Goal: Task Accomplishment & Management: Use online tool/utility

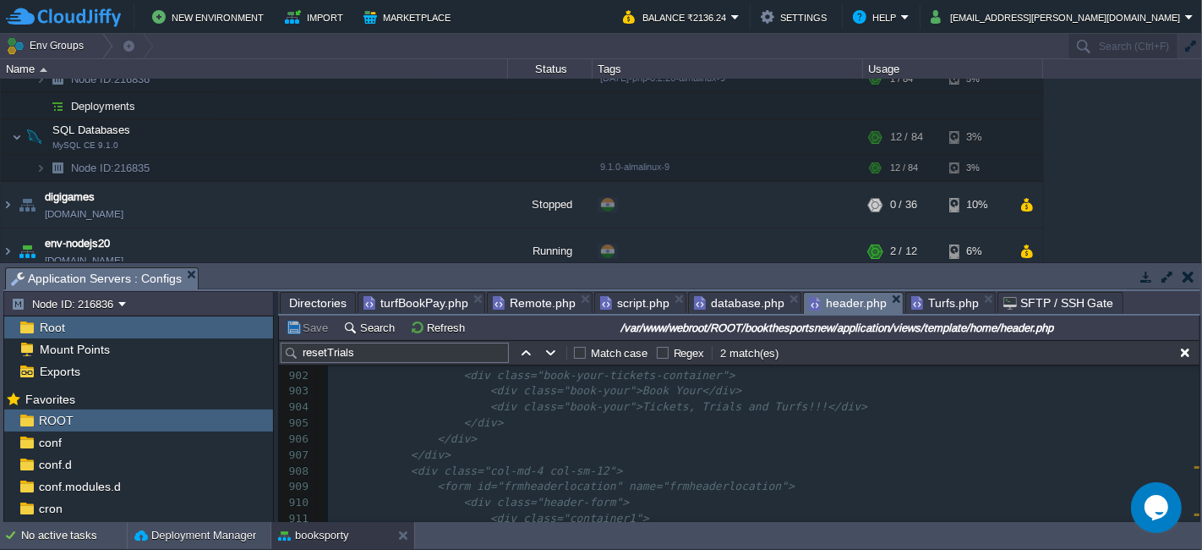
scroll to position [14481, 0]
click at [591, 417] on pre "<div class="container">" at bounding box center [764, 424] width 872 height 16
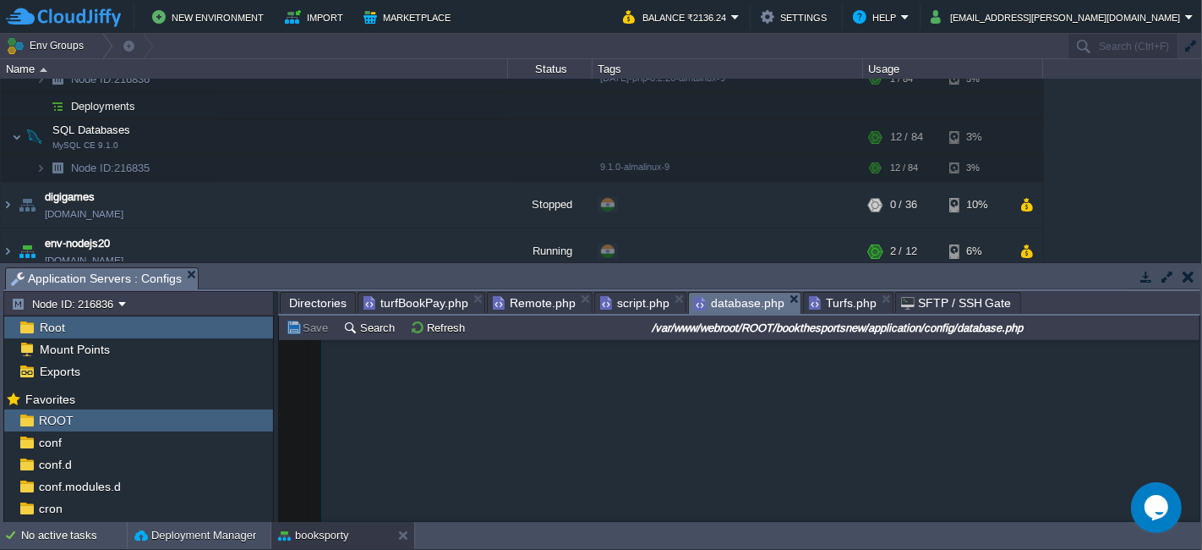
click at [722, 299] on span "database.php" at bounding box center [739, 303] width 90 height 21
click at [830, 298] on span "Turfs.php" at bounding box center [843, 303] width 68 height 20
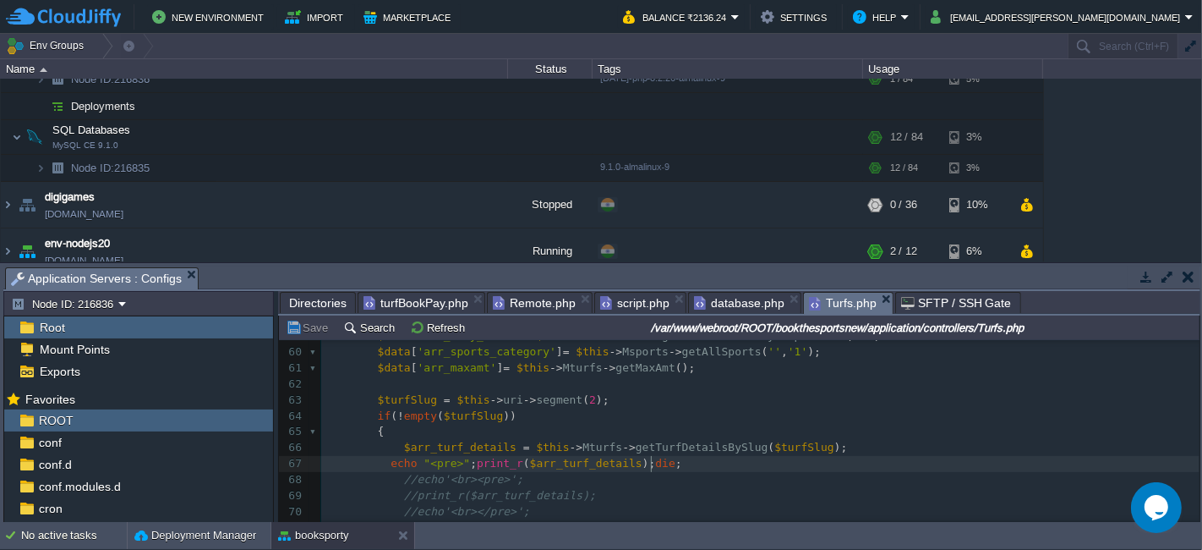
click at [748, 467] on pre "echo "<pre>" ; print_r ( $arr_turf_details ); die ;" at bounding box center [760, 464] width 879 height 16
type textarea "$data"
click at [315, 328] on button "Save" at bounding box center [309, 327] width 47 height 15
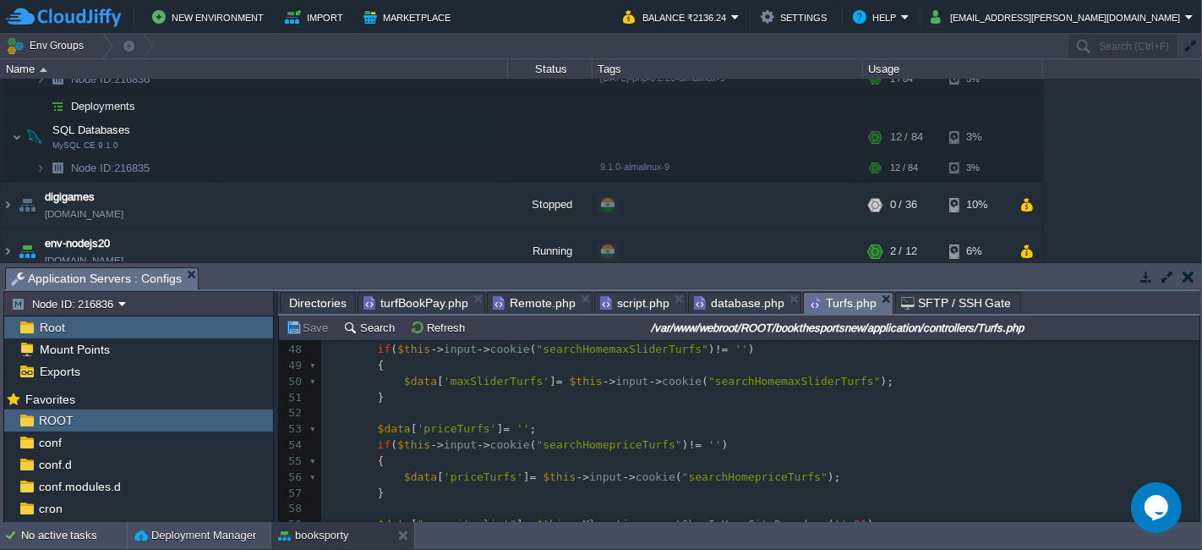
click at [310, 326] on button "Save" at bounding box center [309, 327] width 47 height 15
click at [763, 409] on pre at bounding box center [760, 413] width 879 height 16
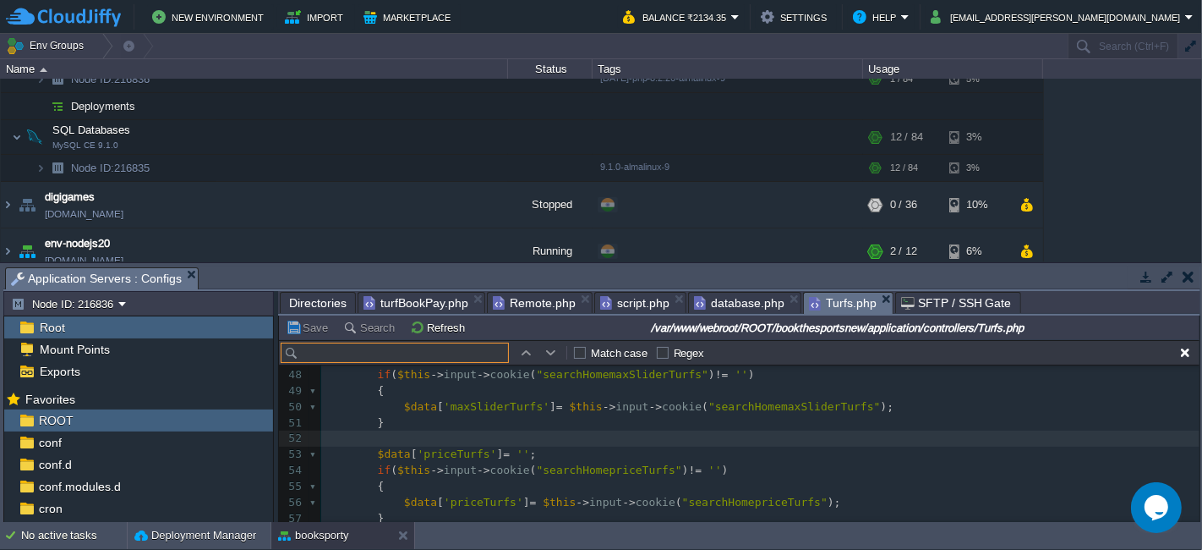
scroll to position [775, 0]
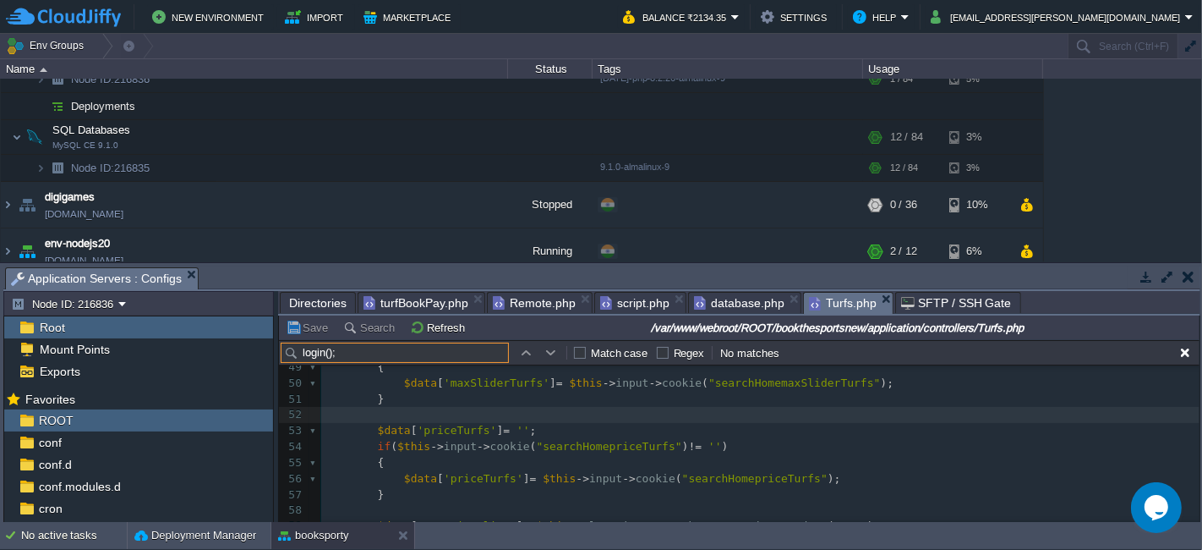
type input "login();"
click at [683, 417] on pre at bounding box center [760, 415] width 879 height 16
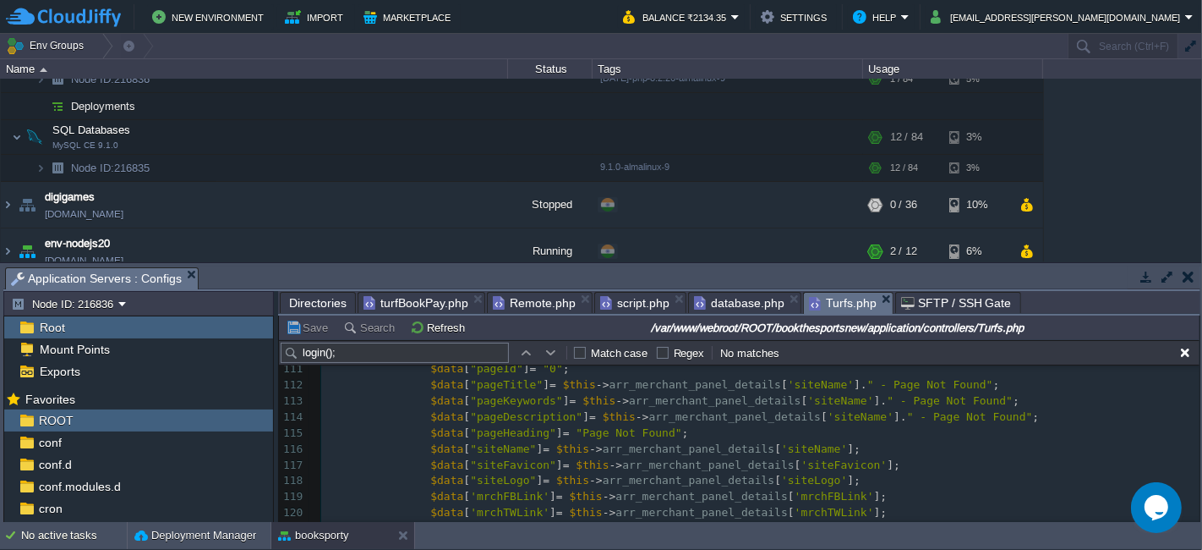
scroll to position [1807, 0]
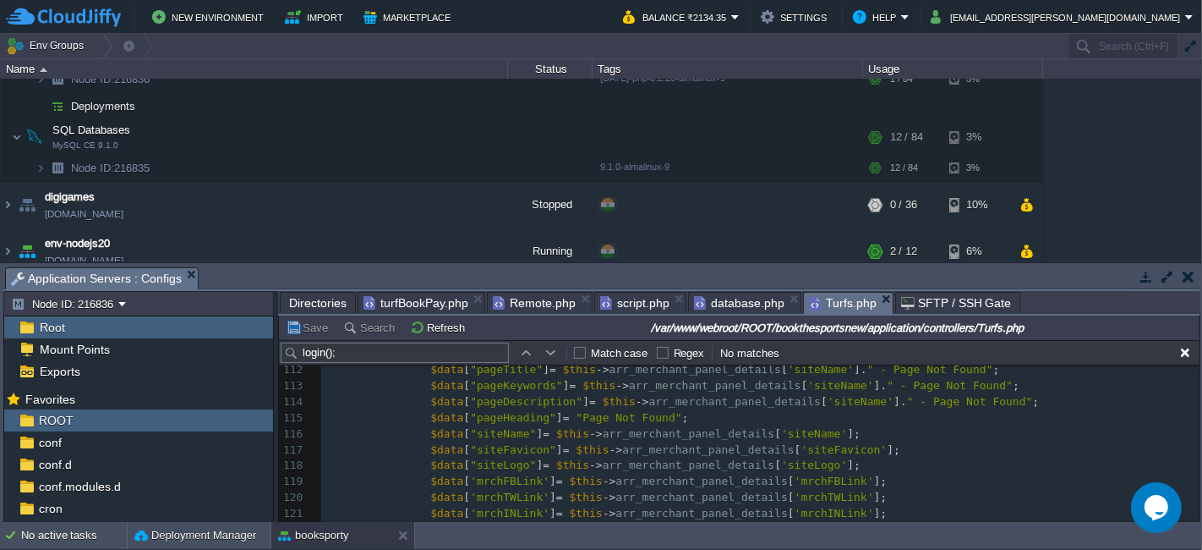
click at [492, 446] on div "xxxxxxxxxx 93 $data [ "pageKeywords" ] = $this -> arr_merchant_panel_details [ …" at bounding box center [760, 298] width 879 height 478
click at [688, 379] on div "xxxxxxxxxx 102 $data [ 'mrchYTLink' ] = $this -> arr_merchant_panel_details [ '…" at bounding box center [760, 442] width 879 height 478
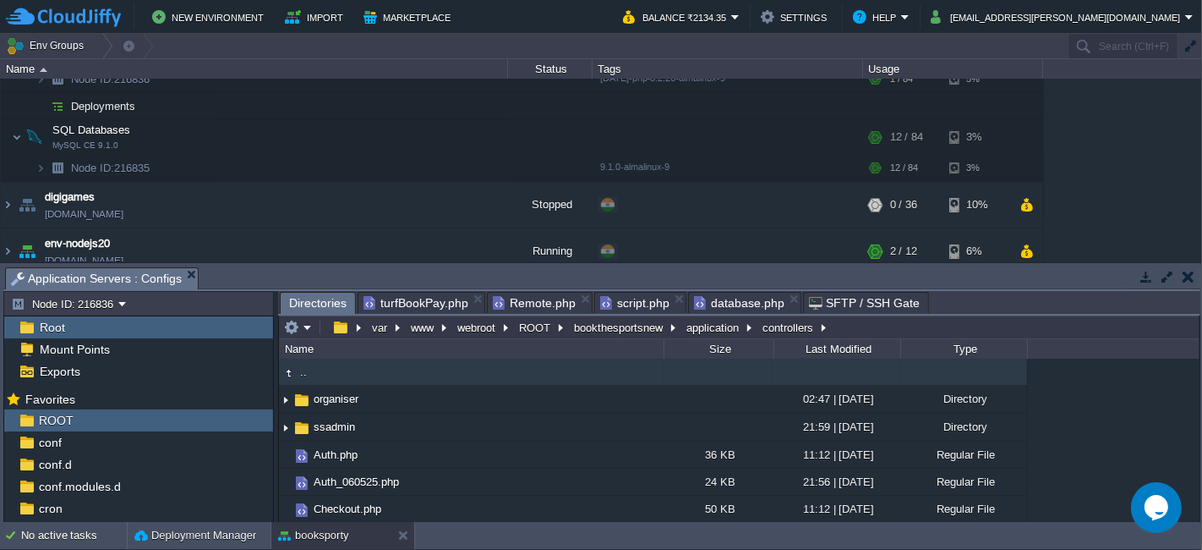
click at [386, 300] on span "turfBookPay.php" at bounding box center [416, 303] width 105 height 20
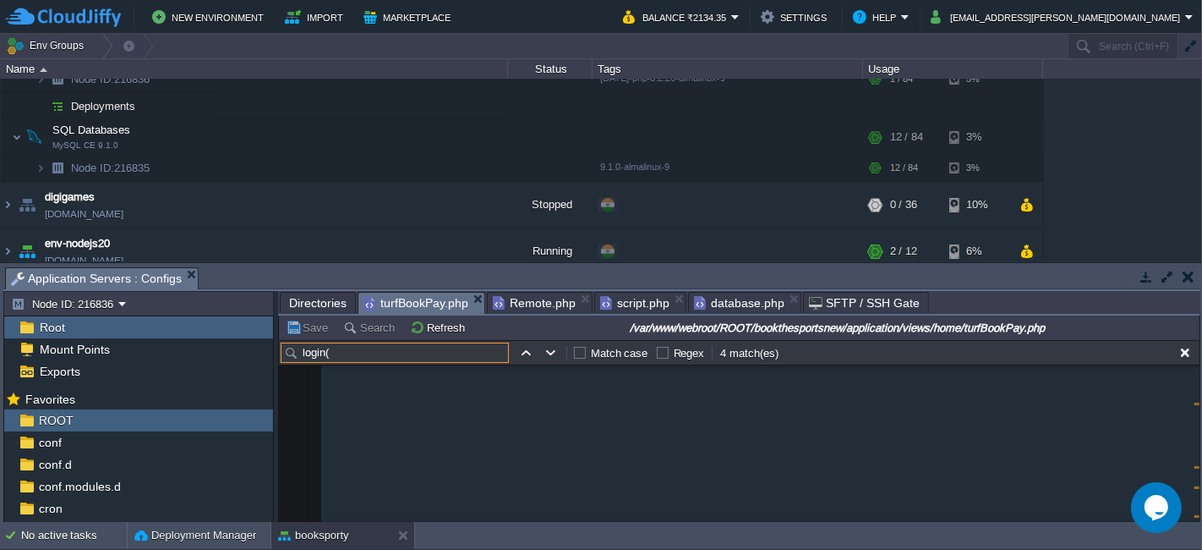
scroll to position [3115, 0]
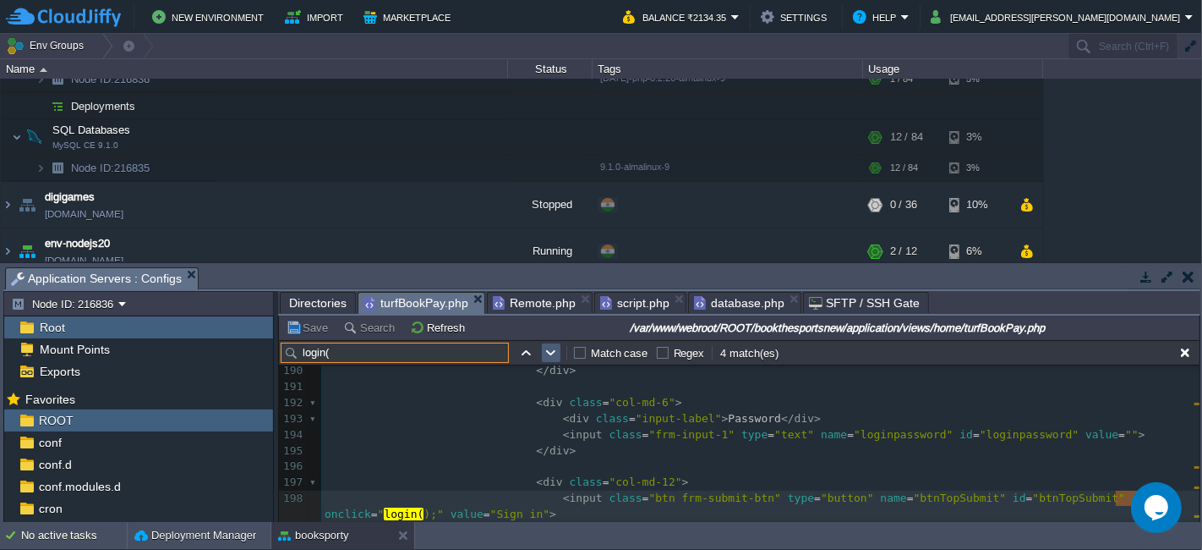
type input "login("
click at [550, 356] on button "button" at bounding box center [551, 352] width 15 height 15
type textarea "login("
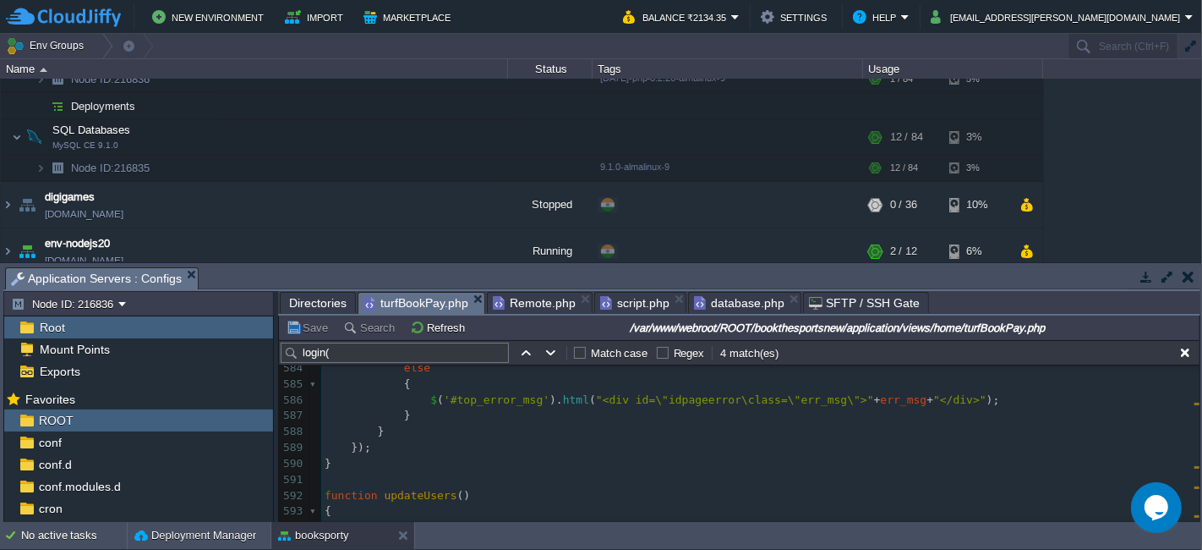
scroll to position [9403, 0]
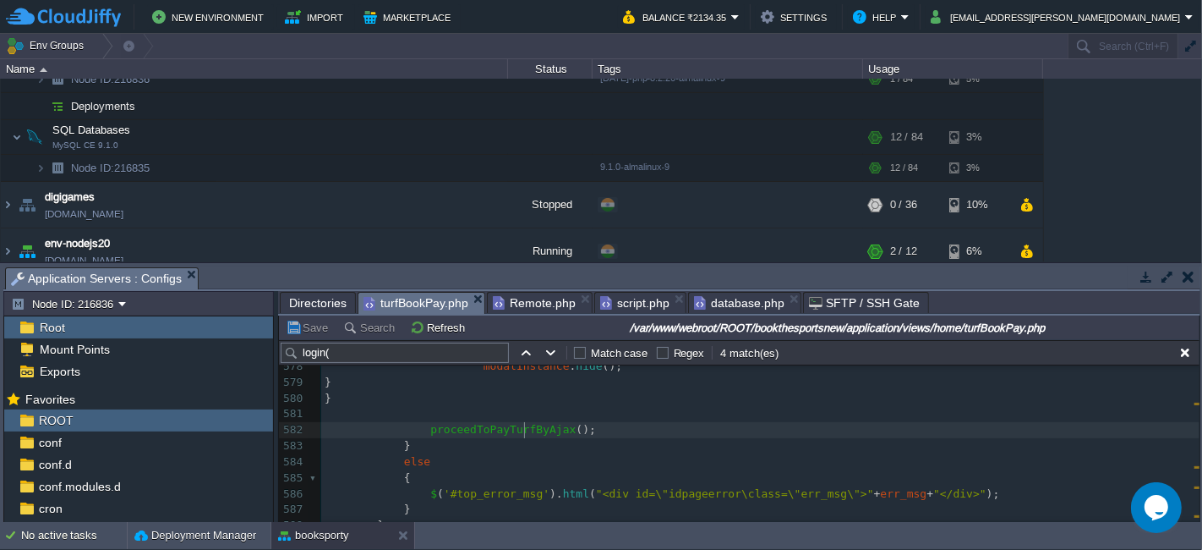
click at [522, 425] on span "proceedToPayTurfByAjax" at bounding box center [502, 429] width 145 height 13
type textarea "//"
click at [313, 321] on button "Save" at bounding box center [309, 327] width 47 height 15
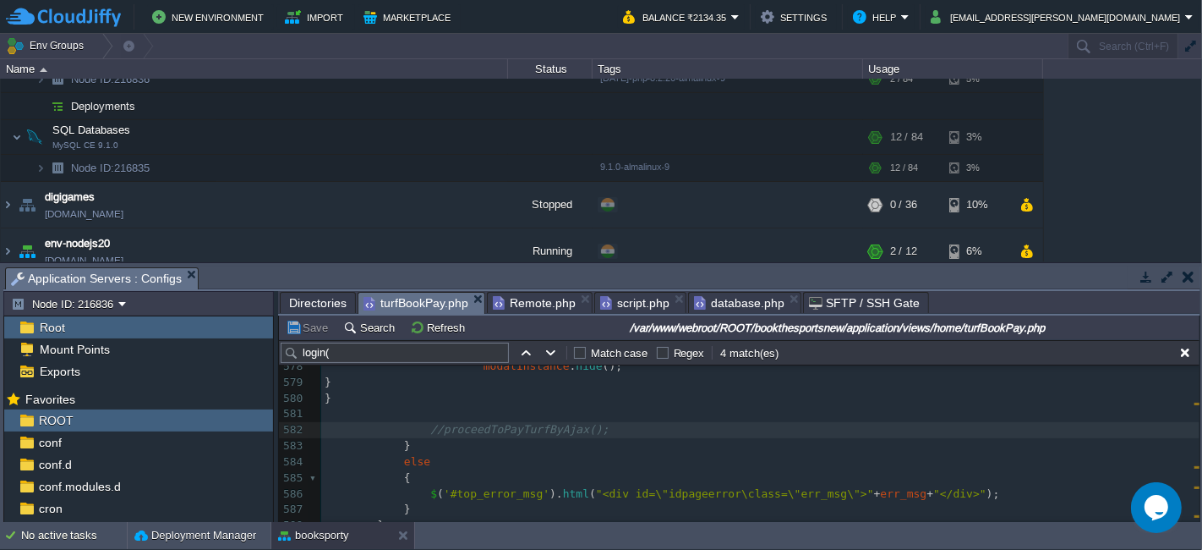
click at [697, 294] on span "database.php" at bounding box center [739, 303] width 90 height 20
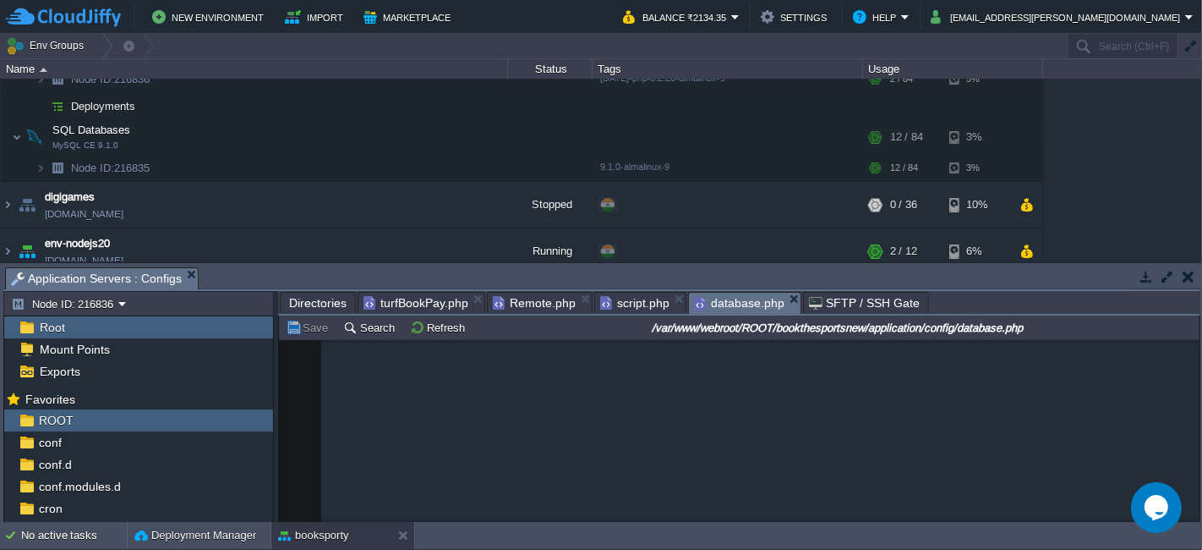
type textarea "',"
type textarea "AZTvrx01215"
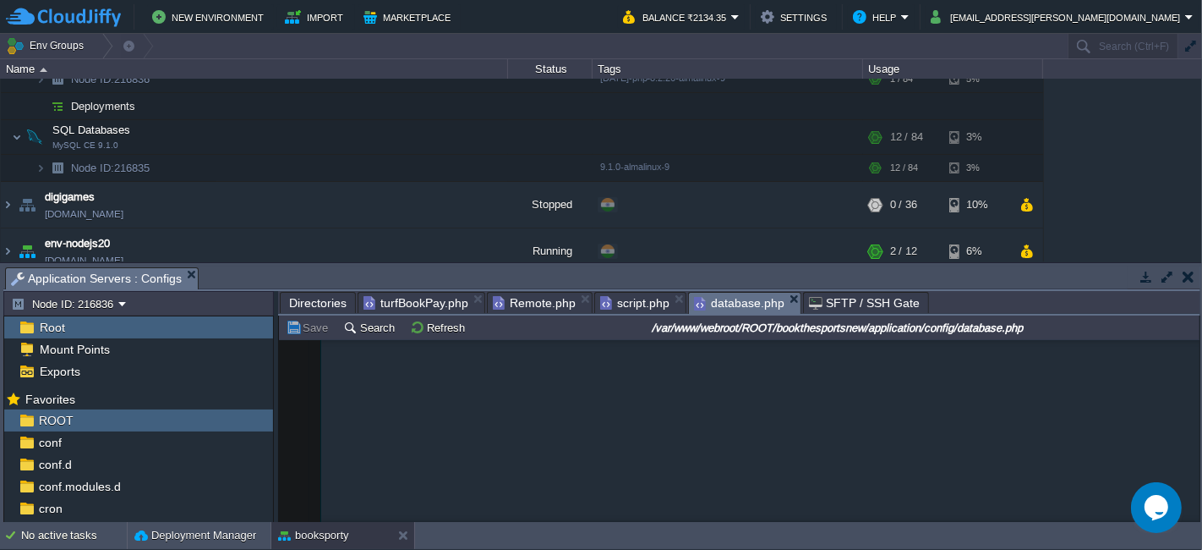
type textarea "AZTvrx01215"
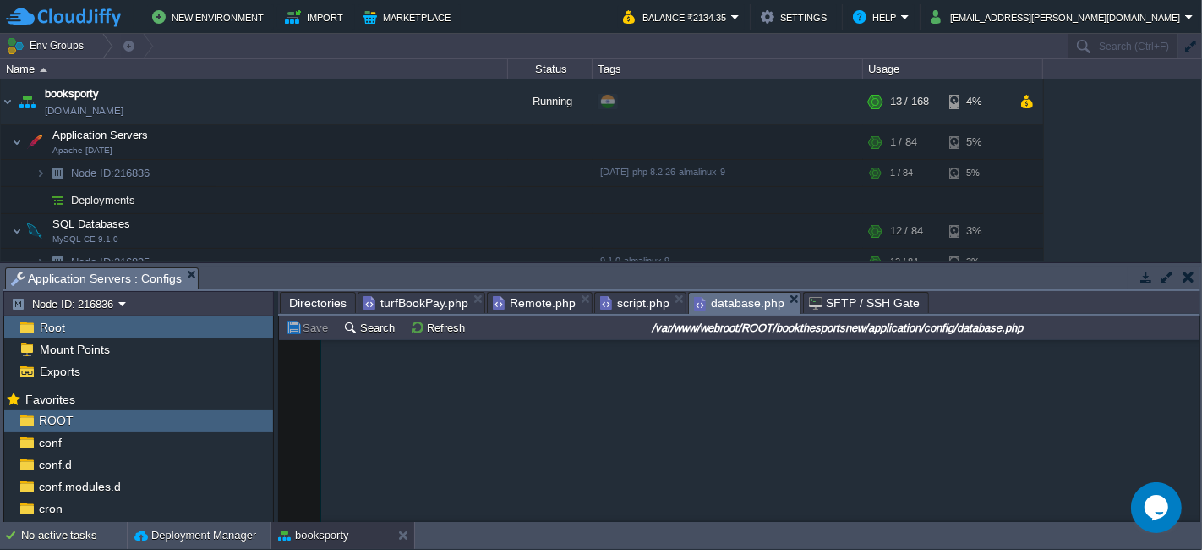
click at [430, 302] on span "turfBookPay.php" at bounding box center [416, 303] width 105 height 20
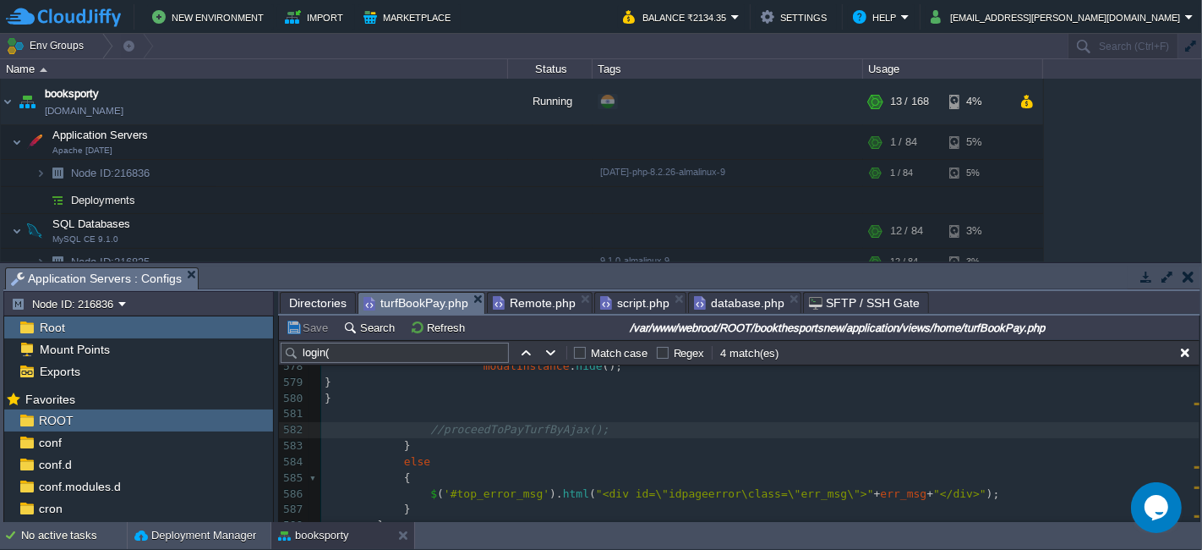
scroll to position [9403, 0]
drag, startPoint x: 1199, startPoint y: 466, endPoint x: 1199, endPoint y: 402, distance: 64.3
click at [1199, 402] on div "var www webroot ROOT bookthesportsnew application controllers Name Size Last Mo…" at bounding box center [739, 418] width 923 height 207
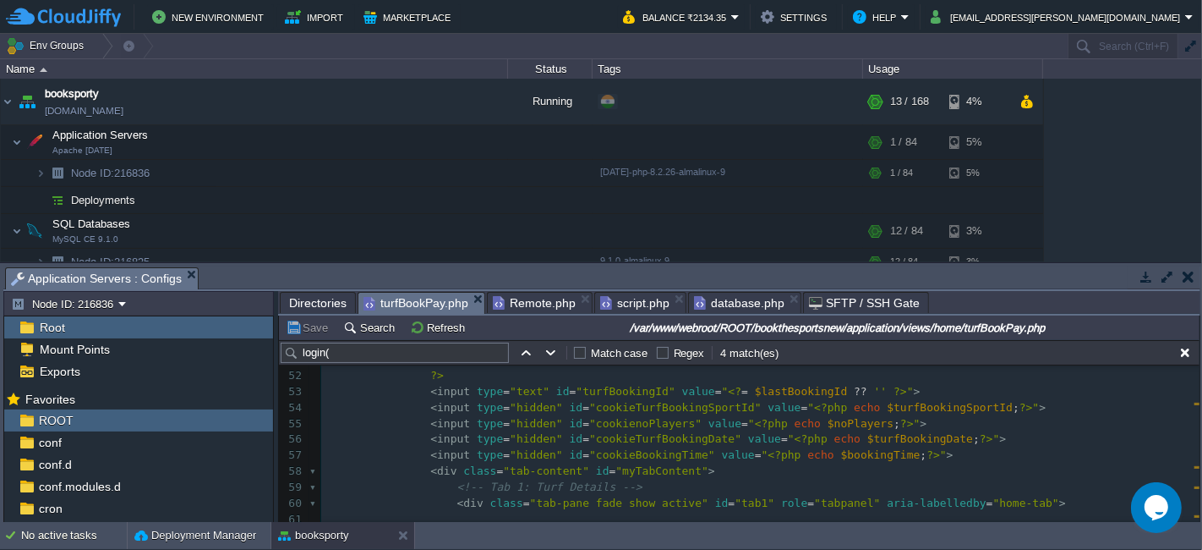
scroll to position [5, 0]
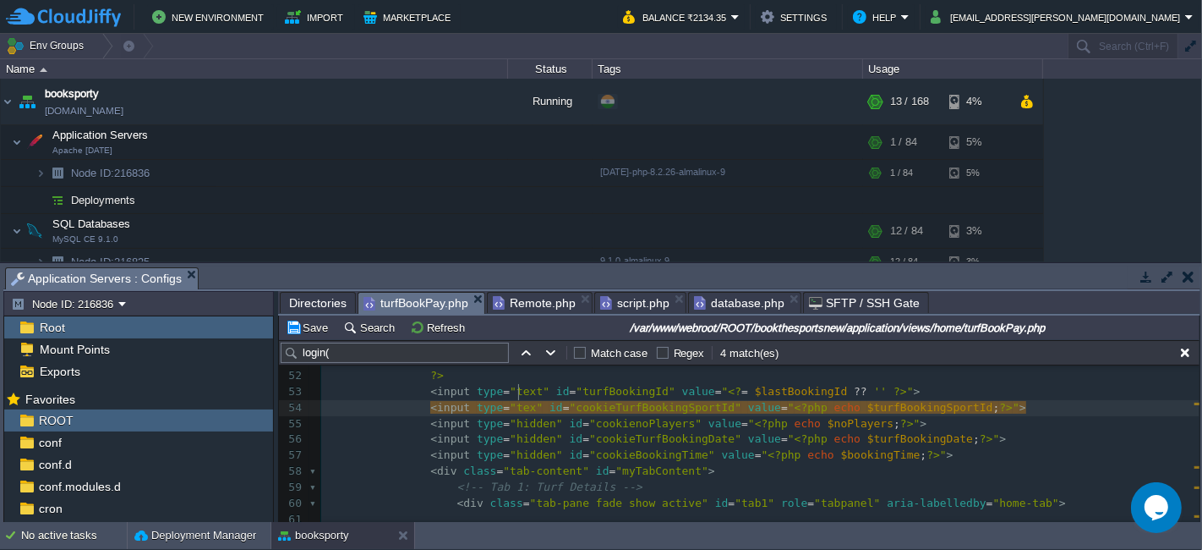
type textarea "text"
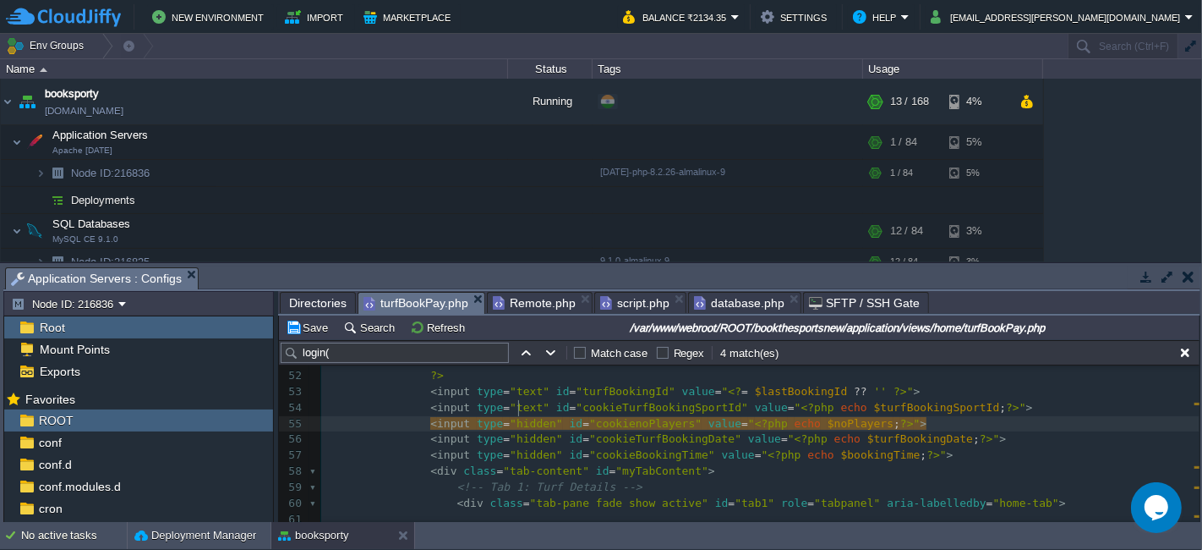
type textarea "hidden"
type textarea "text"
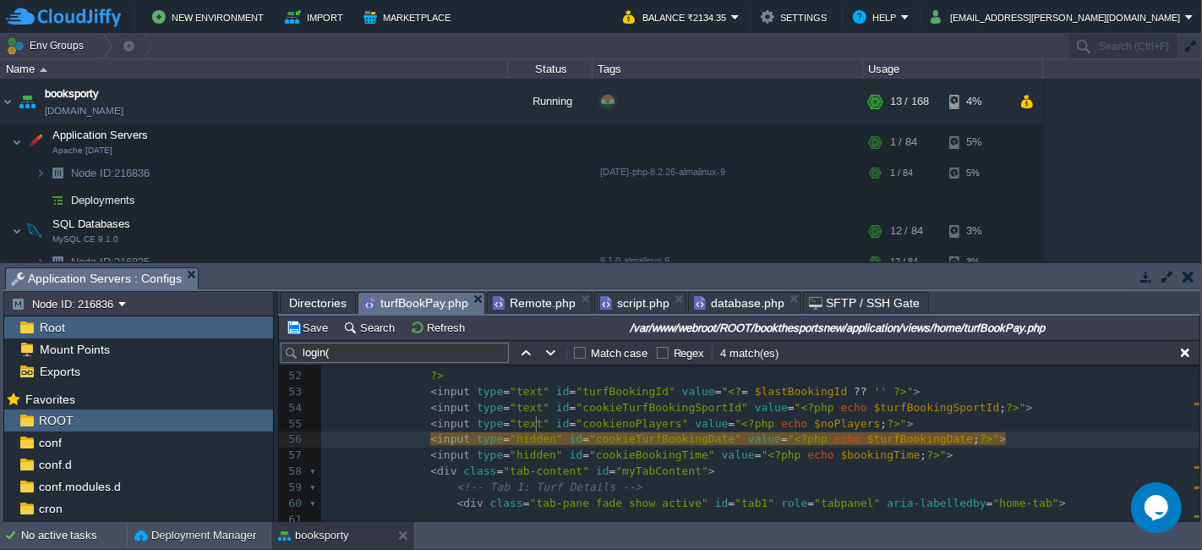
type textarea "hidden"
type textarea "text"
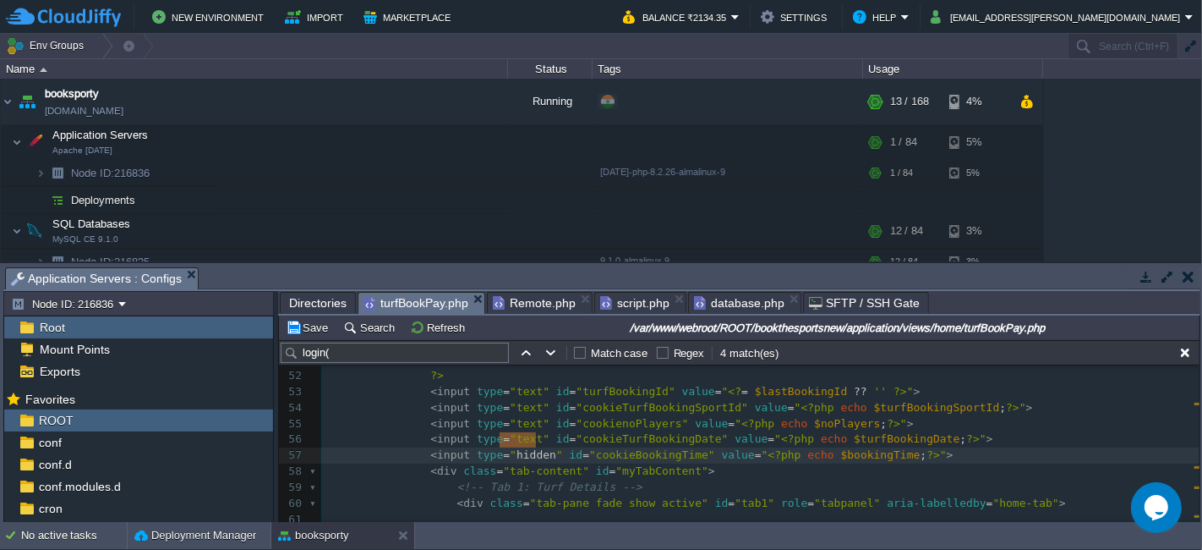
type textarea "hidden"
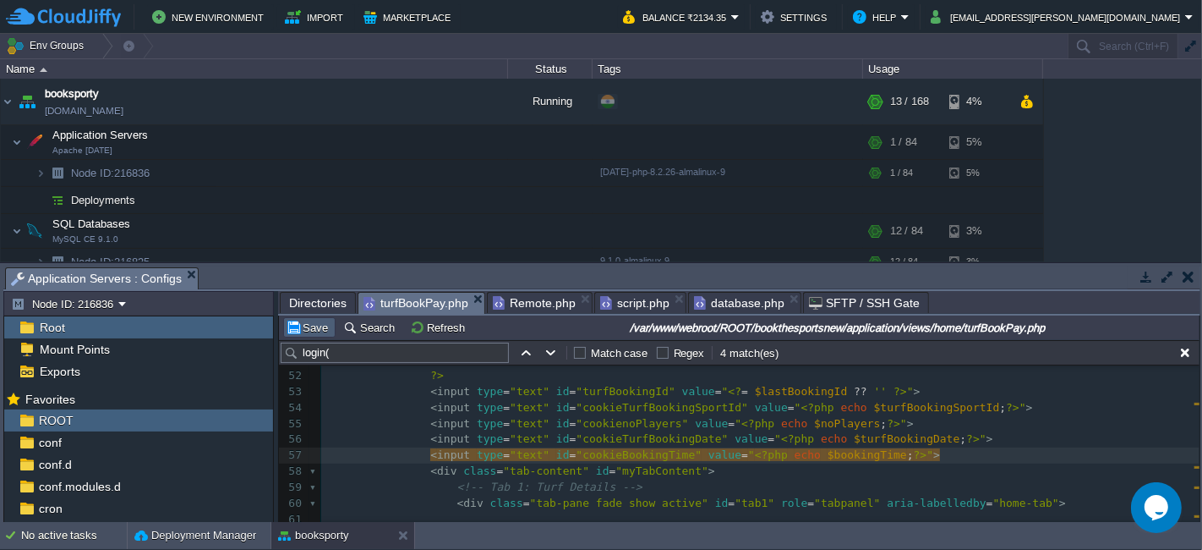
type textarea "text"
click at [310, 327] on button "Save" at bounding box center [309, 327] width 47 height 15
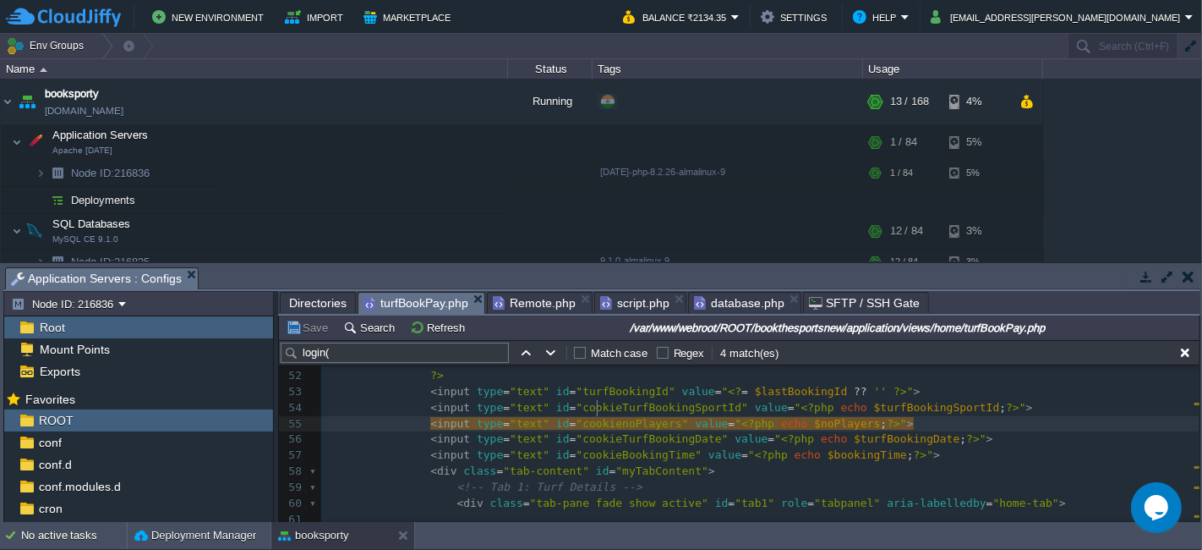
type textarea "cookienoPlayers"
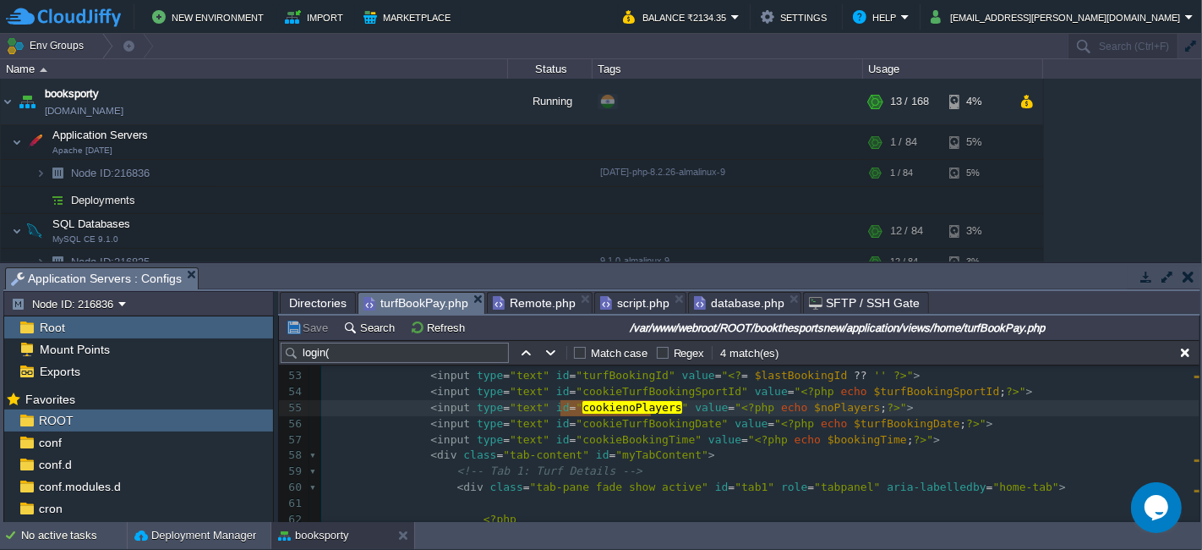
type input "cookienoPlayers"
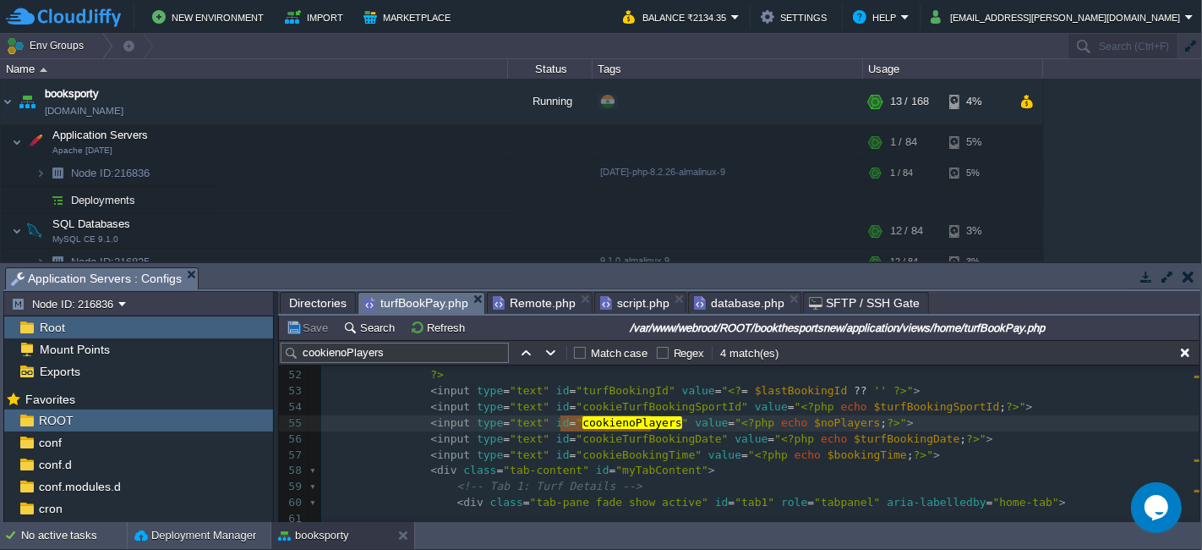
scroll to position [830, 0]
click at [551, 350] on button "button" at bounding box center [551, 352] width 15 height 15
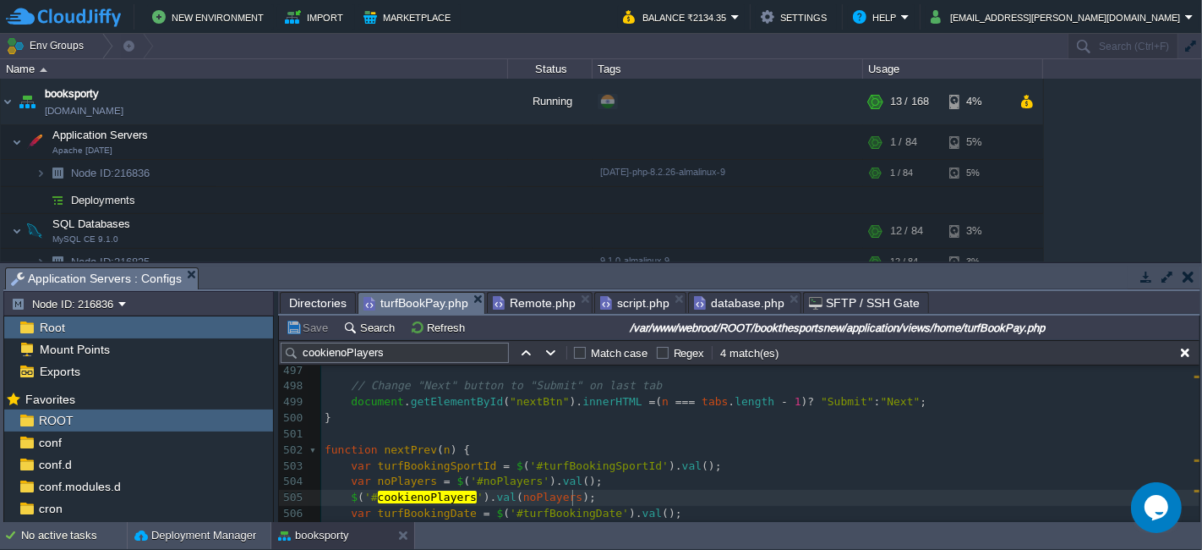
type textarea "$('#cookienoPlayers').val(noPlayers);"
click at [696, 464] on pre "var turfBookingSportId = $ ( '#turfBookingSportId' ). val ();" at bounding box center [760, 466] width 879 height 16
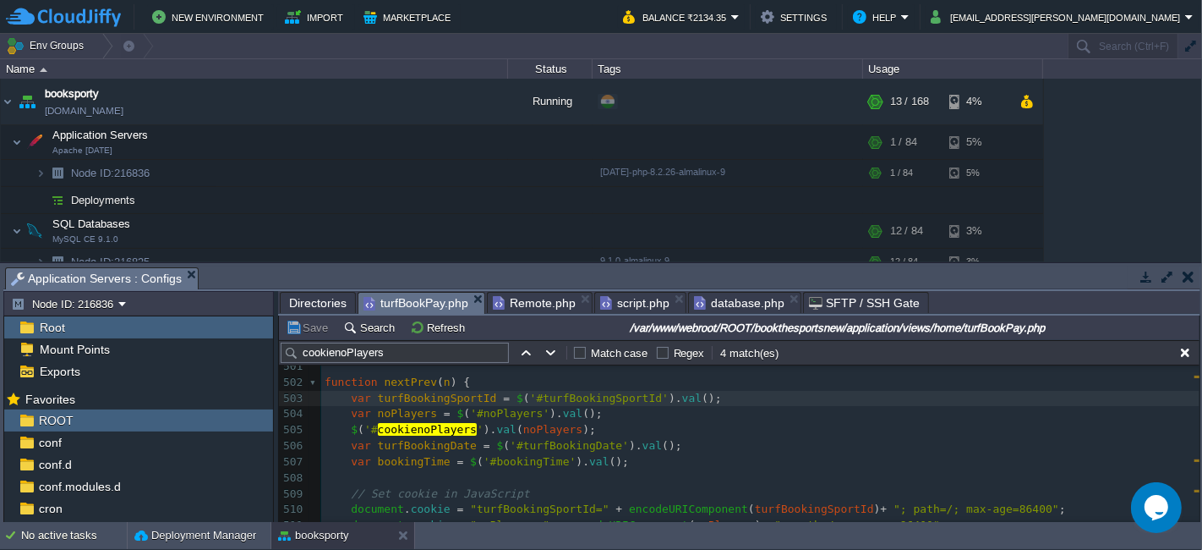
scroll to position [8263, 0]
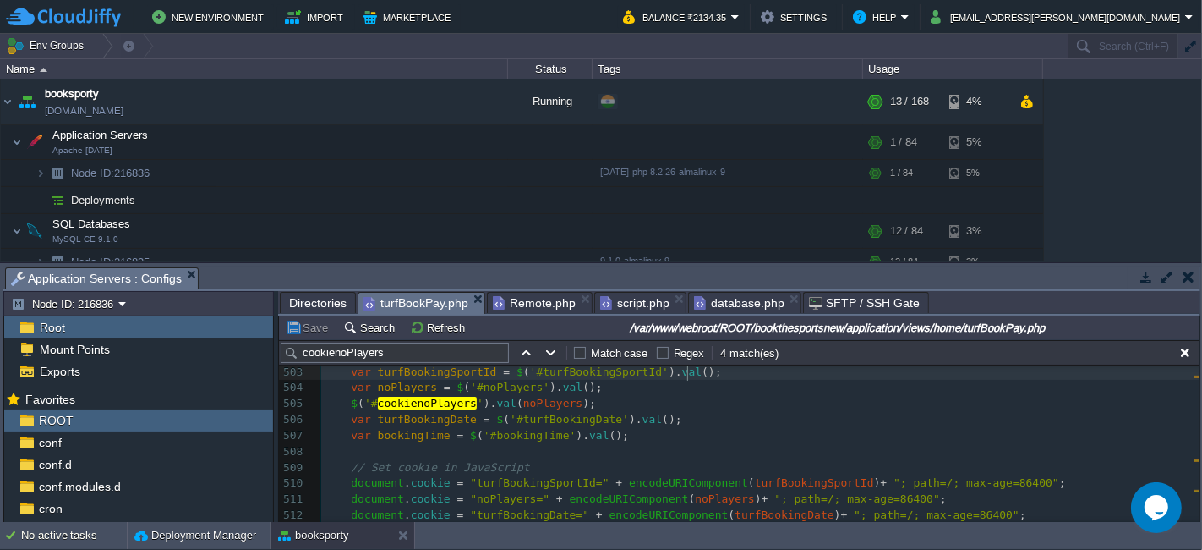
click at [655, 419] on div "xxxxxxxxxx < input class = "btn frm-submit-btn" type = "button" name = "btnTopS…" at bounding box center [760, 332] width 879 height 510
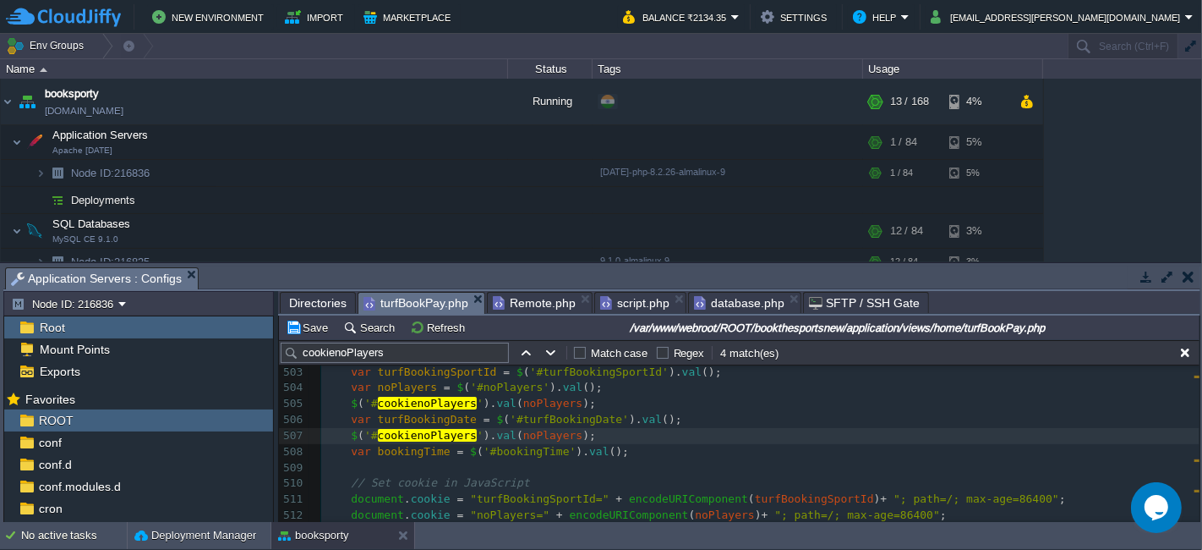
click at [618, 452] on pre "var bookingTime = $ ( '#bookingTime' ). val ();" at bounding box center [760, 452] width 879 height 16
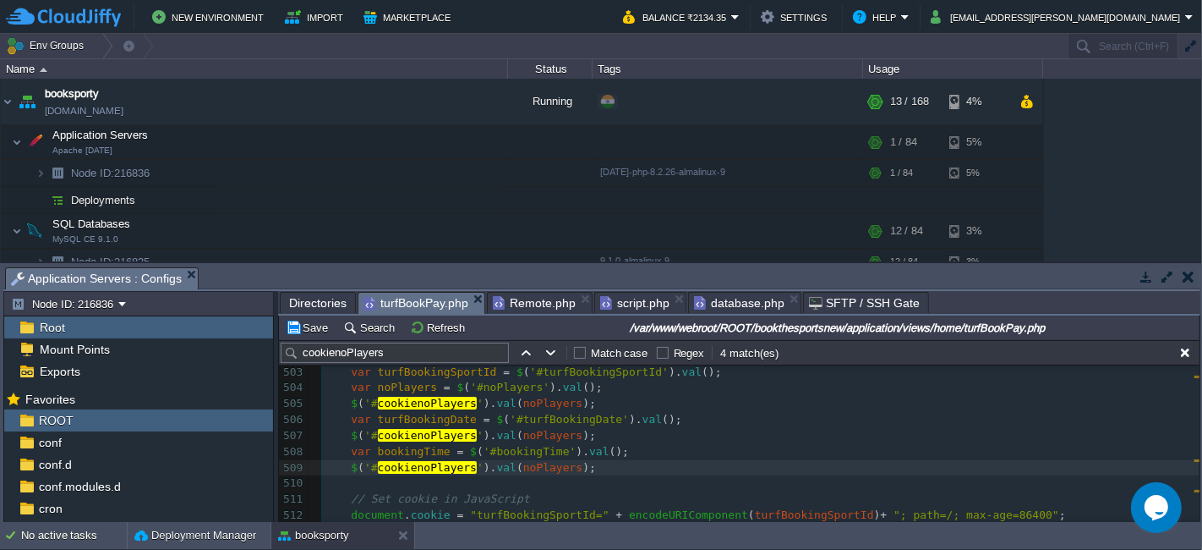
click at [440, 433] on div "xxxxxxxxxx < input class = "btn frm-submit-btn" type = "button" name = "btnTopS…" at bounding box center [760, 388] width 879 height 622
type textarea "cookienoPlayers"
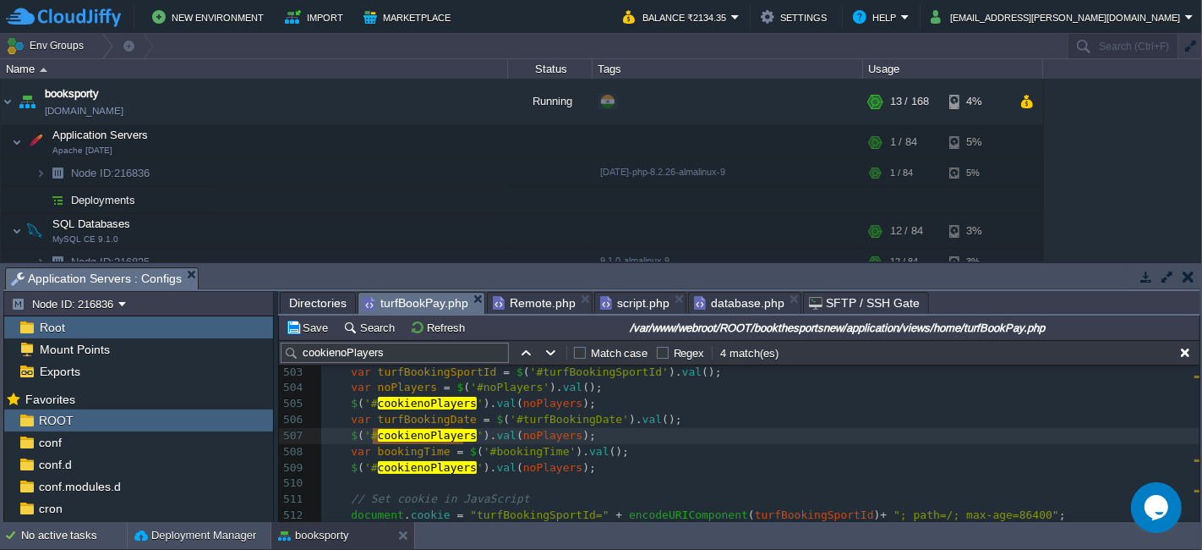
paste textarea
click at [449, 414] on span "turfBookingDate" at bounding box center [427, 419] width 99 height 13
type textarea "turfBookingDate"
click at [579, 436] on div "xxxxxxxxxx < input class = "btn frm-submit-btn" type = "button" name = "btnTopS…" at bounding box center [760, 388] width 879 height 622
type textarea "noPlayers"
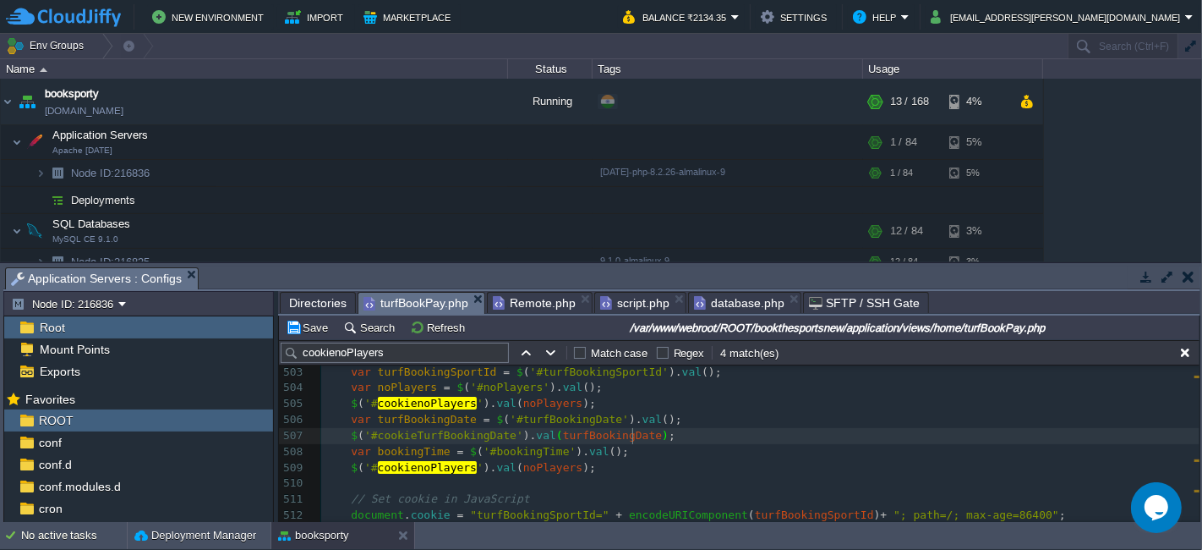
click at [525, 462] on div "xxxxxxxxxx < input class = "btn frm-submit-btn" type = "button" name = "btnTopS…" at bounding box center [760, 388] width 879 height 622
type textarea "noPlayers"
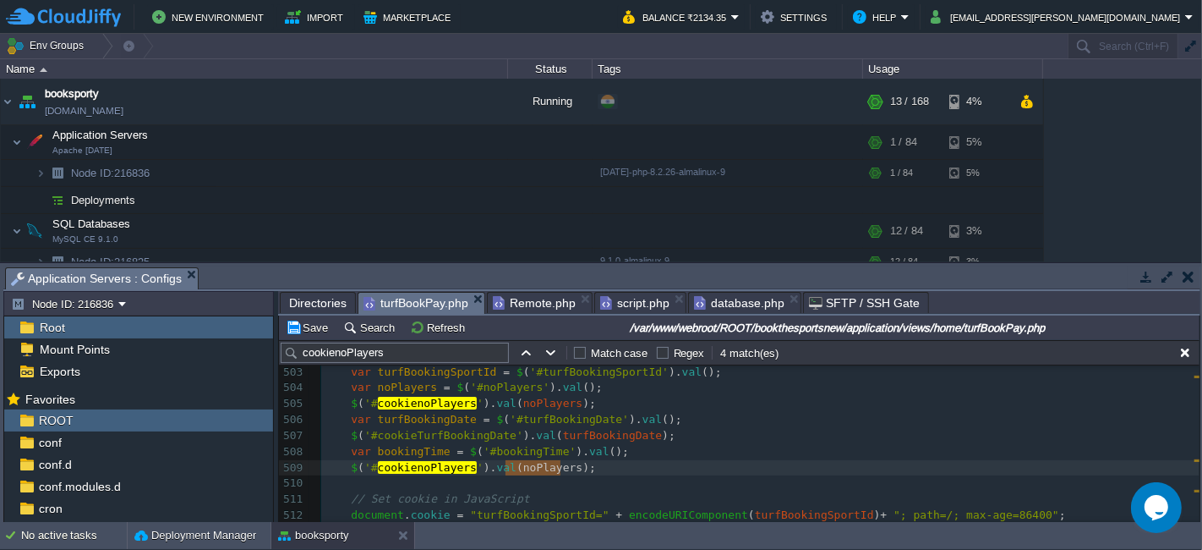
paste textarea
type textarea "bookingTime"
click at [425, 460] on pre "$ ( '# cookienoPlayers ' ). val ( noPlayers );" at bounding box center [760, 468] width 879 height 16
click at [430, 470] on div "xxxxxxxxxx < input class = "btn frm-submit-btn" type = "button" name = "btnTopS…" at bounding box center [760, 388] width 879 height 622
type textarea "cookienoPlayers"
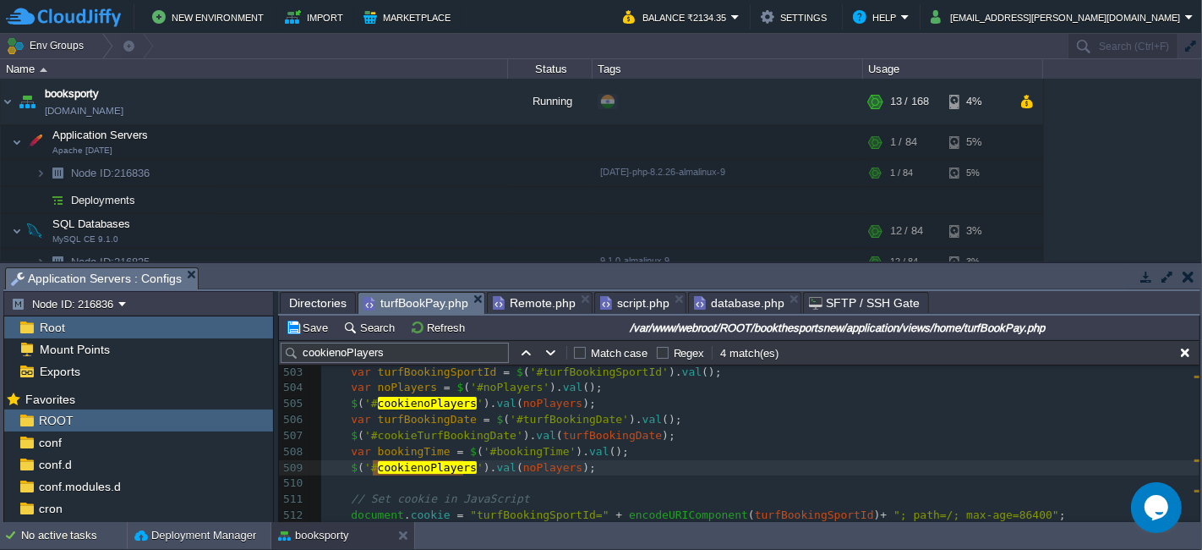
paste textarea
click at [413, 448] on span "bookingTime" at bounding box center [414, 451] width 73 height 13
type textarea "bookingTime"
click at [536, 463] on span "noPlayers" at bounding box center [565, 467] width 59 height 13
type textarea "noPlayers"
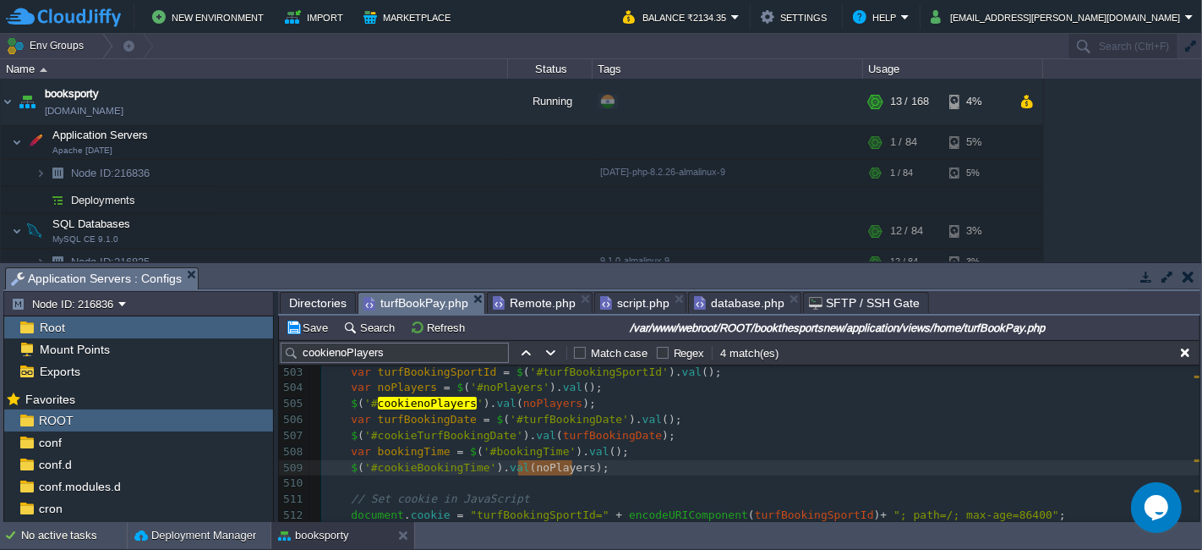
paste textarea
click at [302, 330] on button "Save" at bounding box center [309, 327] width 47 height 15
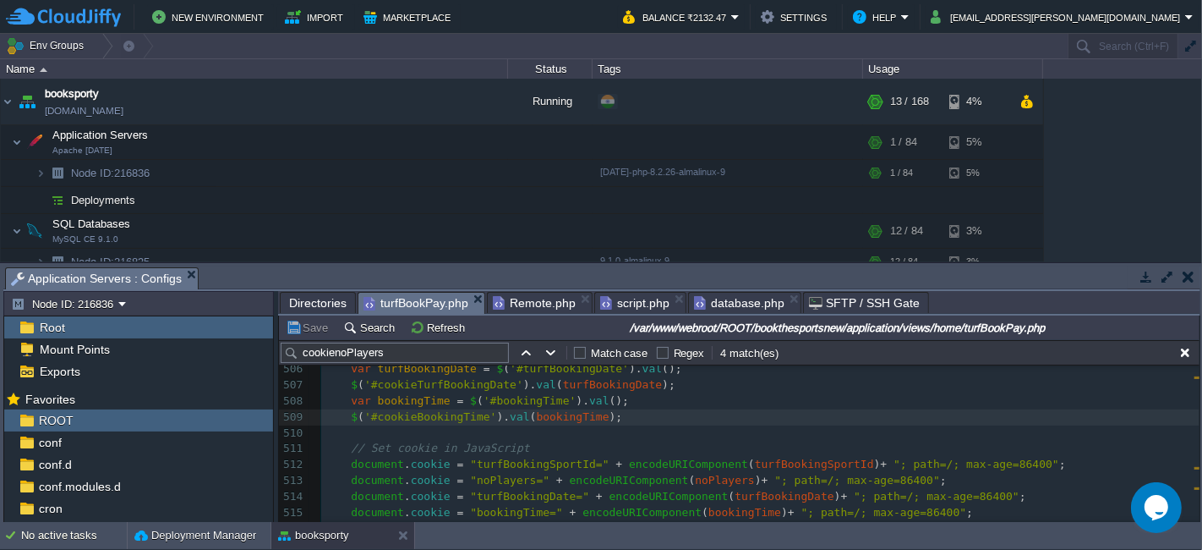
scroll to position [8313, 0]
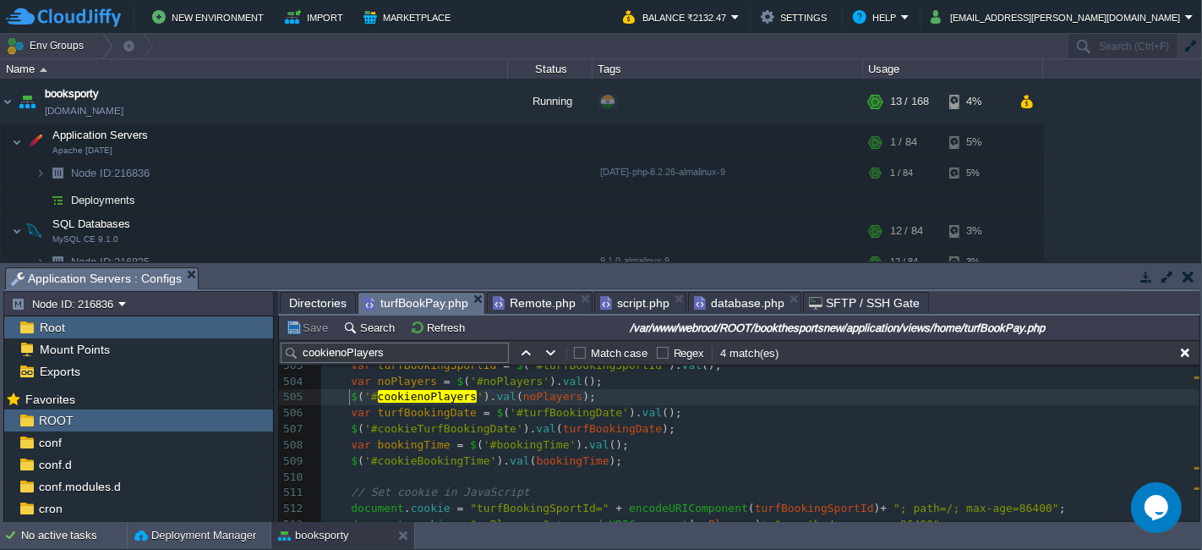
click at [347, 397] on span at bounding box center [345, 397] width 14 height 16
type textarea "$('#cookienoPlayers').val(noPlayers); var turfBookingDate = $('#turfBookingDate…"
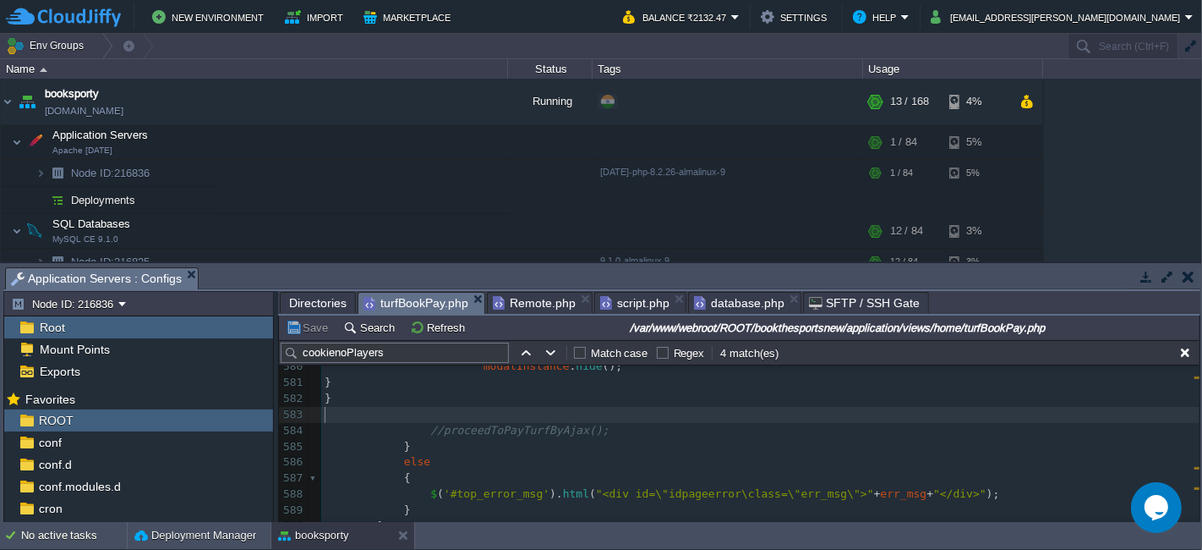
click at [463, 415] on pre "​" at bounding box center [760, 415] width 879 height 16
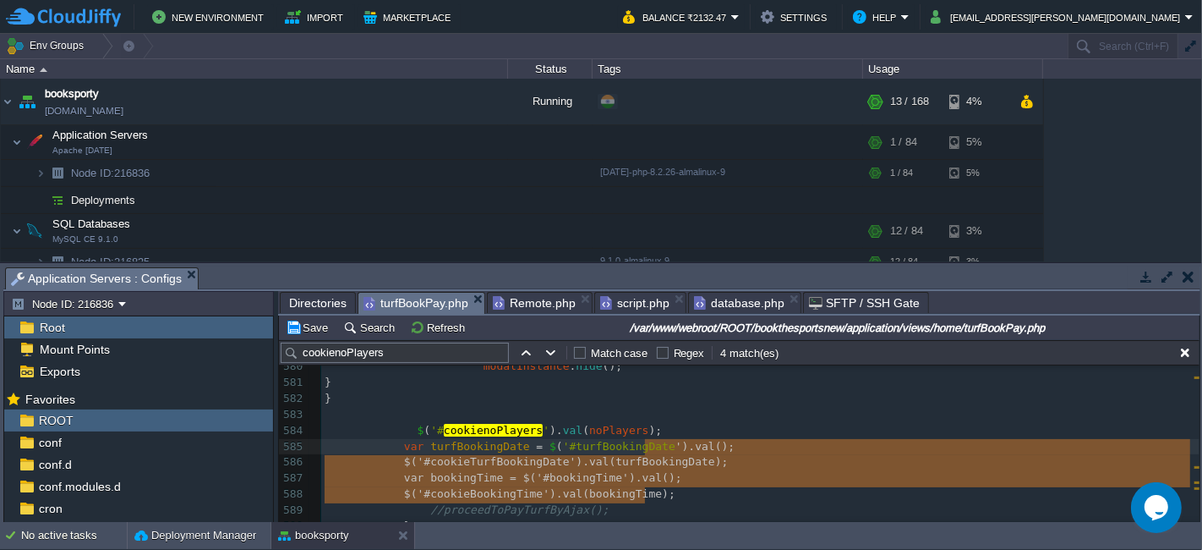
type textarea "').val(); $('#cookieTurfBookingDate').val(turfBookingDate); var bookingTime = $…"
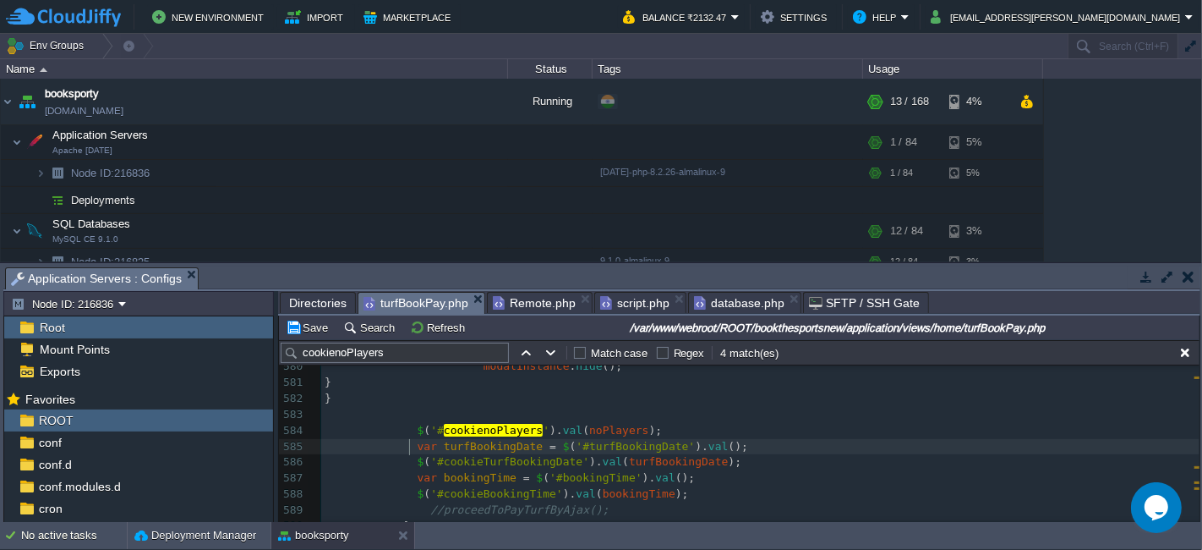
click at [408, 447] on div "xxxxxxxxxx $ ( '#cookieBookingTime' ). val ( bookingTime ); 559 success : funct…" at bounding box center [760, 352] width 879 height 654
type textarea "var turfBookingDate = $('#turfBookingDate').val();"
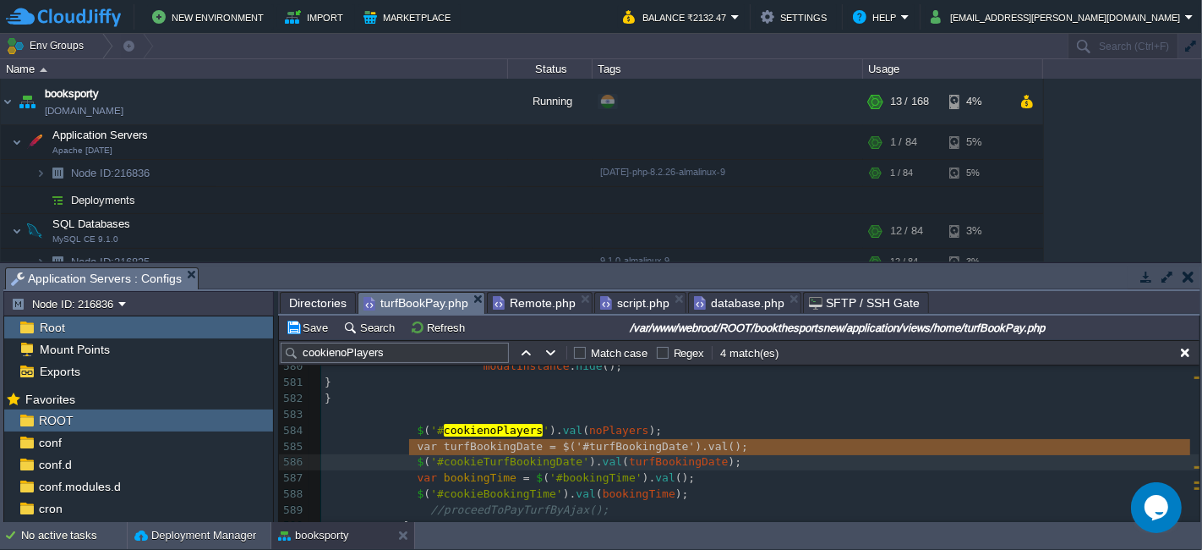
type textarea "var turfBookingDate = $('#turfBookingDate').val();"
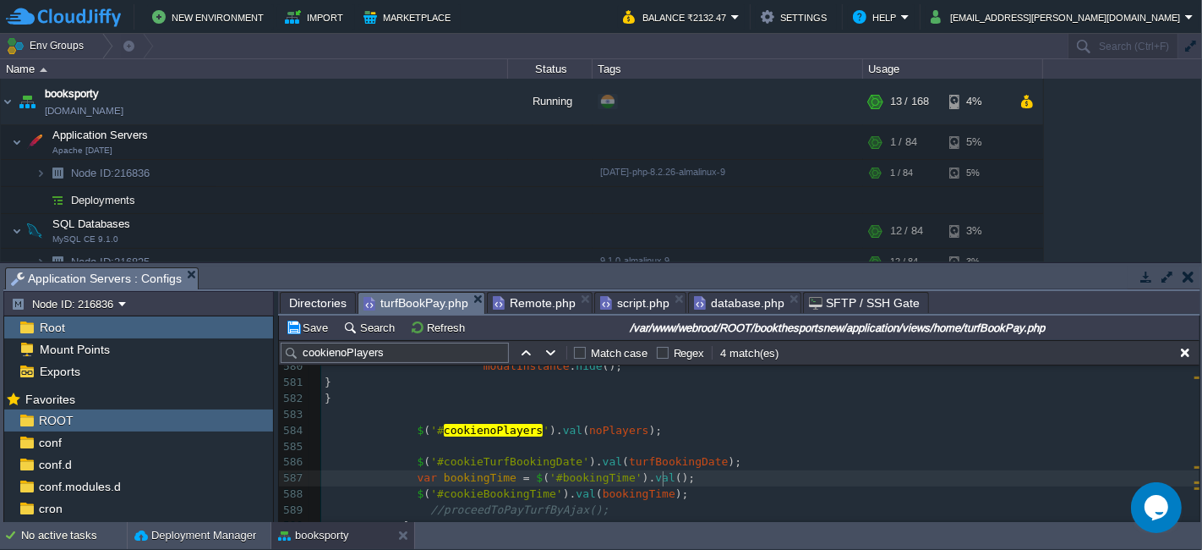
click at [671, 481] on pre "var bookingTime = $ ( '#bookingTime' ). val ();" at bounding box center [760, 478] width 879 height 16
type textarea "var bookingTime = $('#bookingTime').val();"
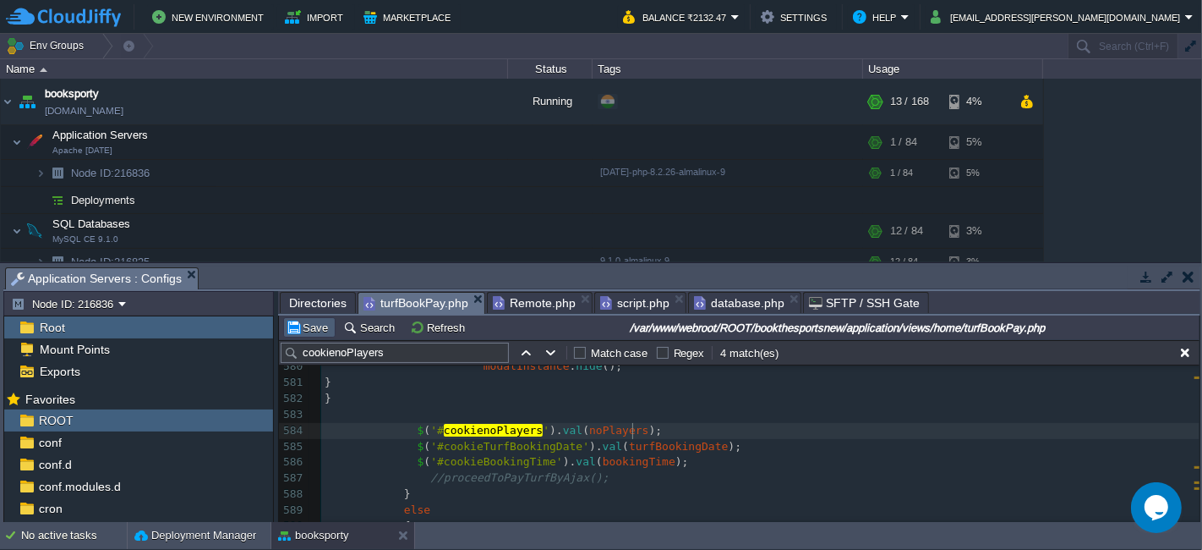
click at [321, 324] on button "Save" at bounding box center [309, 327] width 47 height 15
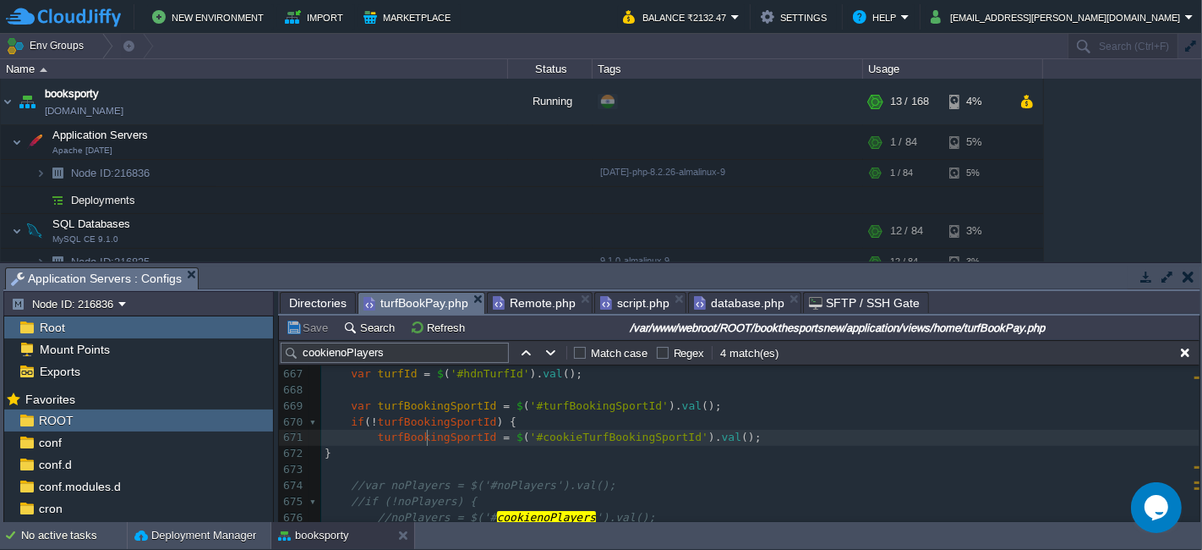
click at [430, 435] on div "xxxxxxxxxx $ ( '# cookienoPlayers ' ). val ( noPlayers ); 620 { ... } 665 ​ 666…" at bounding box center [760, 558] width 879 height 478
type textarea "turfBookingSportId"
type input "turfBookingSportId"
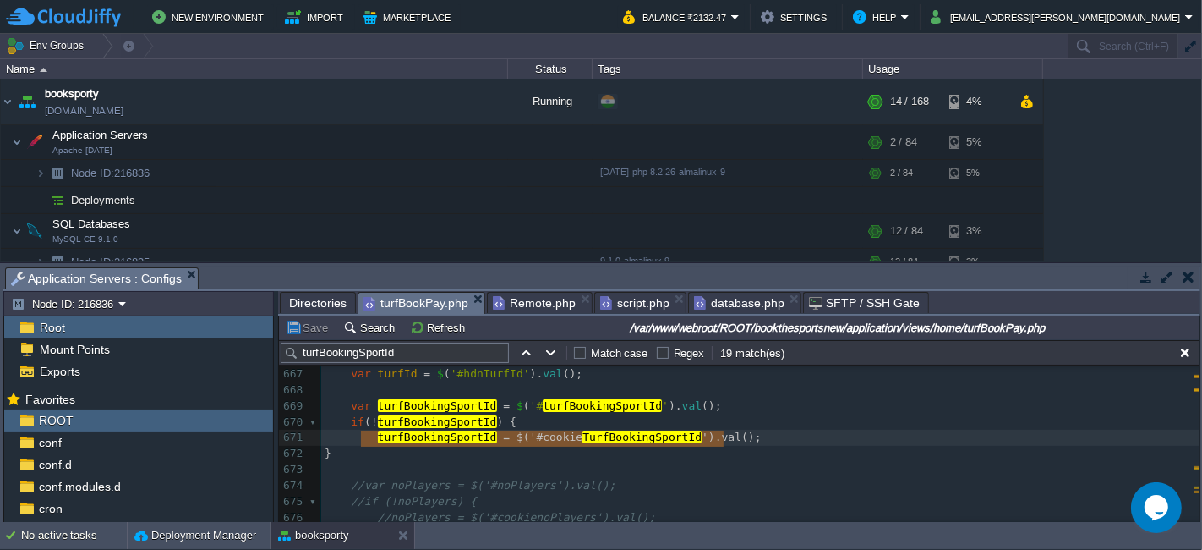
type textarea "turfBookingSportId = $('#cookieTurfBookingSportId').val();"
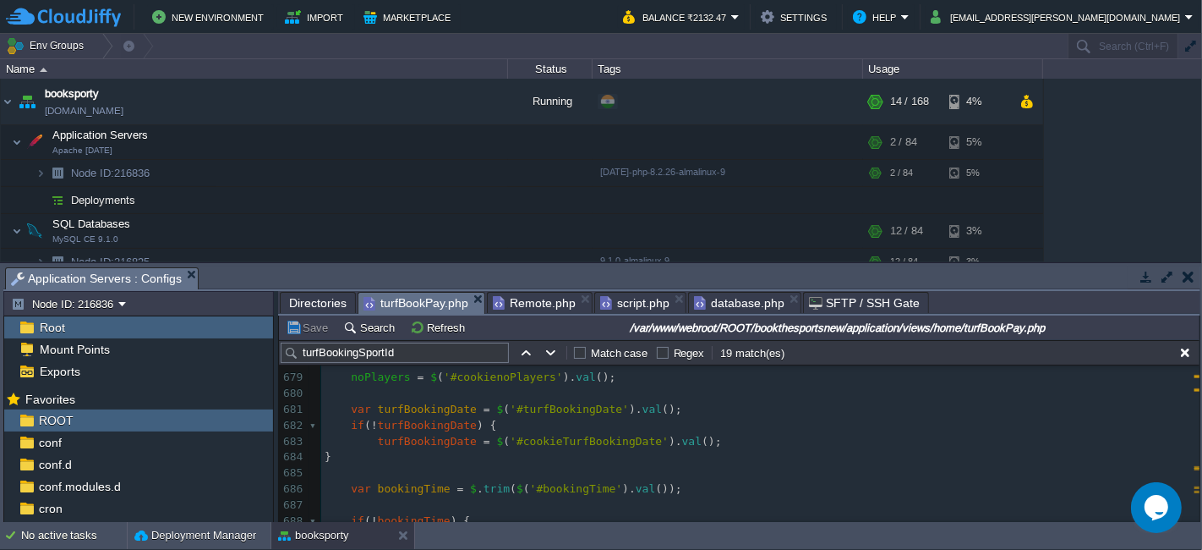
click at [601, 378] on pre "noPlayers = $ ( '#cookienoPlayers' ). val ();" at bounding box center [760, 378] width 879 height 16
type textarea "noPlayers = $('#cookienoPlayers').val();"
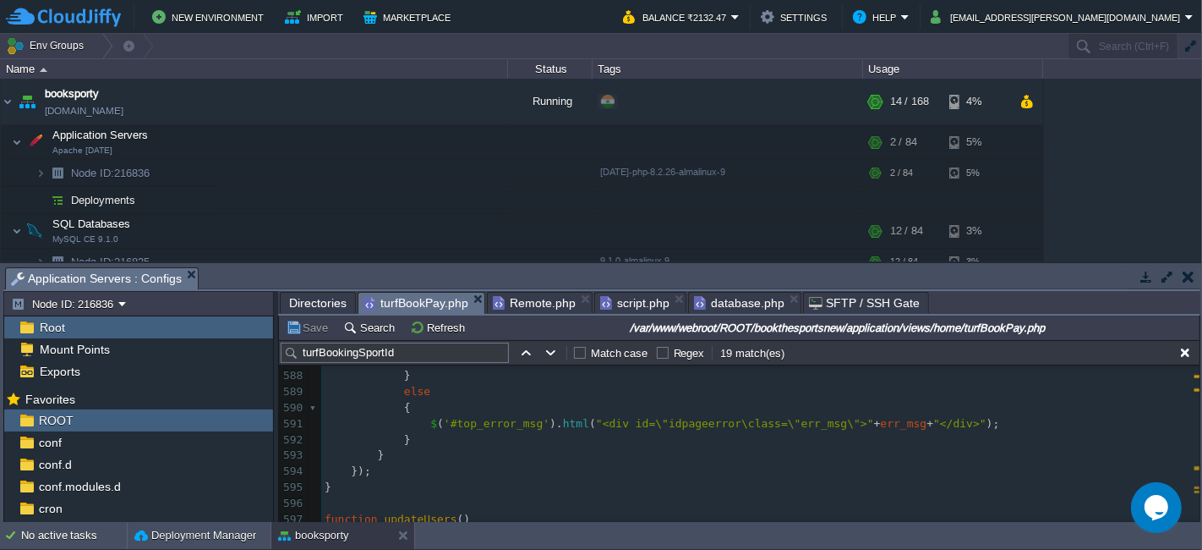
scroll to position [9497, 0]
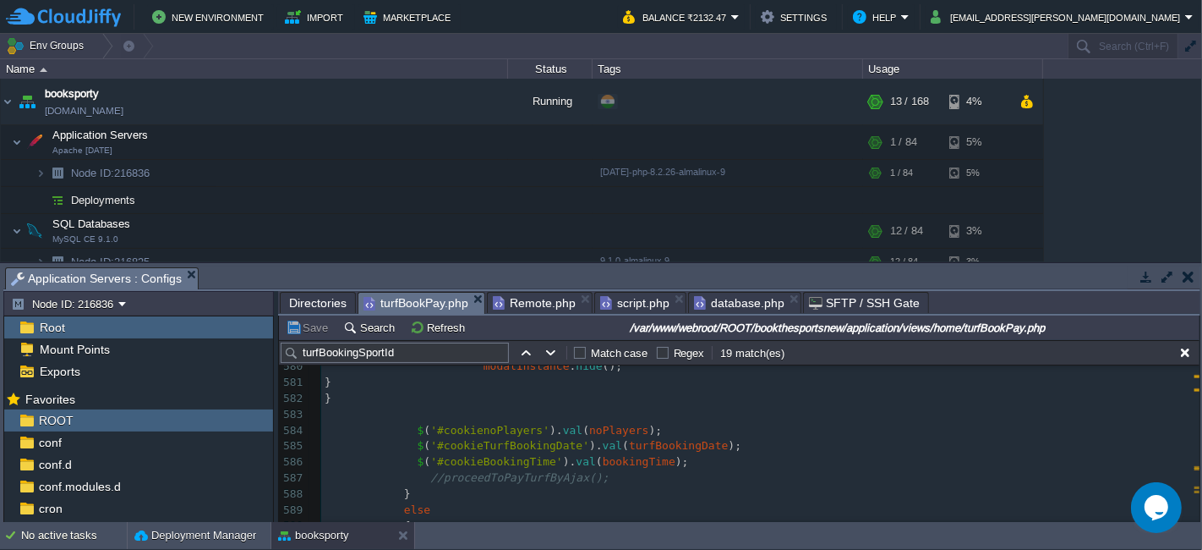
click at [660, 424] on pre "$ ( '#cookienoPlayers' ). val ( noPlayers );" at bounding box center [760, 431] width 879 height 16
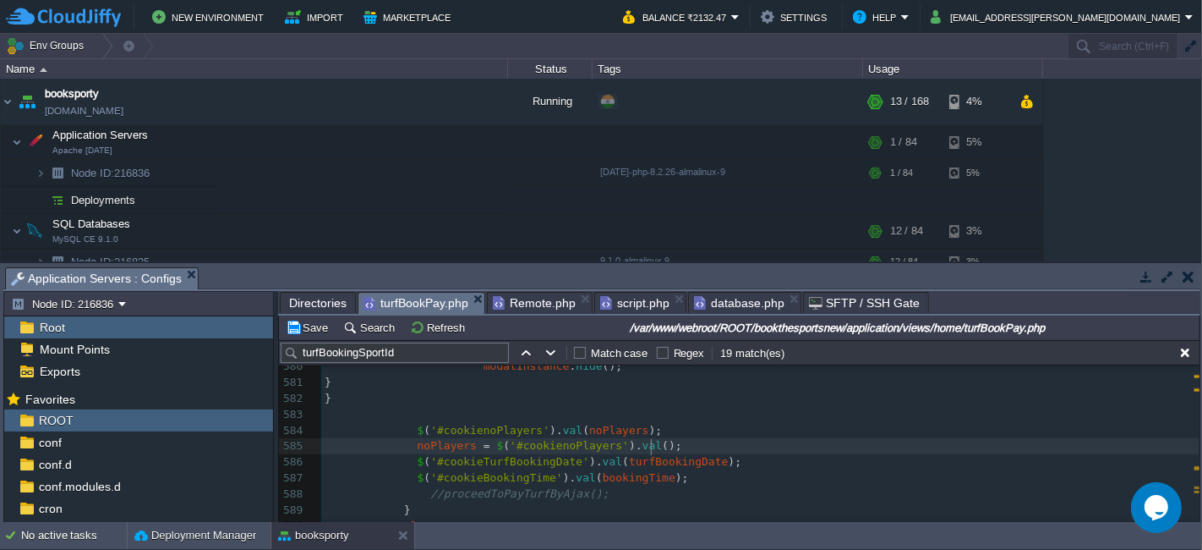
click at [408, 429] on span at bounding box center [371, 430] width 93 height 13
type textarea "$('#cookienoPlayers').val(noPlayers);"
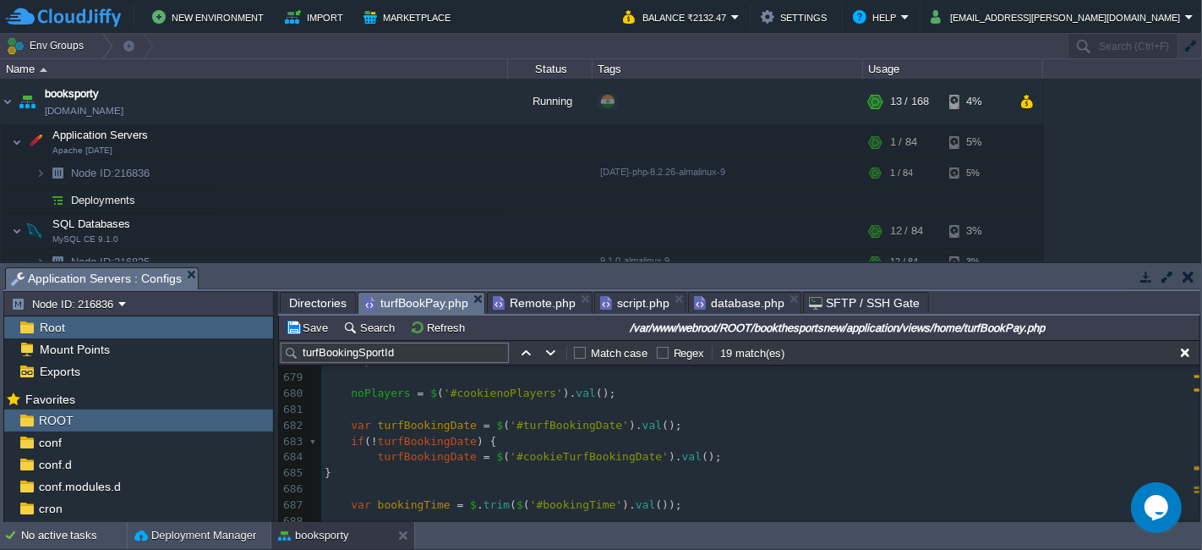
click at [373, 457] on div "xxxxxxxxxx 668 var turfId = $ ( '#hdnTurfId' ). val (); 669 ​ 670 var turfBooki…" at bounding box center [760, 505] width 879 height 622
type textarea "turfBookingDate = $('#cookieTurfBookingDate').val();"
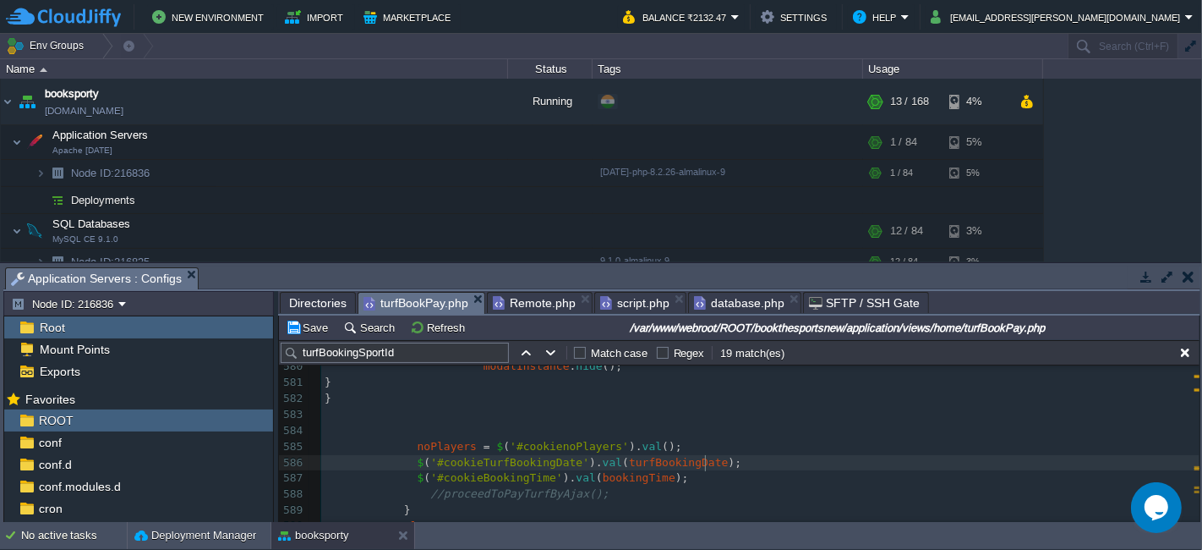
click at [723, 461] on pre "$ ( '#cookieTurfBookingDate' ). val ( turfBookingDate );" at bounding box center [760, 463] width 879 height 16
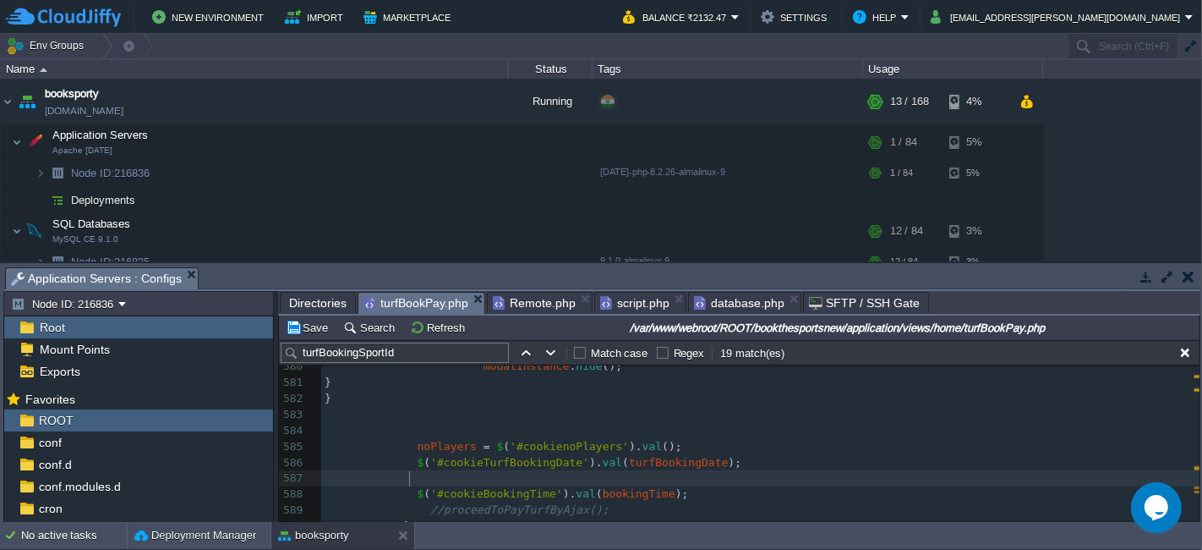
paste textarea ");"
click at [720, 452] on pre "noPlayers = $ ( '#cookienoPlayers' ). val ();" at bounding box center [760, 447] width 879 height 16
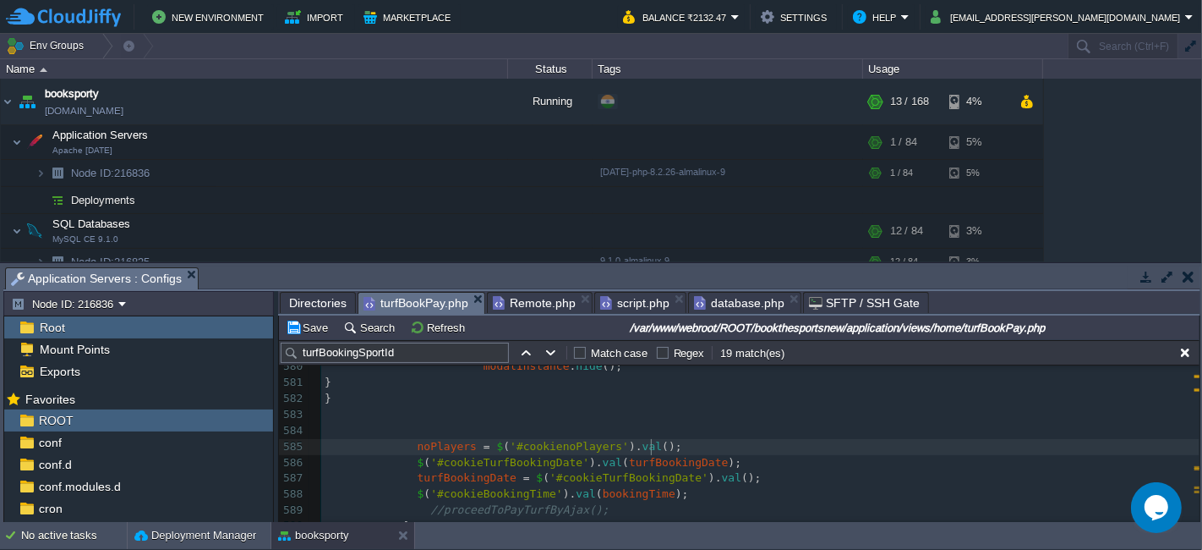
click at [720, 461] on pre "$ ( '#cookieTurfBookingDate' ). val ( turfBookingDate );" at bounding box center [760, 463] width 879 height 16
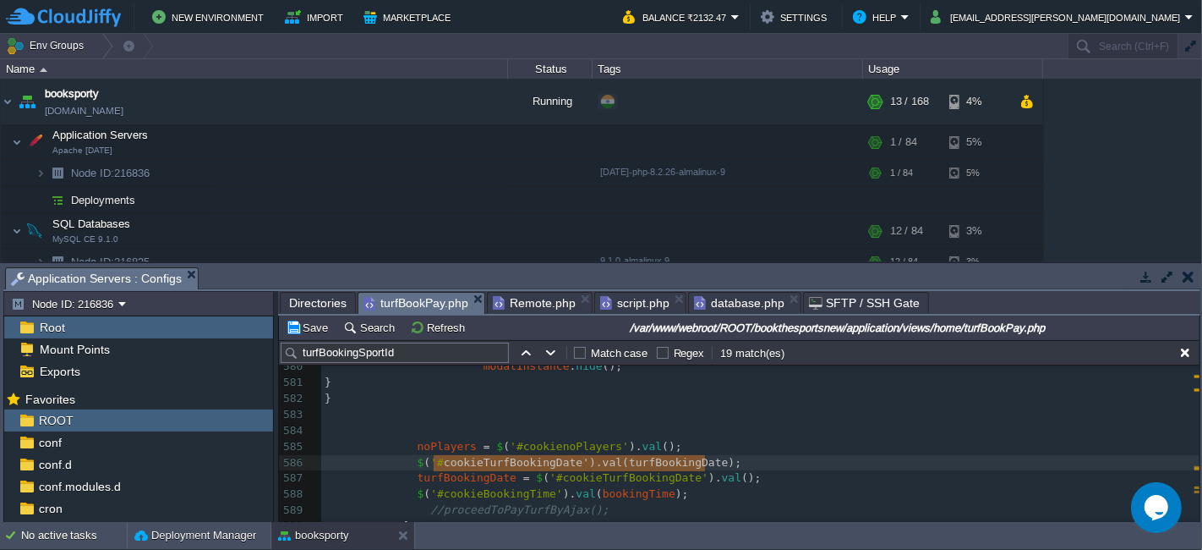
type textarea "$('#cookieTurfBookingDate').val(turfBookingDate);"
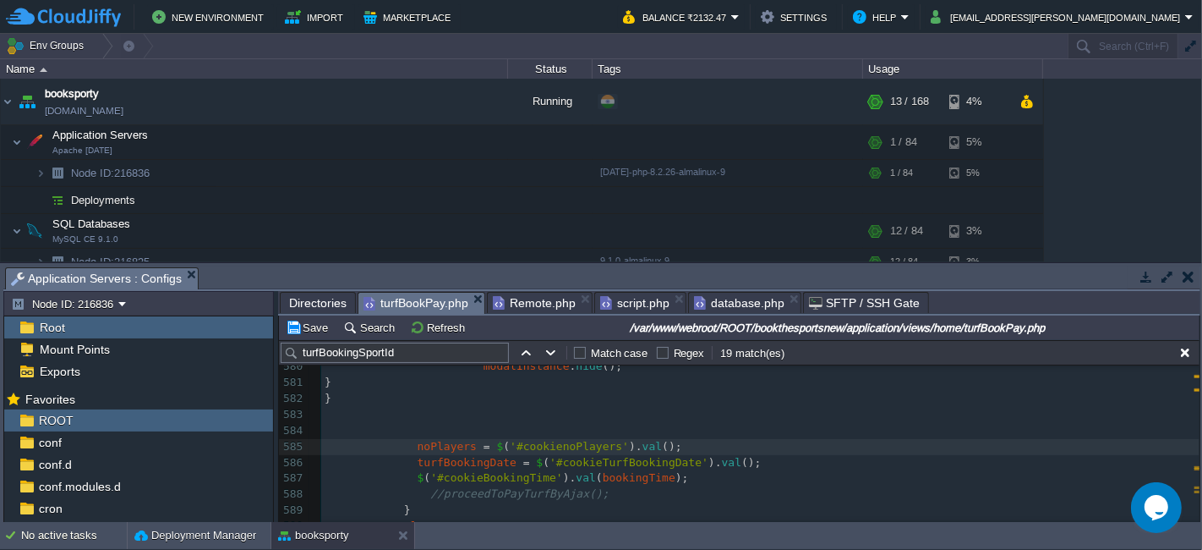
click at [688, 474] on pre "$ ( '#cookieBookingTime' ). val ( bookingTime );" at bounding box center [760, 478] width 879 height 16
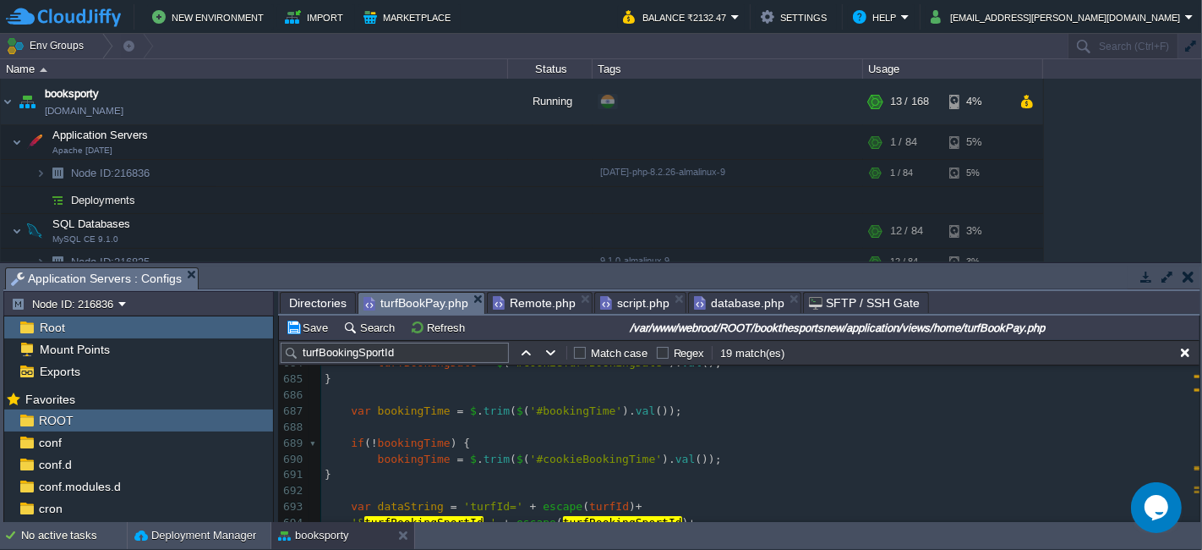
click at [370, 463] on div "xxxxxxxxxx $ ( '#cookieBookingTime' ). val ( bookingTime ); 673 } 674 675 //var…" at bounding box center [760, 522] width 879 height 685
click at [725, 452] on pre "bookingTime = $ . trim ( $ ( '#cookieBookingTime' ). val ());" at bounding box center [760, 460] width 879 height 16
type textarea "bookingTime = $.trim($('#cookieBookingTime').val());"
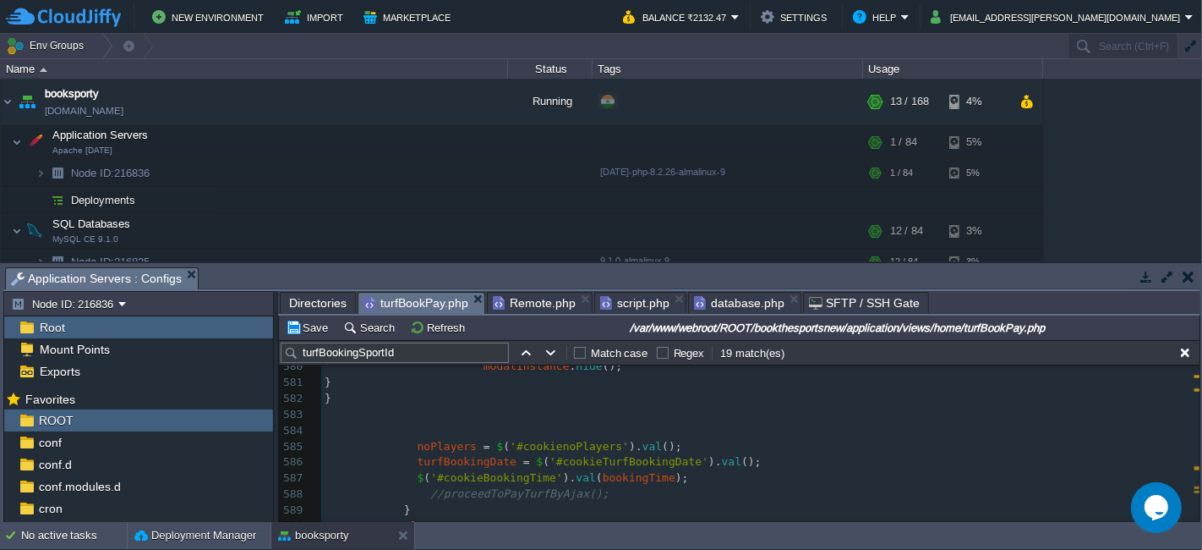
click at [753, 460] on pre "turfBookingDate = $ ( '#cookieTurfBookingDate' ). val ();" at bounding box center [760, 462] width 879 height 16
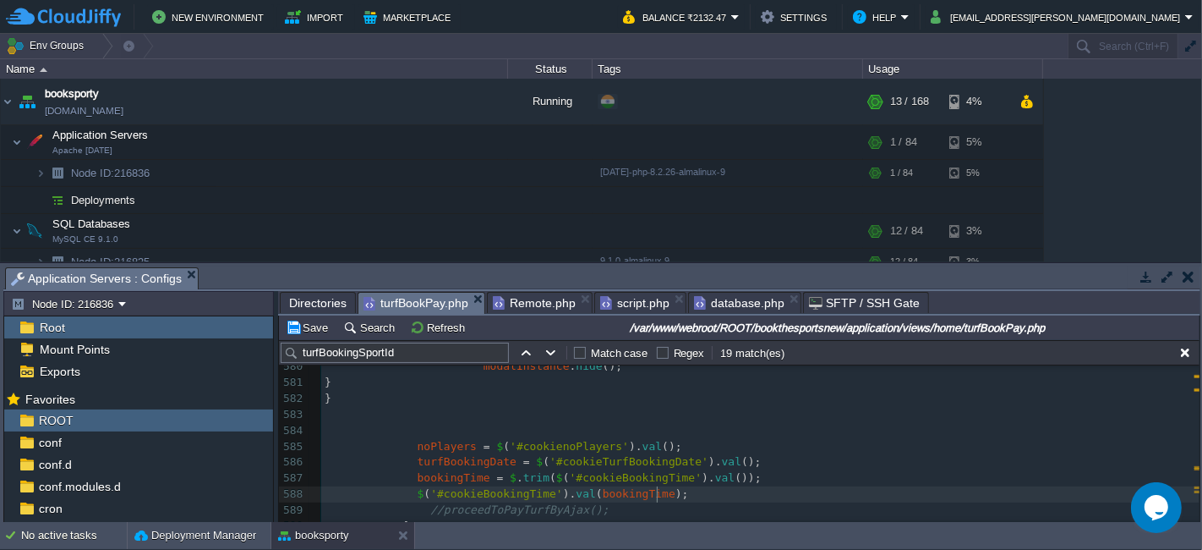
click at [703, 500] on pre "$ ( '#cookieBookingTime' ). val ( bookingTime );" at bounding box center [760, 494] width 879 height 16
type textarea "$('#cookieBookingTime').val(bookingTime);"
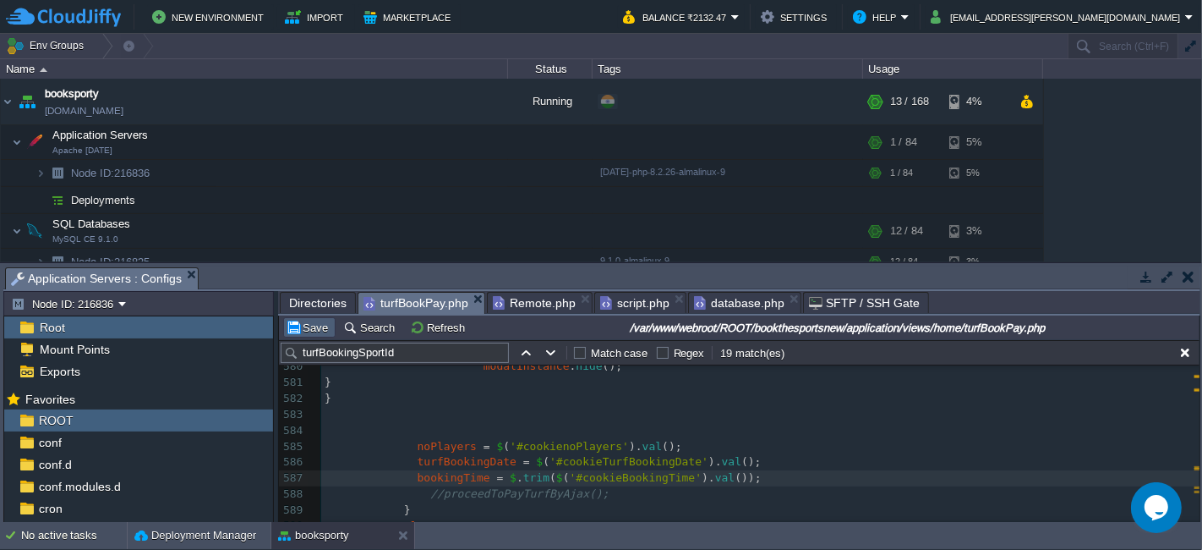
click at [328, 325] on button "Save" at bounding box center [309, 327] width 47 height 15
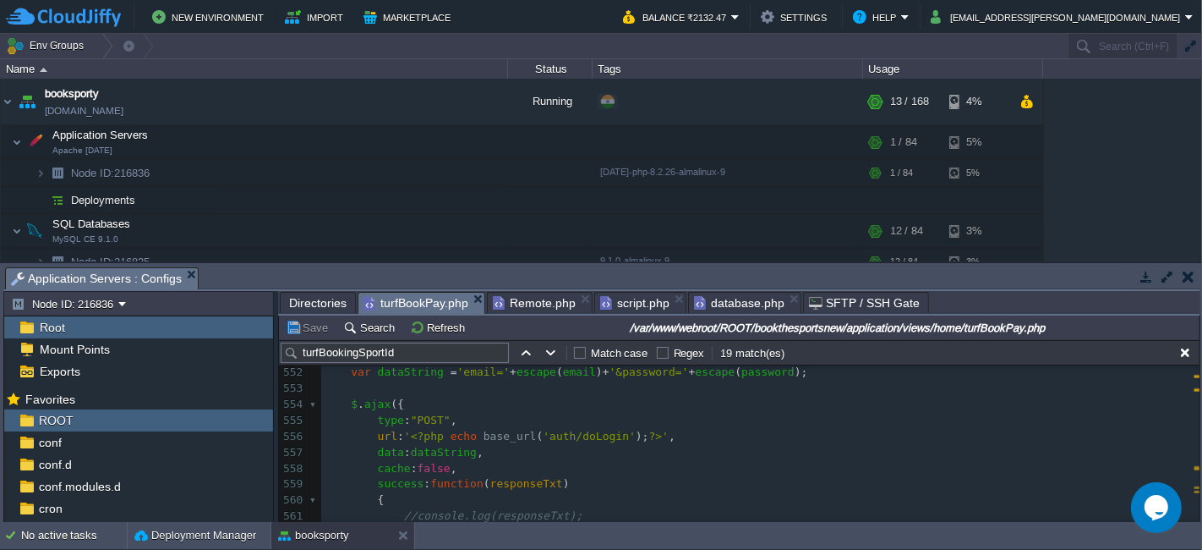
scroll to position [9028, 0]
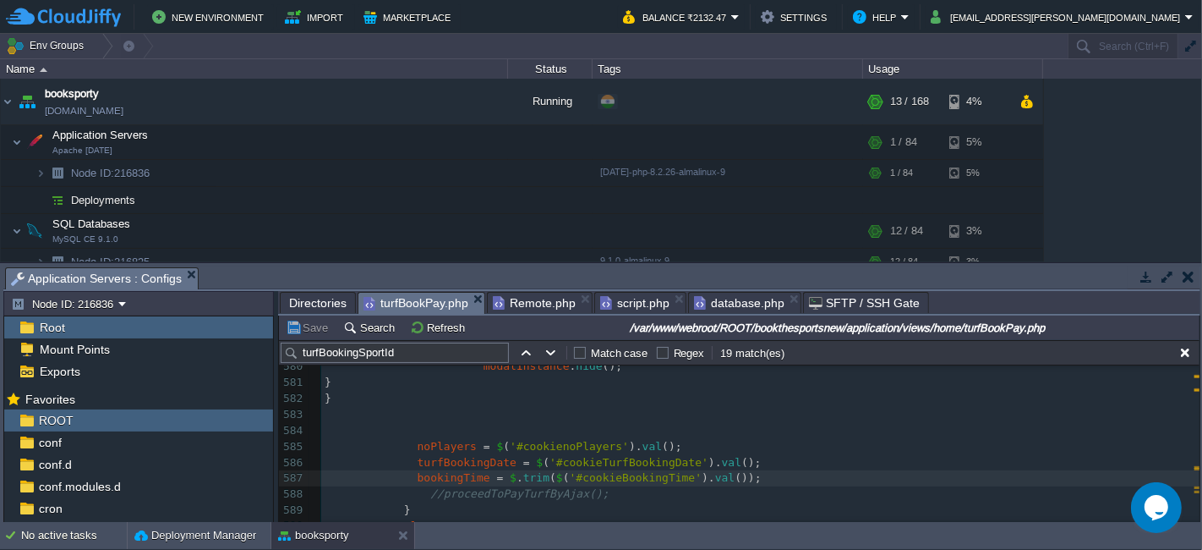
click at [408, 446] on div "xxxxxxxxxx 570 if ( triggerEl ) { 571 const tab = new bootstrap . Tab ( trigger…" at bounding box center [760, 439] width 879 height 478
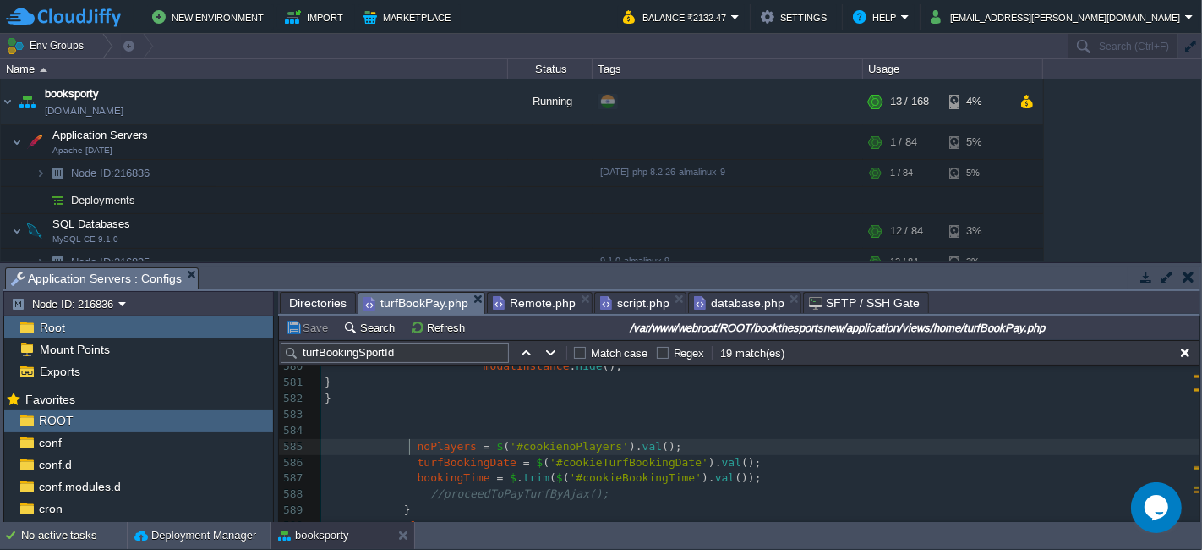
type textarea "noPlayers = $('#cookienoPlayers').val(); turfBookingDate = $('#cookieTurfBookin…"
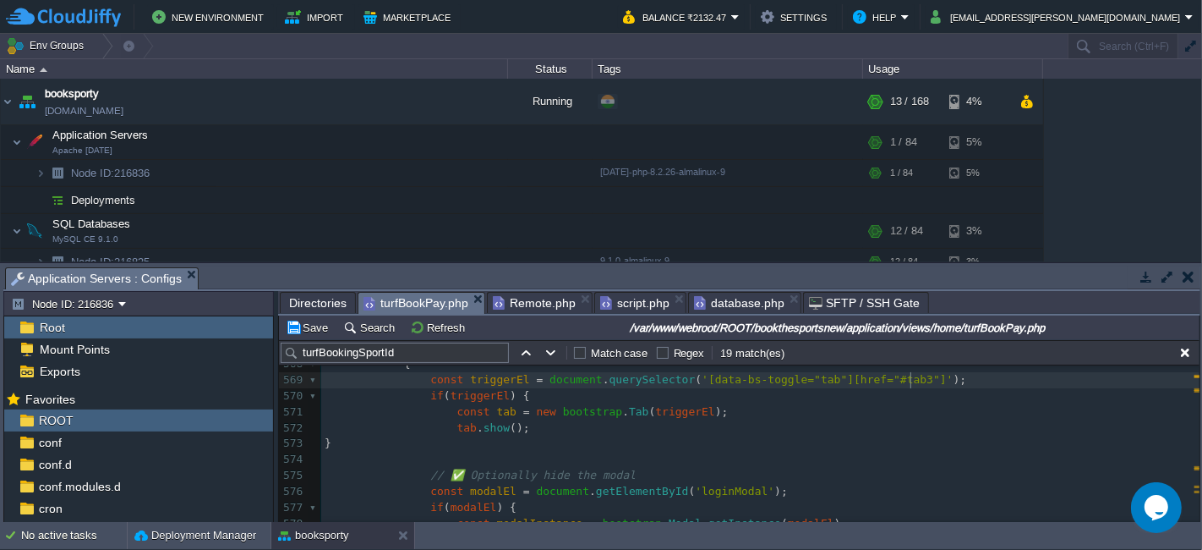
click at [929, 381] on pre "const triggerEl = document . querySelector ( '[data-bs-toggle="tab"][href="#tab…" at bounding box center [760, 380] width 879 height 16
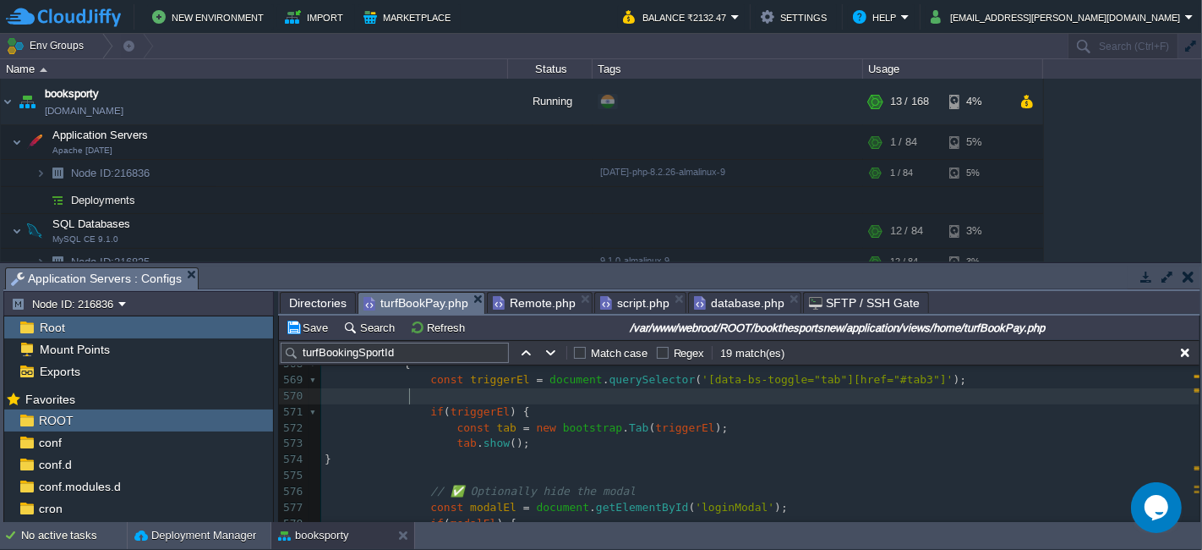
paste textarea
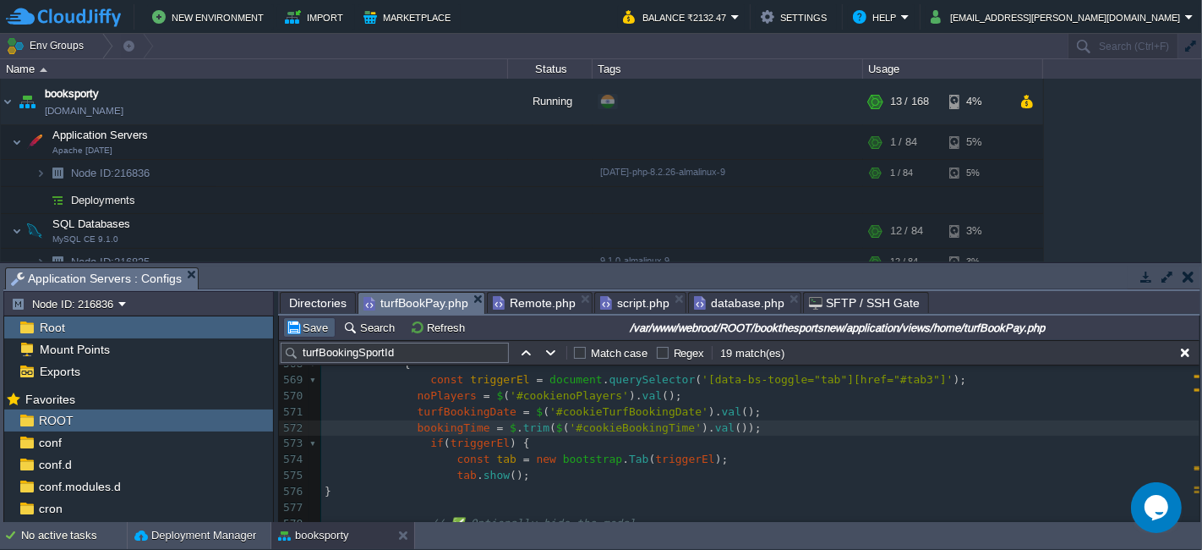
click at [321, 330] on button "Save" at bounding box center [309, 327] width 47 height 15
click at [410, 413] on div "xxxxxxxxxx 556 url : ' <?php echo base_url ( 'auth/doLogin' ); ?> ' , 557 data …" at bounding box center [760, 492] width 879 height 654
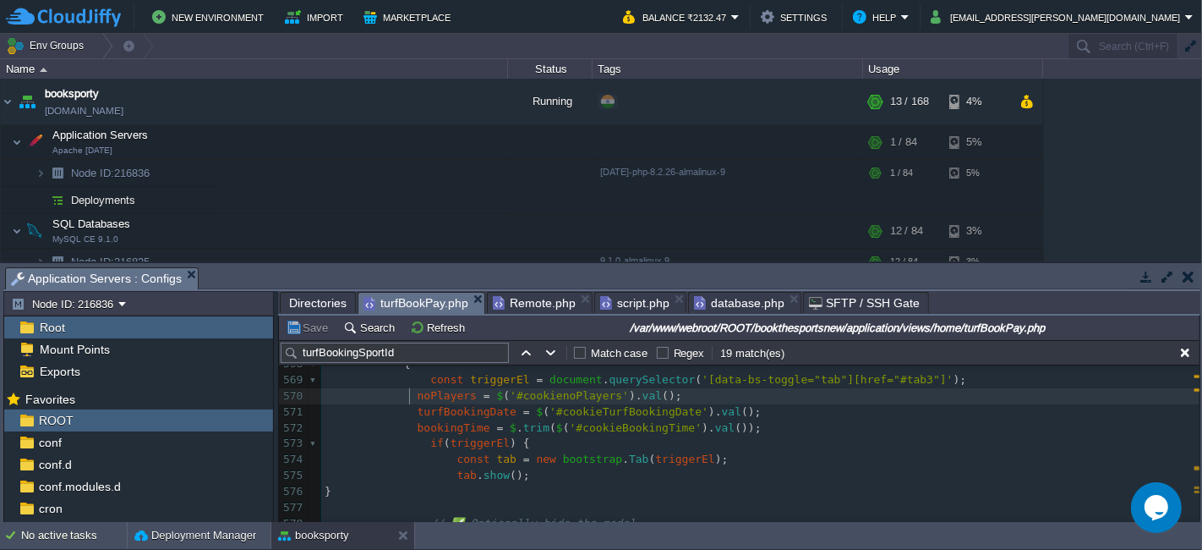
click at [408, 397] on span at bounding box center [371, 395] width 93 height 13
type textarea "noPlayers = $('#cookienoPlayers').val(); turfBookingDate = $('#cookieTurfBookin…"
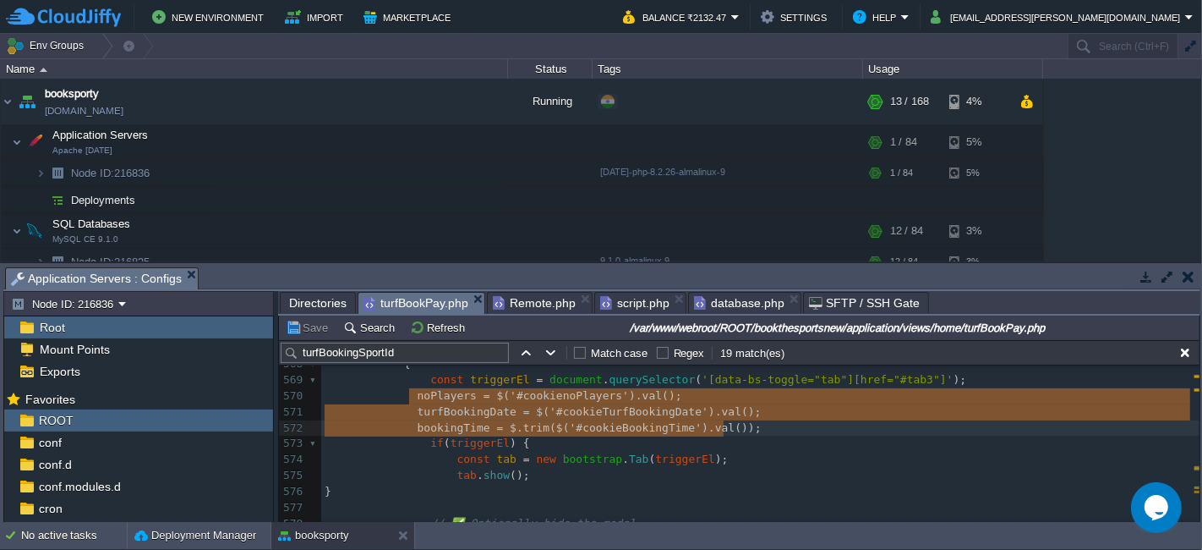
type textarea "cookienoPlayers"
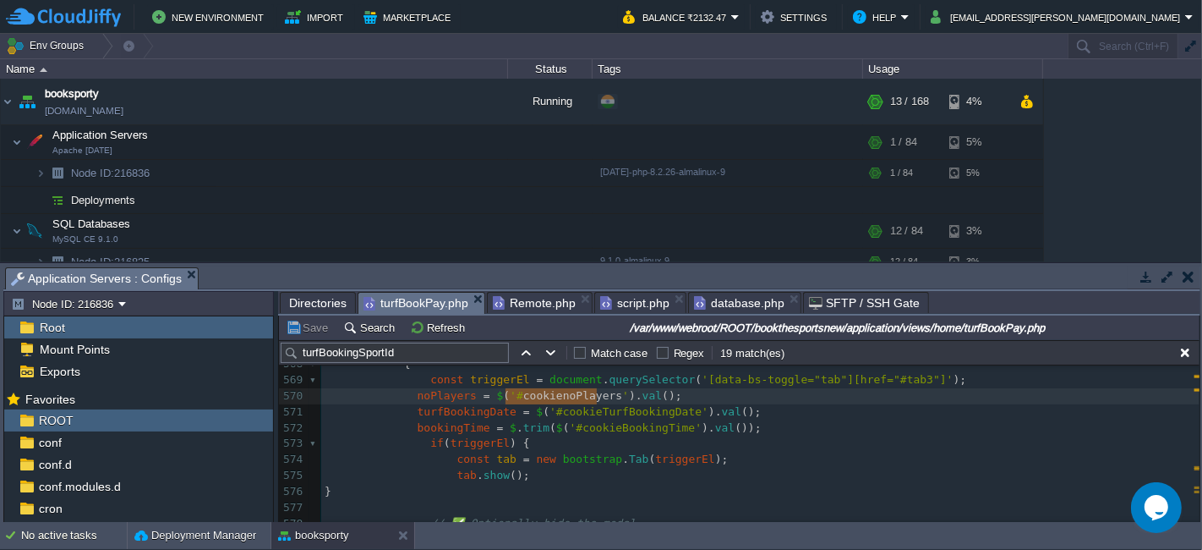
type input "cookienoPlayers"
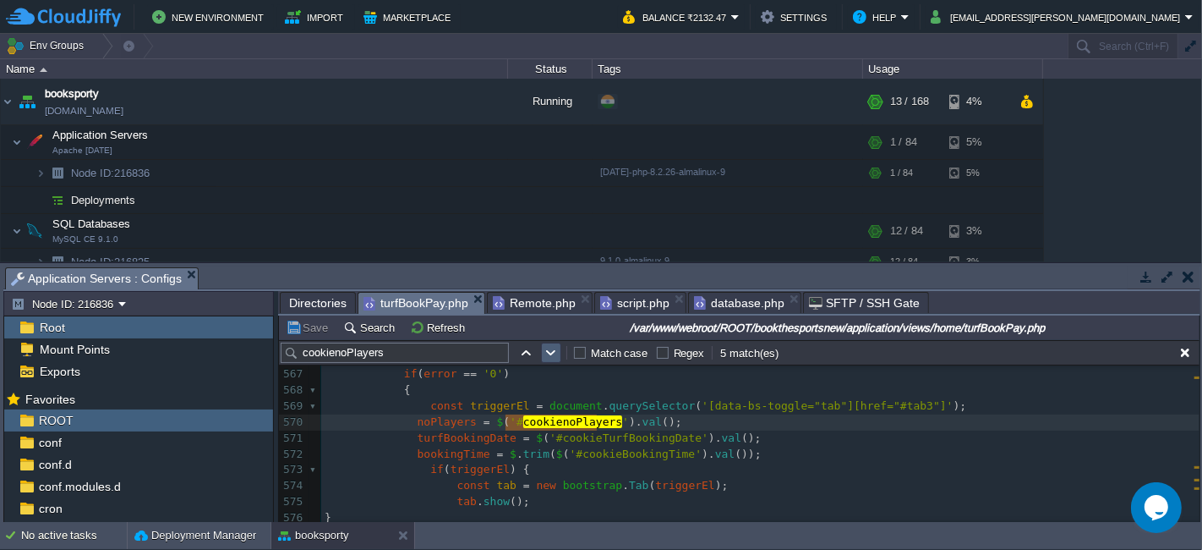
click at [539, 351] on table at bounding box center [551, 352] width 25 height 20
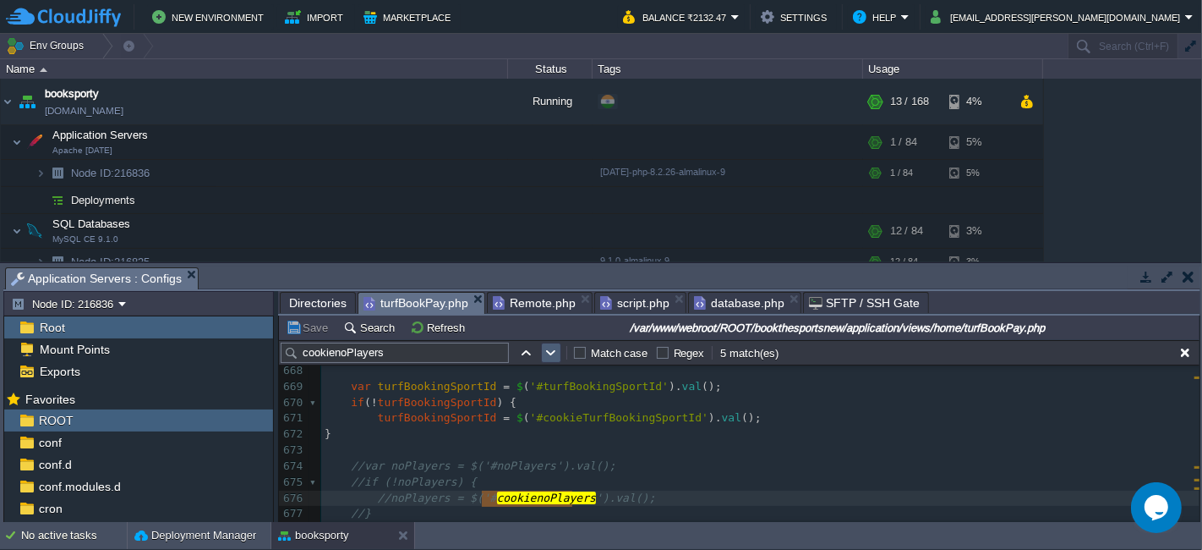
click at [539, 351] on table at bounding box center [551, 352] width 25 height 20
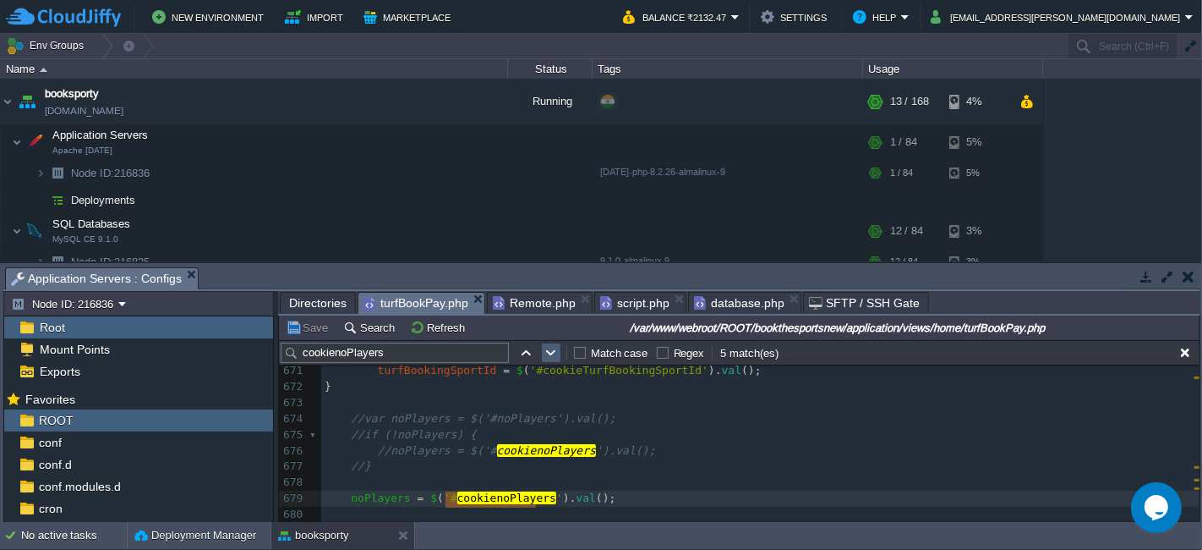
click at [539, 351] on table at bounding box center [551, 352] width 25 height 20
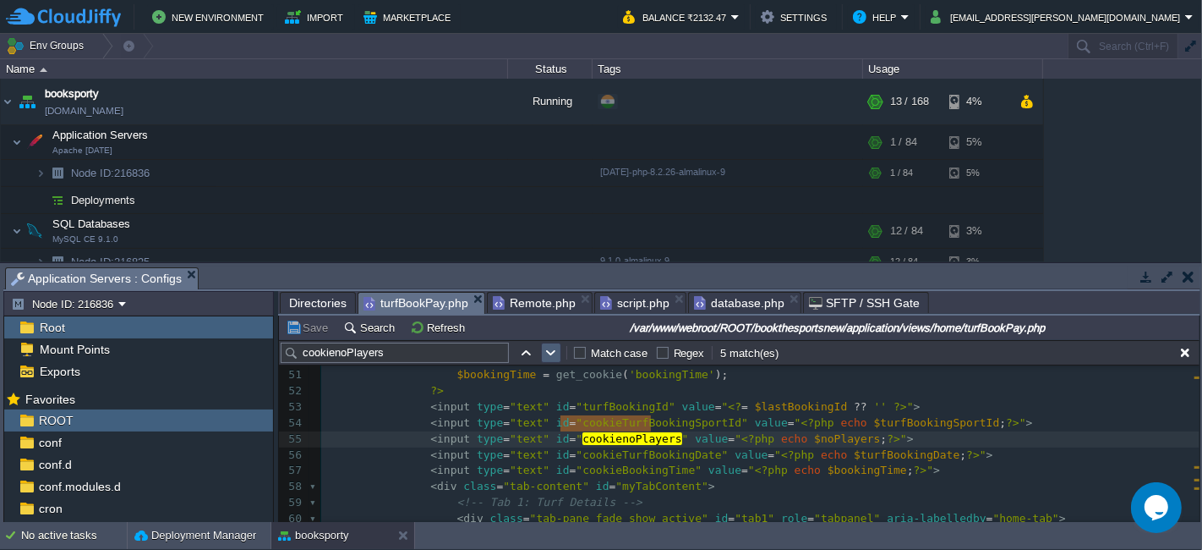
click at [539, 351] on table at bounding box center [551, 352] width 25 height 20
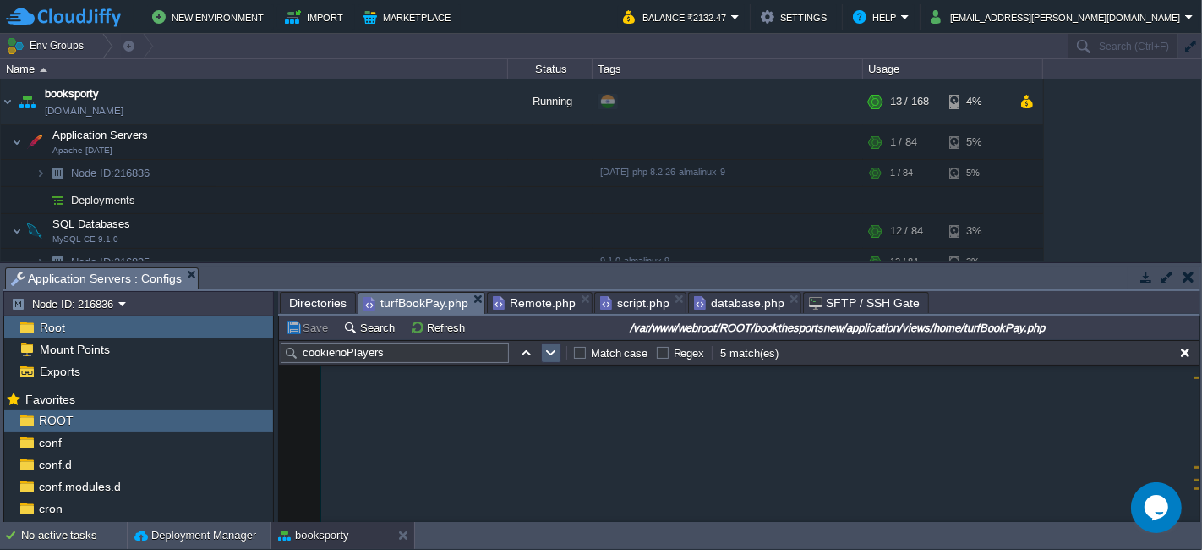
scroll to position [8171, 0]
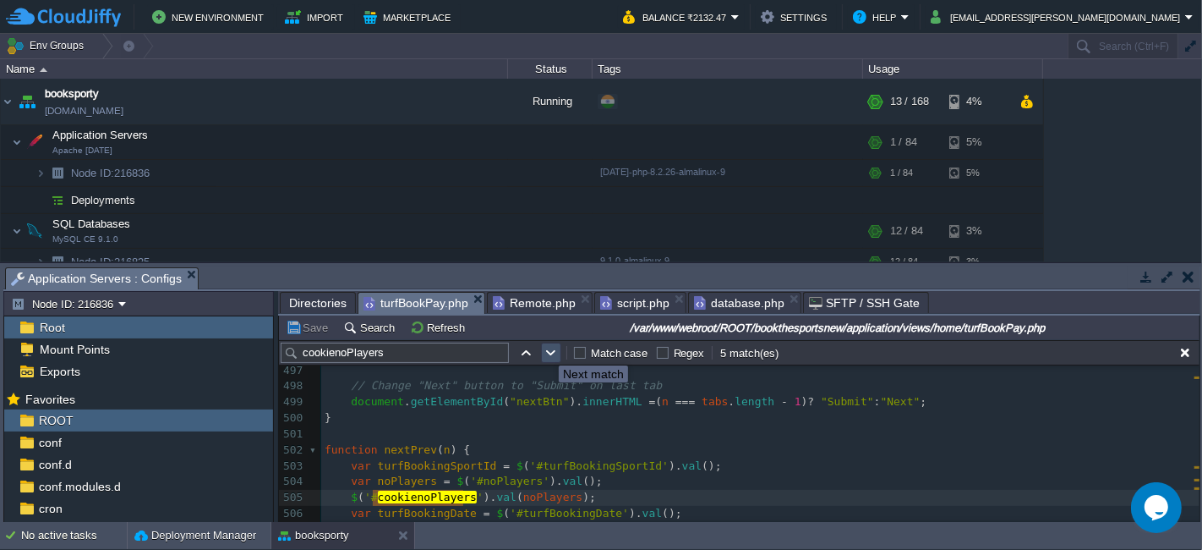
click at [546, 350] on button "button" at bounding box center [551, 352] width 15 height 15
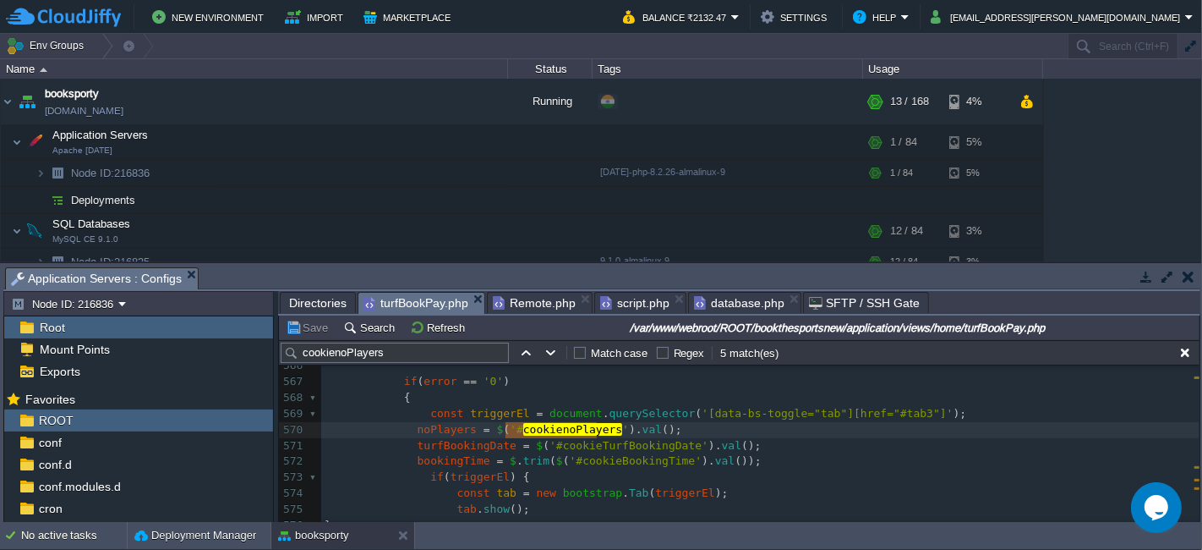
scroll to position [9299, 0]
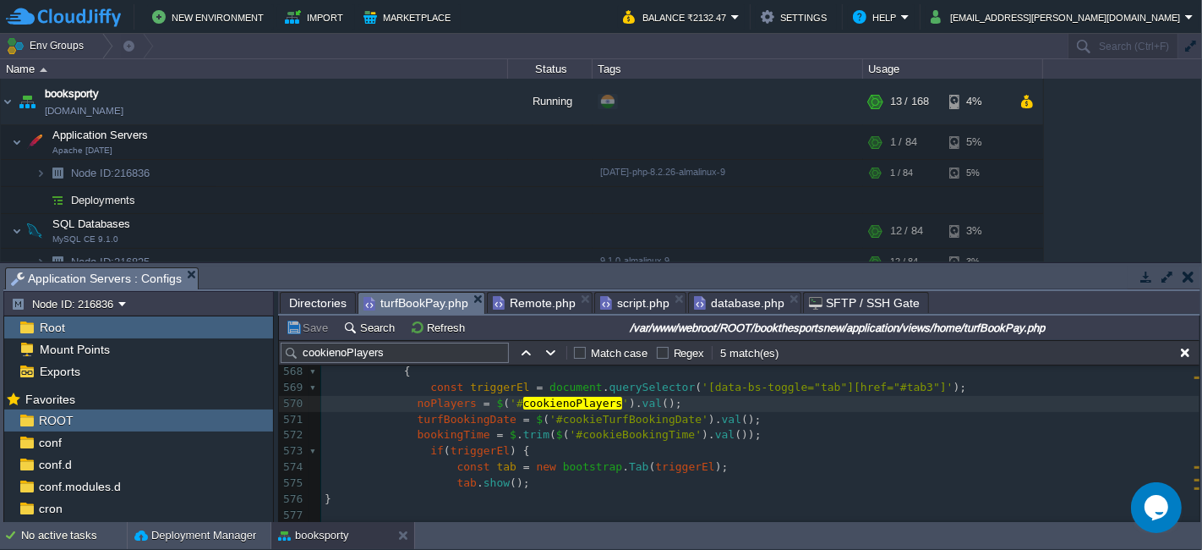
type textarea "noPlayers = $('#cookienoPlayers').val(); turfBookingDate = $('#cookieTurfBookin…"
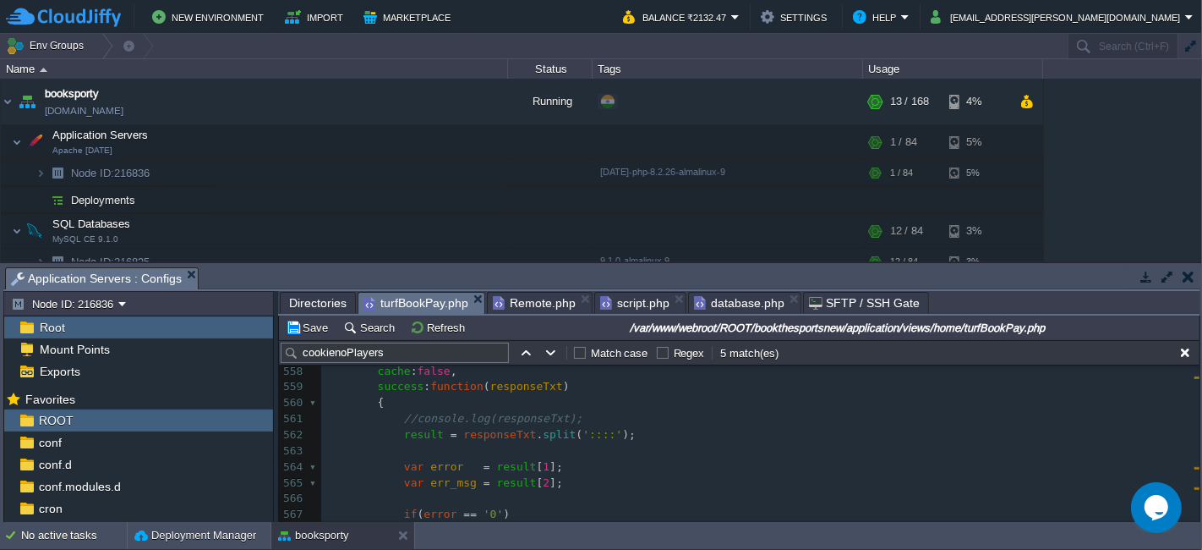
scroll to position [9113, 0]
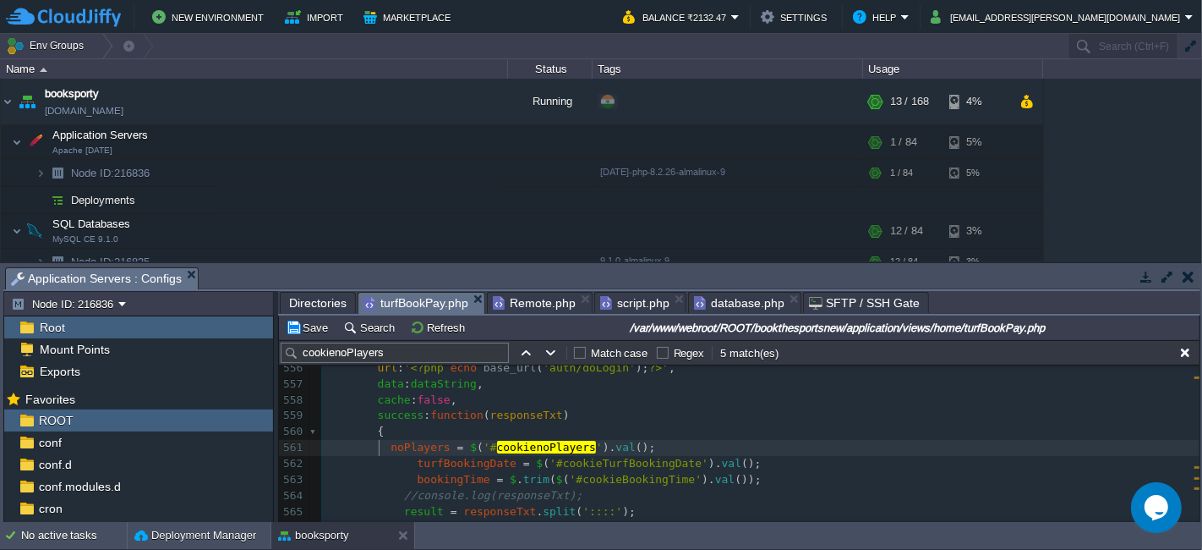
click at [380, 446] on div "xxxxxxxxxx 546 ​ 547 function login () 548 { 549 var email = $ ( '#loginemail' …" at bounding box center [760, 551] width 879 height 701
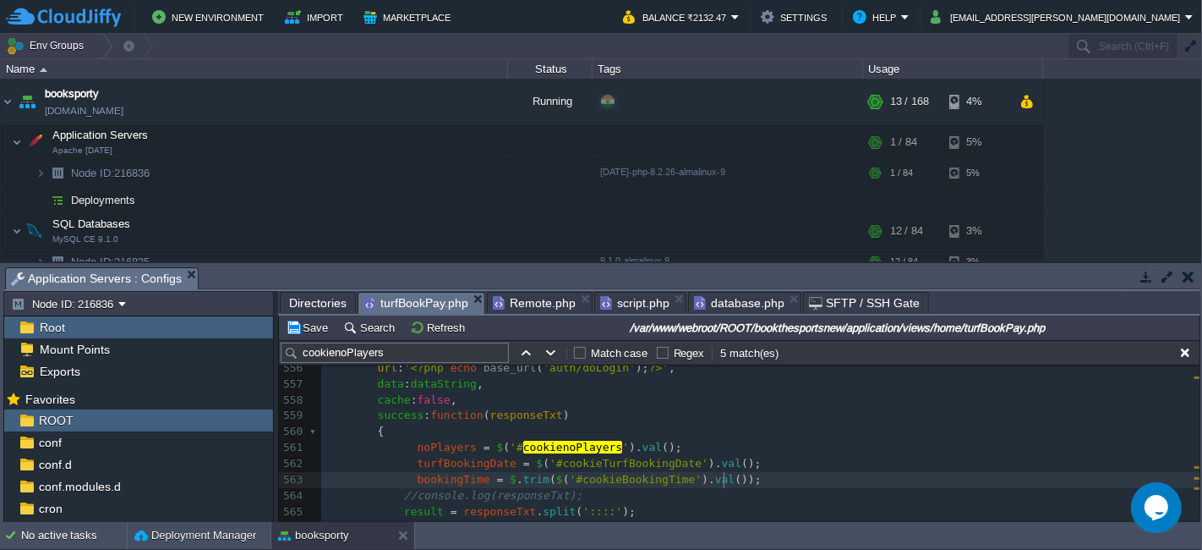
click at [759, 478] on pre "bookingTime = $ . trim ( $ ( '#cookieBookingTime' ). val ());" at bounding box center [760, 480] width 879 height 16
type textarea "alert();"
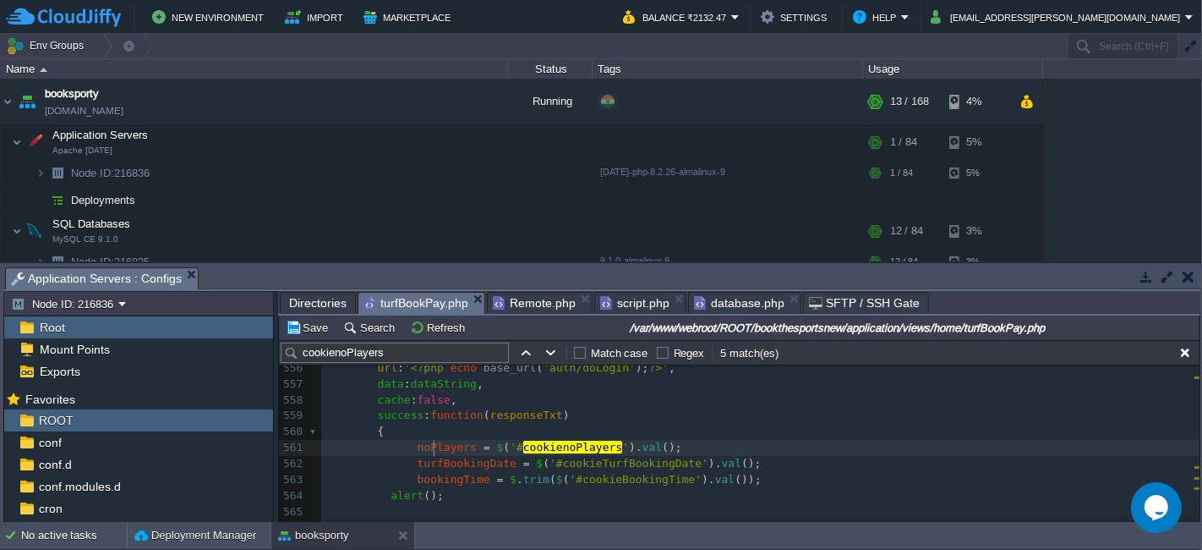
type textarea "noPlayers"
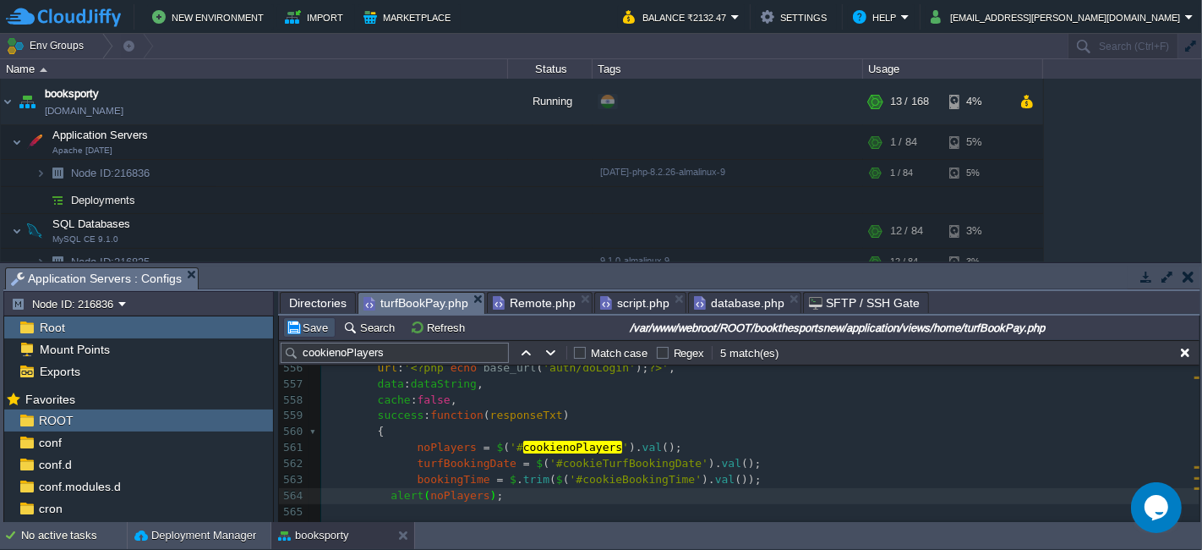
click at [318, 322] on button "Save" at bounding box center [309, 327] width 47 height 15
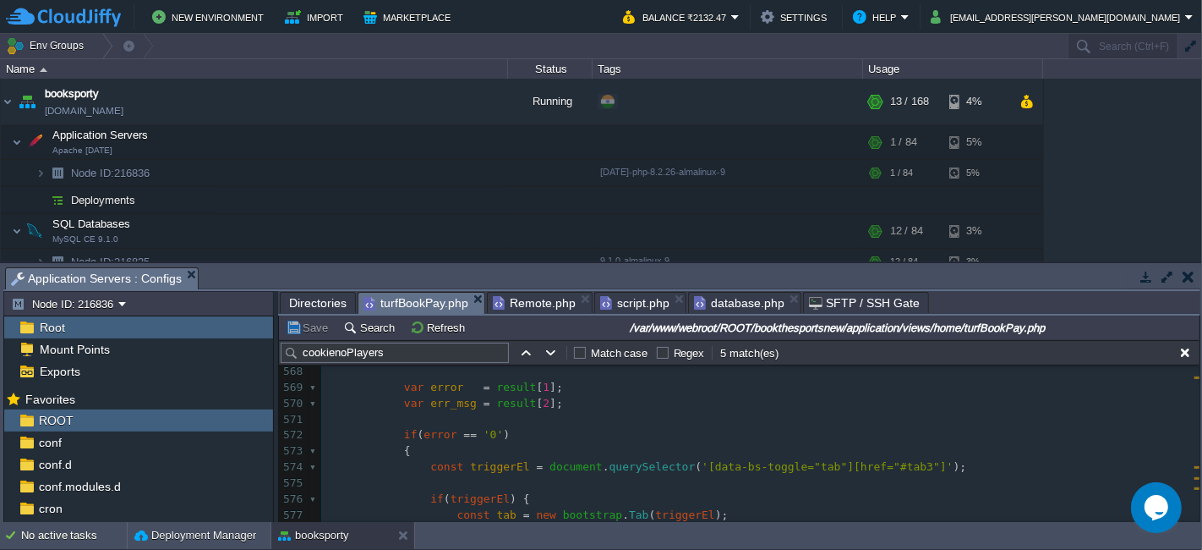
scroll to position [5, 0]
type textarea "#tab3"
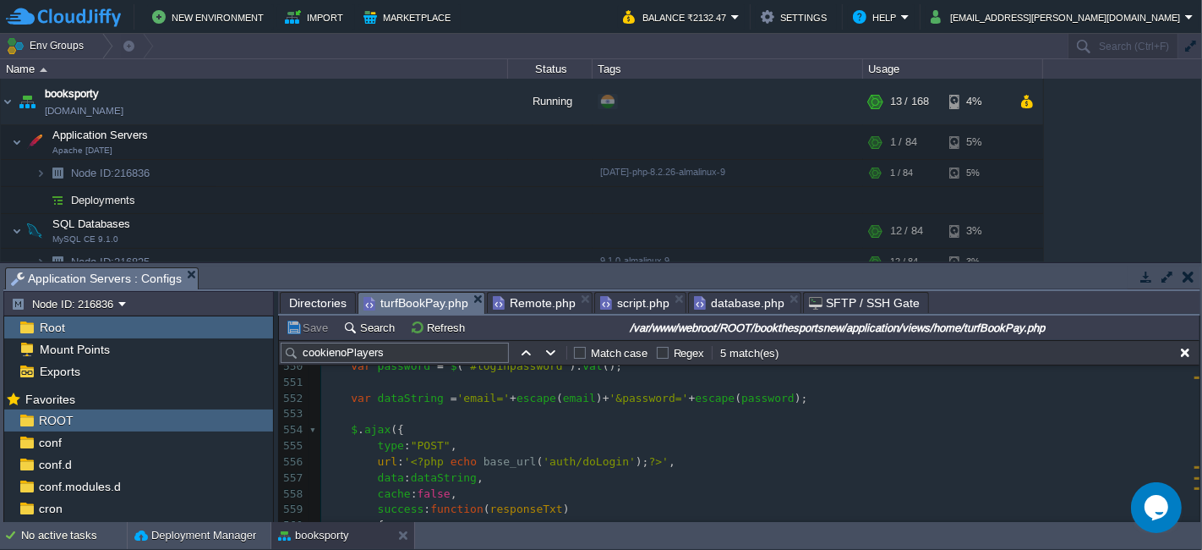
scroll to position [9020, 0]
click at [536, 439] on pre "type : "POST" ," at bounding box center [760, 447] width 879 height 16
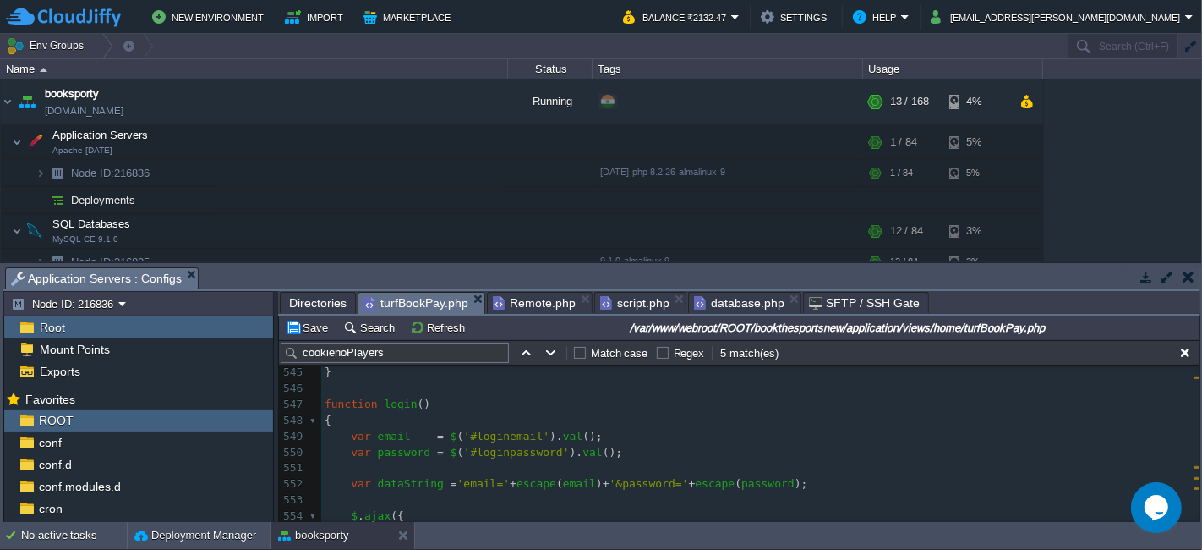
scroll to position [8906, 0]
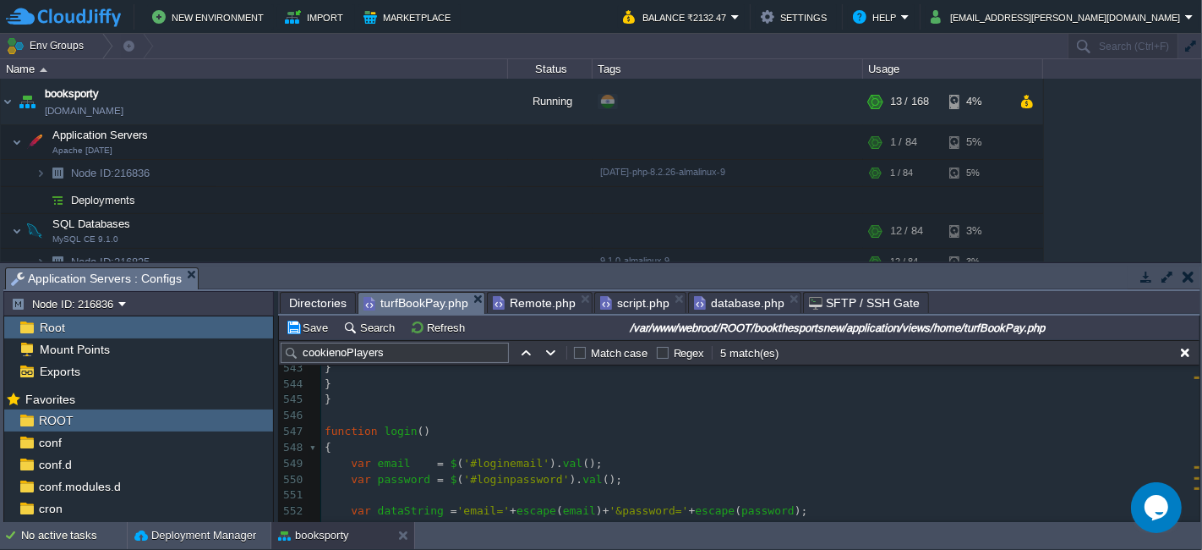
click at [324, 427] on div "xxxxxxxxxx 526 let nextTab ; 527 ​ 528 if ( n === 1 ) { 529 nextTab = currentTa…" at bounding box center [760, 471] width 879 height 765
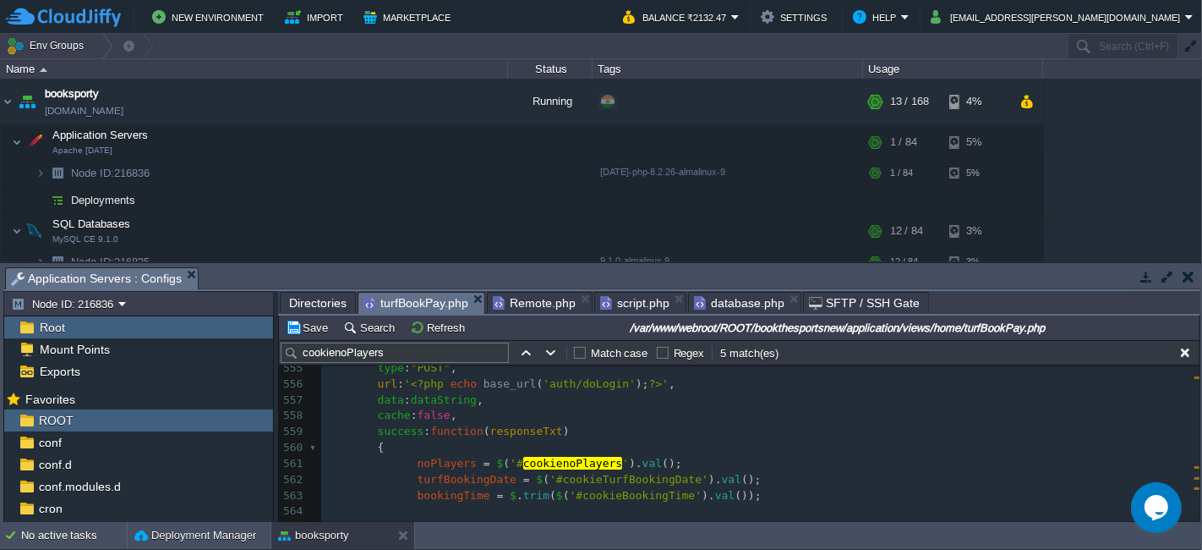
scroll to position [9188, 0]
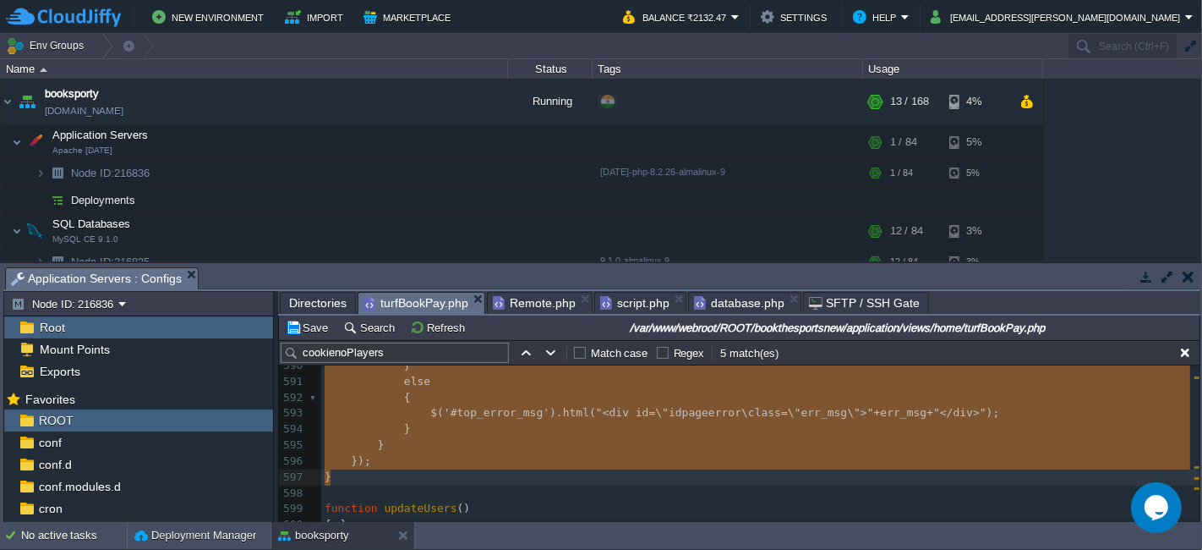
type textarea "-"
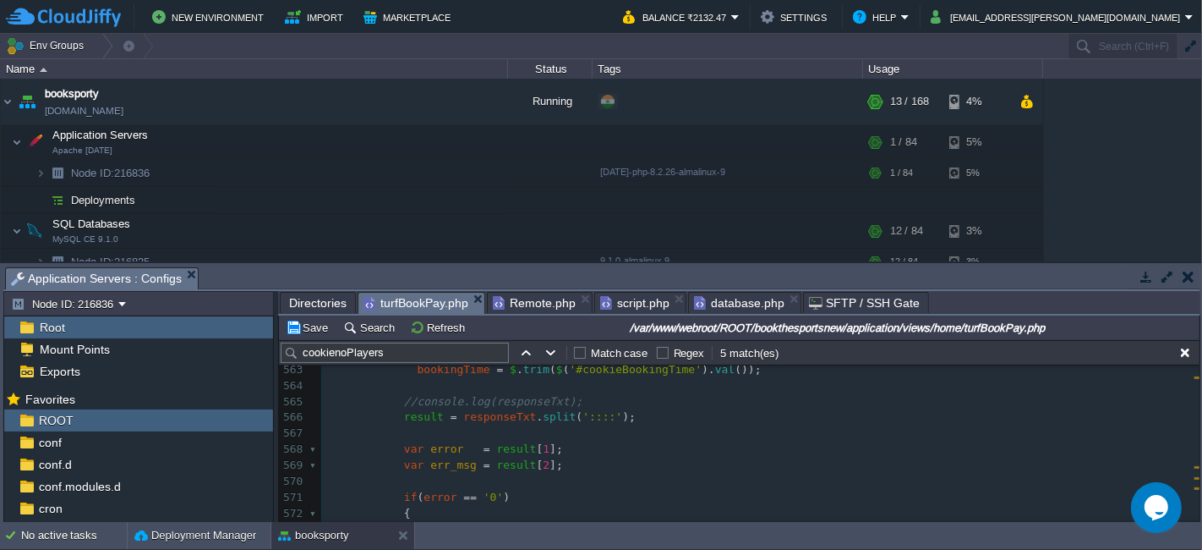
scroll to position [9189, 0]
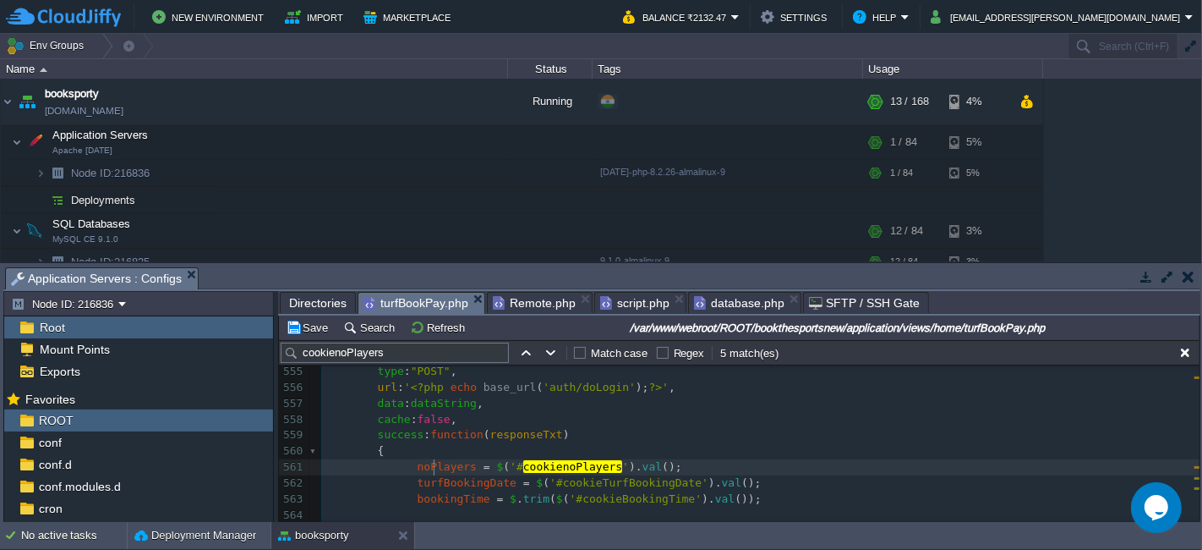
type textarea "noPlayers"
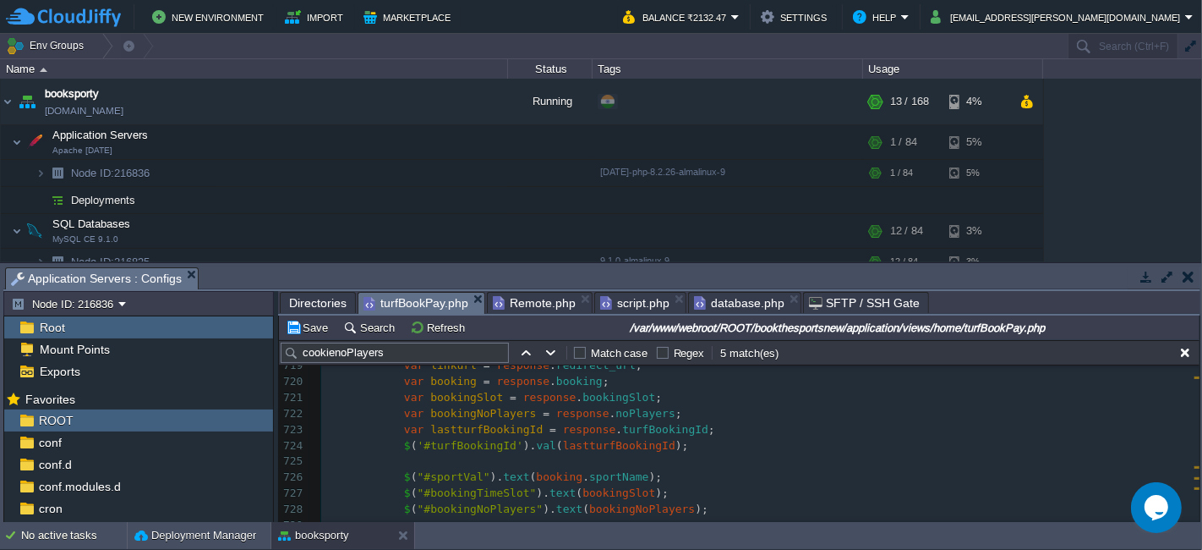
scroll to position [10710, 0]
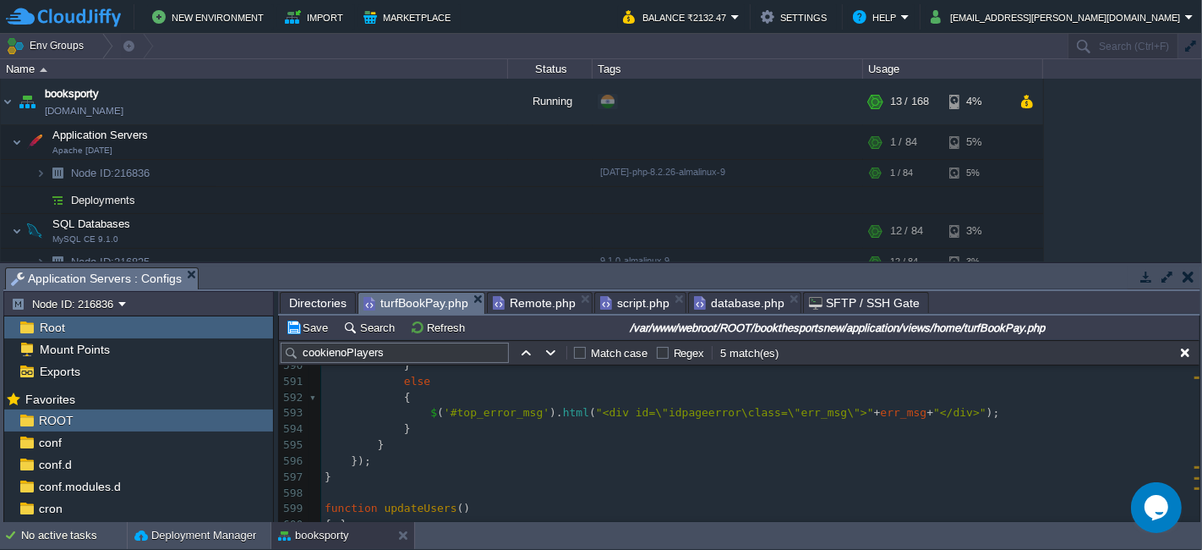
click at [411, 431] on span "}" at bounding box center [368, 428] width 86 height 13
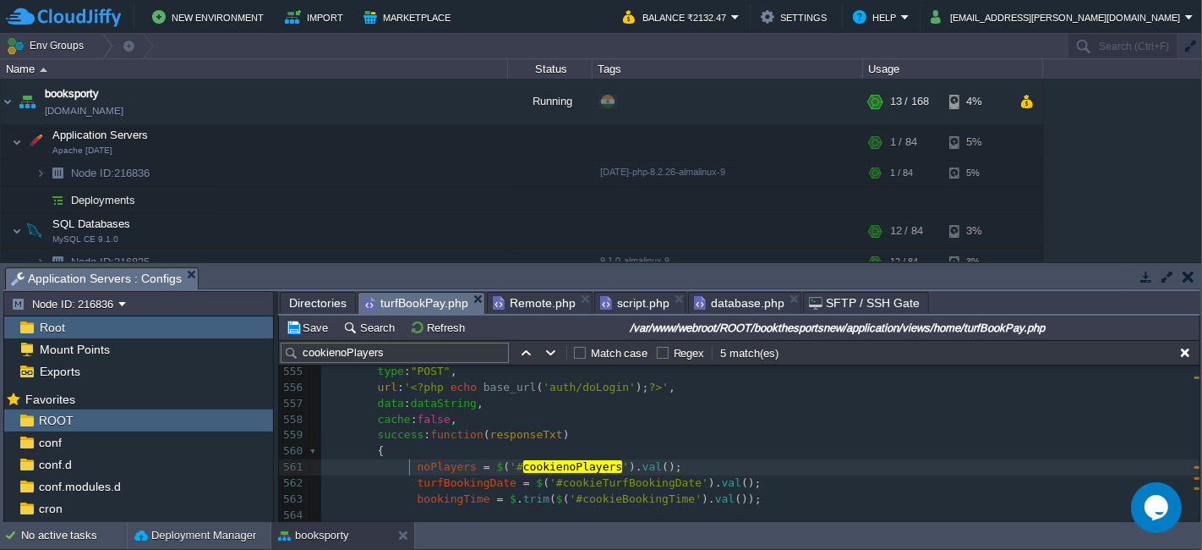
click at [407, 468] on span at bounding box center [371, 466] width 93 height 13
type textarea "noPlayers = $('#cookienoPlayers').val(); turfBookingDate = $('#cookieTurfBookin…"
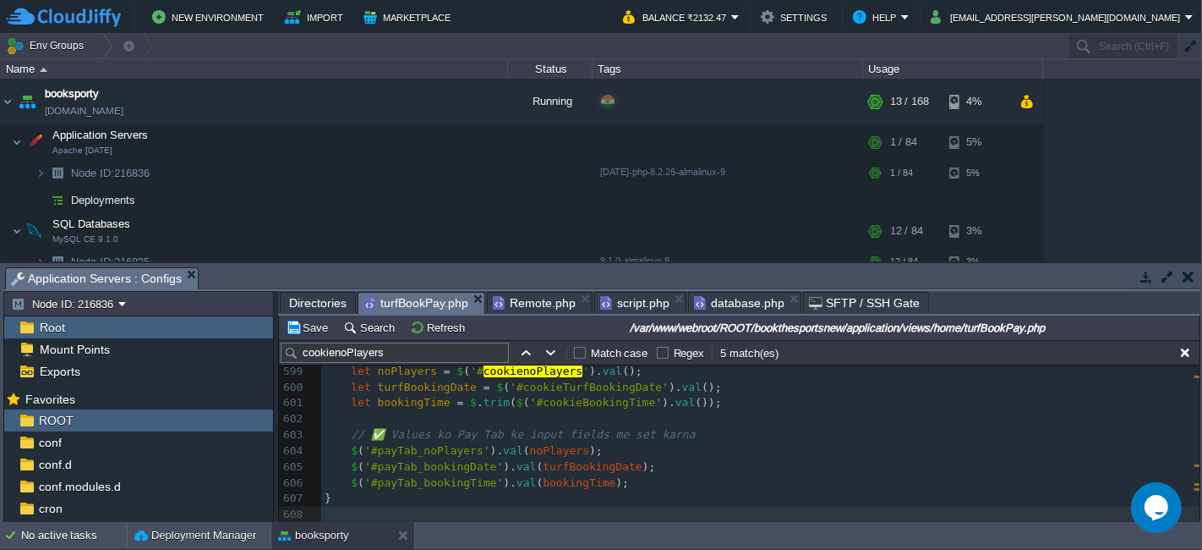
click at [408, 468] on div "xxxxxxxxxx 588 } 589 else 590 { 591 $ ( '#top_error_msg' ). html ( "<div id=\"i…" at bounding box center [760, 403] width 879 height 430
type textarea "payTab_bookingDate"
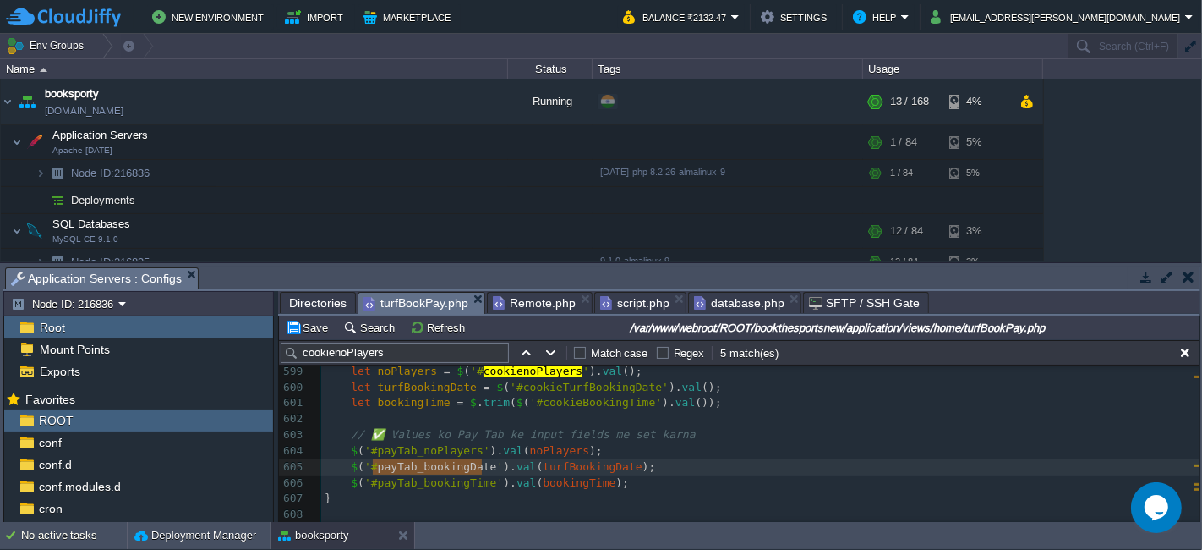
click at [433, 486] on div "xxxxxxxxxx 588 } 589 else 590 { 591 $ ( '#top_error_msg' ). html ( "<div id=\"i…" at bounding box center [760, 379] width 879 height 382
type textarea "payTab_bookingTime"
click at [426, 465] on div "xxxxxxxxxx 588 } 589 else 590 { 591 $ ( '#top_error_msg' ). html ( "<div id=\"i…" at bounding box center [760, 379] width 879 height 382
type textarea "payTab_bookingDate"
click at [436, 452] on span "'#payTab_noPlayers'" at bounding box center [427, 450] width 126 height 13
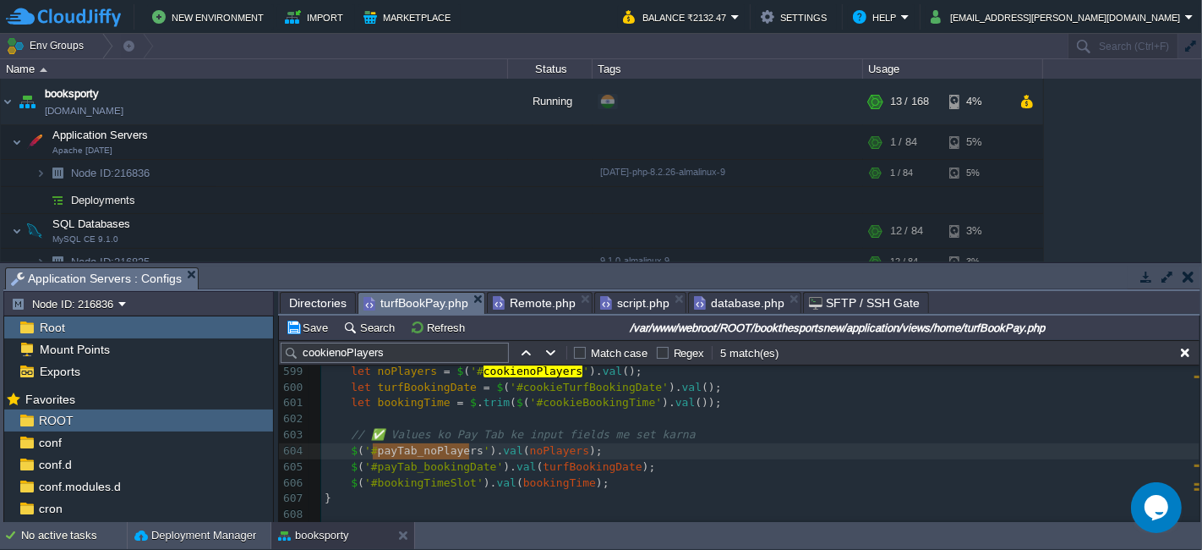
type textarea "payTab_noPlayers"
click at [413, 465] on span "'#payTab_bookingDate'" at bounding box center [433, 466] width 139 height 13
type textarea "payTab_bookingDate"
click at [314, 329] on button "Save" at bounding box center [309, 327] width 47 height 15
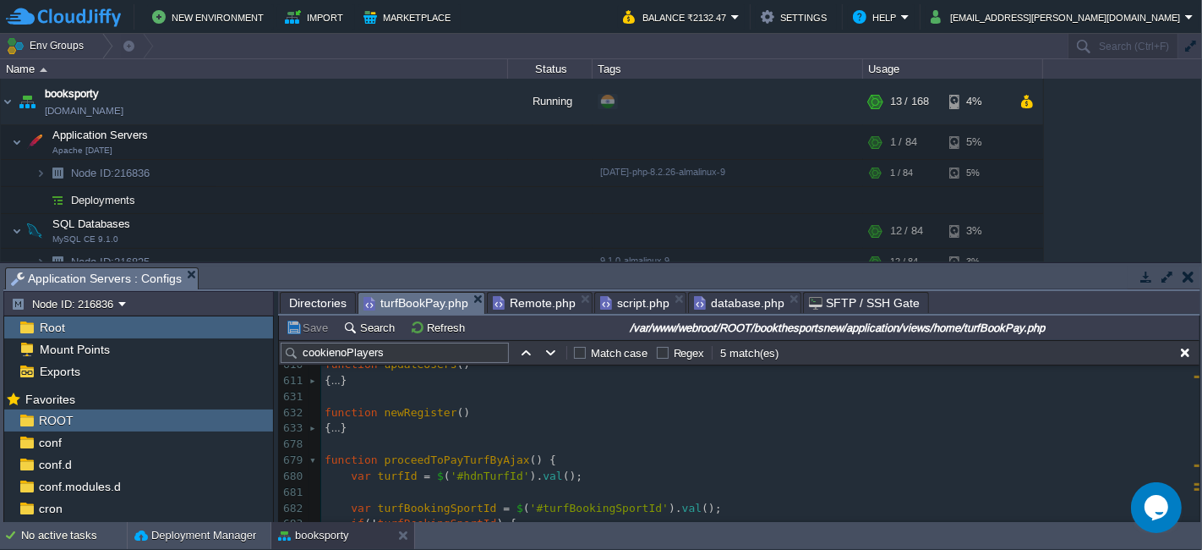
scroll to position [9796, 0]
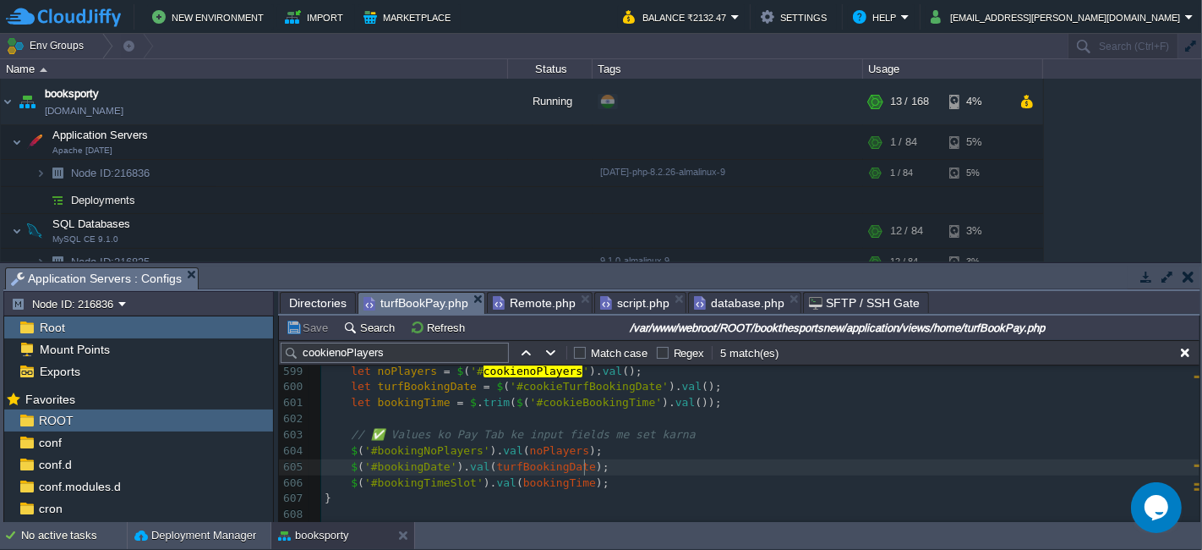
click at [617, 463] on pre "$ ( '#bookingDate' ). val ( turfBookingDate );" at bounding box center [760, 467] width 879 height 16
paste input "payTotalAmt"
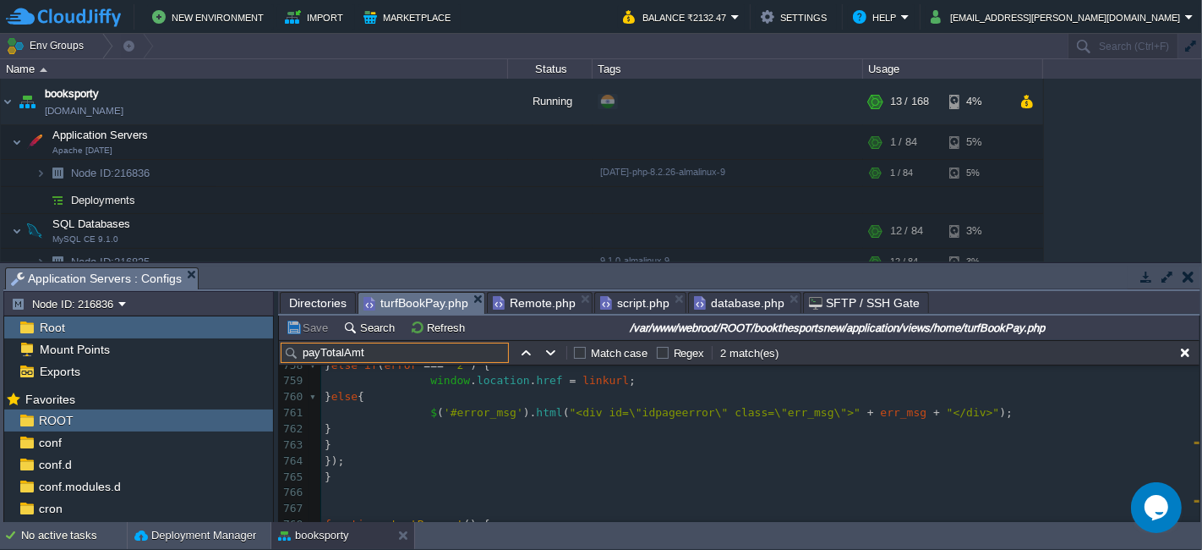
scroll to position [11291, 0]
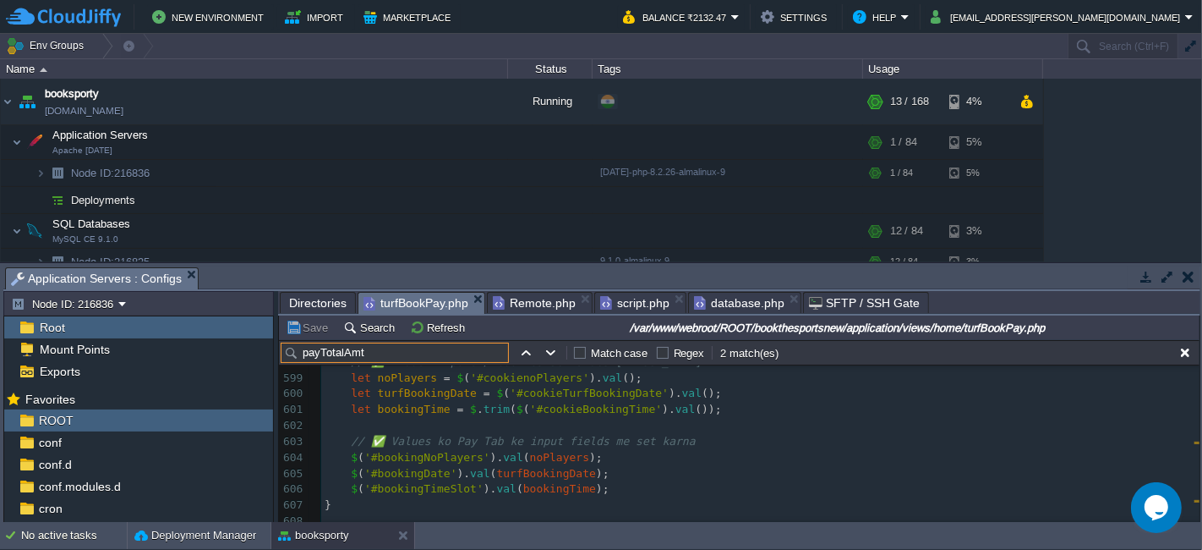
type input "payTotalAmt"
click at [695, 410] on pre "let bookingTime = $ . trim ( $ ( '#cookieBookingTime' ). val ());" at bounding box center [760, 410] width 879 height 16
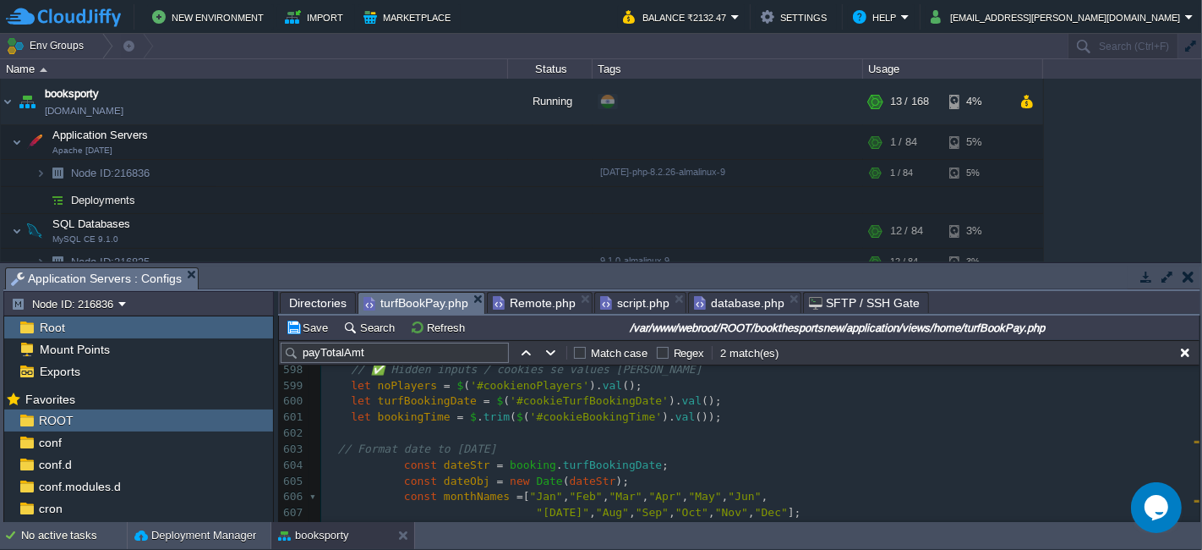
click at [601, 468] on span "turfBookingDate" at bounding box center [612, 464] width 99 height 13
type textarea "turfBookingDate"
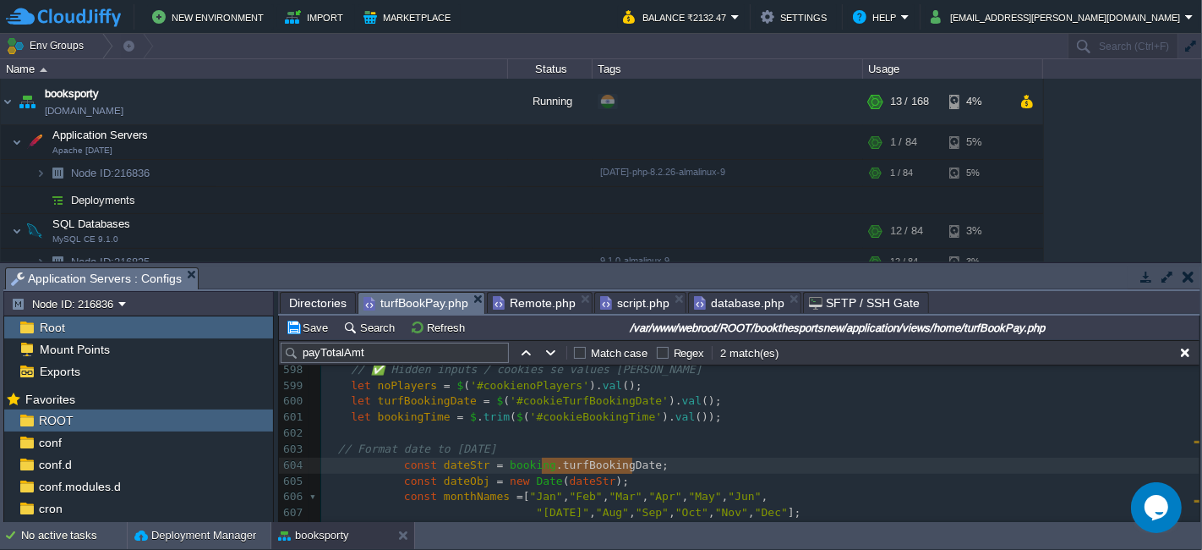
type input "turfBookingDate"
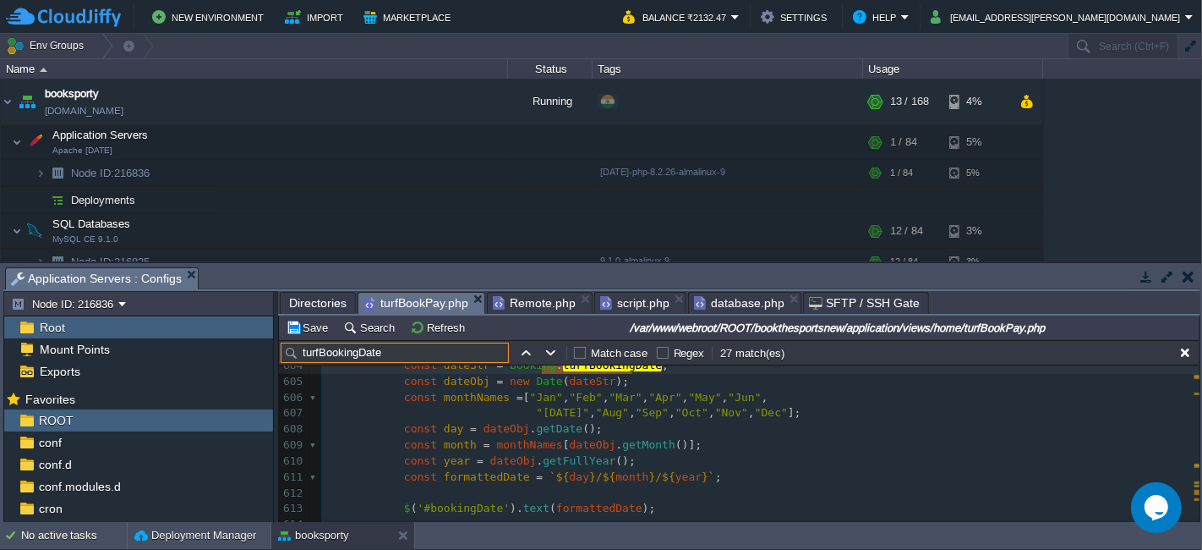
scroll to position [9969, 0]
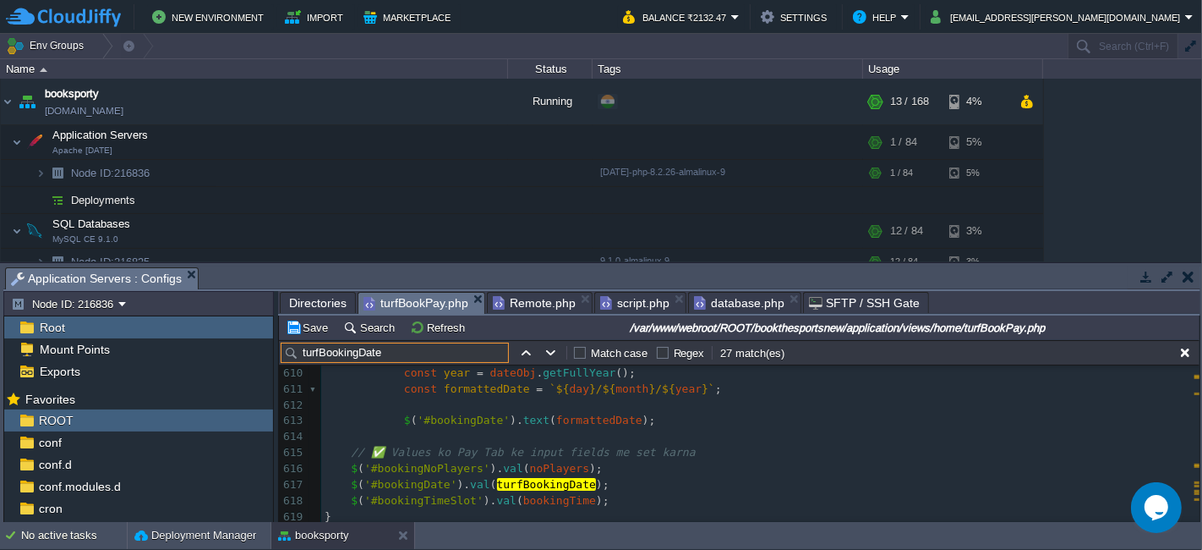
click at [523, 421] on span "text" at bounding box center [536, 420] width 26 height 13
type textarea "text"
click at [500, 467] on div "xxxxxxxxxx < input type = "date" class = "frm-input-1" name = " turfBookingDate…" at bounding box center [760, 300] width 879 height 573
type textarea "val"
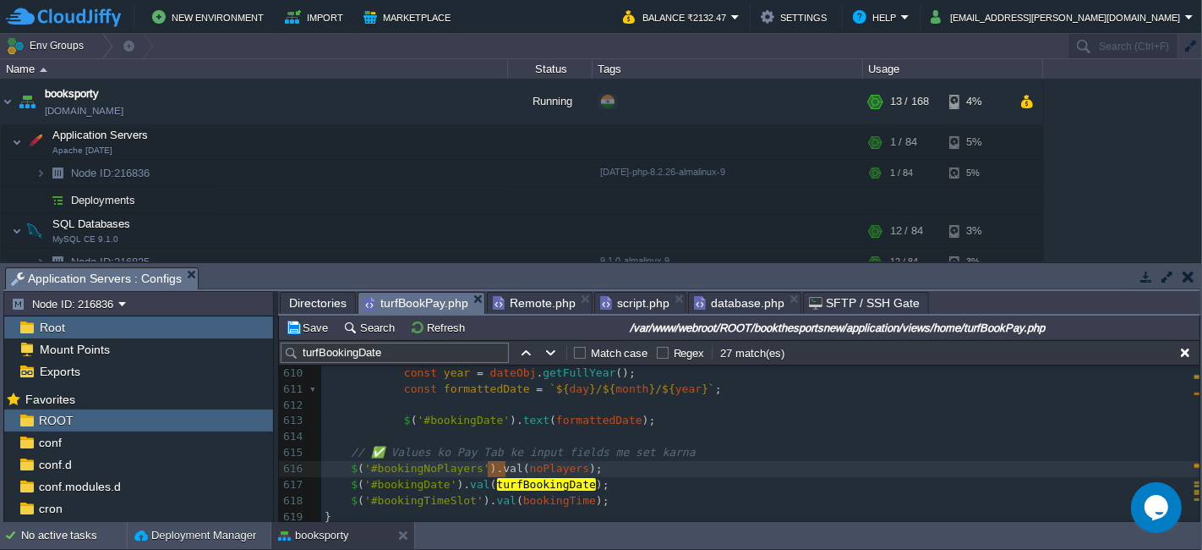
paste textarea
click at [466, 487] on div "xxxxxxxxxx < input type = "date" class = "frm-input-1" name = " turfBookingDate…" at bounding box center [760, 300] width 879 height 573
type textarea "val"
paste textarea
click at [495, 498] on div "xxxxxxxxxx < input type = "date" class = "frm-input-1" name = " turfBookingDate…" at bounding box center [760, 300] width 879 height 573
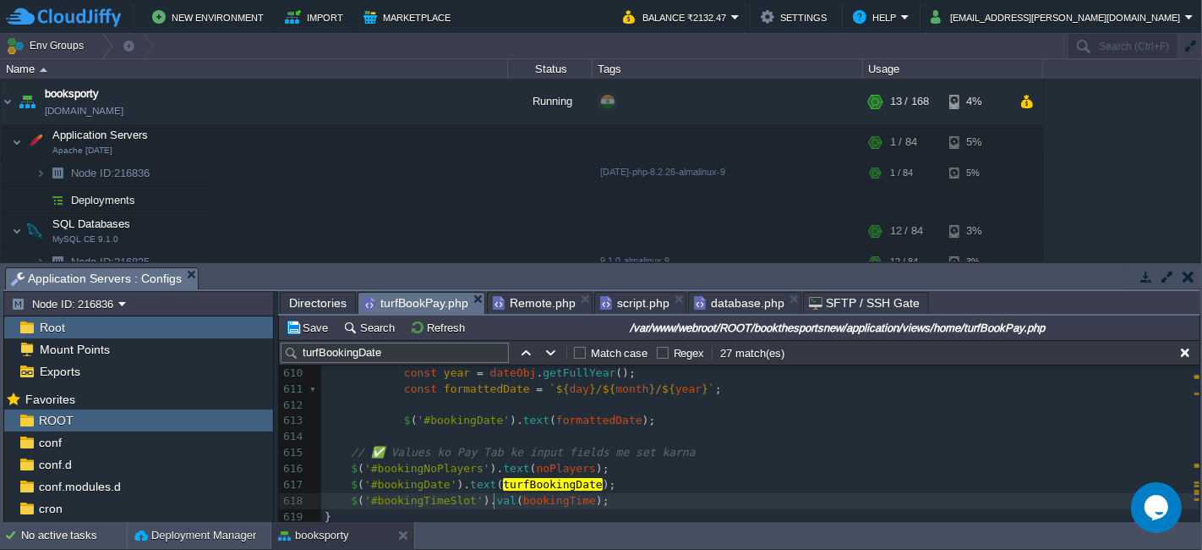
type textarea "val"
click at [460, 418] on div "xxxxxxxxxx < input type = "date" class = "frm-input-1" name = " turfBookingDate…" at bounding box center [760, 325] width 879 height 622
type textarea "bookingDate"
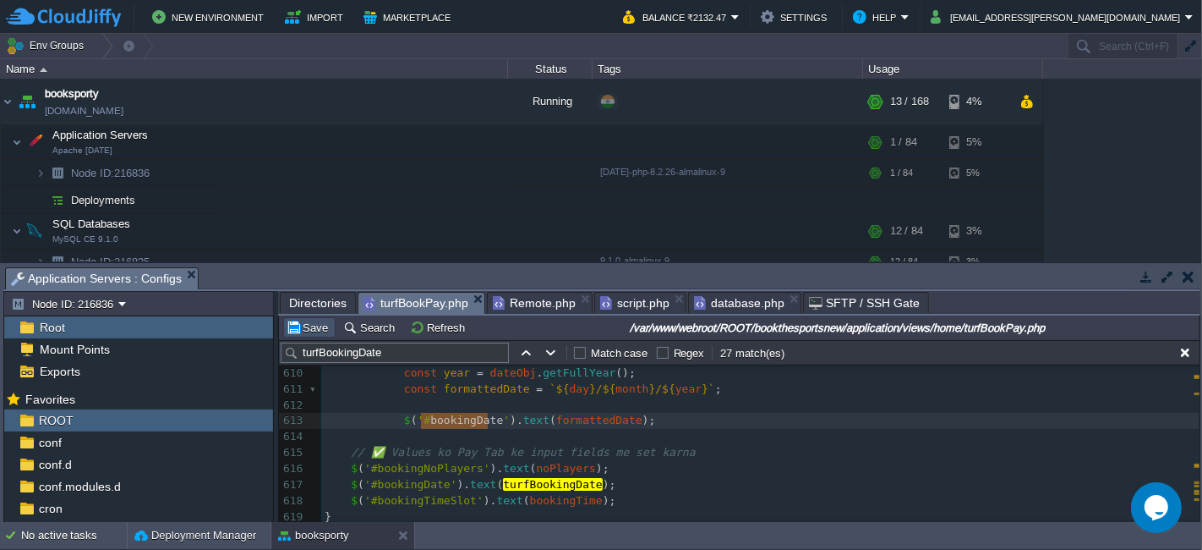
click at [319, 326] on button "Save" at bounding box center [309, 327] width 47 height 15
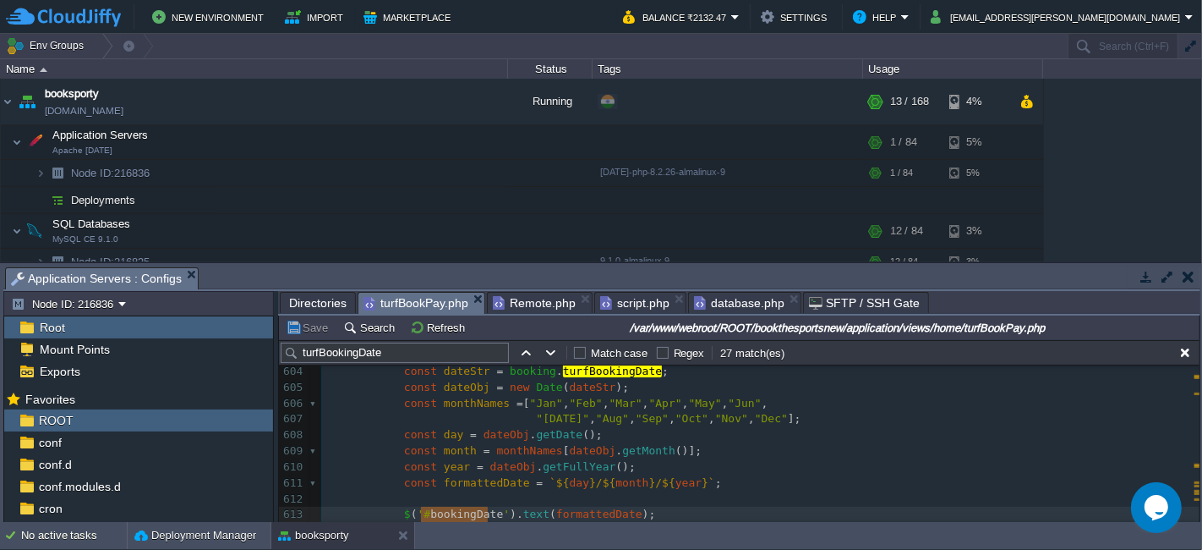
scroll to position [9781, 0]
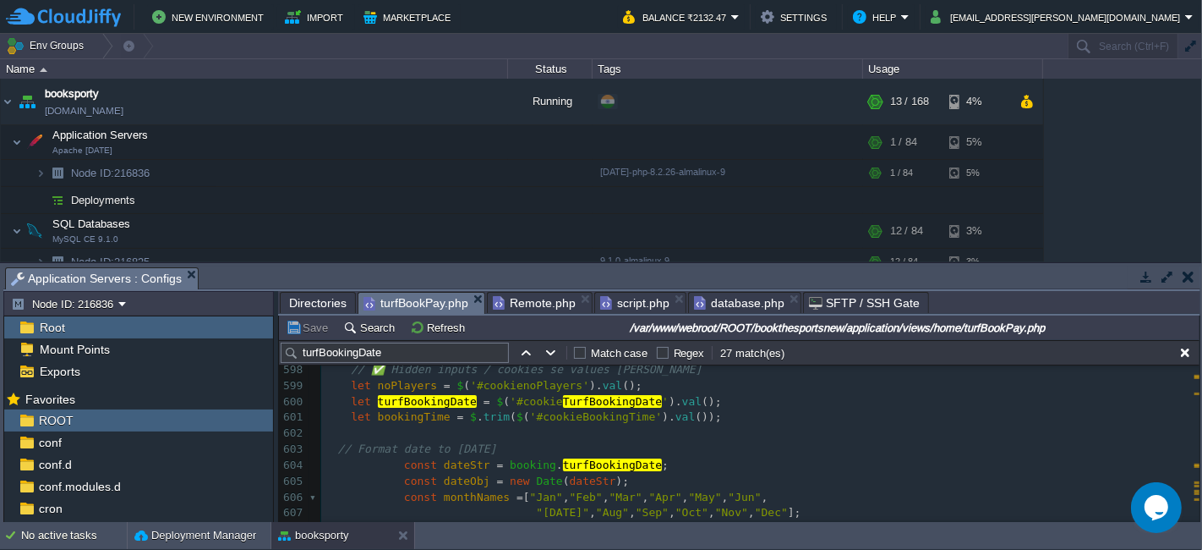
click at [556, 463] on span "." at bounding box center [559, 464] width 7 height 13
type textarea "booking."
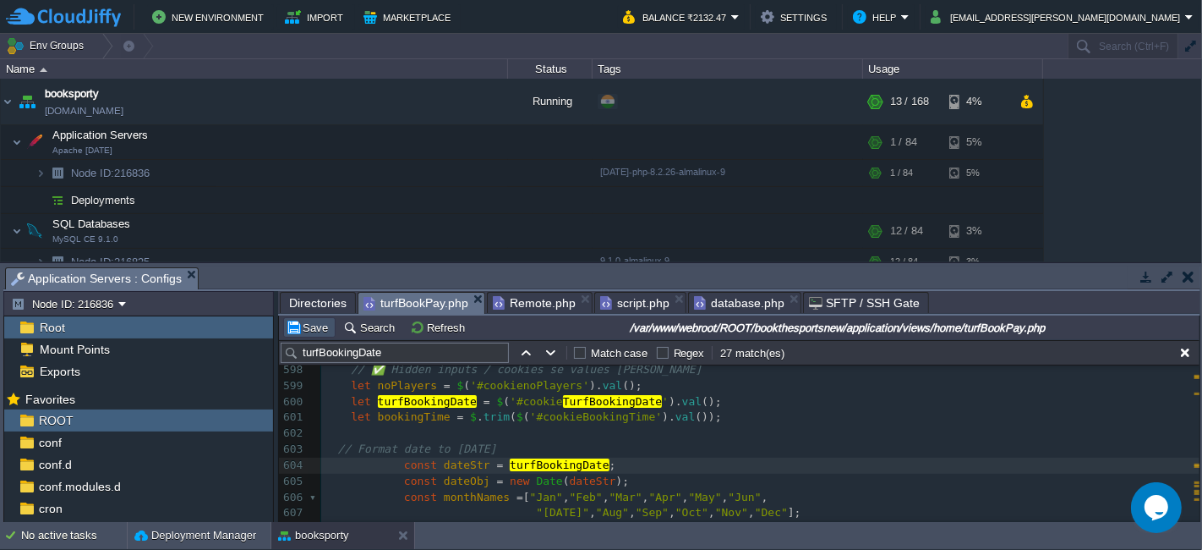
click at [320, 327] on button "Save" at bounding box center [309, 327] width 47 height 15
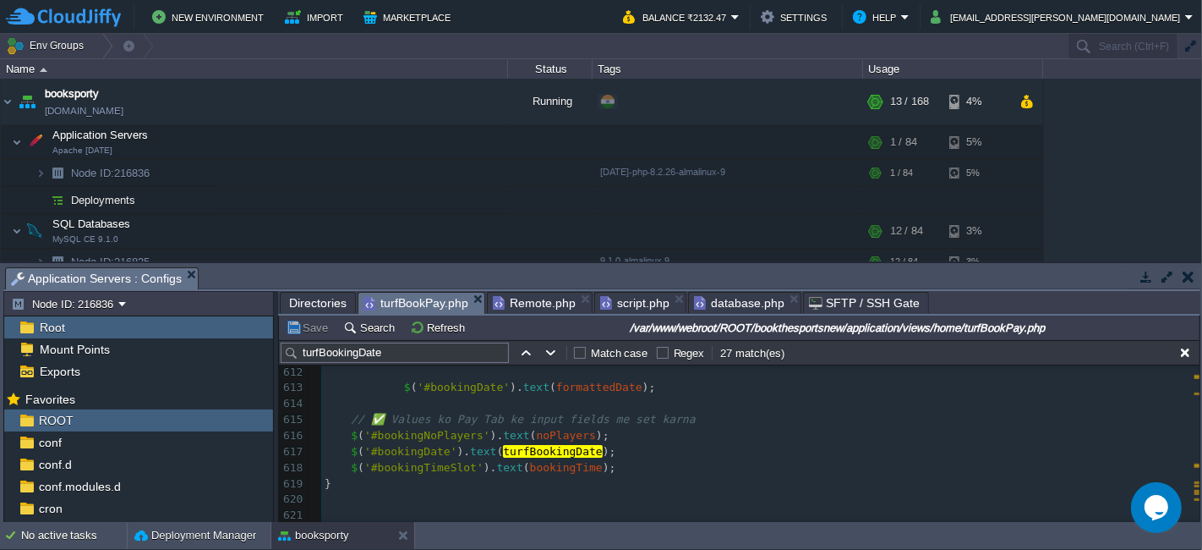
scroll to position [9969, 0]
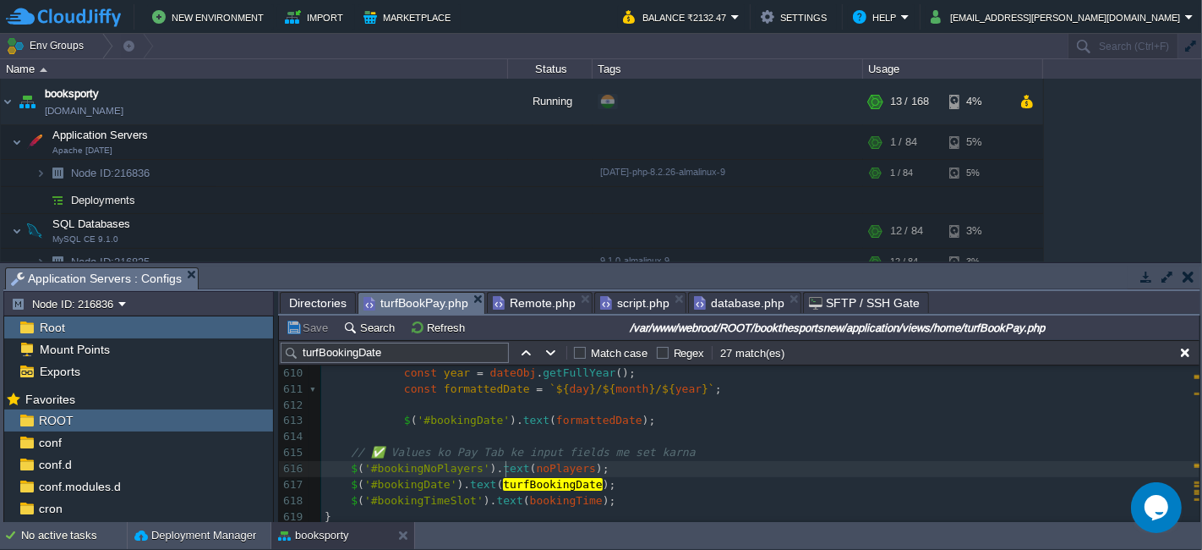
click at [506, 466] on div "xxxxxxxxxx < input type = "date" class = "frm-input-1" name = " turfBookingDate…" at bounding box center [760, 300] width 879 height 573
type textarea "val"
type textarea "text"
paste textarea
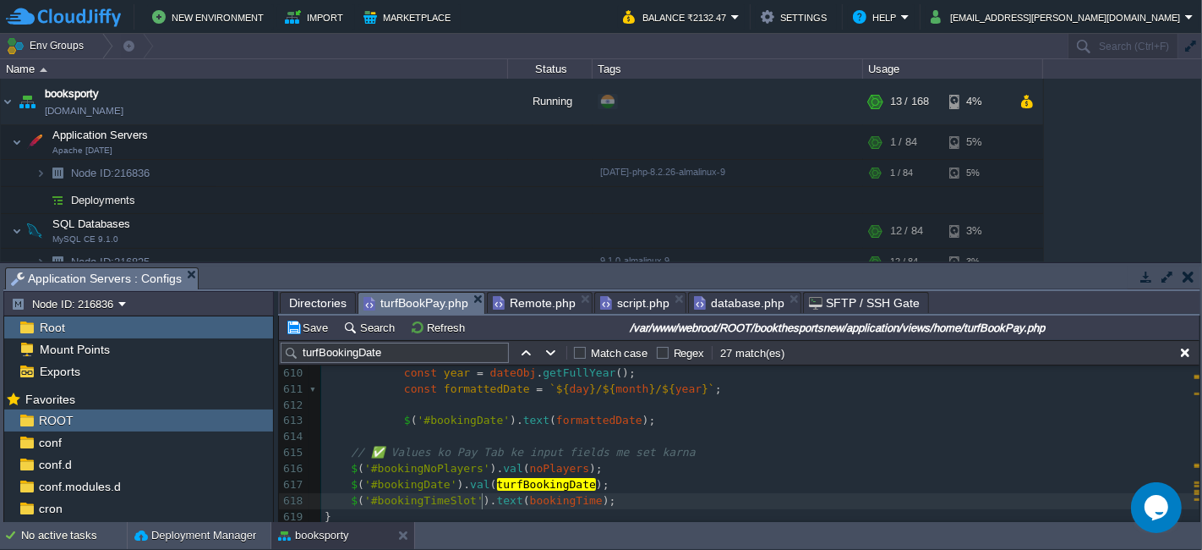
type textarea "text"
click at [310, 323] on button "Save" at bounding box center [309, 327] width 47 height 15
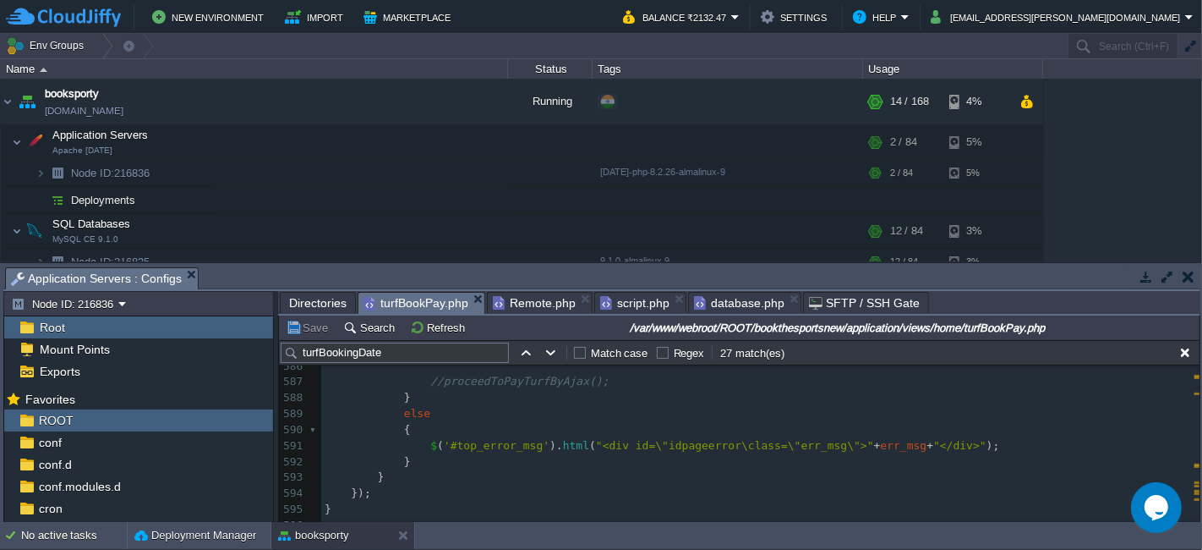
scroll to position [9501, 0]
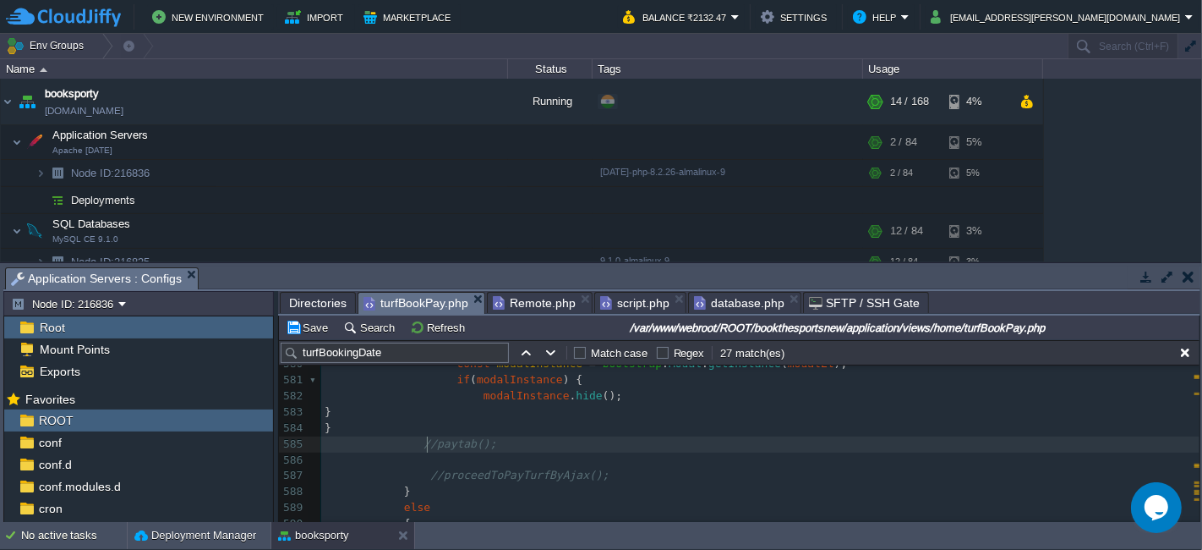
scroll to position [5, 11]
type textarea "//"
click at [300, 327] on button "Save" at bounding box center [309, 327] width 47 height 15
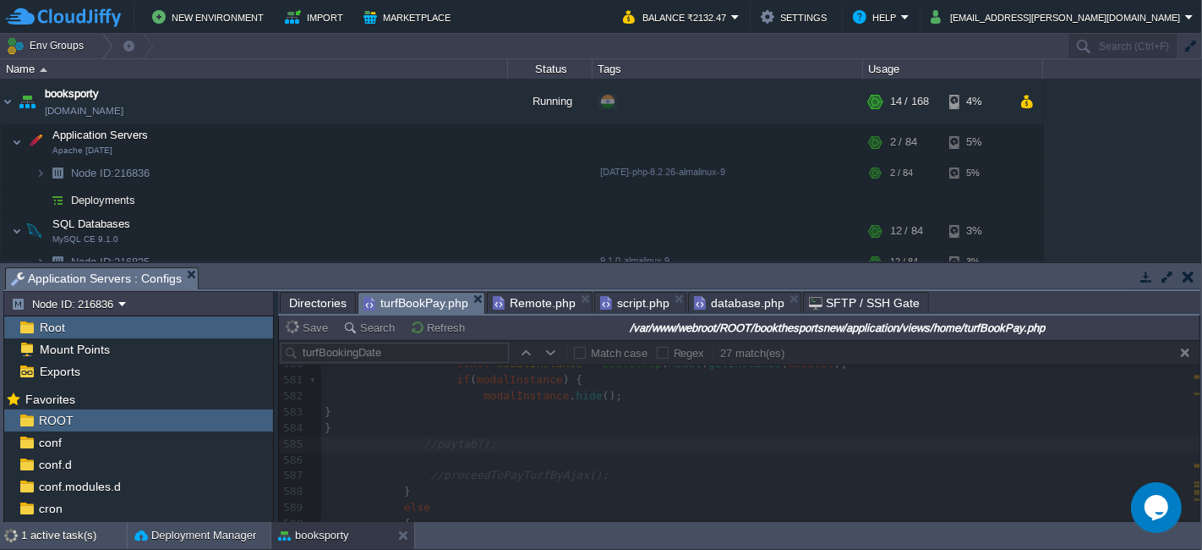
click at [653, 469] on div at bounding box center [739, 431] width 921 height 182
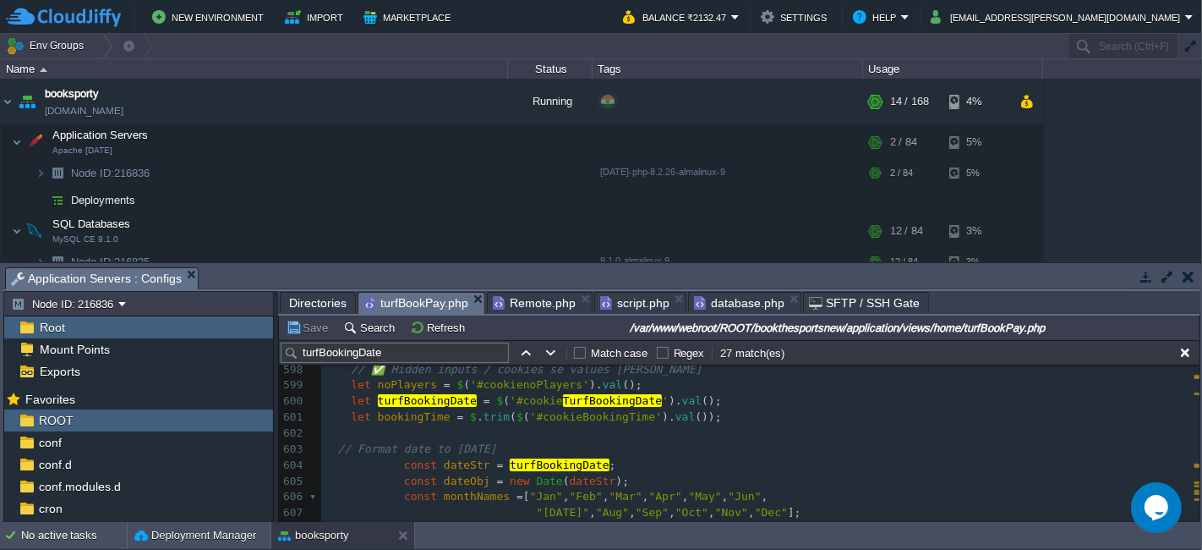
scroll to position [9688, 0]
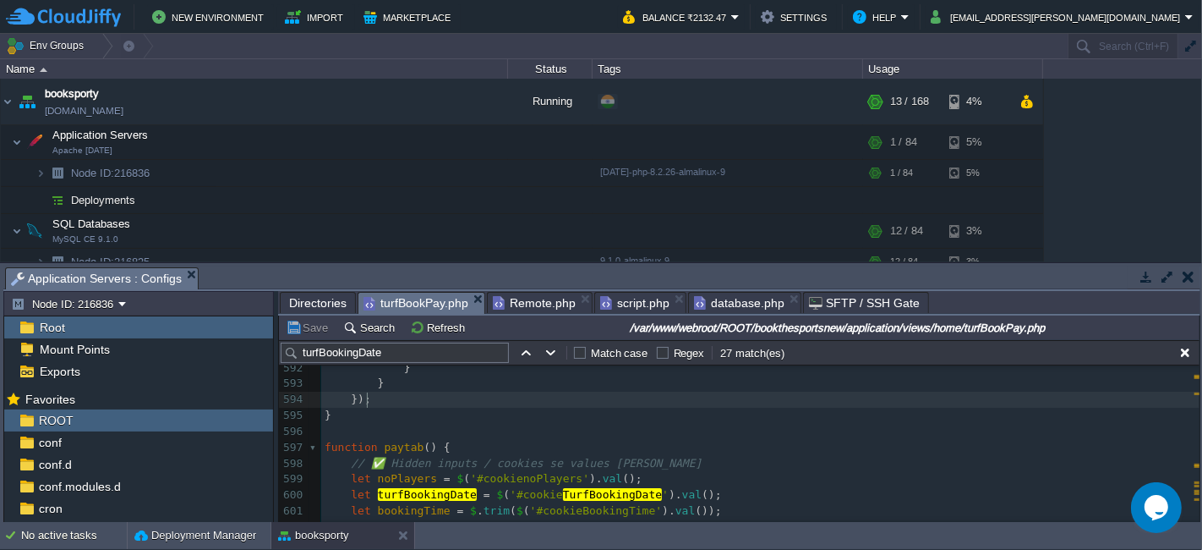
click at [671, 392] on pre "});" at bounding box center [760, 400] width 879 height 16
click at [666, 456] on pre "// ✅ Hidden inputs / cookies se values [PERSON_NAME]" at bounding box center [760, 464] width 879 height 16
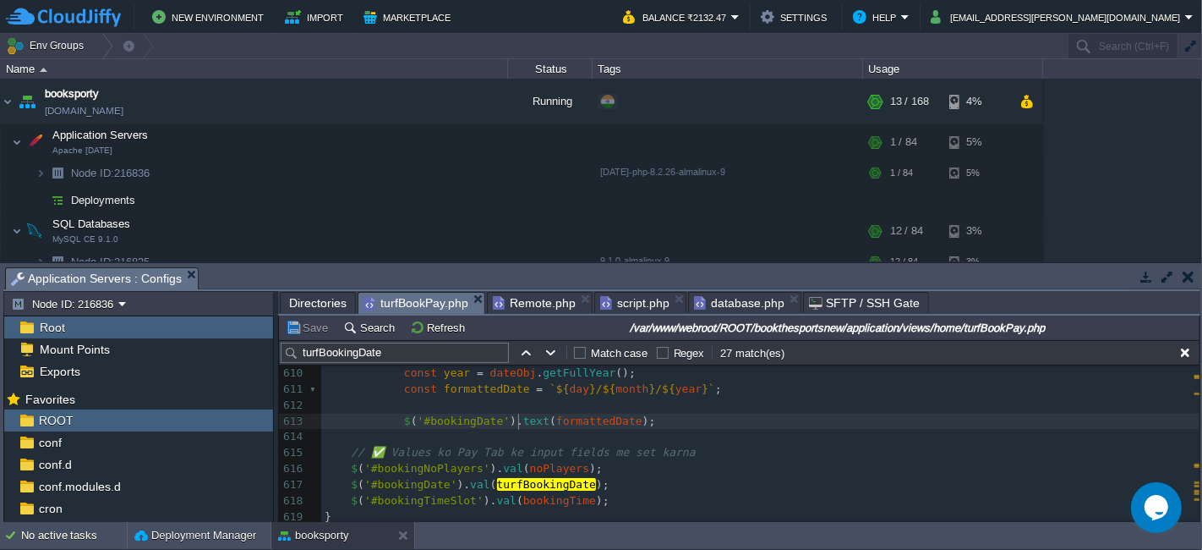
click at [520, 424] on div "xxxxxxxxxx function paytab () { 599 let noPlayers = $ ( '#cookienoPlayers' ). v…" at bounding box center [760, 389] width 879 height 398
type textarea "text"
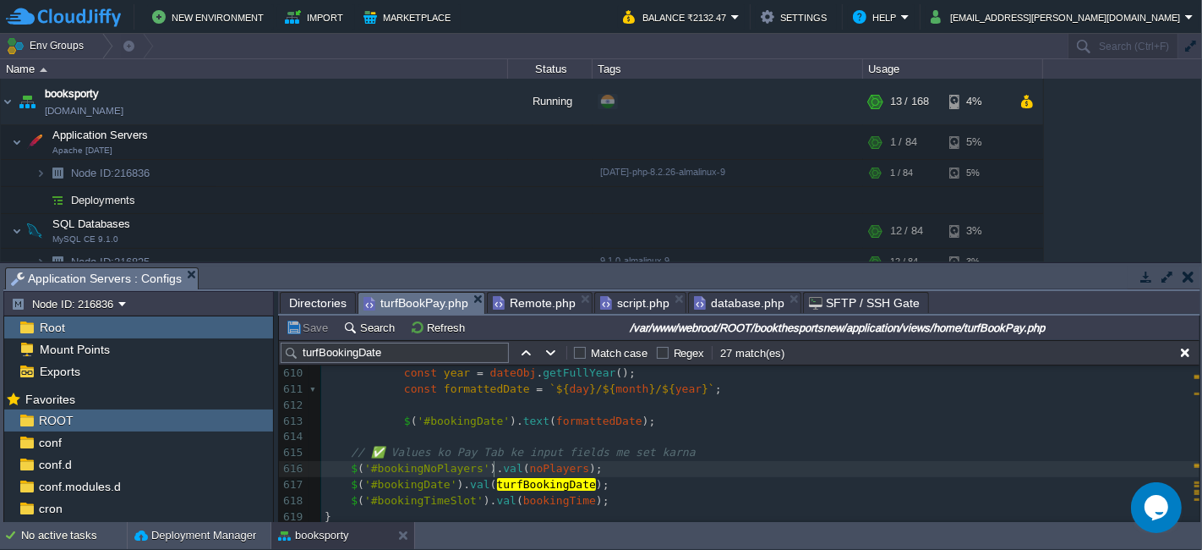
click at [492, 463] on div "xxxxxxxxxx function paytab () { 599 let noPlayers = $ ( '#cookienoPlayers' ). v…" at bounding box center [760, 389] width 879 height 398
type textarea "val"
paste textarea
click at [463, 484] on div "xxxxxxxxxx < input type = "date" class = "frm-input-1" name = " turfBookingDate…" at bounding box center [760, 389] width 879 height 398
type textarea "val"
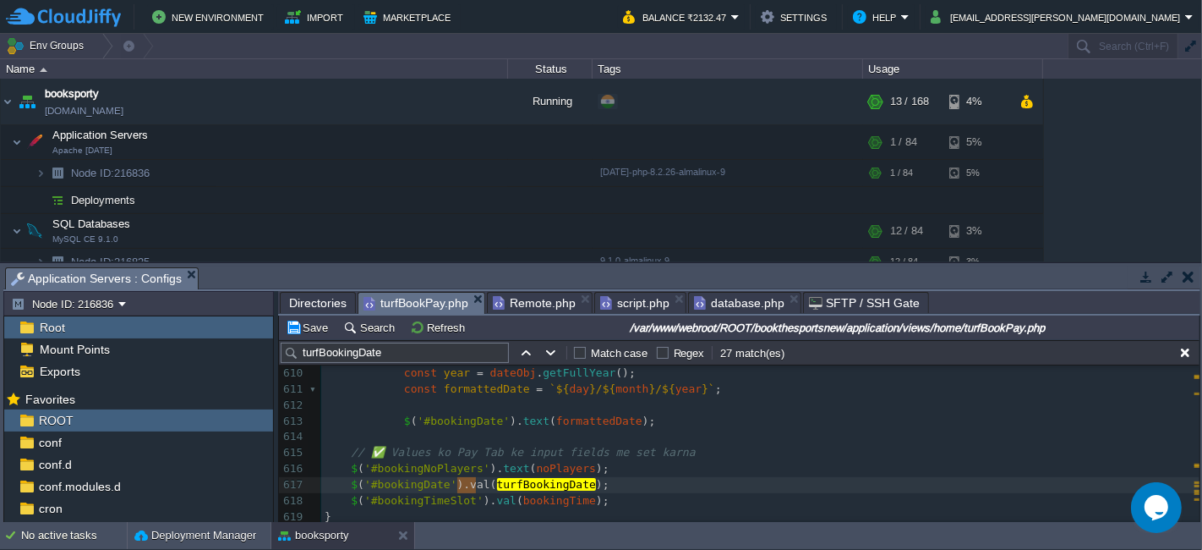
paste textarea
click at [497, 495] on span "val" at bounding box center [506, 500] width 19 height 13
type textarea "val"
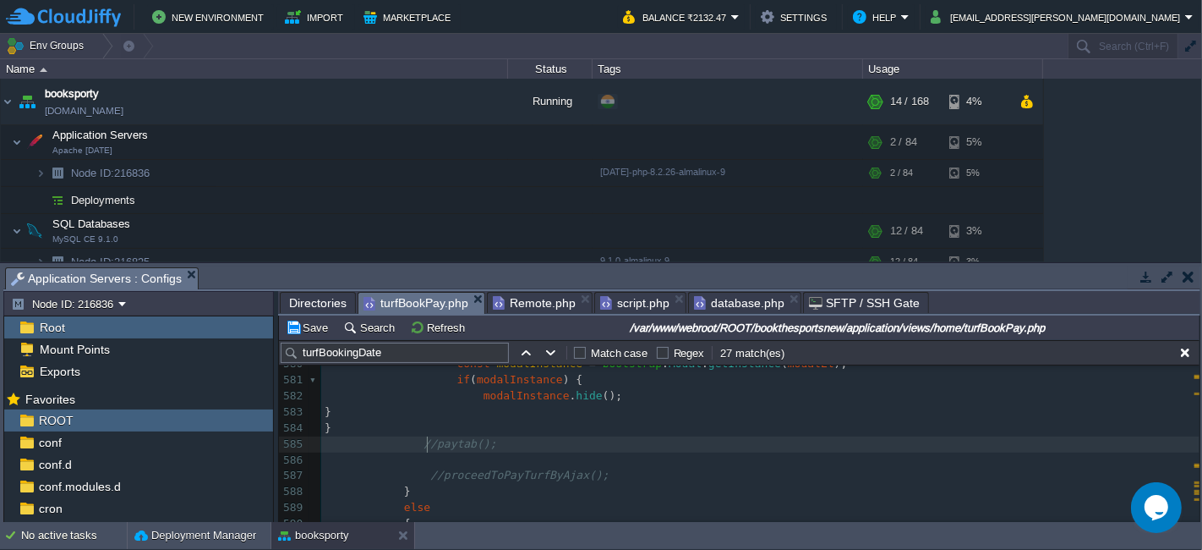
click at [310, 333] on button "Save" at bounding box center [309, 327] width 47 height 15
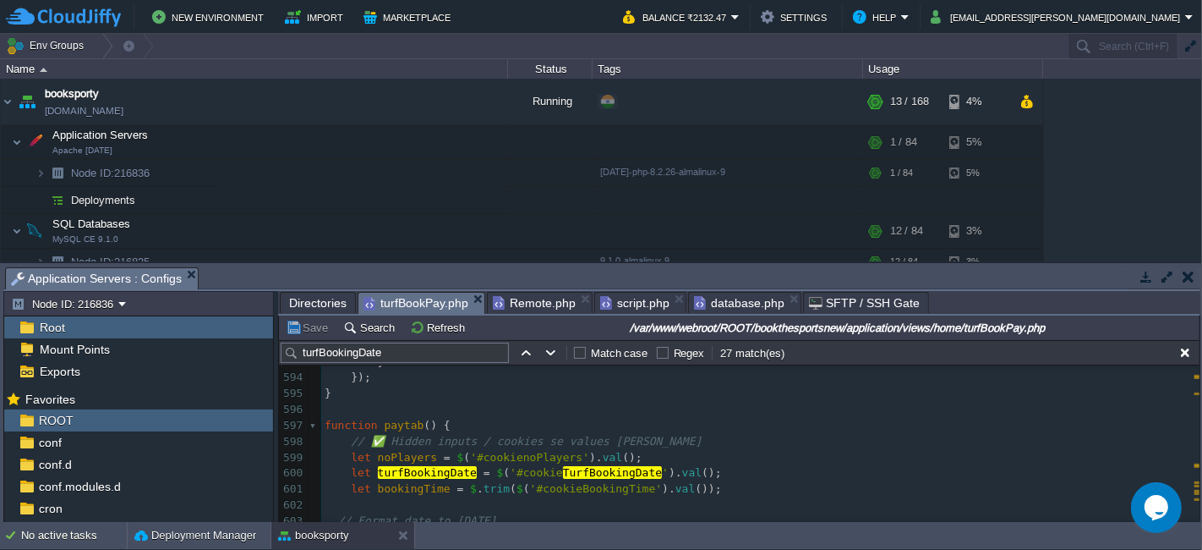
scroll to position [9688, 0]
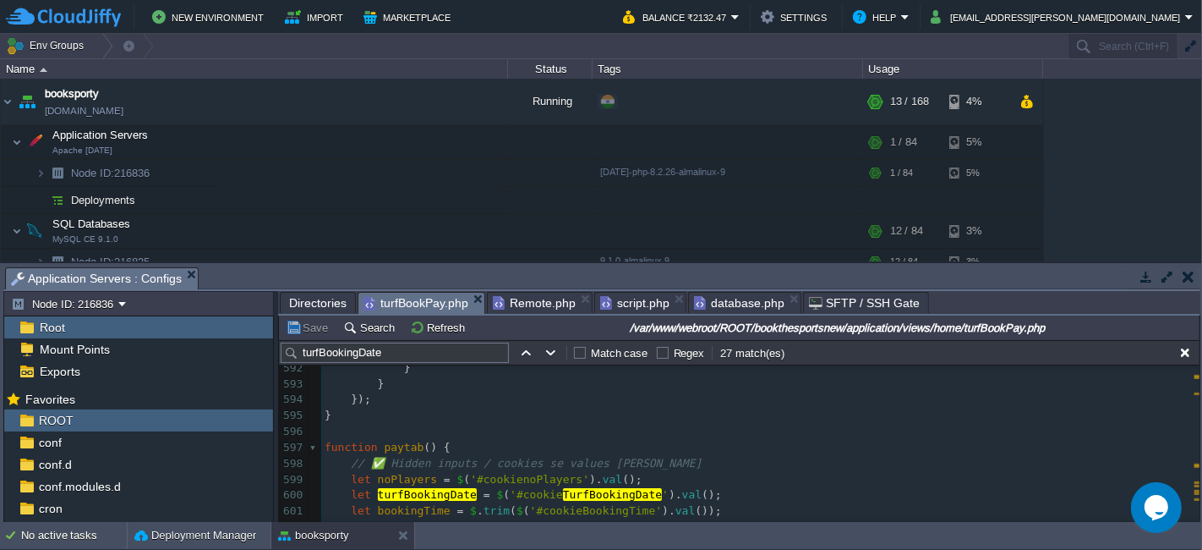
click at [625, 465] on pre "// ✅ Hidden inputs / cookies se values [PERSON_NAME]" at bounding box center [760, 464] width 879 height 16
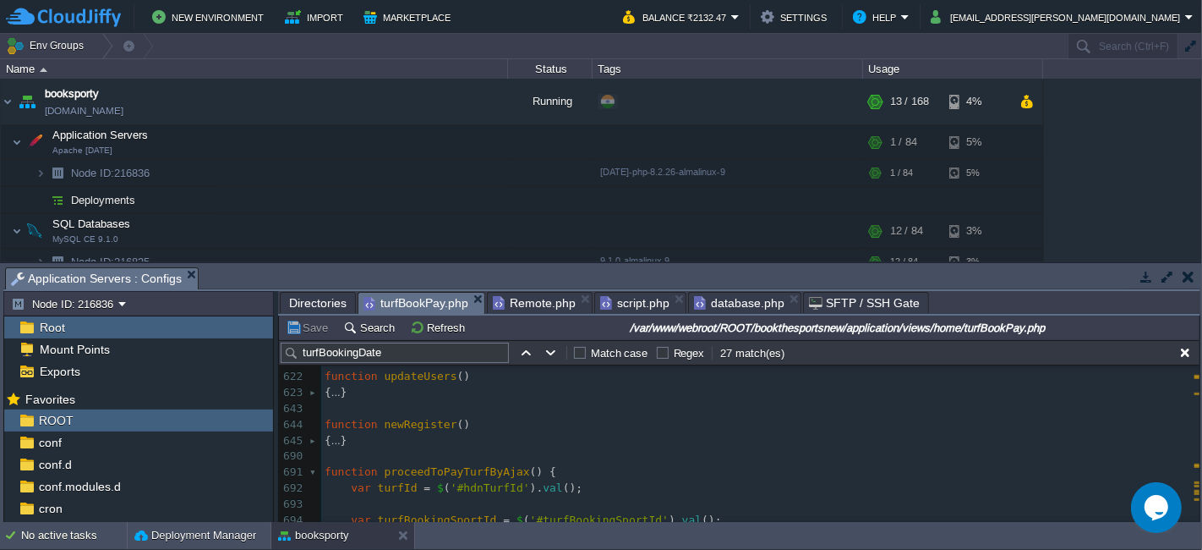
scroll to position [10224, 0]
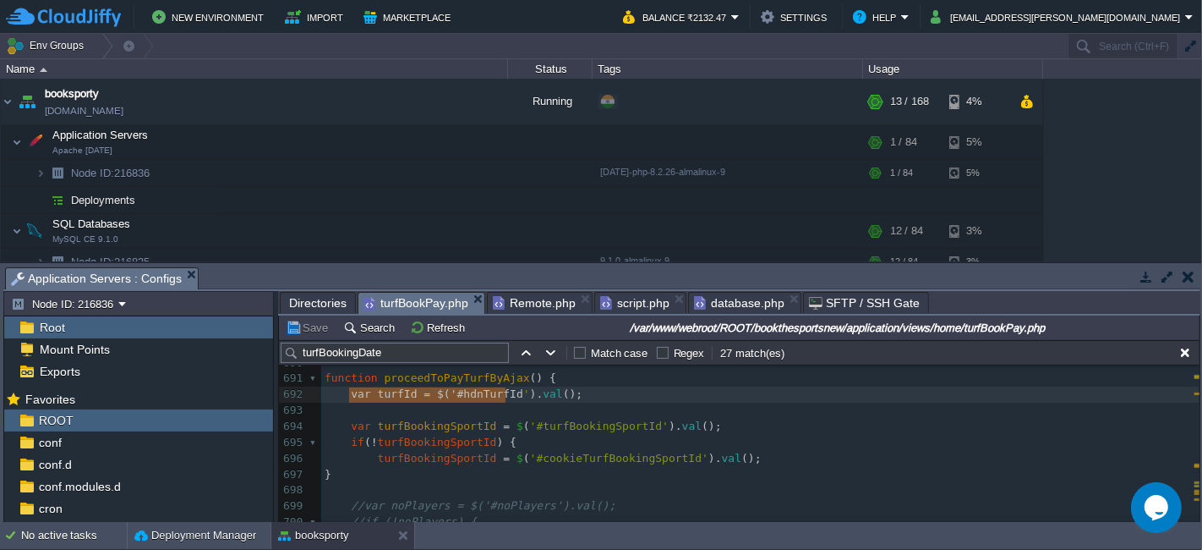
type textarea "var turfId = $('#hdnTurfId').val();"
drag, startPoint x: 348, startPoint y: 392, endPoint x: 588, endPoint y: 395, distance: 240.2
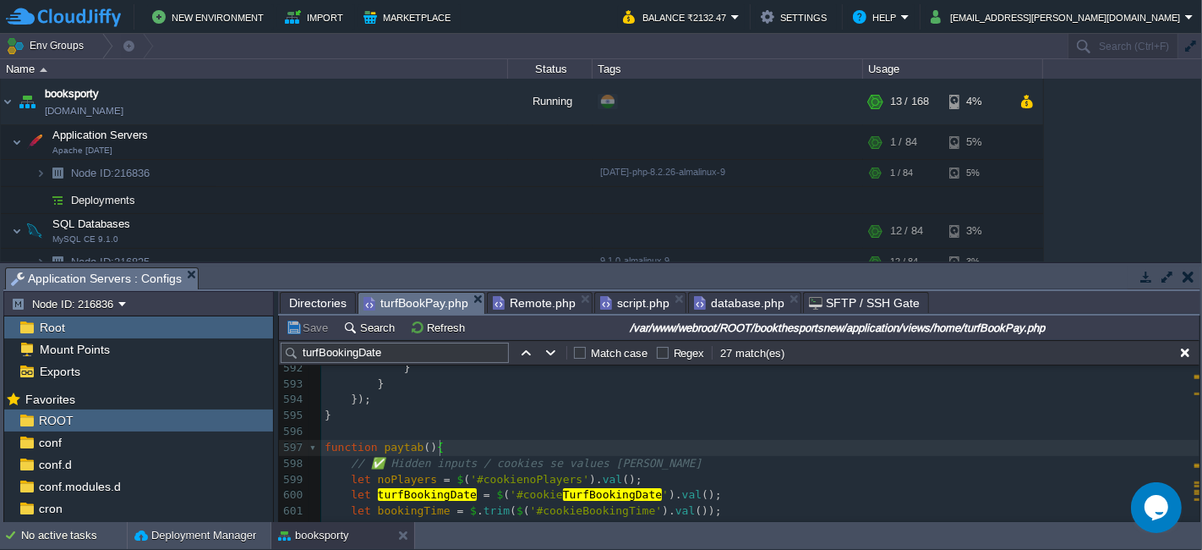
click at [621, 456] on pre "// ✅ Hidden inputs / cookies se values [PERSON_NAME]" at bounding box center [760, 464] width 879 height 16
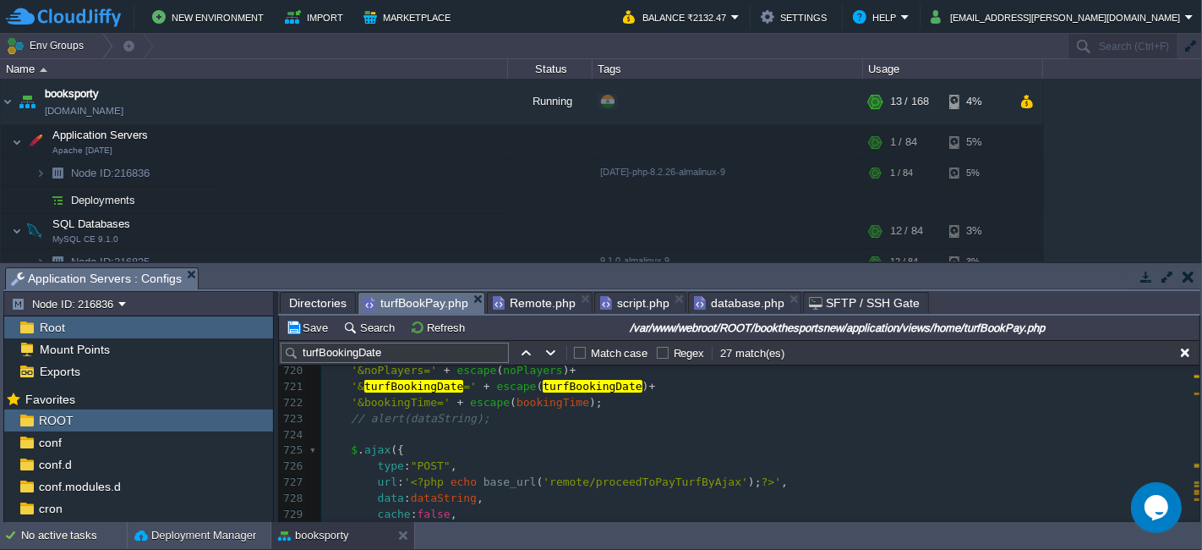
click at [347, 449] on span at bounding box center [338, 449] width 26 height 13
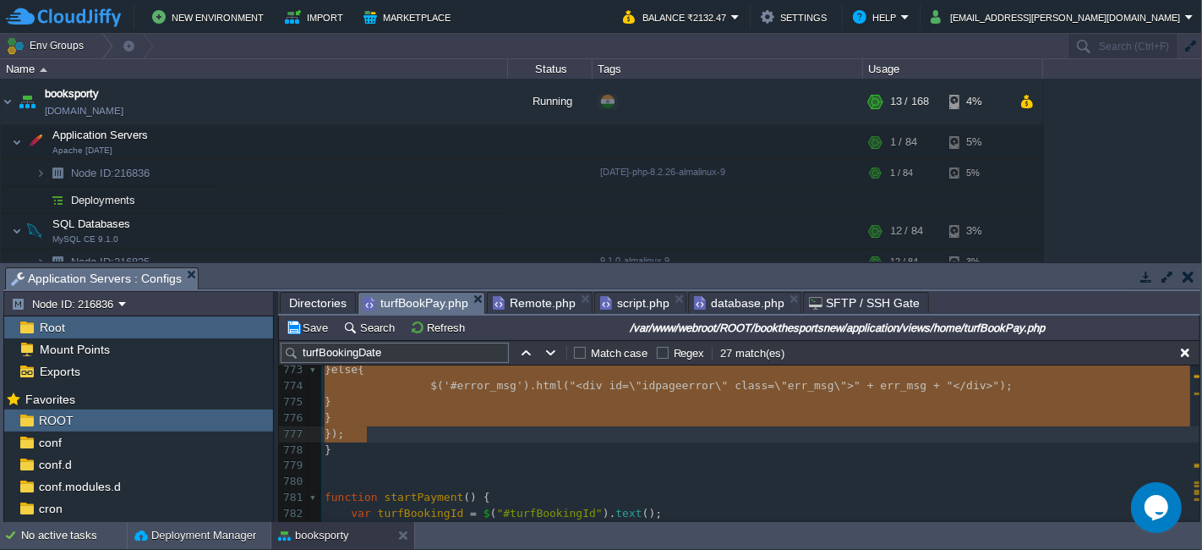
type textarea "$.ajax({ type: "POST", url: '<?php echo base_url('remote/proceedToPayTurfByAjax…"
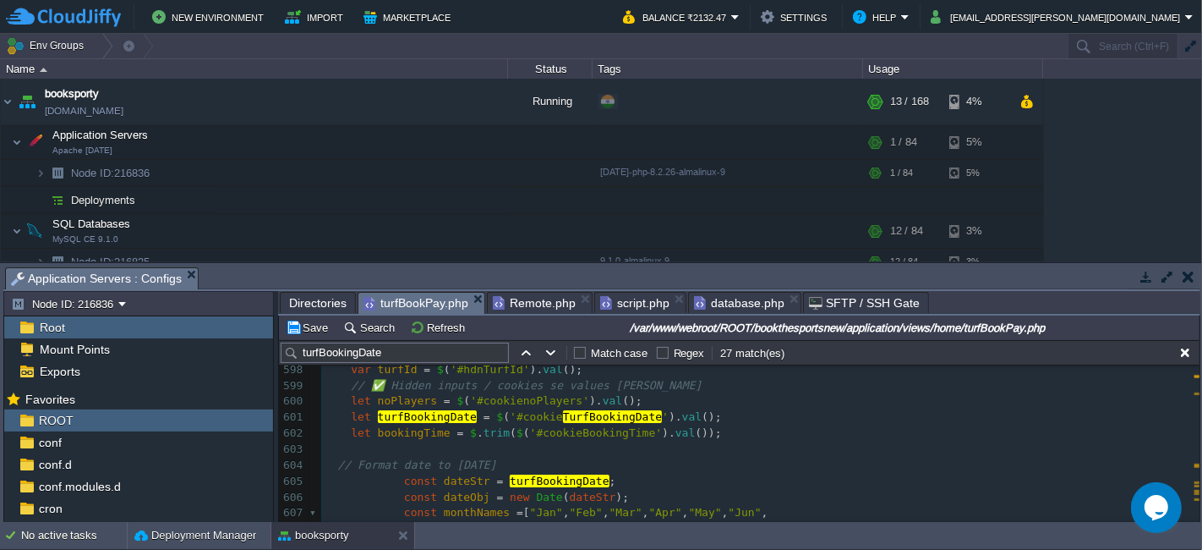
click at [335, 464] on span at bounding box center [332, 464] width 14 height 13
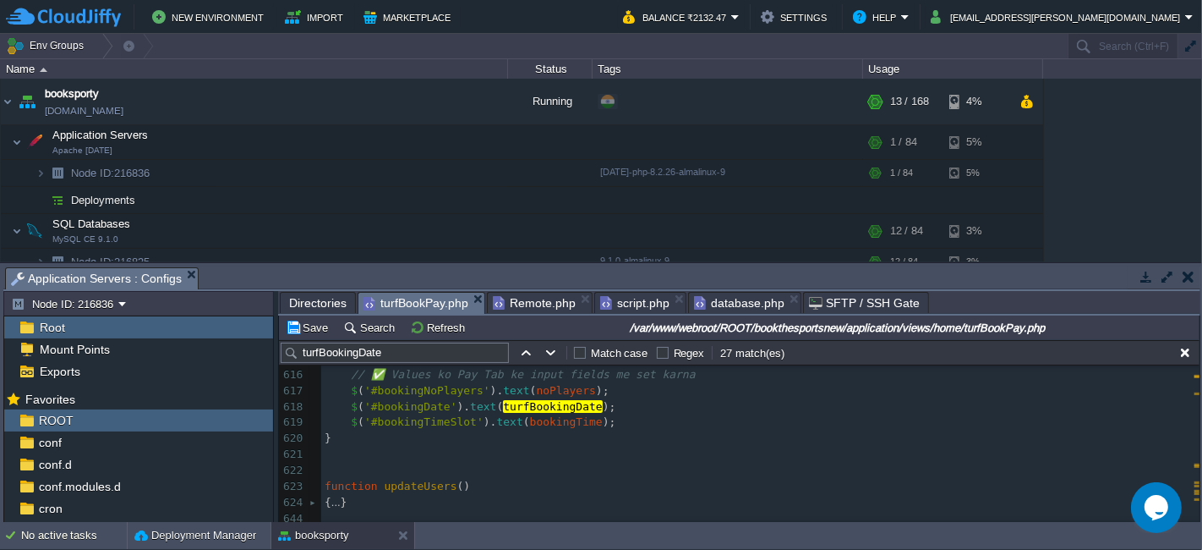
click at [616, 423] on pre "$ ( '#bookingTimeSlot' ). text ( bookingTime );" at bounding box center [760, 422] width 879 height 16
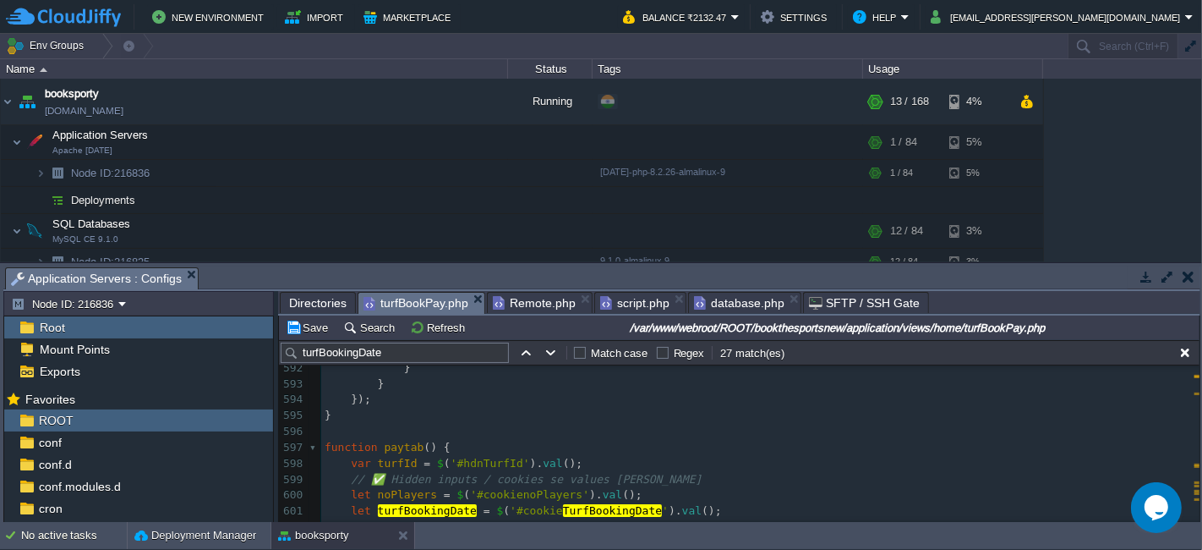
scroll to position [9760, 0]
click at [581, 464] on pre "var turfId = $ ( '#hdnTurfId' ). val ();" at bounding box center [760, 464] width 879 height 16
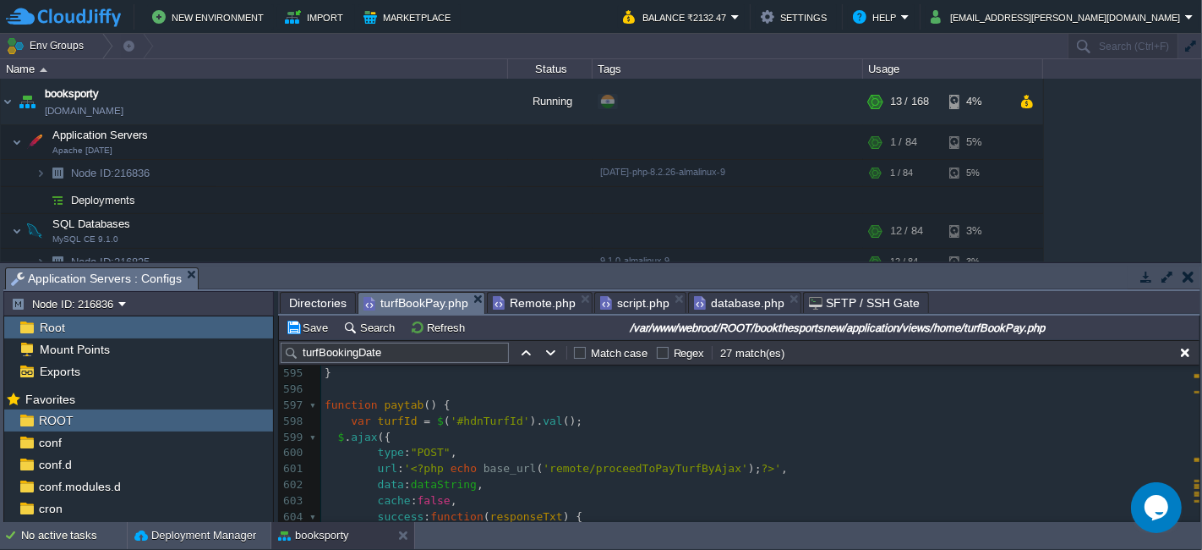
type textarea "-"
click at [645, 474] on div "xxxxxxxxxx }); 584 } 585 paytab (); 586 ​ 587 //proceedToPayTurfByAjax(); 588 }…" at bounding box center [760, 524] width 879 height 669
type textarea "proceedToPayTurfByAjax"
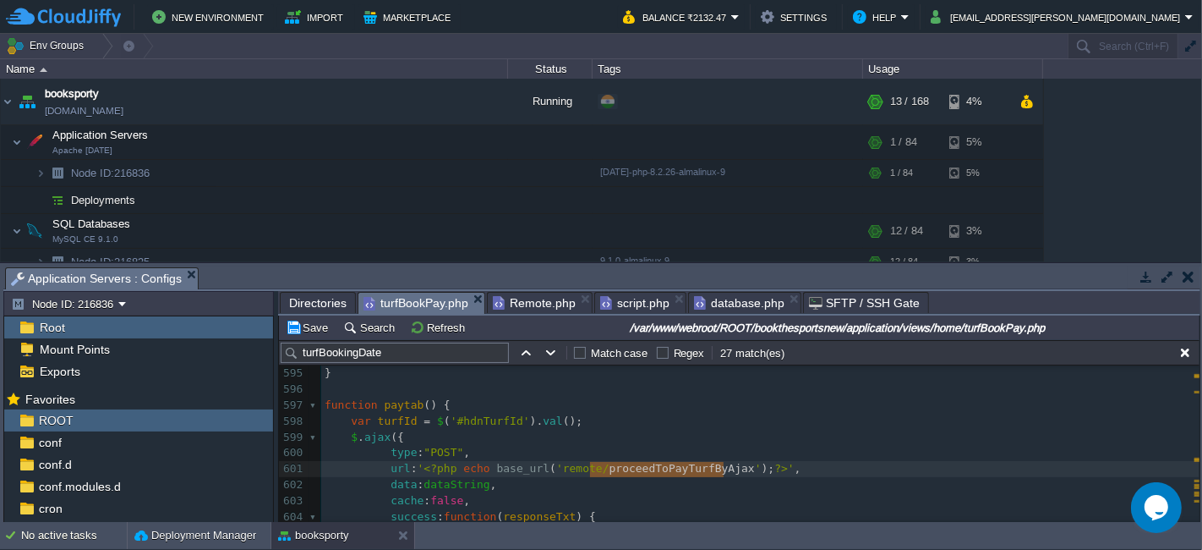
click at [320, 294] on span "Directories" at bounding box center [318, 303] width 58 height 20
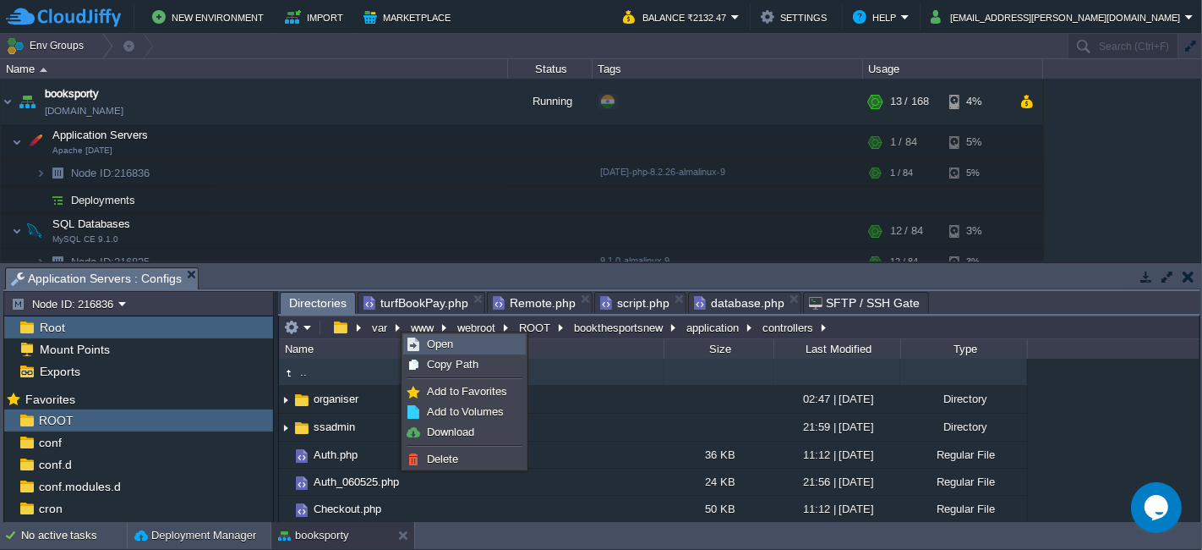
click at [446, 346] on span "Open" at bounding box center [440, 343] width 26 height 13
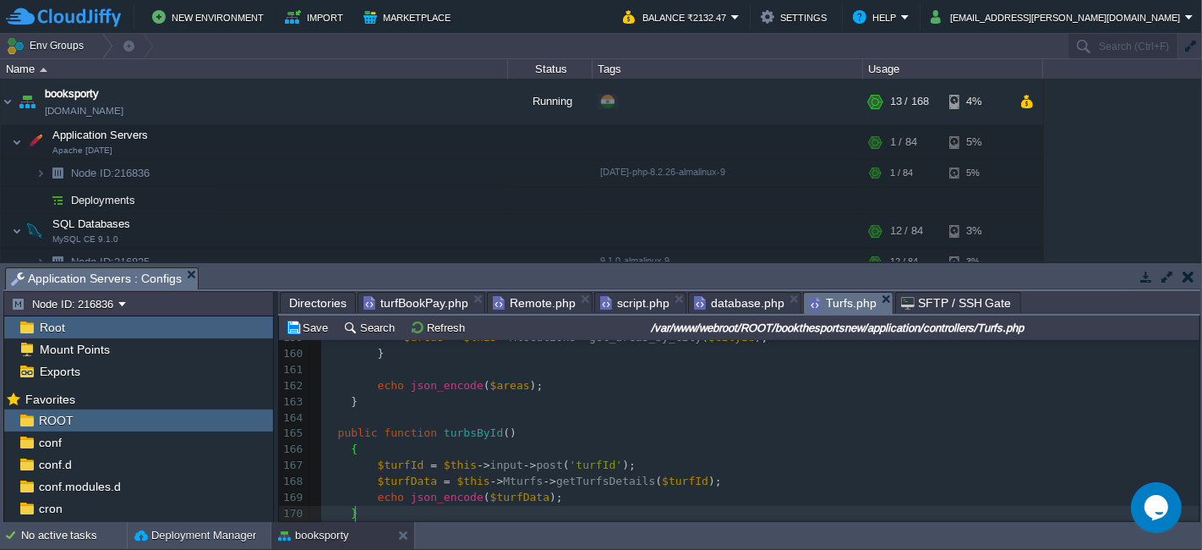
scroll to position [2580, 0]
click at [337, 433] on div "xxxxxxxxxx <?php 141 $data [ 'mrchFBLink' ] = $this -> arr_merchant_panel_detai…" at bounding box center [760, 322] width 879 height 558
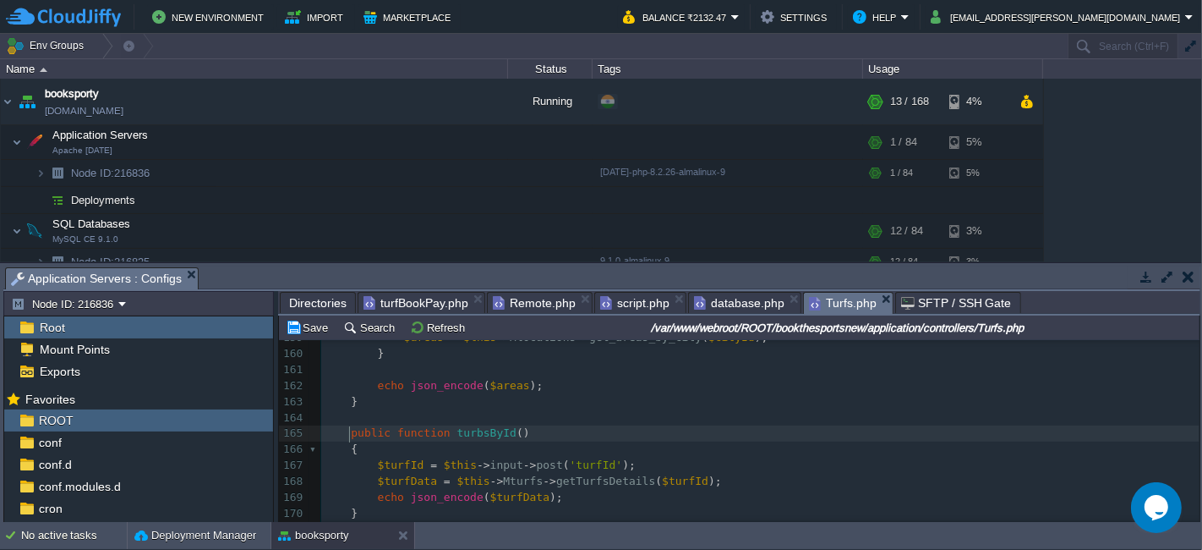
click at [477, 470] on span "->" at bounding box center [484, 464] width 14 height 13
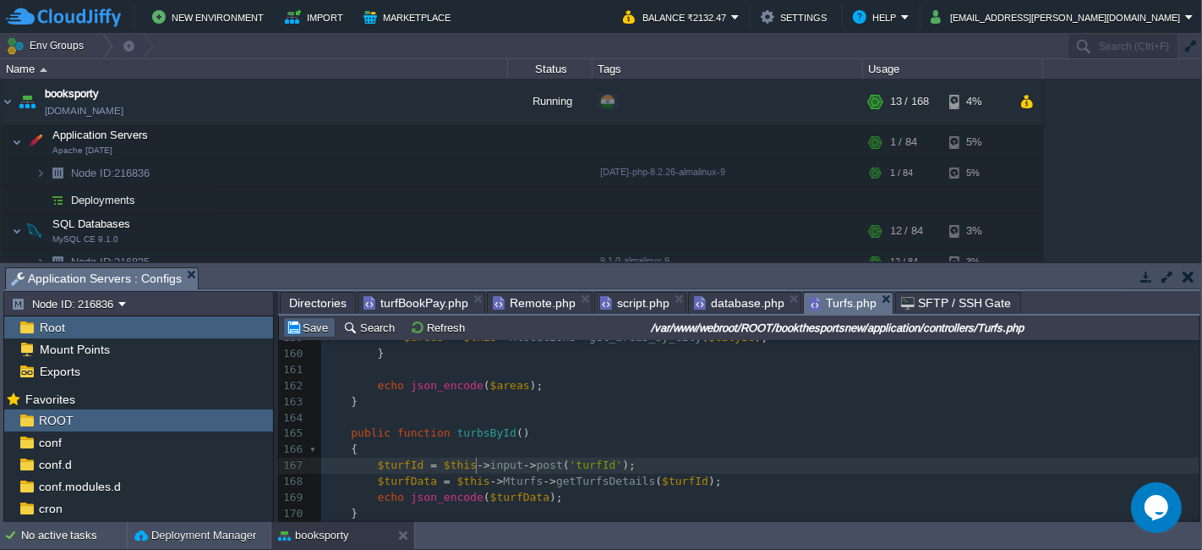
click at [311, 330] on button "Save" at bounding box center [309, 327] width 47 height 15
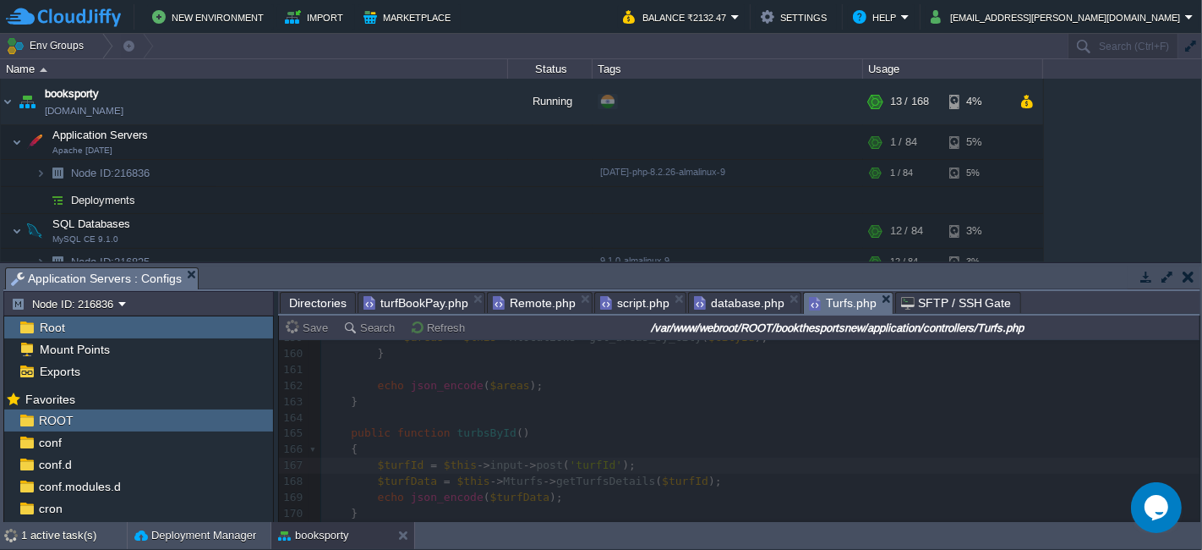
click at [409, 293] on span "turfBookPay.php" at bounding box center [416, 303] width 105 height 20
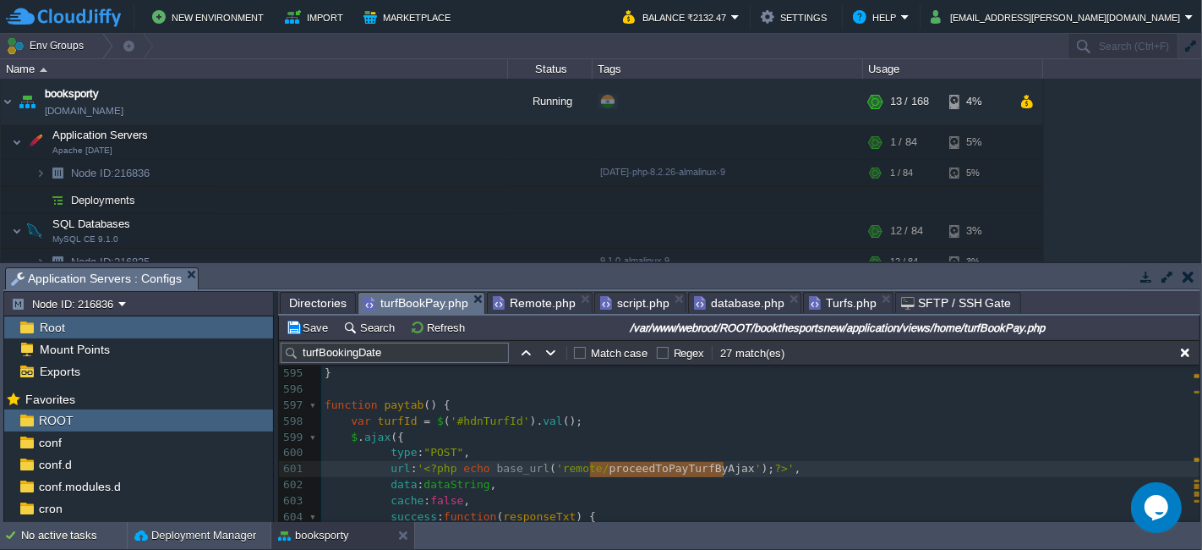
click at [836, 303] on span "Turfs.php" at bounding box center [843, 303] width 68 height 20
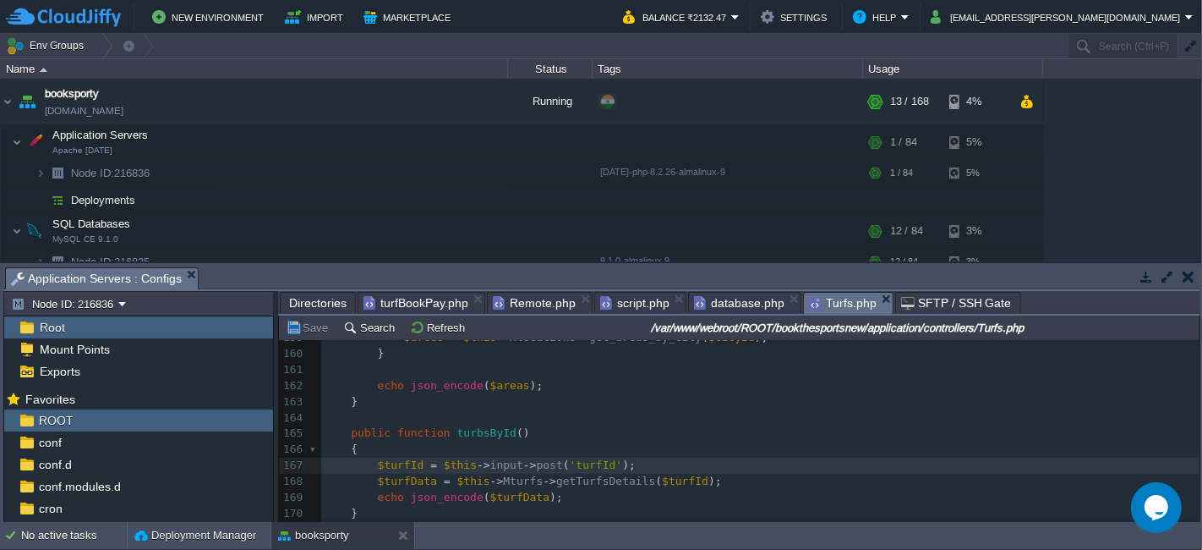
click at [479, 436] on span "turbsById" at bounding box center [486, 432] width 59 height 13
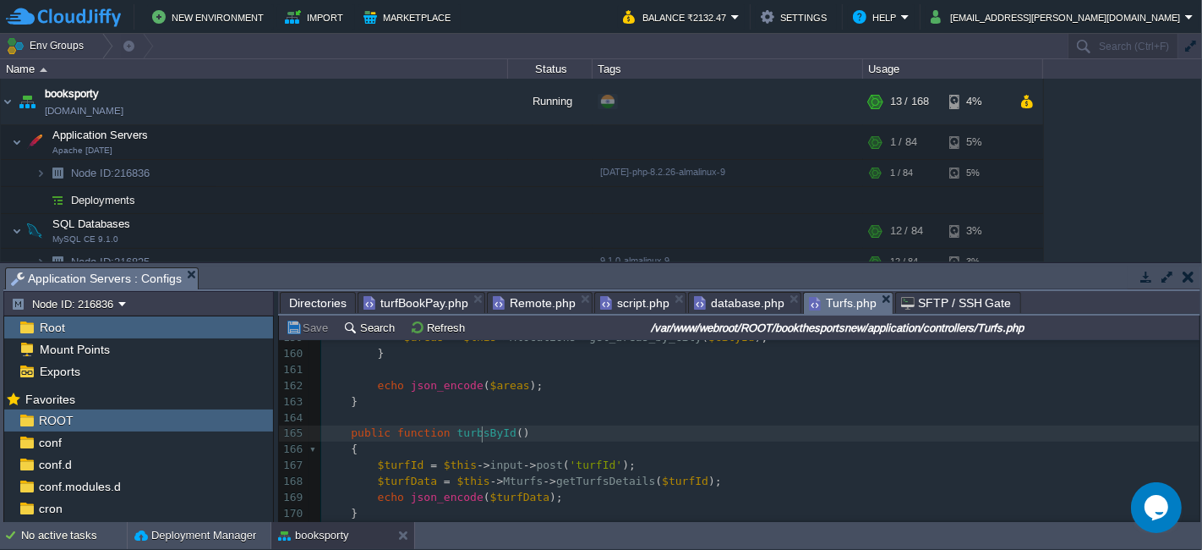
type textarea "turbsById"
click at [385, 301] on span "turfBookPay.php" at bounding box center [416, 303] width 105 height 20
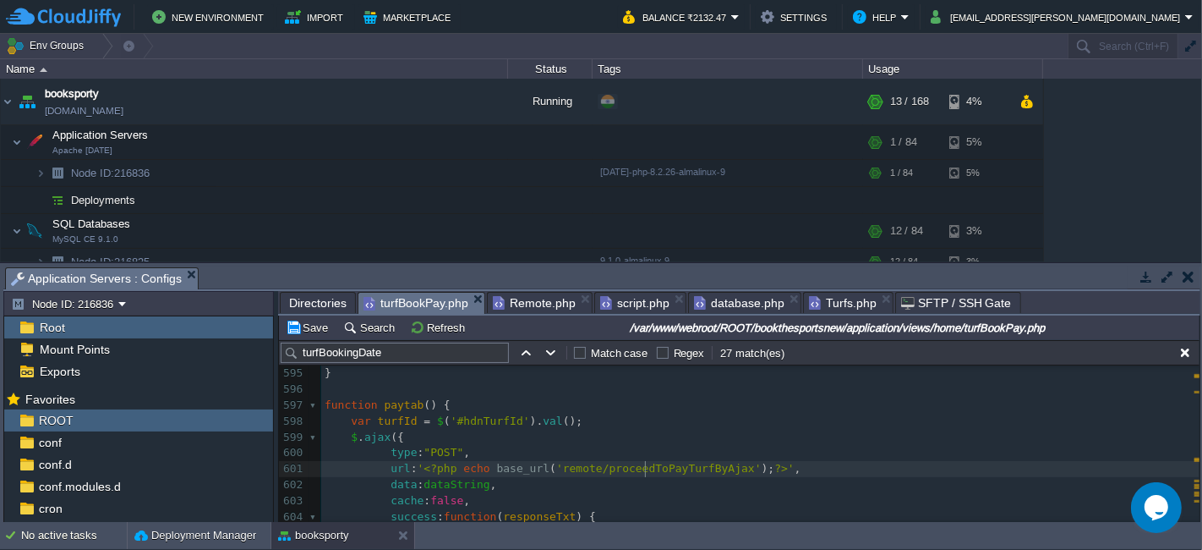
click at [642, 472] on span "'remote/proceedToPayTurfByAjax'" at bounding box center [658, 468] width 205 height 13
type textarea "proceedToPayTurfByAjax"
paste textarea
click at [570, 471] on span "'remote/turbsById'" at bounding box center [615, 468] width 119 height 13
type textarea "remote"
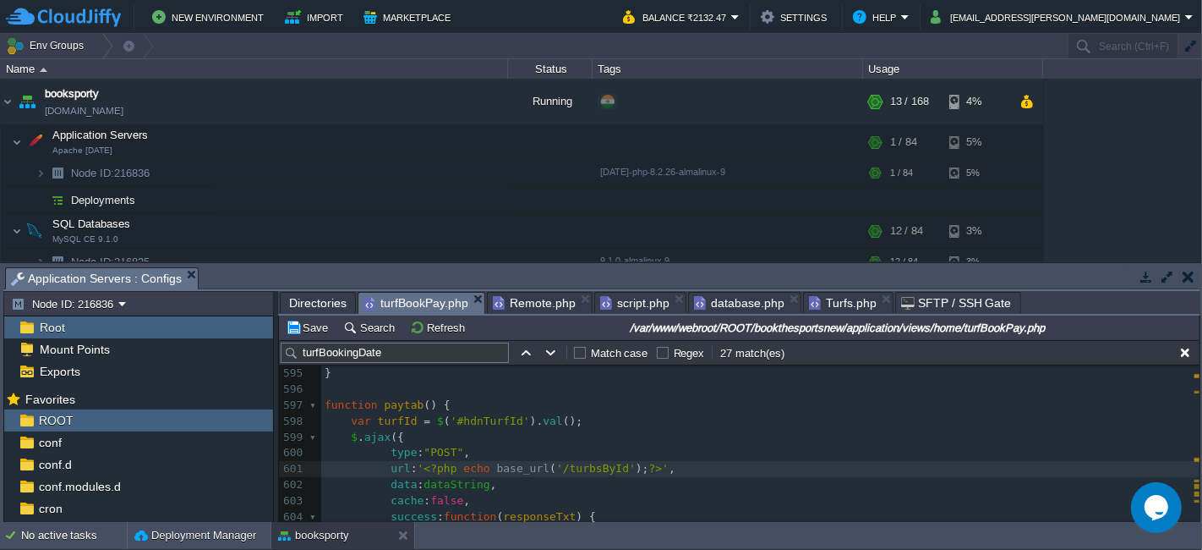
scroll to position [5, 6]
type textarea "tru"
type textarea "urfs"
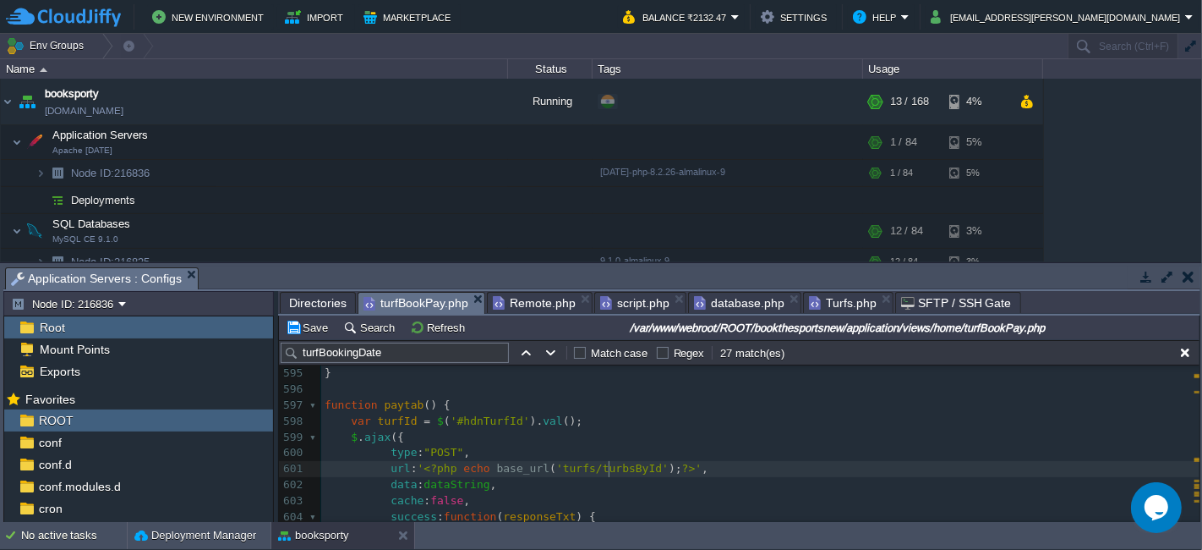
click at [608, 466] on div "xxxxxxxxxx < input type = "date" class = "frm-input-1" name = " turfBookingDate…" at bounding box center [760, 524] width 879 height 669
type textarea "f"
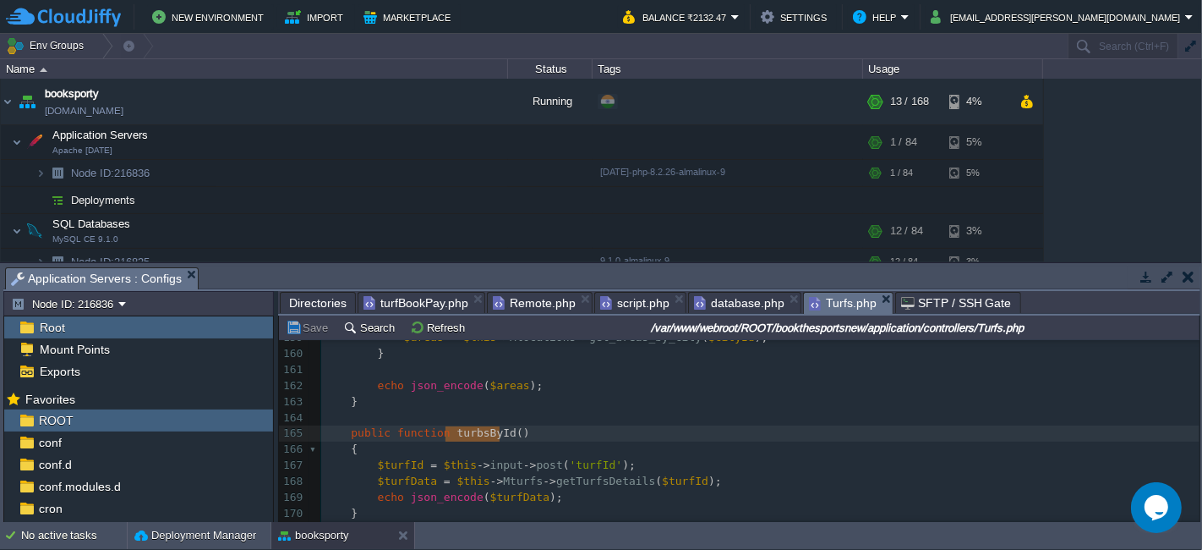
click at [826, 300] on span "Turfs.php" at bounding box center [843, 303] width 68 height 21
type textarea "f"
click at [305, 330] on button "Save" at bounding box center [309, 327] width 47 height 15
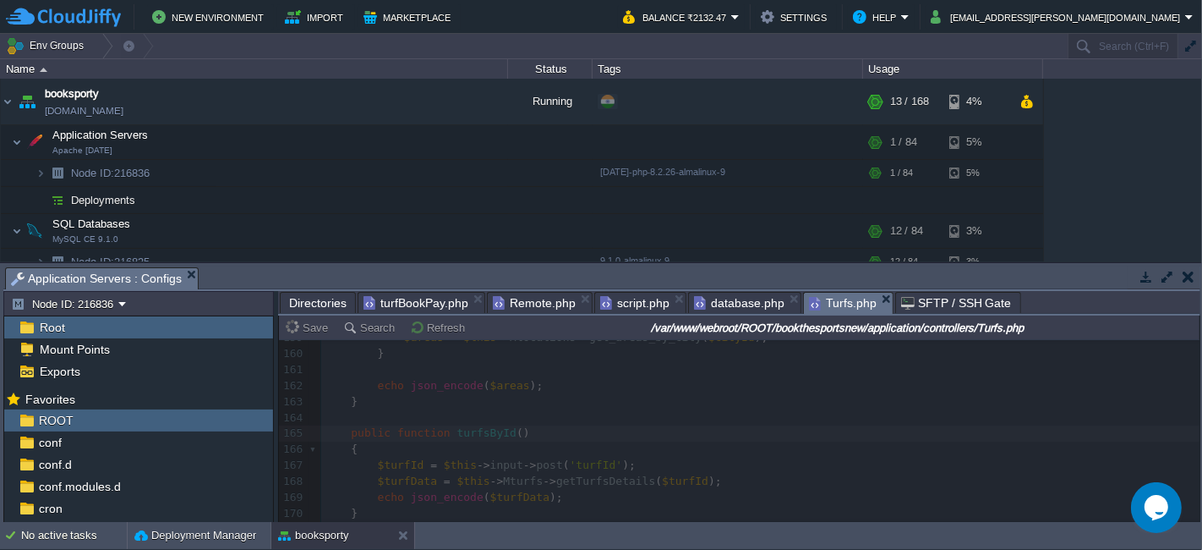
click at [417, 301] on span "turfBookPay.php" at bounding box center [416, 303] width 105 height 20
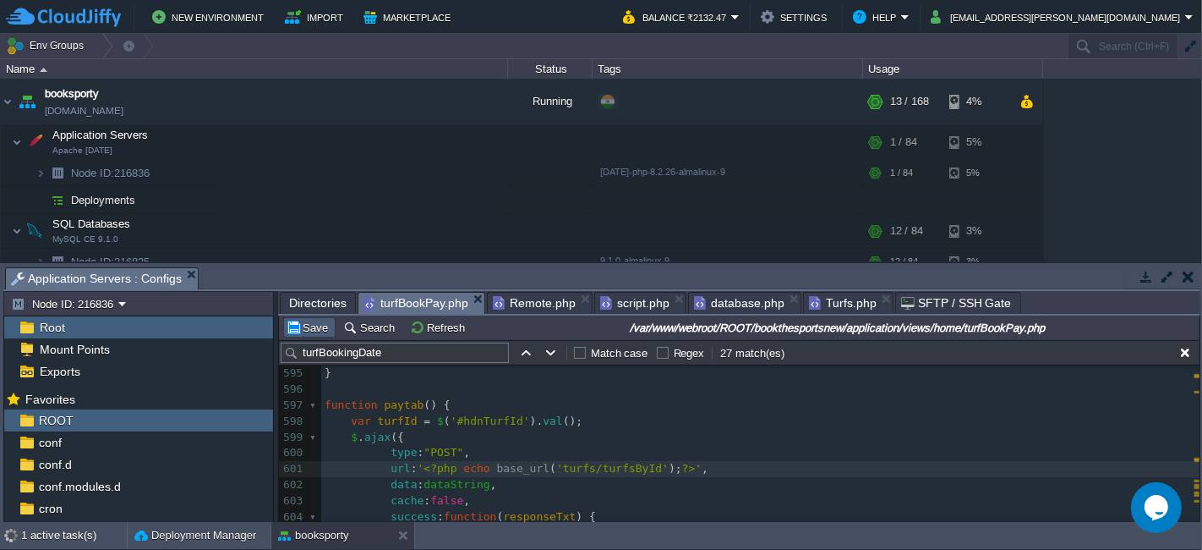
click at [317, 323] on button "Save" at bounding box center [309, 327] width 47 height 15
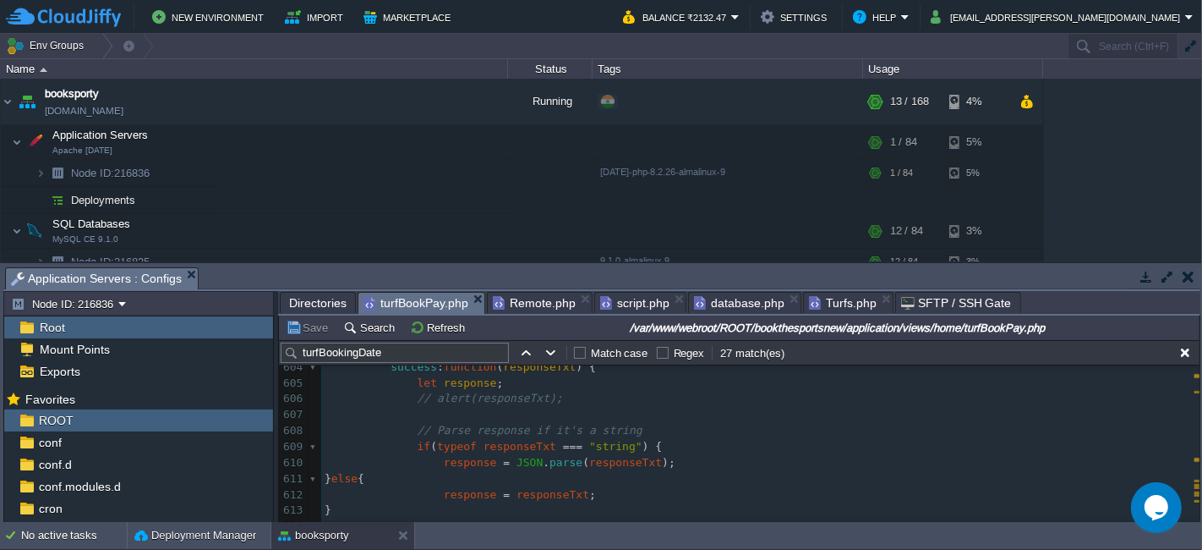
scroll to position [9917, 0]
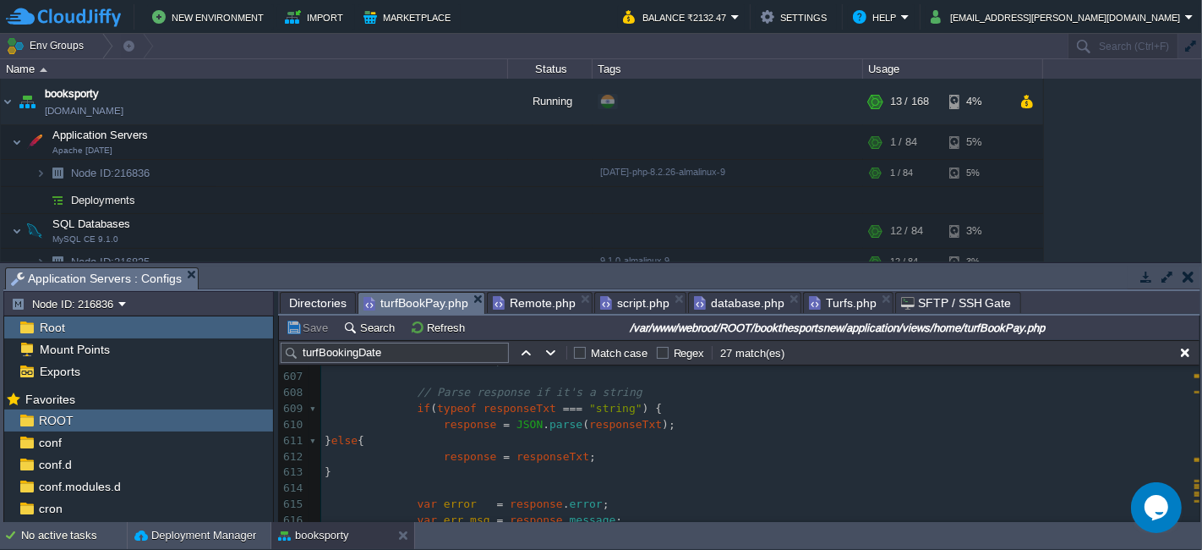
click at [517, 414] on pre "if ( typeof responseTxt === "string" ) {" at bounding box center [760, 409] width 879 height 16
type textarea "responseTxt"
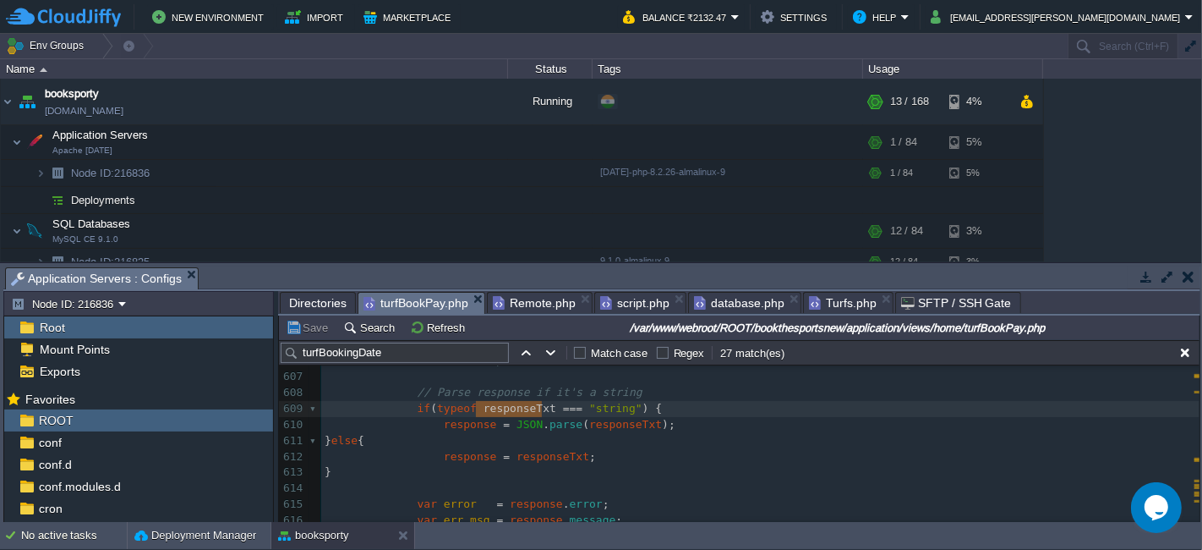
scroll to position [9824, 0]
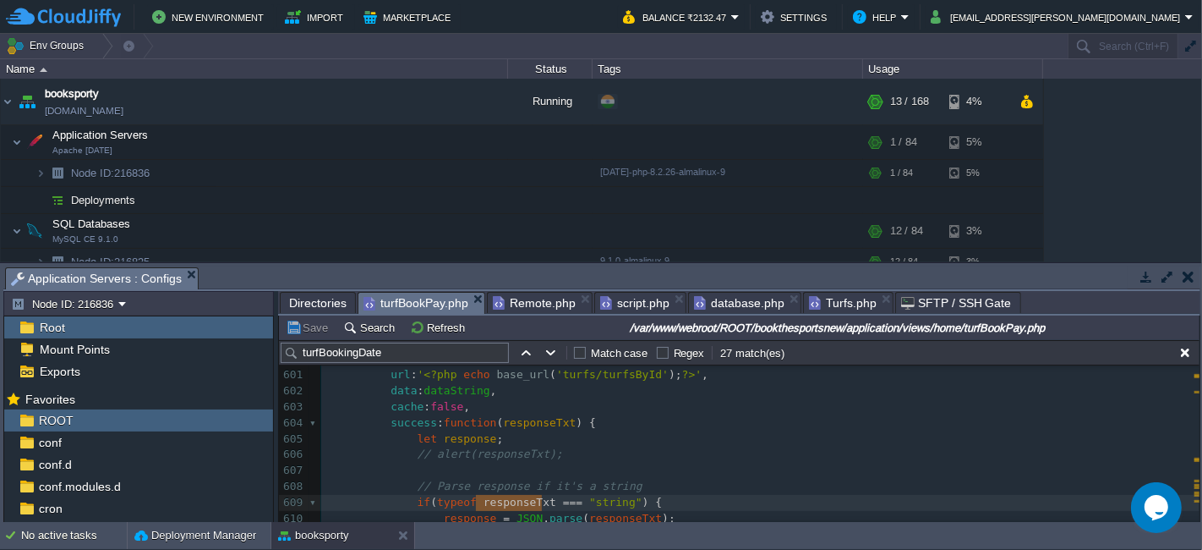
click at [522, 426] on span "responseTxt" at bounding box center [539, 422] width 73 height 13
type textarea "responseTxt"
click at [454, 440] on div "xxxxxxxxxx < input type = "date" class = "frm-input-1" name = " turfBookingDate…" at bounding box center [760, 430] width 879 height 669
type textarea "response"
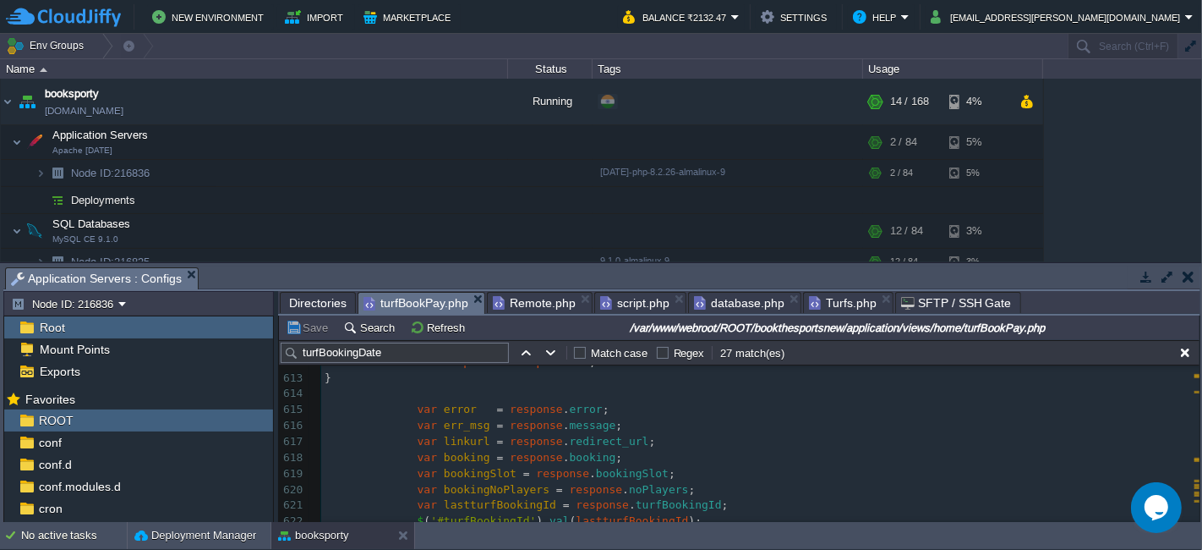
scroll to position [10065, 0]
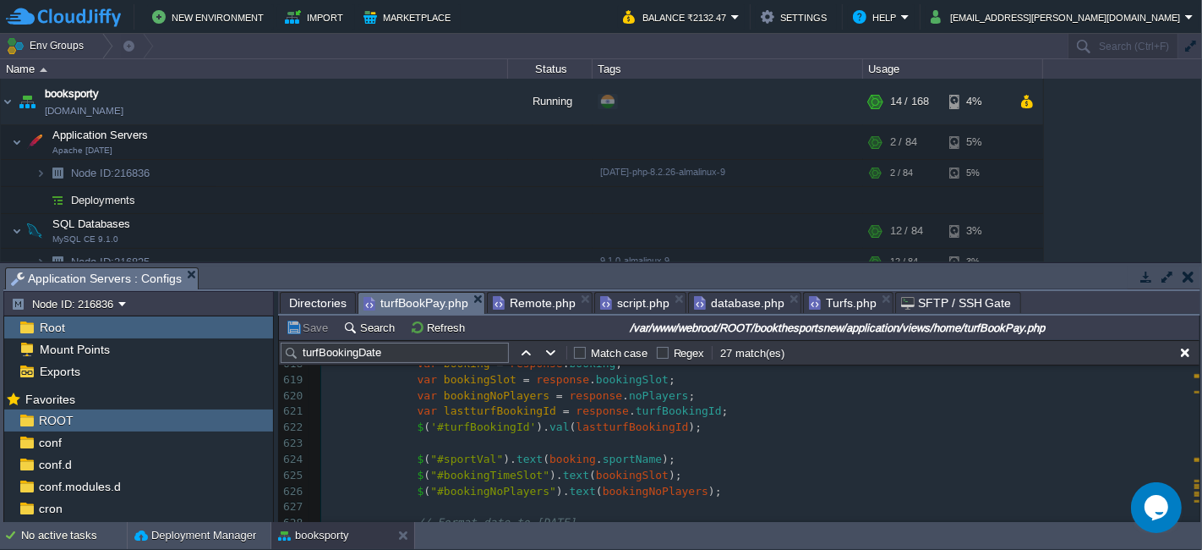
click at [408, 382] on div "xxxxxxxxxx let response ; 608 // Parse response if it's a string 609 if ( typeo…" at bounding box center [760, 451] width 879 height 510
type textarea "var bookingSlot = response.bookingSlot; var bookingNoPlayers = response.noPlaye…"
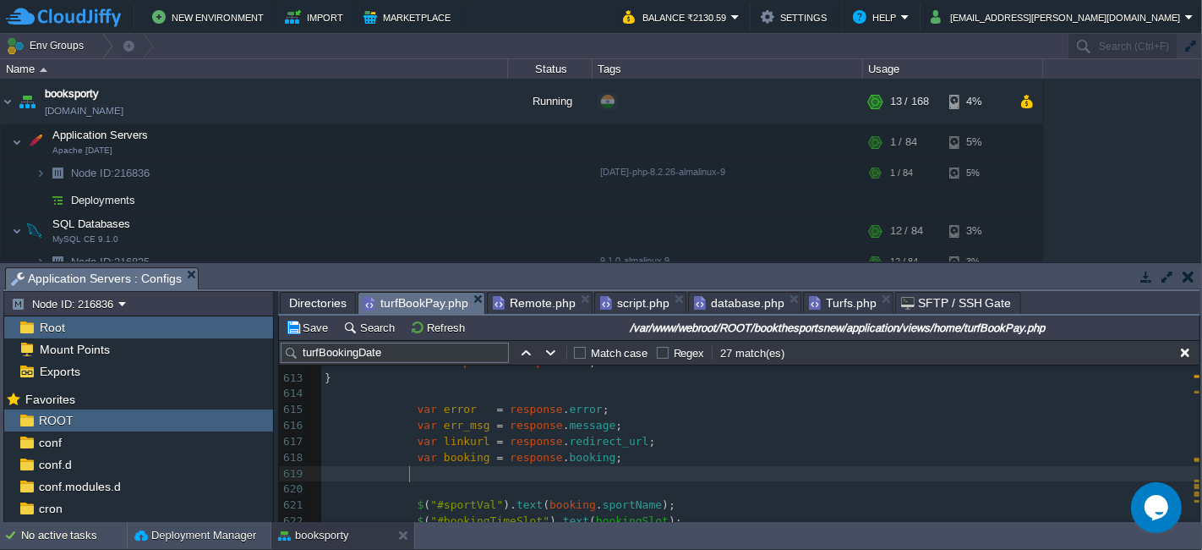
scroll to position [10012, 0]
click at [411, 414] on div "xxxxxxxxxx < input type = "date" class = "frm-input-1" name = " turfBookingDate…" at bounding box center [760, 385] width 879 height 765
type textarea "var error = response.error; var err_msg = response.message; var linkurl = respo…"
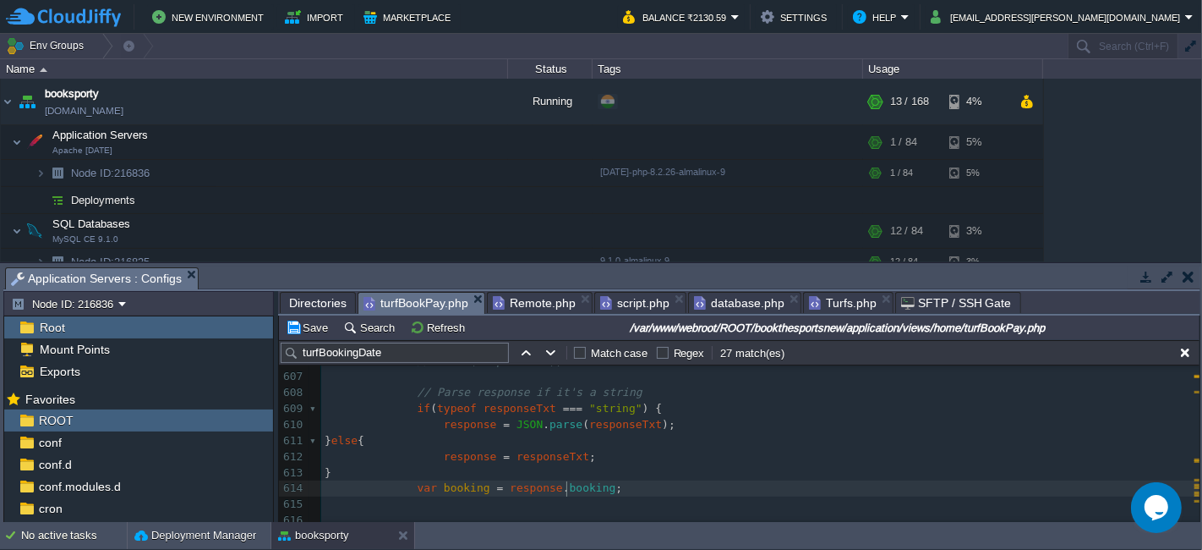
click at [565, 484] on div "xxxxxxxxxx < input type = "date" class = "frm-input-1" name = " turfBookingDate…" at bounding box center [760, 496] width 879 height 605
type textarea "booking"
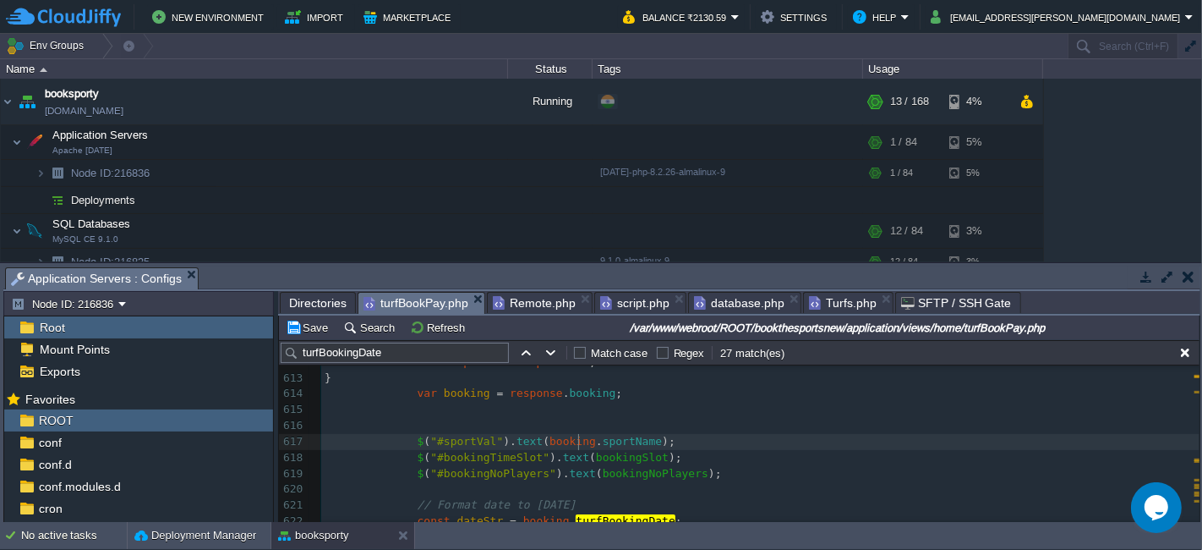
click at [596, 441] on span "." at bounding box center [599, 441] width 7 height 13
type textarea "booking."
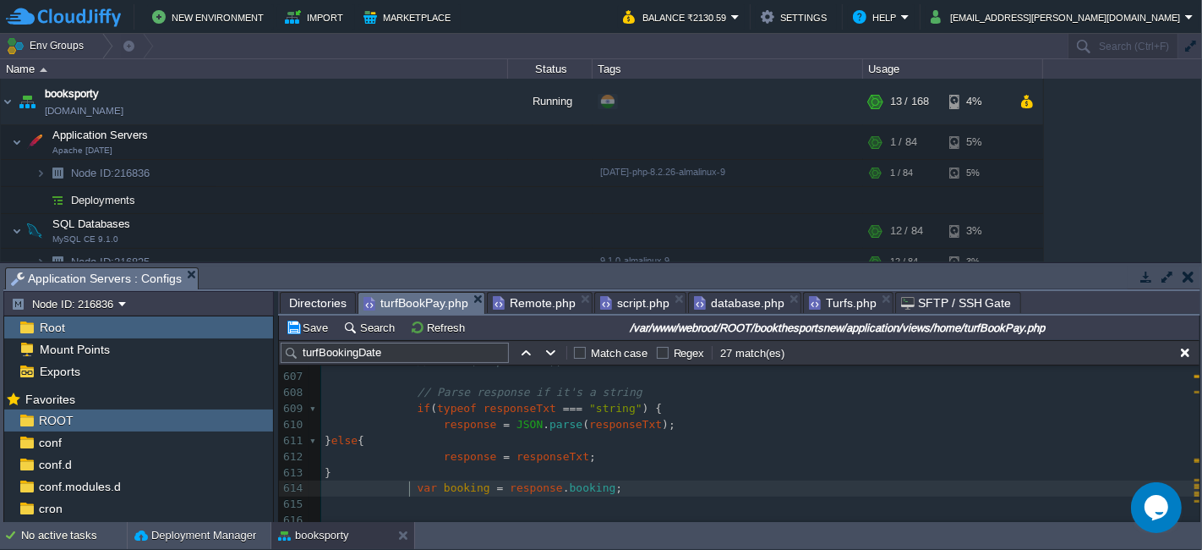
click at [411, 489] on div "xxxxxxxxxx < input type = "date" class = "frm-input-1" name = " turfBookingDate…" at bounding box center [760, 433] width 879 height 478
type textarea "var booking = response.booking;"
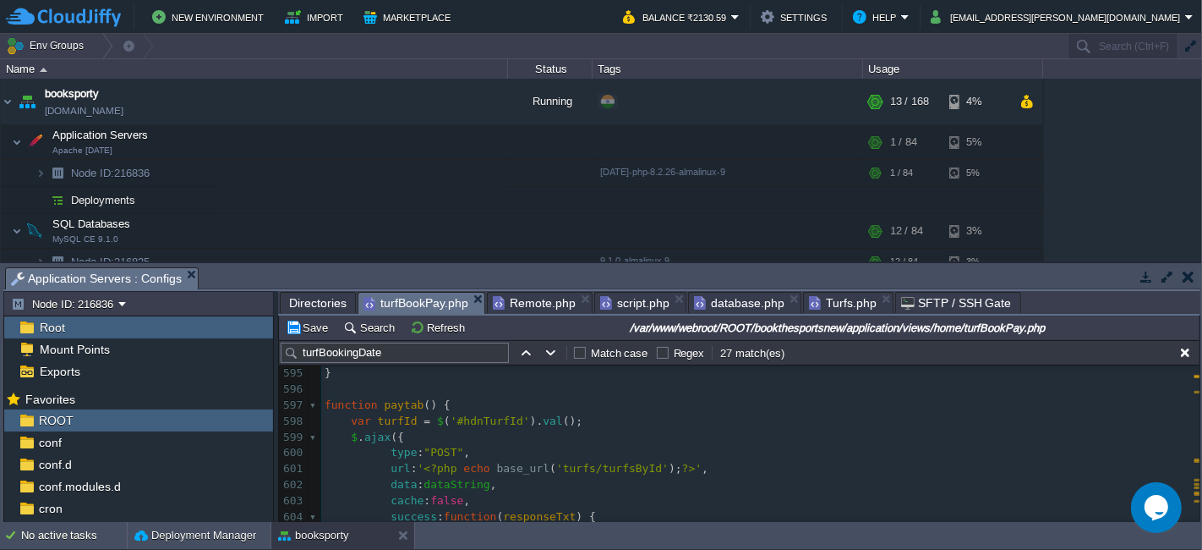
click at [326, 404] on div "xxxxxxxxxx < input type = "date" class = "frm-input-1" name = " turfBookingDate…" at bounding box center [760, 508] width 879 height 701
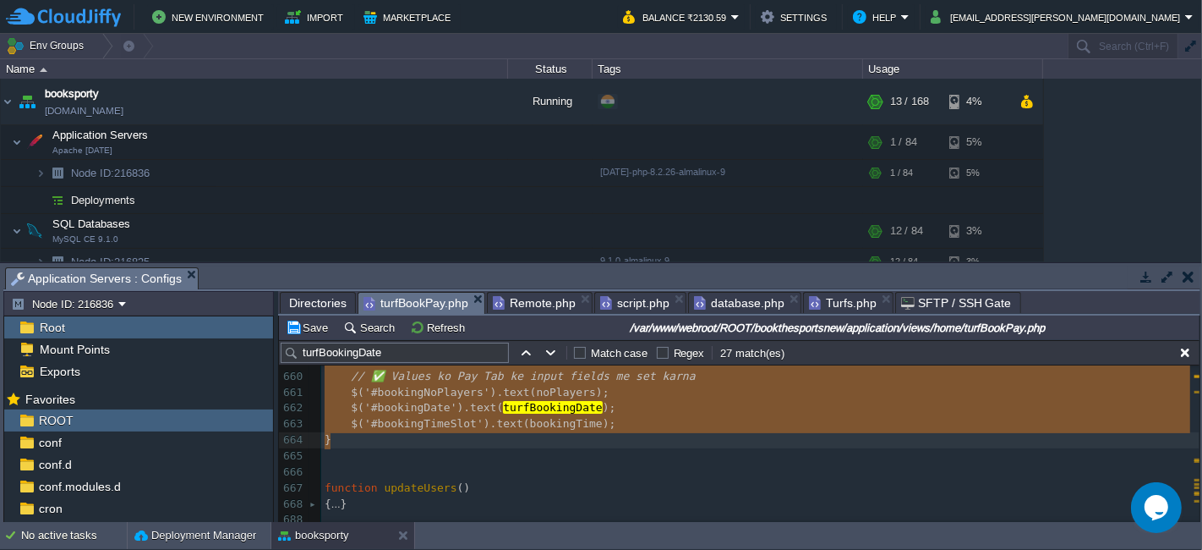
type textarea "-"
click at [828, 303] on span "Turfs.php" at bounding box center [843, 303] width 68 height 20
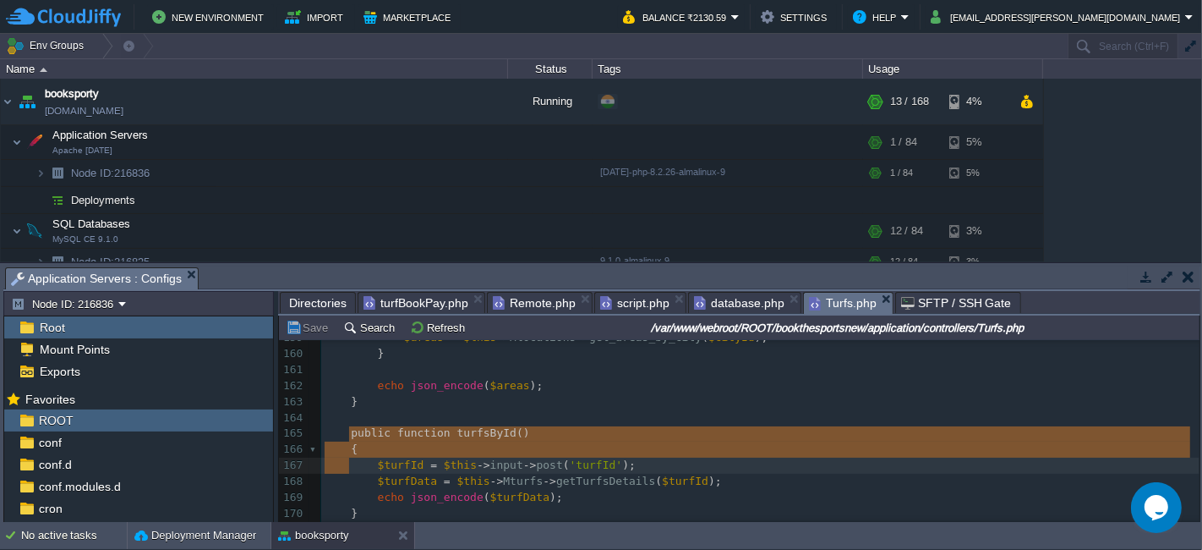
type textarea "public function turfsById() { $turfId = $this->input->post('turfId'); $turfData…"
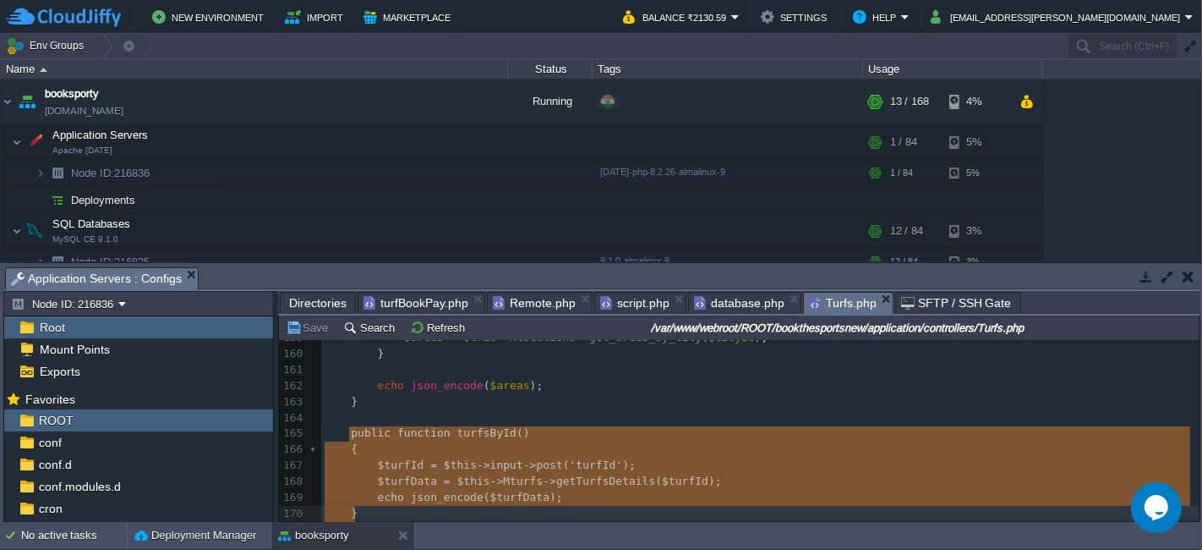
drag, startPoint x: 348, startPoint y: 436, endPoint x: 362, endPoint y: 507, distance: 73.3
click at [423, 303] on span "turfBookPay.php" at bounding box center [416, 303] width 105 height 20
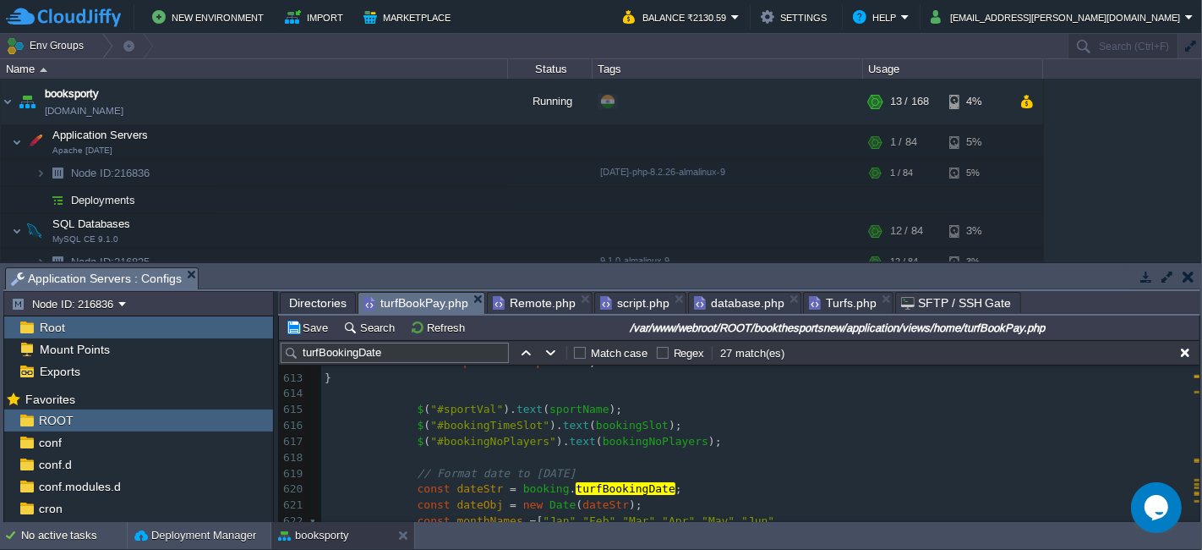
scroll to position [9905, 0]
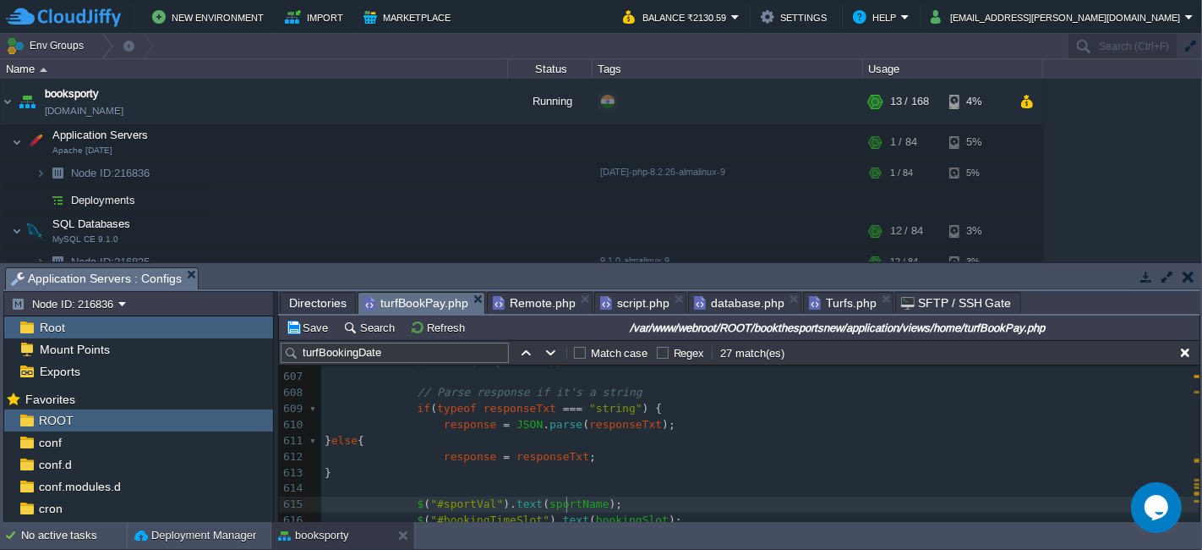
click at [567, 504] on div "xxxxxxxxxx // ✅ Values ko Pay Tab ke input fields me set karna 594 }); 595 } 59…" at bounding box center [760, 464] width 879 height 605
type textarea "sportName"
type textarea "$("#sportVal").text(sportName);"
drag, startPoint x: 408, startPoint y: 503, endPoint x: 589, endPoint y: 506, distance: 180.1
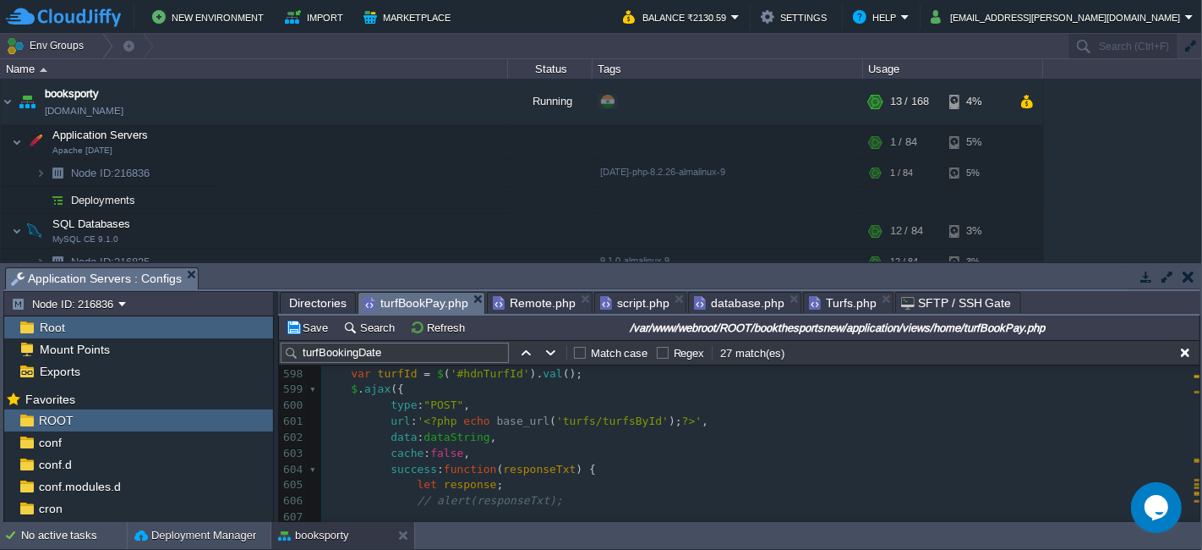
scroll to position [9730, 0]
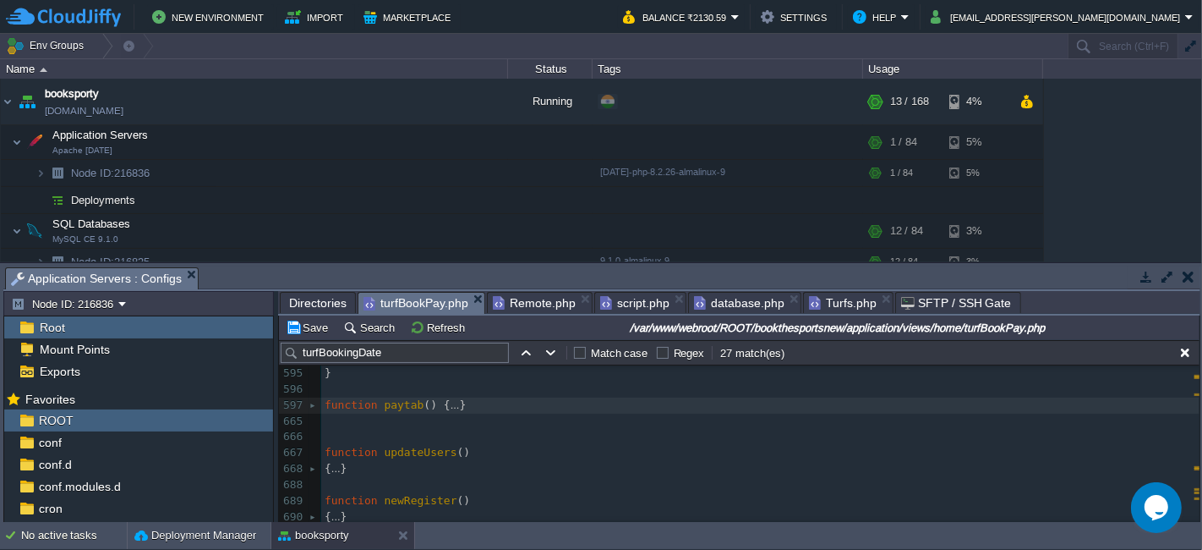
type textarea "-"
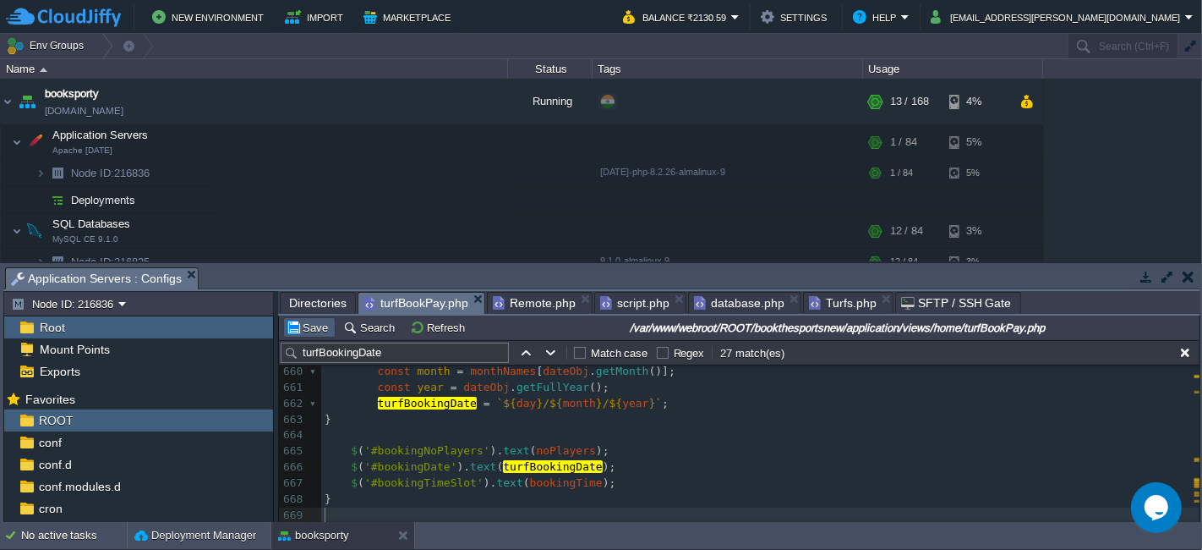
click at [320, 319] on td "Save" at bounding box center [309, 327] width 52 height 20
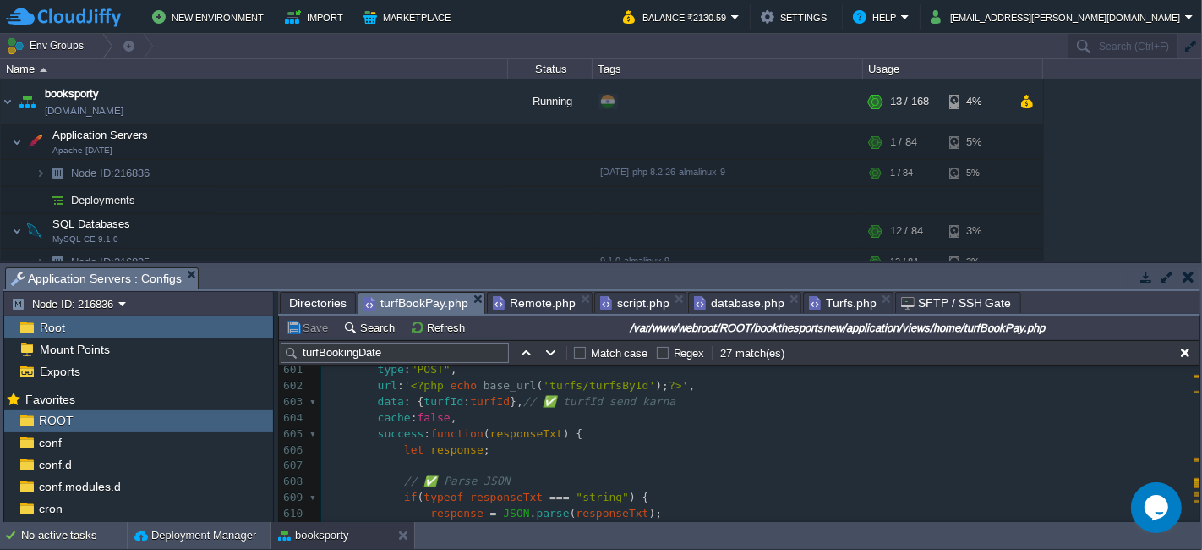
scroll to position [9901, 0]
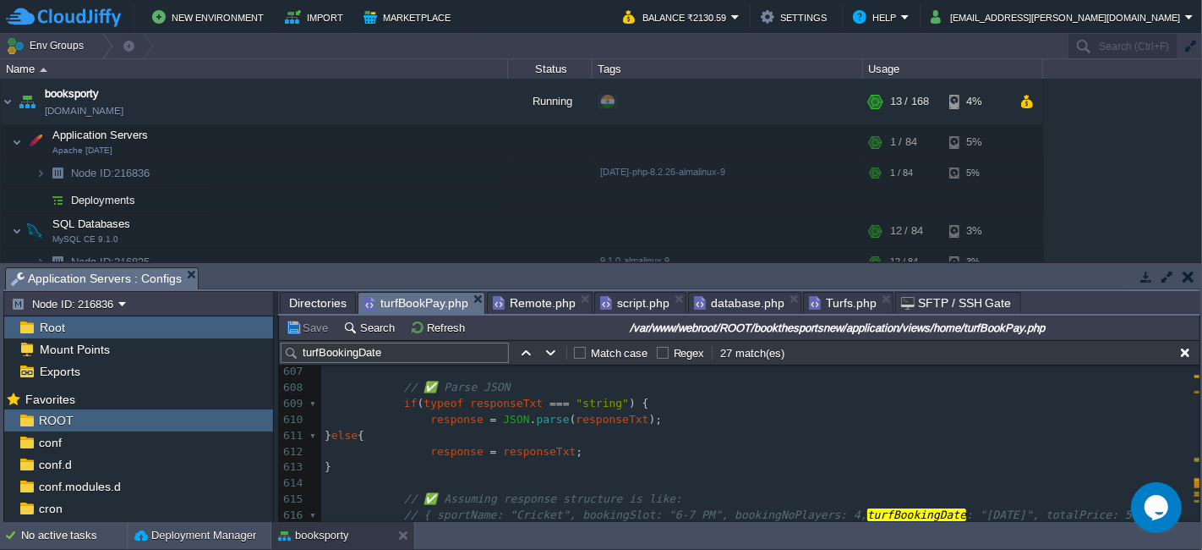
click at [440, 453] on div "xxxxxxxxxx ​ 588 } 589 else 590 { 591 $ ( '#top_error_msg' ). html ( "<div id=\…" at bounding box center [760, 467] width 879 height 813
type textarea "response"
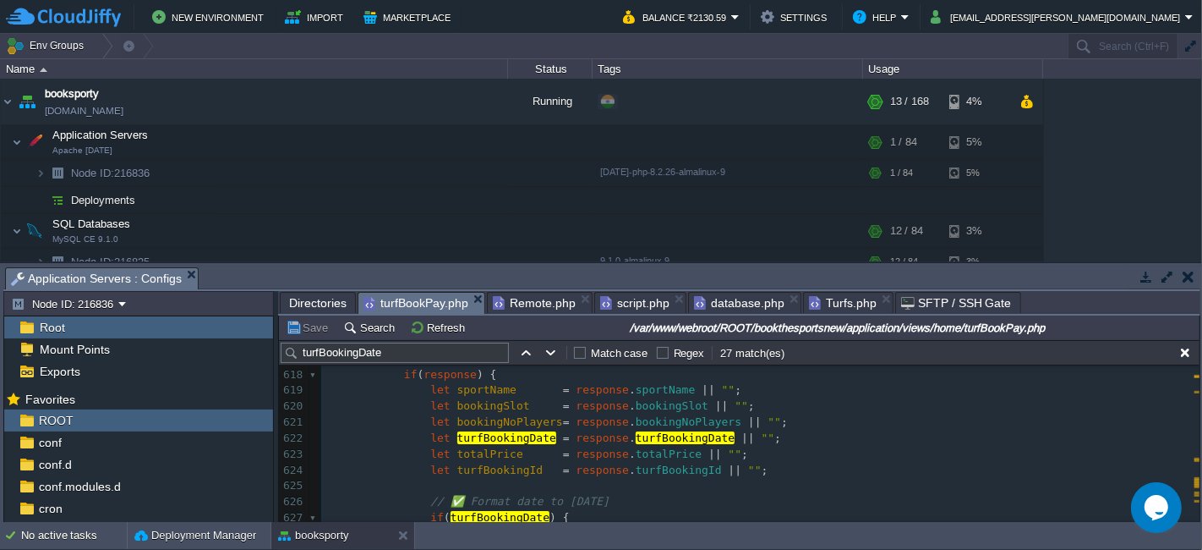
click at [725, 431] on div "xxxxxxxxxx < input type = "date" class = "frm-input-1" name = " turfBookingDate…" at bounding box center [760, 278] width 879 height 813
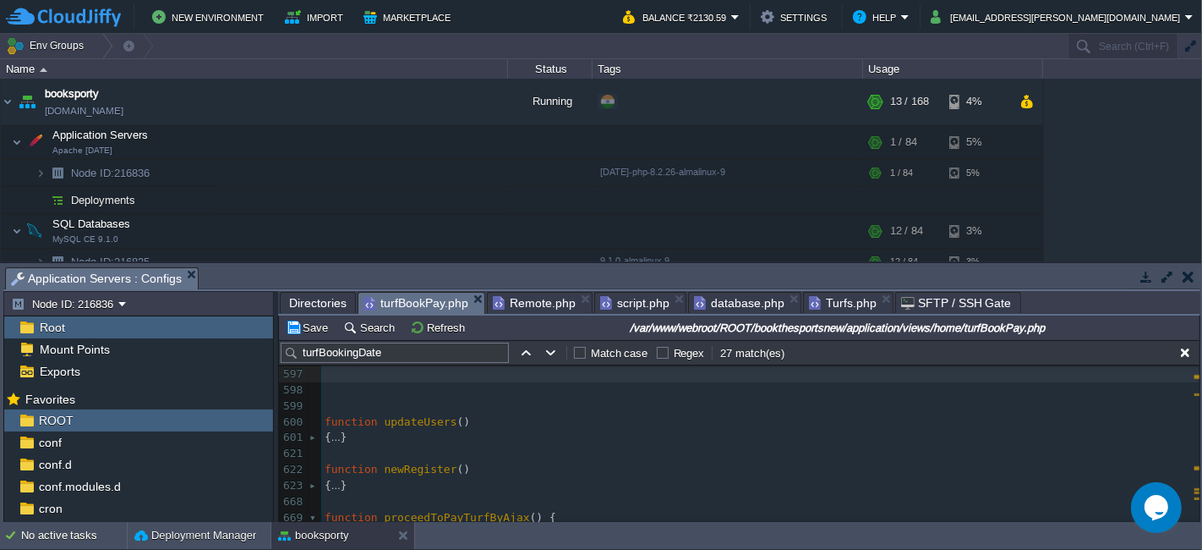
type textarea "-"
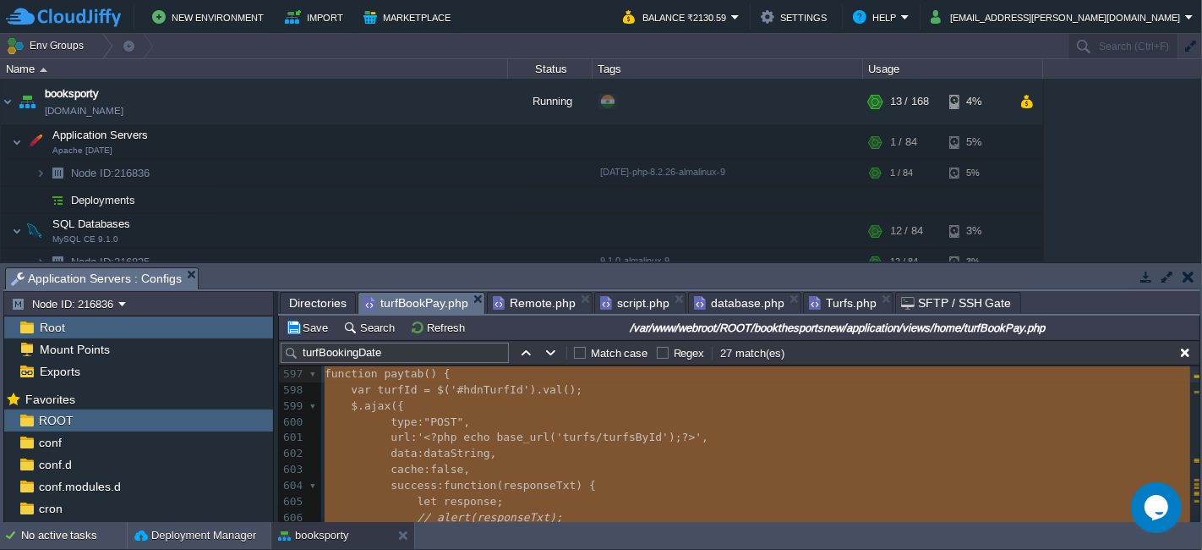
type textarea "turfId"
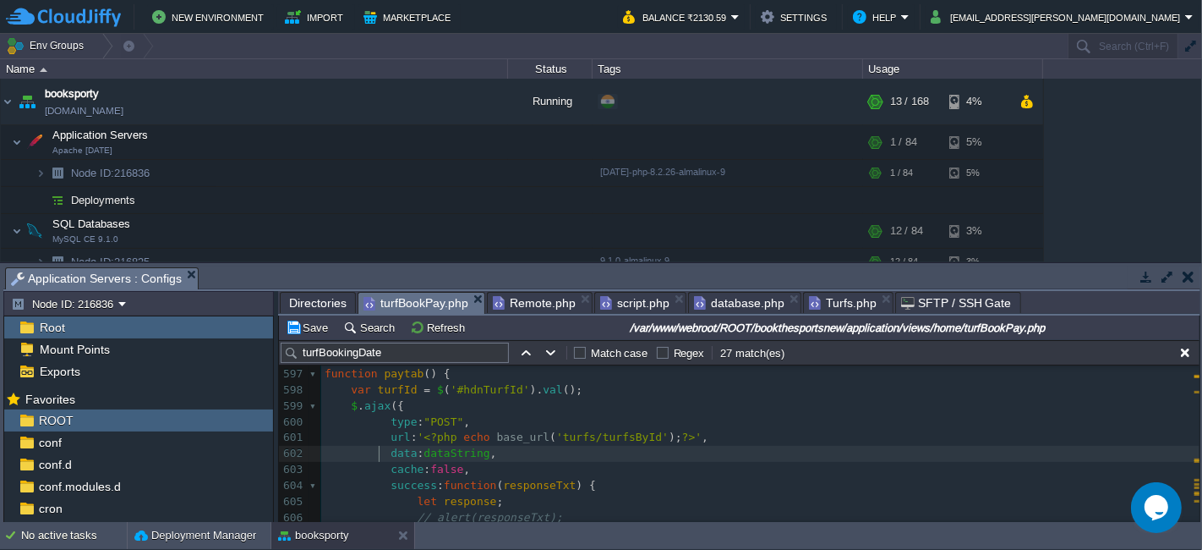
type textarea "data: dataString,"
drag, startPoint x: 379, startPoint y: 456, endPoint x: 503, endPoint y: 456, distance: 124.3
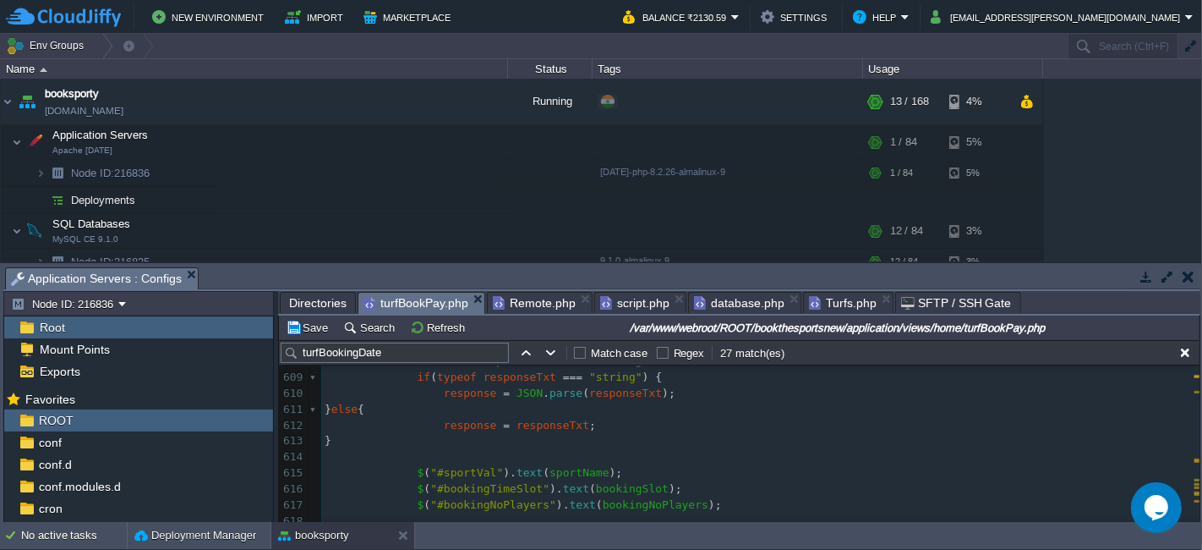
scroll to position [9949, 0]
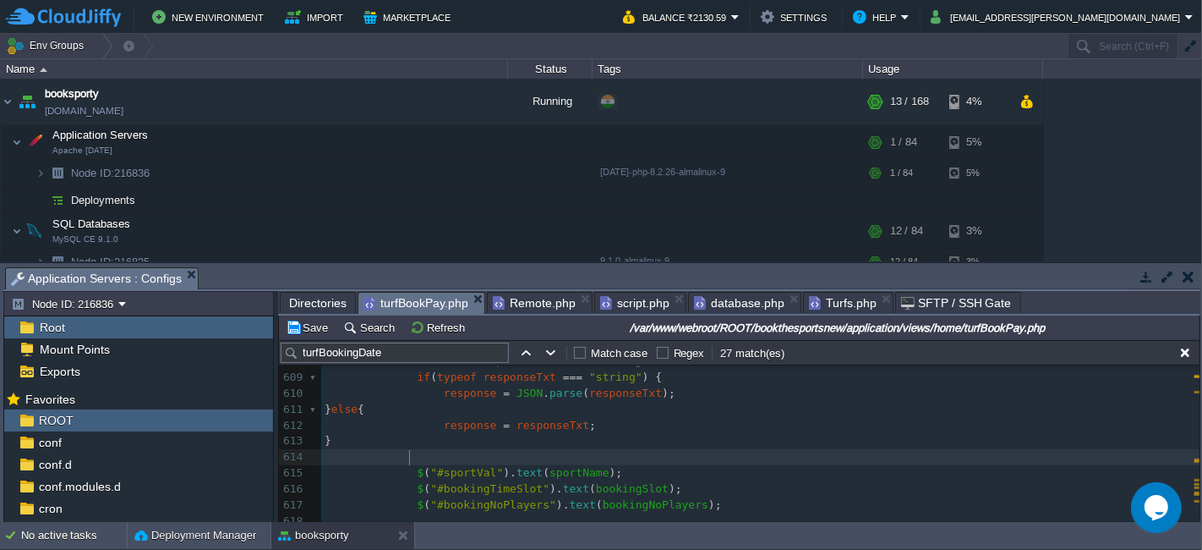
click at [543, 452] on pre at bounding box center [760, 457] width 879 height 16
paste textarea "response"
click at [458, 422] on div "xxxxxxxxxx < input type = "date" class = "frm-input-1" name = " turfBookingDate…" at bounding box center [760, 361] width 879 height 717
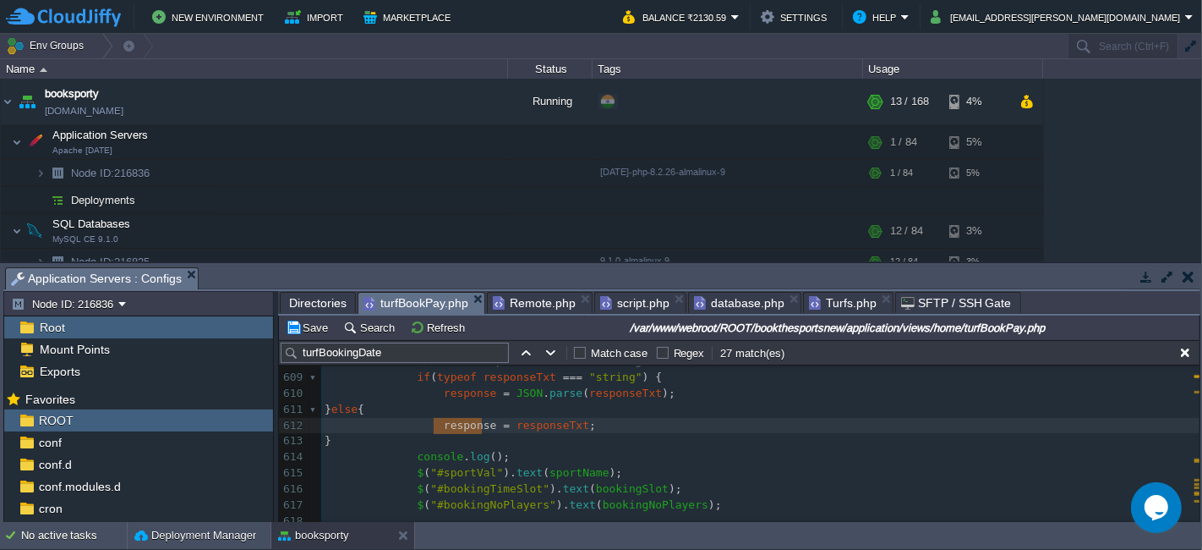
type textarea "response"
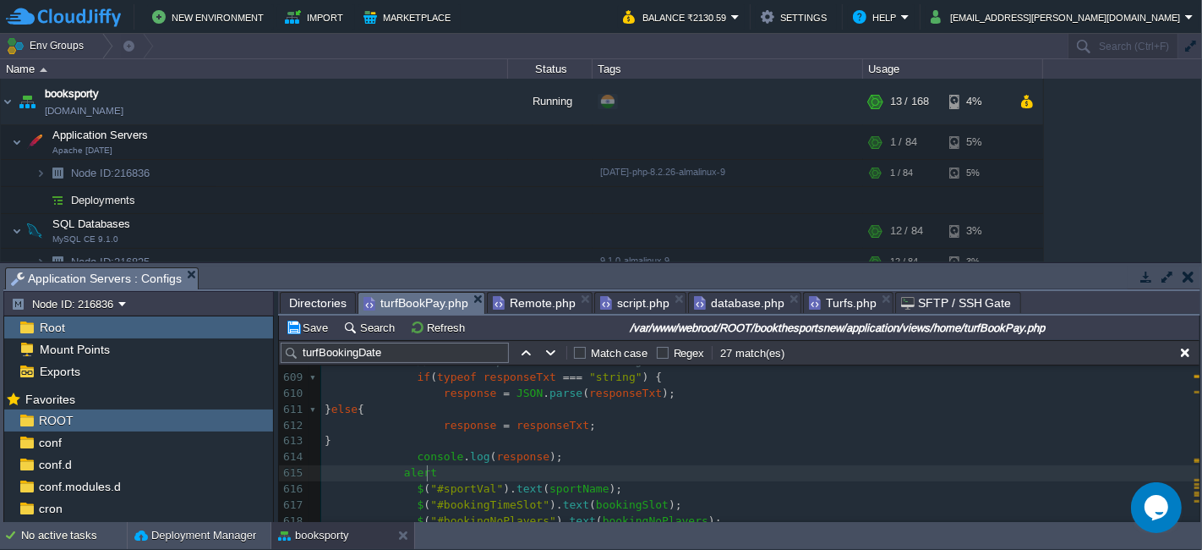
scroll to position [5, 30]
type textarea "alert();"
click at [313, 320] on button "Save" at bounding box center [309, 327] width 47 height 15
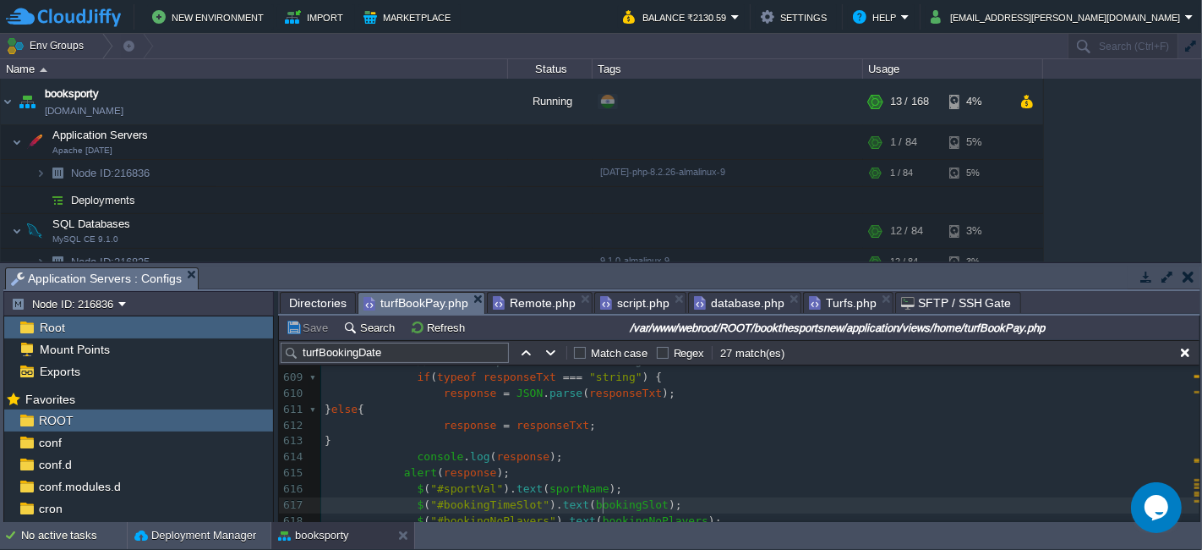
click at [602, 506] on div "xxxxxxxxxx < input type = "date" class = "frm-input-1" name = " turfBookingDate…" at bounding box center [760, 369] width 879 height 733
type textarea "bookingSlot"
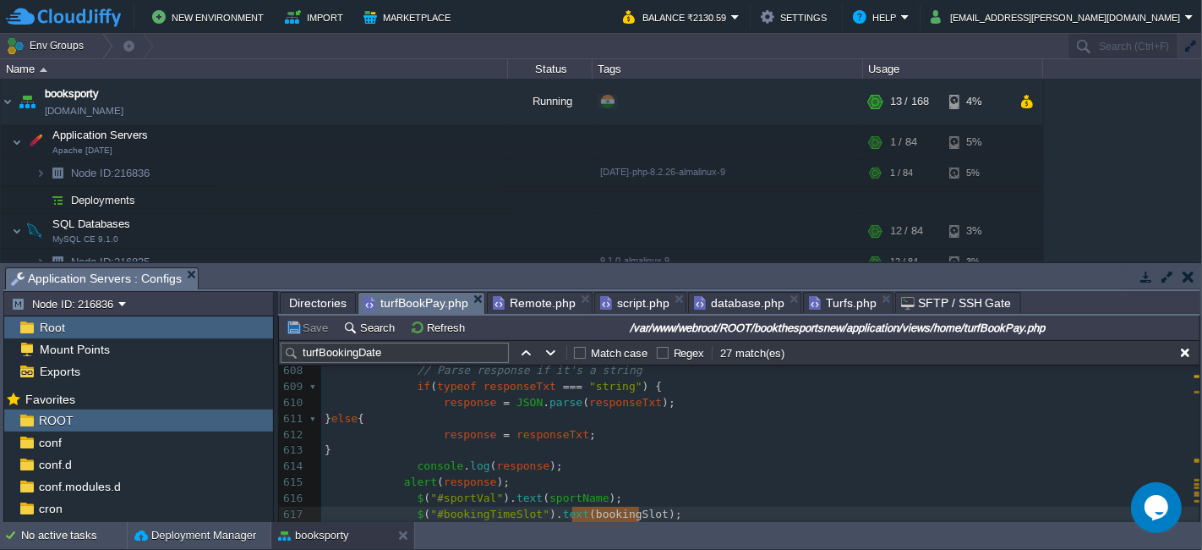
scroll to position [10044, 0]
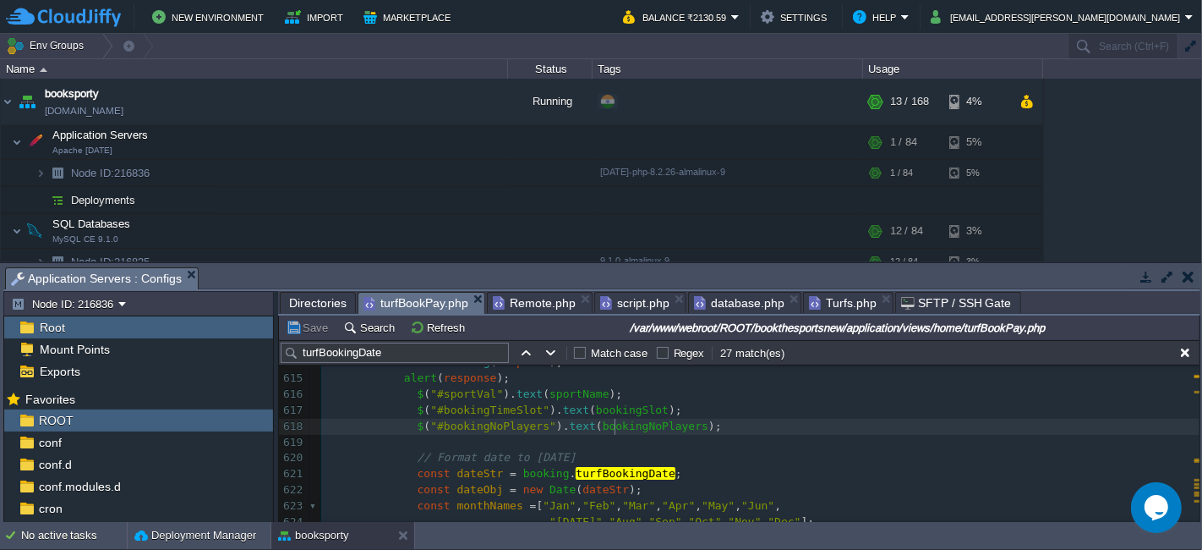
click at [613, 428] on div "xxxxxxxxxx < input type = "date" class = "frm-input-1" name = " turfBookingDate…" at bounding box center [760, 291] width 879 height 765
type textarea "bookingNoPlayers"
type input "bookingNoPlayers"
click at [720, 425] on pre "$ ( "# bookingNoPlayers " ). text ( bookingNoPlayers );" at bounding box center [760, 427] width 879 height 16
click at [697, 477] on pre "const dateStr = booking . turfBookingDate ;" at bounding box center [760, 474] width 879 height 16
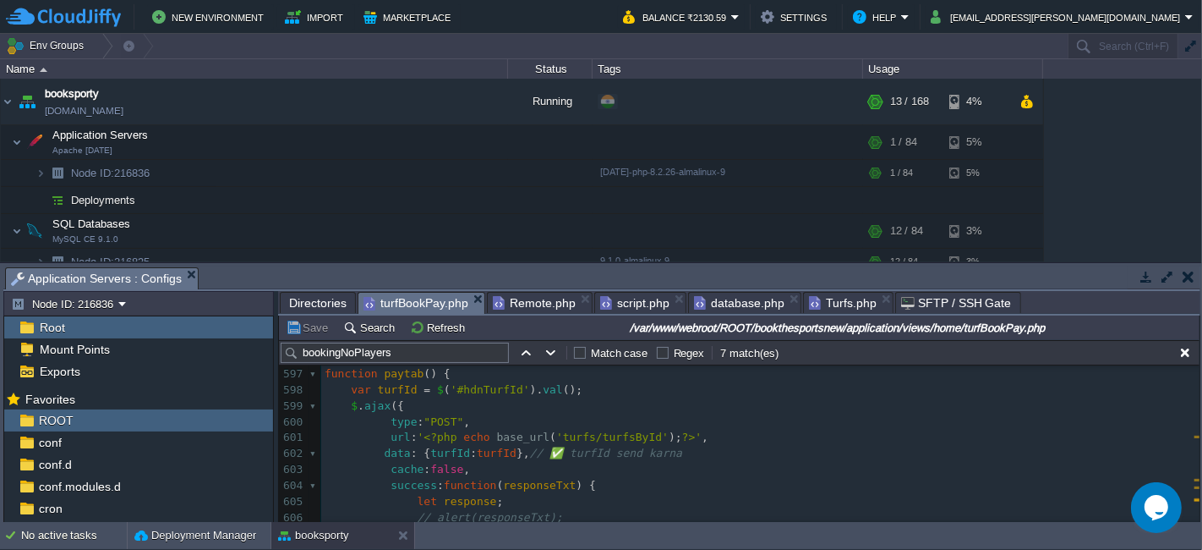
scroll to position [9746, 0]
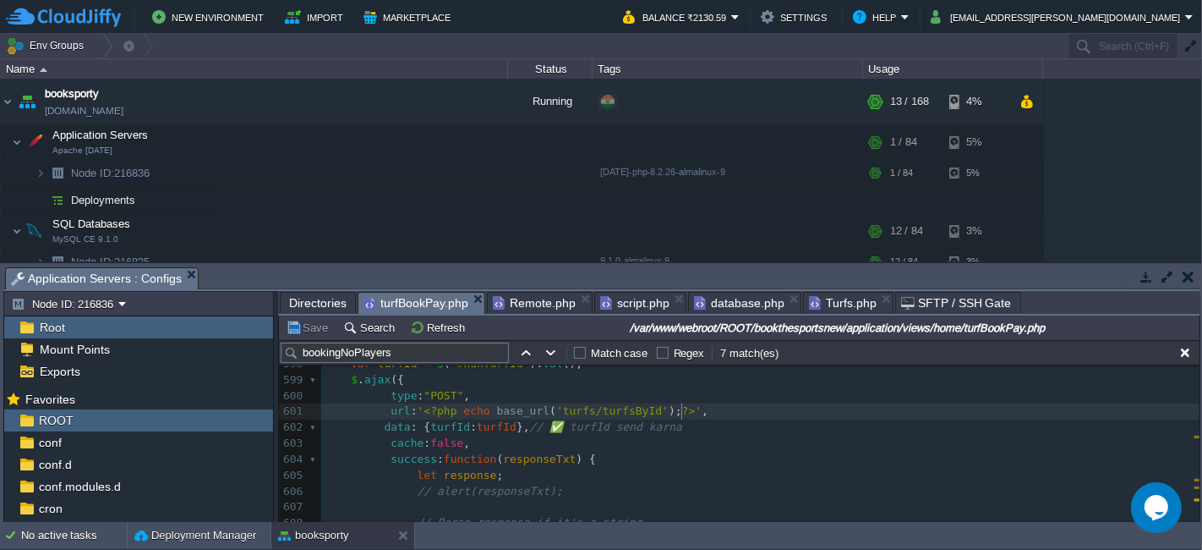
click at [705, 414] on pre "url : ' <?php echo base_url ( 'turfs/turfsById' ); ?> ' ," at bounding box center [760, 411] width 879 height 16
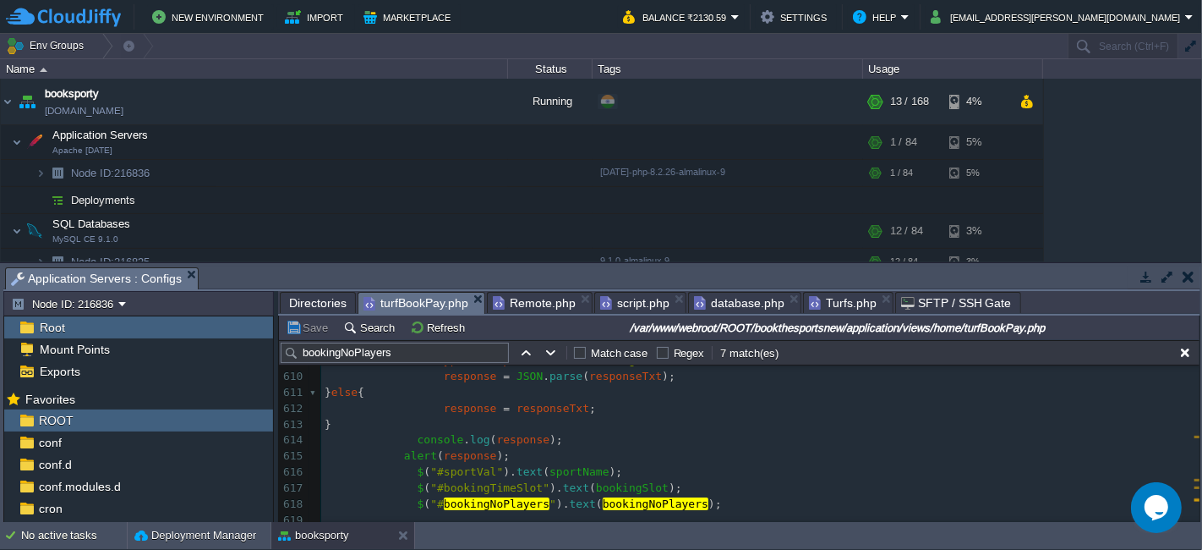
click at [314, 327] on button "Save" at bounding box center [309, 327] width 47 height 15
click at [607, 457] on pre "alert ( response );" at bounding box center [760, 456] width 879 height 16
click at [613, 469] on pre "$ ( "#sportVal" ). text ( sportName );" at bounding box center [760, 472] width 879 height 16
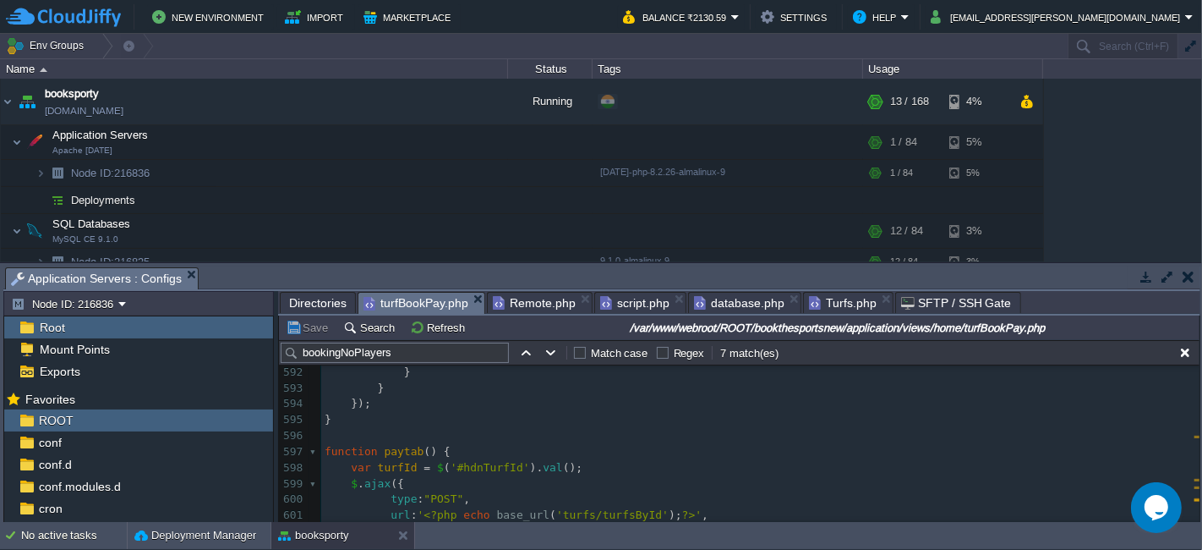
scroll to position [9777, 0]
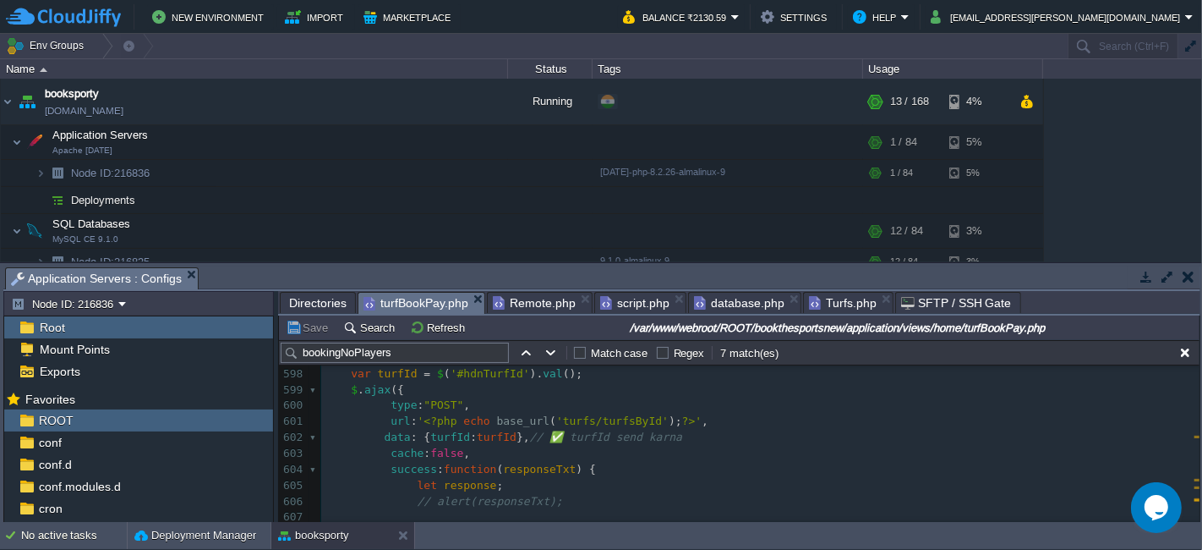
click at [623, 416] on div "xxxxxxxxxx 585 paytab (); 586 ​ 587 //proceedToPayTurfByAjax(); 588 } 589 else …" at bounding box center [760, 525] width 879 height 733
type textarea "turfsById"
click at [816, 299] on span "Turfs.php" at bounding box center [843, 303] width 68 height 20
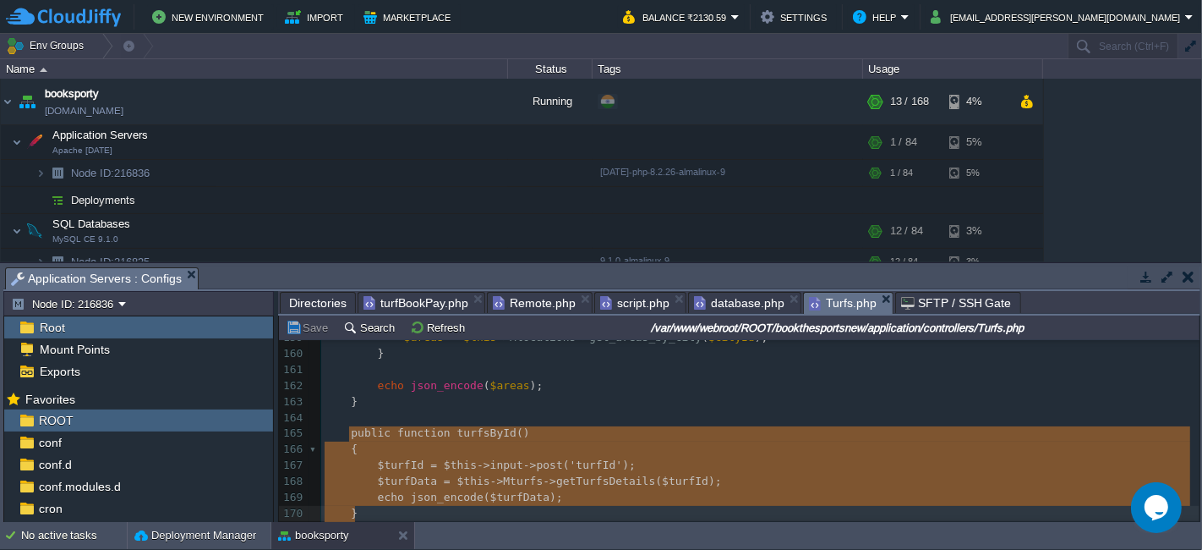
type textarea "turfsById"
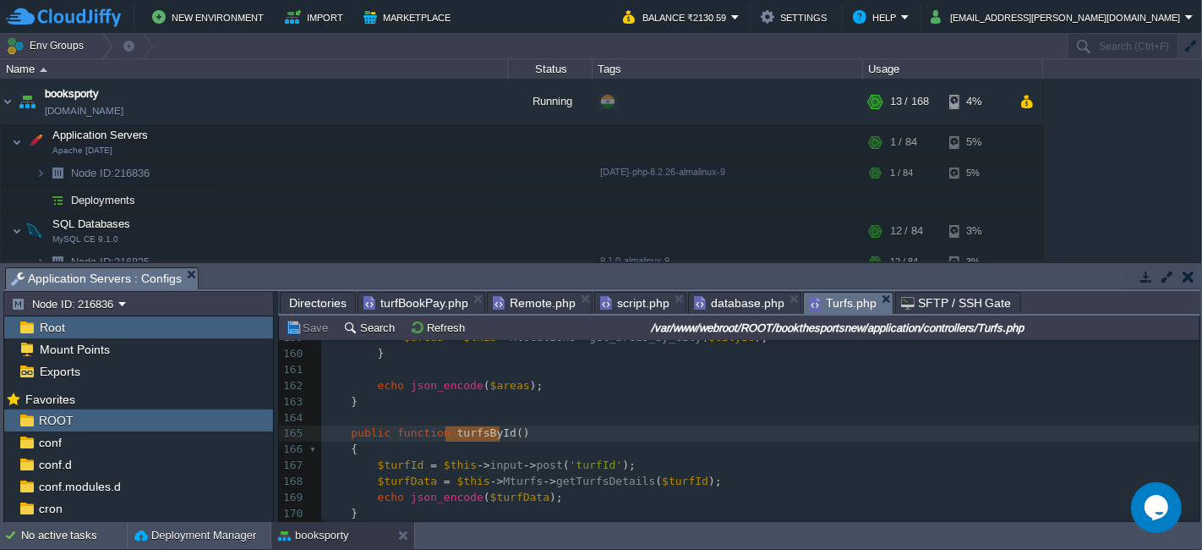
click at [619, 465] on pre "$turfId = $this -> input -> post ( 'turfId' );" at bounding box center [760, 465] width 879 height 16
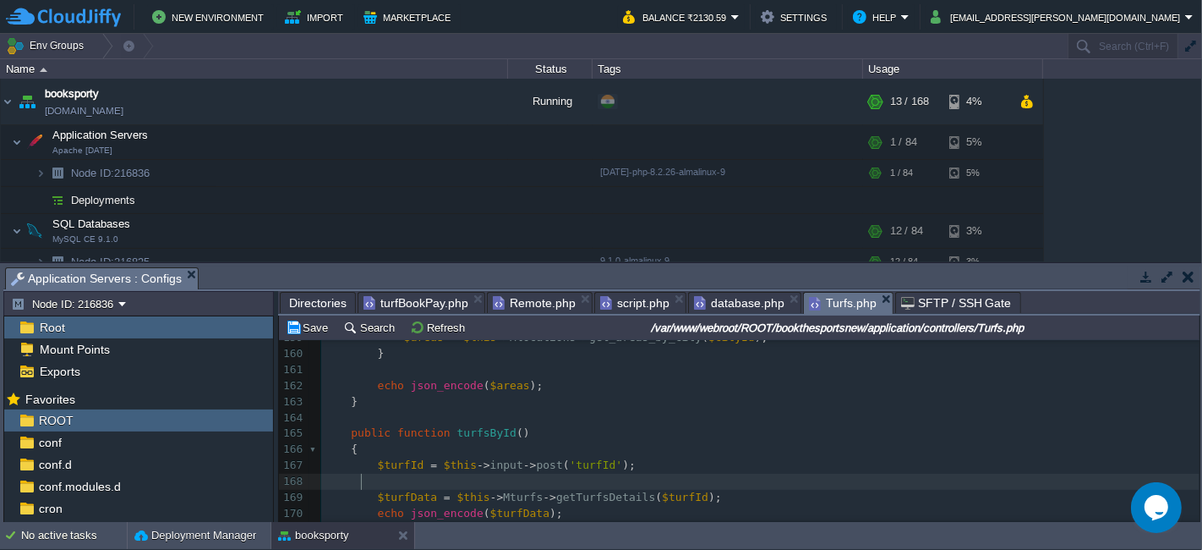
paste textarea "$turfId"
click at [401, 463] on span "$turfId" at bounding box center [401, 464] width 47 height 13
type textarea "$turfId"
click at [501, 486] on div "x <?php 141 $data [ 'mrchFBLink' ] = $this -> arr_merchant_panel_details [ 'mrc…" at bounding box center [760, 329] width 879 height 573
type textarea "$data"
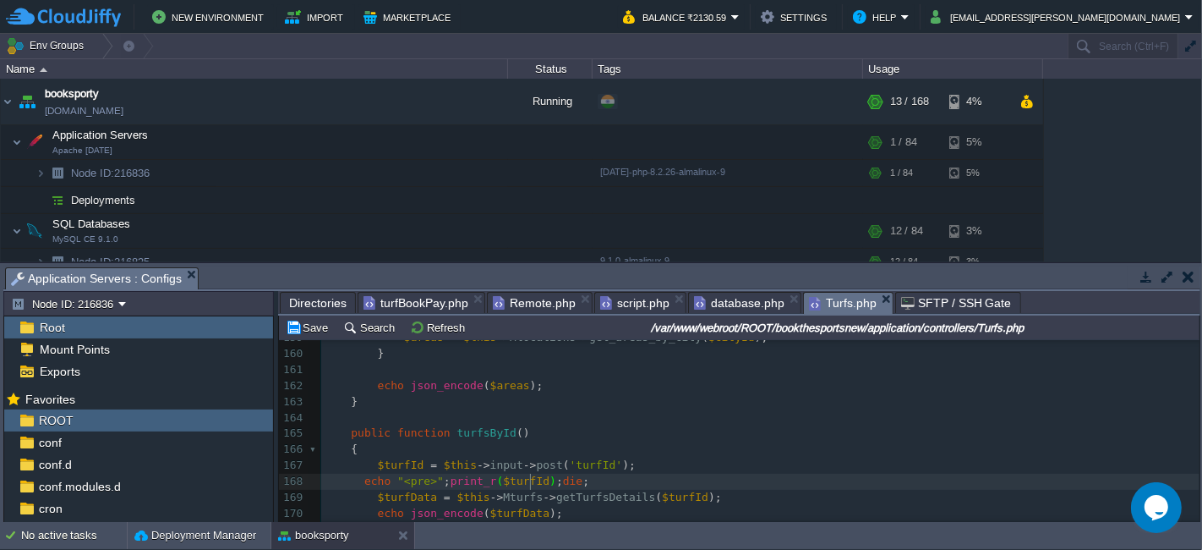
click at [311, 312] on span "Directories" at bounding box center [318, 303] width 58 height 20
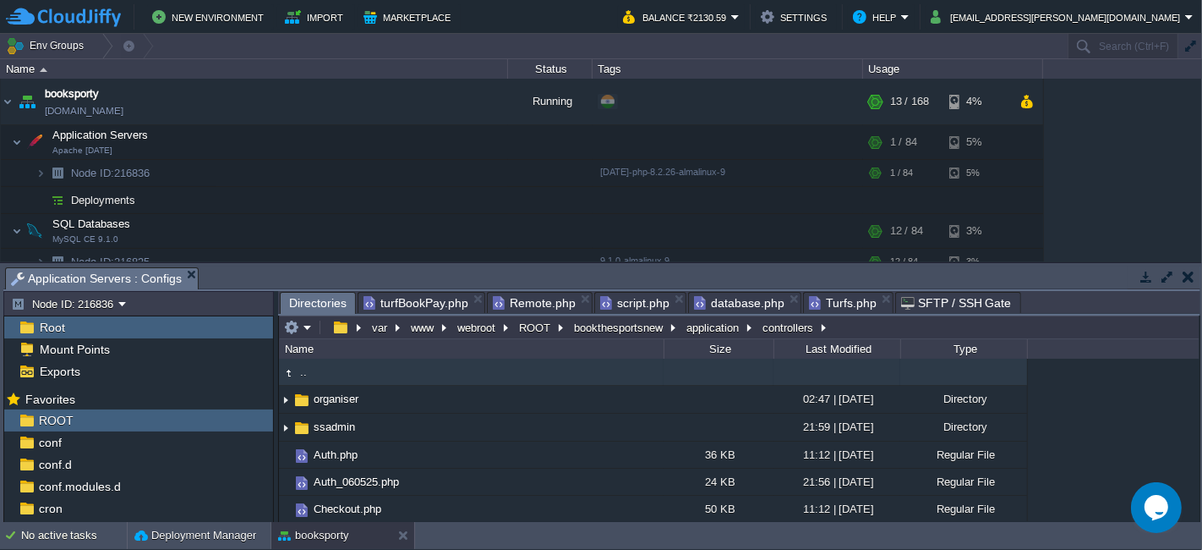
click at [541, 289] on div "Tasks Activity Log Archive Git / SVN Application Servers : Configs" at bounding box center [601, 278] width 1197 height 25
click at [739, 306] on span "database.php" at bounding box center [739, 303] width 90 height 20
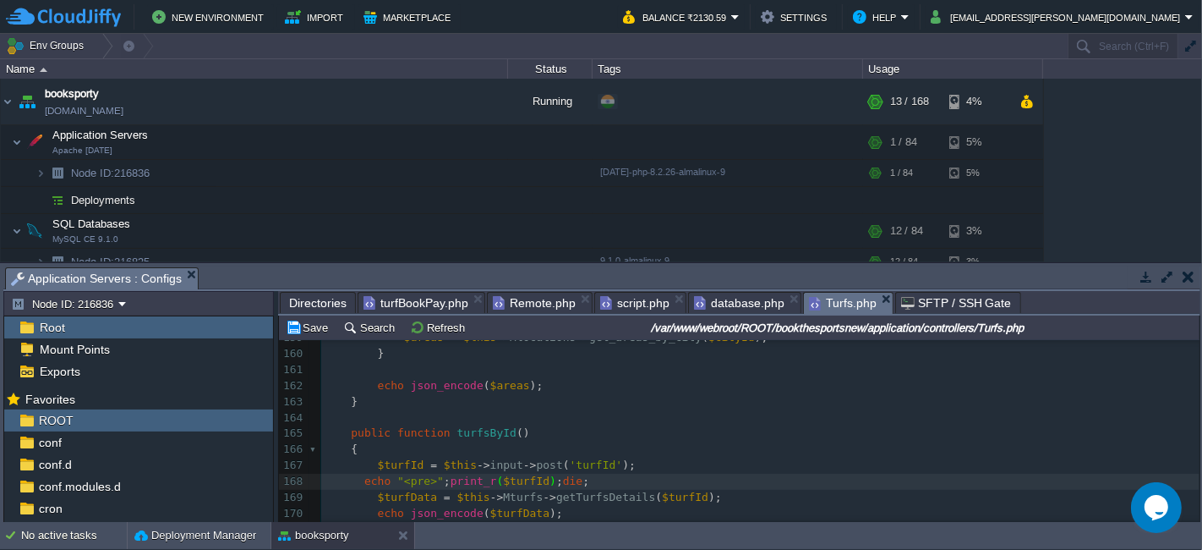
click at [835, 300] on span "Turfs.php" at bounding box center [843, 303] width 68 height 21
click at [302, 330] on button "Save" at bounding box center [309, 327] width 47 height 15
type textarea "$data"
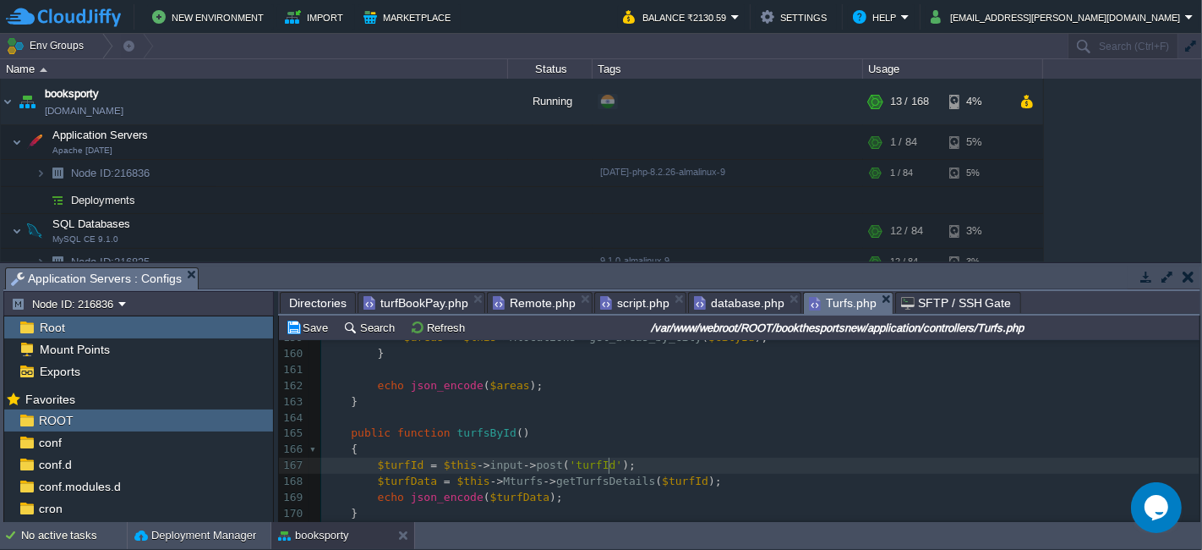
click at [348, 437] on span at bounding box center [345, 433] width 14 height 16
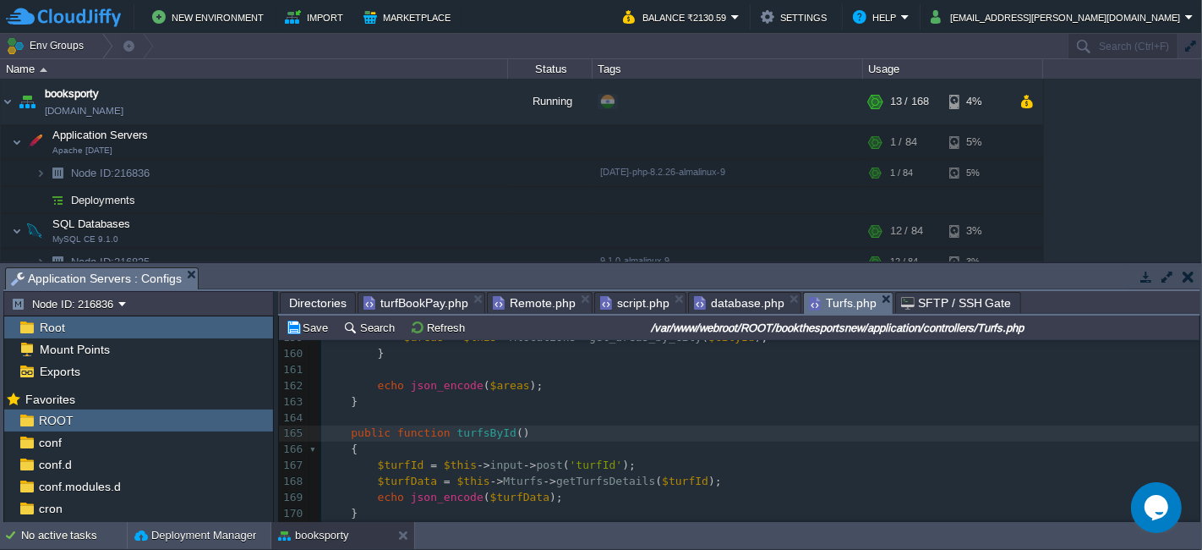
type textarea "public function turfsById() { $turfId = $this->input->post('turfId'); $turfData…"
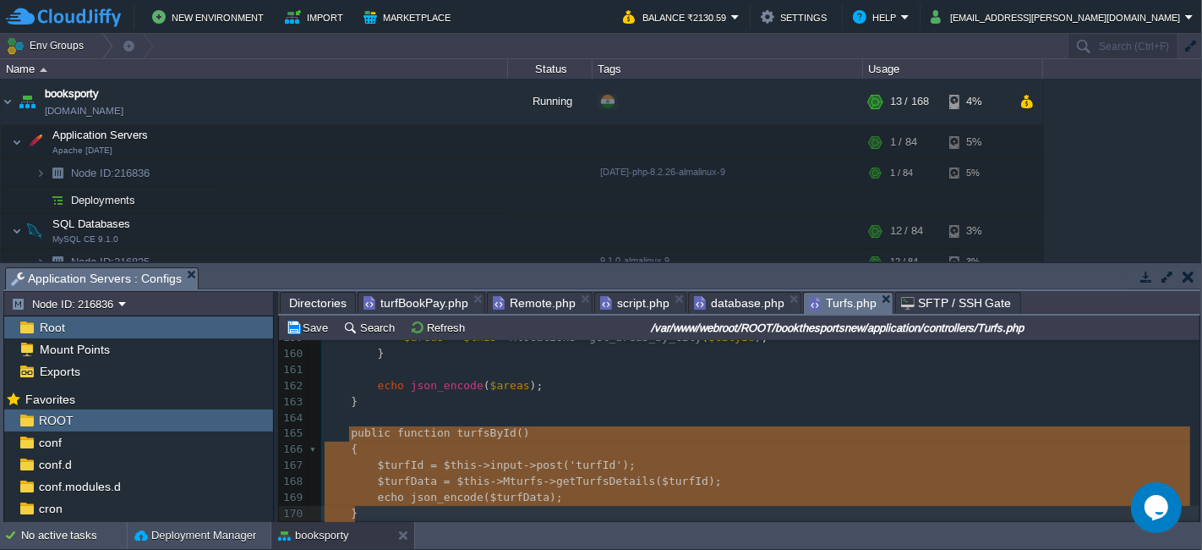
click at [517, 300] on span "Remote.php" at bounding box center [534, 303] width 83 height 20
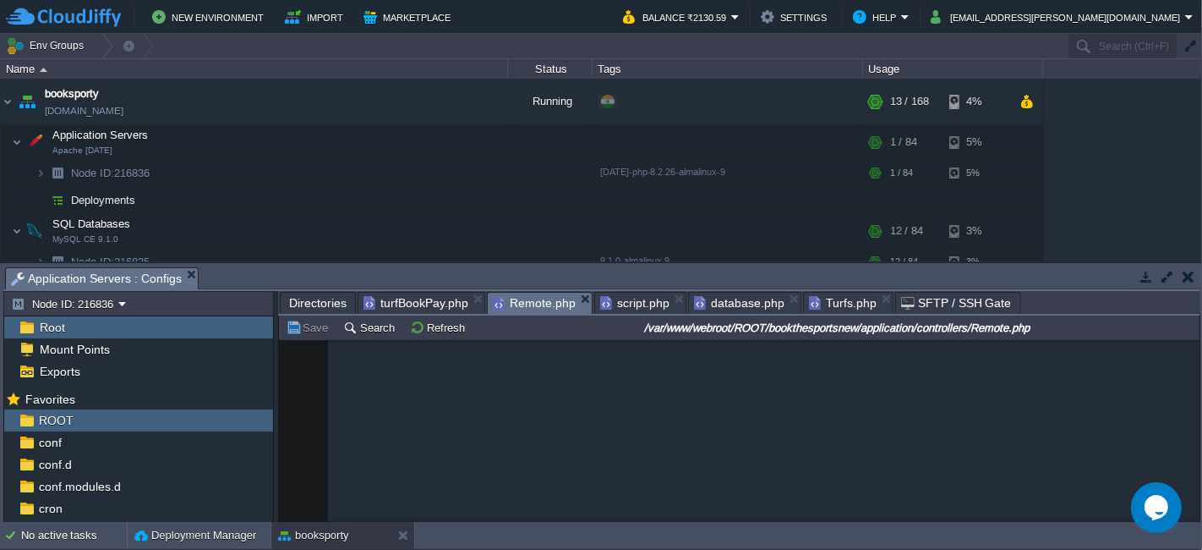
click at [390, 295] on span "turfBookPay.php" at bounding box center [416, 303] width 105 height 20
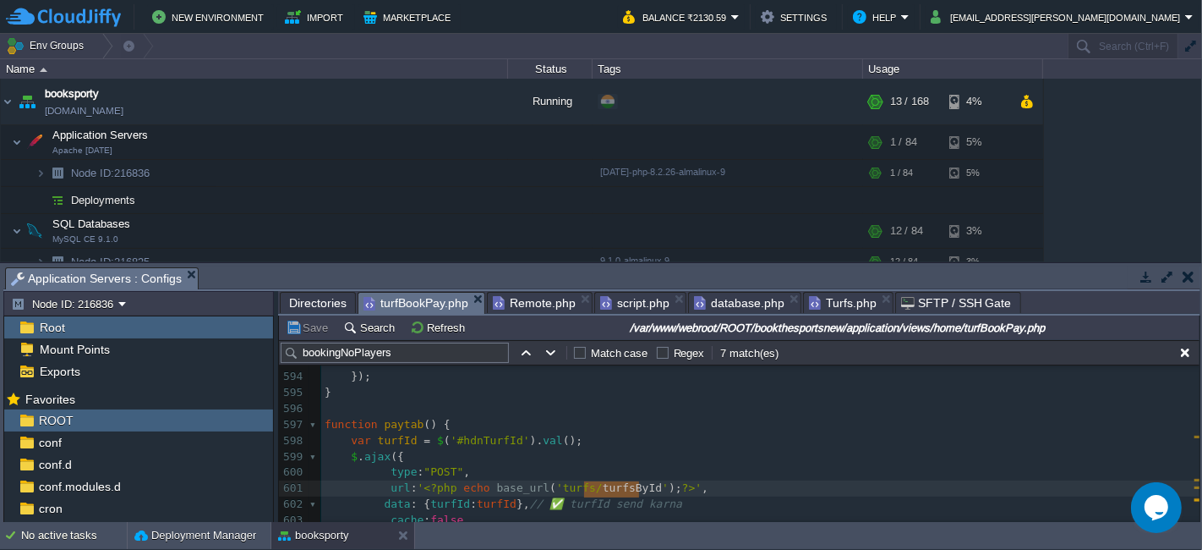
scroll to position [9683, 0]
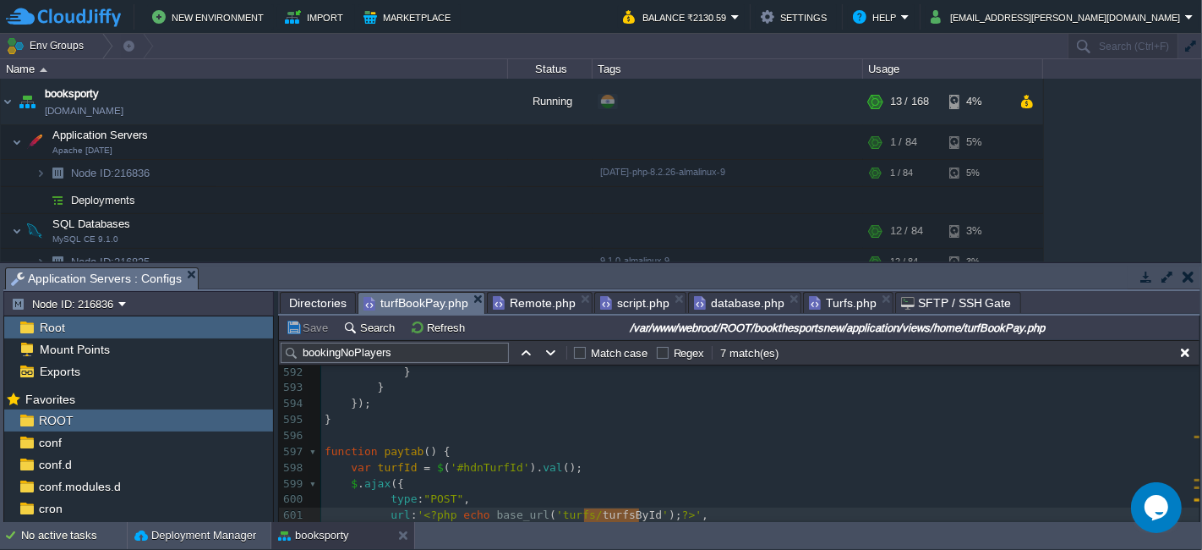
click at [325, 450] on div "xxxxxxxxxx 573 const tab = new bootstrap . Tab ( triggerEl ); 574 tab . show ()…" at bounding box center [760, 524] width 879 height 924
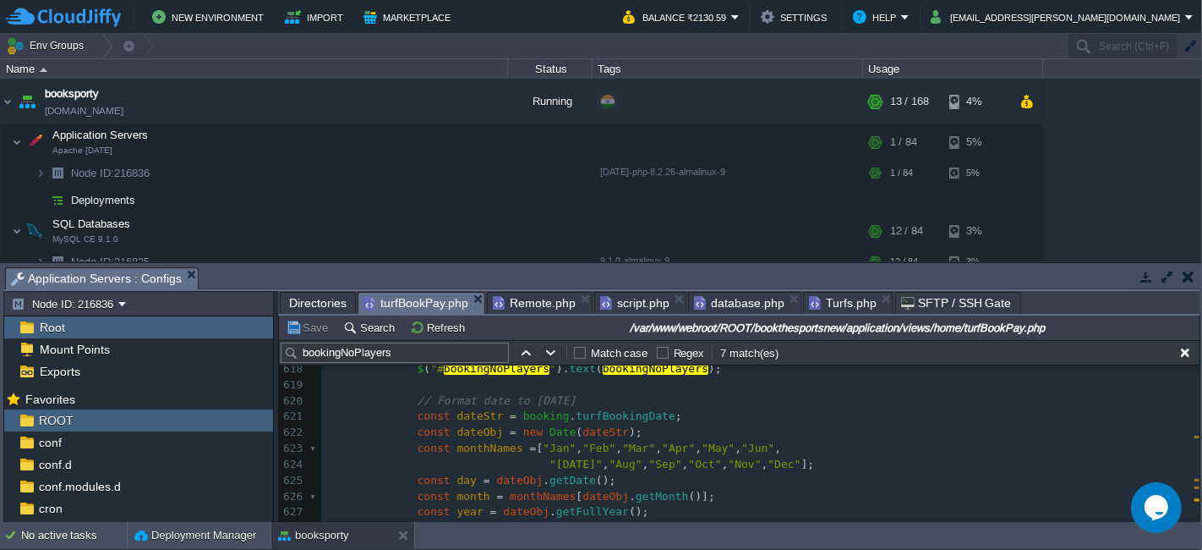
scroll to position [10153, 0]
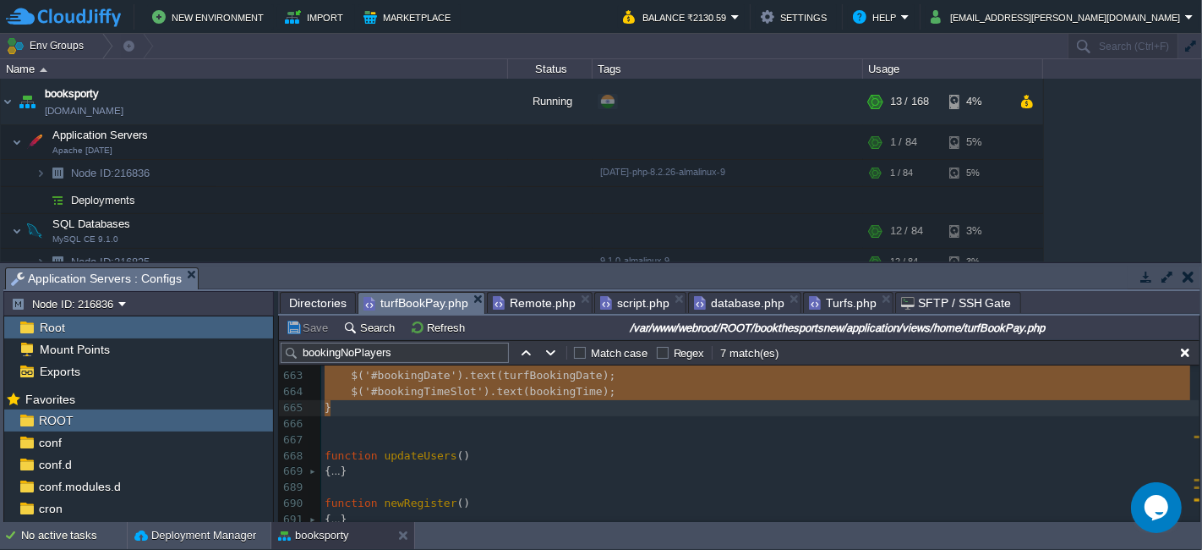
type textarea "-"
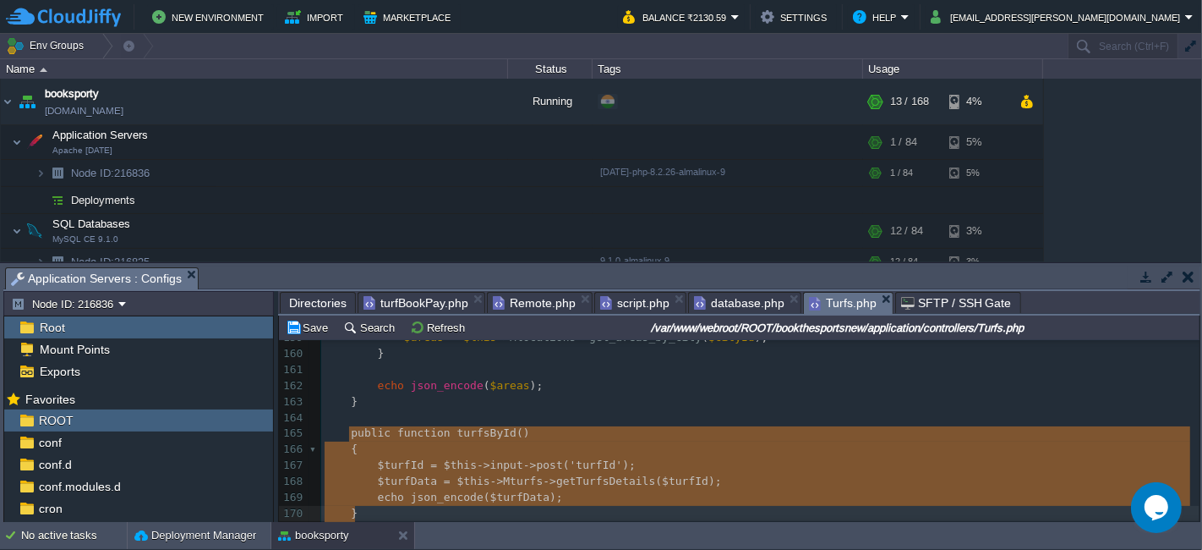
click at [819, 305] on span "Turfs.php" at bounding box center [843, 303] width 68 height 21
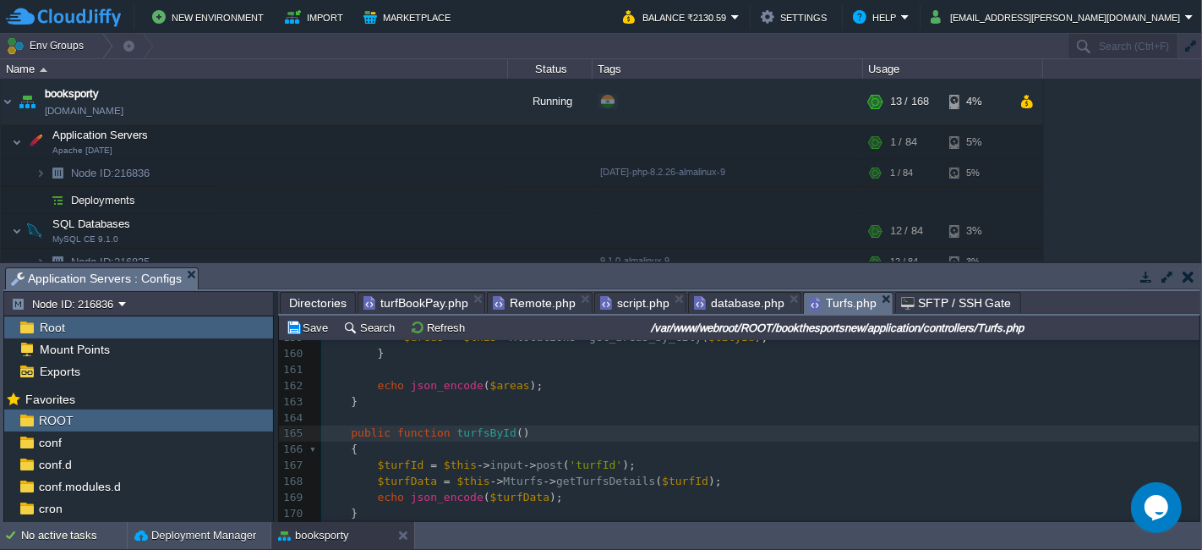
click at [350, 430] on div "x <?php 141 $data [ 'mrchFBLink' ] = $this -> arr_merchant_panel_details [ 'mrc…" at bounding box center [760, 322] width 879 height 558
click at [331, 430] on div "x <?php 141 $data [ 'mrchFBLink' ] = $this -> arr_merchant_panel_details [ 'mrc…" at bounding box center [760, 322] width 879 height 558
click at [683, 364] on pre "​" at bounding box center [760, 370] width 879 height 16
click at [683, 363] on pre "​" at bounding box center [760, 370] width 879 height 16
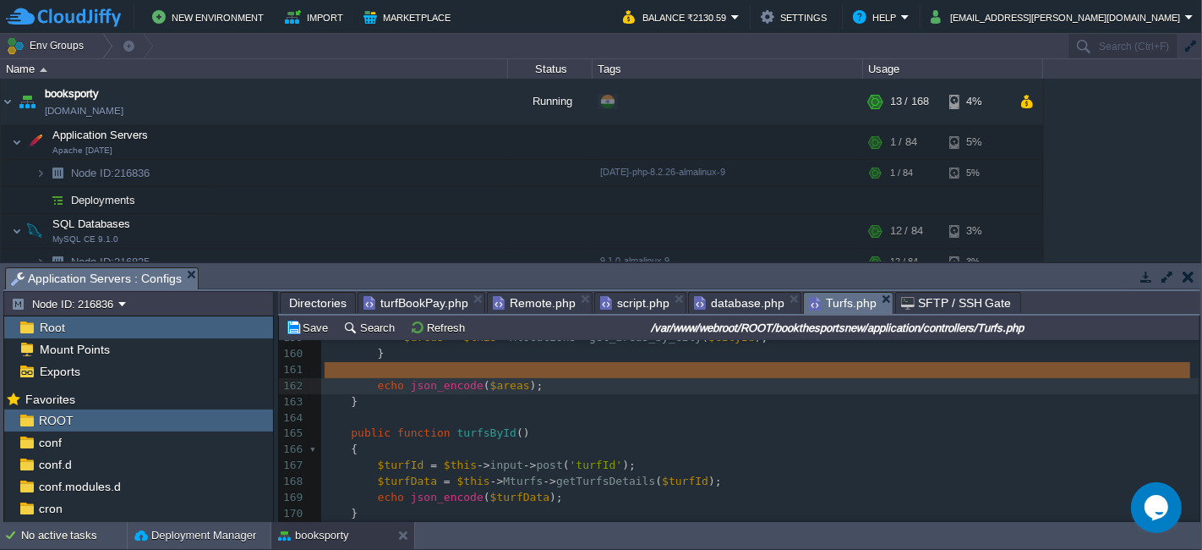
click at [628, 304] on span "script.php" at bounding box center [634, 303] width 69 height 20
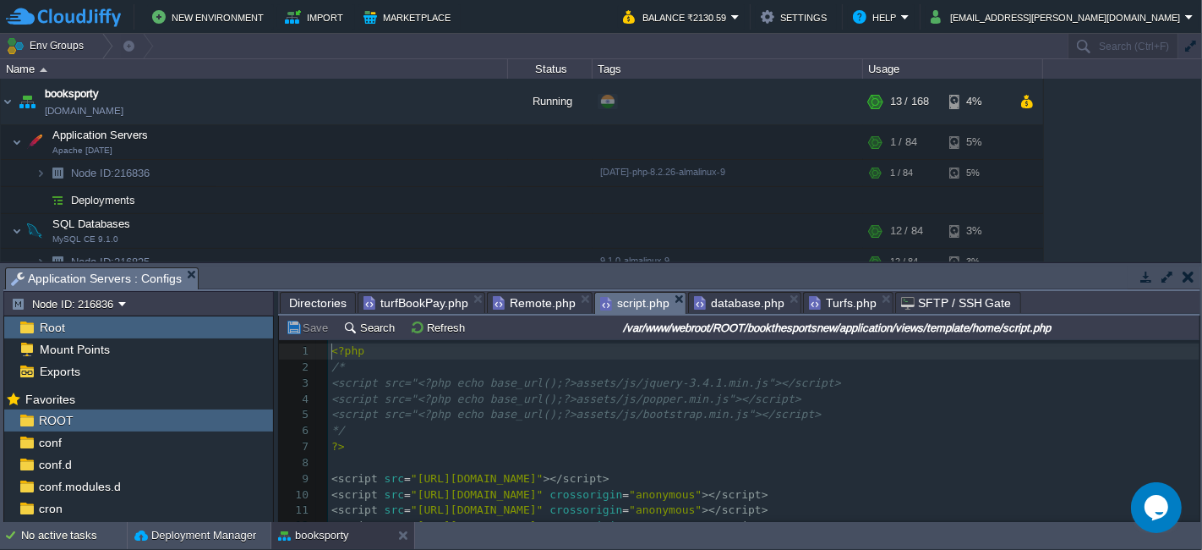
click at [628, 305] on span "script.php" at bounding box center [634, 303] width 69 height 21
click at [617, 294] on span "script.php" at bounding box center [634, 303] width 69 height 21
click at [715, 306] on span "database.php" at bounding box center [739, 303] width 90 height 20
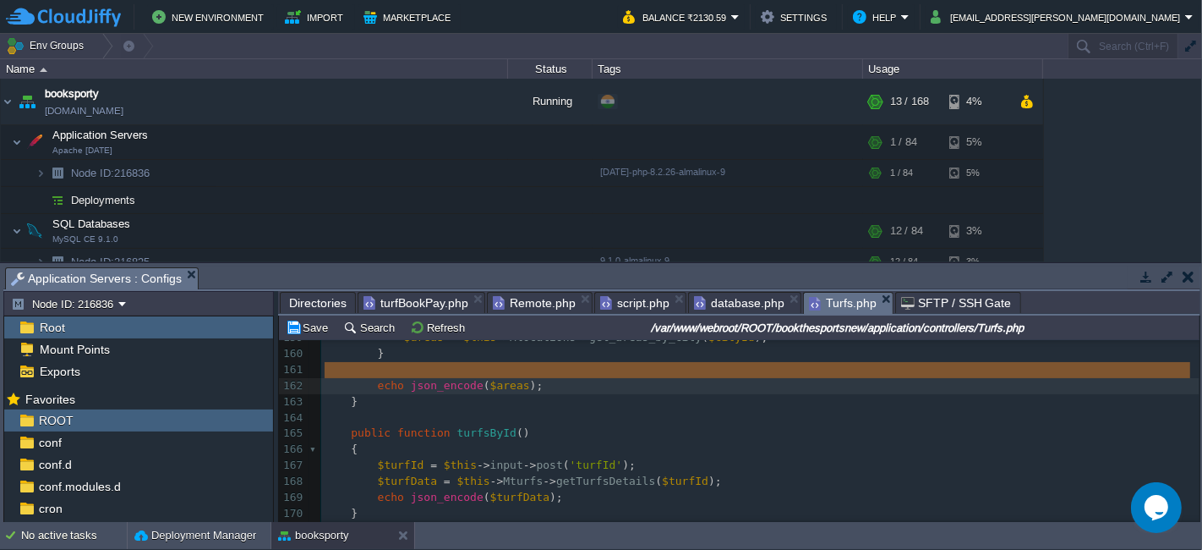
click at [837, 302] on span "Turfs.php" at bounding box center [843, 303] width 68 height 21
click at [485, 421] on pre at bounding box center [760, 418] width 879 height 16
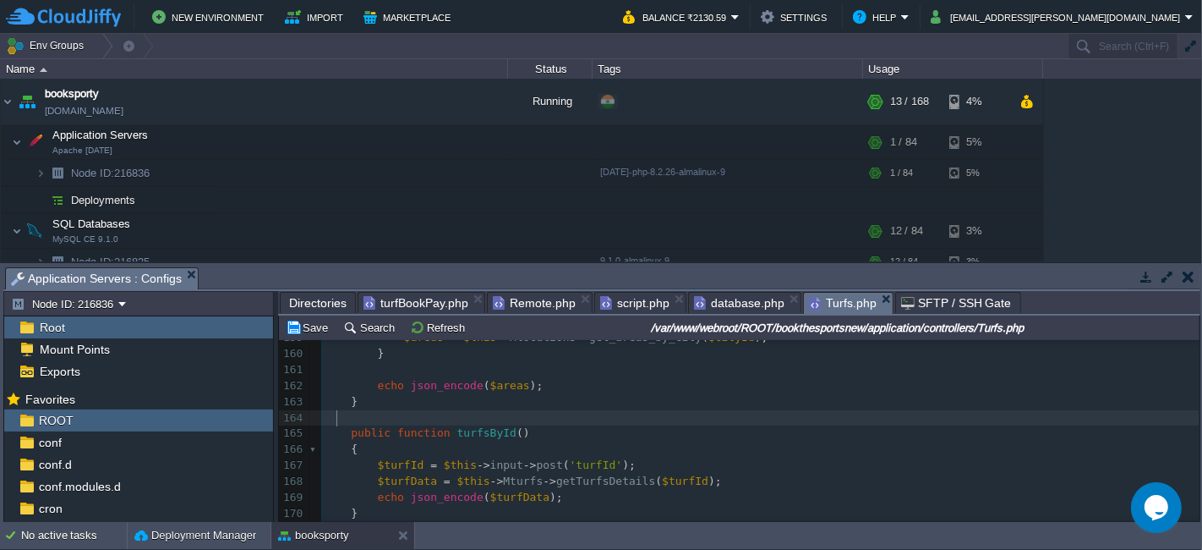
click at [561, 460] on div "x <?php 141 $data [ 'mrchFBLink' ] = $this -> arr_merchant_panel_details [ 'mrc…" at bounding box center [760, 322] width 879 height 558
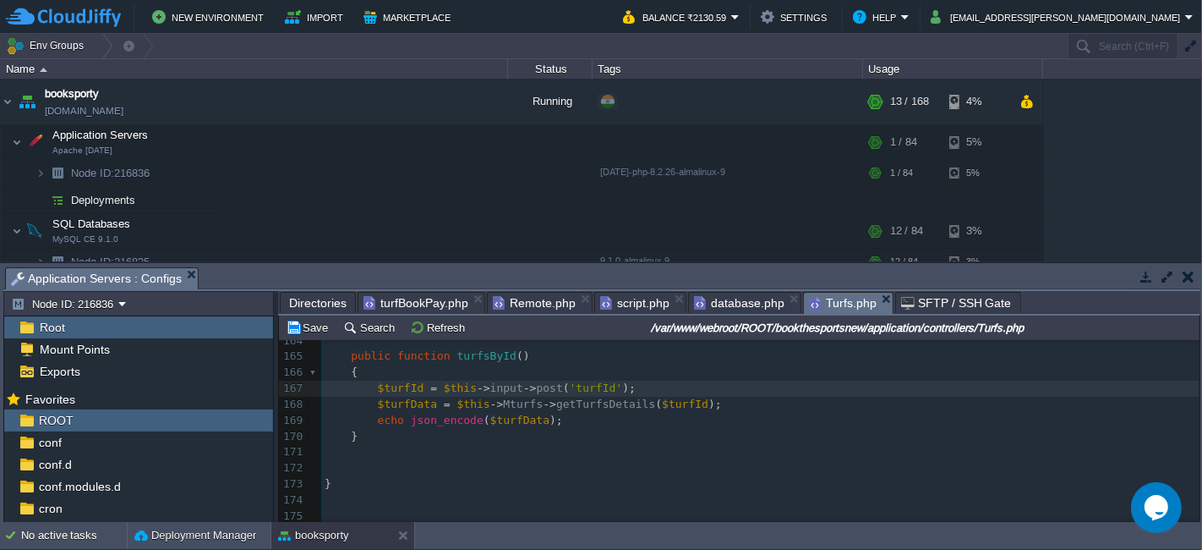
click at [348, 355] on span at bounding box center [345, 356] width 14 height 16
type textarea "public function turfsById() { $turfId = $this->input->post('turfId'); $turfData…"
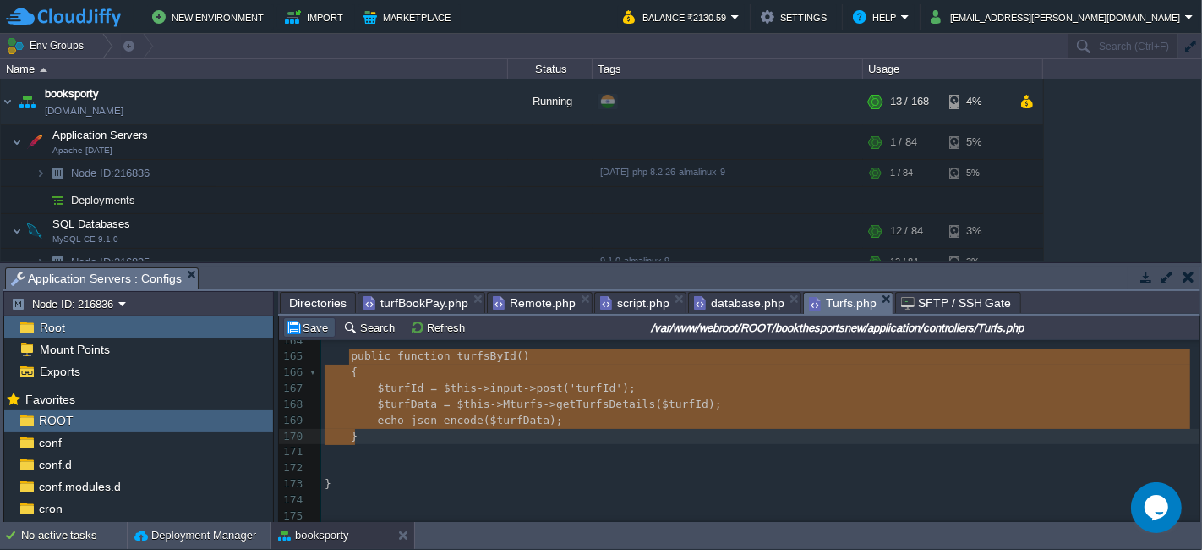
click at [305, 331] on button "Save" at bounding box center [309, 327] width 47 height 15
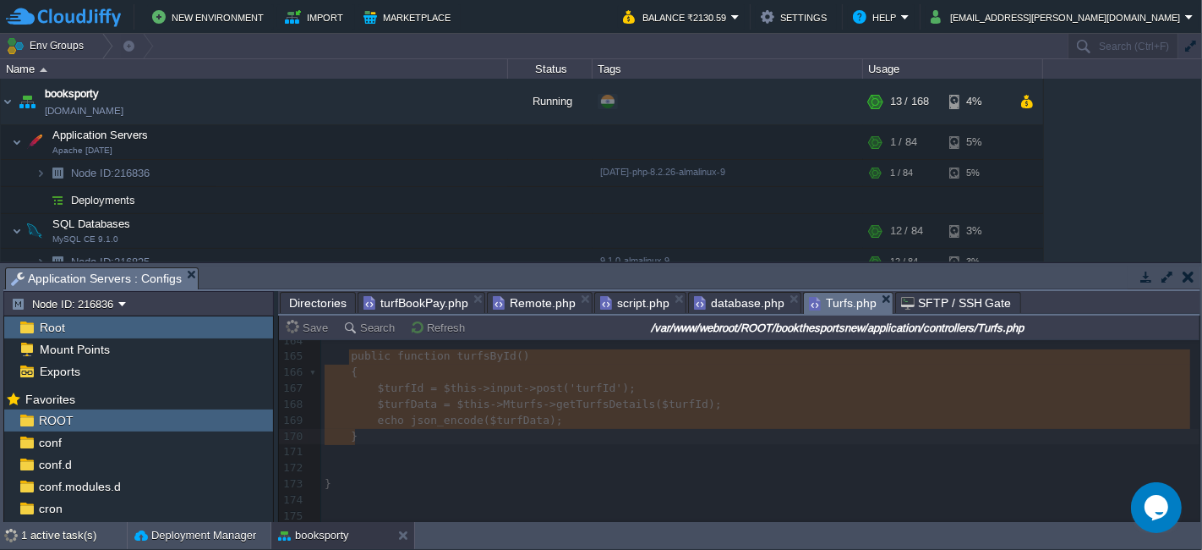
click at [421, 304] on span "turfBookPay.php" at bounding box center [416, 303] width 105 height 20
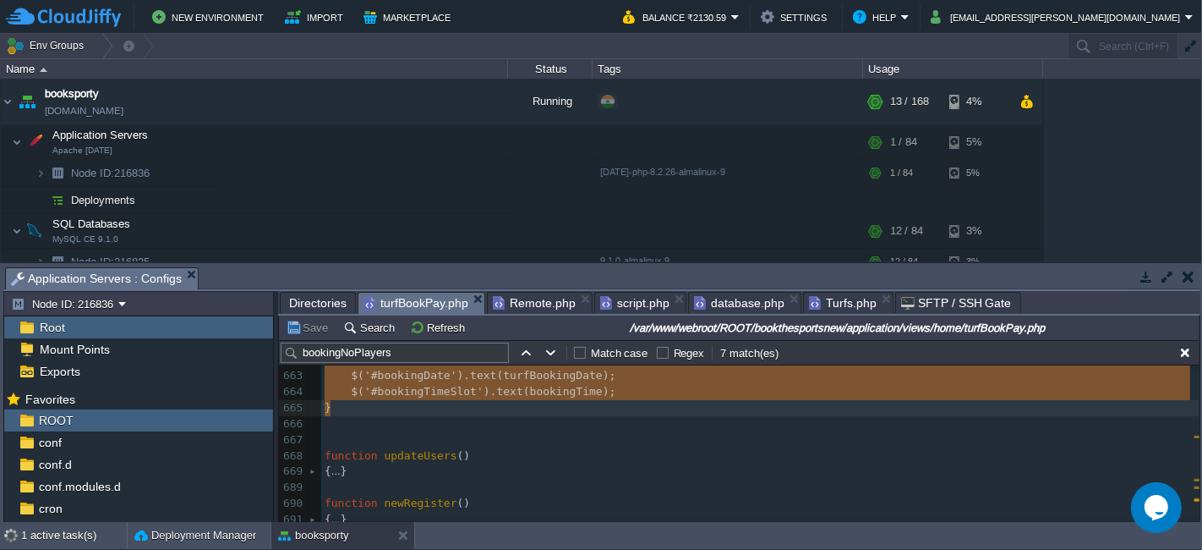
scroll to position [10718, 0]
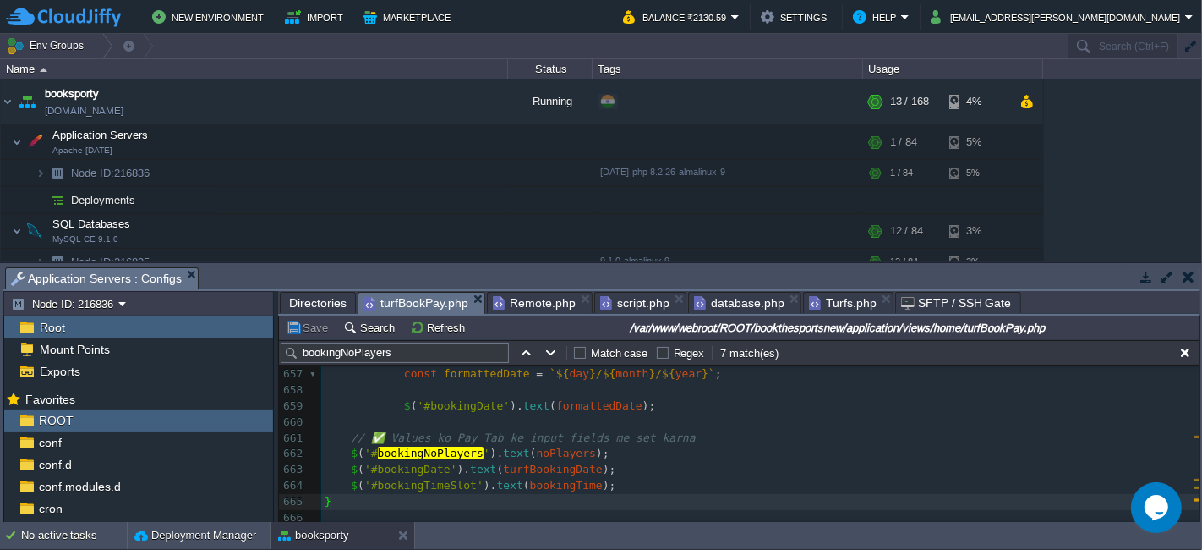
click at [359, 510] on pre "​" at bounding box center [760, 518] width 879 height 16
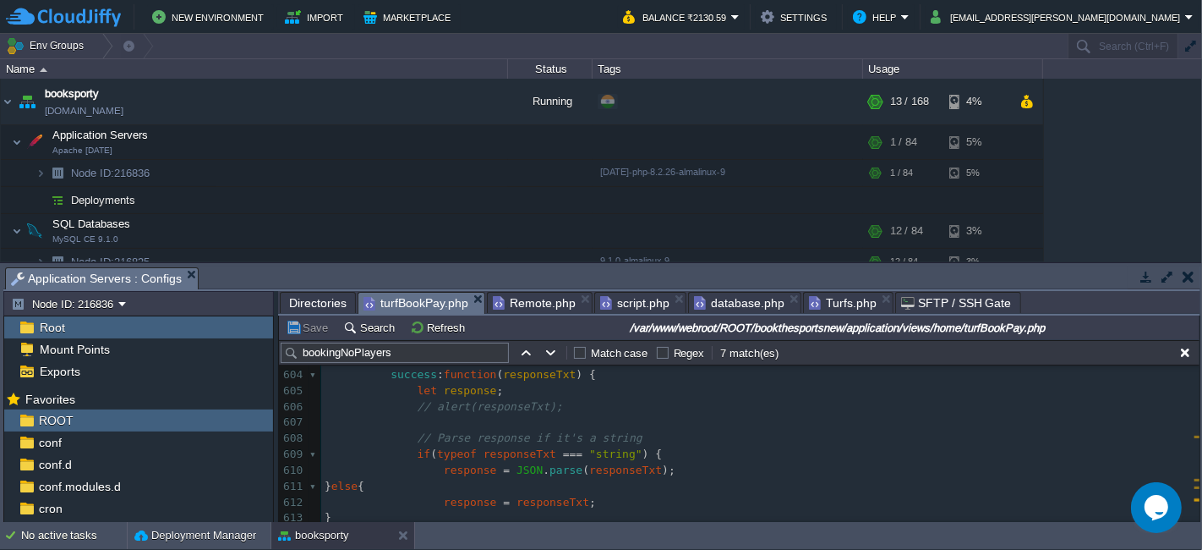
scroll to position [9683, 0]
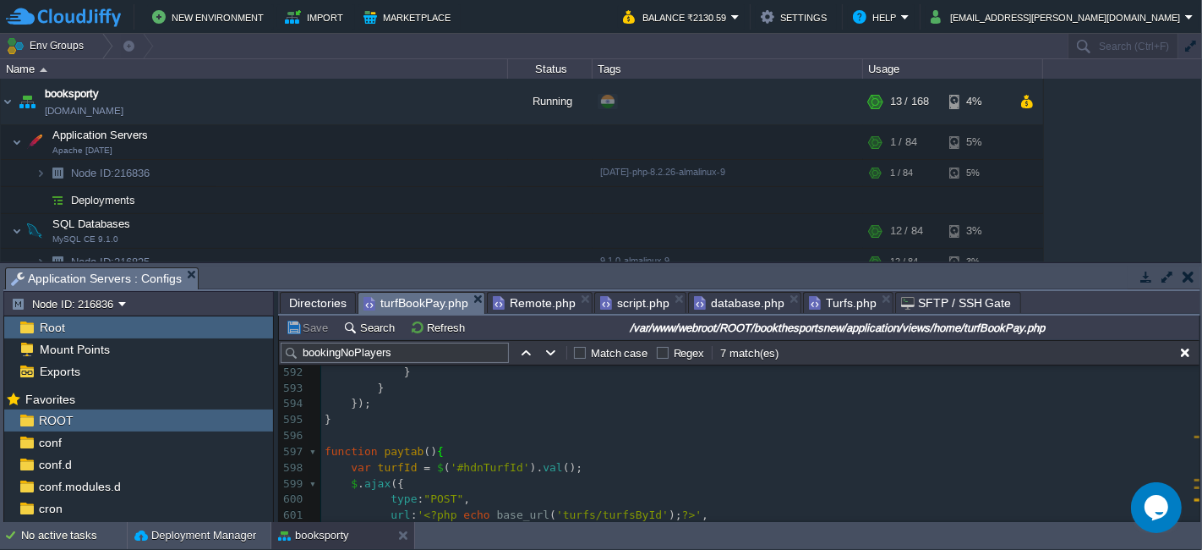
type textarea "-"
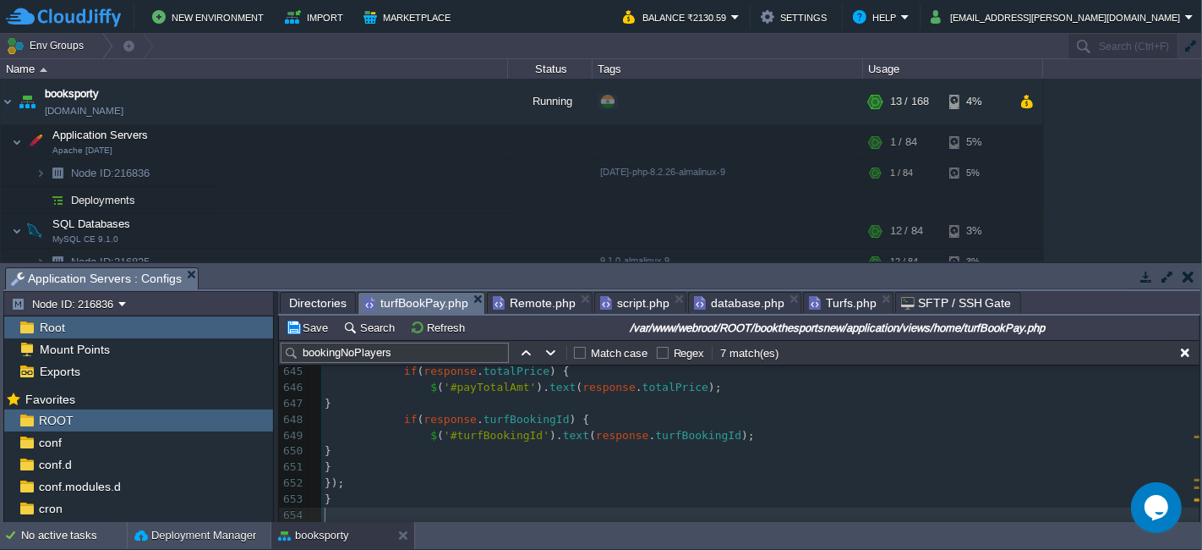
scroll to position [10529, 0]
click at [320, 330] on button "Save" at bounding box center [309, 327] width 47 height 15
click at [672, 436] on span "turfBookingId" at bounding box center [698, 435] width 86 height 13
type textarea "-"
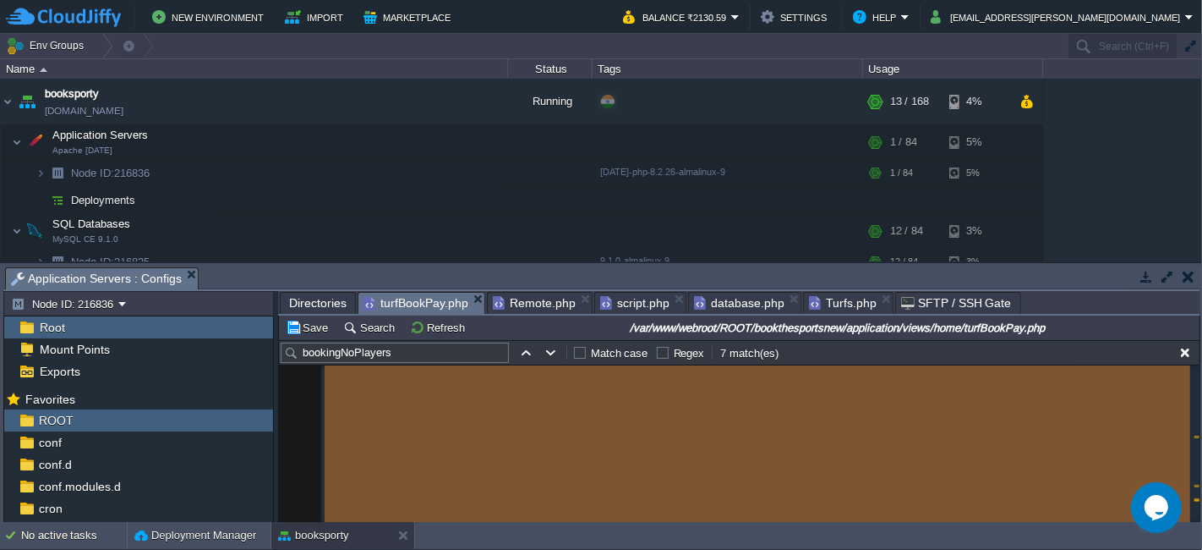
scroll to position [9761, 0]
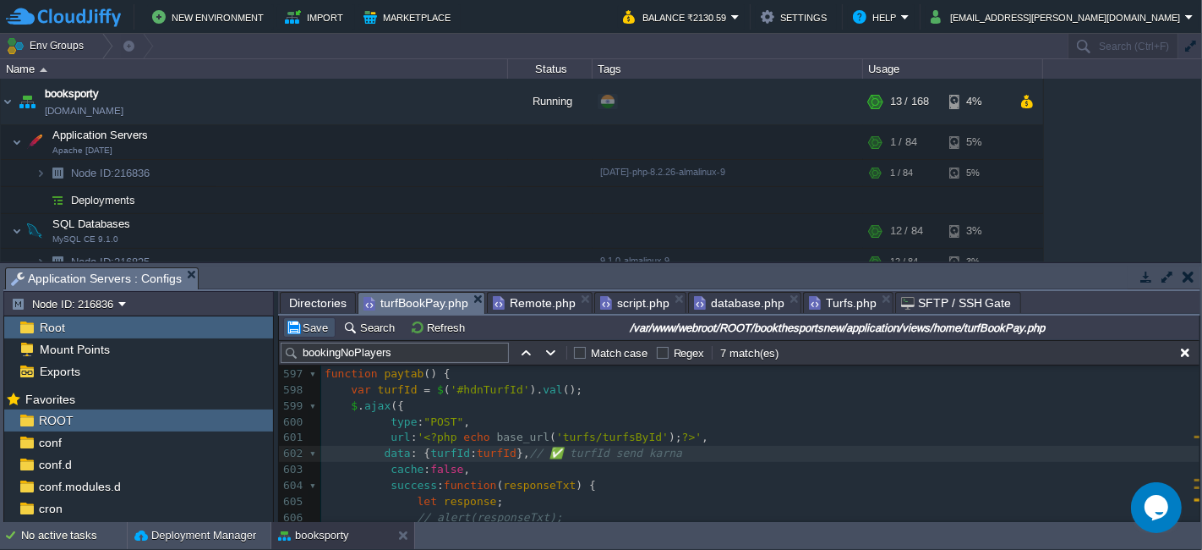
click at [306, 327] on button "Save" at bounding box center [309, 327] width 47 height 15
click at [612, 441] on span "'turfs/turfsById'" at bounding box center [612, 436] width 112 height 13
type textarea "turfsById"
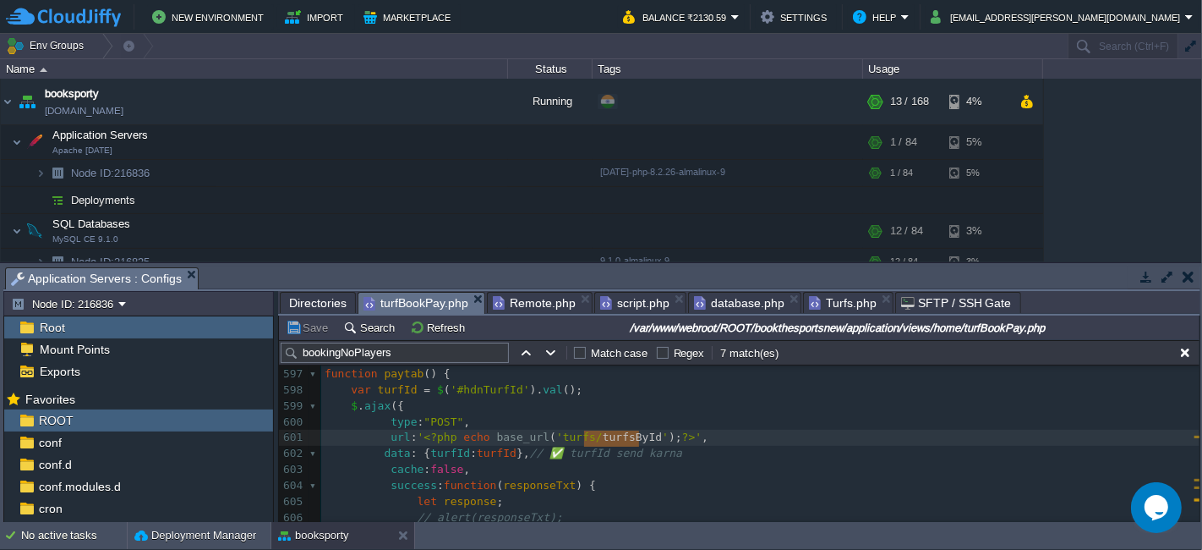
click at [829, 301] on span "Turfs.php" at bounding box center [843, 303] width 68 height 20
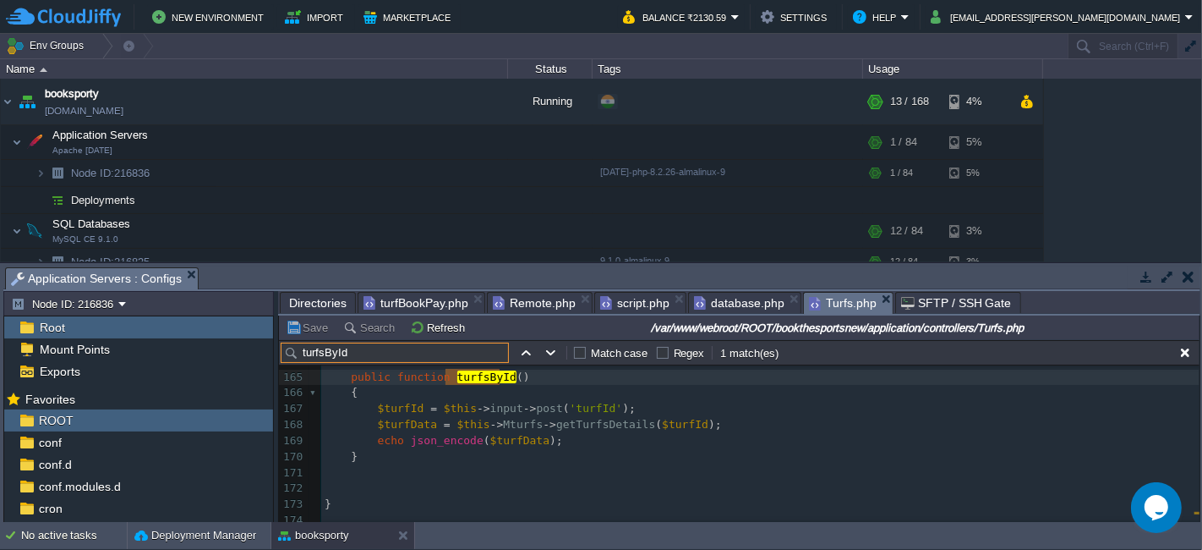
scroll to position [2616, 0]
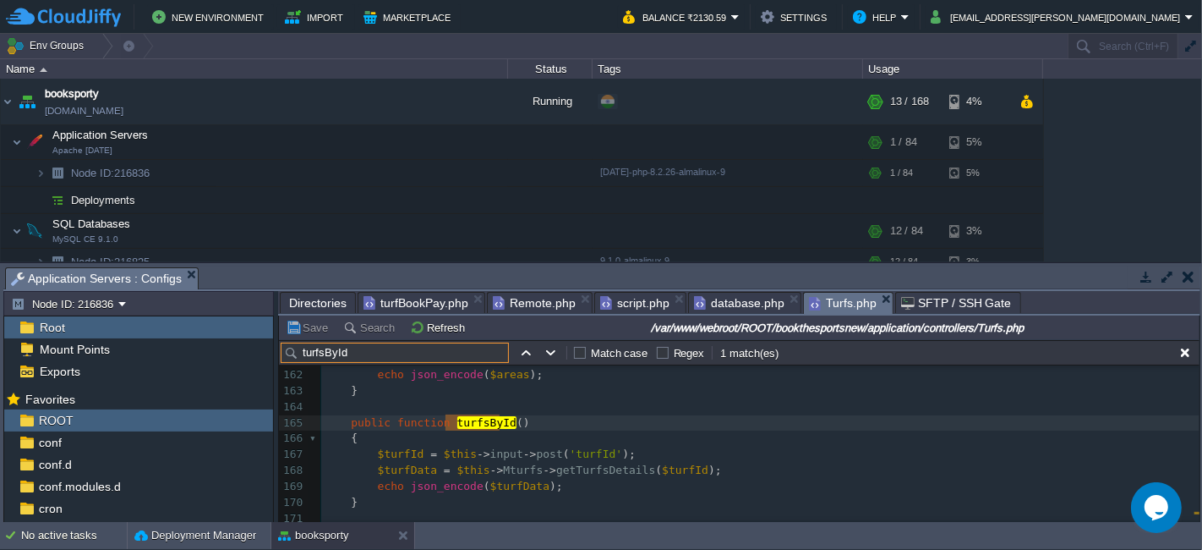
type input "turfsById"
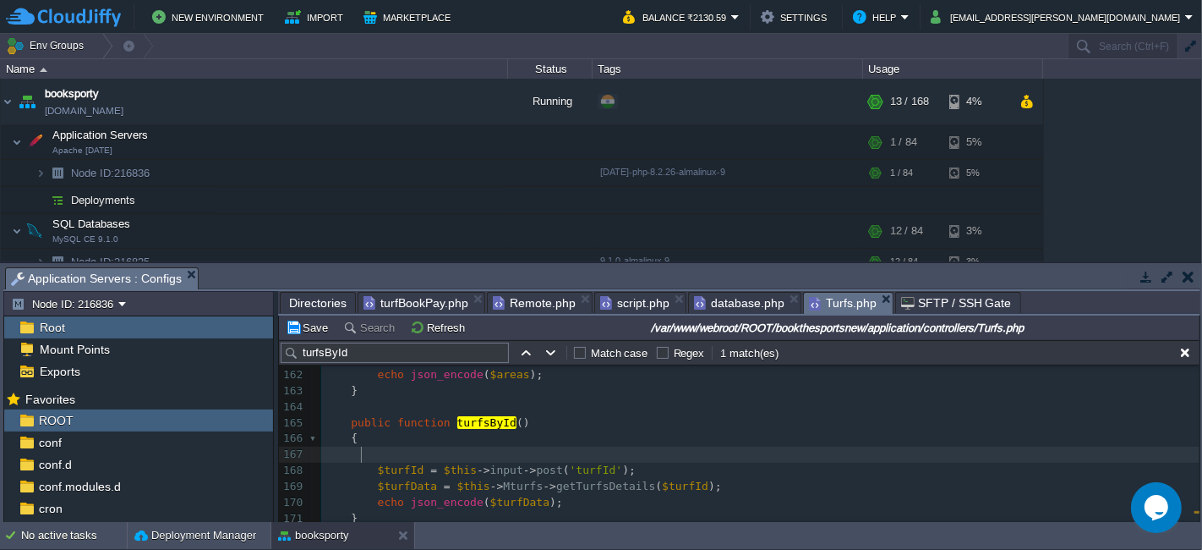
paste textarea "$data"
click at [499, 452] on div "x 151 } 152 ​ 153 public function get_areas_by_city () 154 { 155 $cityId = $thi…" at bounding box center [760, 399] width 879 height 414
type textarea "$data"
type textarea "''"
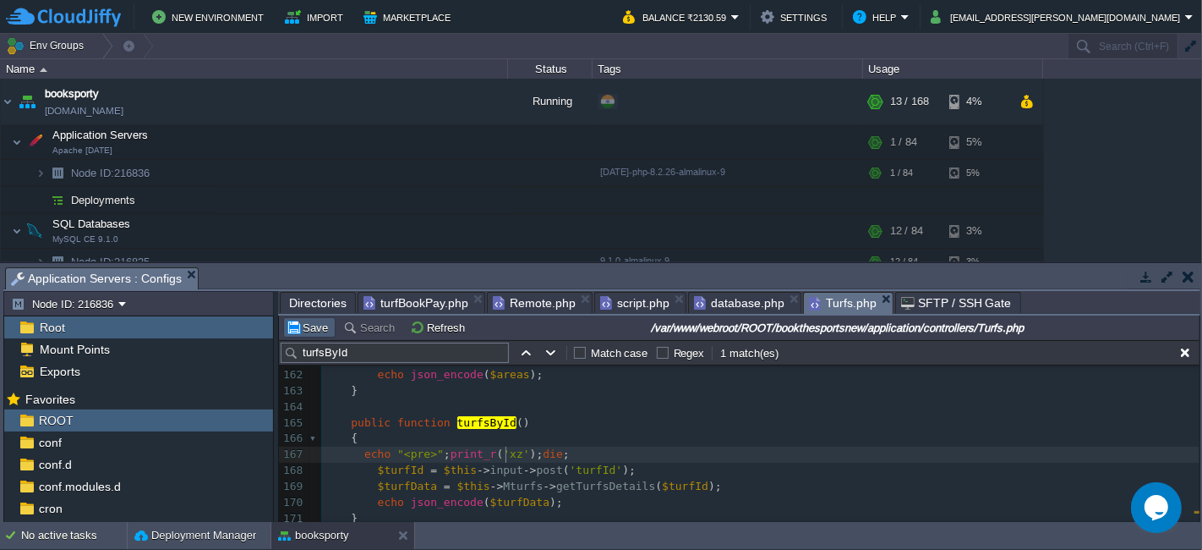
type textarea "xz"
click at [307, 326] on button "Save" at bounding box center [309, 327] width 47 height 15
click at [379, 305] on span "turfBookPay.php" at bounding box center [416, 303] width 105 height 20
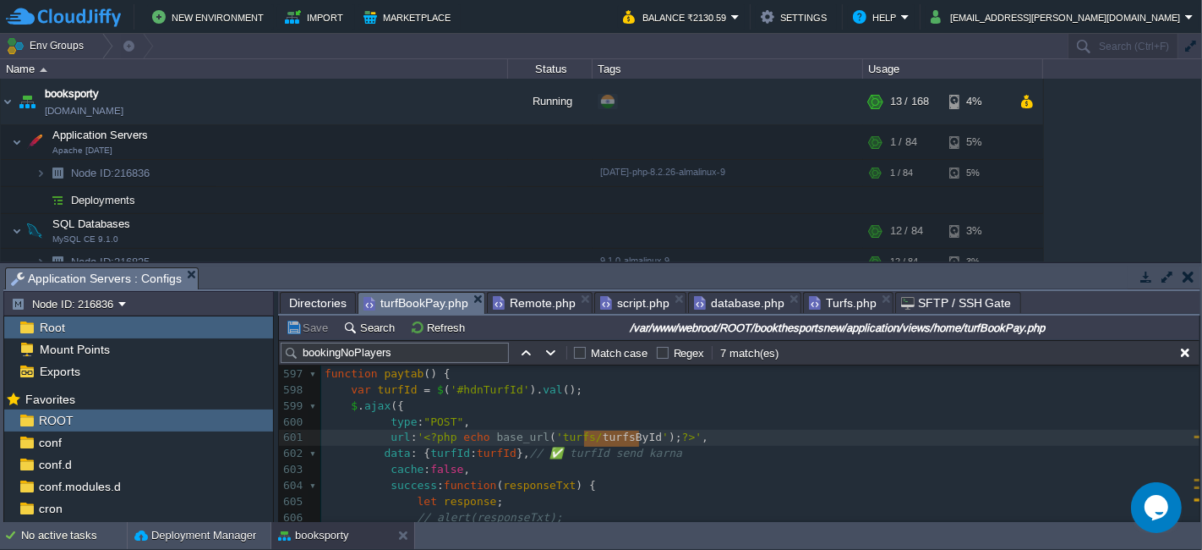
scroll to position [9854, 0]
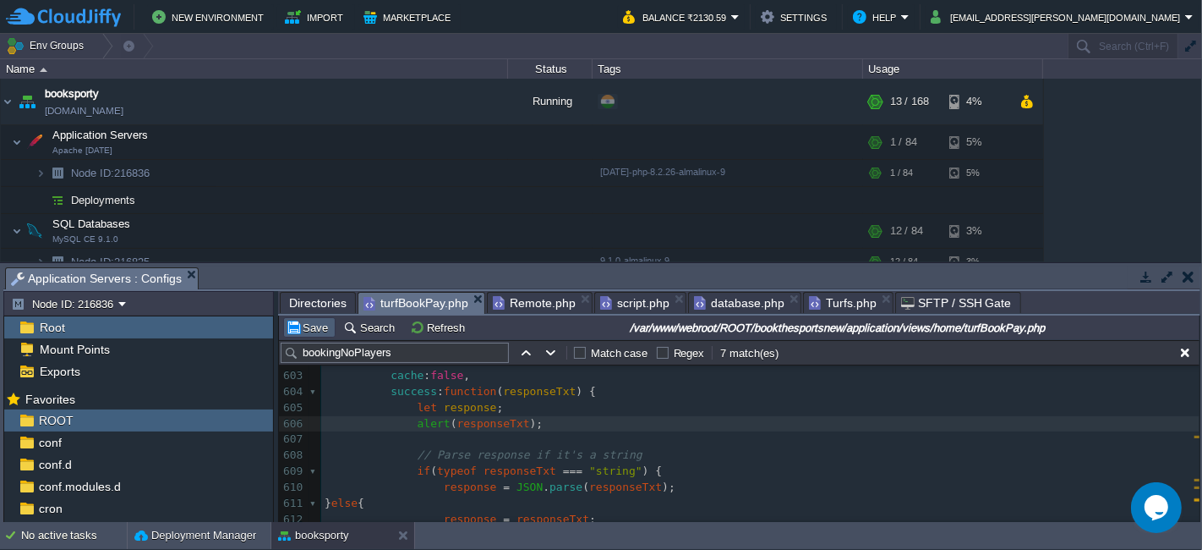
click at [319, 327] on button "Save" at bounding box center [309, 327] width 47 height 15
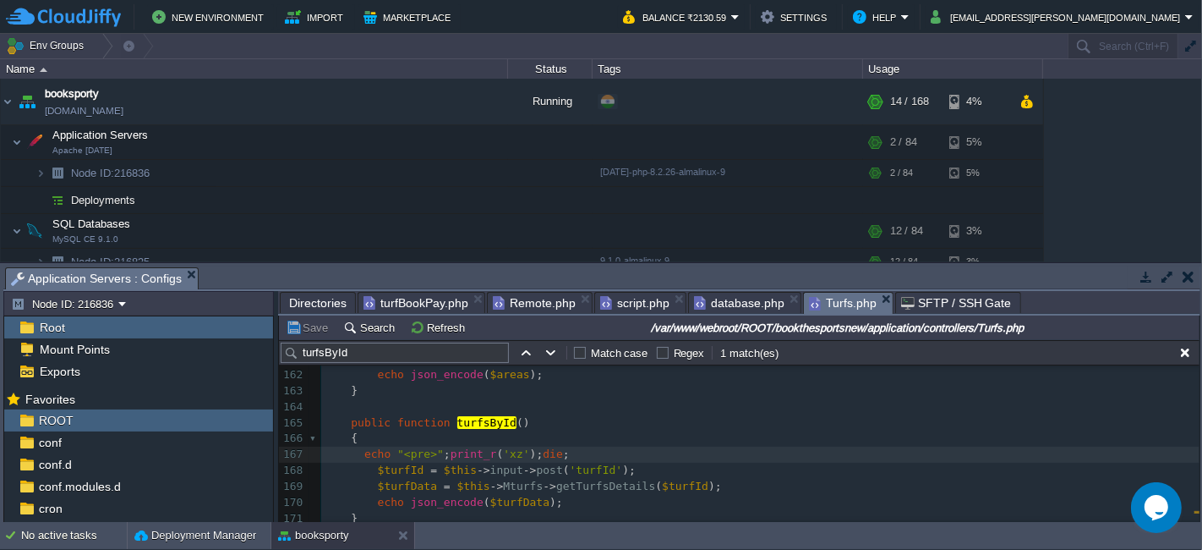
click at [826, 300] on span "Turfs.php" at bounding box center [843, 303] width 68 height 21
click at [725, 489] on pre "$turfData = $this -> Mturfs -> getTurfsDetails ( $turfId );" at bounding box center [760, 487] width 879 height 16
type textarea "$data"
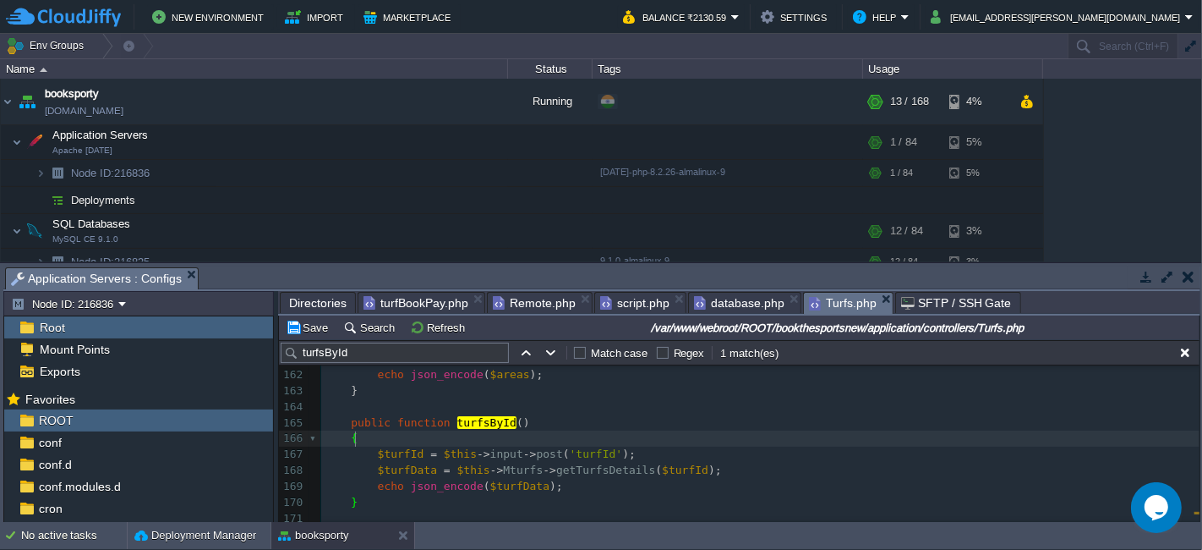
click at [415, 297] on span "turfBookPay.php" at bounding box center [416, 303] width 105 height 20
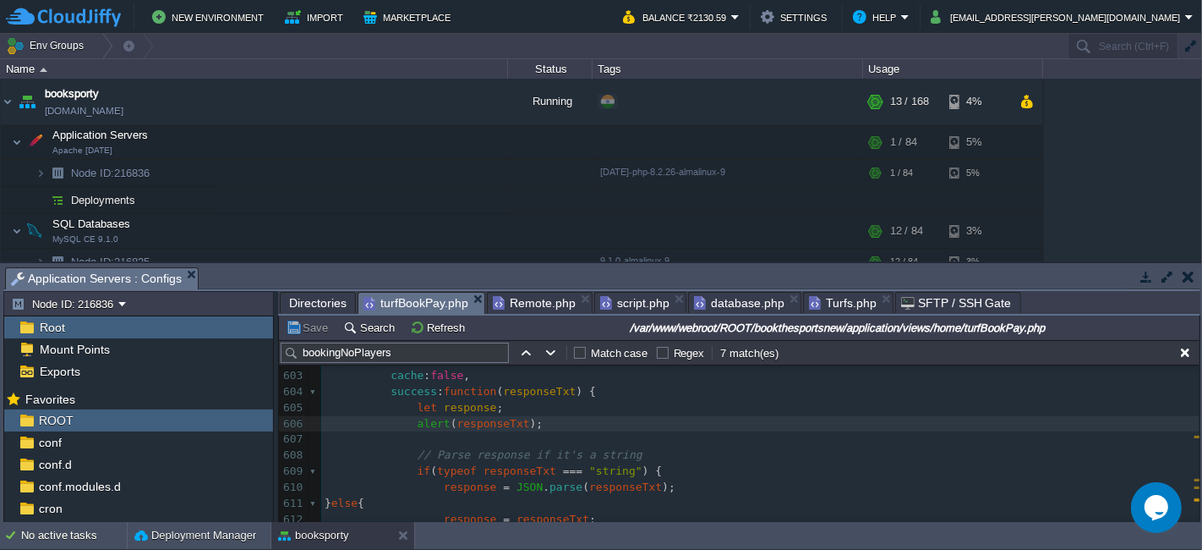
click at [458, 424] on div "xxxxxxxxxx } 586 ​ 587 //proceedToPayTurfByAjax(); 588 } 589 else 590 { 591 $ (…" at bounding box center [760, 383] width 879 height 573
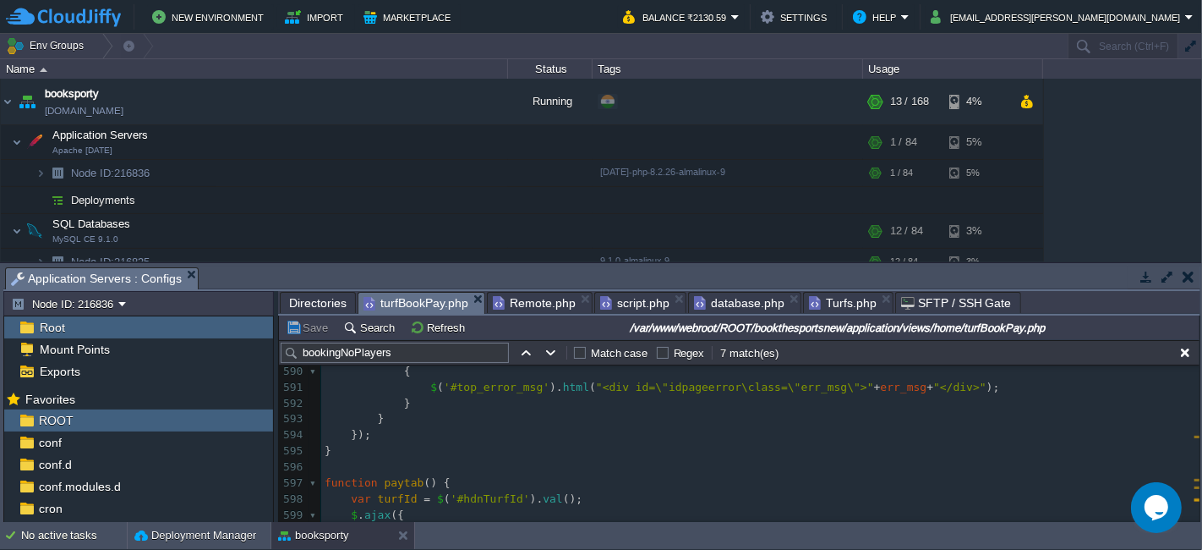
scroll to position [9667, 0]
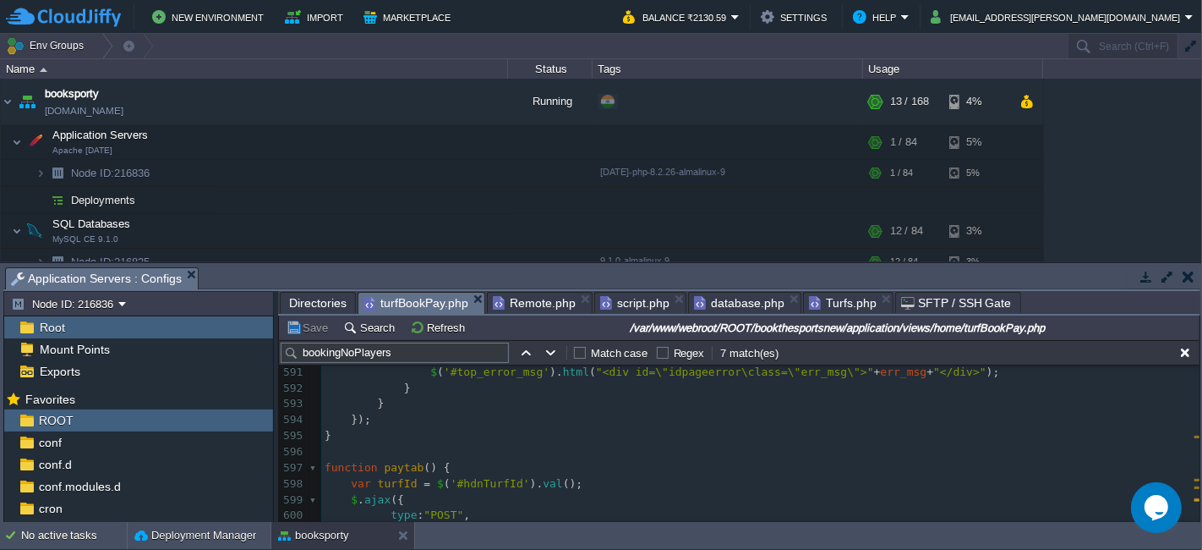
click at [327, 465] on span "function" at bounding box center [351, 467] width 53 height 13
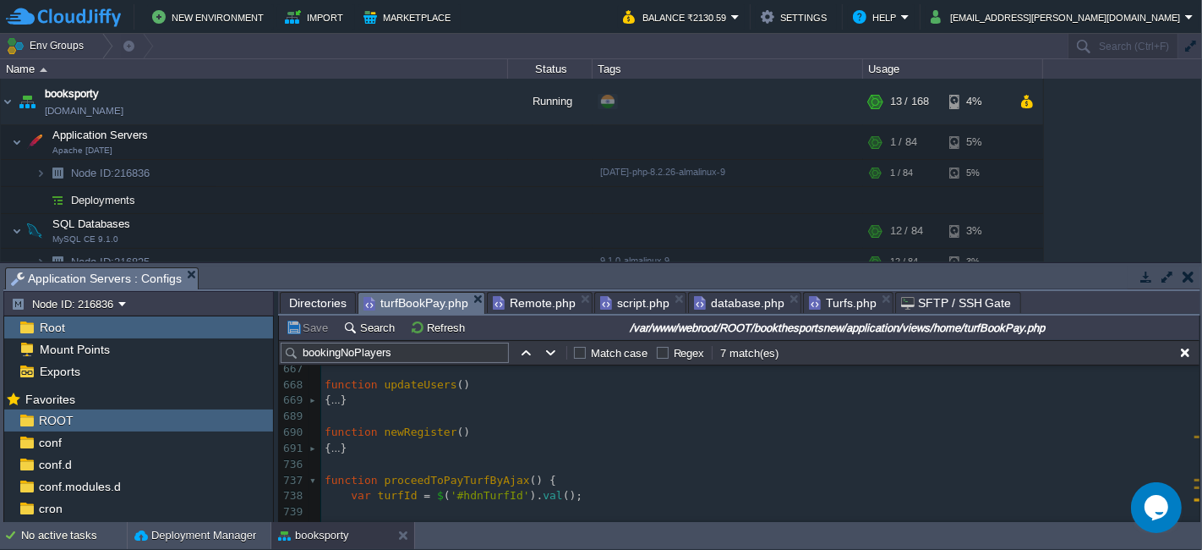
scroll to position [10888, 0]
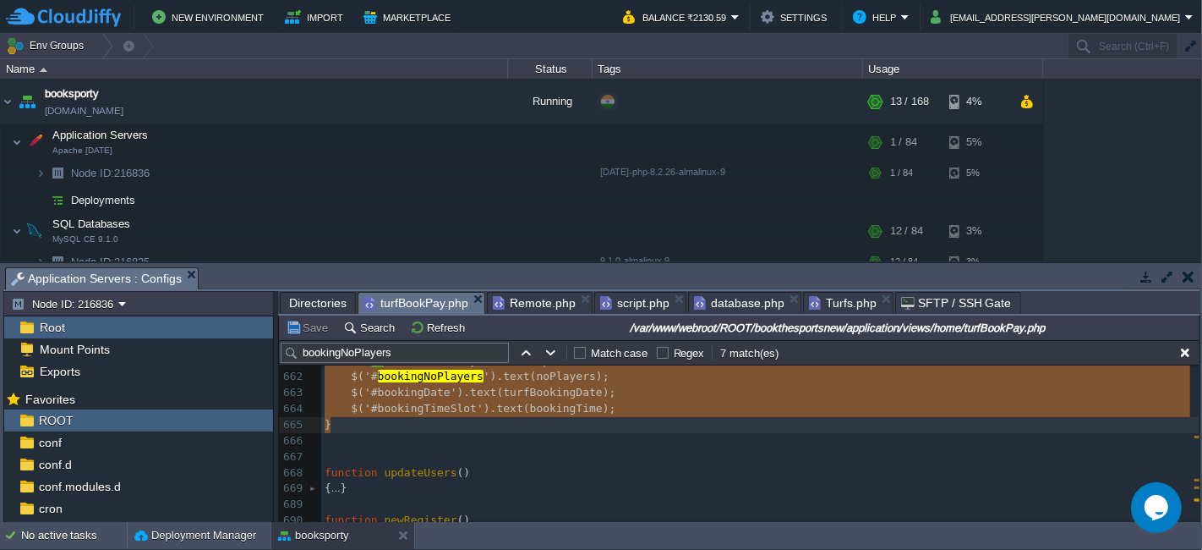
type textarea "-"
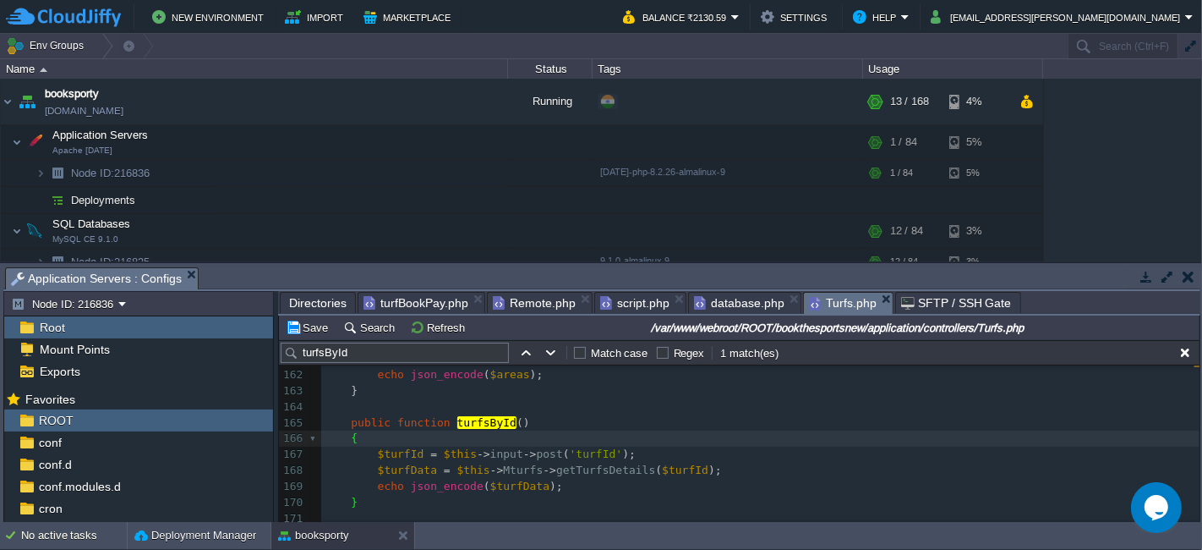
click at [832, 295] on span "Turfs.php" at bounding box center [843, 303] width 68 height 21
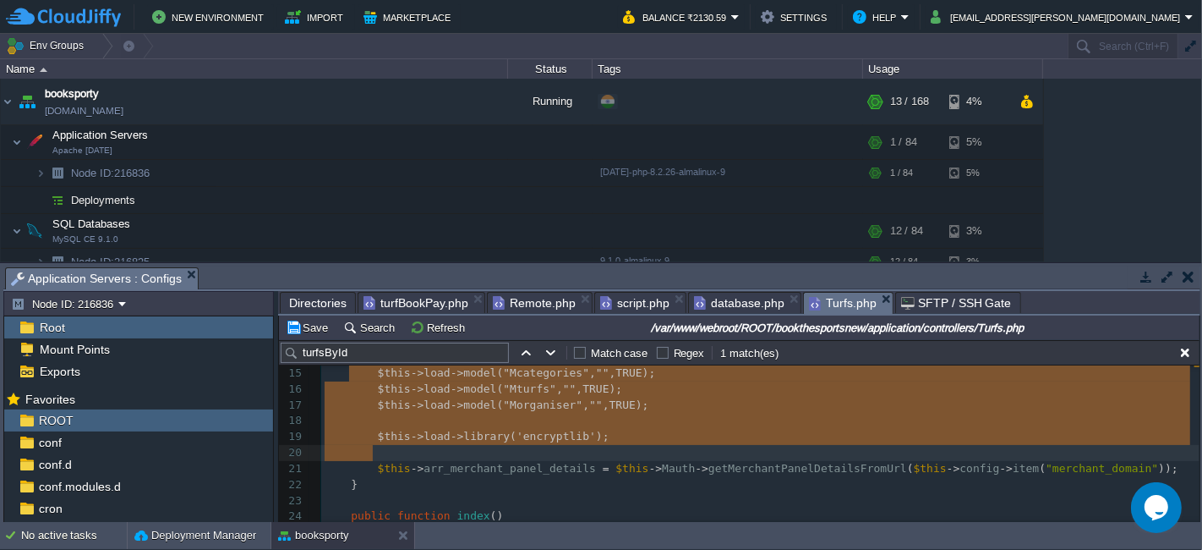
type textarea "$this->load->model("Mcategories","",TRUE); $this->load->model("Mturfs","",TRUE)…"
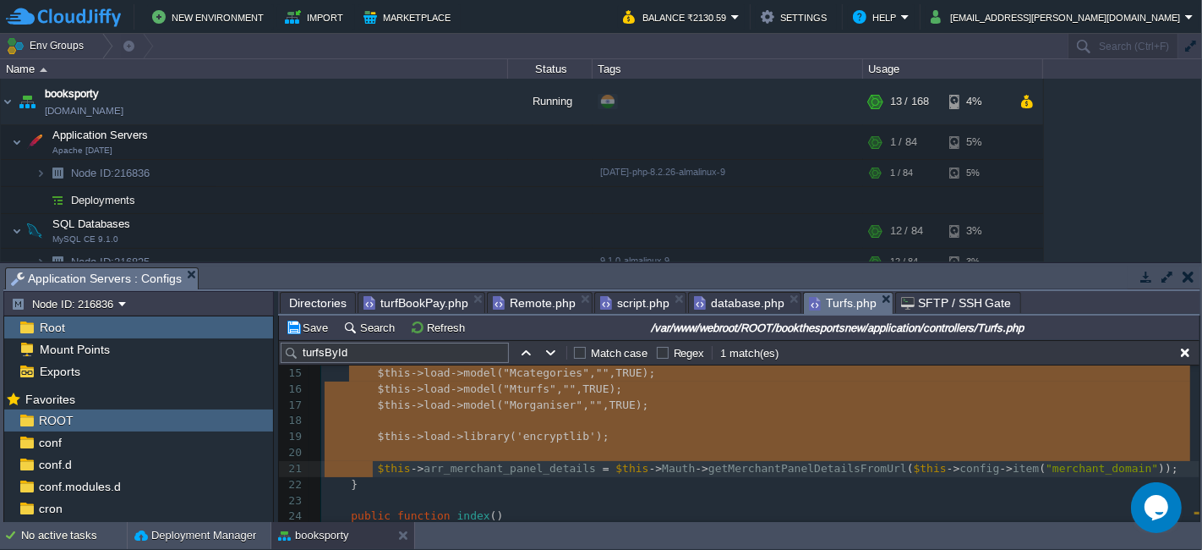
drag, startPoint x: 348, startPoint y: 420, endPoint x: 370, endPoint y: 472, distance: 55.7
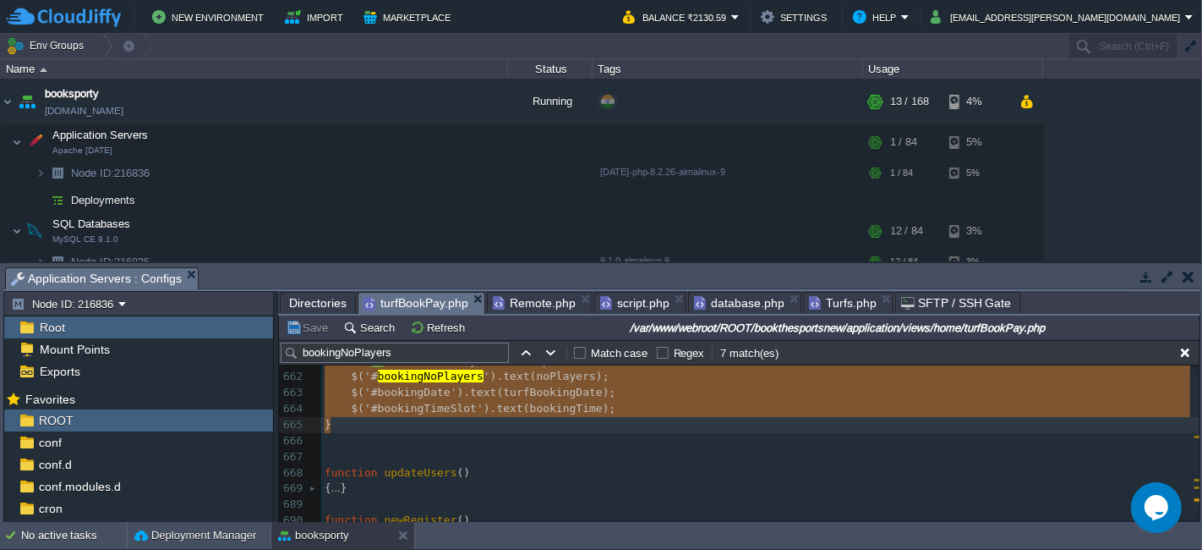
click at [425, 294] on span "turfBookPay.php" at bounding box center [416, 303] width 105 height 21
click at [363, 472] on div "xxxxxxxxxx function paytab () { 651 const dateObj = new Date ( dateStr ); 652 c…" at bounding box center [760, 369] width 879 height 351
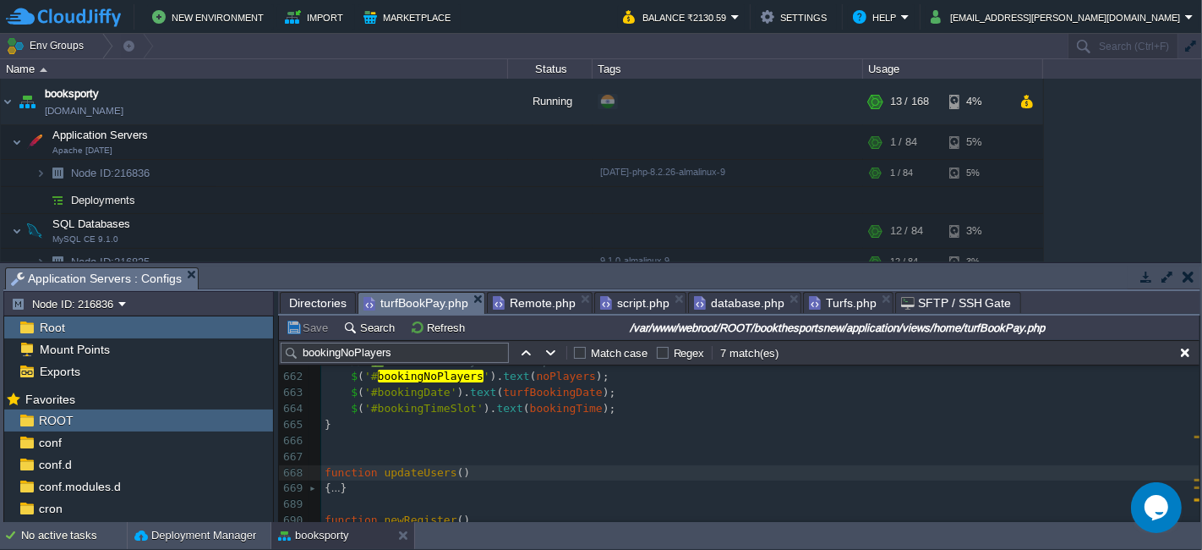
click at [826, 310] on span "Turfs.php" at bounding box center [843, 303] width 68 height 20
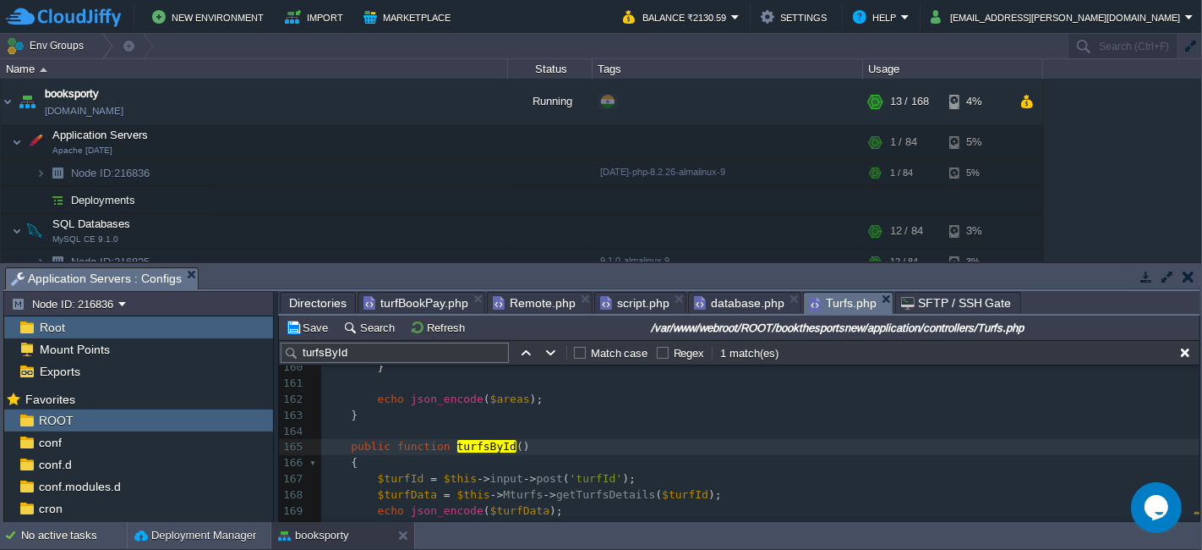
click at [350, 446] on div "x $this -> load -> model ( "Mcategories" , "" , TRUE ); 145 $data [ 'mrchEmail'…" at bounding box center [760, 368] width 879 height 494
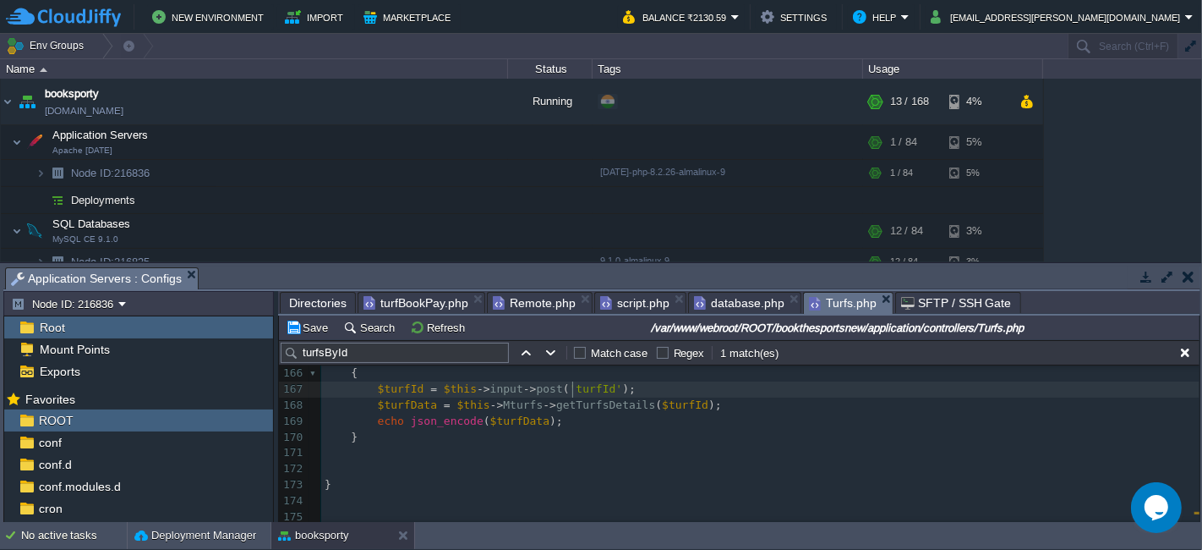
type textarea "turfId"
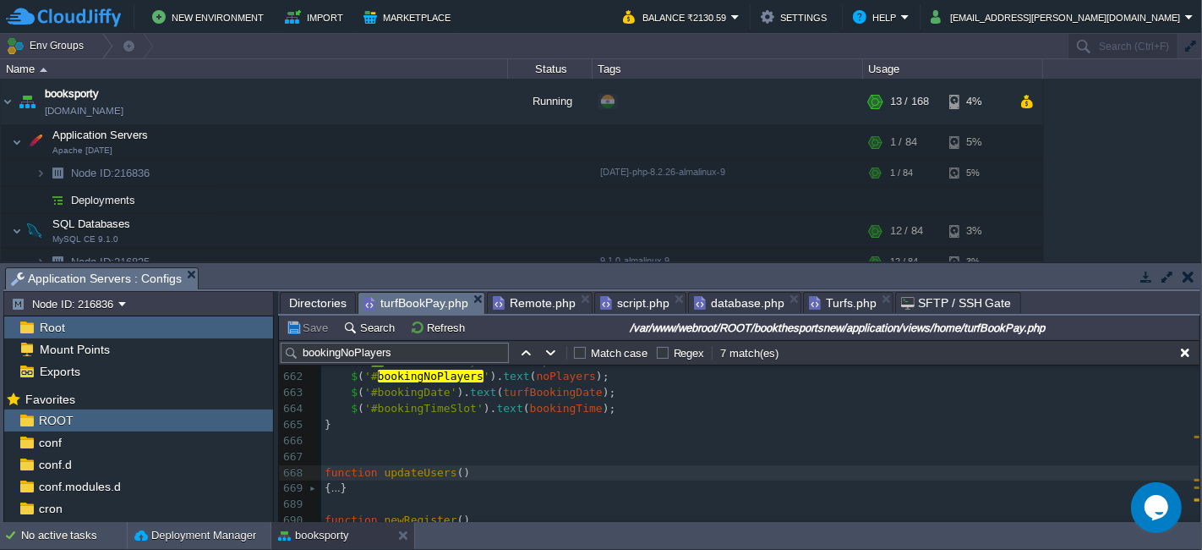
click at [411, 298] on span "turfBookPay.php" at bounding box center [416, 303] width 105 height 21
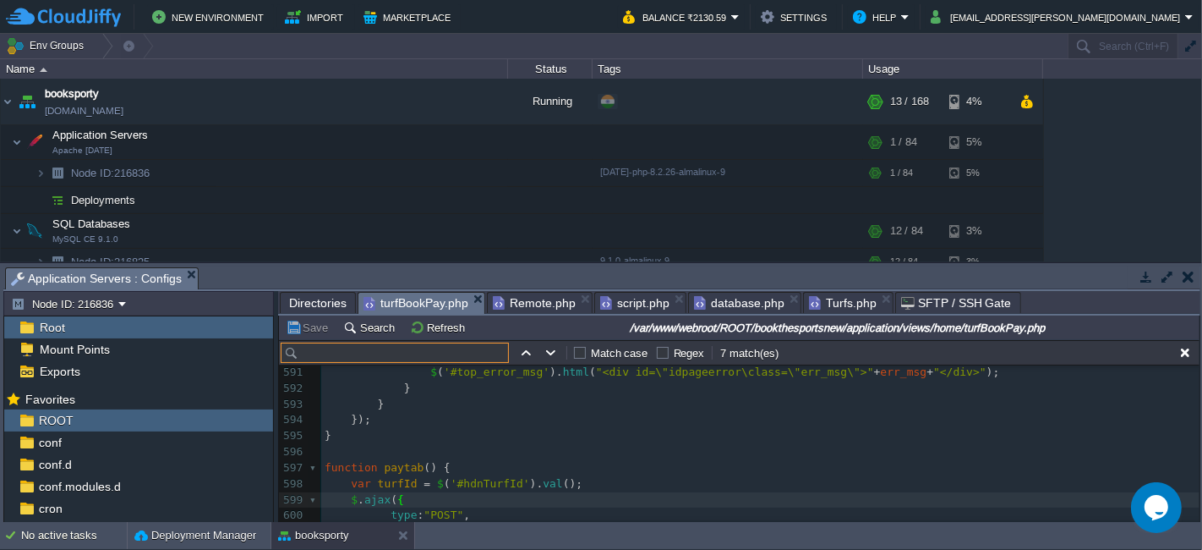
paste input "turfId"
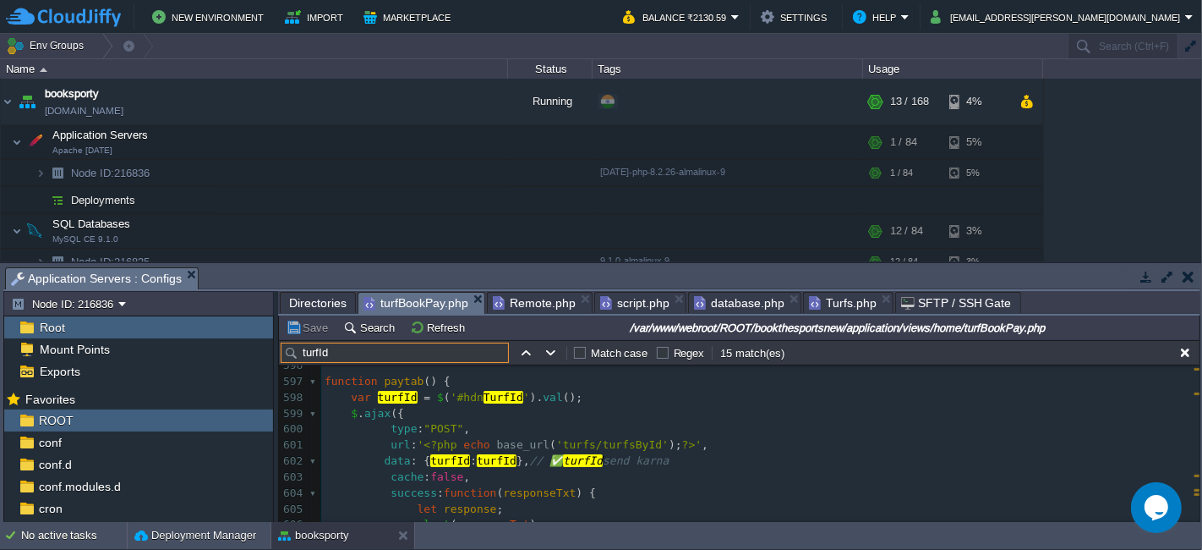
type input "turfId"
click at [323, 295] on span "Directories" at bounding box center [318, 303] width 58 height 20
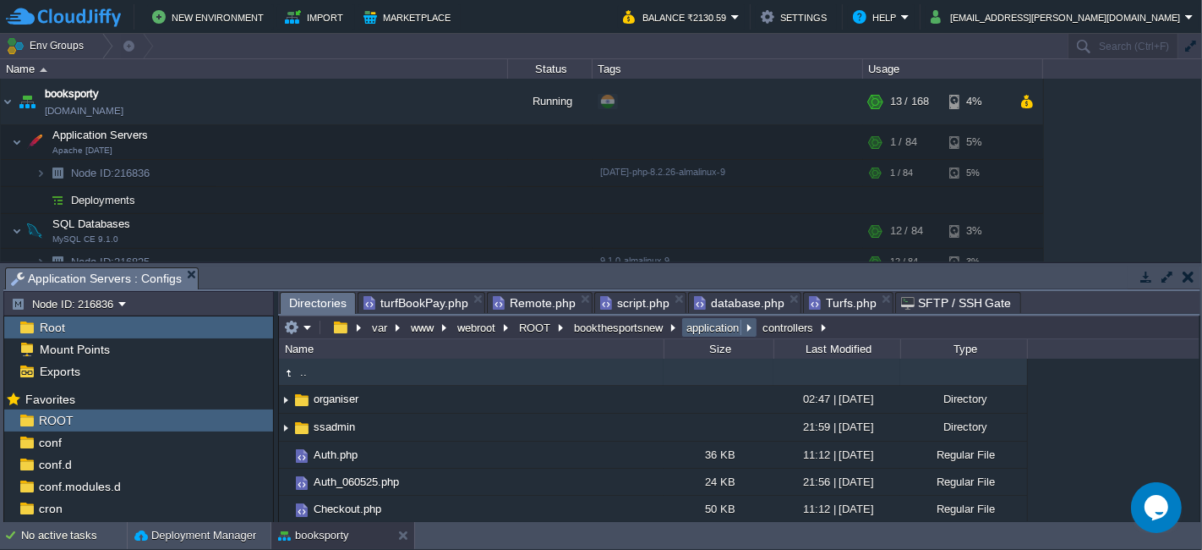
click at [716, 324] on button "application" at bounding box center [713, 327] width 59 height 15
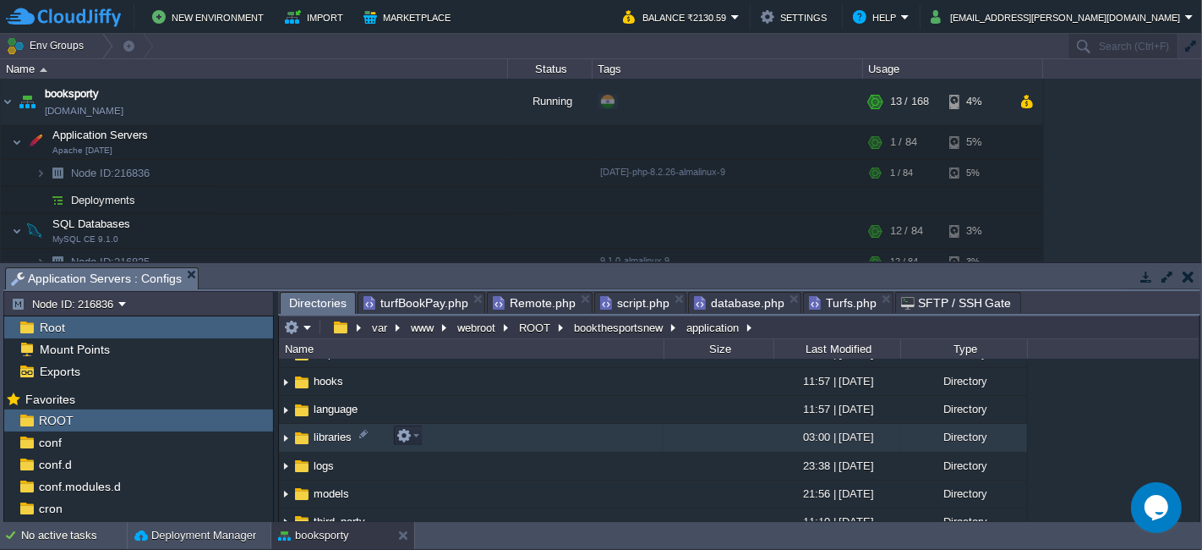
scroll to position [188, 0]
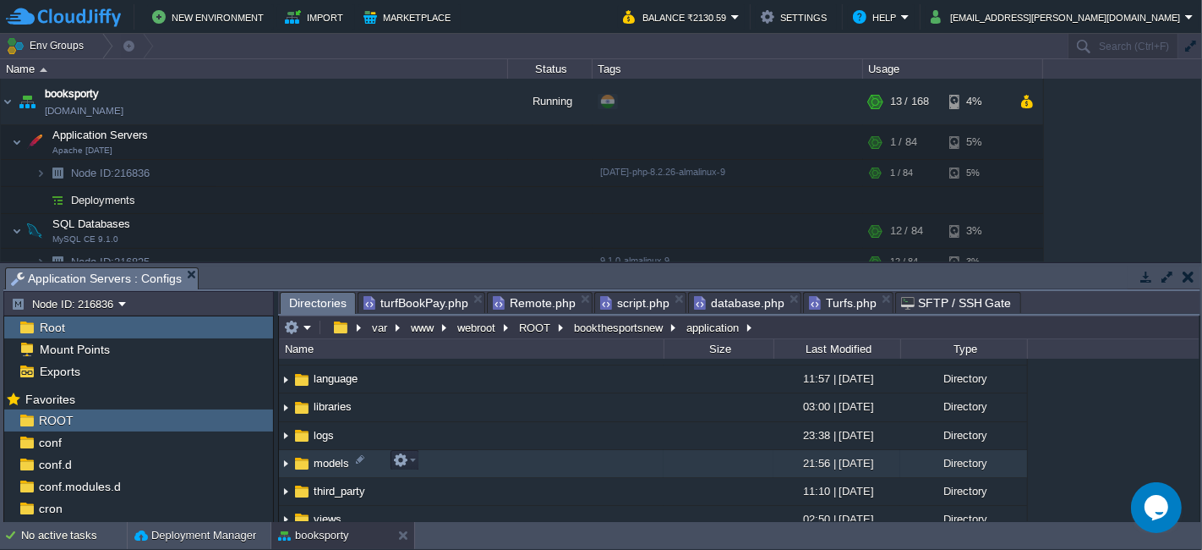
click at [457, 458] on td "models" at bounding box center [471, 464] width 385 height 28
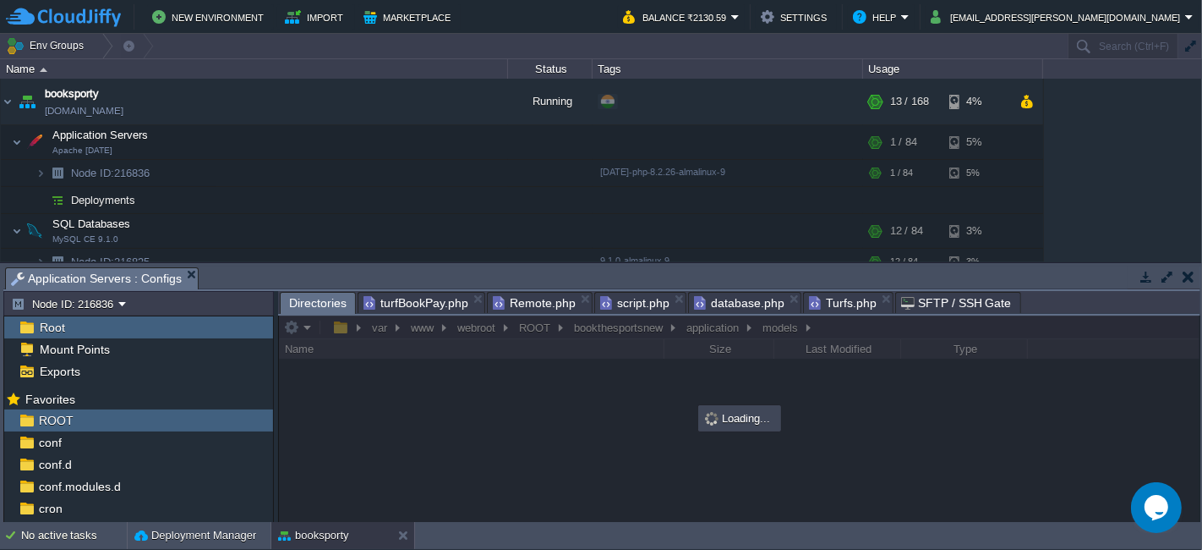
scroll to position [0, 0]
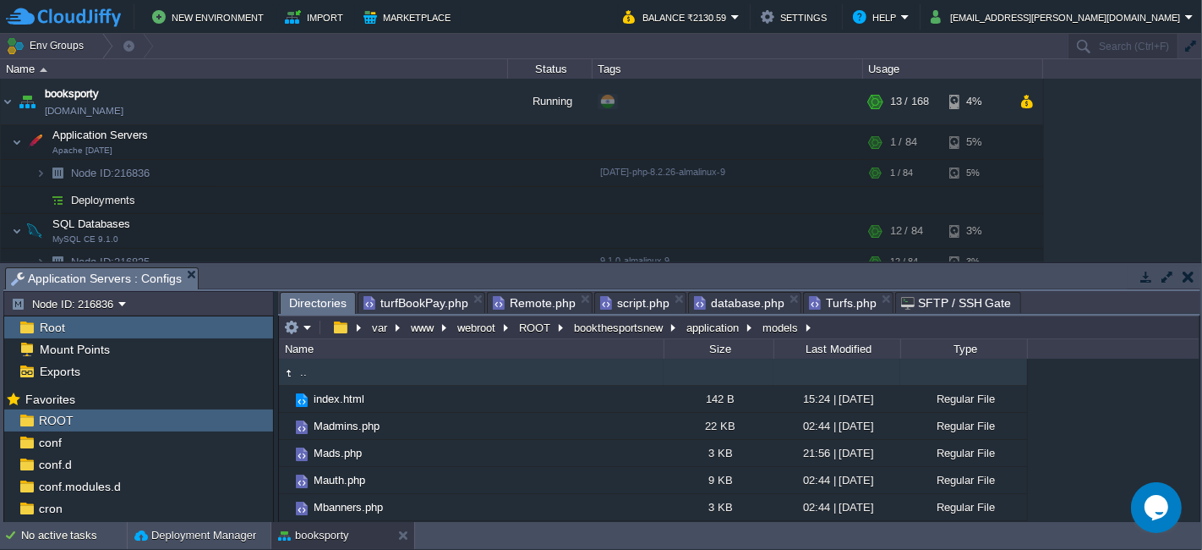
click at [729, 304] on span "database.php" at bounding box center [739, 303] width 90 height 20
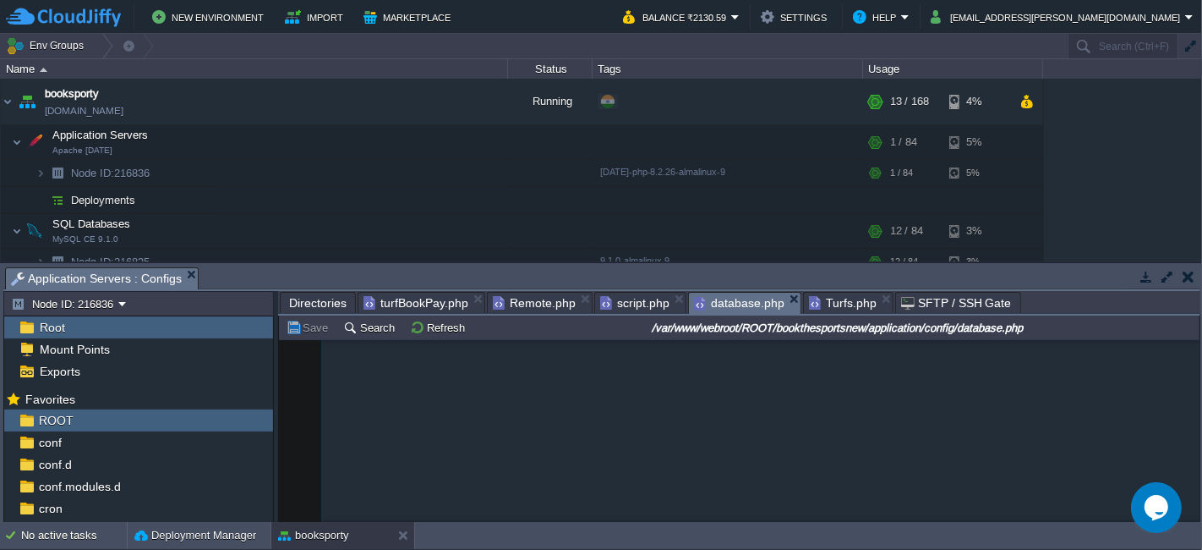
type textarea "AZTvrx01215"
click at [497, 303] on span "Remote.php" at bounding box center [534, 303] width 83 height 20
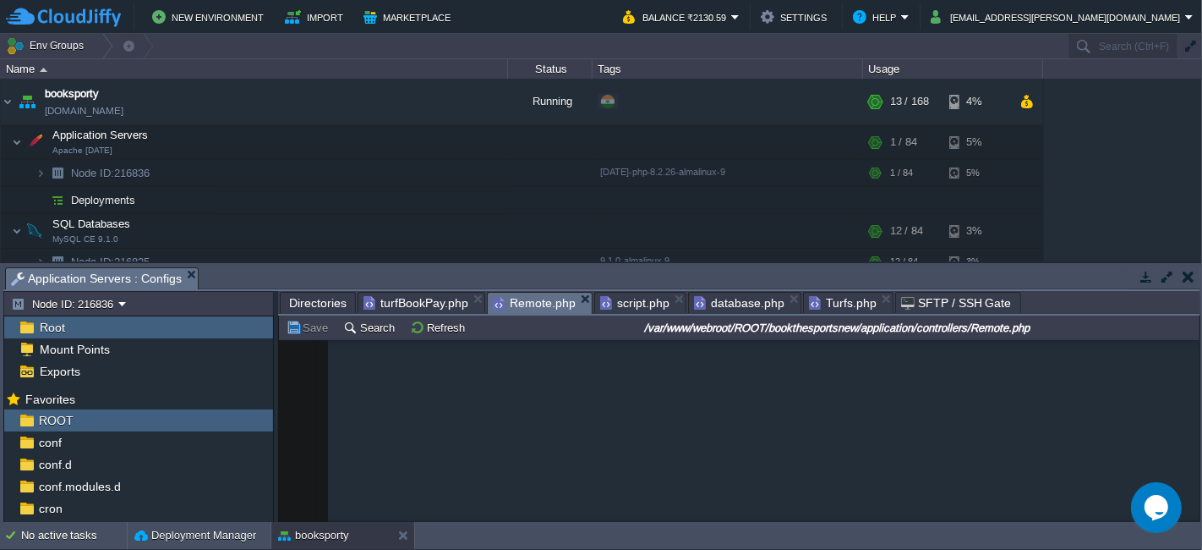
click at [835, 299] on span "Turfs.php" at bounding box center [843, 303] width 68 height 20
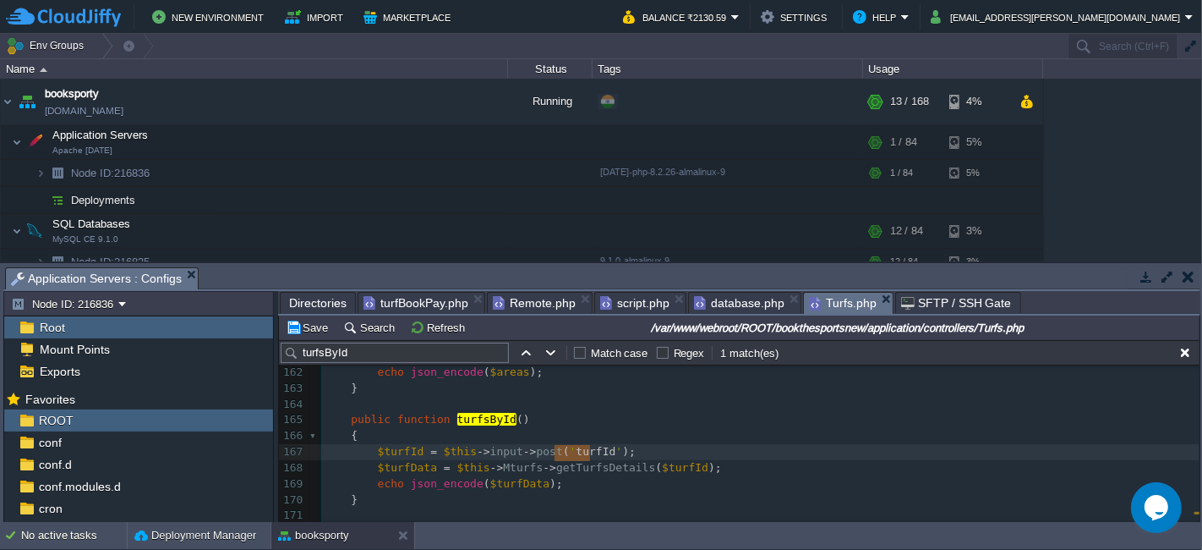
scroll to position [2592, 0]
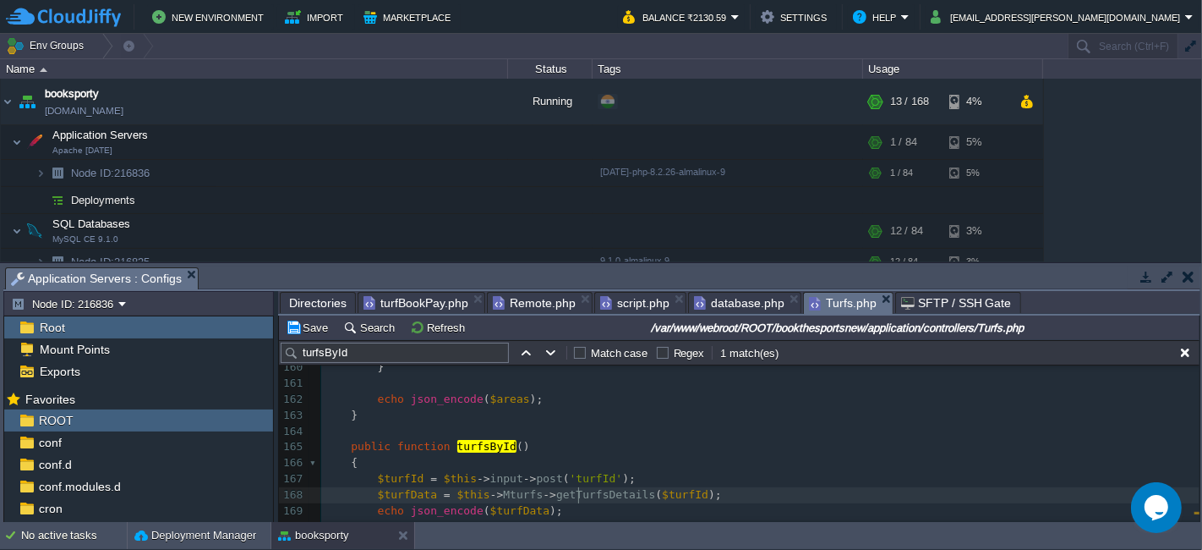
click at [578, 489] on div "x $this -> load -> model ( "Mcategories" , "" , TRUE ); 145 $data [ 'mrchEmail'…" at bounding box center [760, 368] width 879 height 494
type textarea "getTurfsDetails"
paste textarea
click at [317, 336] on td "Save" at bounding box center [309, 327] width 52 height 20
click at [422, 310] on span "turfBookPay.php" at bounding box center [416, 303] width 105 height 20
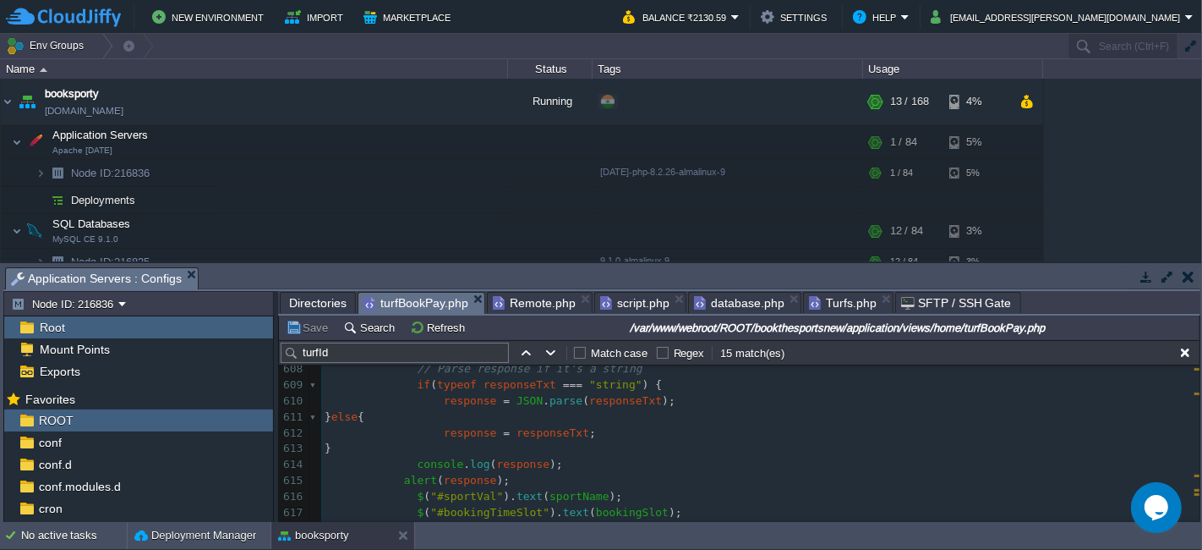
scroll to position [10035, 0]
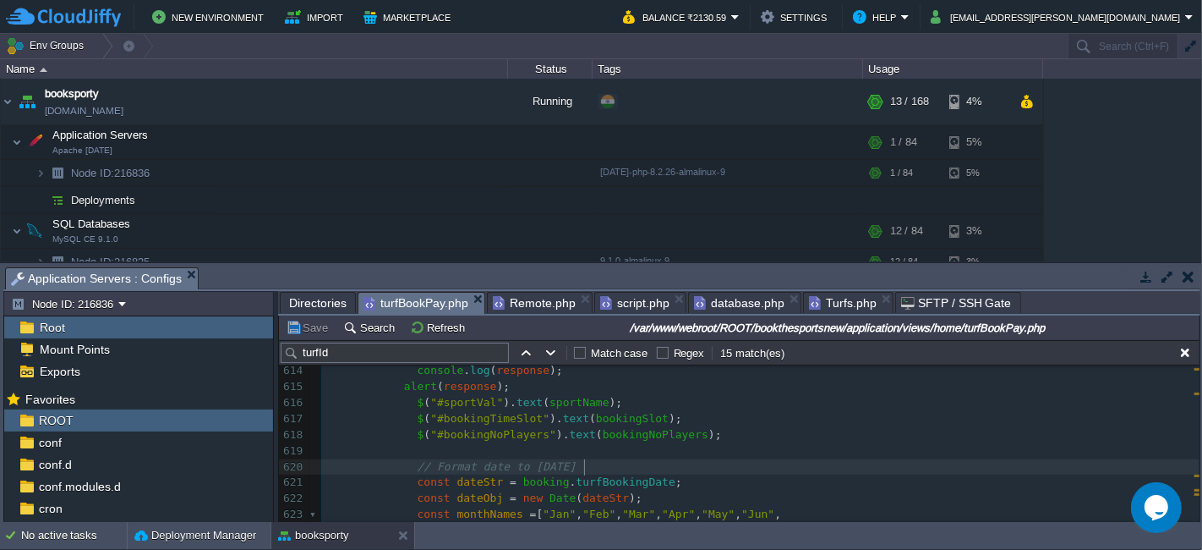
click at [657, 472] on pre "// Format date to [DATE]" at bounding box center [760, 467] width 879 height 16
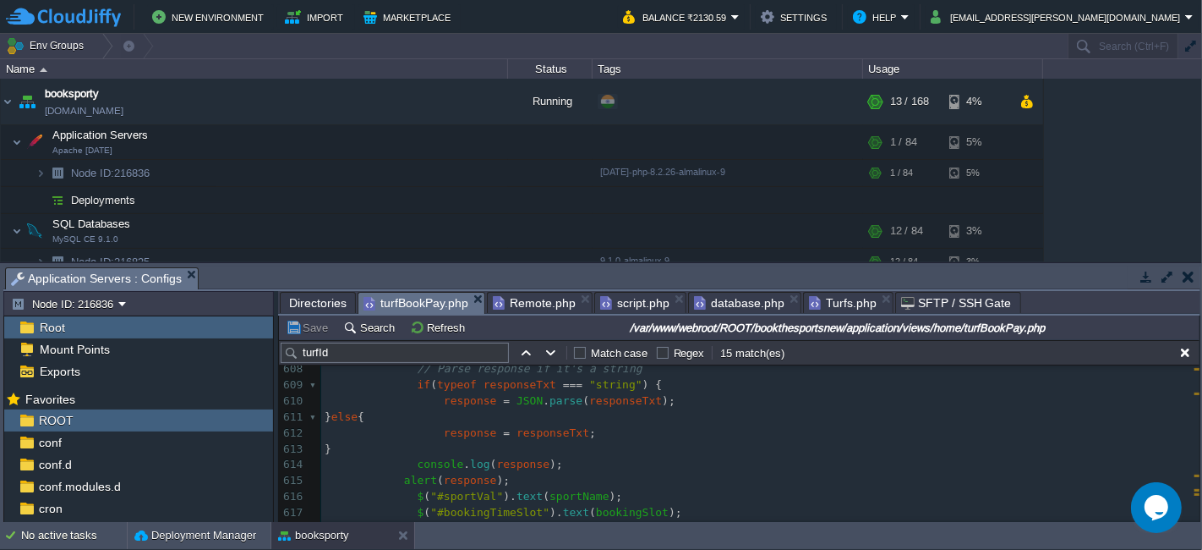
click at [622, 486] on pre "alert ( response );" at bounding box center [760, 481] width 879 height 16
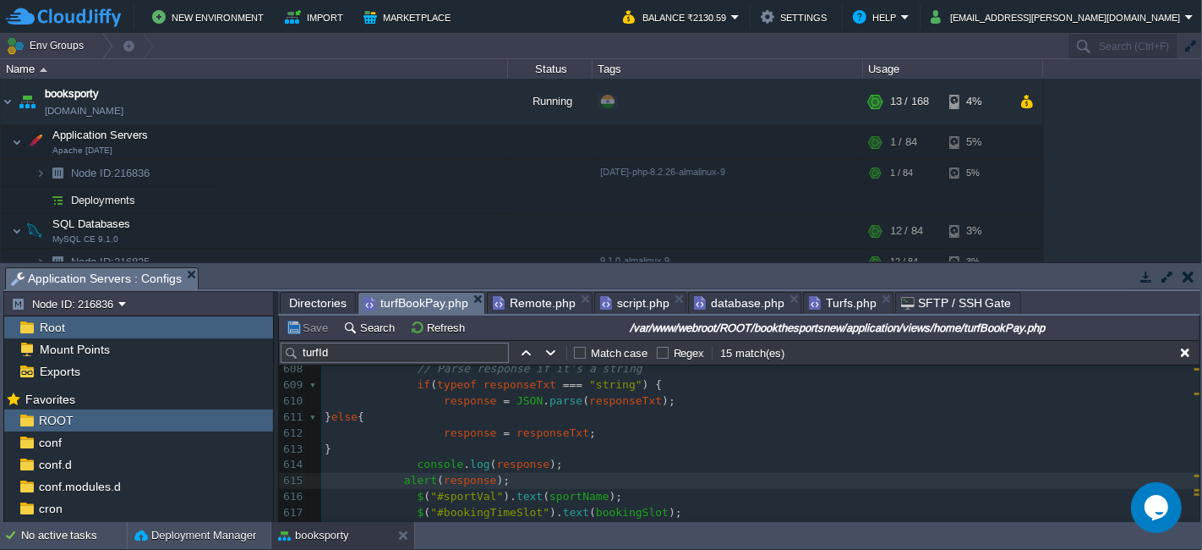
click at [613, 495] on pre "$ ( "#sportVal" ). text ( sportName );" at bounding box center [760, 497] width 879 height 16
type textarea "$("#sportVal").text(sportName);"
click at [398, 477] on div "xxxxxxxxxx var turfId = $ ( '#hdn TurfId ' ). val (); 598 var turfId = $ ( '#hd…" at bounding box center [760, 441] width 879 height 478
type textarea "//"
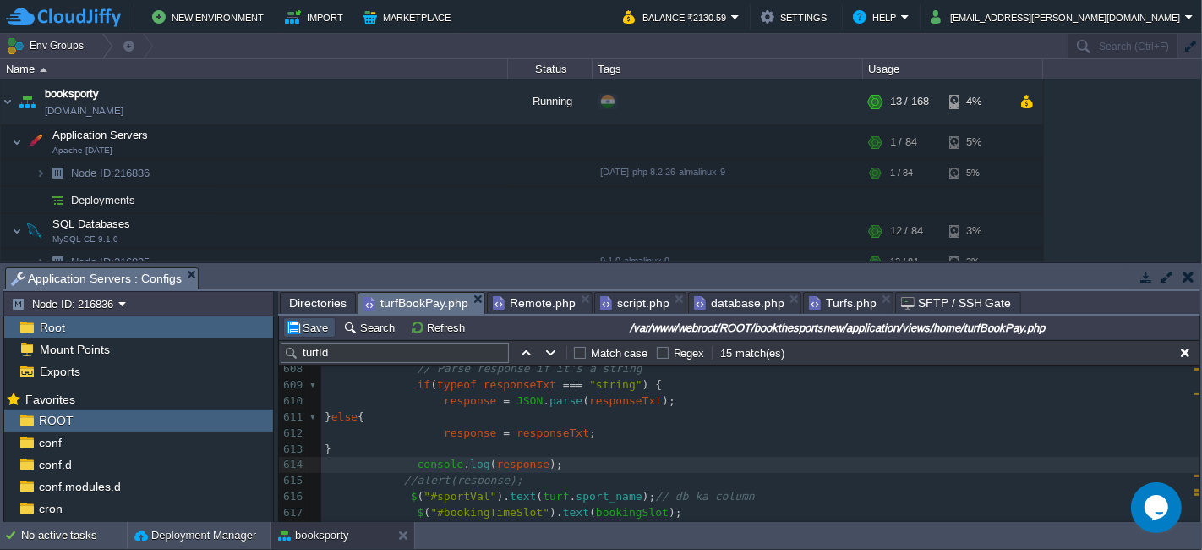
click at [304, 325] on button "Save" at bounding box center [309, 327] width 47 height 15
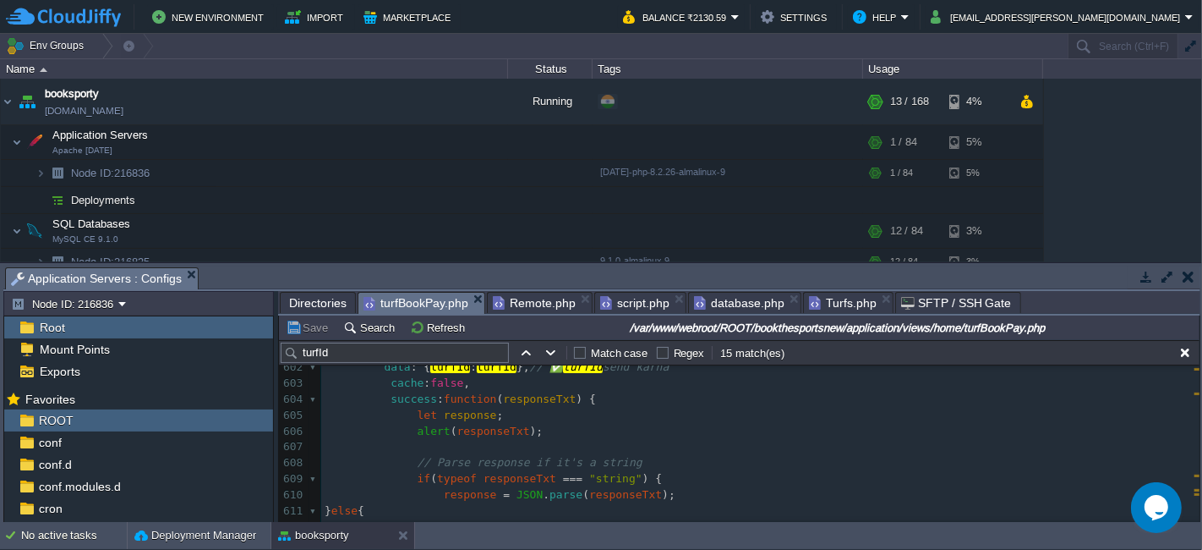
click at [411, 429] on div "xxxxxxxxxx var turfId = $ ( '#hdn TurfId ' ). val (); 598 var turfId = $ ( '#hd…" at bounding box center [760, 535] width 879 height 478
click at [848, 309] on span "Turfs.php" at bounding box center [843, 303] width 68 height 20
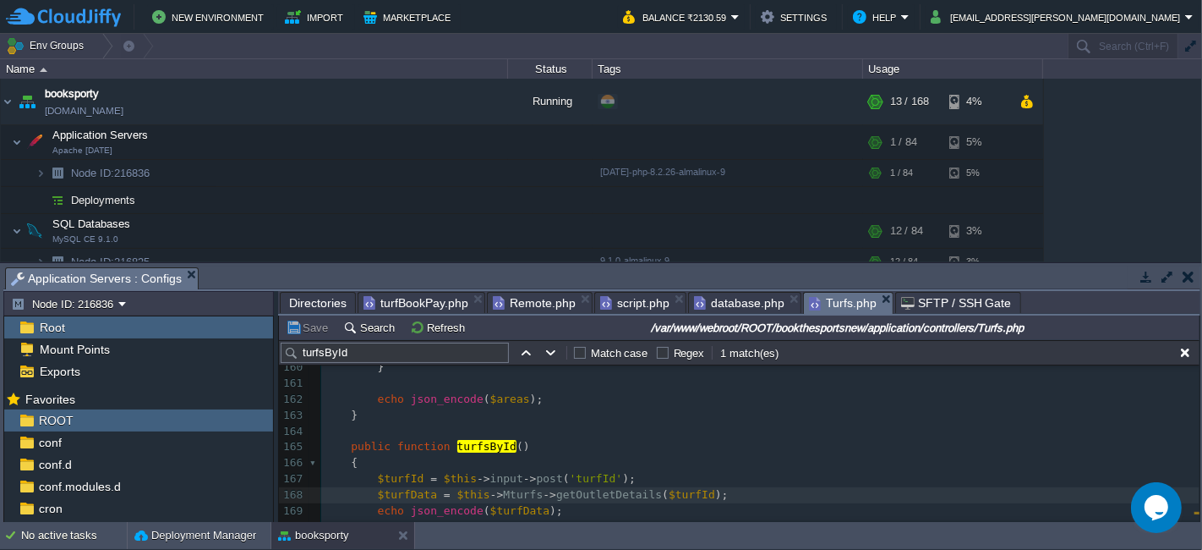
click at [512, 504] on div "x $this -> load -> model ( "Mcategories" , "" , TRUE ); 145 $data [ 'mrchEmail'…" at bounding box center [760, 368] width 879 height 494
type textarea "$turfData"
click at [428, 294] on span "turfBookPay.php" at bounding box center [416, 303] width 105 height 20
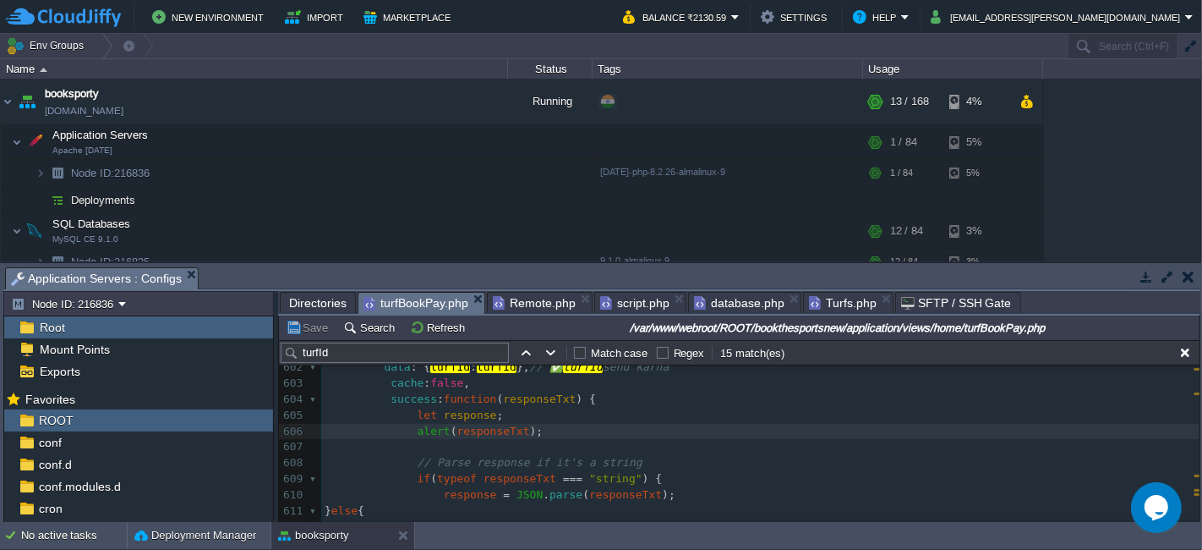
click at [530, 400] on div "xxxxxxxxxx var turfId = $ ( '#hdn TurfId ' ). val (); 592 } 593 } 594 }); 595 }…" at bounding box center [760, 486] width 879 height 573
type textarea "responseTxt"
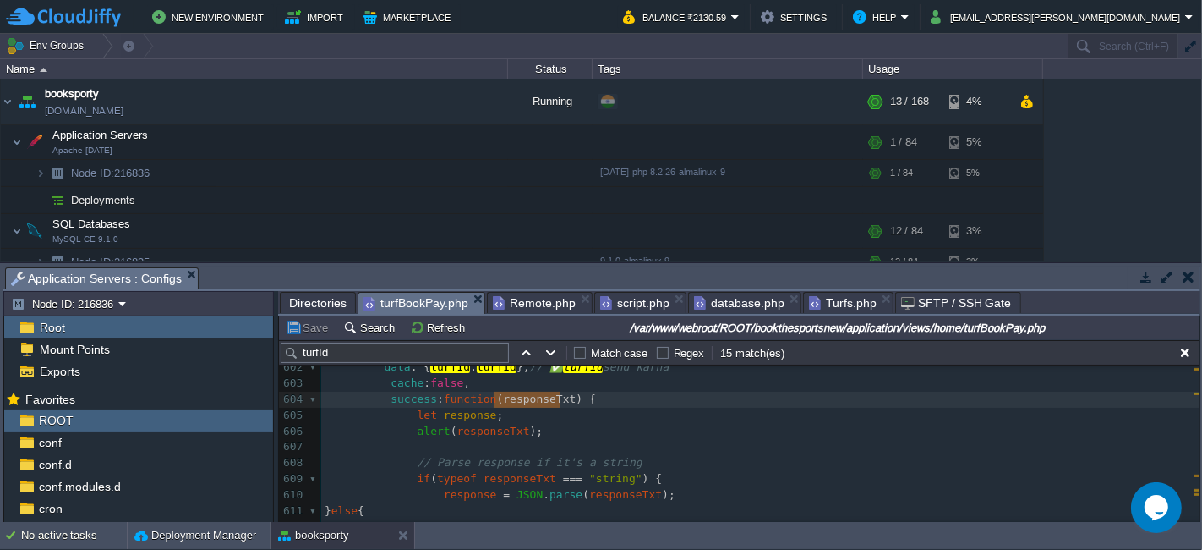
click at [467, 414] on span "response" at bounding box center [470, 414] width 53 height 13
type textarea "response"
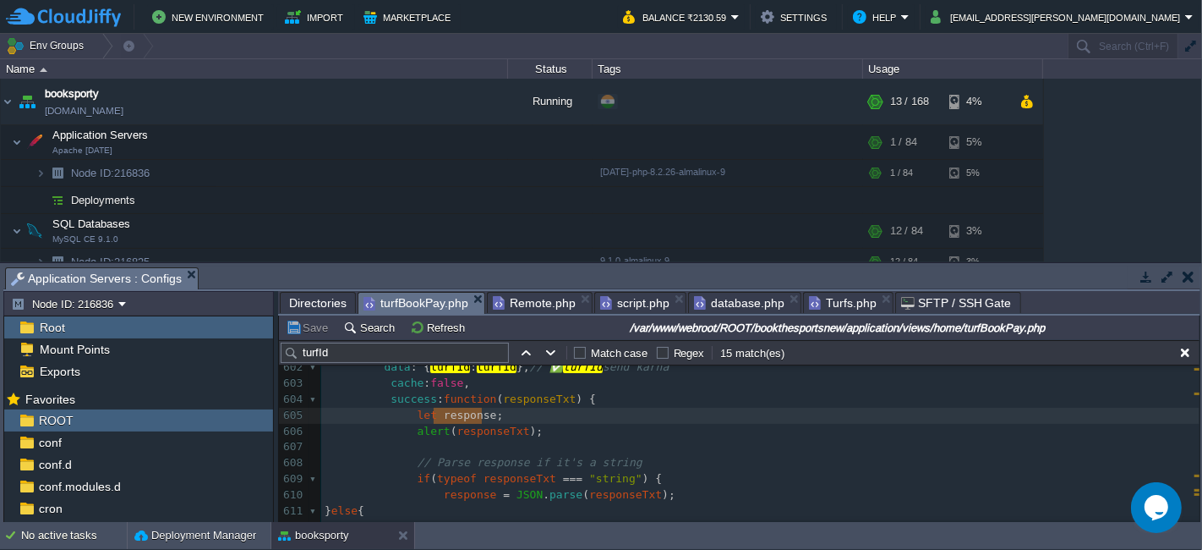
click at [478, 429] on div "xxxxxxxxxx var turfId = $ ( '#hdn TurfId ' ). val (); 592 } 593 } 594 }); 595 }…" at bounding box center [760, 486] width 879 height 573
type textarea "responseTxt"
click at [316, 322] on button "Save" at bounding box center [309, 327] width 47 height 15
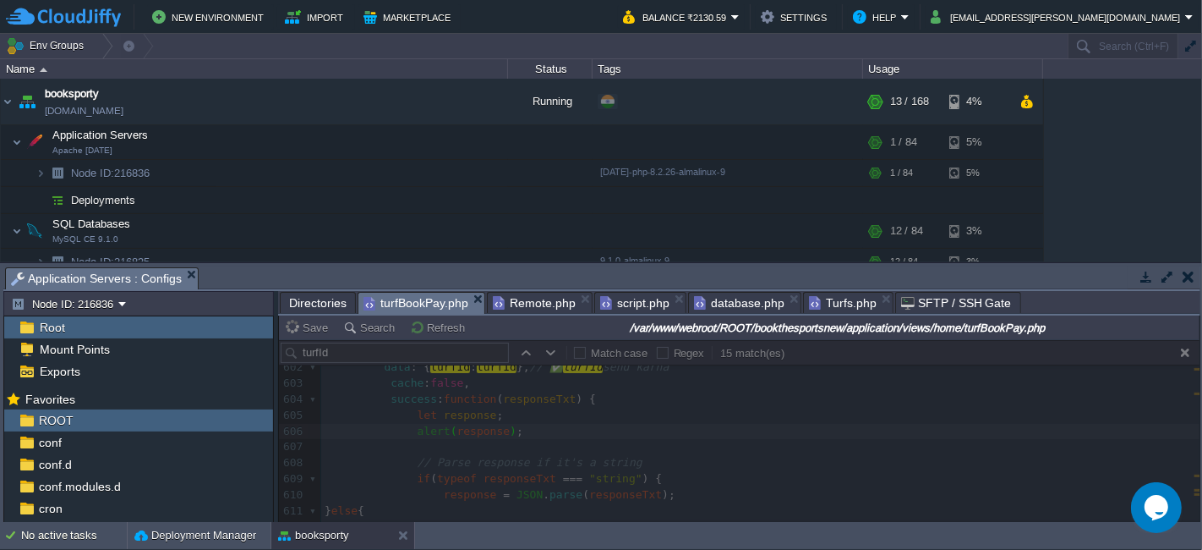
click at [835, 302] on span "Turfs.php" at bounding box center [843, 303] width 68 height 20
click at [392, 294] on span "turfBookPay.php" at bounding box center [416, 303] width 105 height 21
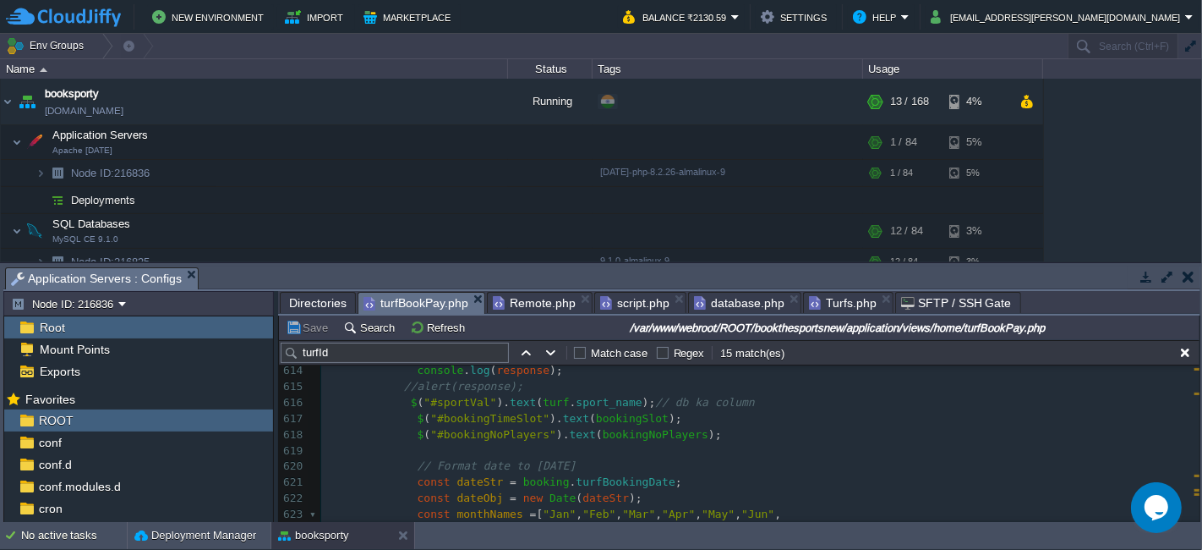
scroll to position [9941, 0]
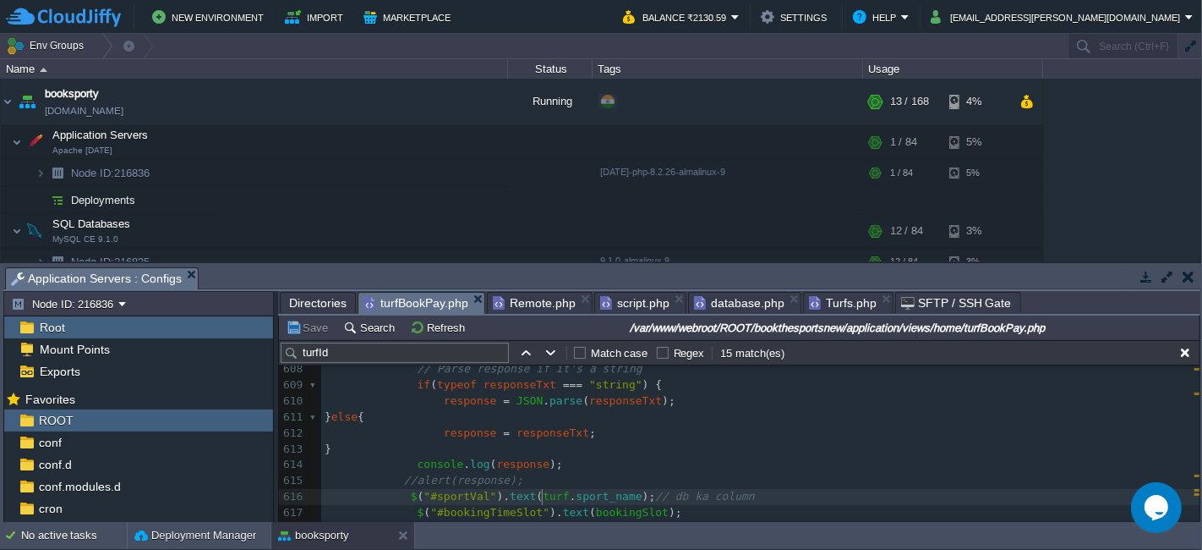
click at [544, 491] on div "xxxxxxxxxx var turfId = $ ( '#hdn TurfId ' ). val (); 592 } 593 } 594 }); 595 }…" at bounding box center [760, 393] width 879 height 573
type textarea "turf"
click at [502, 464] on div "xxxxxxxxxx var turfId = $ ( '#hdn TurfId ' ). val (); 592 } 593 } 594 }); 595 }…" at bounding box center [760, 393] width 879 height 573
type textarea "response"
click at [543, 495] on span "turf" at bounding box center [556, 496] width 26 height 13
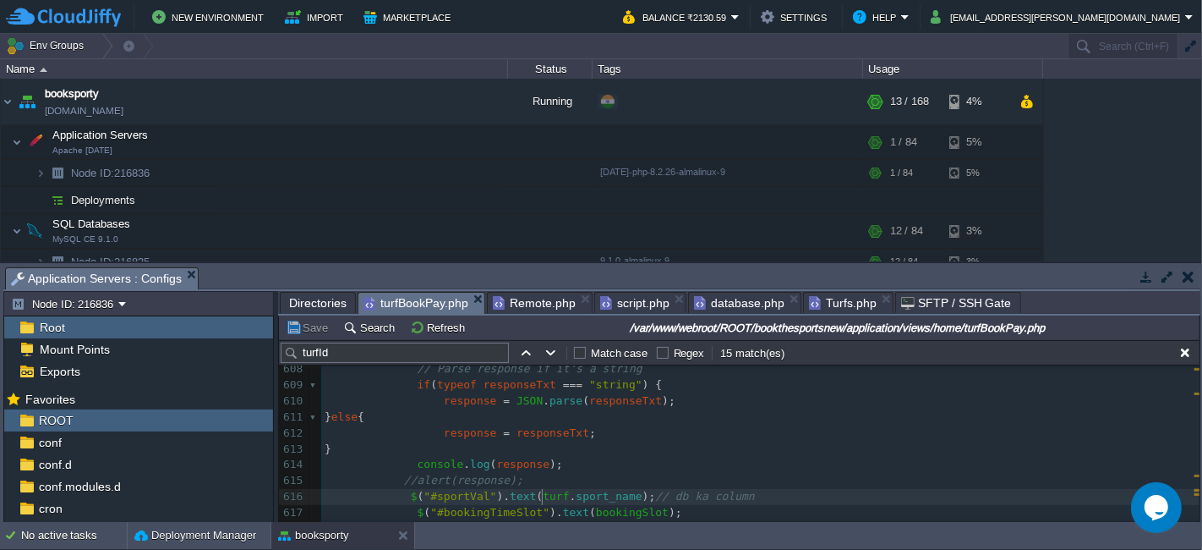
type textarea "turf"
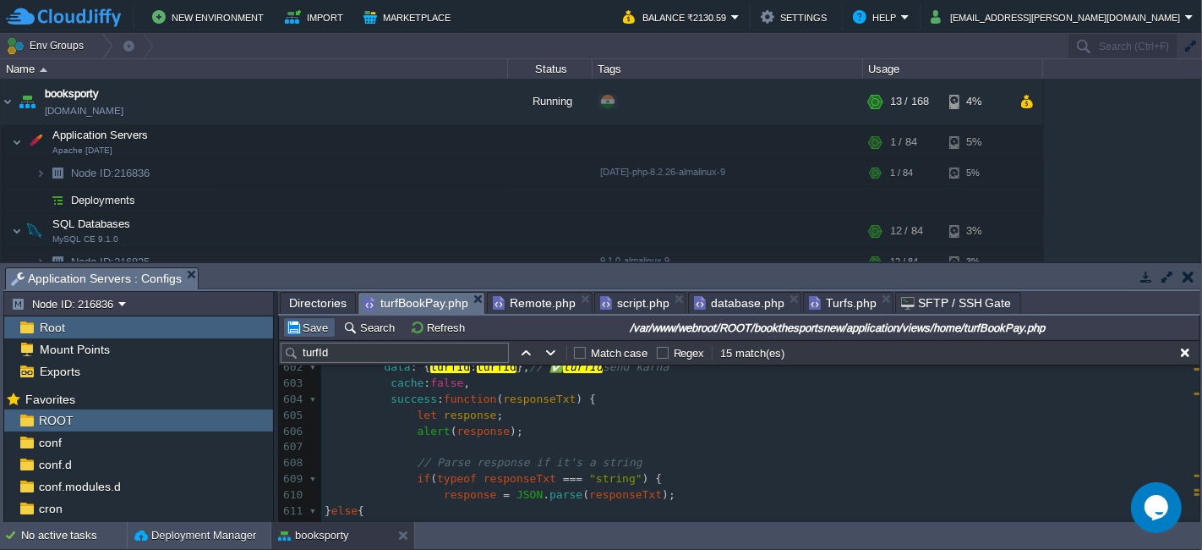
click at [307, 330] on button "Save" at bounding box center [309, 327] width 47 height 15
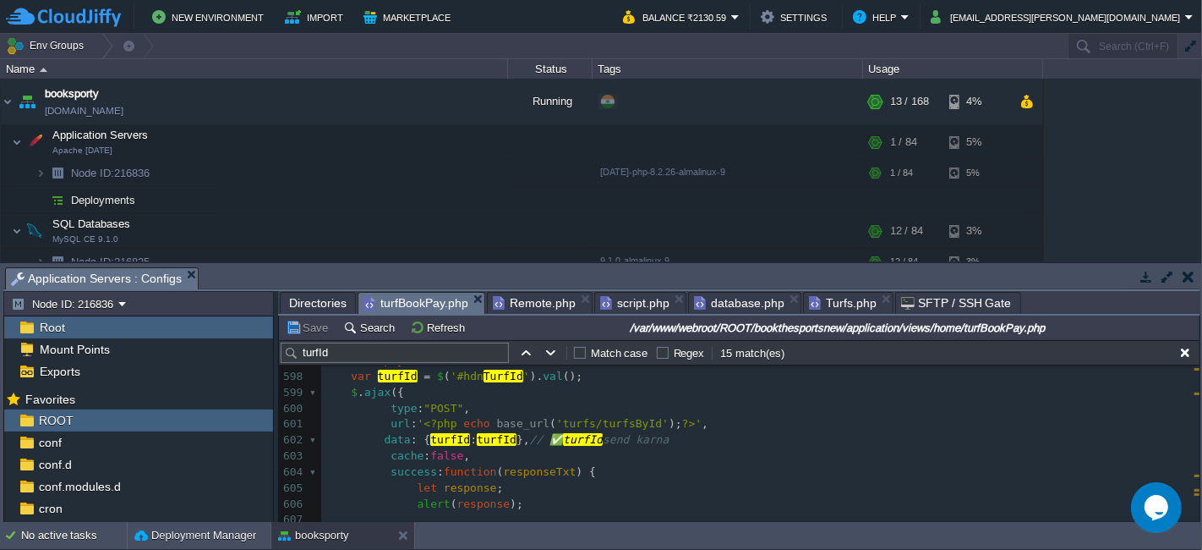
scroll to position [9754, 0]
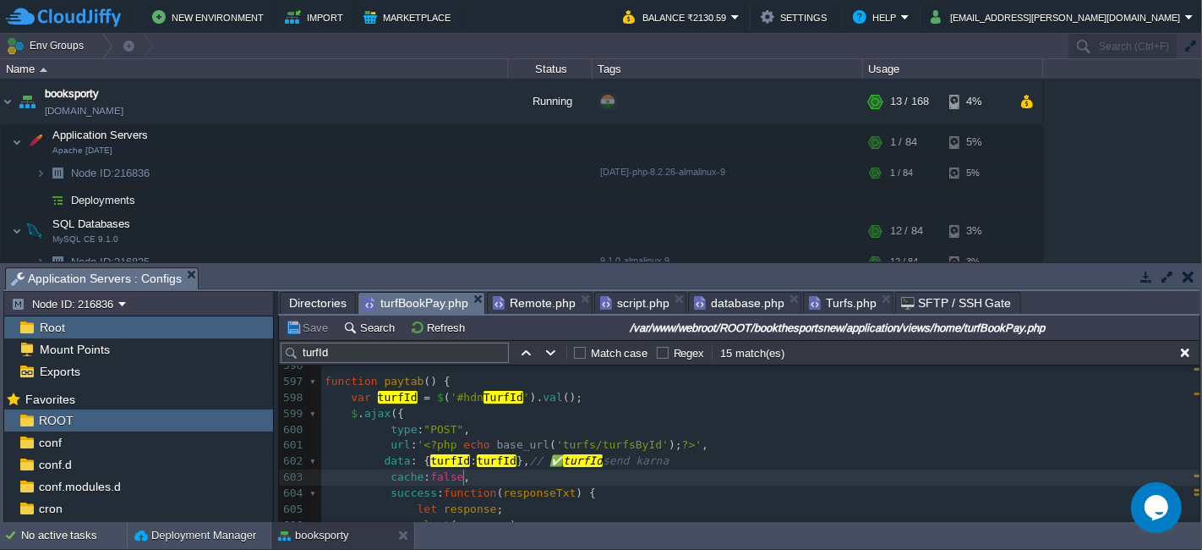
click at [514, 472] on pre "cache : false ," at bounding box center [760, 477] width 879 height 16
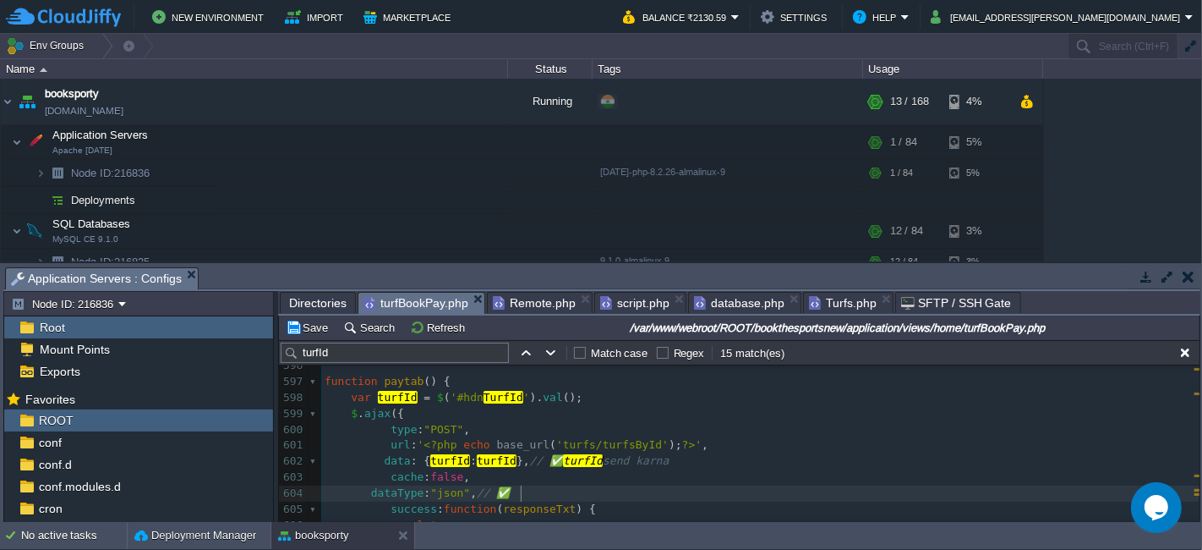
click at [367, 493] on div "xxxxxxxxxx var turfId = $ ( '#hdn TurfId ' ). val (); 586 ​ 587 //proceedToPayT…" at bounding box center [760, 541] width 879 height 685
click at [299, 328] on button "Save" at bounding box center [309, 327] width 47 height 15
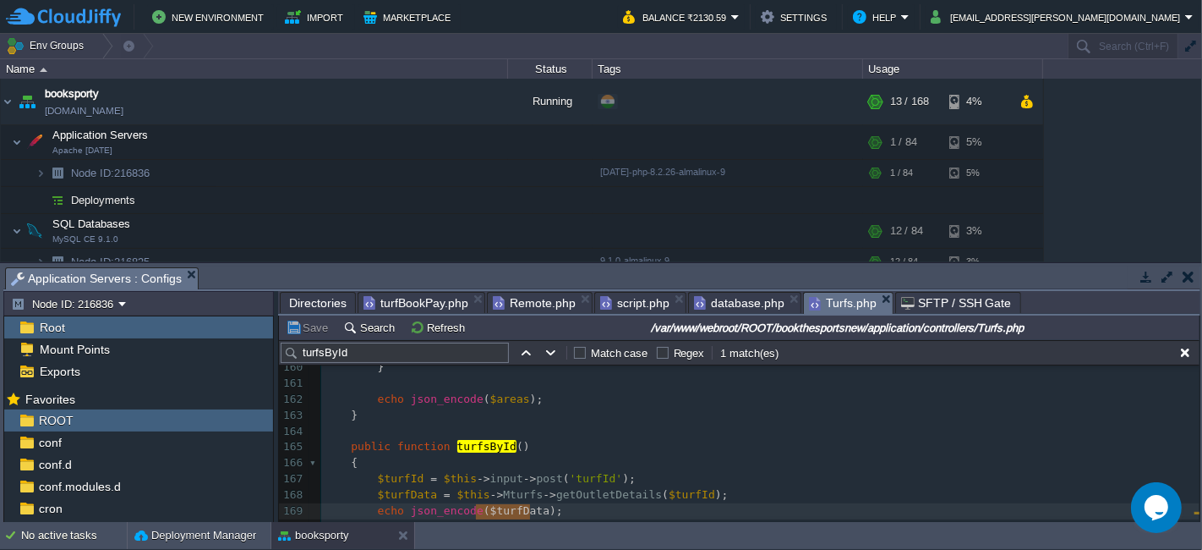
click at [821, 295] on span "Turfs.php" at bounding box center [843, 303] width 68 height 21
click at [570, 494] on span "getOutletDetails" at bounding box center [609, 494] width 106 height 13
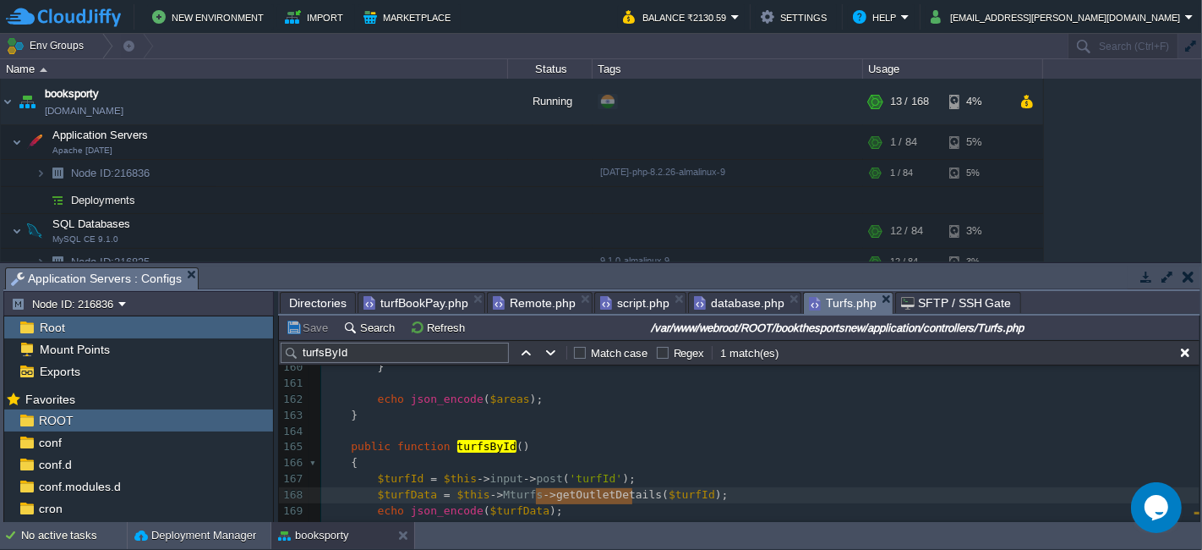
type textarea "getTurfsDetails"
click at [315, 326] on button "Save" at bounding box center [309, 327] width 47 height 15
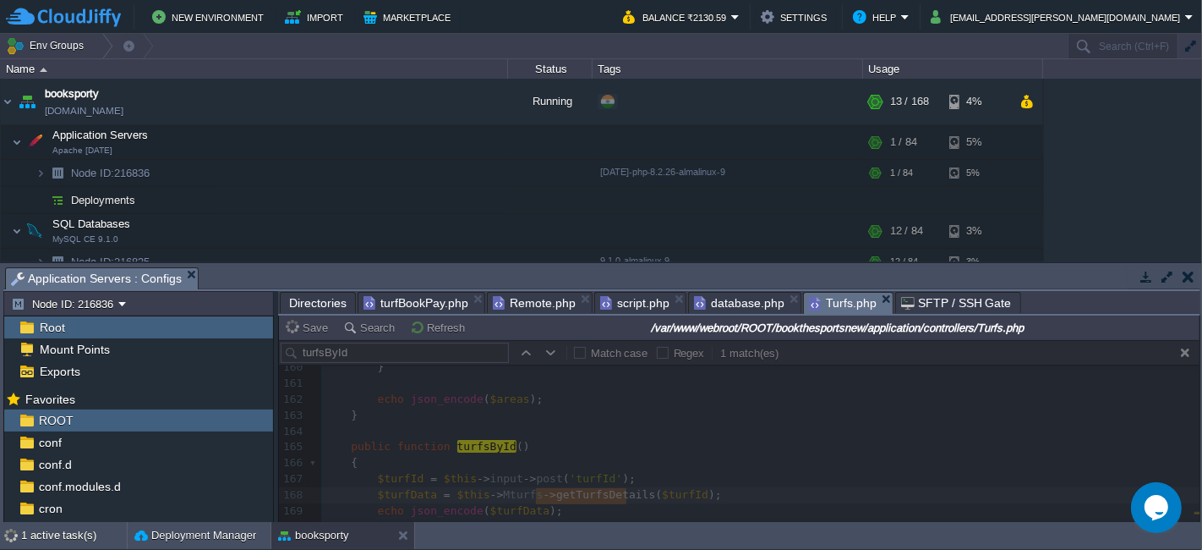
click at [420, 305] on span "turfBookPay.php" at bounding box center [416, 303] width 105 height 20
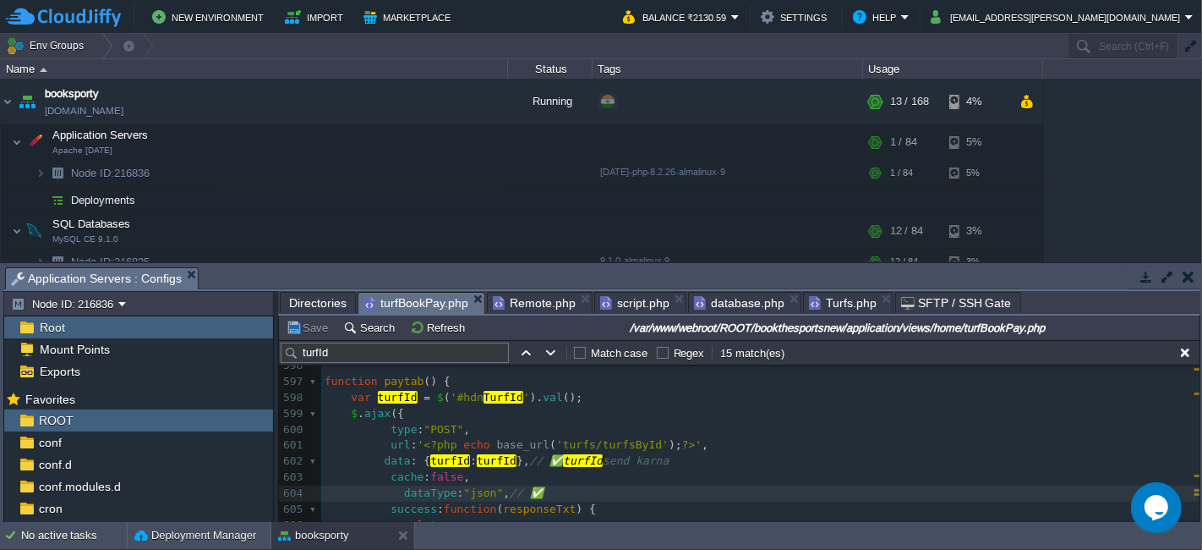
click at [471, 472] on pre "cache : false ," at bounding box center [760, 477] width 879 height 16
type textarea "cache: false,"
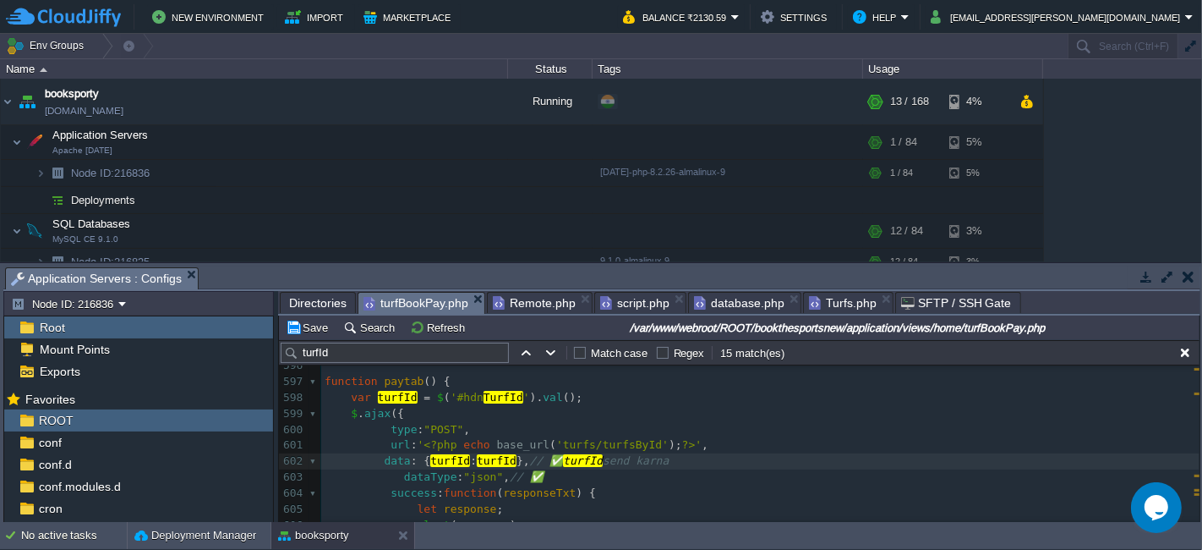
click at [512, 495] on div "xxxxxxxxxx var turfId = $ ( '#hdn TurfId ' ). val (); 586 ​ 587 //proceedToPayT…" at bounding box center [760, 533] width 879 height 669
type textarea "responseTxt"
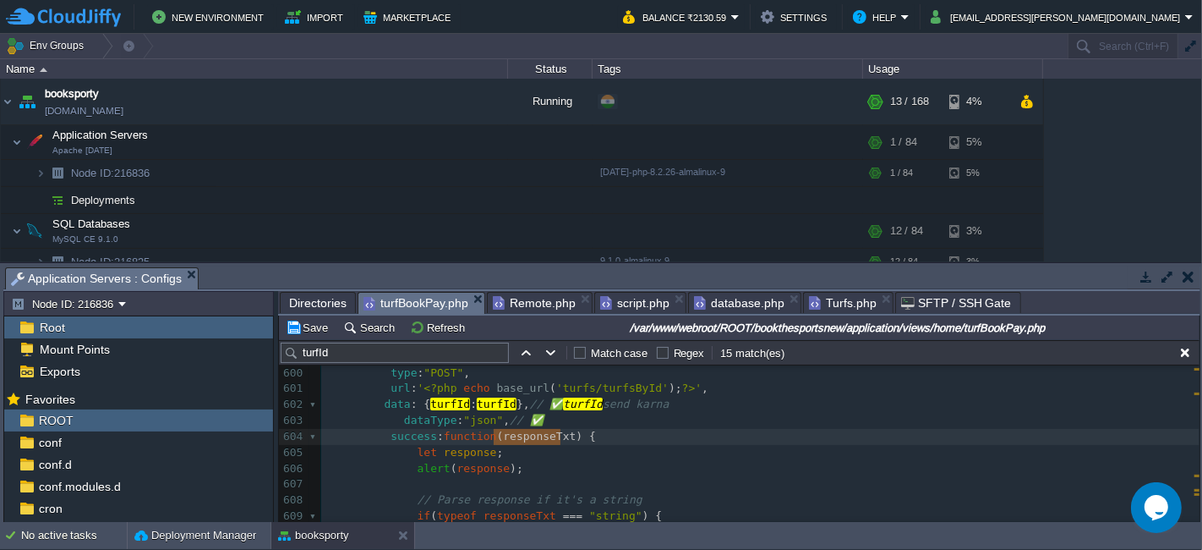
scroll to position [9847, 0]
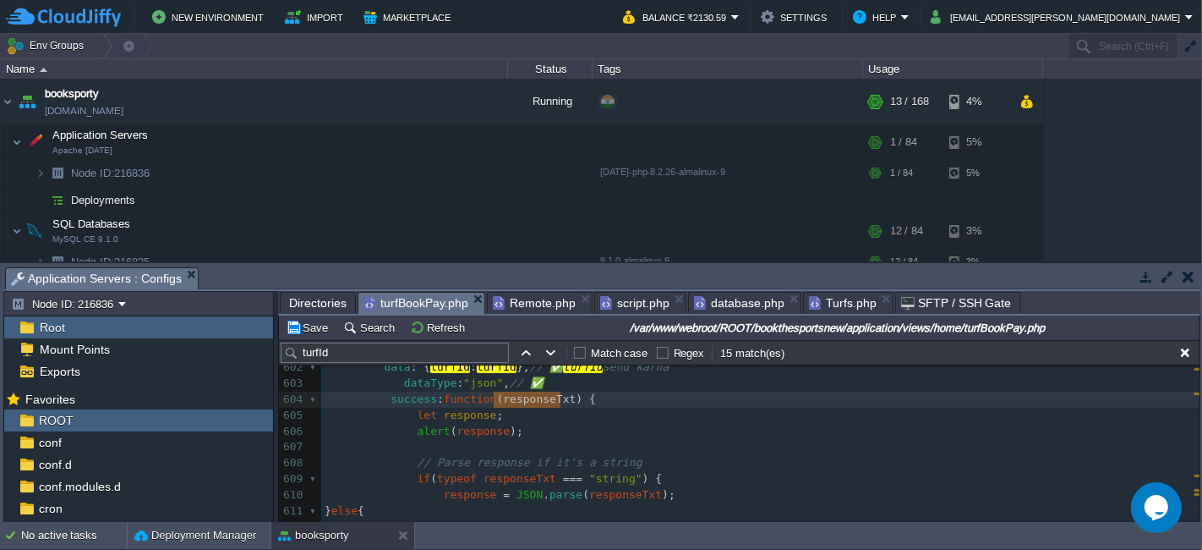
click at [471, 434] on div "xxxxxxxxxx var turfId = $ ( '#hdn TurfId ' ). val (); 586 ​ 587 //proceedToPayT…" at bounding box center [760, 439] width 879 height 669
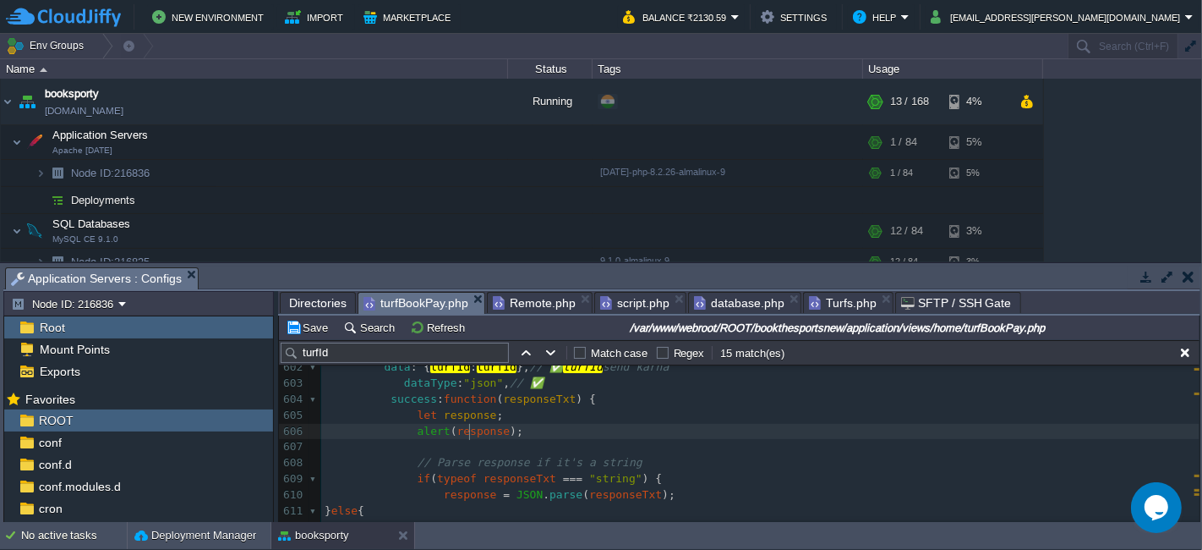
type textarea "response"
click at [297, 322] on button "Save" at bounding box center [309, 327] width 47 height 15
click at [533, 444] on pre "​" at bounding box center [760, 447] width 879 height 16
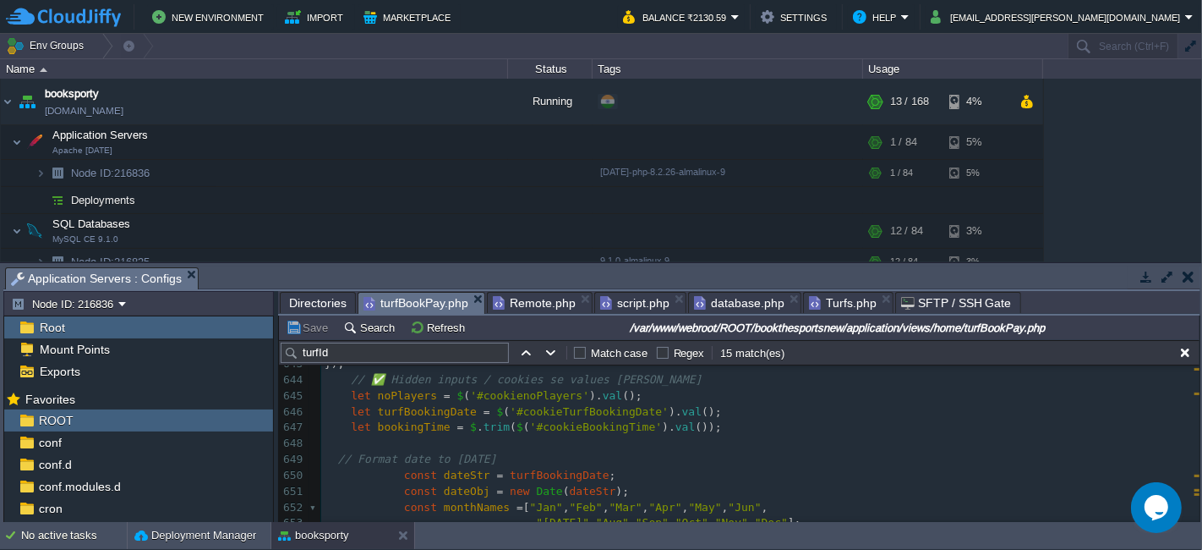
click at [534, 458] on pre "// Format date to [DATE]" at bounding box center [760, 460] width 879 height 16
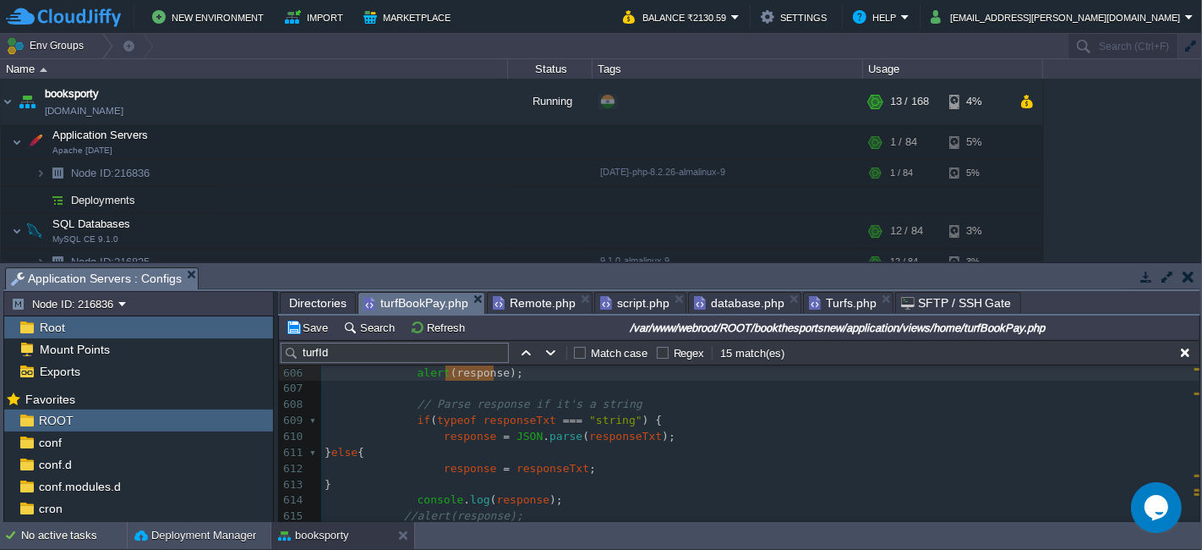
type textarea "cache: false,"
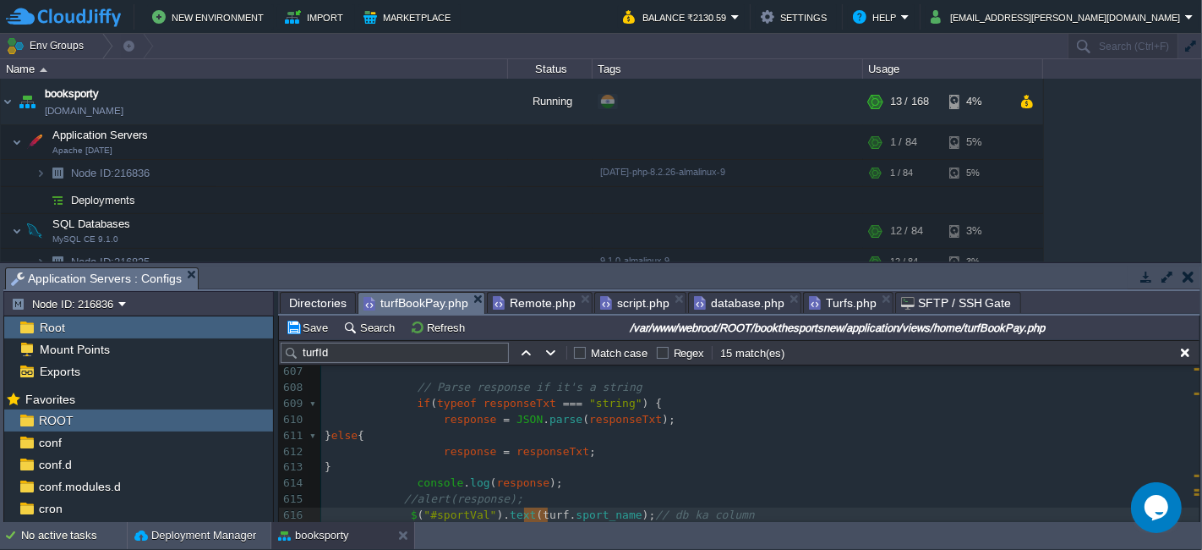
type textarea "responseTxt"
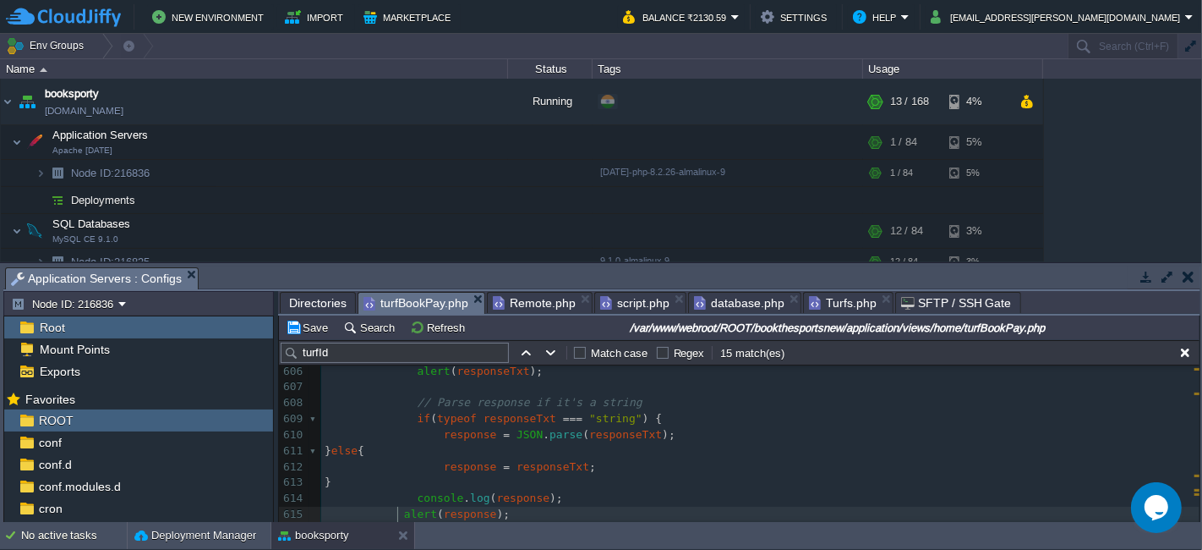
type textarea "$("#sportVal").text(sportName);"
type textarea "data: dataString,"
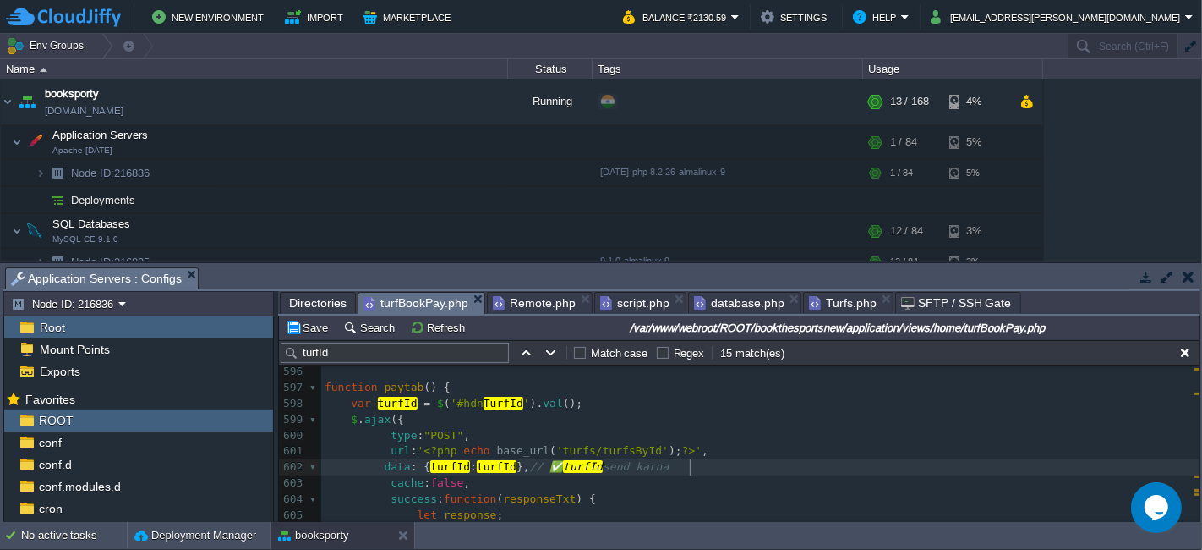
type textarea "data: dataString,"
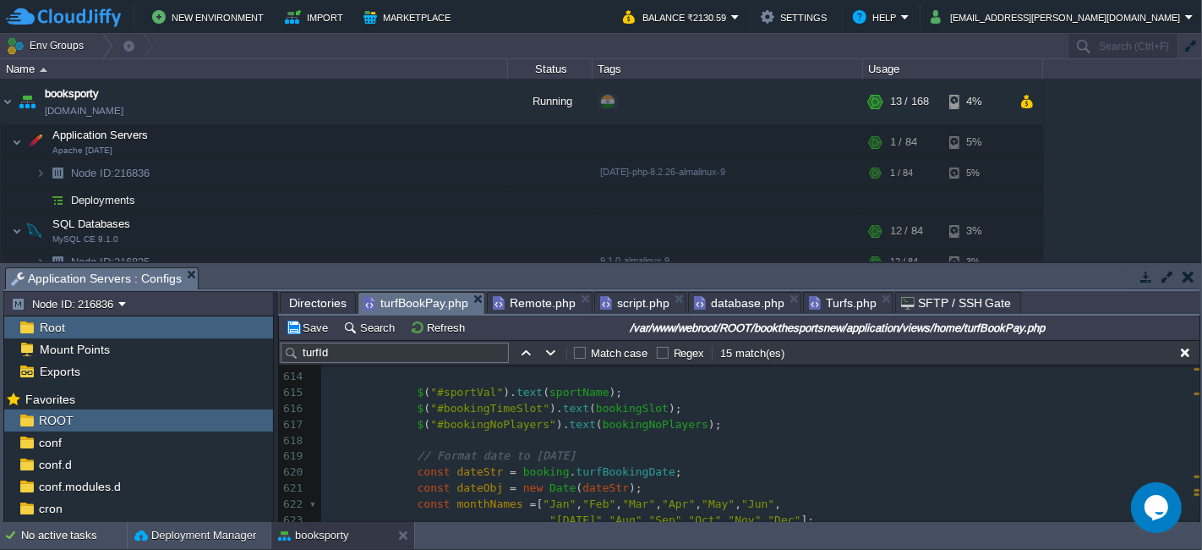
click at [407, 409] on span at bounding box center [371, 408] width 93 height 13
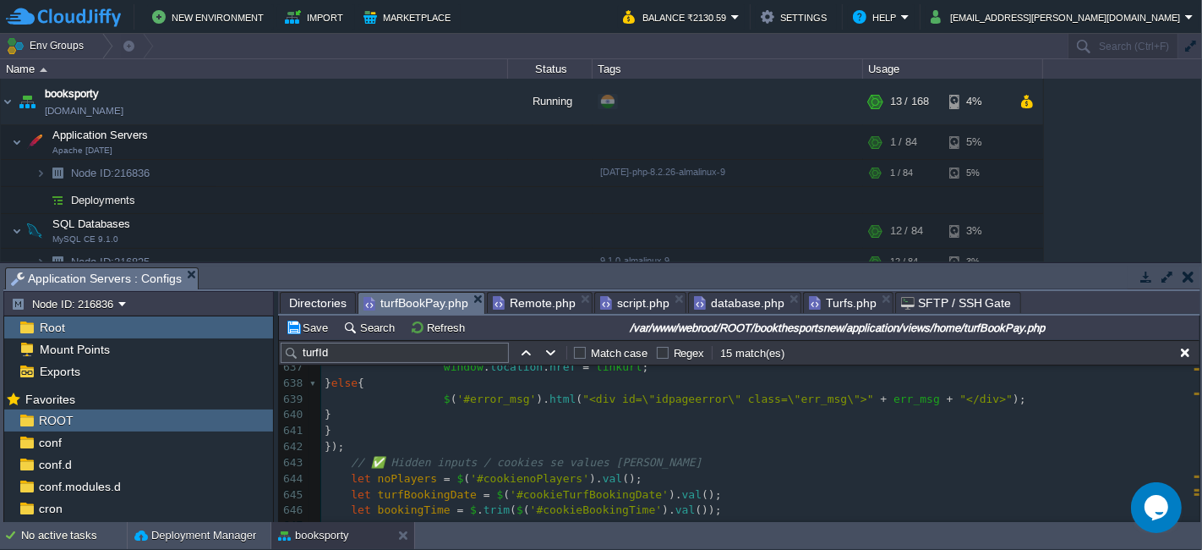
type textarea "-"
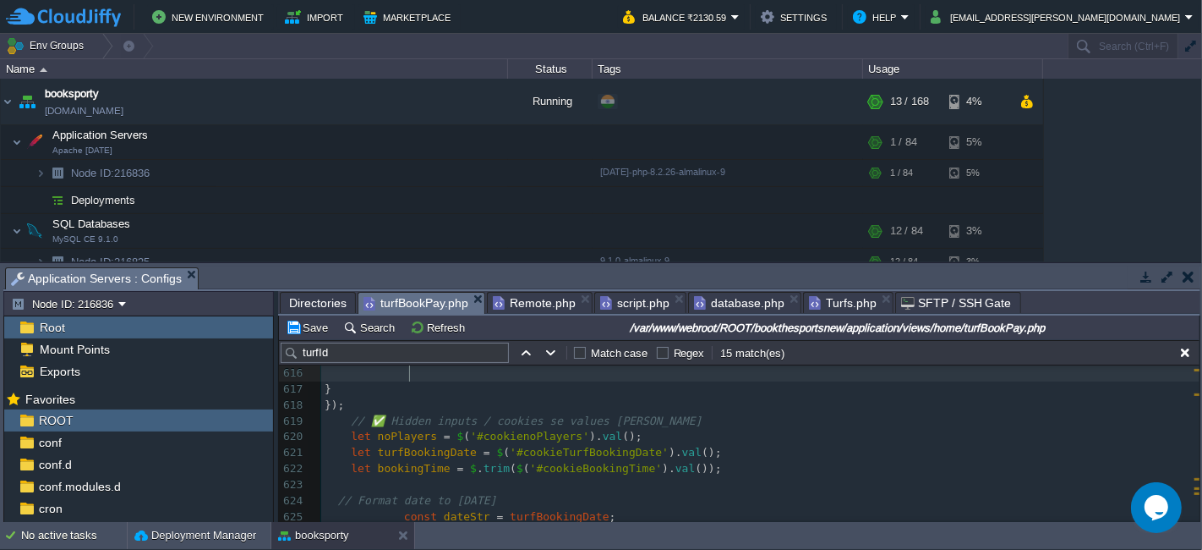
click at [349, 436] on div "xxxxxxxxxx $ ( "#bookingTimeSlot" ). text ( bookingSlot ); 593 } 594 }); 595 } …" at bounding box center [760, 333] width 879 height 669
click at [347, 417] on span at bounding box center [338, 420] width 26 height 13
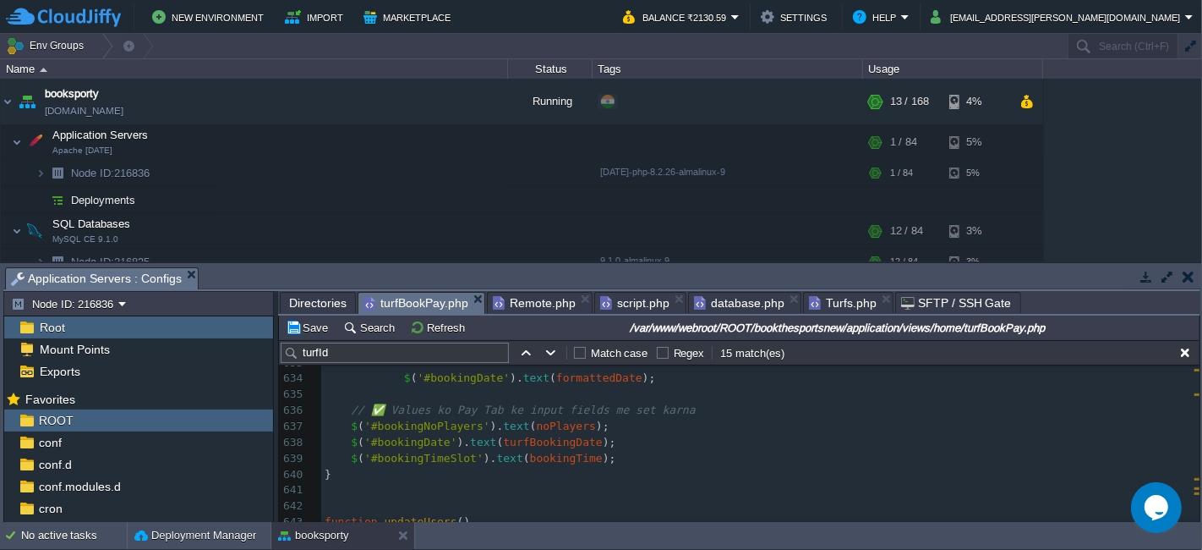
type textarea "// ✅ Hidden inputs / cookies se values [PERSON_NAME] let noPlayers = $('#cookie…"
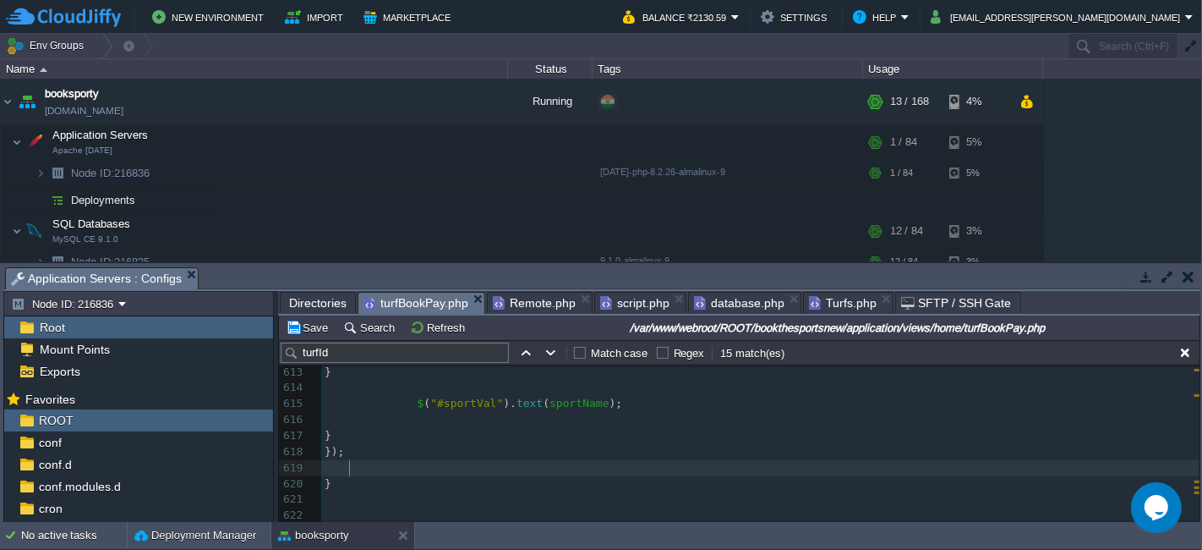
click at [519, 418] on pre at bounding box center [760, 420] width 879 height 16
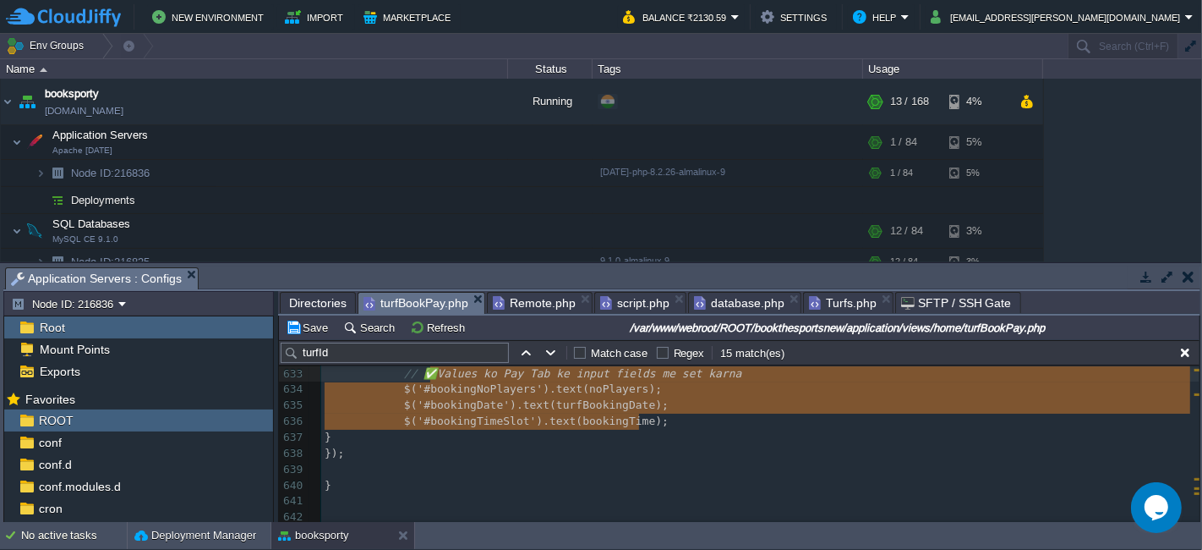
type textarea "Values ko Pay Tab ke input fields me set karna $('#bookingNoPlayers').text(noPl…"
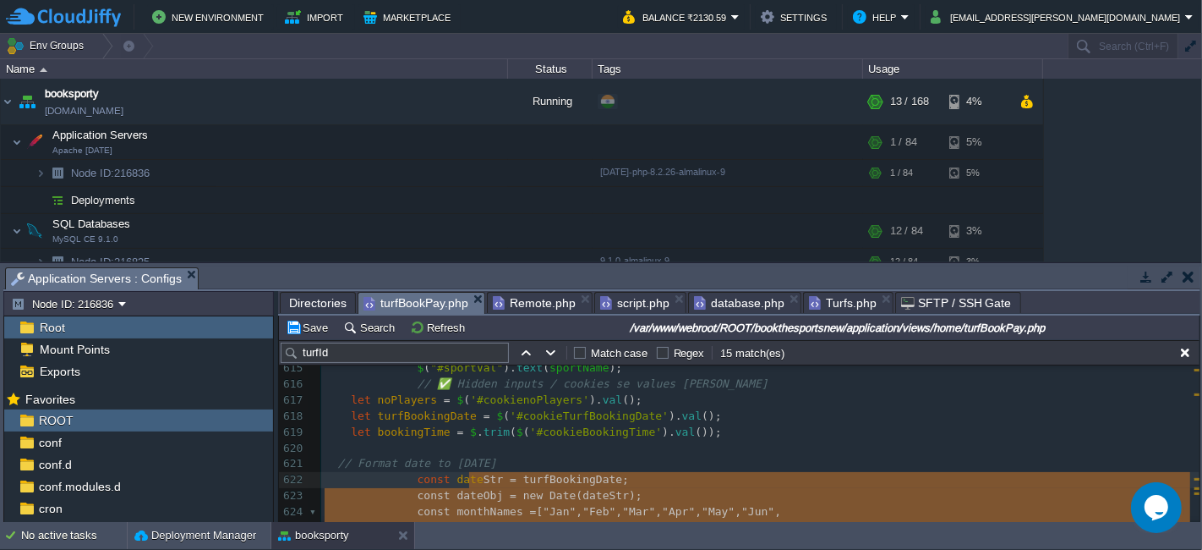
type textarea "Str = turfBookingDate; const dateObj = new Date(dateStr); const monthNames = ["…"
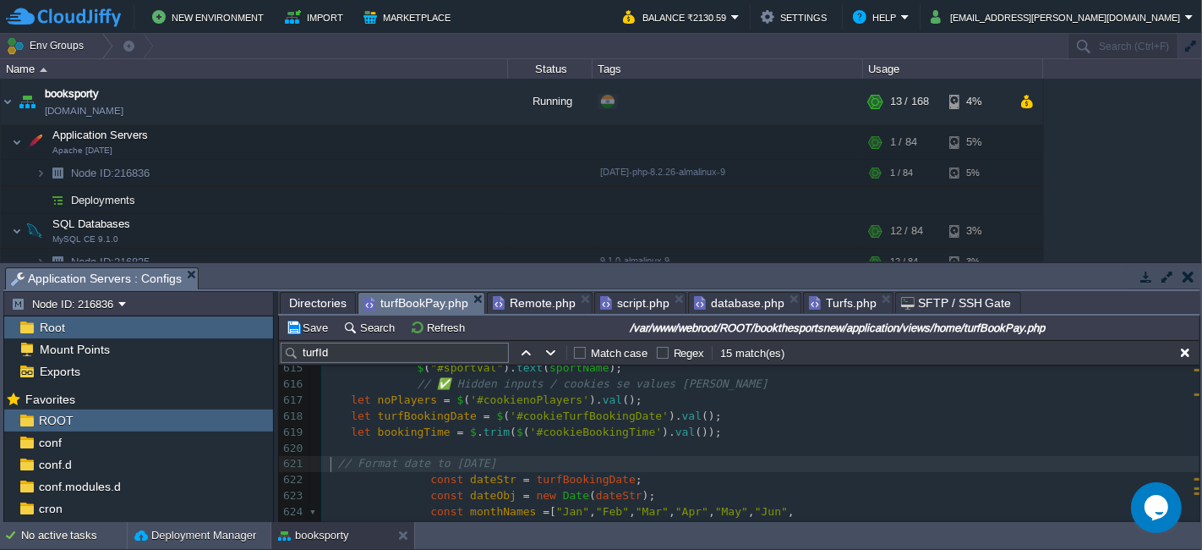
click at [331, 459] on div "xxxxxxxxxx $ ( "#bookingTimeSlot" ). text ( bookingSlot ); 603 cache : false , …" at bounding box center [760, 471] width 879 height 605
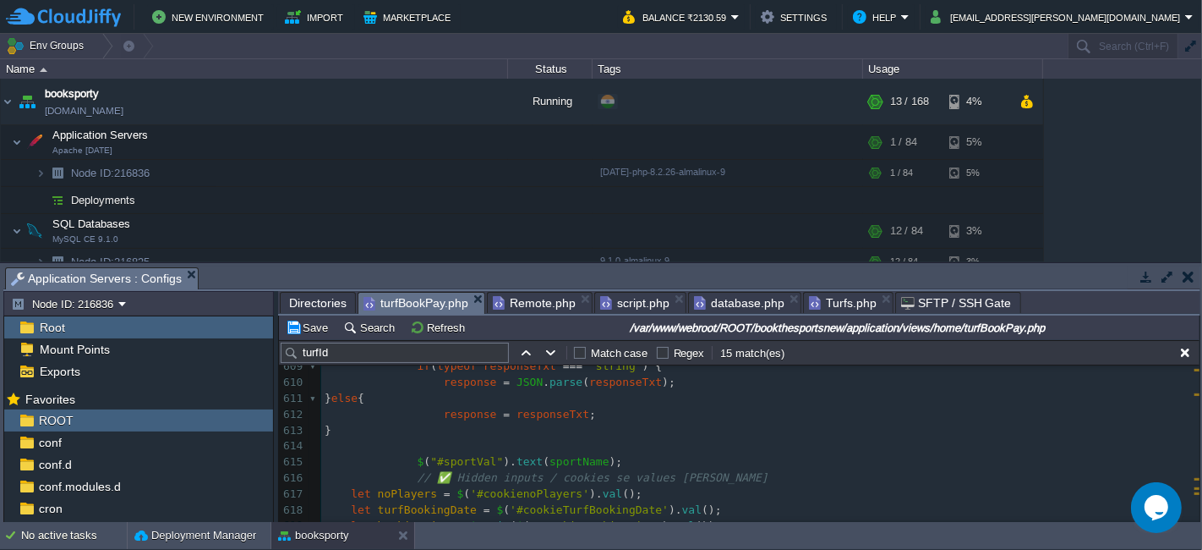
click at [425, 488] on span "noPlayers" at bounding box center [407, 493] width 59 height 13
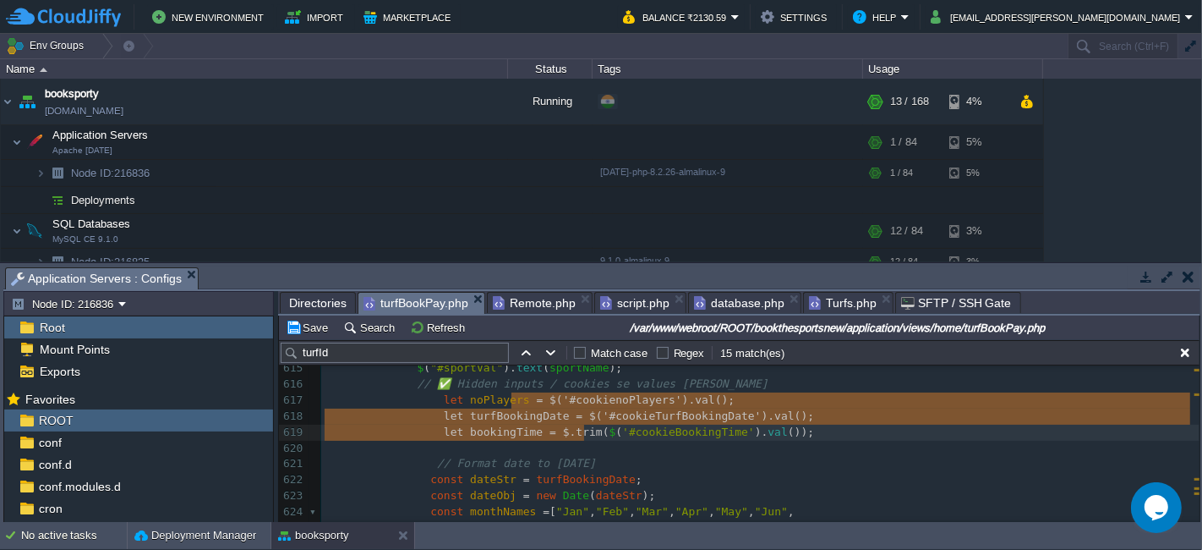
type textarea "= $('#cookienoPlayers').val(); let turfBookingDate = $('#cookieTurfBookingDate'…"
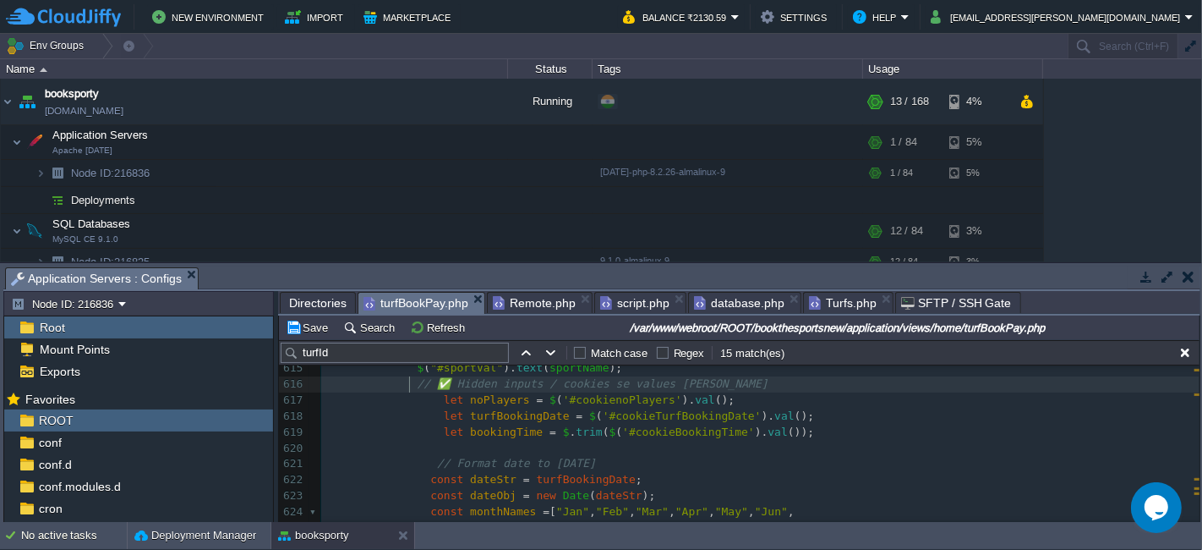
click at [411, 383] on div "xxxxxxxxxx $ ( "#bookingTimeSlot" ). text ( bookingSlot ); 599 $ . ajax ({ 600 …" at bounding box center [760, 440] width 879 height 669
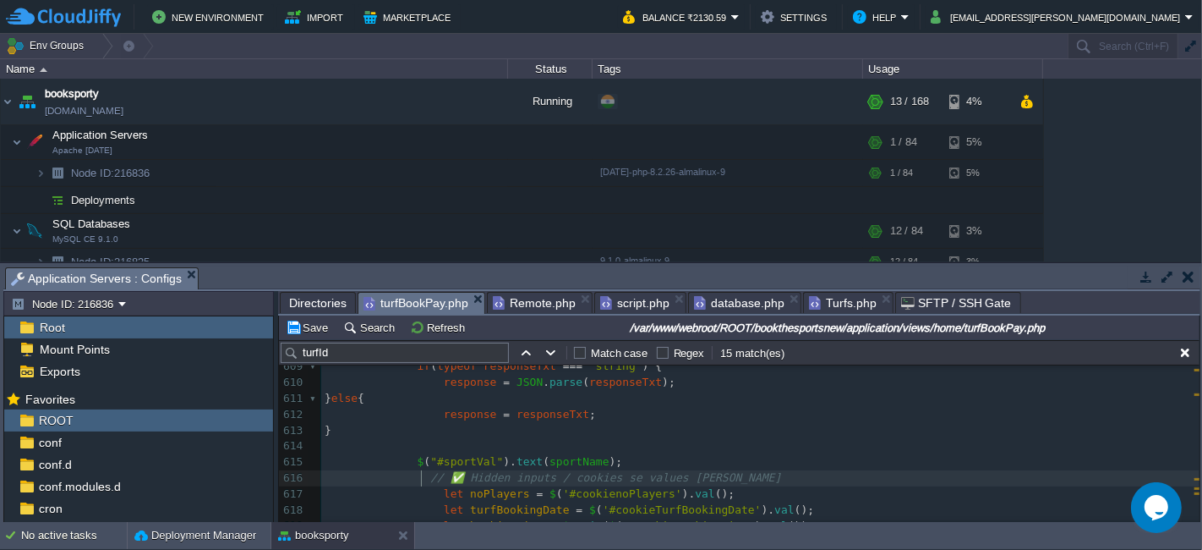
click at [619, 463] on pre "$ ( "#sportVal" ). text ( sportName );" at bounding box center [760, 462] width 879 height 16
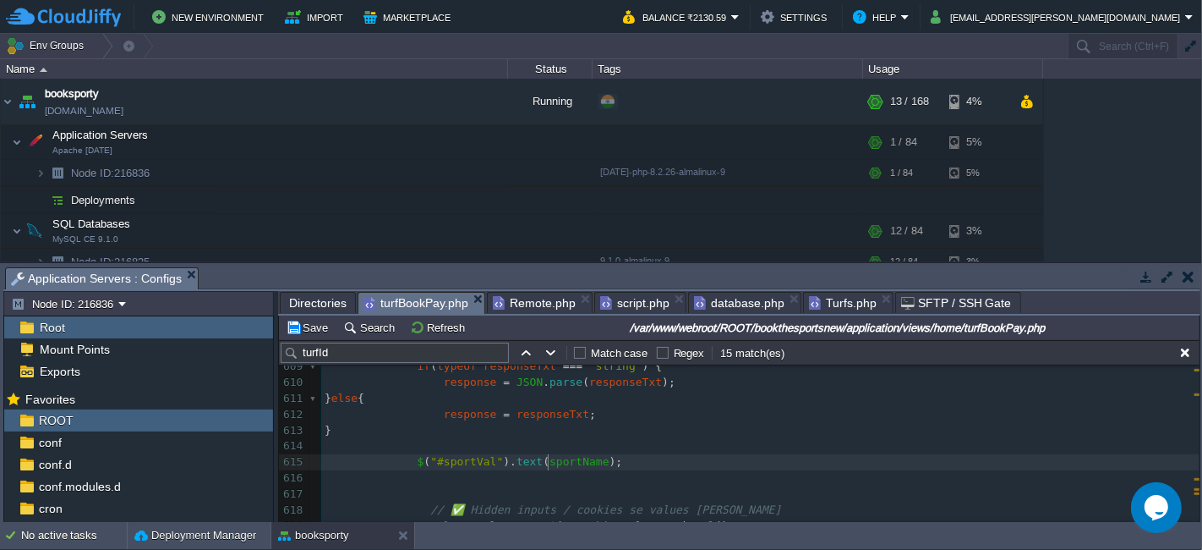
click at [551, 463] on div "xxxxxxxxxx $ ( "#bookingTimeSlot" ). text ( bookingSlot ); 599 $ . ajax ({ 600 …" at bounding box center [760, 550] width 879 height 701
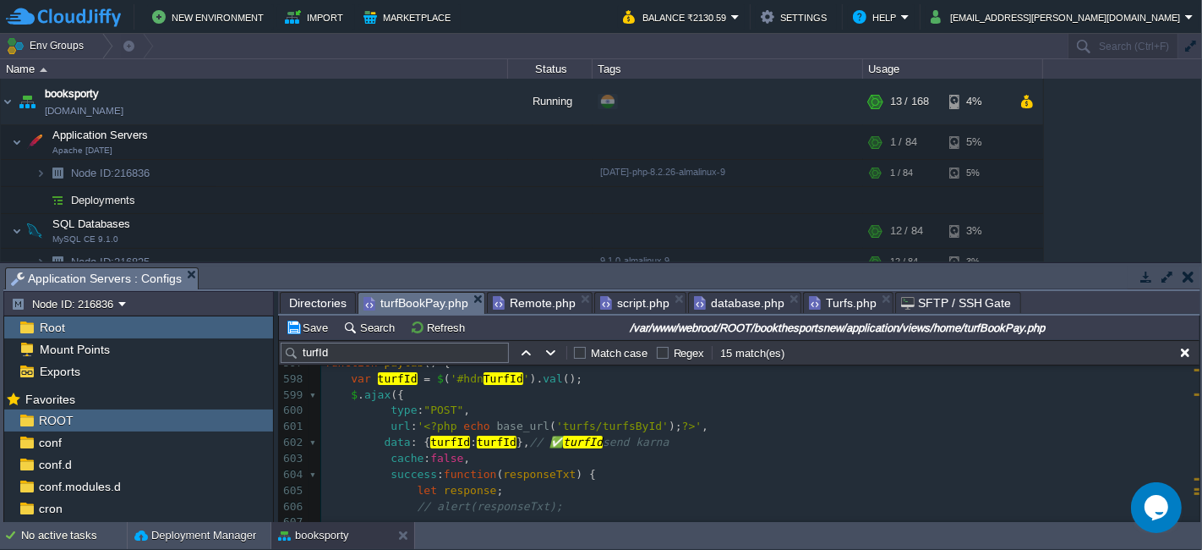
type textarea "sportName"
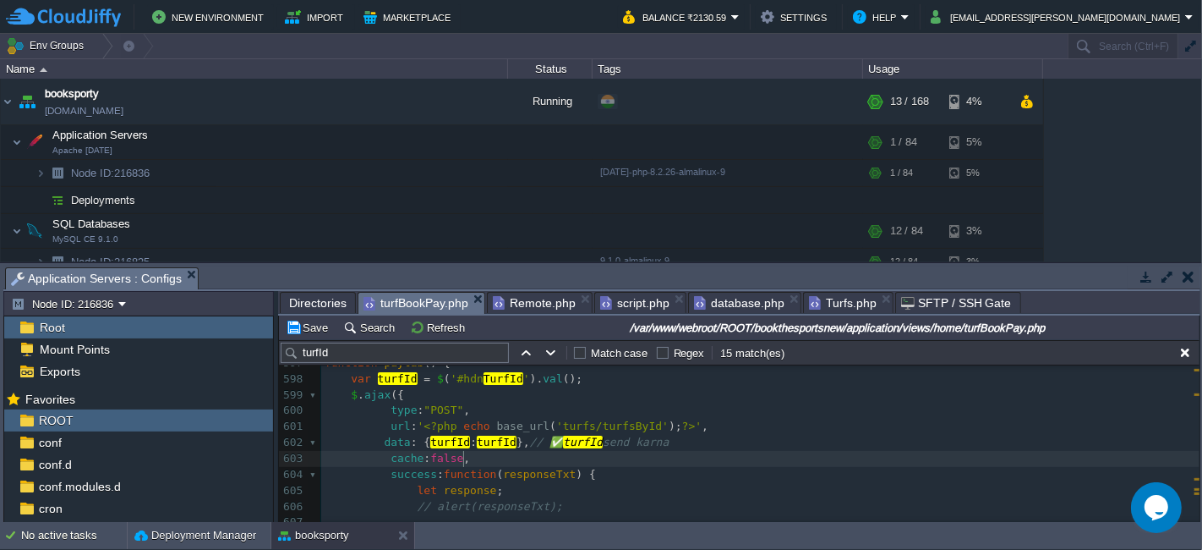
click at [551, 451] on pre "cache : false ," at bounding box center [760, 459] width 879 height 16
type textarea "cache: false,"
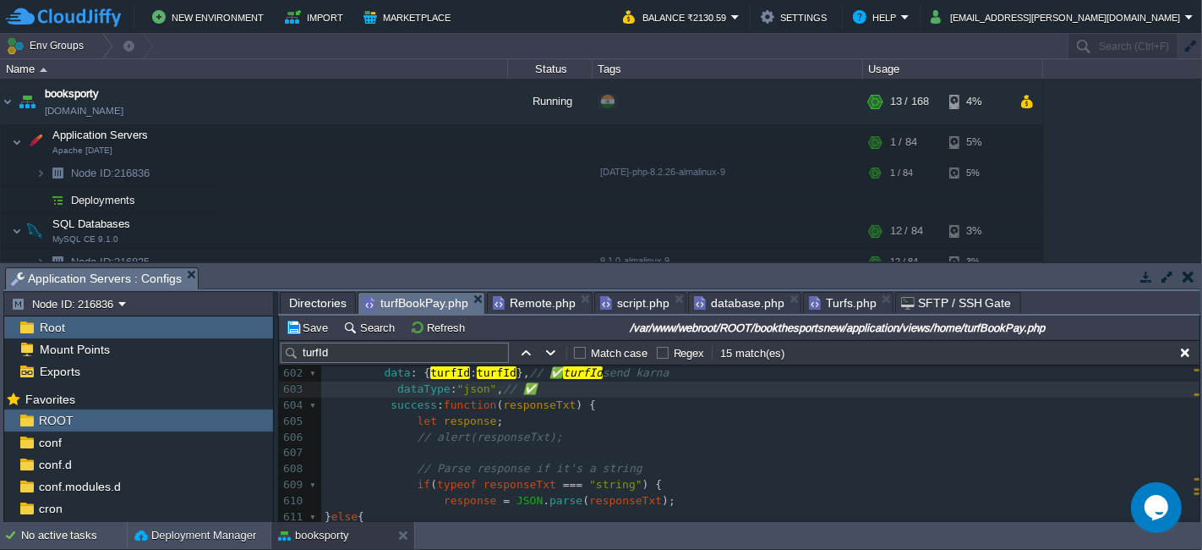
scroll to position [9864, 0]
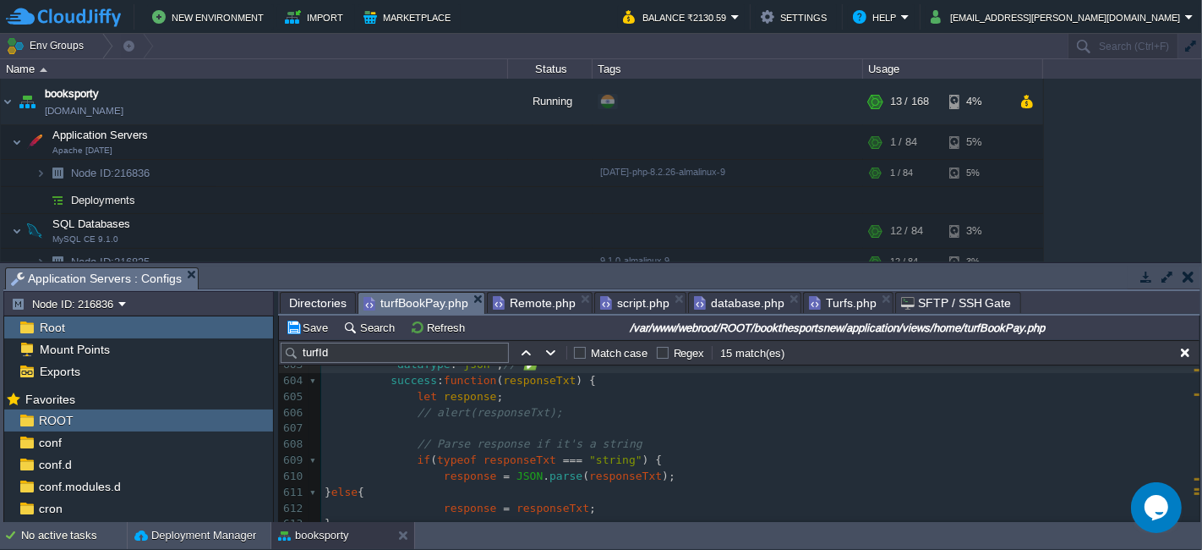
click at [589, 462] on span ""string"" at bounding box center [615, 459] width 53 height 13
click at [406, 397] on span at bounding box center [371, 396] width 93 height 13
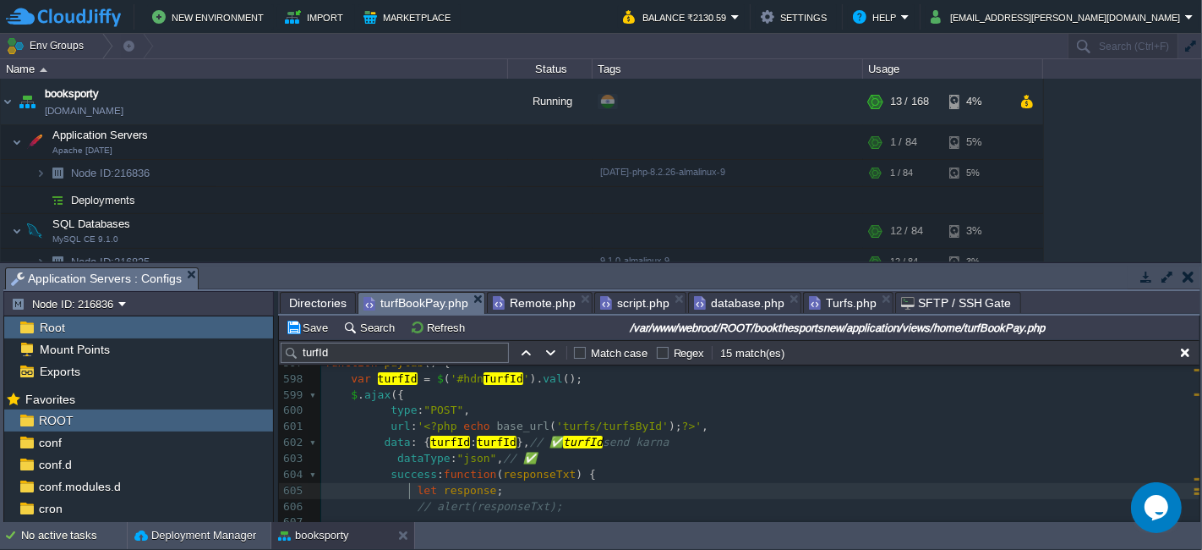
scroll to position [9842, 0]
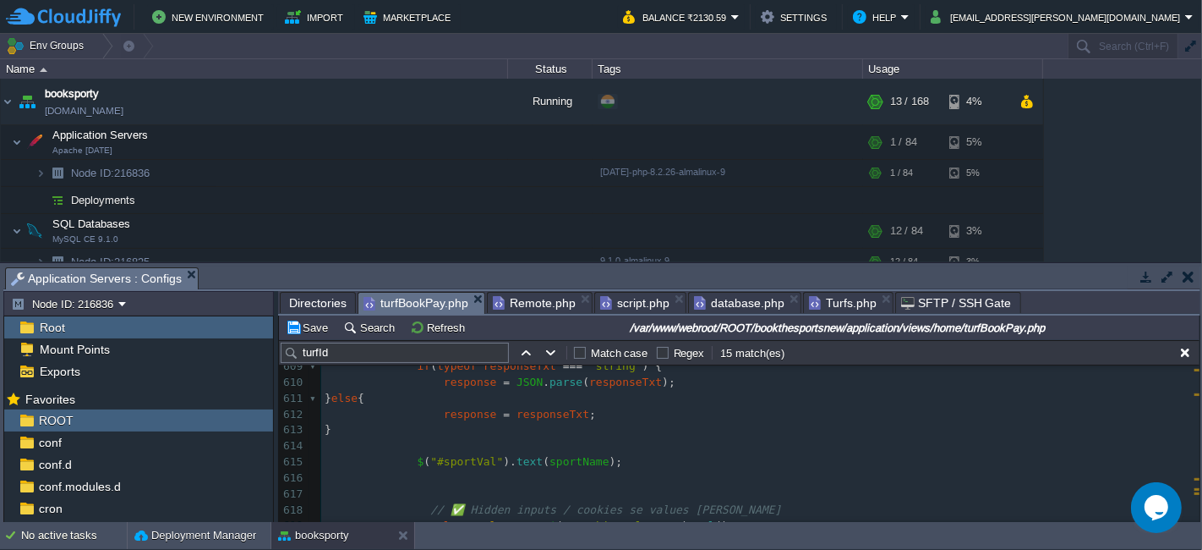
type textarea "let response; // alert(responseTxt); // Parse response if it's a string if (typ…"
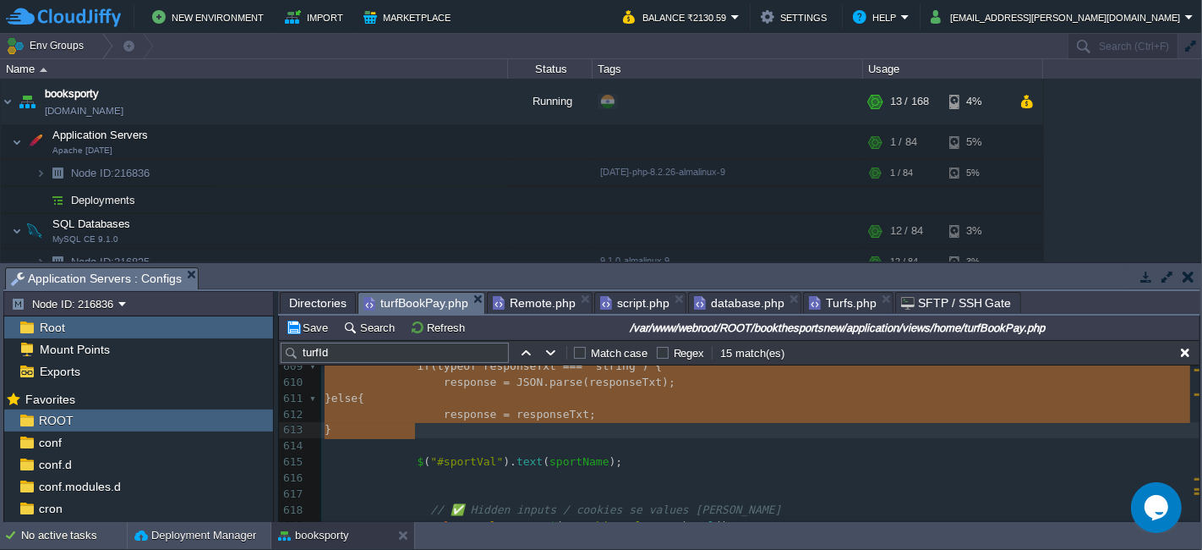
scroll to position [9894, 0]
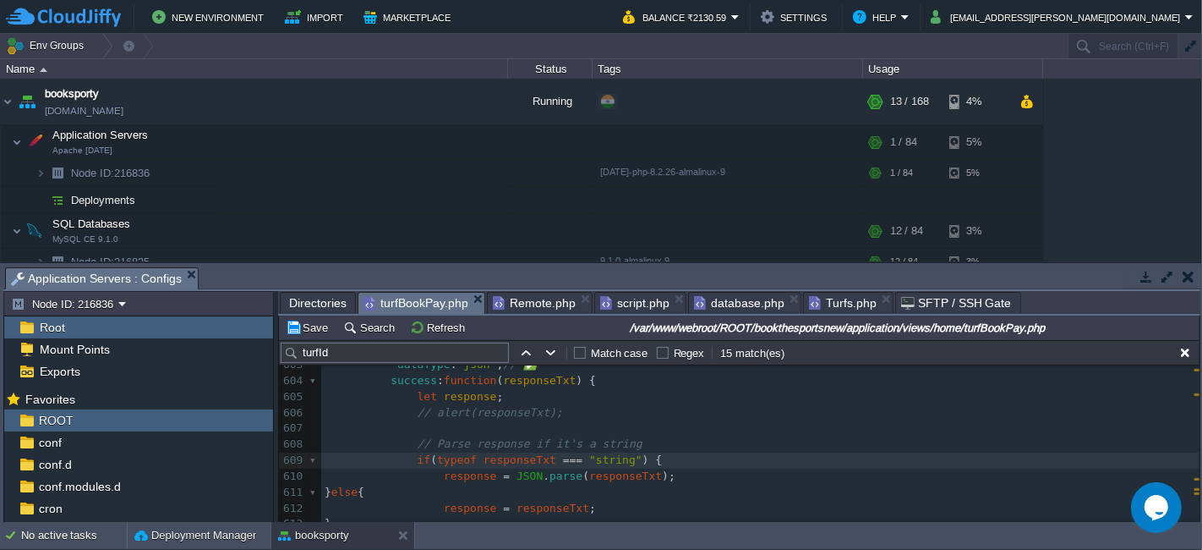
click at [461, 473] on span "response" at bounding box center [470, 475] width 53 height 13
type textarea "response"
click at [544, 411] on div "xxxxxxxxxx $ ( "#bookingTimeSlot" ). text ( bookingSlot ); 591 $ ( '#top_error_…" at bounding box center [760, 516] width 879 height 701
type textarea "// alert(responseTxt);"
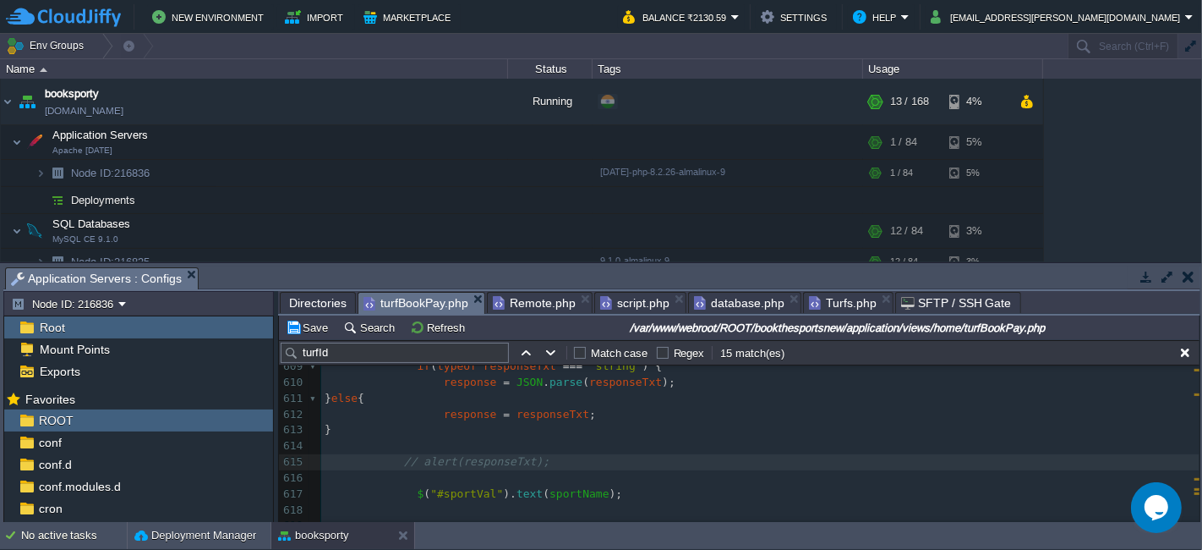
click at [409, 460] on div "xxxxxxxxxx $ ( "#bookingTimeSlot" ). text ( bookingSlot ); 591 $ ( '#top_error_…" at bounding box center [760, 438] width 879 height 733
type textarea "//"
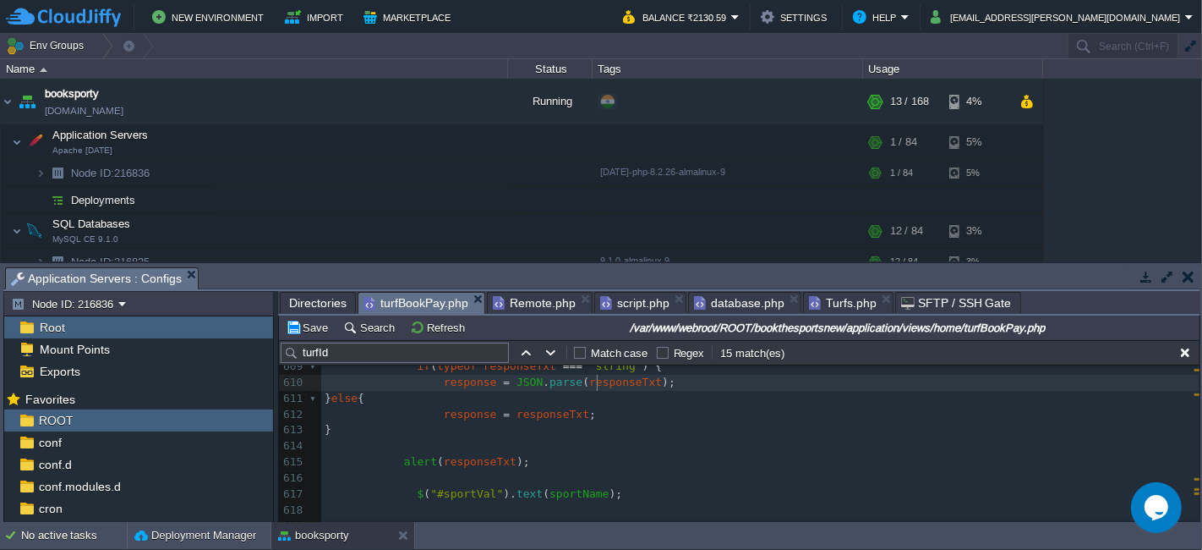
click at [594, 381] on span "responseTxt" at bounding box center [625, 381] width 73 height 13
click at [462, 380] on span "response" at bounding box center [470, 381] width 53 height 13
type textarea "response"
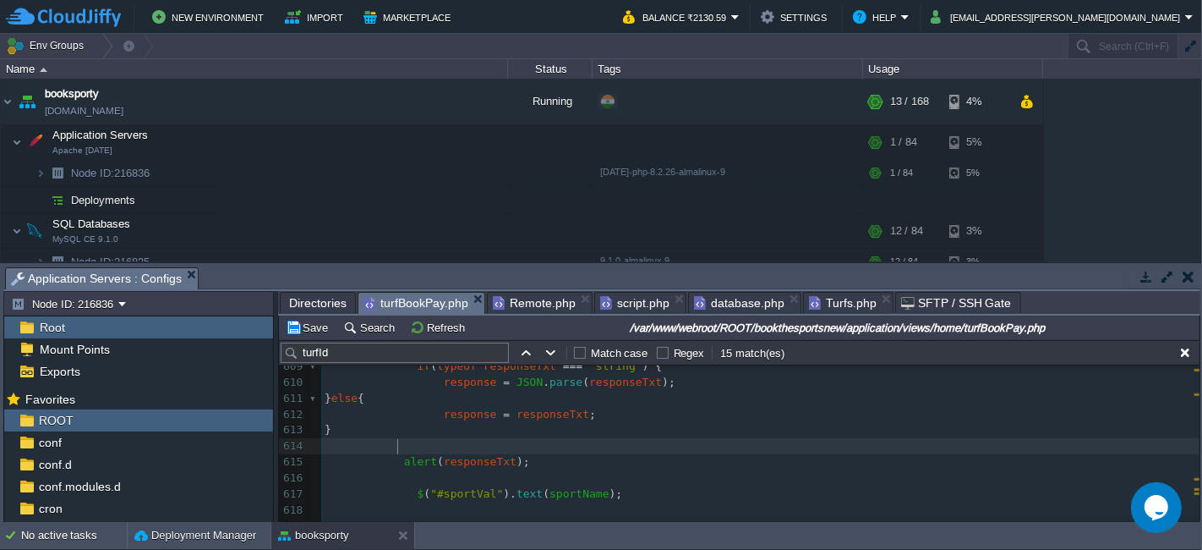
click at [479, 452] on pre at bounding box center [760, 446] width 879 height 16
click at [479, 460] on span "responseTxt" at bounding box center [480, 461] width 73 height 13
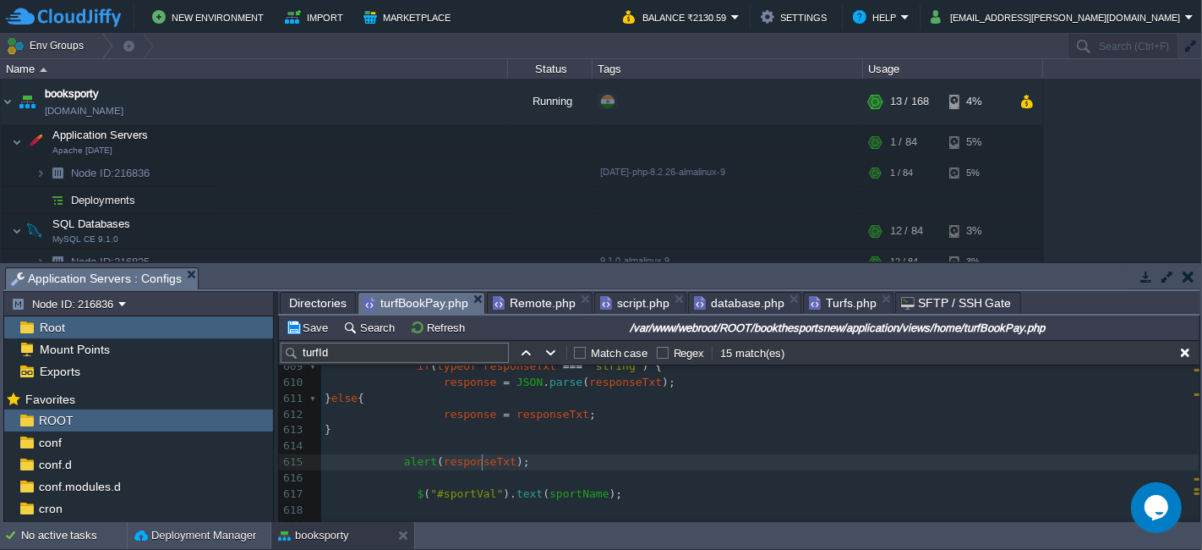
type textarea "responseTxt"
click at [311, 322] on button "Save" at bounding box center [309, 327] width 47 height 15
click at [619, 443] on pre at bounding box center [760, 446] width 879 height 16
type textarea "//"
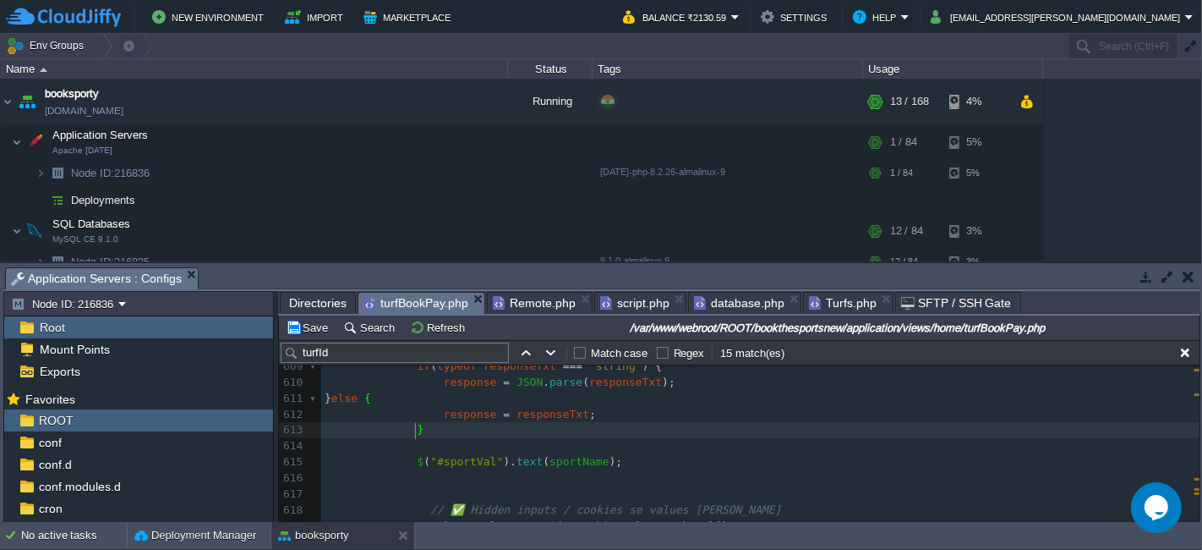
type textarea "cache: false,"
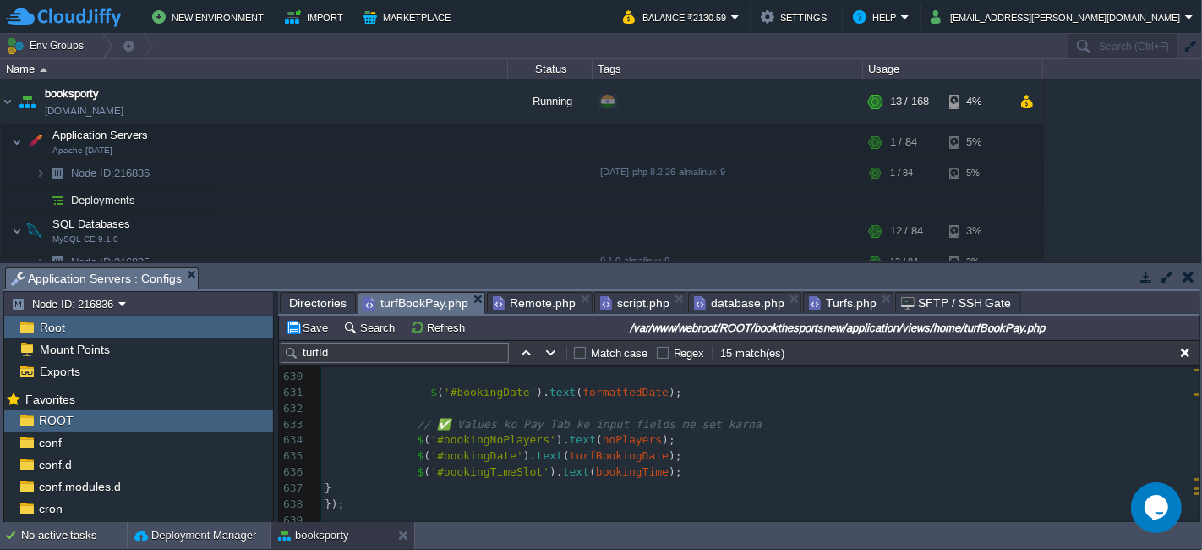
scroll to position [10297, 0]
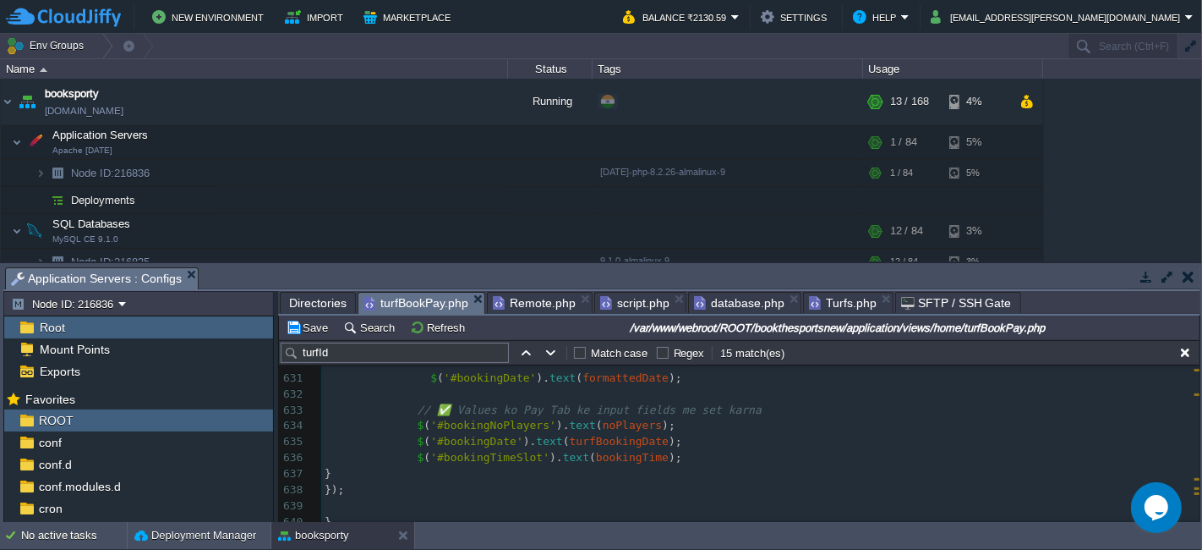
type textarea "= $('#cookienoPlayers').val(); let turfBookingDate = $('#cookieTurfBookingDate'…"
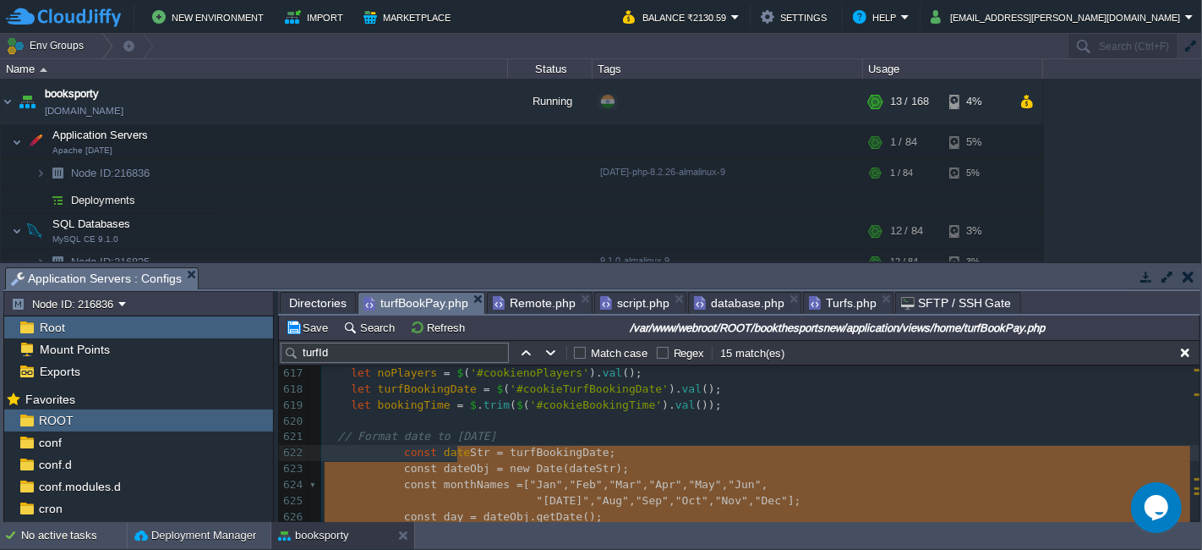
scroll to position [10194, 0]
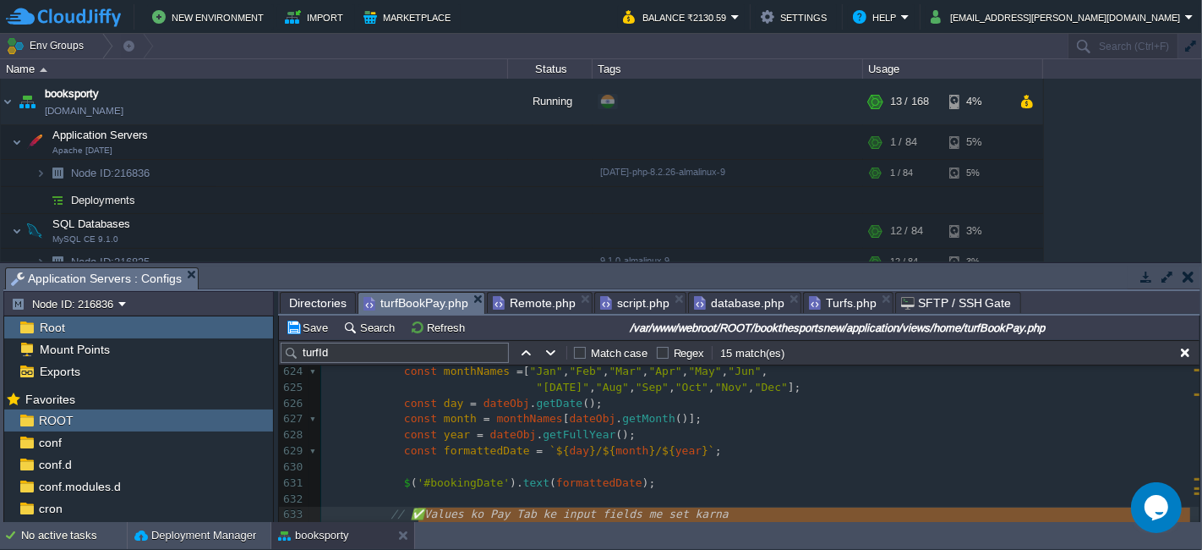
type textarea "Values ko Pay Tab ke input fields me set karna $('#bookingNoPlayers').text(noPl…"
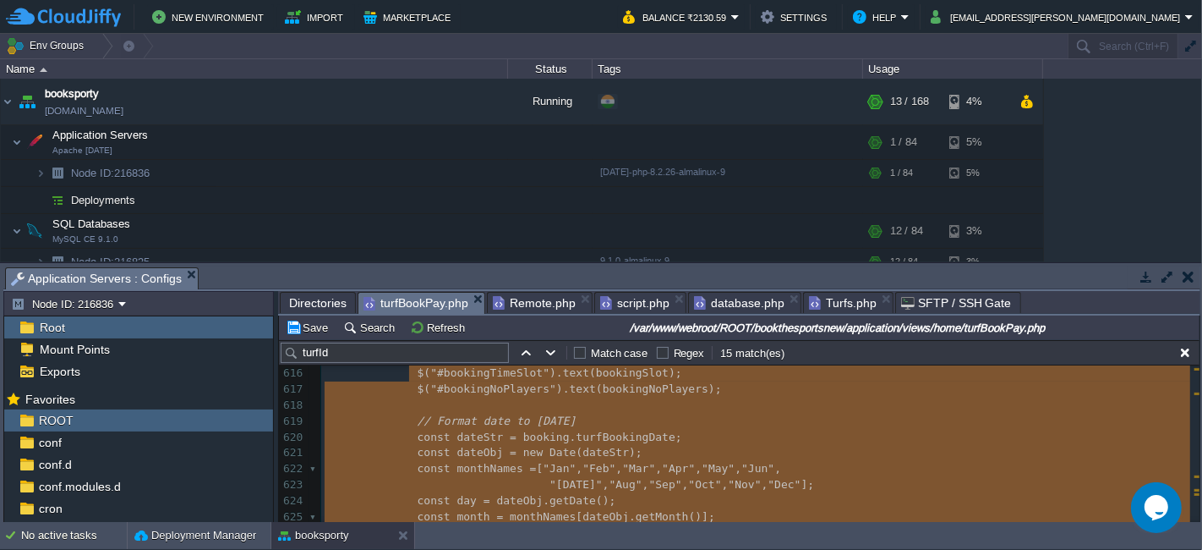
type textarea "data: dataString,"
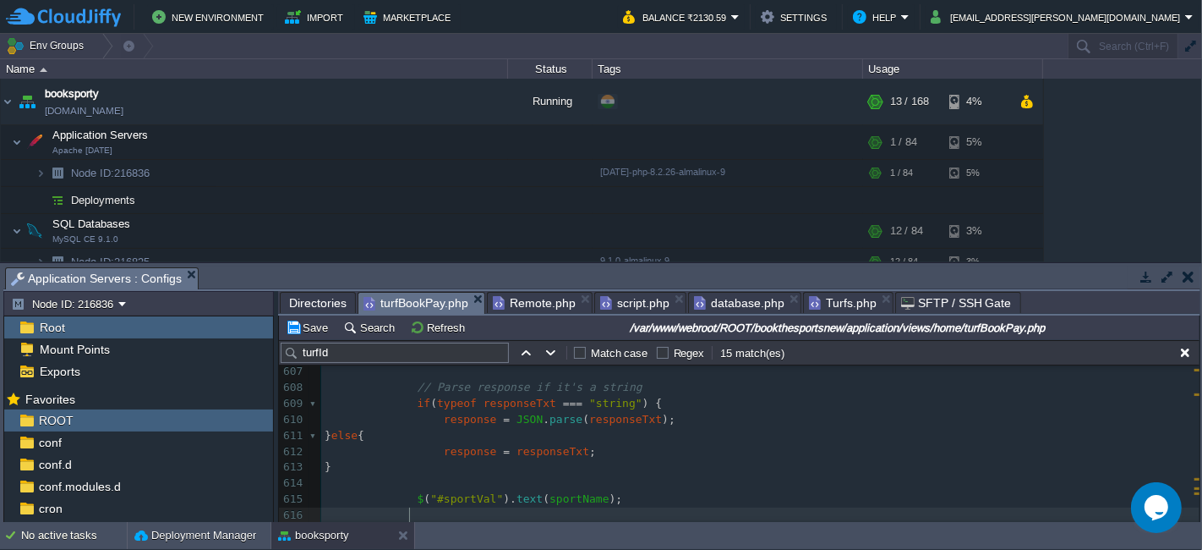
type textarea "-"
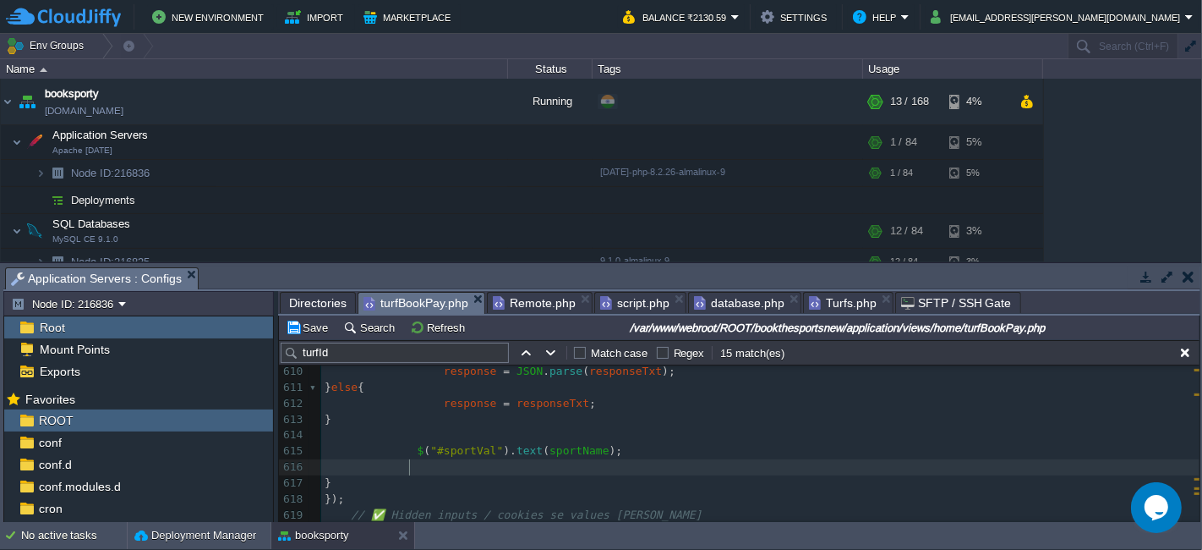
click at [391, 499] on pre "});" at bounding box center [760, 499] width 879 height 16
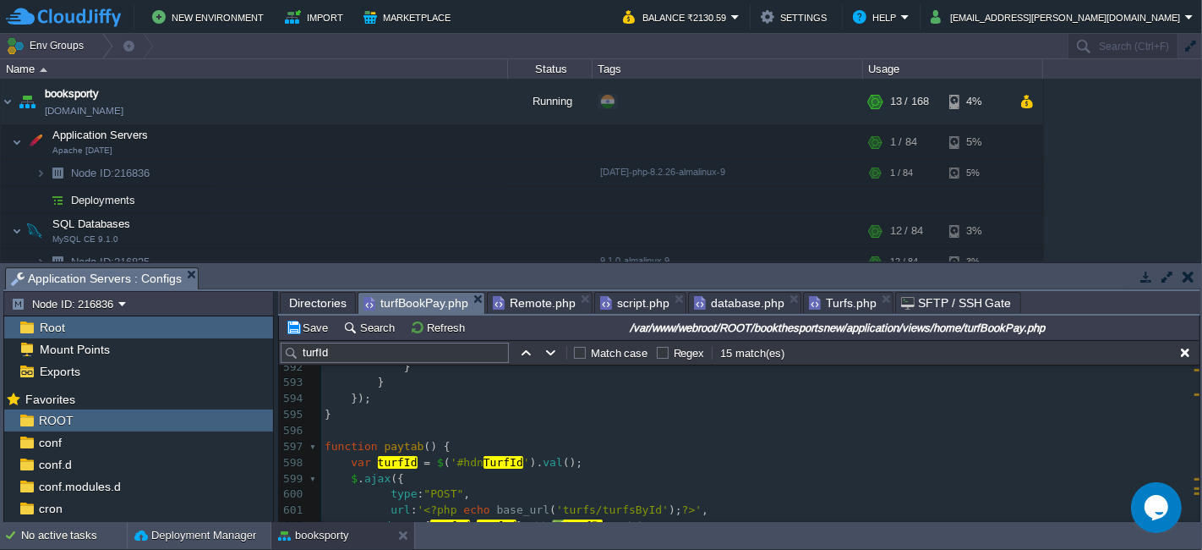
type textarea "$.ajax({ type: "POST", url: '<?php echo base_url('turfs/turfsById');?>', data: …"
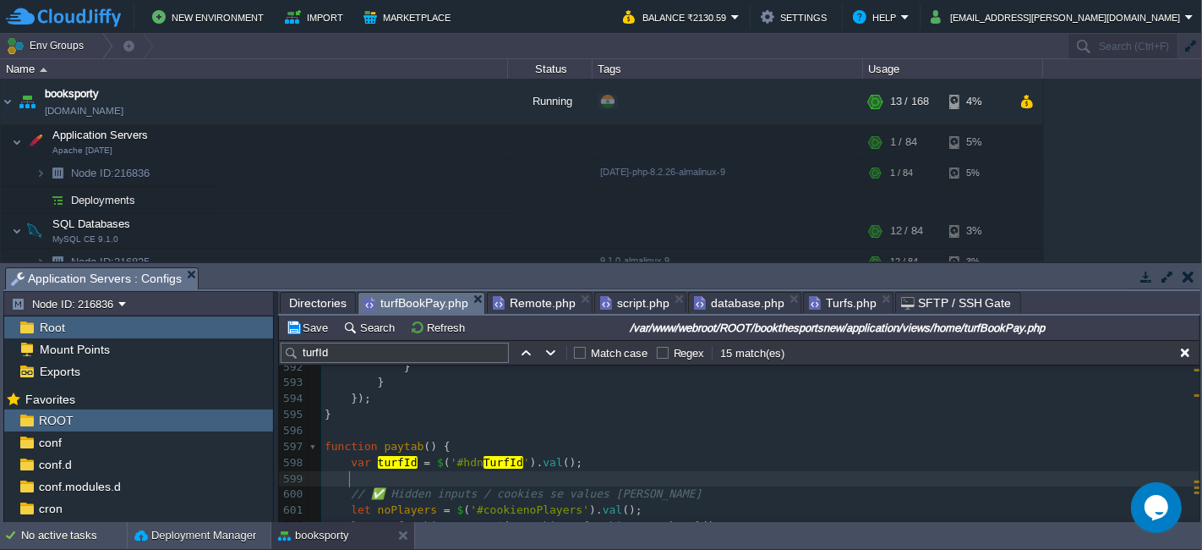
click at [324, 447] on div "xxxxxxxxxx }); 582 modalInstance . hide (); 583 } 584 } 585 paytab (); 586 ​ 58…" at bounding box center [760, 439] width 879 height 478
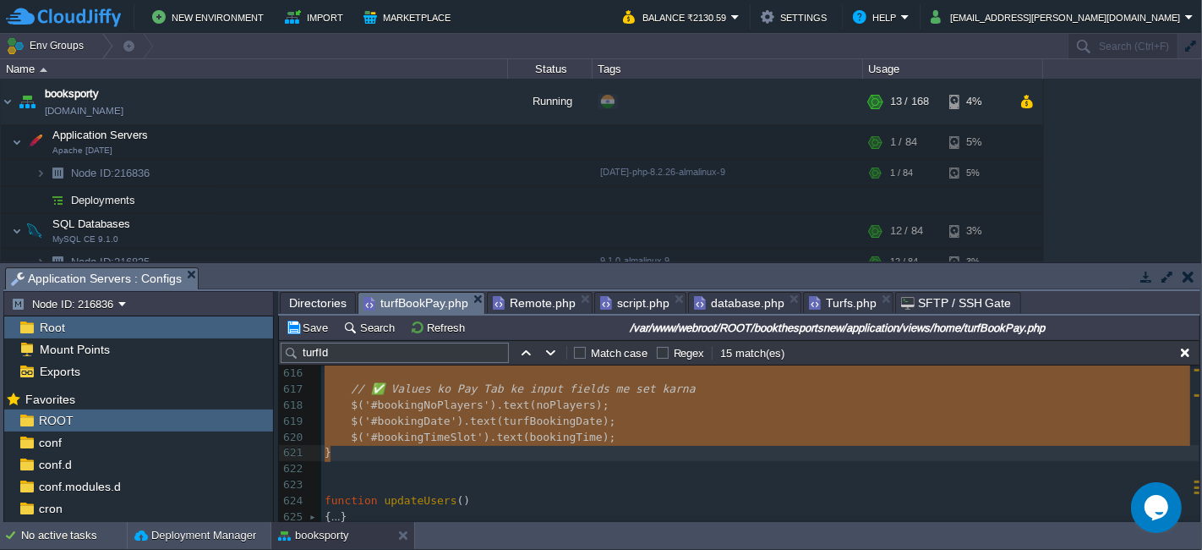
type textarea "-"
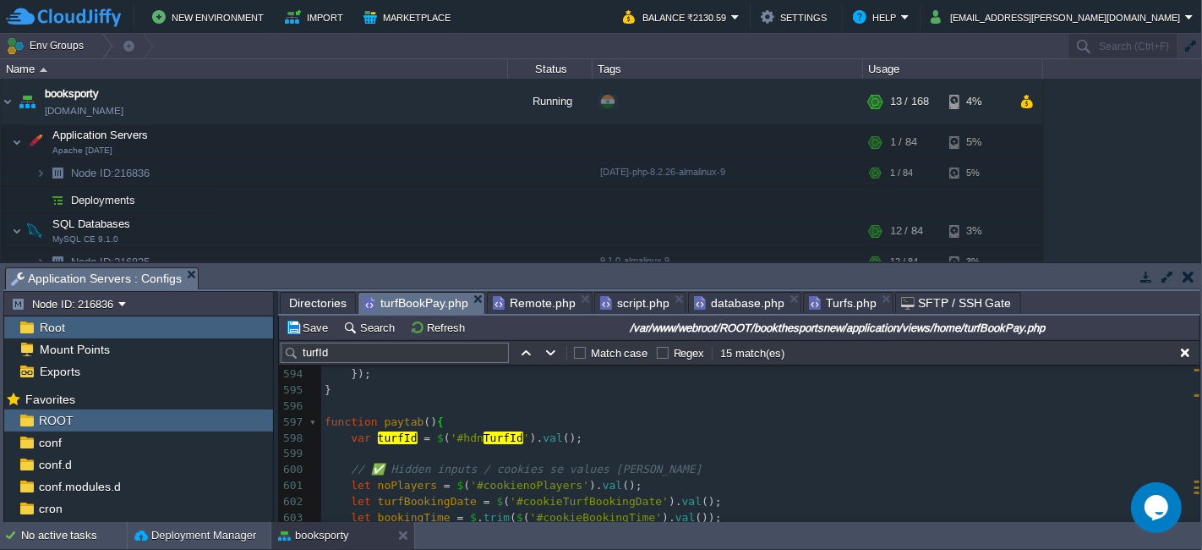
scroll to position [9690, 0]
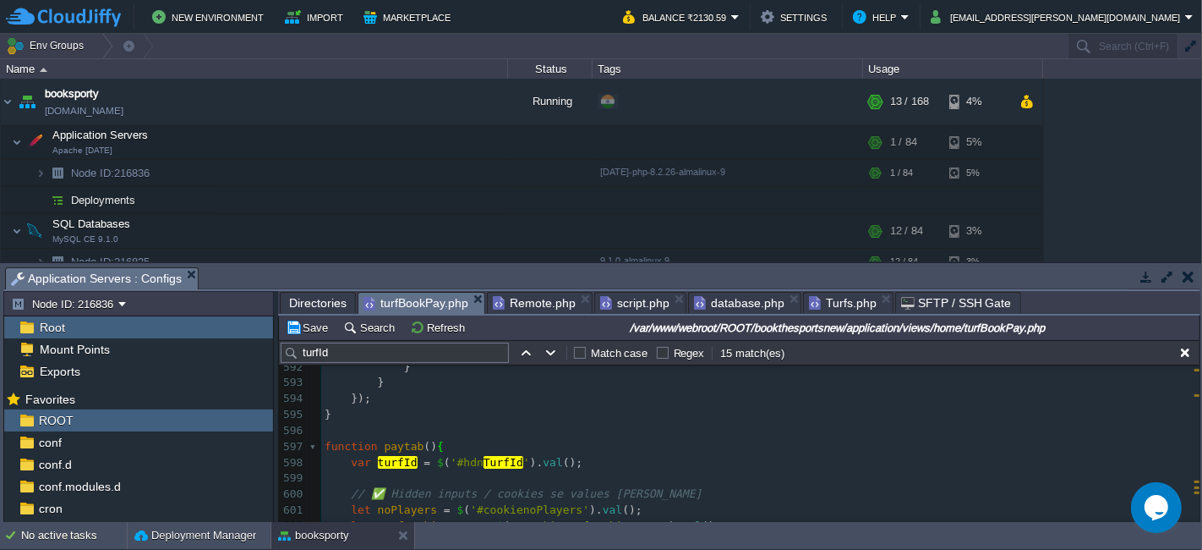
type textarea "-"
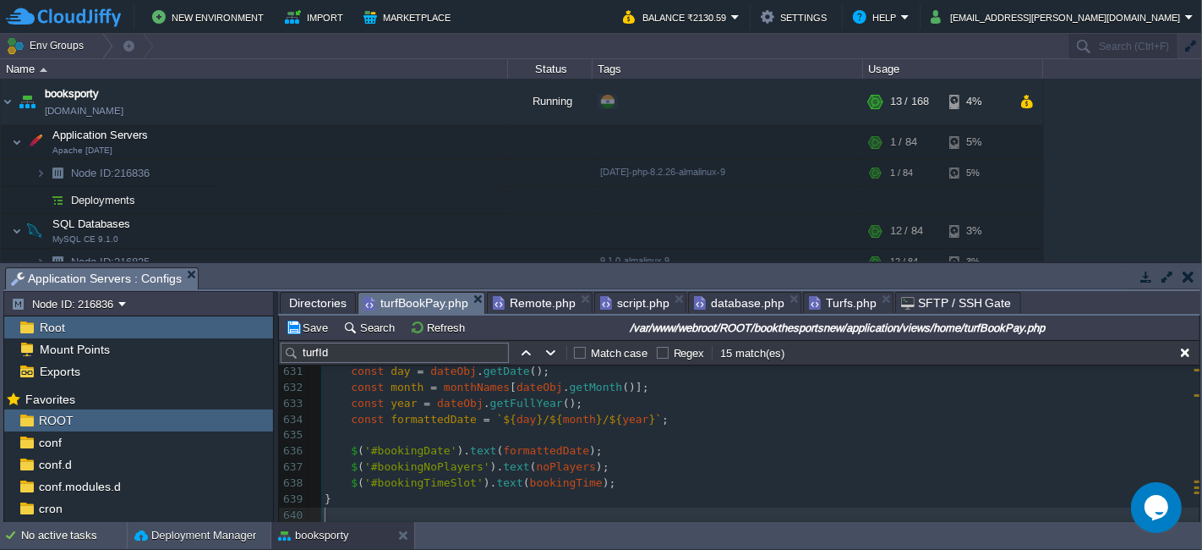
scroll to position [10306, 0]
click at [303, 320] on button "Save" at bounding box center [309, 327] width 47 height 15
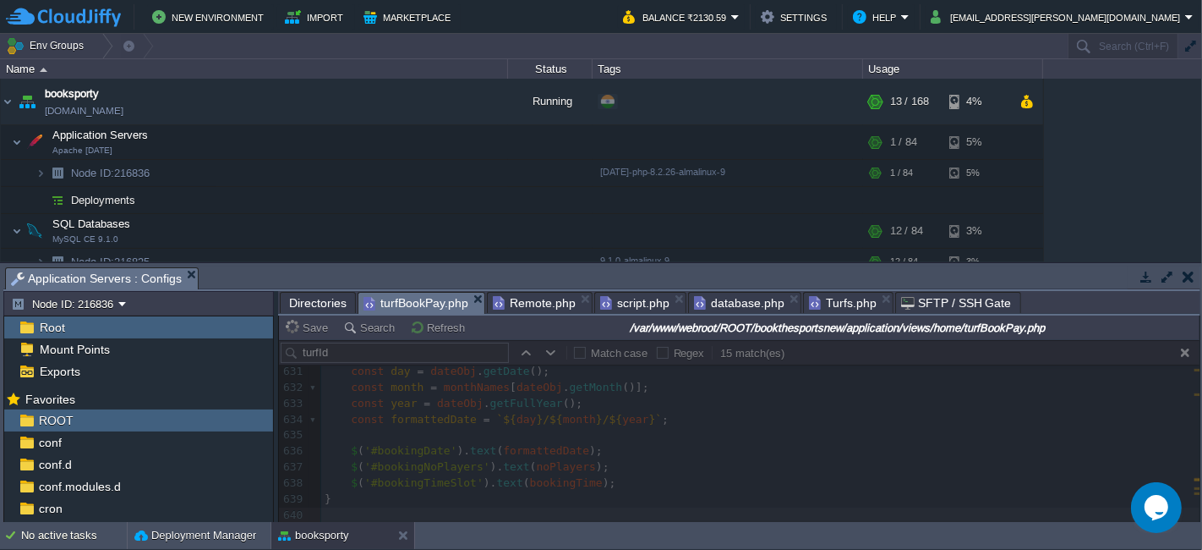
click at [839, 298] on span "Turfs.php" at bounding box center [843, 303] width 68 height 20
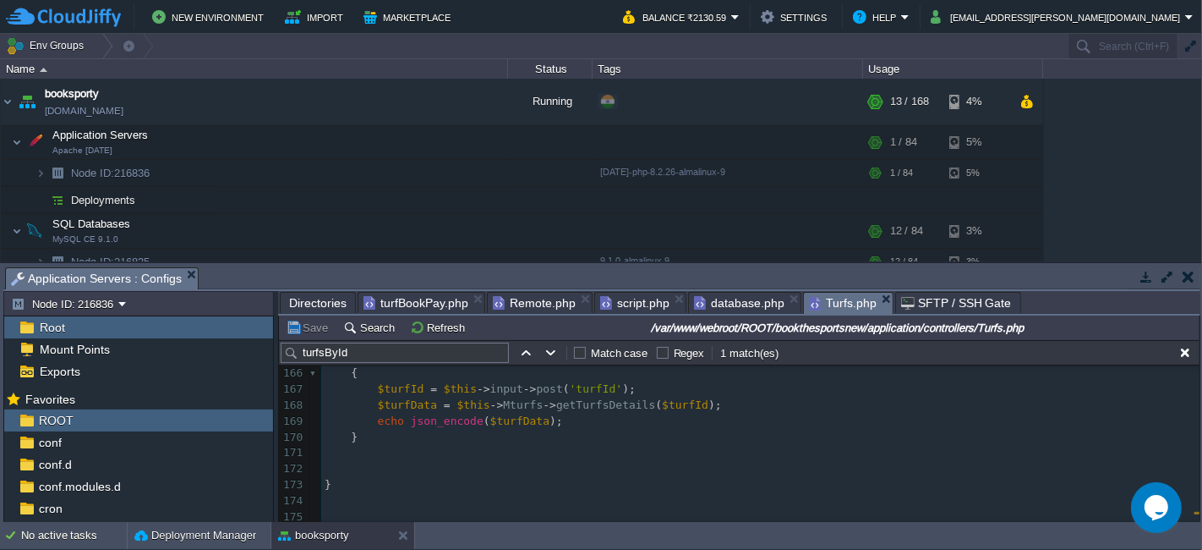
type textarea "public function turfsById() { $turfId = $this->input->post('turfId'); $turfData…"
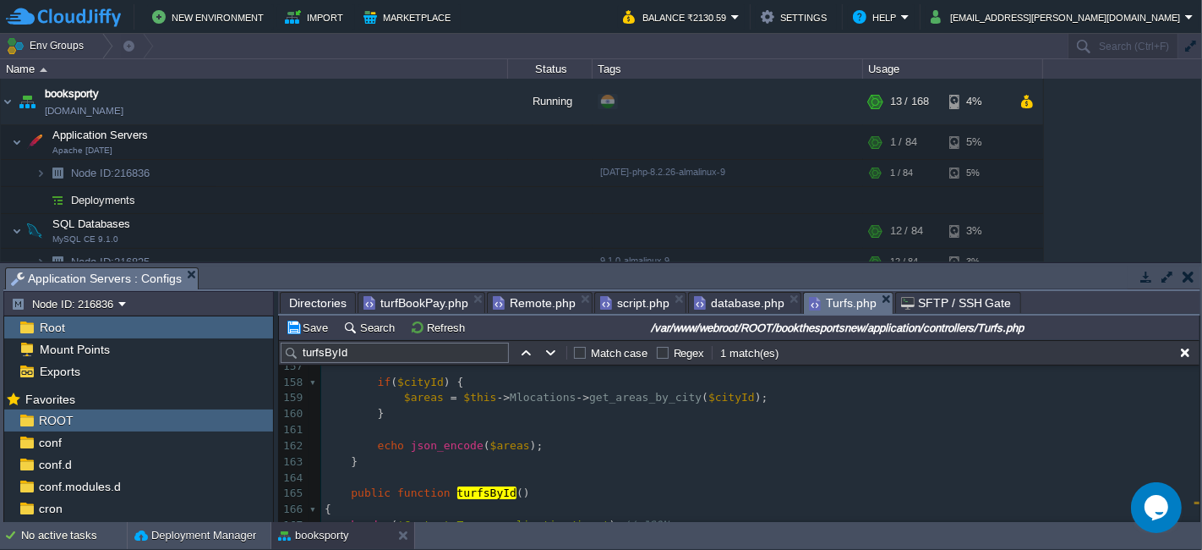
scroll to position [2546, 0]
click at [319, 320] on button "Save" at bounding box center [309, 327] width 47 height 15
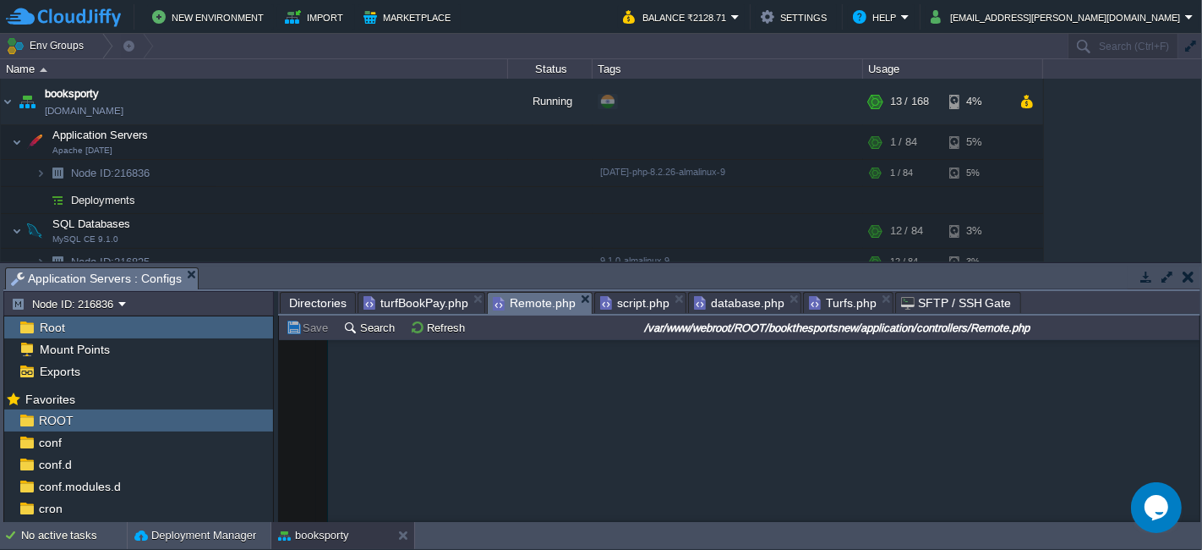
click at [514, 299] on span "Remote.php" at bounding box center [534, 303] width 83 height 21
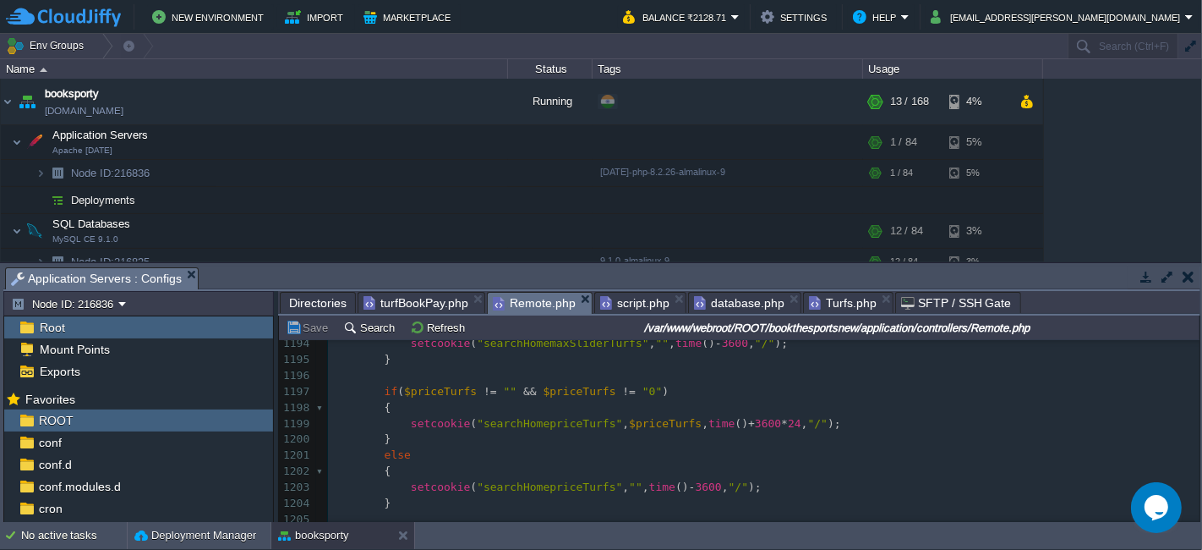
scroll to position [1963, 0]
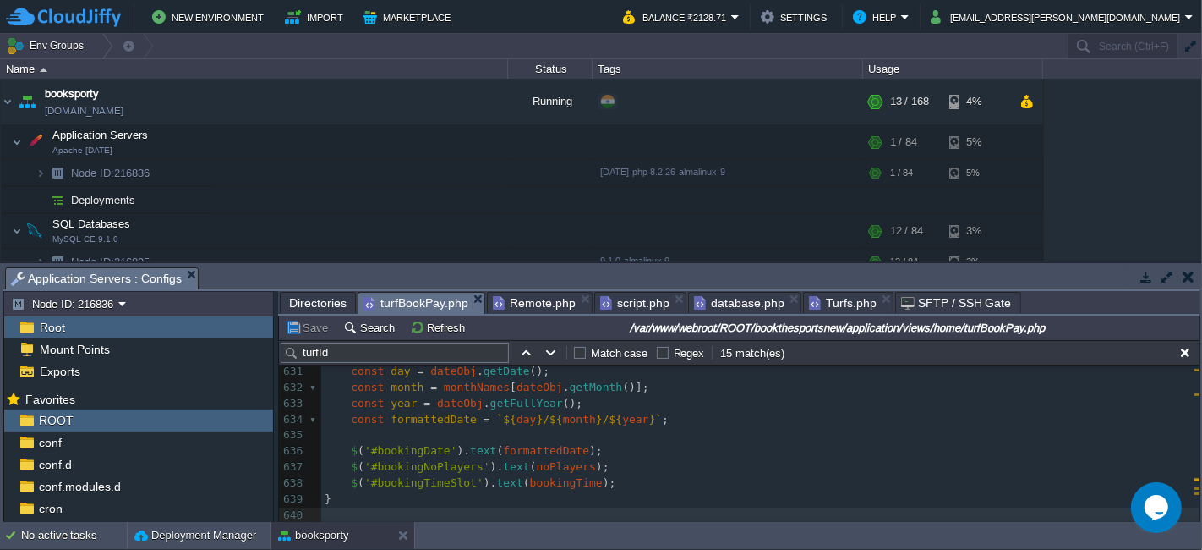
click at [423, 305] on span "turfBookPay.php" at bounding box center [416, 303] width 105 height 21
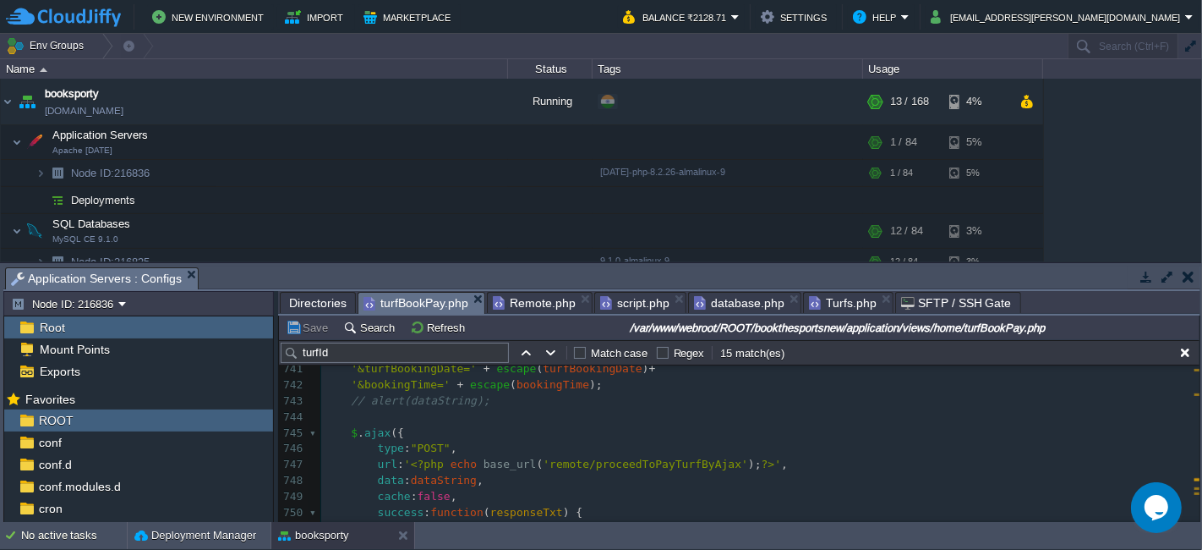
click at [635, 463] on div "xxxxxxxxxx ​ 725 noPlayers = $ ( '#cookienoPlayers' ). val (); 726 727 var turf…" at bounding box center [760, 409] width 879 height 605
type textarea "proceedToPayTurfByAjax"
click at [508, 304] on span "Remote.php" at bounding box center [534, 303] width 83 height 20
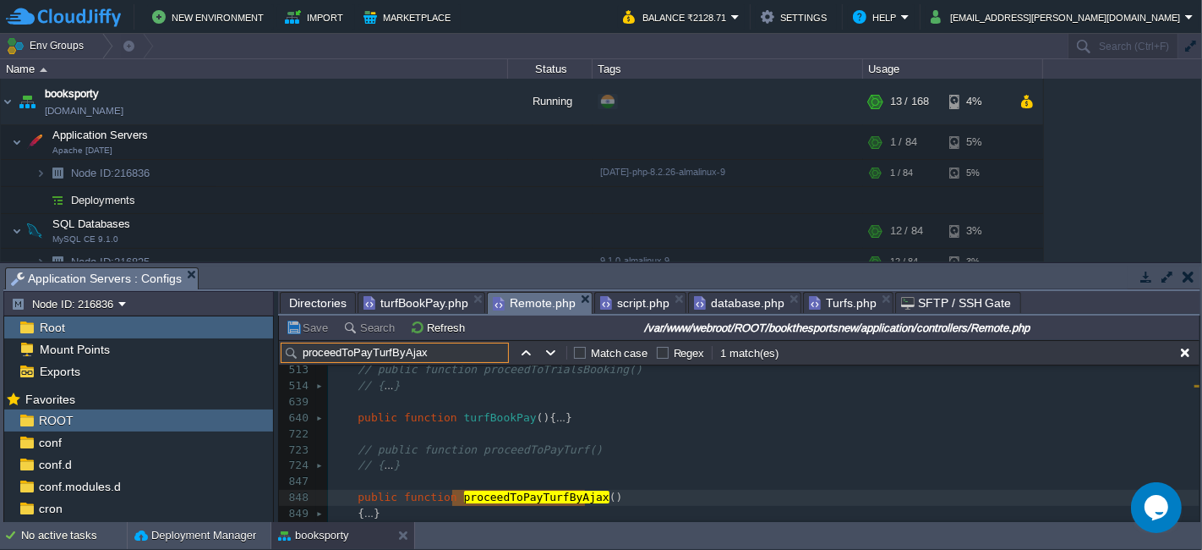
type input "proceedToPayTurfByAjax"
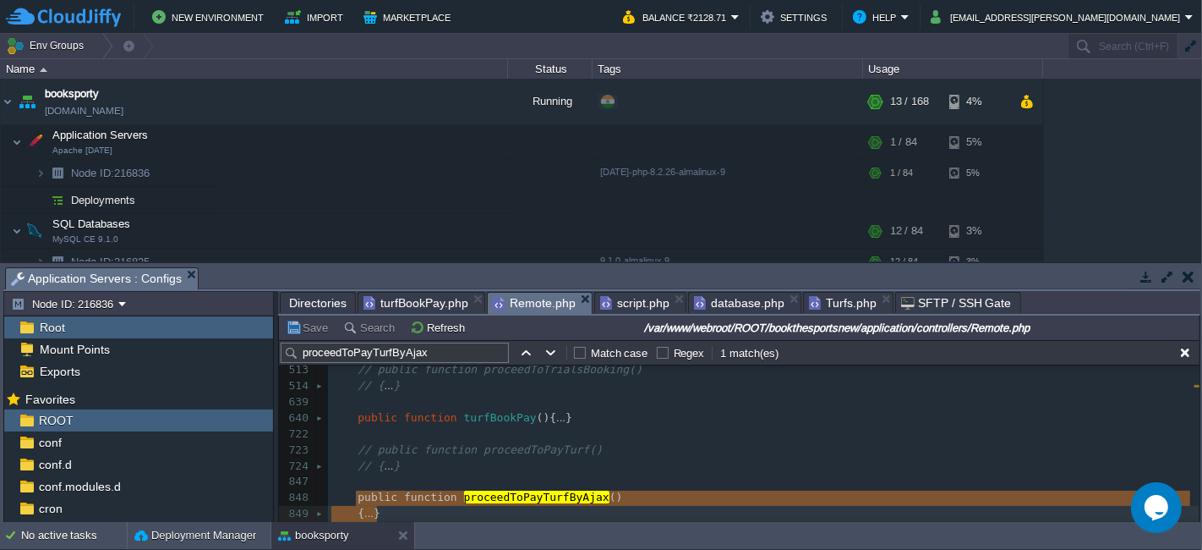
type textarea "public function proceedToPayTurfByAjax() { $turfId = $this->input->post("turfId…"
click at [428, 307] on span "turfBookPay.php" at bounding box center [416, 303] width 105 height 20
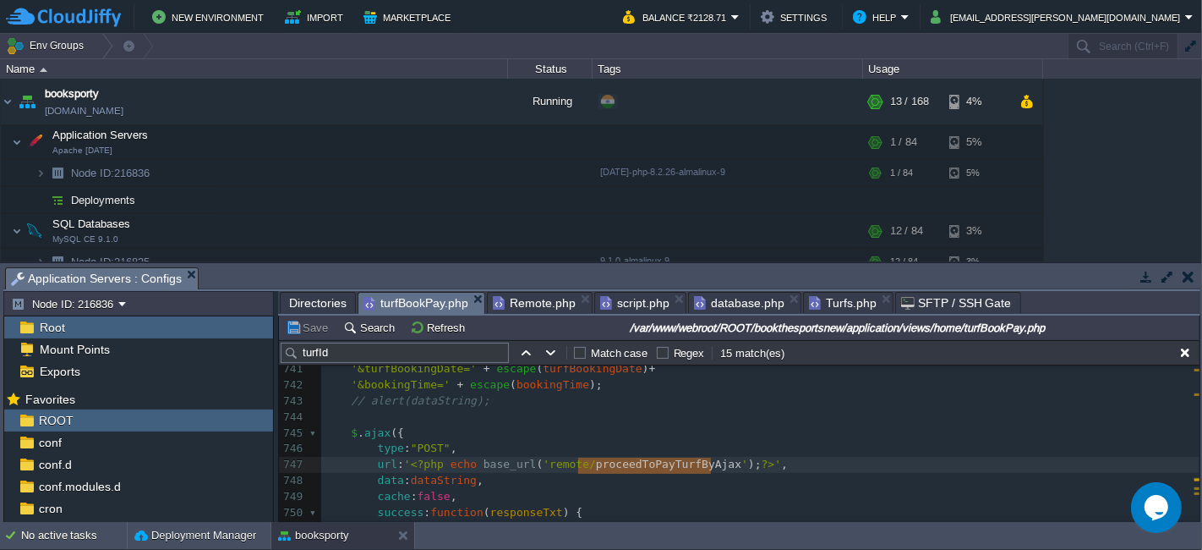
click at [809, 304] on span "Turfs.php" at bounding box center [843, 303] width 68 height 20
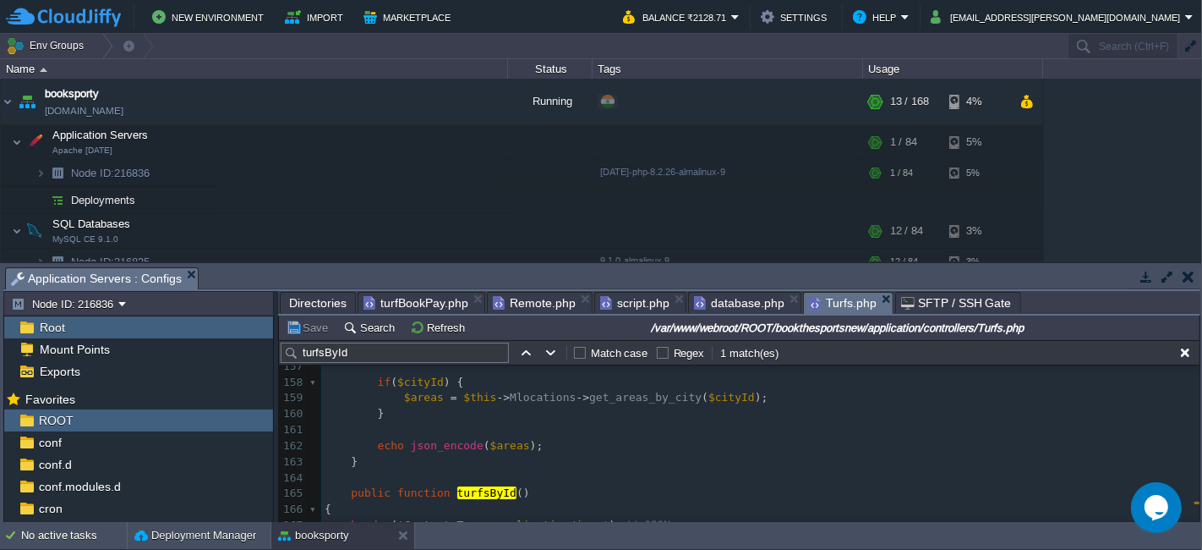
click at [347, 494] on span at bounding box center [345, 493] width 14 height 16
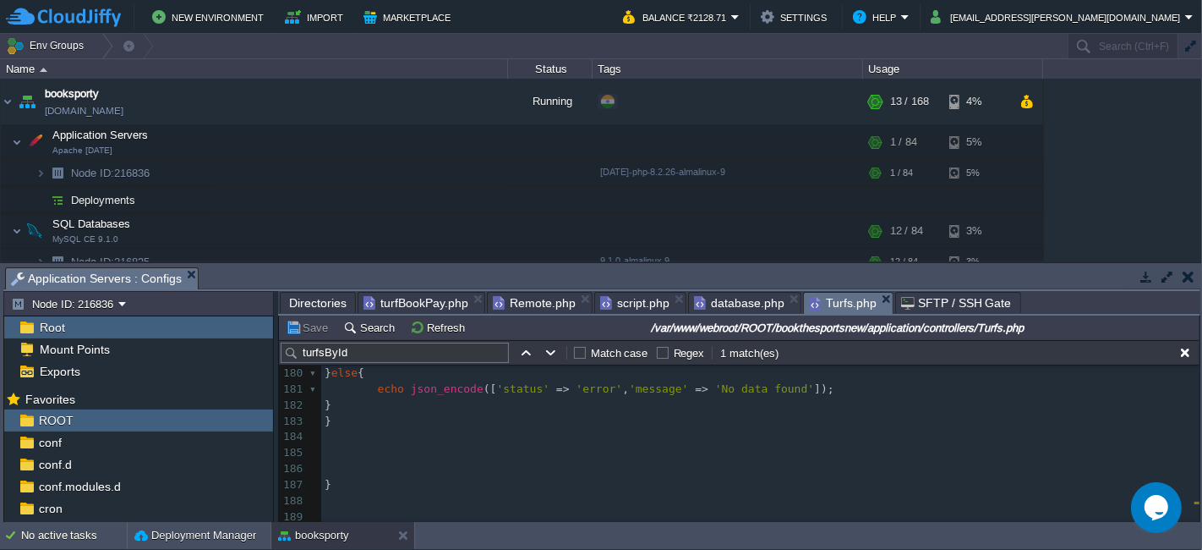
type textarea "public function turfsById() { header('Content-Type: application/json'); // JSON…"
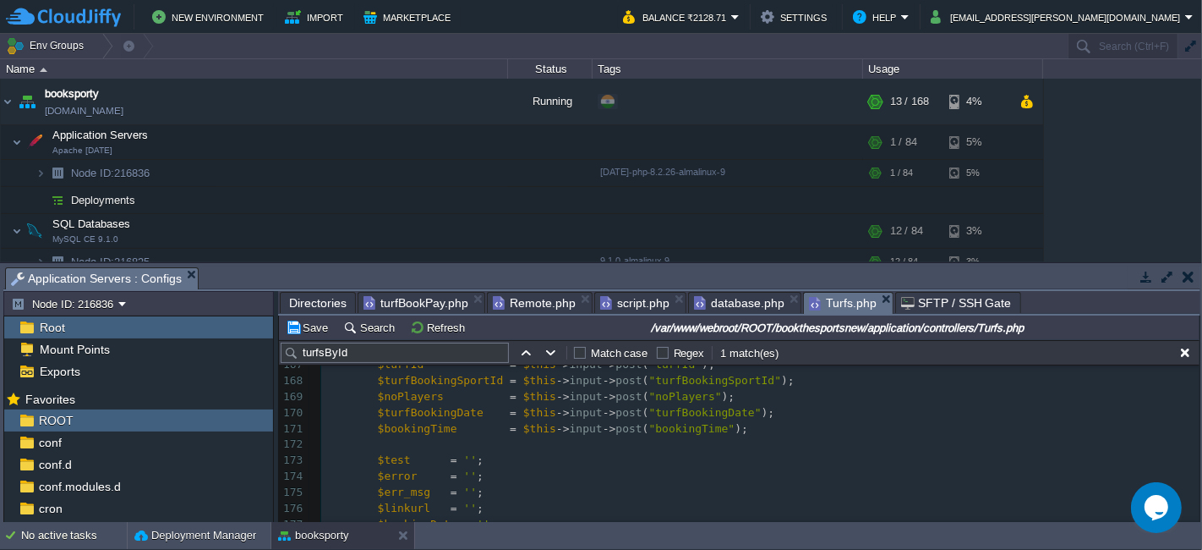
click at [374, 379] on div "x } 151 } 152 ​ 153 public function get_areas_by_city () 154 { 155 $cityId = $t…" at bounding box center [760, 404] width 879 height 605
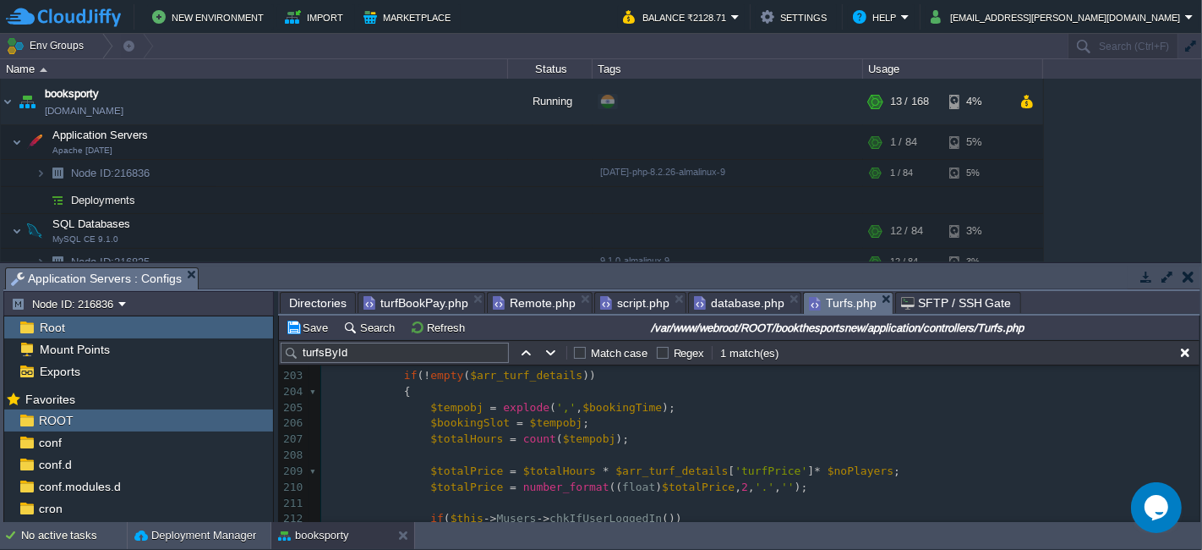
click at [808, 473] on div "x $turfBookingSportId = $this -> input -> post ( "turfBookingSportId" ); 175 $e…" at bounding box center [760, 319] width 879 height 797
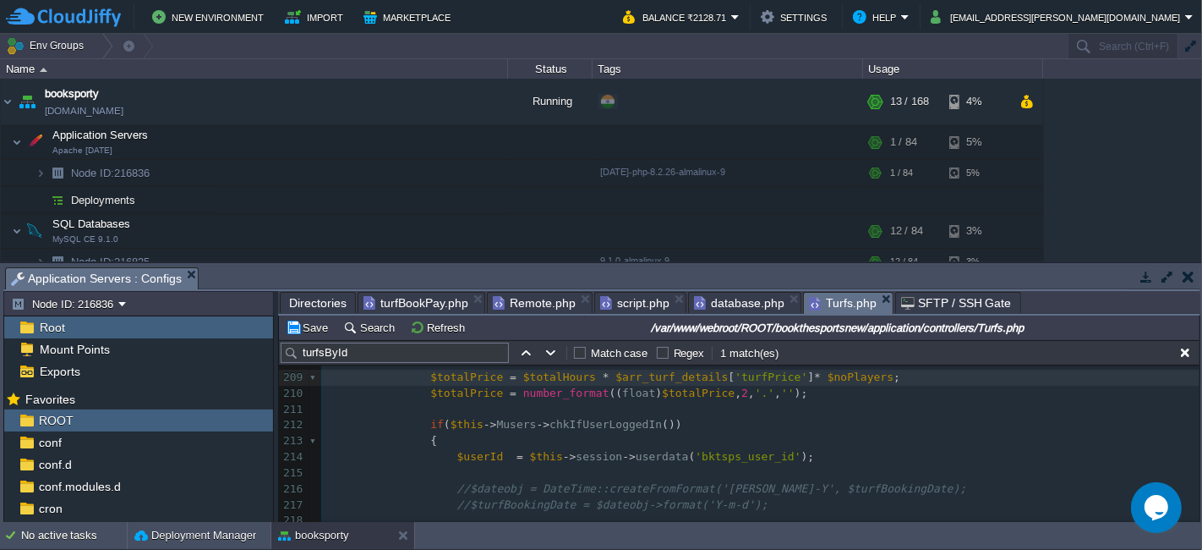
click at [587, 429] on div "x $turfBookingSportId = $this -> input -> post ( "turfBookingSportId" ); 175 $e…" at bounding box center [760, 225] width 879 height 797
type textarea "chkIfUserLoggedIn"
click at [310, 439] on div at bounding box center [315, 441] width 11 height 16
click at [457, 455] on span "$userId" at bounding box center [480, 456] width 47 height 13
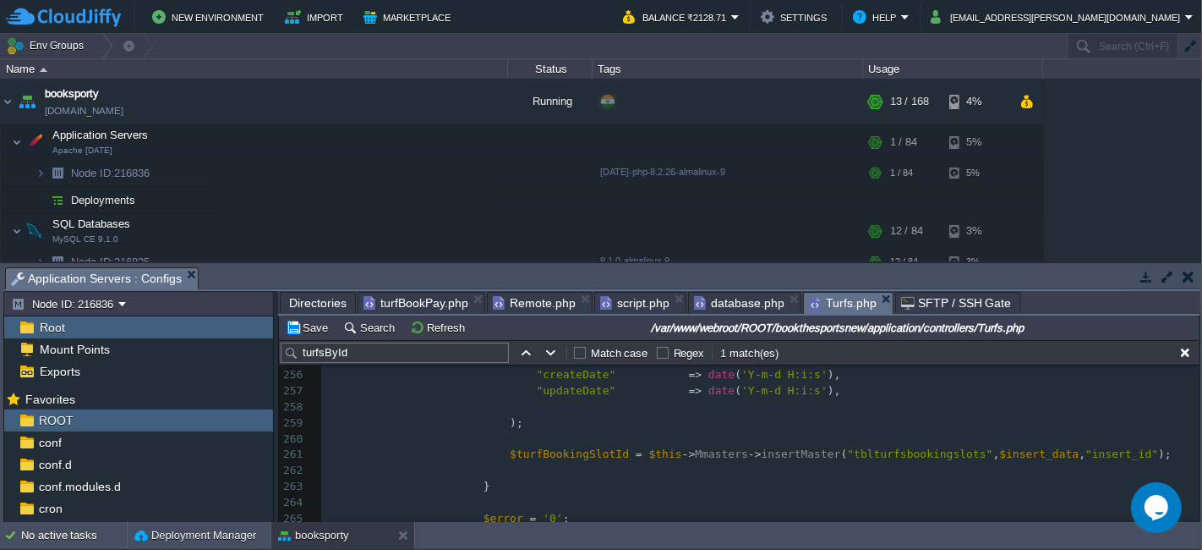
type textarea "-"
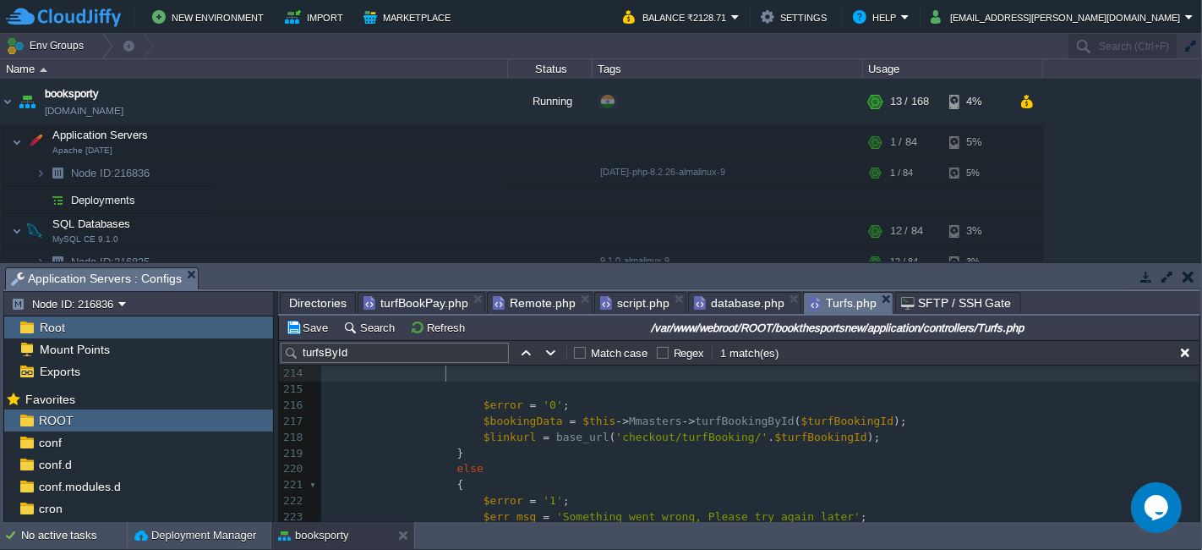
type textarea "$error = '0'; $bookingData = $this->Mmasters->turfBookingById($turfBookingId); …"
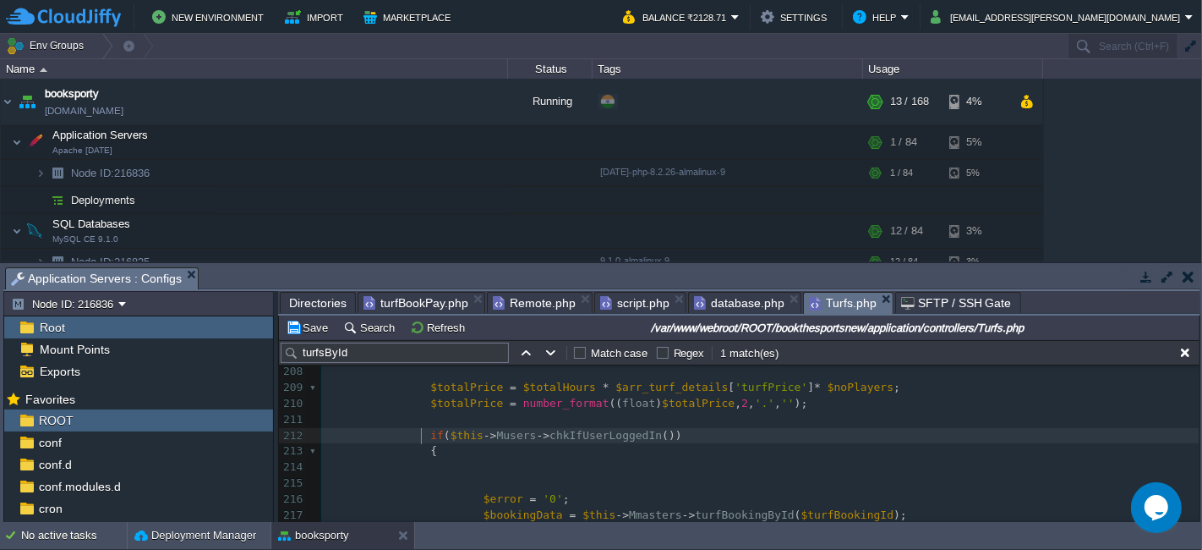
click at [419, 431] on span at bounding box center [417, 436] width 26 height 16
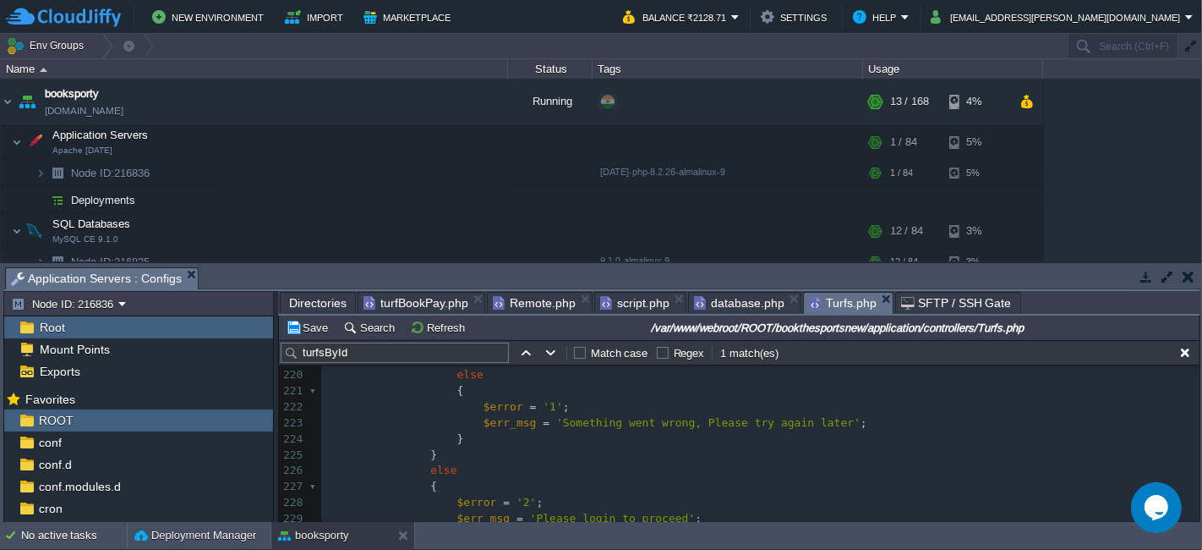
type textarea "{ $error = '0'; $bookingData = $this->Mmasters->turfBookingById($turfBookingId)…"
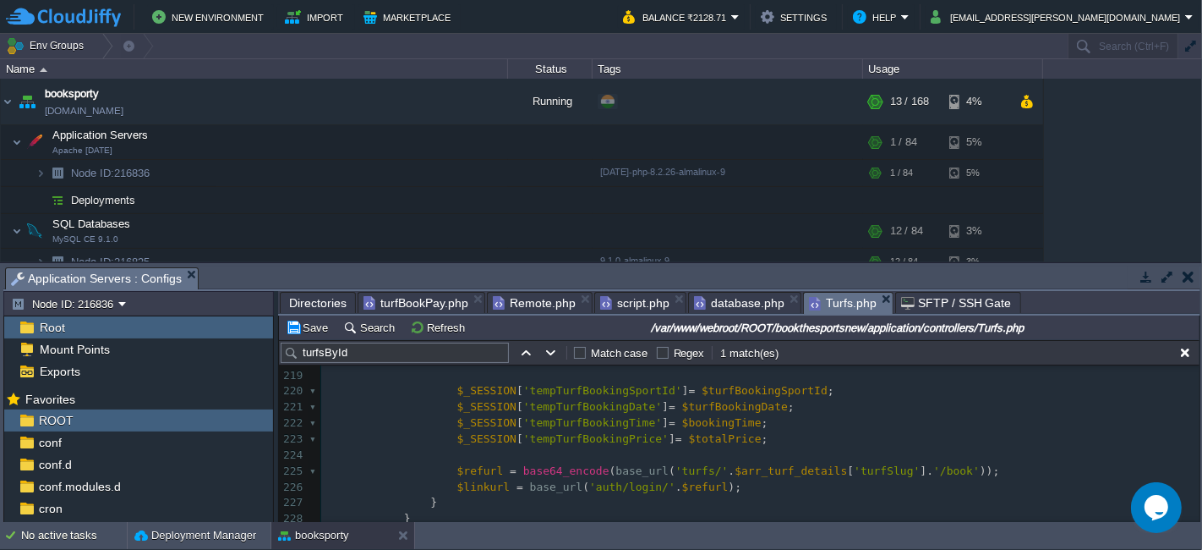
click at [746, 395] on div "x 202 $arr_turf_details = $this -> Mturfs -> getTurfsDetails ( $turfId ); 203 i…" at bounding box center [760, 359] width 879 height 526
type textarea "$turfBookingSportId"
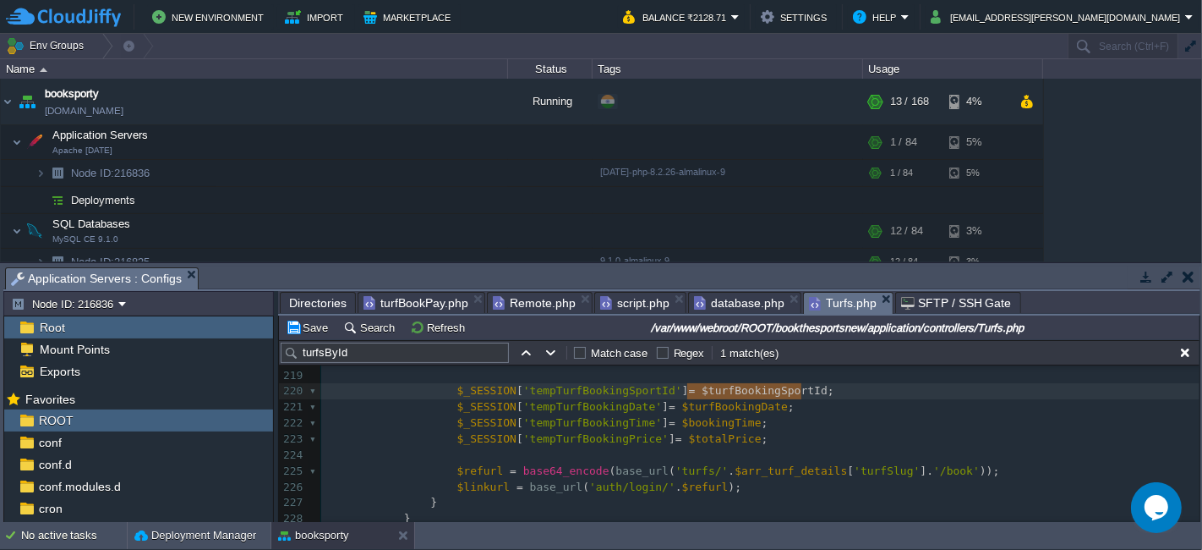
type input "$turfBookingSportId"
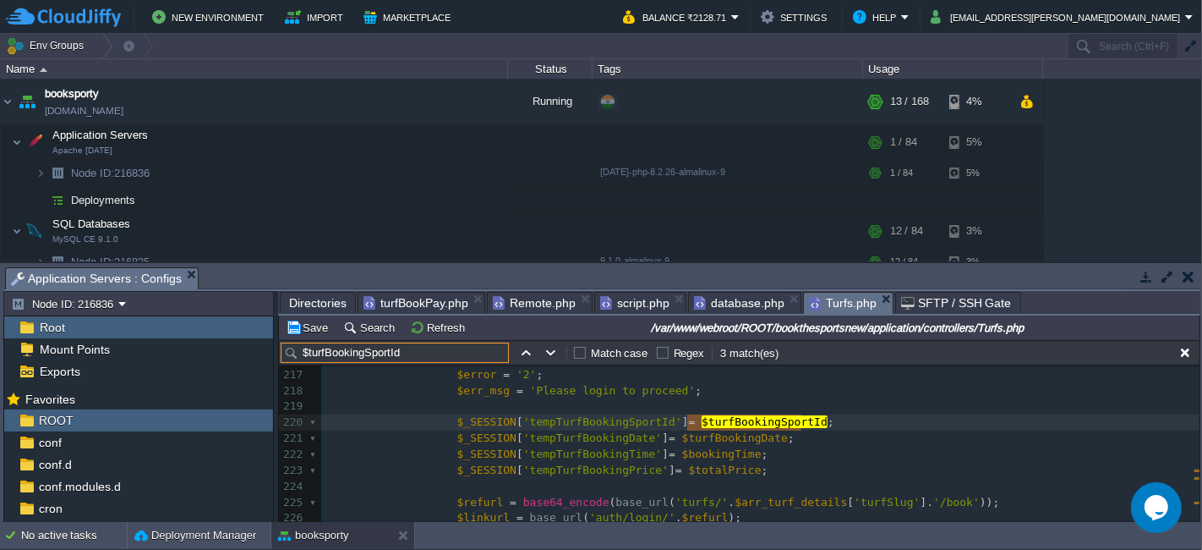
click at [753, 439] on div "x 189 } 190 elseif ( $this -> validator -> chkIfEmpty ( $turfBookingDate )) 191…" at bounding box center [760, 263] width 879 height 685
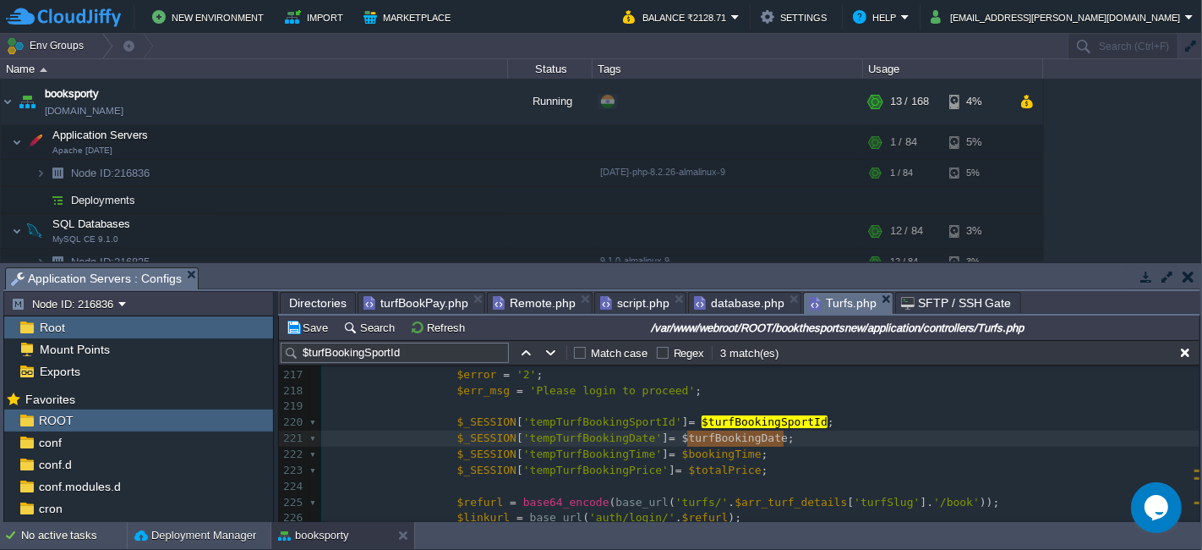
type textarea "$turfBookingDate"
type input "$turfBookingDate"
click at [719, 458] on div "x 182 $error = '1' ; 183 $err_msg = 'Please select sport for turf booking' ; 18…" at bounding box center [760, 239] width 879 height 861
type textarea "$bookingTime"
type input "$bookingTime"
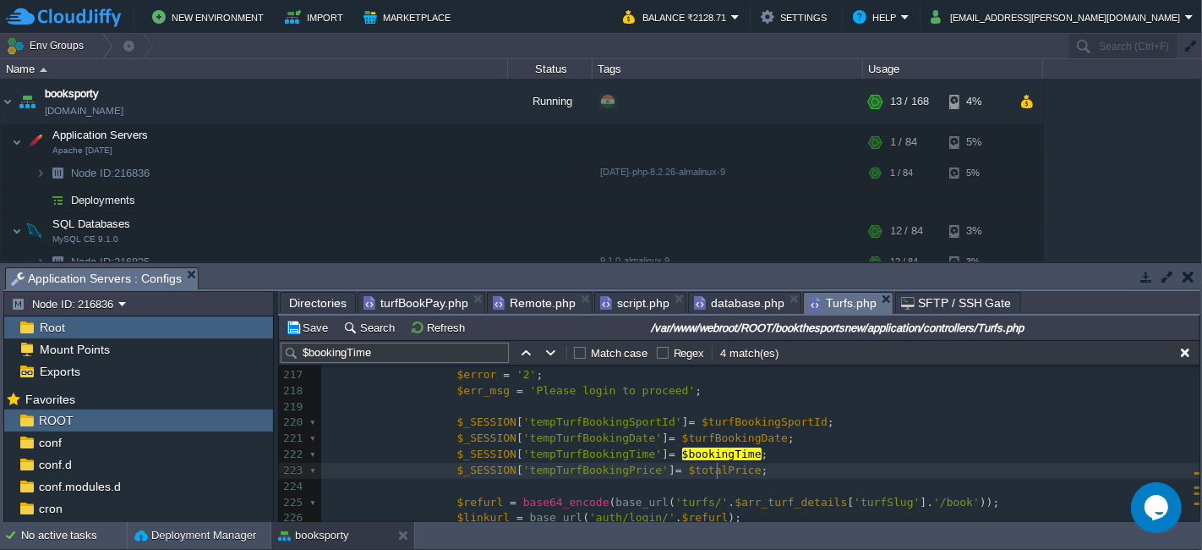
click at [715, 474] on span "$totalPrice" at bounding box center [725, 469] width 73 height 13
type textarea "$totalPrice"
type input "$totalPrice"
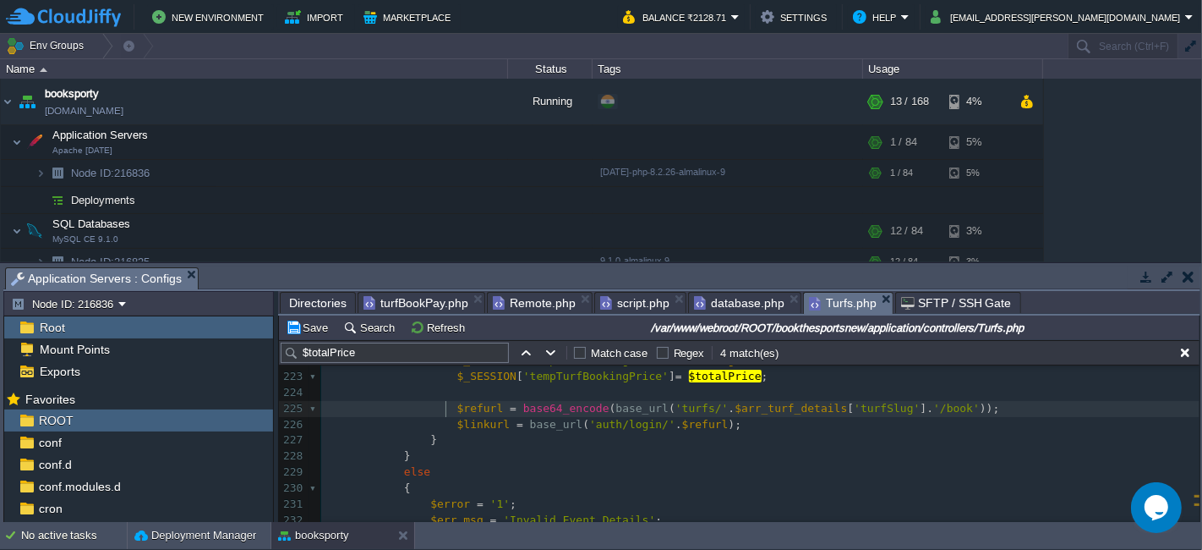
click at [443, 405] on span at bounding box center [443, 409] width 26 height 16
click at [469, 405] on div "x 212 if ( $this -> Musers -> chkIfUserLoggedIn ()) 213 214 } 215 else 216 { 21…" at bounding box center [760, 433] width 879 height 478
type textarea "$refurl"
type input "$refurl"
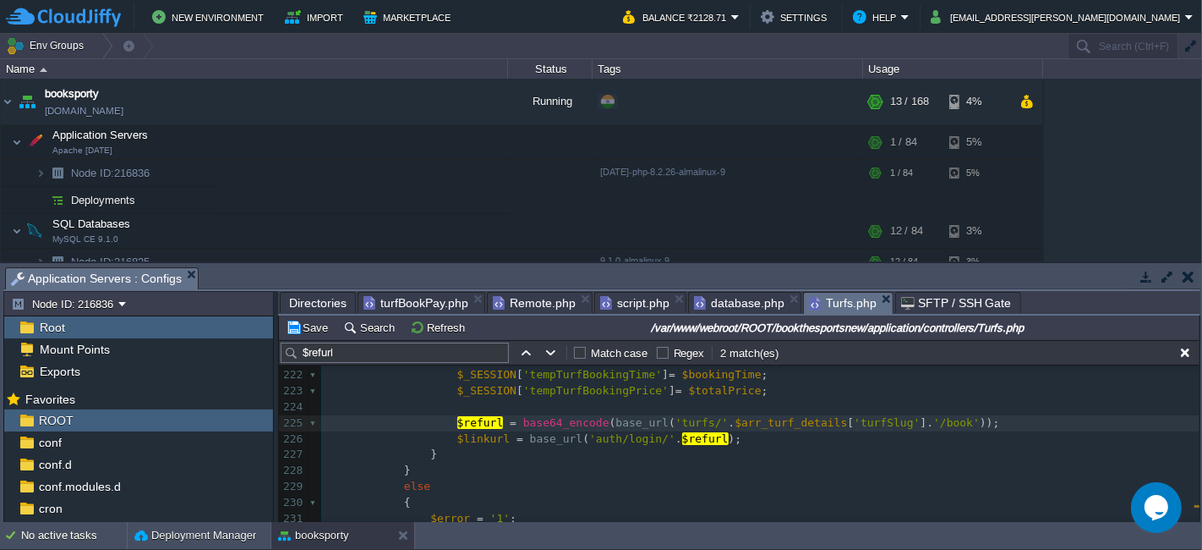
type textarea "$refurl = base64_encode(base_url('turfs/'.$arr_turf_details['turfSlug'].'/book'…"
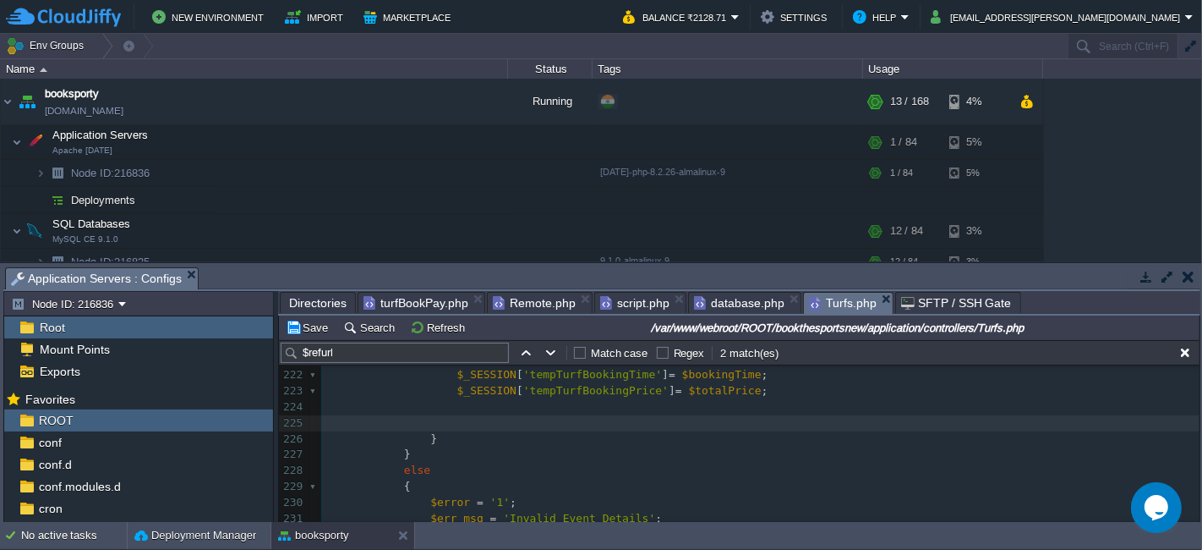
type textarea "} } else { $error = '1'; $err_msg = 'Invalid Event Details'; } }"
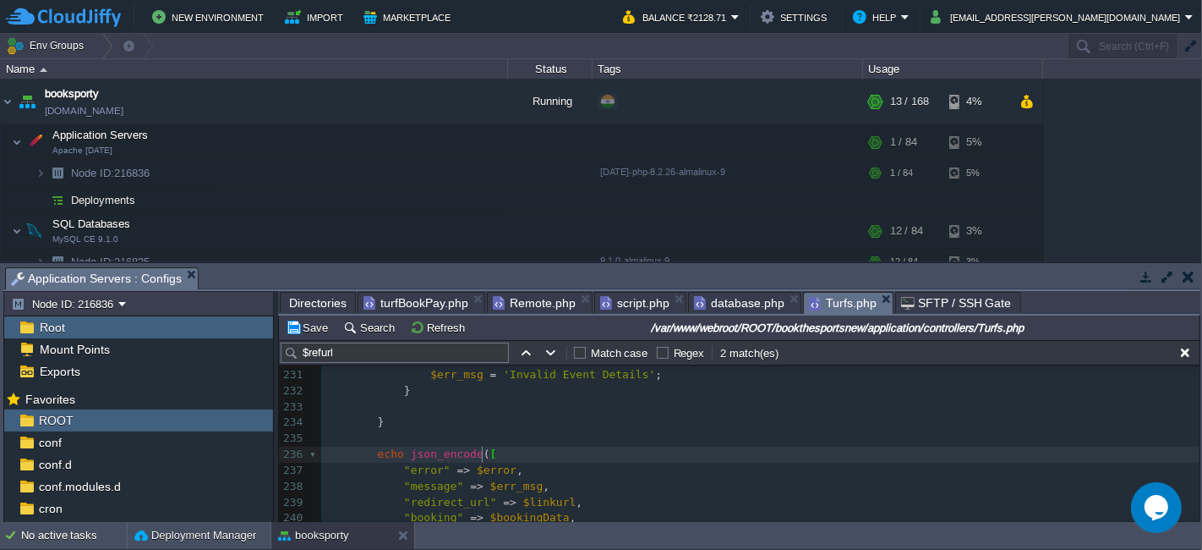
click at [425, 469] on span ""error"" at bounding box center [427, 469] width 47 height 13
type textarea "error"
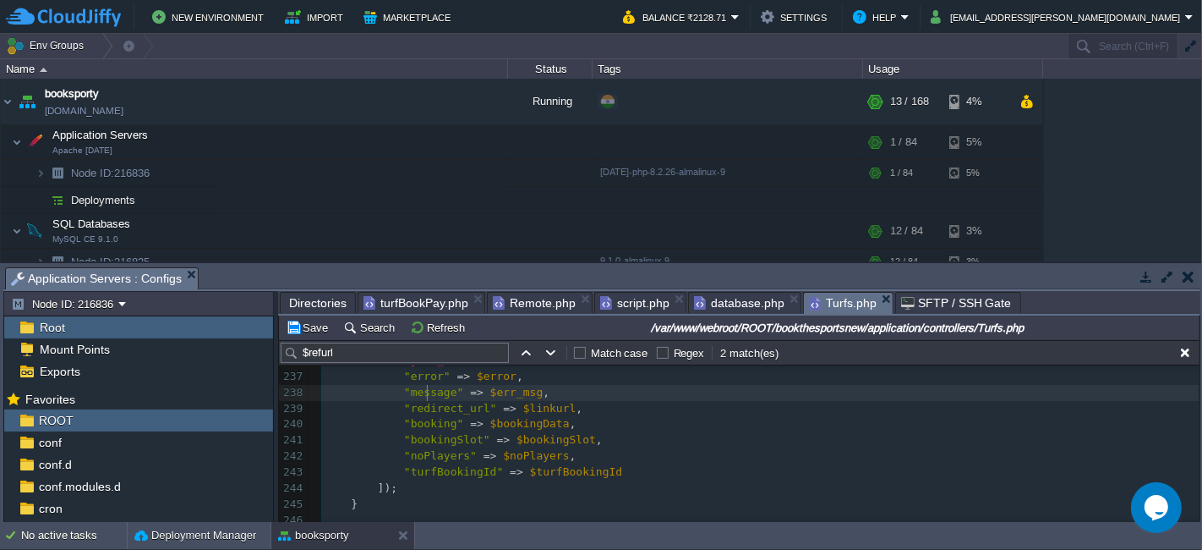
click at [427, 396] on div "x 215 else 216 { 217 $error = '2' ; 218 $err_msg = 'Please login to proceed' ; …" at bounding box center [760, 312] width 879 height 589
type textarea "message"
type input "message"
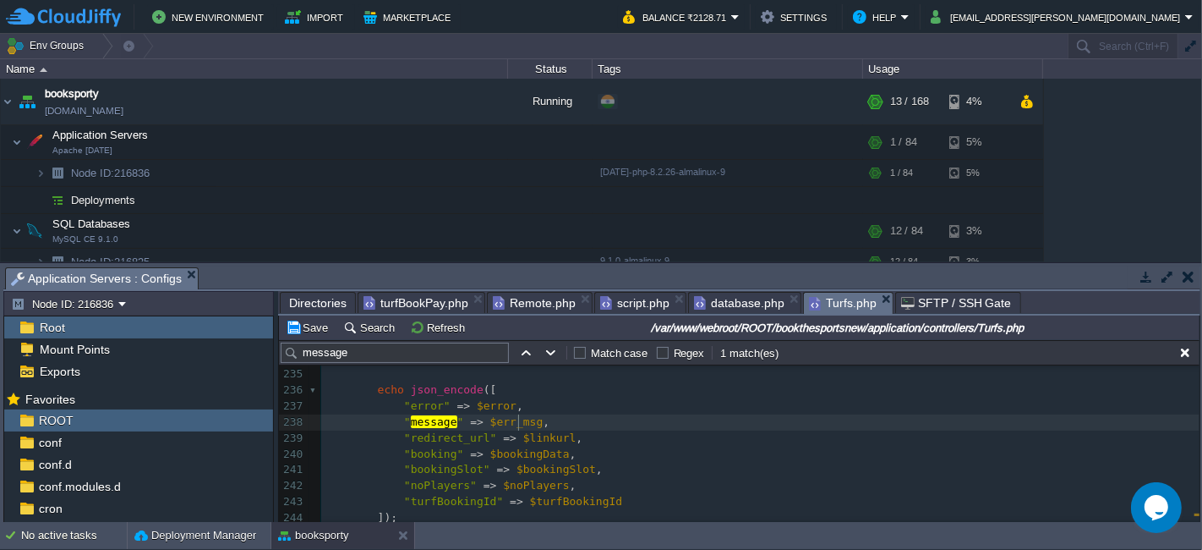
type textarea "$err_msg"
click at [436, 438] on div "x 224 225 226 } 227 } 228 else 229 { 230 $error = '1' ; 231 $err_msg = 'Invalid…" at bounding box center [760, 414] width 879 height 446
type textarea "redirect_url"
type textarea ""redirect_url" => $linkurl,"
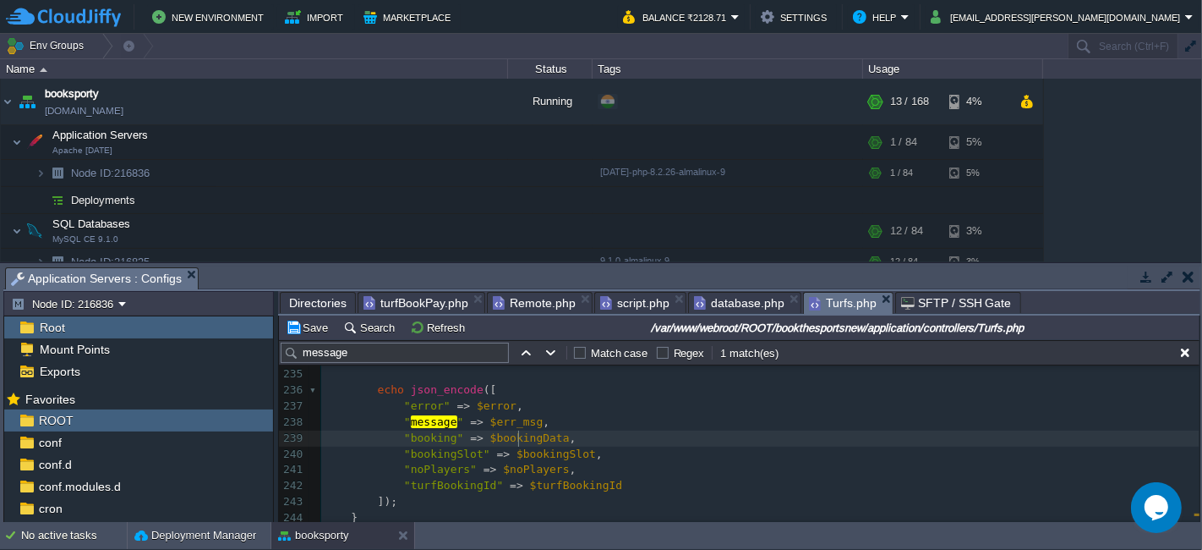
click at [518, 443] on div "x 224 225 226 } 227 } 228 else 229 { 230 $error = '1' ; 231 $err_msg = 'Invalid…" at bounding box center [760, 406] width 879 height 430
type textarea "$bookingData"
type input "$bookingData"
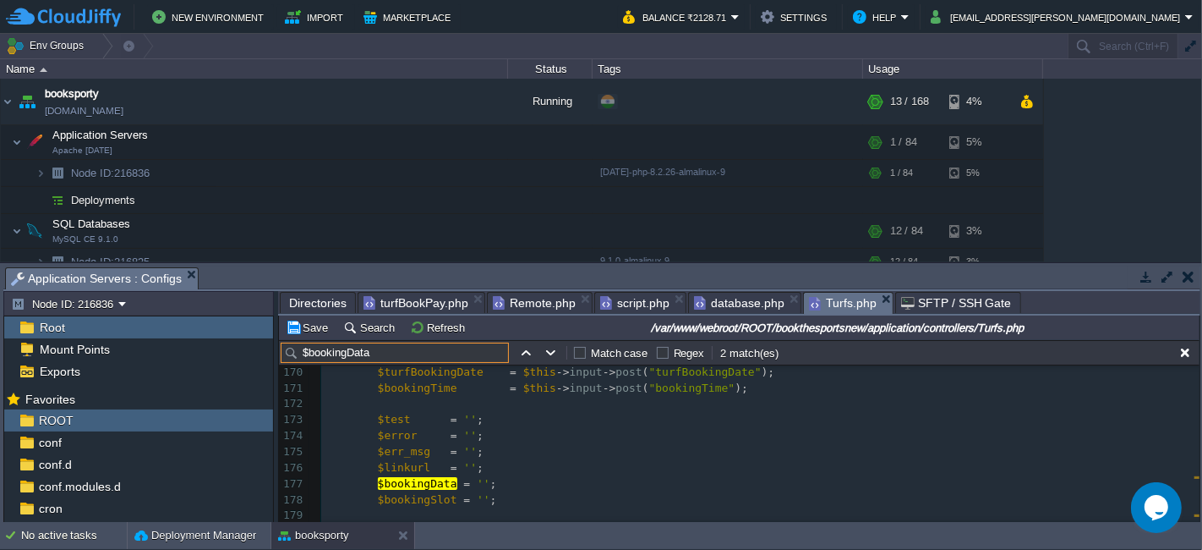
click at [370, 460] on span at bounding box center [364, 468] width 26 height 16
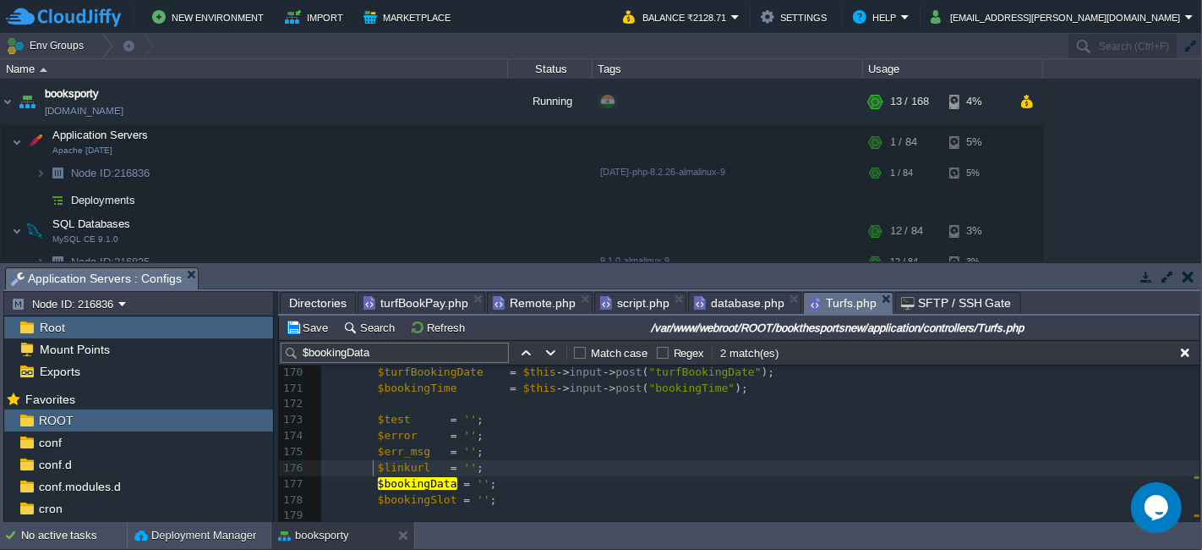
type textarea "$linkurl = ''; $bookingData = '';"
click at [550, 353] on button "button" at bounding box center [551, 352] width 15 height 15
type textarea "$bookingData"
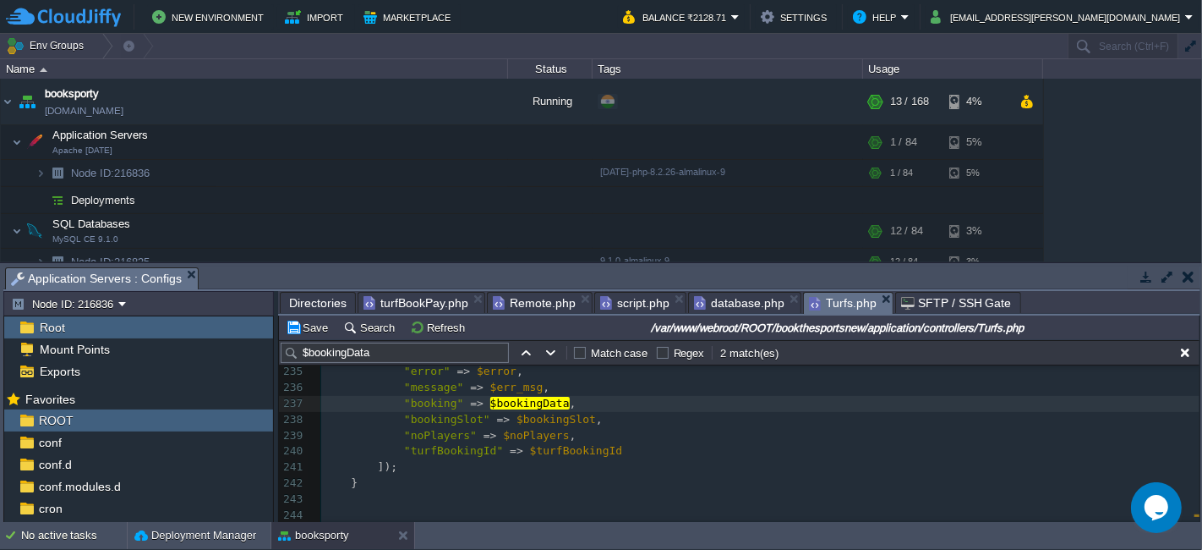
type textarea ""booking" => $bookingData,"
click at [548, 403] on div "x "booking" => $bookingData , 217 218 $_SESSION [ 'tempTurfBookingSportId' ] = …" at bounding box center [760, 324] width 879 height 494
type textarea "$bookingSlot"
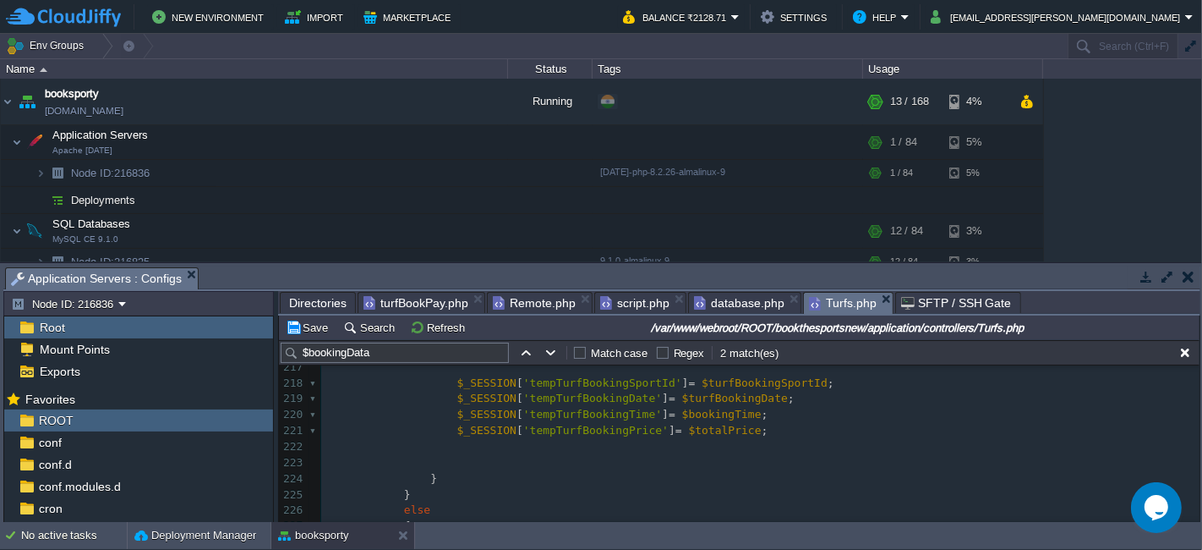
click at [569, 380] on span "'tempTurfBookingSportId'" at bounding box center [602, 382] width 159 height 13
type textarea "tempTurfBookingSportId"
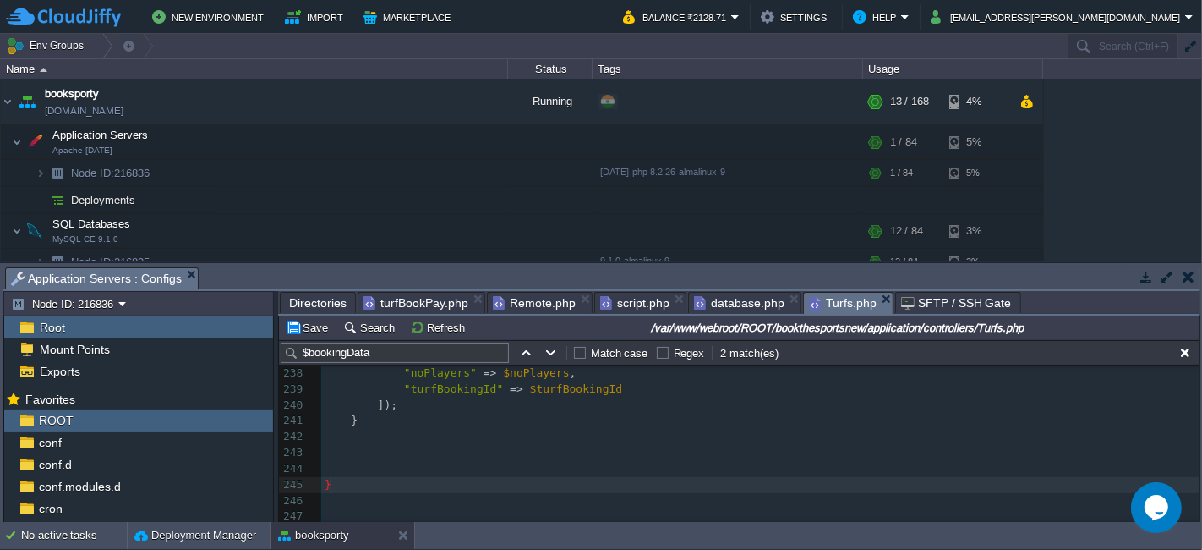
scroll to position [3465, 0]
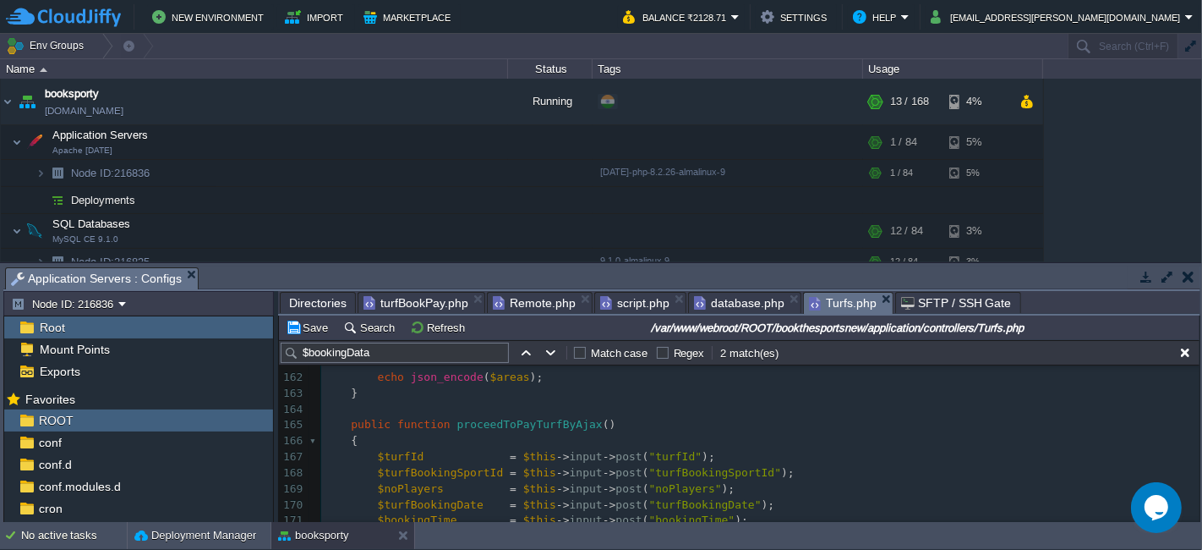
type textarea "-"
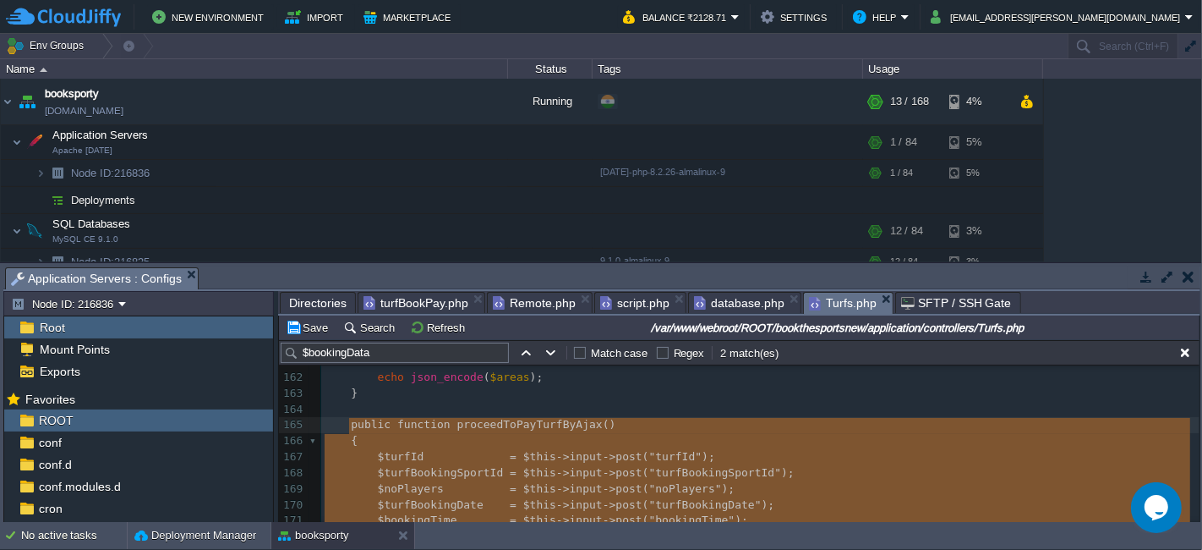
click at [408, 298] on span "turfBookPay.php" at bounding box center [416, 303] width 105 height 20
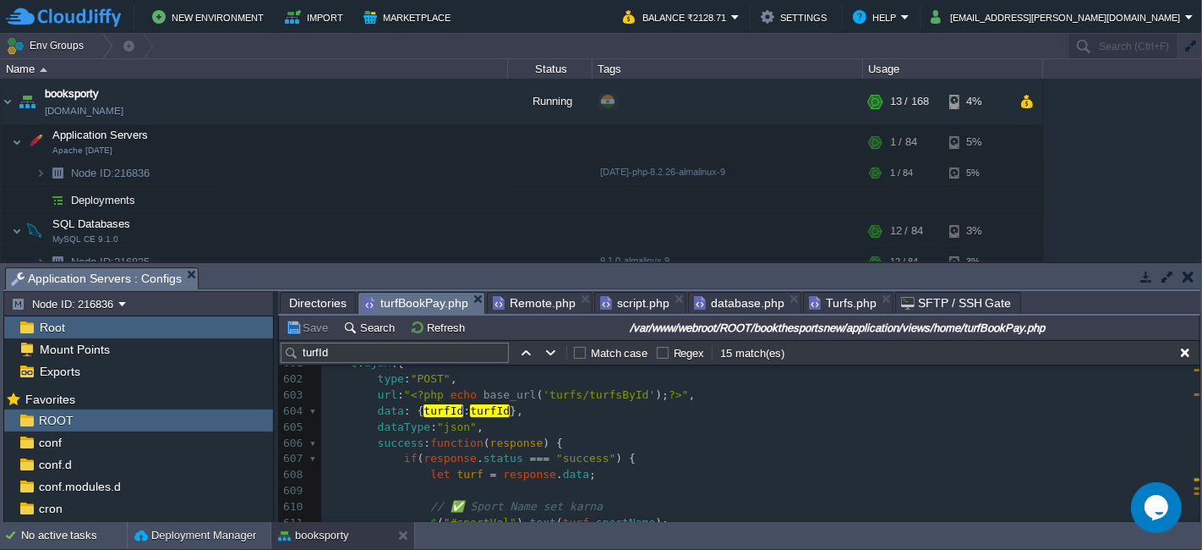
click at [589, 392] on span "'turfs/turfsById'" at bounding box center [599, 394] width 112 height 13
type textarea "turfsById"
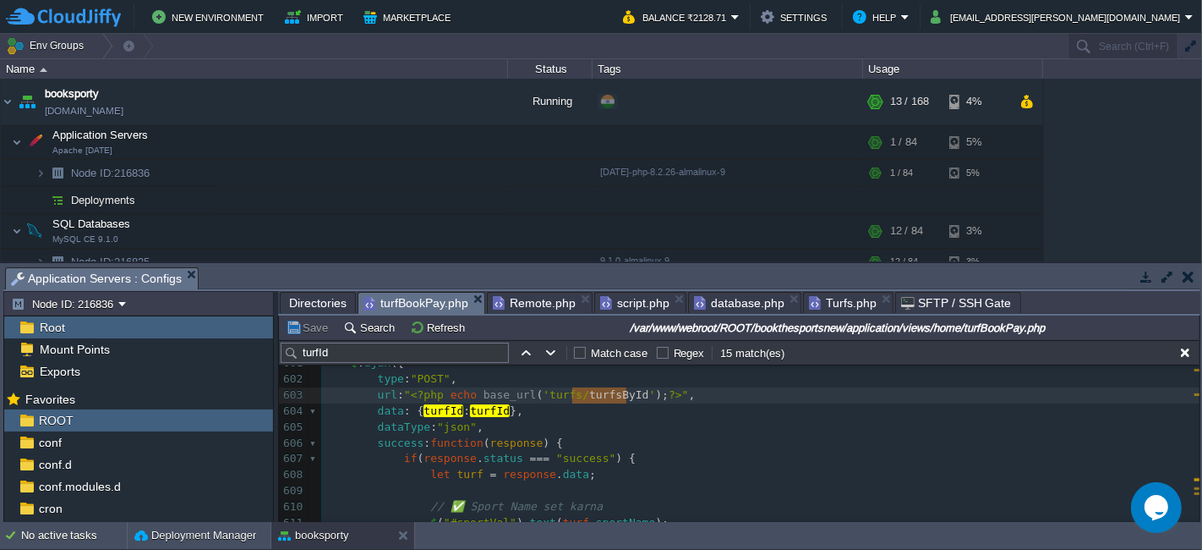
click at [833, 310] on span "Turfs.php" at bounding box center [843, 303] width 68 height 20
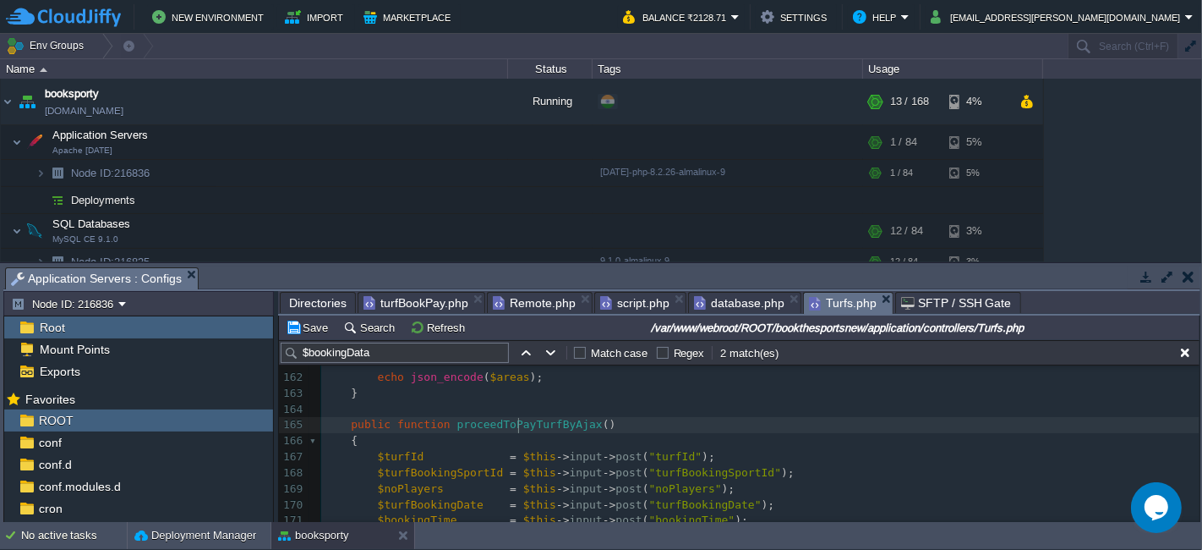
type textarea "proceedToPayTurfByAjax"
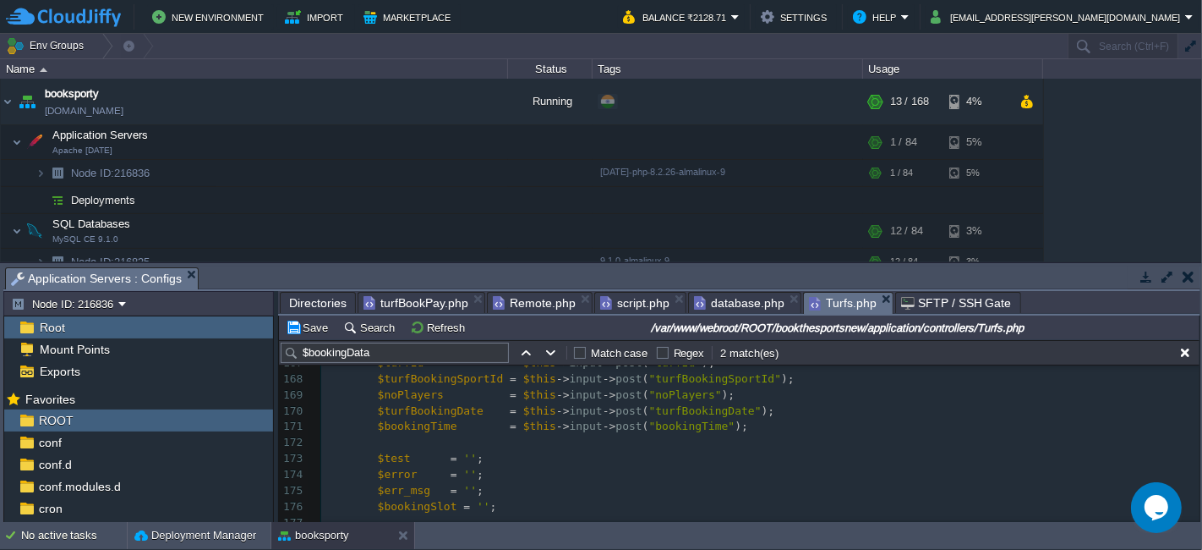
click at [735, 430] on span ");" at bounding box center [755, 425] width 40 height 13
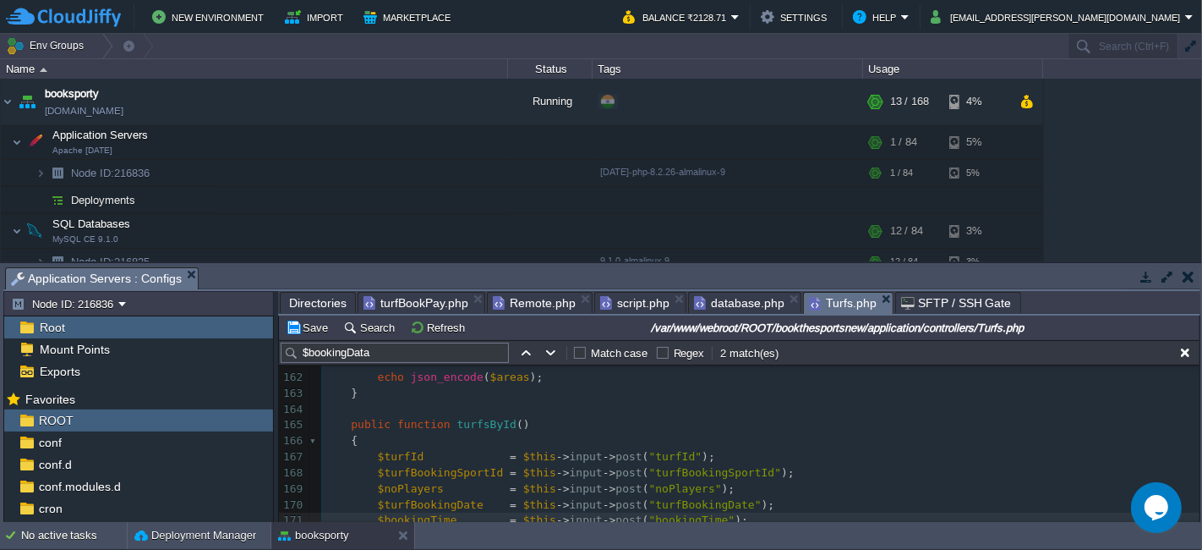
click at [407, 303] on span "turfBookPay.php" at bounding box center [416, 303] width 105 height 20
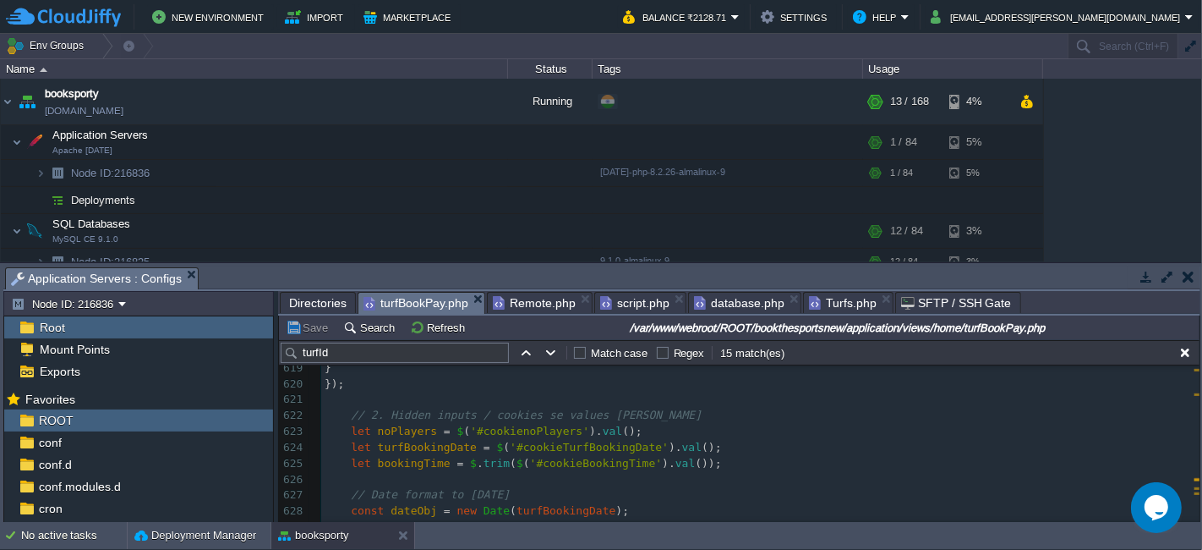
click at [349, 425] on div "xxxxxxxxxx url : " <?php echo base_url ( 'turfs/ turfsById ' ); ?> " , 609 ​ 61…" at bounding box center [760, 486] width 879 height 573
type textarea "let noPlayers = $('#cookienoPlayers').val(); let turfBookingDate = $('#cookieTu…"
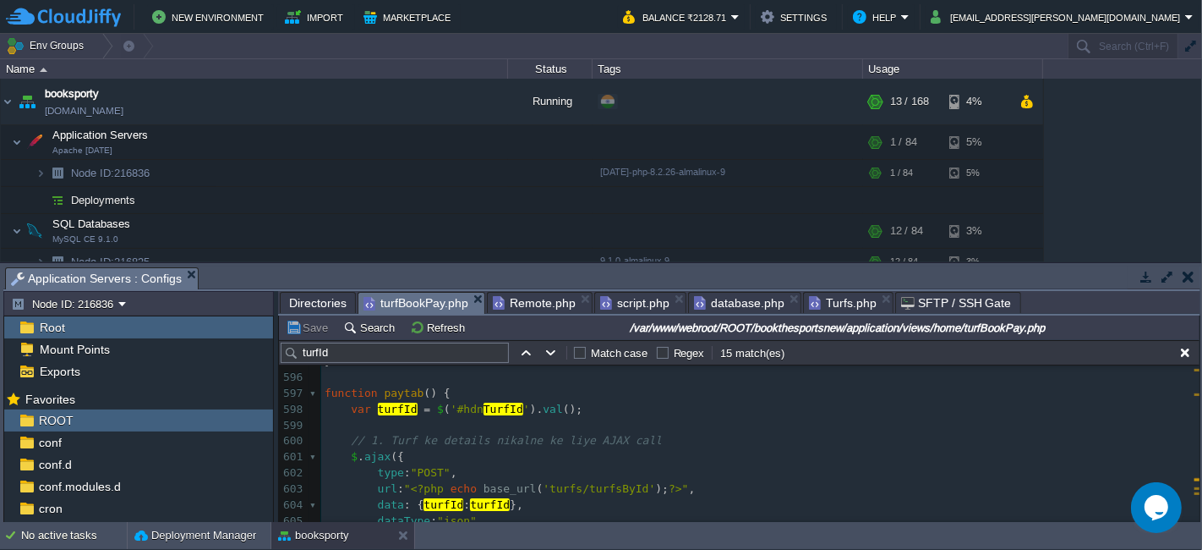
click at [821, 299] on span "Turfs.php" at bounding box center [843, 303] width 68 height 20
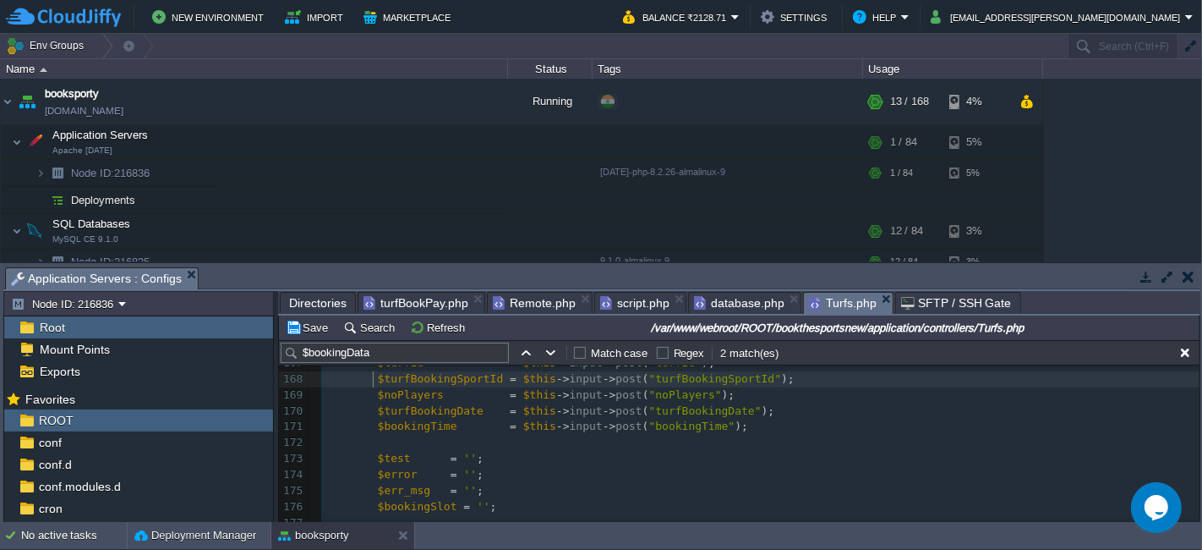
click at [374, 382] on div "x } 143 $data [ 'mrchINLink' ] = $this -> arr_merchant_panel_details [ 'mrchINL…" at bounding box center [760, 323] width 879 height 701
type textarea "$turfBookingSportId = $this->input->post("turfBookingSportId"); $noPlayers = $t…"
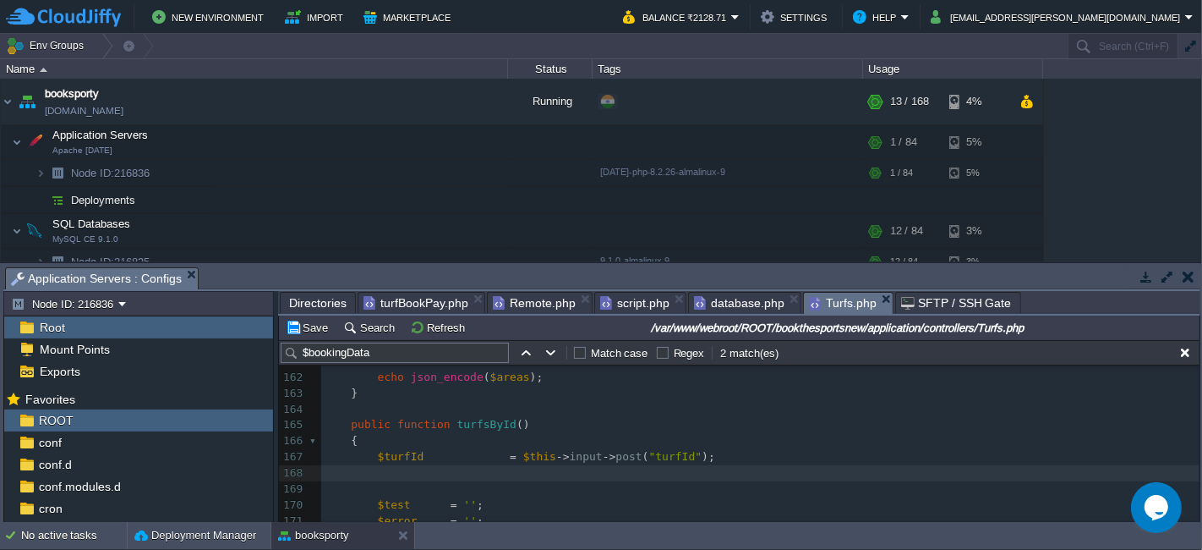
scroll to position [2614, 0]
click at [347, 424] on span at bounding box center [345, 425] width 14 height 16
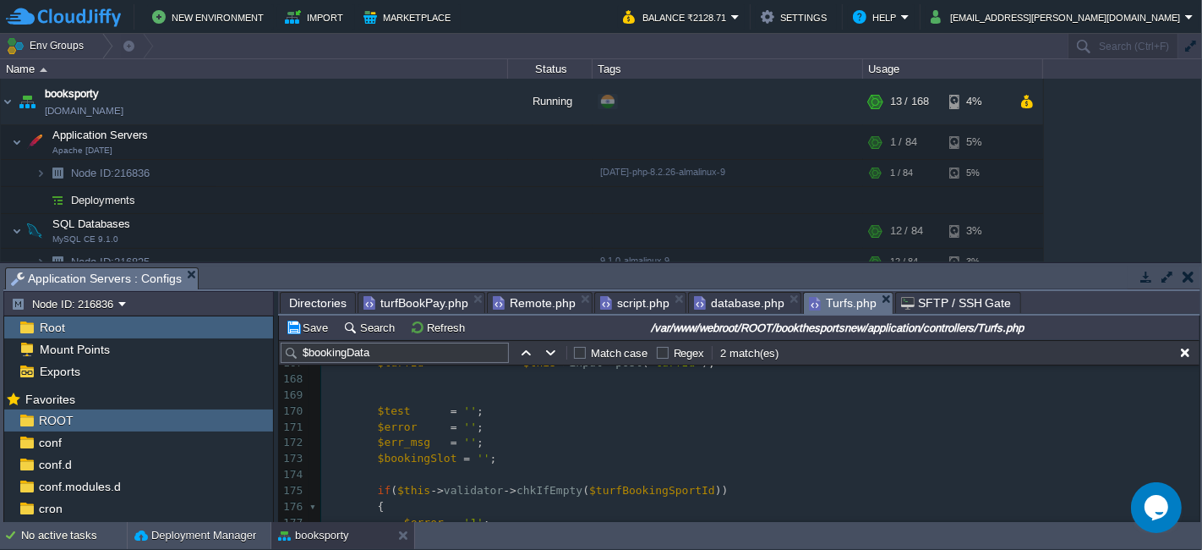
scroll to position [2708, 0]
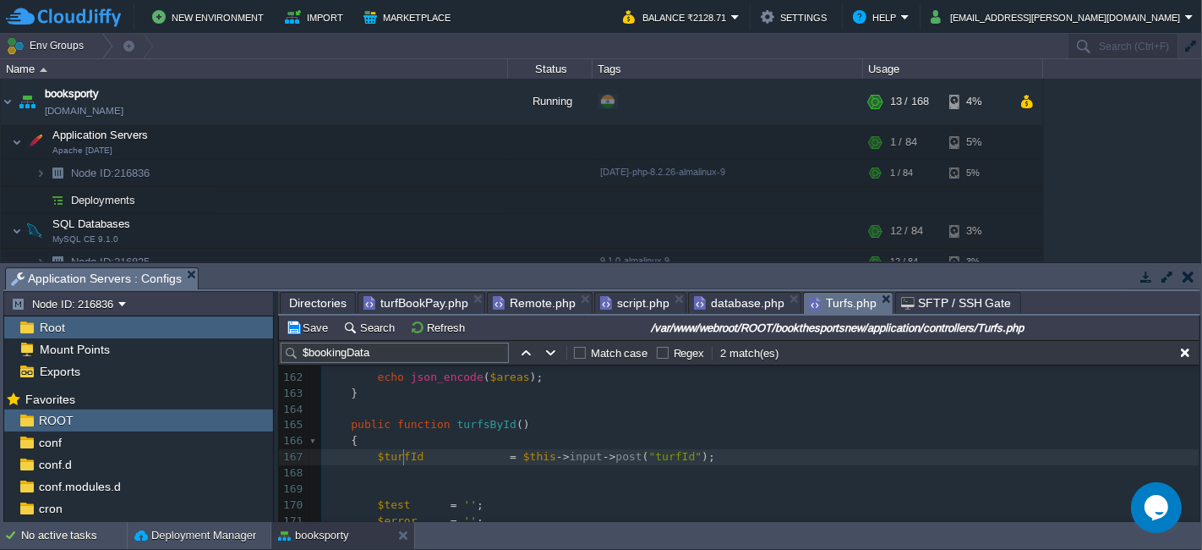
click at [401, 457] on span "$turfId" at bounding box center [401, 456] width 47 height 13
type textarea "$turfId"
type input "$turfId"
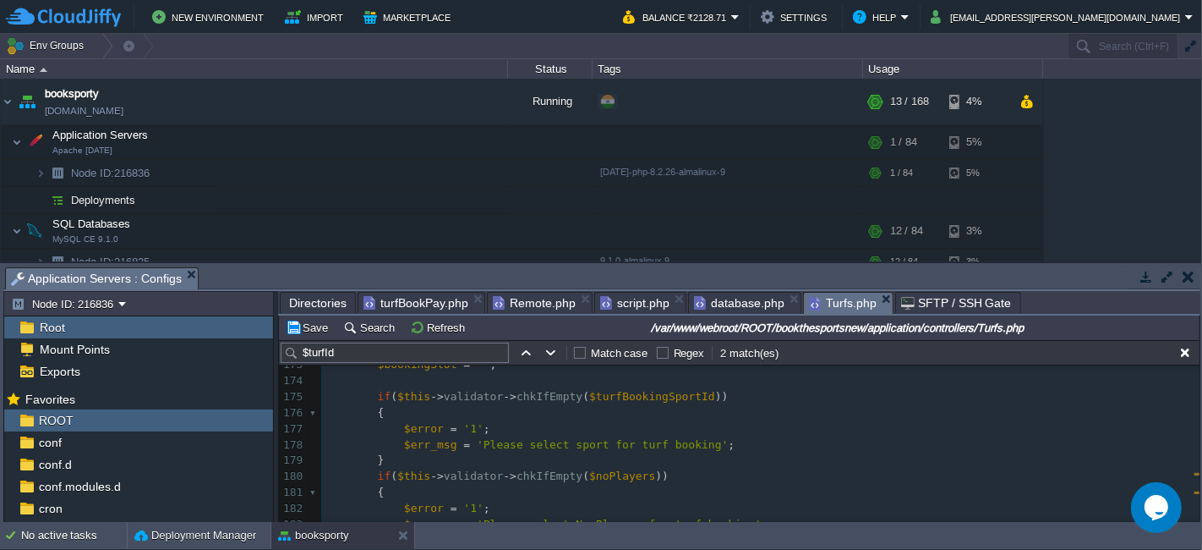
type textarea "if($this->validator->chkIfEmpty($turfBookingSportId)) { $error = '1'; $err_msg …"
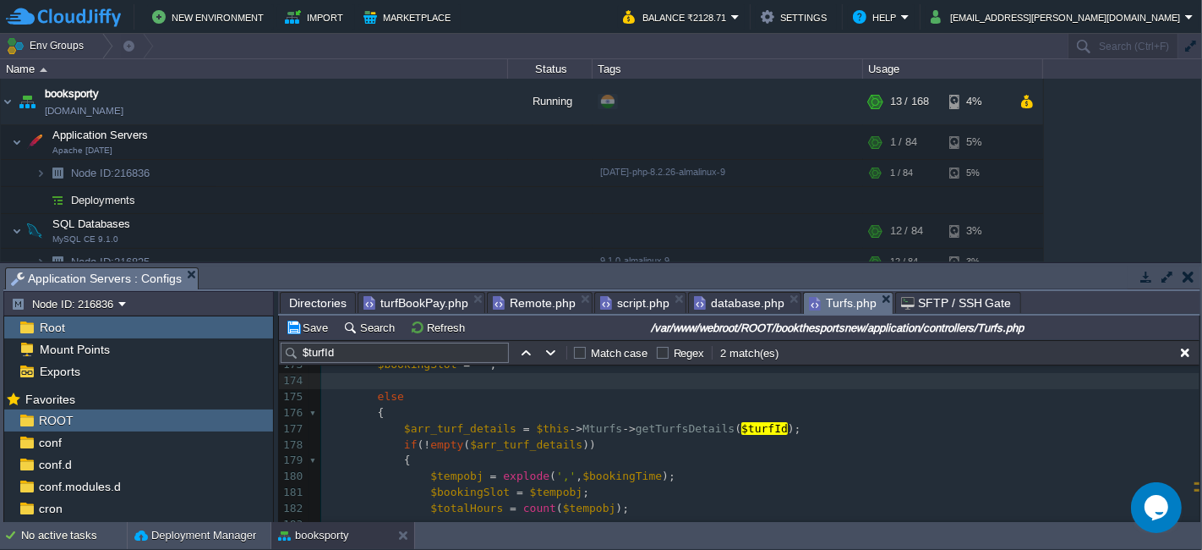
type textarea "if($this->validator->chkIfEmpty($turfBookingSportId)) { $error = '1'; $err_msg …"
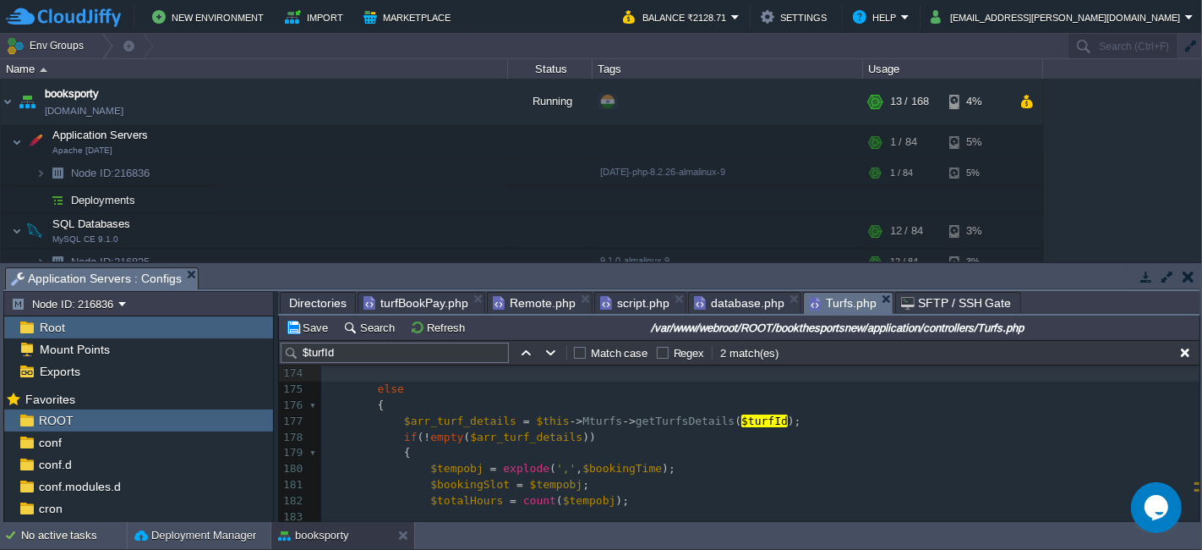
click at [459, 416] on div "x 155 $cityId = $this -> input -> post ( 'cityId' ); 156 $areas = []; 157 ​ 158…" at bounding box center [760, 374] width 879 height 622
type textarea "$arr_turf_details"
type input "$arr_turf_details"
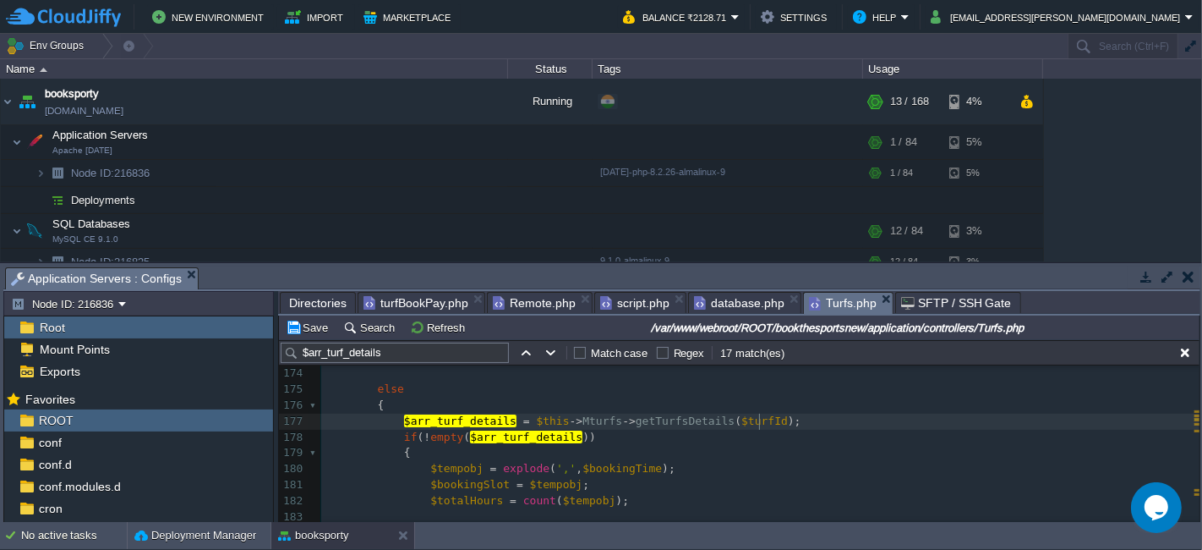
type textarea "$arr_turf_details = $this->Mturfs->getTurfsDetails($turfId);"
click at [370, 391] on span at bounding box center [364, 389] width 26 height 16
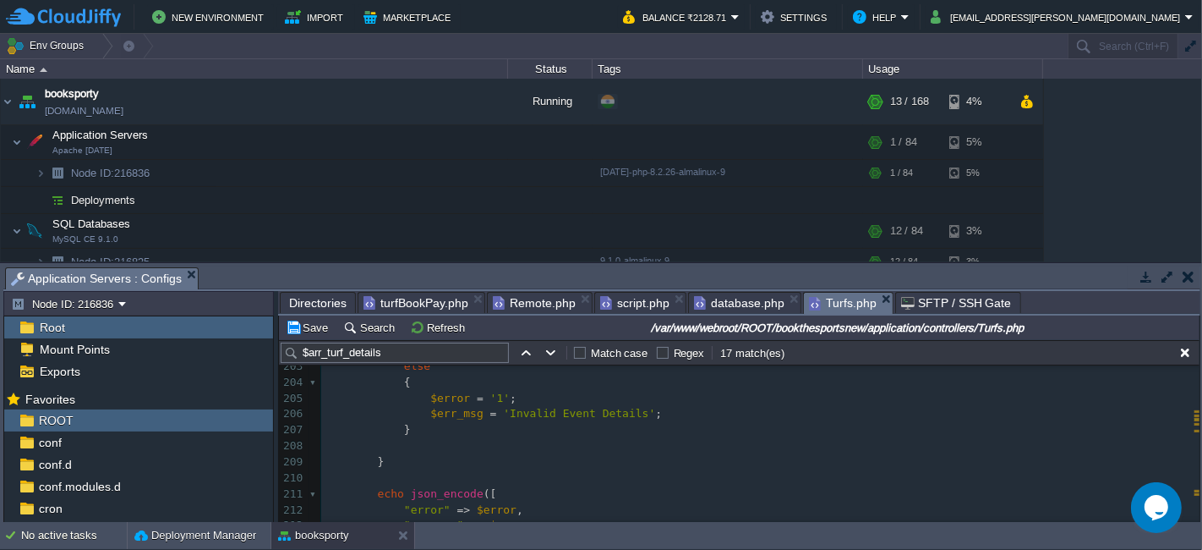
type textarea "else { if(!empty($arr_turf_details)) { $tempobj = explode(',', $bookingTime); $…"
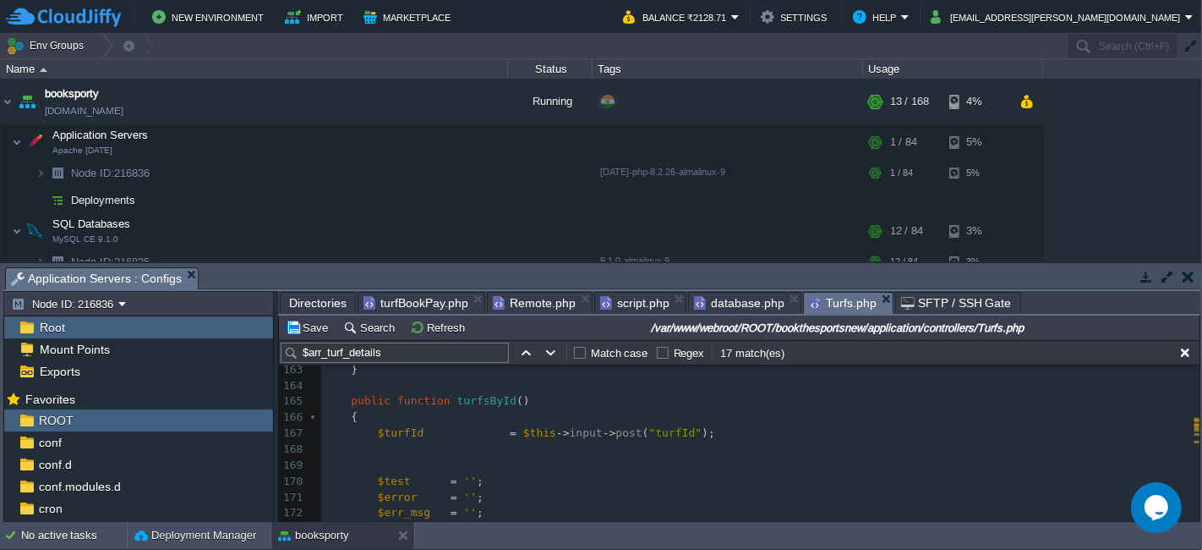
click at [501, 453] on pre at bounding box center [760, 449] width 879 height 16
click at [507, 466] on pre at bounding box center [760, 465] width 879 height 16
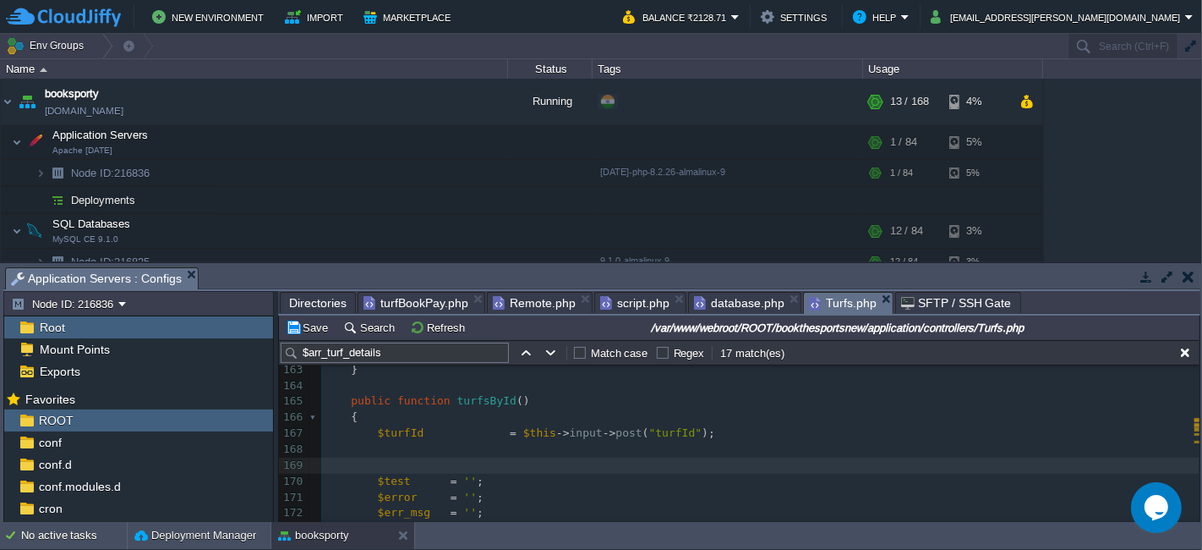
paste textarea "$arr_turf_details"
click at [420, 467] on div "x $arr_turf_details [ 'arr_turf_facilities' ] = $arr_turf_facilities = $this ->…" at bounding box center [760, 482] width 879 height 654
type textarea "$arr_turf_details"
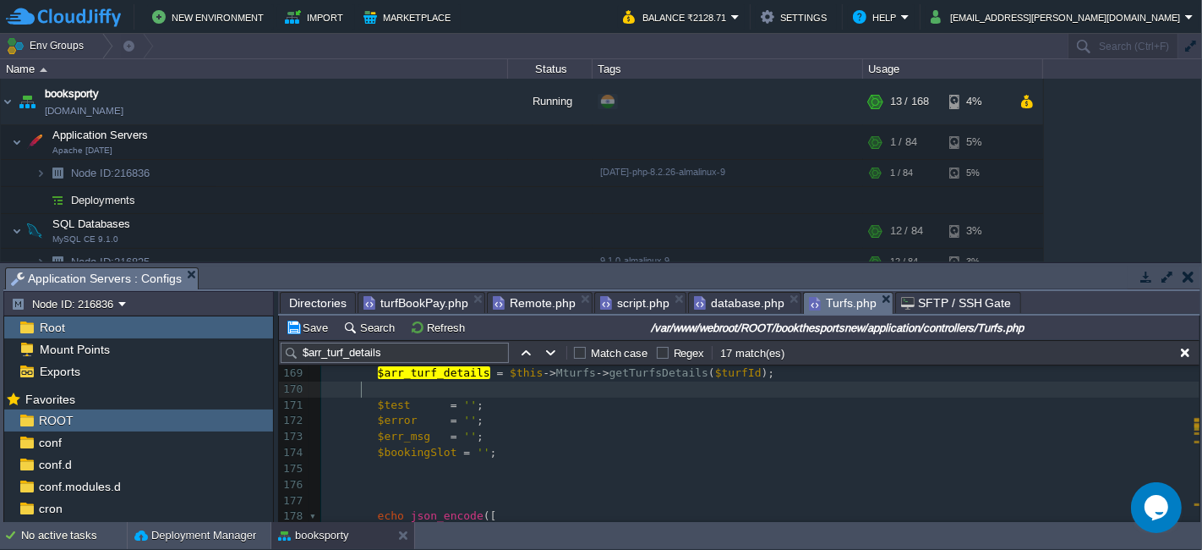
paste textarea "$arr_turf_details"
click at [435, 375] on div "x $arr_turf_details [ 'arr_turf_facilities' ] = $arr_turf_facilities = $this ->…" at bounding box center [760, 397] width 879 height 669
type textarea "$arr_turf_details"
click at [500, 391] on div "x $arr_turf_details [ 'arr_turf_facilities' ] = $arr_turf_facilities = $this ->…" at bounding box center [760, 397] width 879 height 669
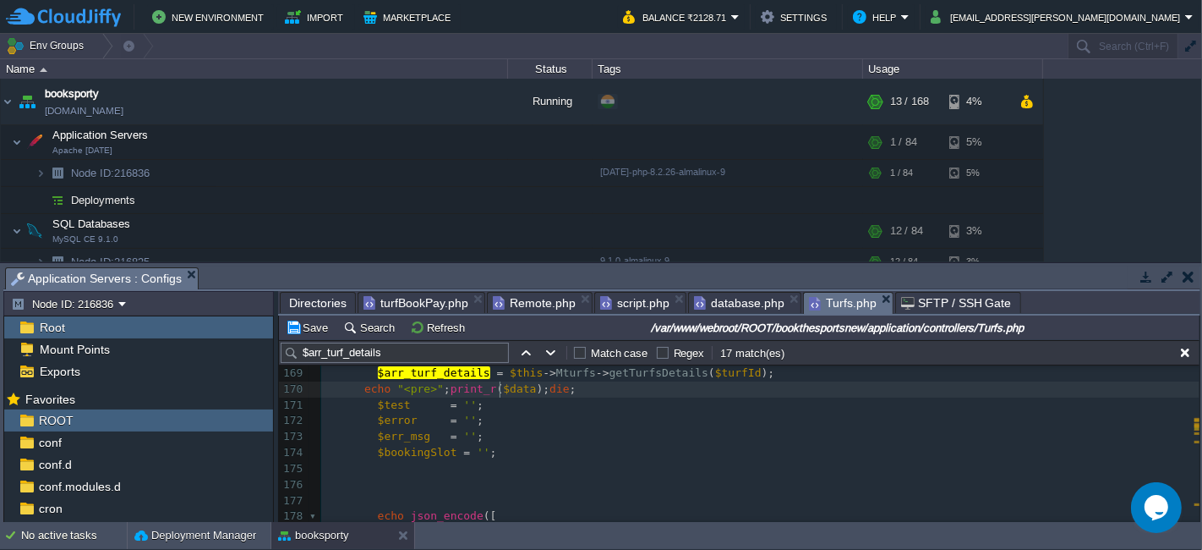
type textarea "$data"
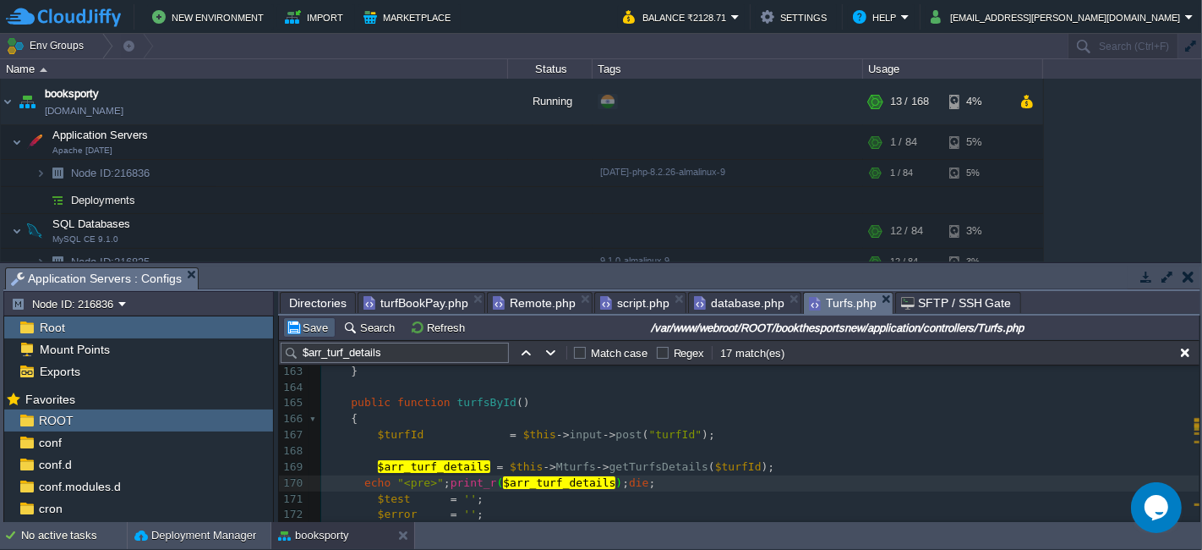
click at [314, 331] on button "Save" at bounding box center [309, 327] width 47 height 15
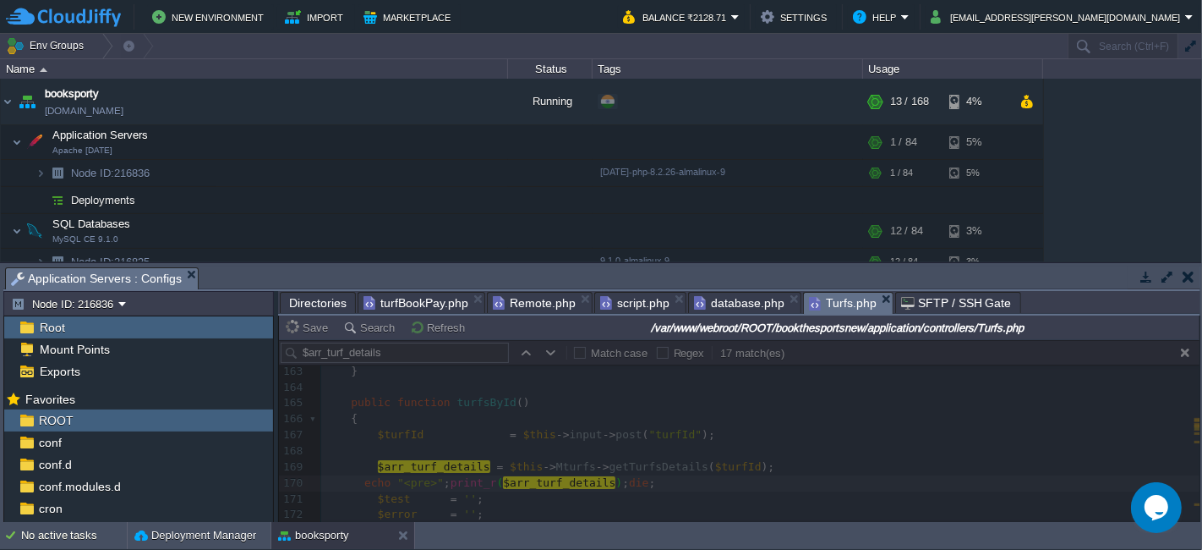
click at [441, 293] on span "turfBookPay.php" at bounding box center [416, 303] width 105 height 20
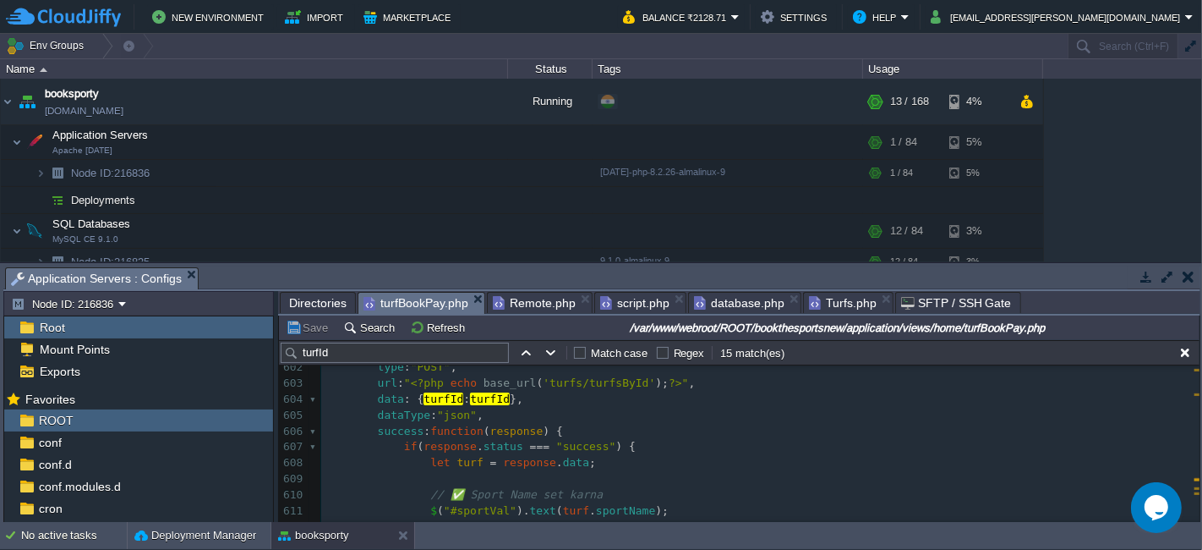
scroll to position [9836, 0]
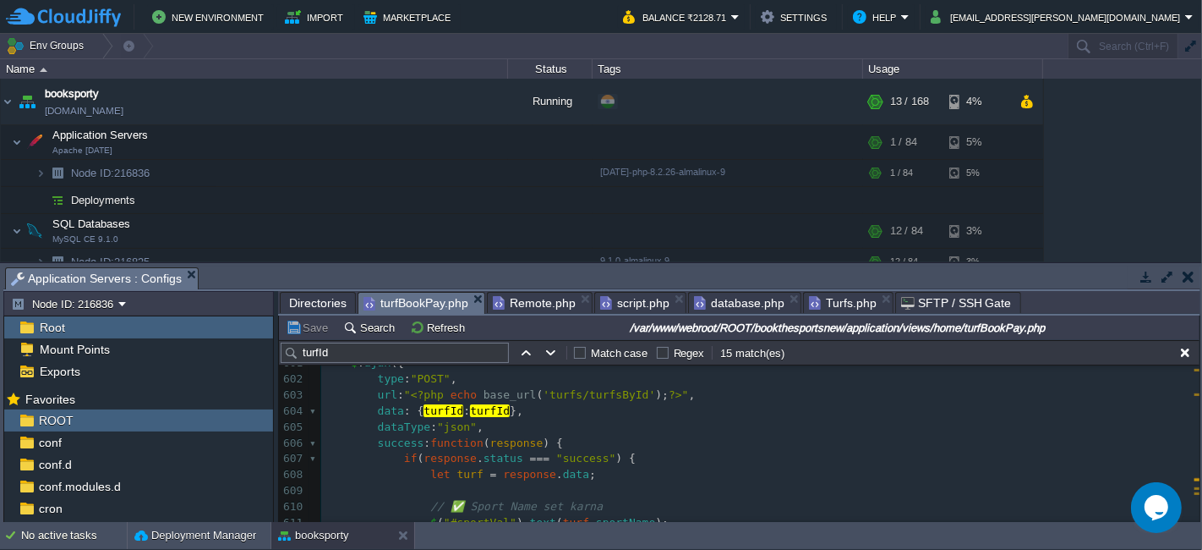
click at [817, 299] on span "Turfs.php" at bounding box center [843, 303] width 68 height 20
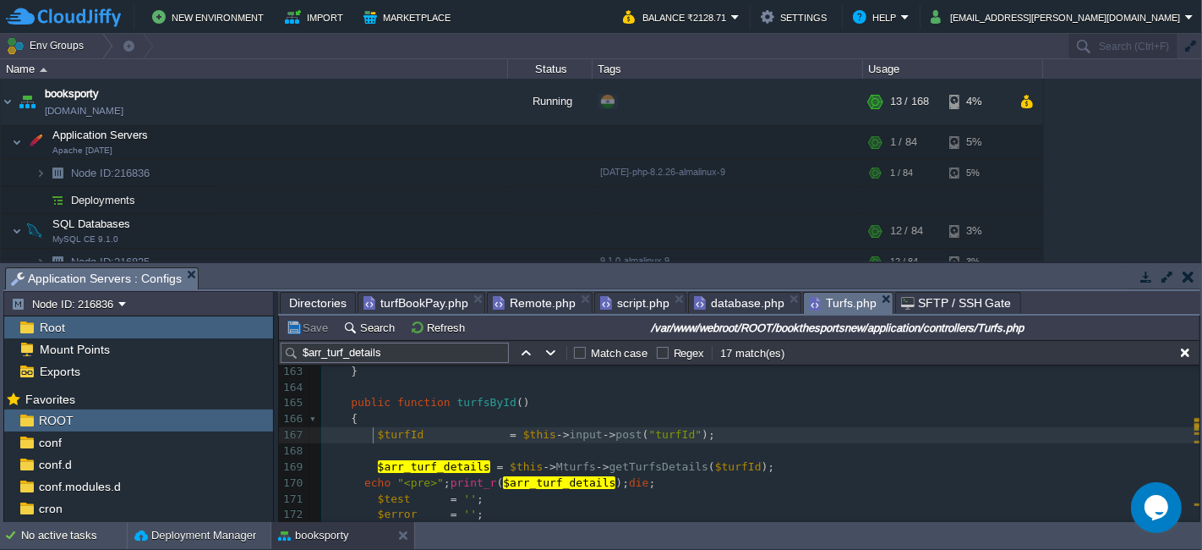
click at [369, 429] on span at bounding box center [364, 435] width 26 height 16
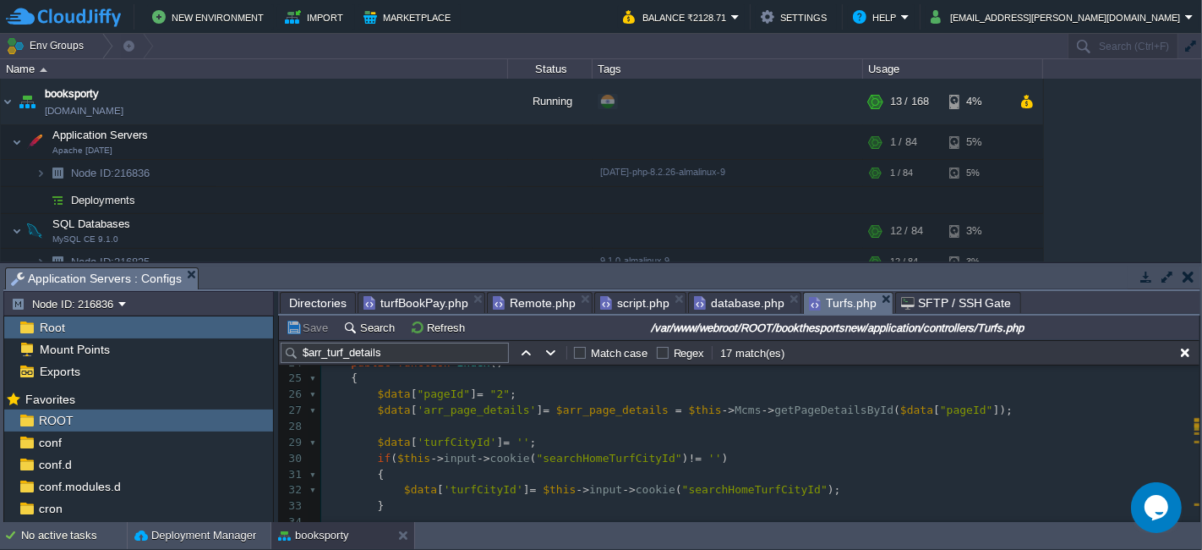
scroll to position [0, 0]
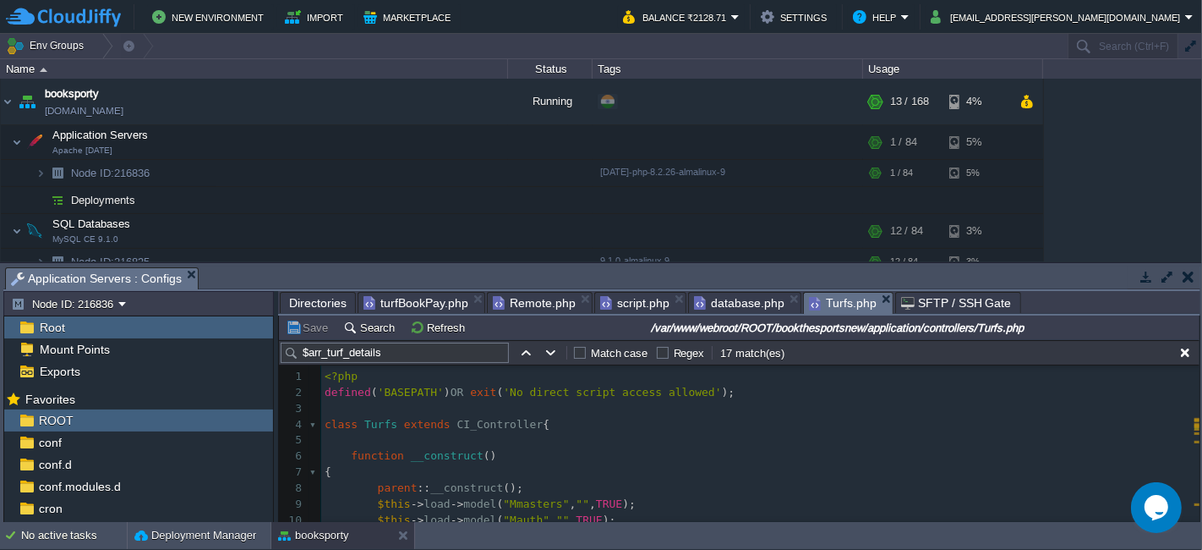
click at [374, 421] on div "x $turfId = $this -> input -> post ( "turfId" ); 1 <?php 2 defined ( 'BASEPATH'…" at bounding box center [760, 520] width 879 height 303
type textarea "Turfs"
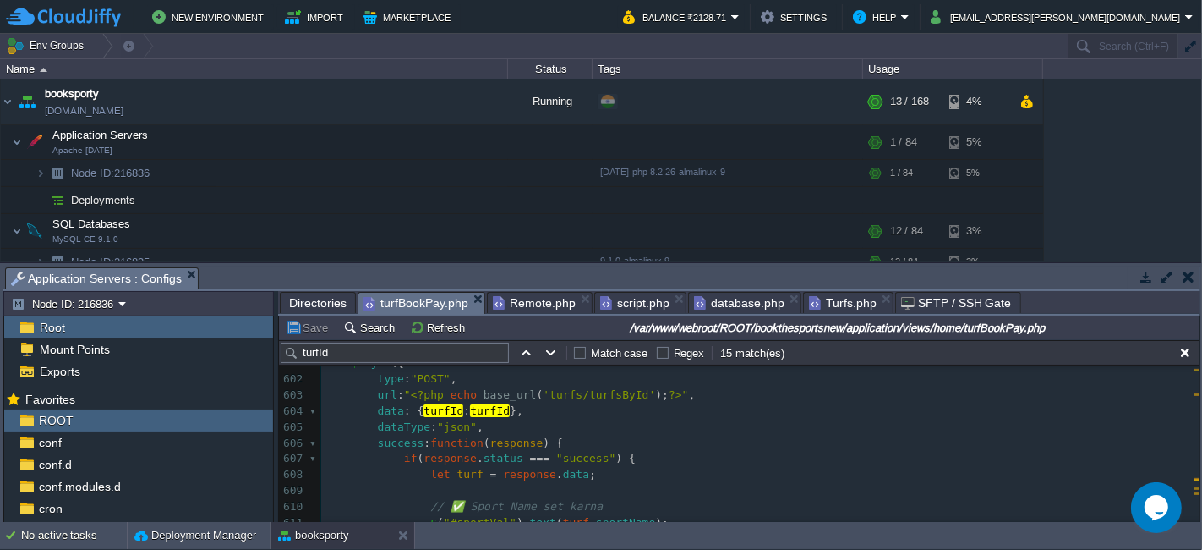
click at [410, 297] on span "turfBookPay.php" at bounding box center [416, 303] width 105 height 21
click at [551, 394] on div "xxxxxxxxxx 583 } 584 } 585 paytab (); 586 ​ 587 //proceedToPayTurfByAjax(); 588…" at bounding box center [760, 434] width 879 height 733
type textarea "turfs"
click at [295, 328] on button "Save" at bounding box center [309, 327] width 47 height 15
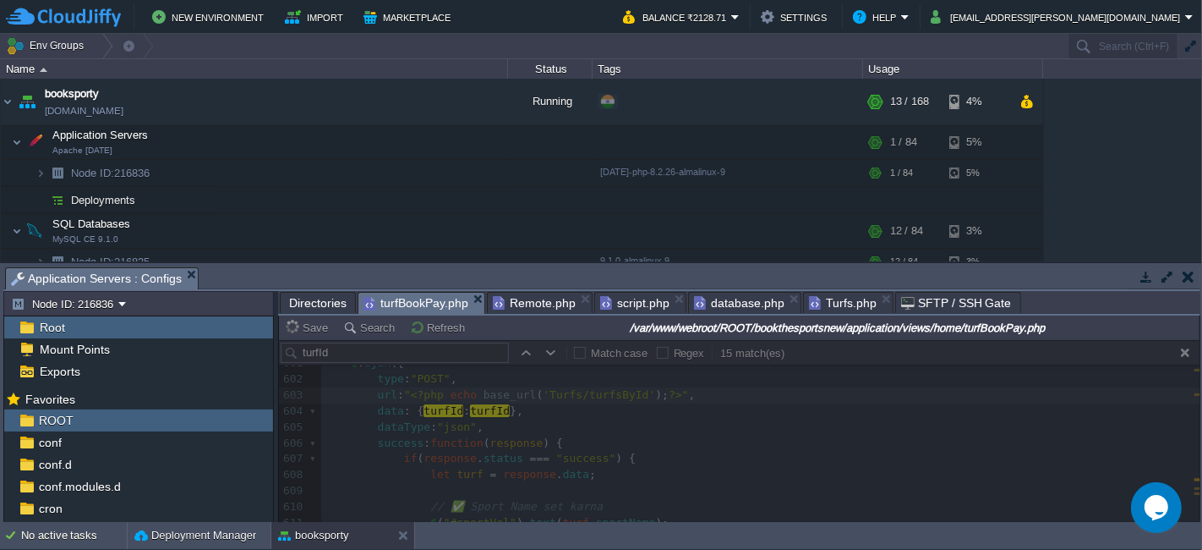
click at [823, 316] on div "Save Search Refresh /var/www/webroot/ROOT/bookthesportsnew/application/views/ho…" at bounding box center [739, 327] width 921 height 25
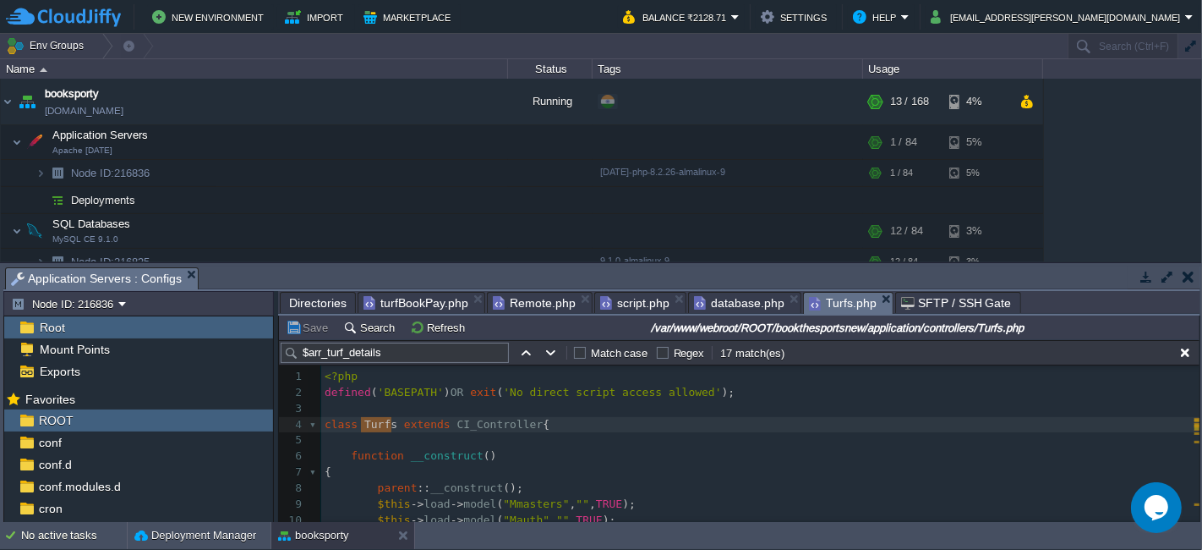
click at [819, 303] on span "Turfs.php" at bounding box center [843, 303] width 68 height 21
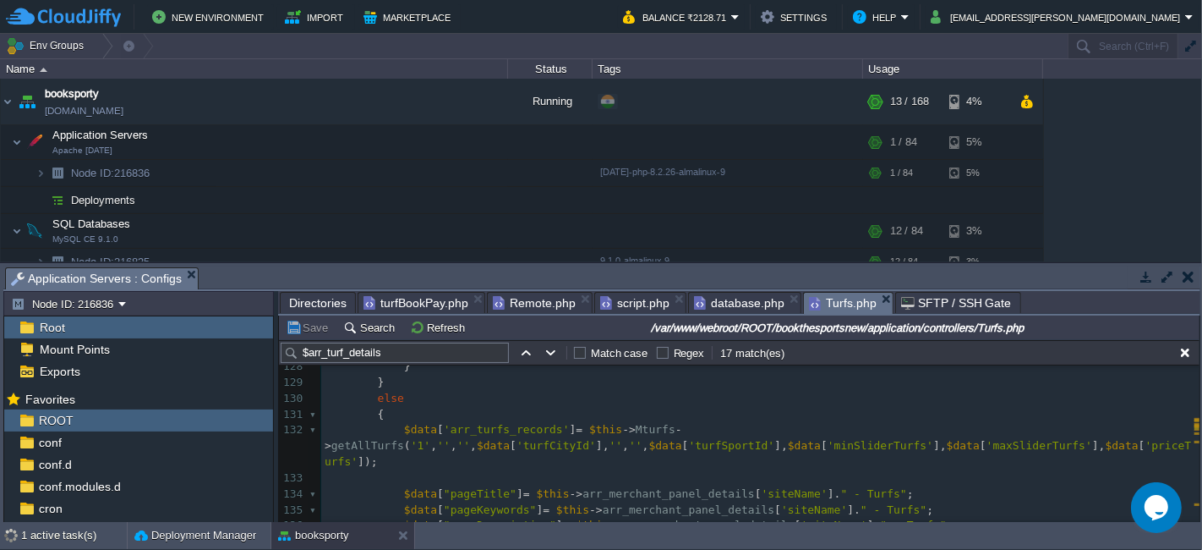
scroll to position [2415, 0]
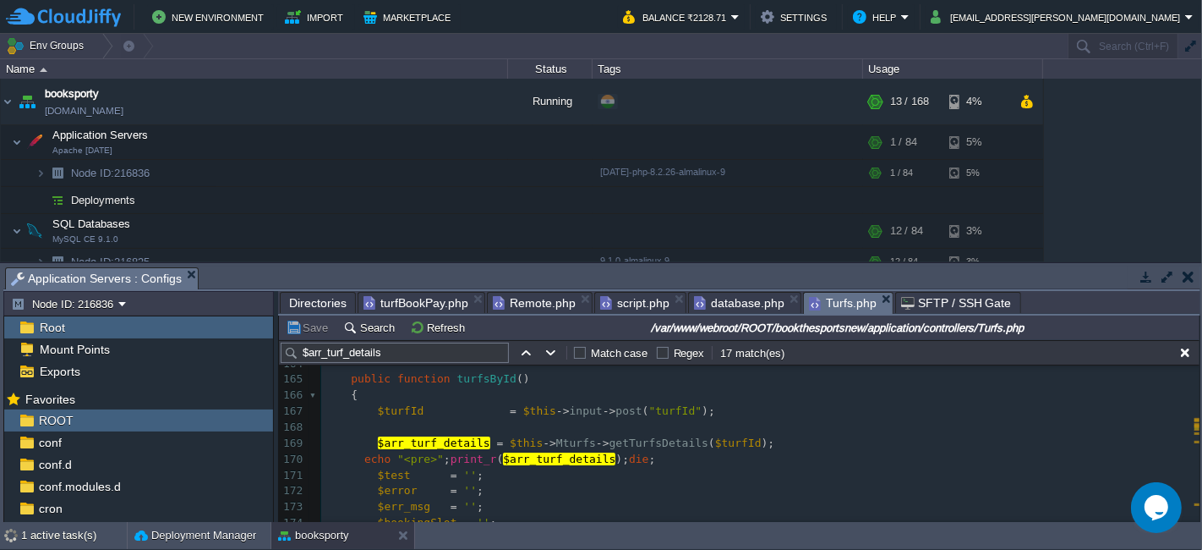
click at [371, 405] on span at bounding box center [364, 411] width 26 height 16
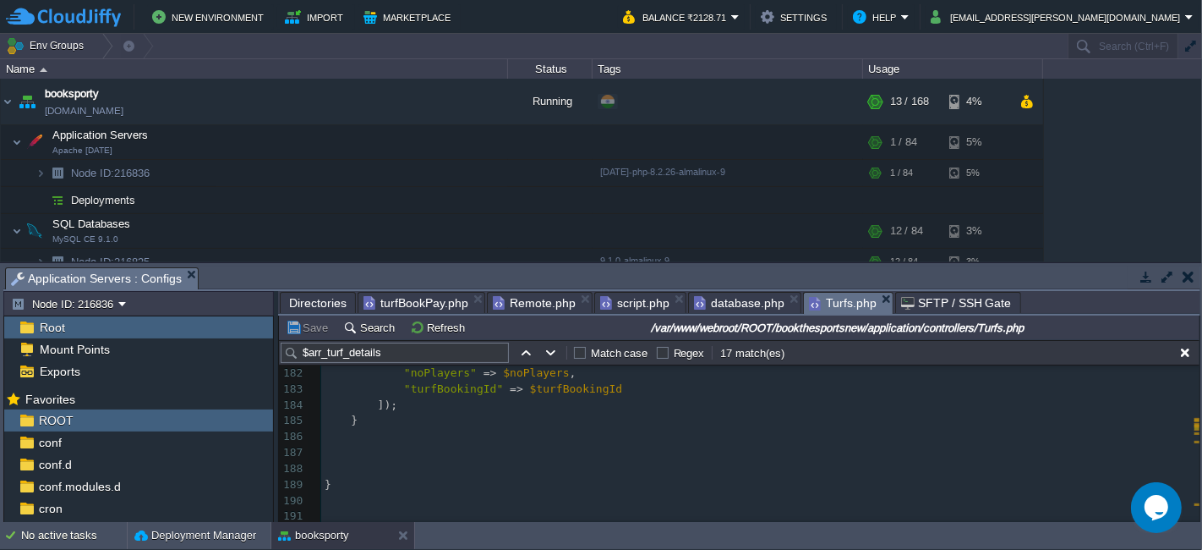
type textarea "$turfId = $this->input->post("turfId"); $arr_turf_details = $this->Mturfs->getT…"
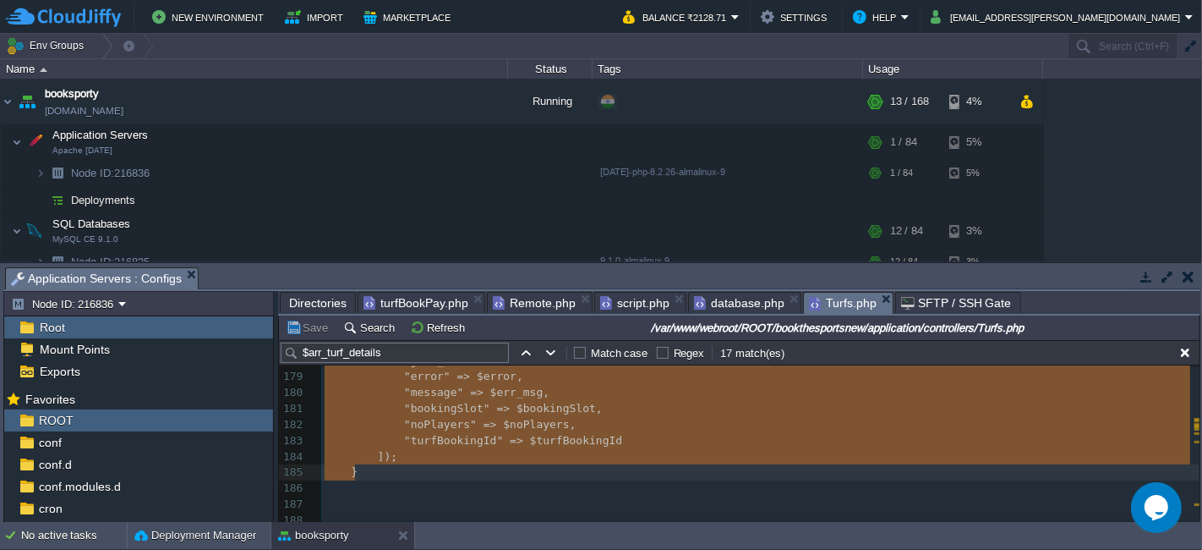
type textarea "$turfId = $this->input->post("turfId"); $arr_turf_details = $this->Mturfs->getT…"
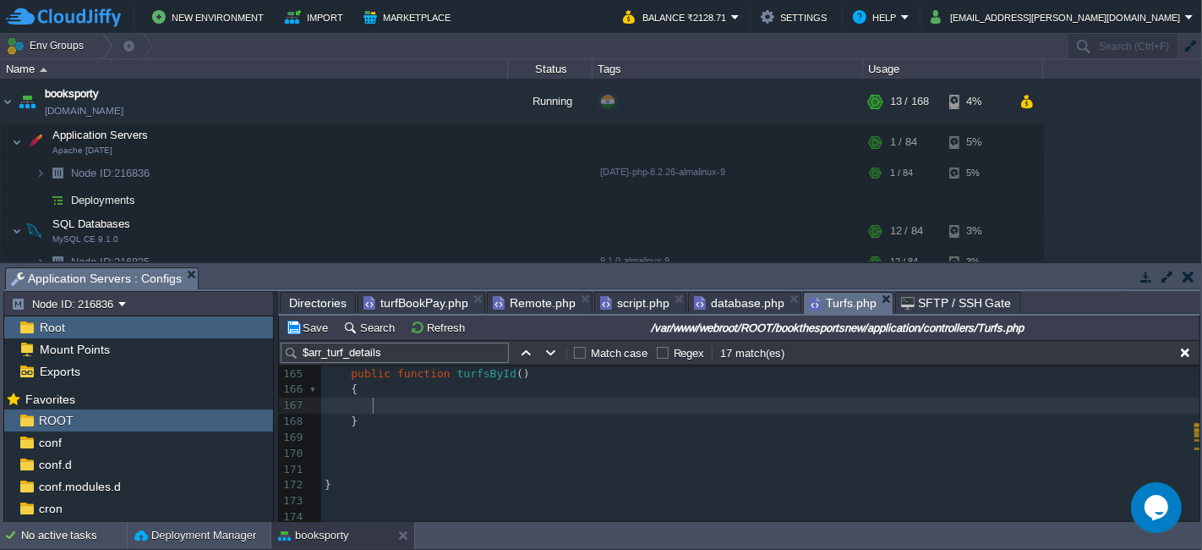
paste textarea "$data"
click at [514, 400] on div "x $arr_turf_details [ 'arr_turf_facilities' ] = $arr_turf_facilities = $this ->…" at bounding box center [760, 357] width 879 height 335
type textarea "$data"
type textarea "''"
type textarea "czz"
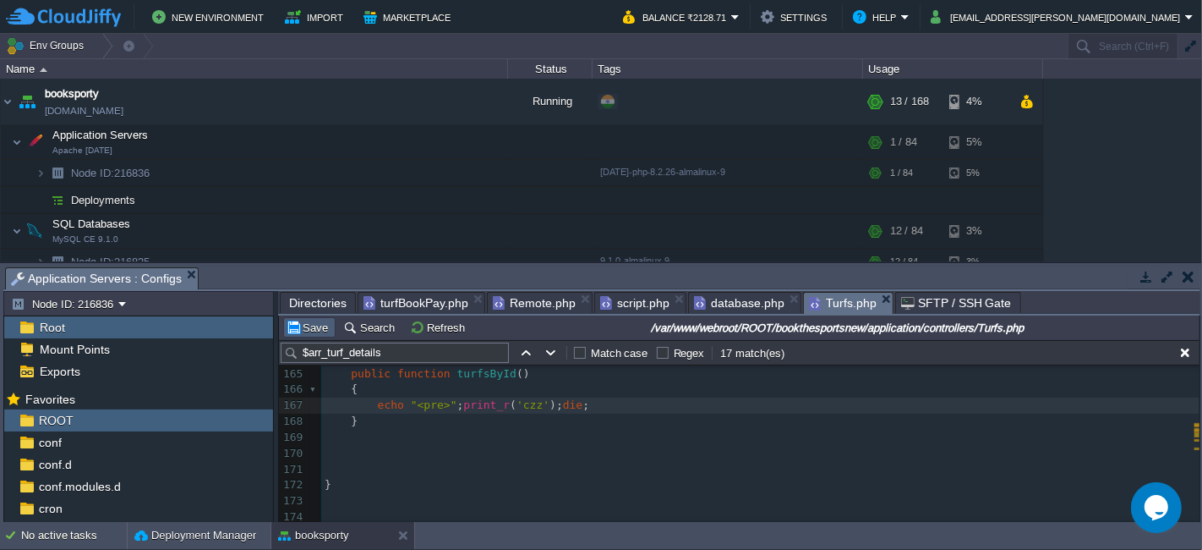
click at [326, 326] on button "Save" at bounding box center [309, 327] width 47 height 15
click at [582, 406] on pre "echo "<pre>" ; print_r ( 'czz' ); die ;" at bounding box center [760, 405] width 879 height 16
paste textarea "turfId"
click at [565, 398] on span "'turfId'" at bounding box center [582, 399] width 53 height 13
type textarea "turfId"
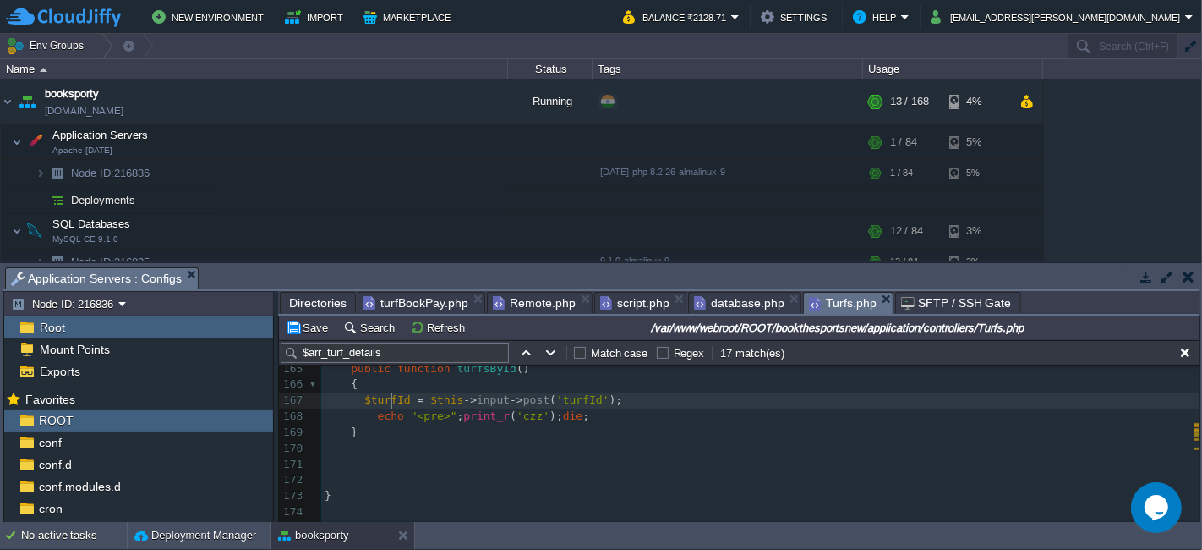
type textarea "$turfId"
click at [518, 418] on div "x $arr_turf_details [ 'arr_turf_facilities' ] = $arr_turf_facilities = $this ->…" at bounding box center [760, 360] width 879 height 351
type textarea "czz"
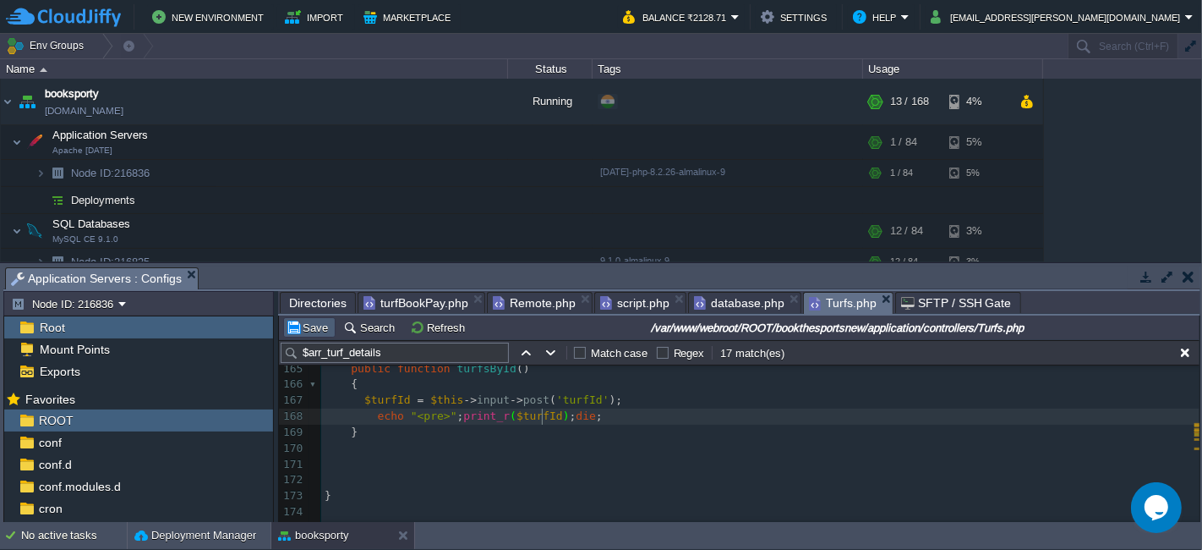
click at [307, 324] on button "Save" at bounding box center [309, 327] width 47 height 15
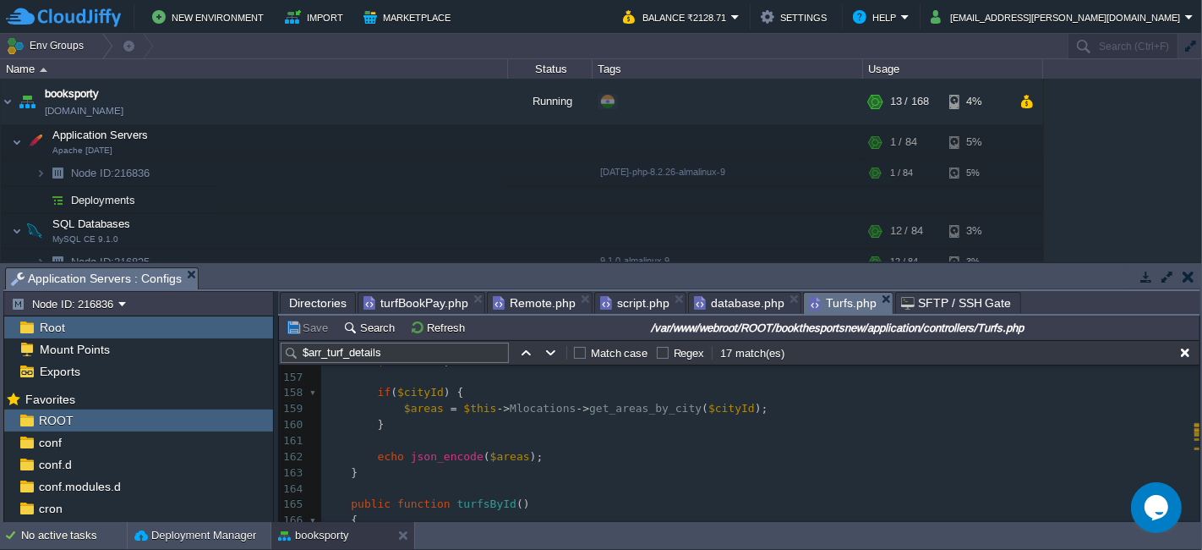
scroll to position [2671, 0]
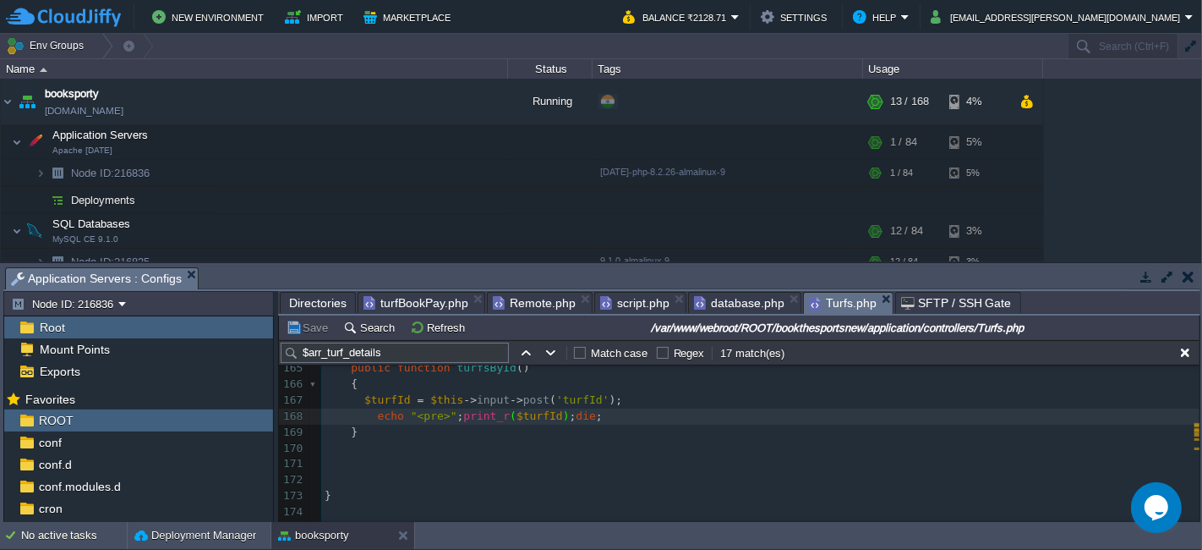
click at [613, 404] on pre "$turfId = $this -> input -> post ( 'turfId' );" at bounding box center [760, 400] width 879 height 16
click at [383, 405] on span "$turfId" at bounding box center [387, 399] width 47 height 13
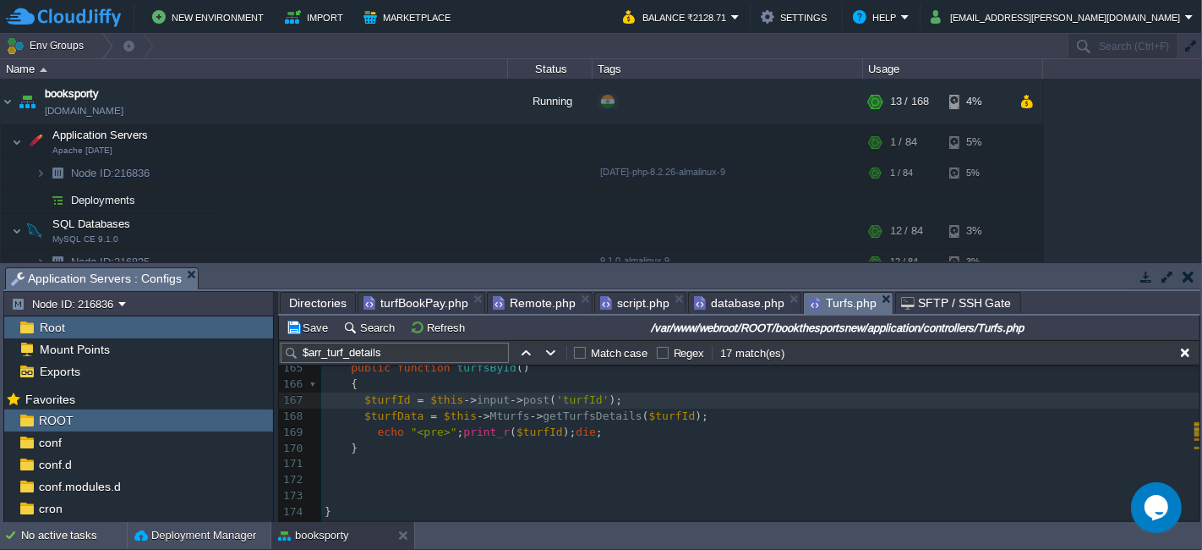
click at [385, 409] on div "x $arr_turf_details [ 'arr_turf_facilities' ] = $arr_turf_facilities = $this ->…" at bounding box center [760, 264] width 879 height 573
type textarea "$turfData"
click at [524, 426] on div "x $arr_turf_details [ 'arr_turf_facilities' ] = $arr_turf_facilities = $this ->…" at bounding box center [760, 264] width 879 height 573
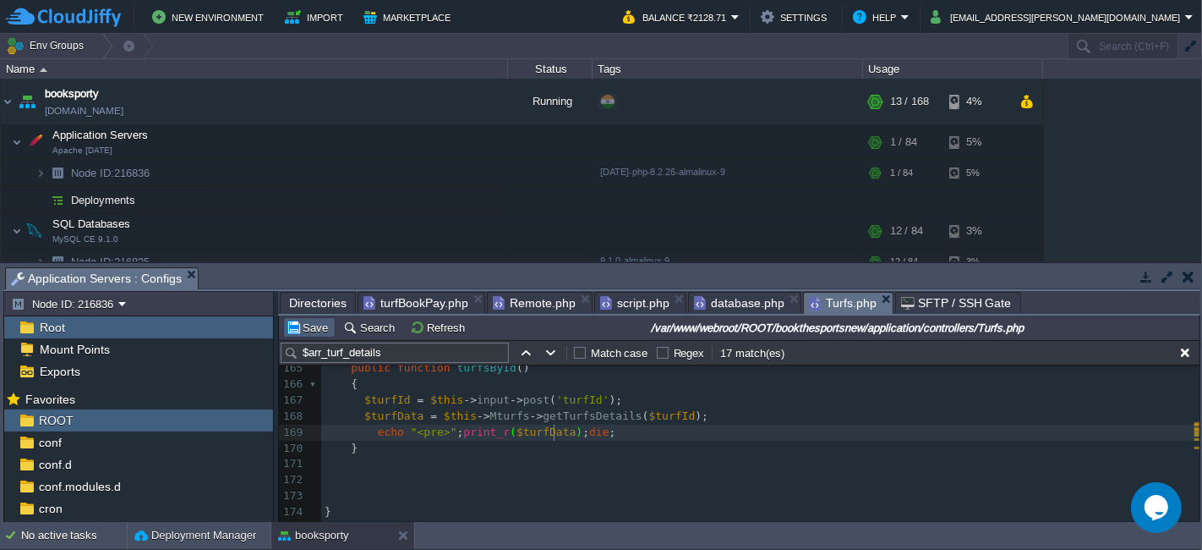
click at [309, 326] on button "Save" at bounding box center [309, 327] width 47 height 15
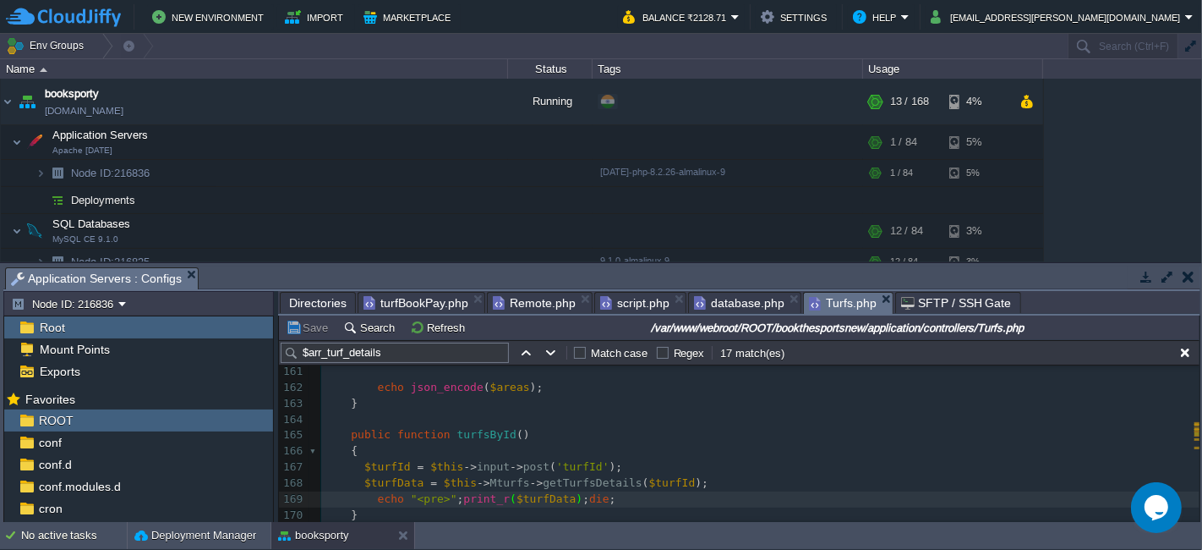
scroll to position [2577, 0]
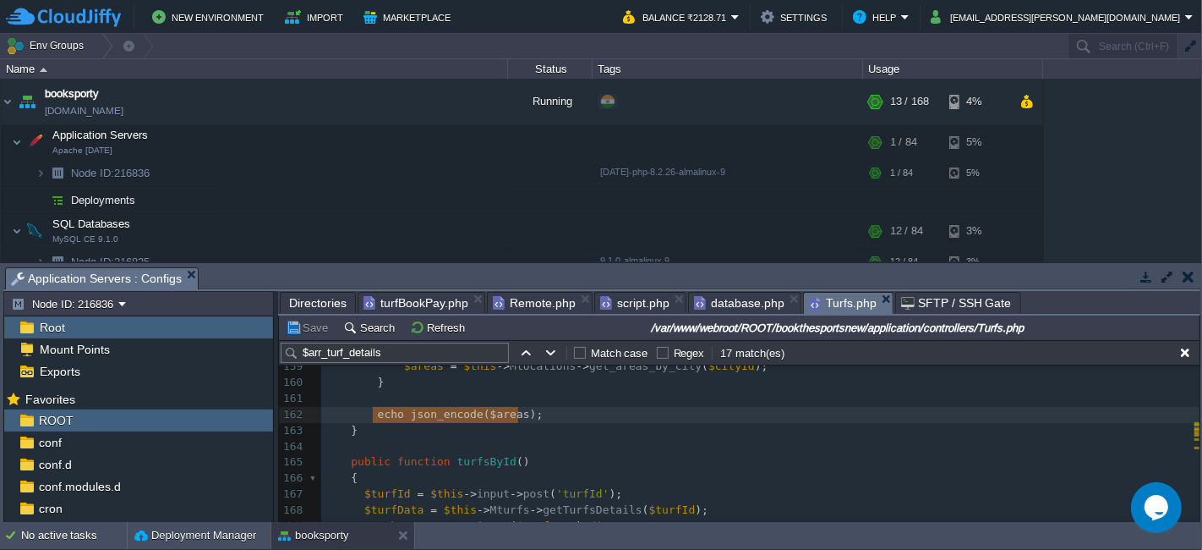
type textarea "echo json_encode($areas);"
drag, startPoint x: 367, startPoint y: 414, endPoint x: 565, endPoint y: 419, distance: 197.9
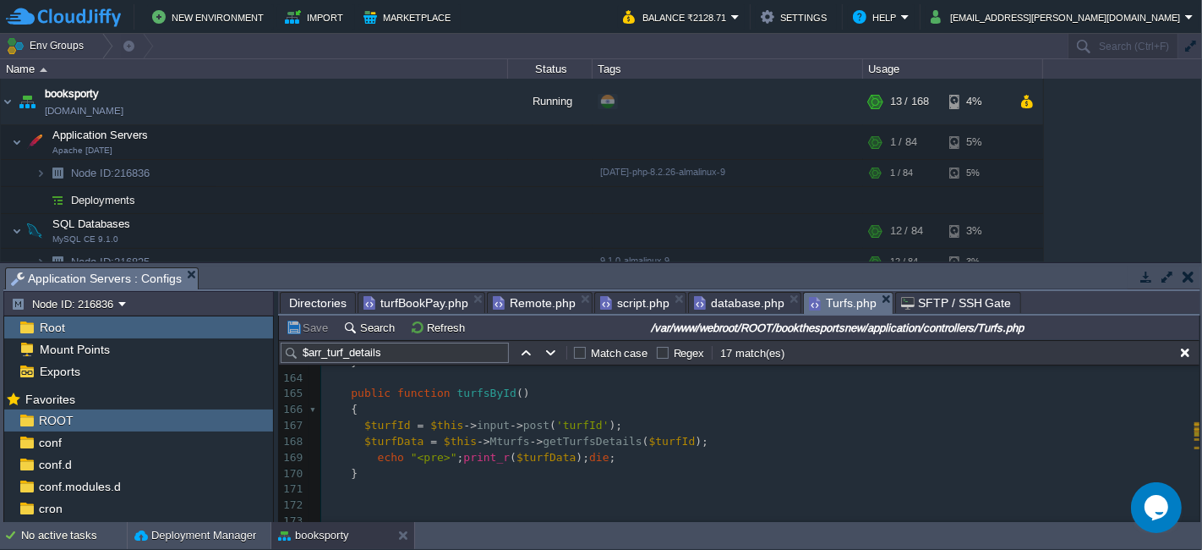
scroll to position [2670, 0]
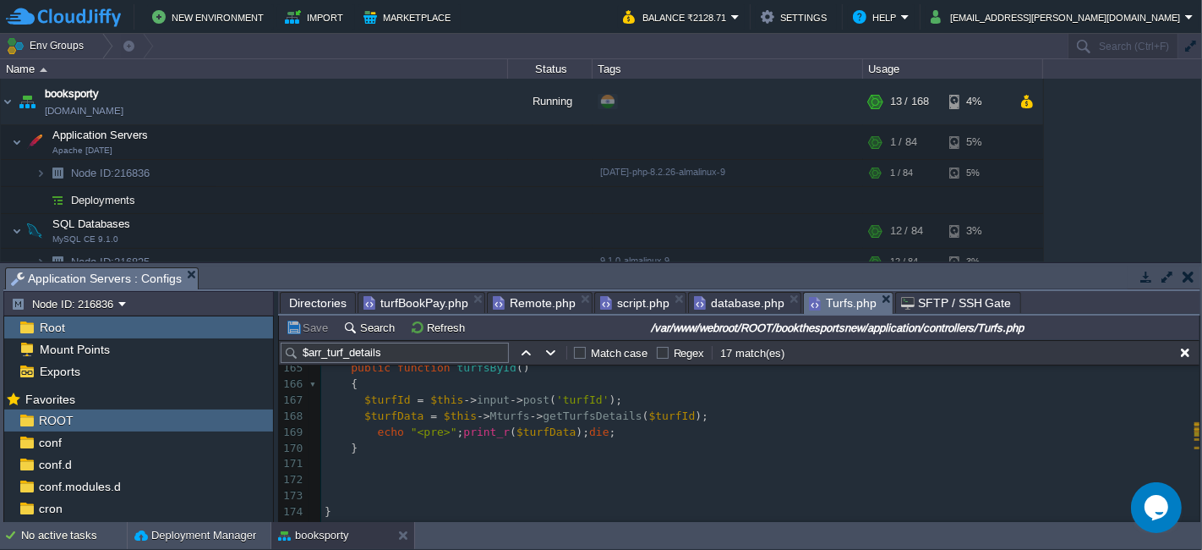
click at [683, 415] on pre "$turfData = $this -> Mturfs -> getTurfsDetails ( $turfId );" at bounding box center [760, 416] width 879 height 16
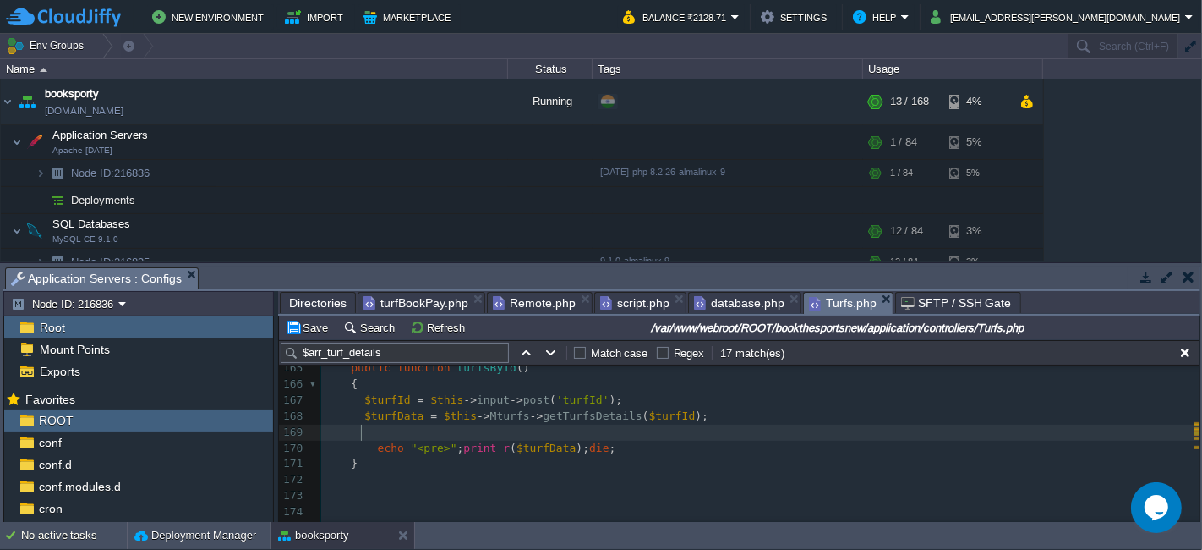
paste textarea "$turfData"
click at [413, 418] on span "$turfData" at bounding box center [393, 415] width 59 height 13
type textarea "$turfData"
click at [481, 434] on div "x $arr_turf_details [ 'arr_turf_facilities' ] = $arr_turf_facilities = $this ->…" at bounding box center [760, 272] width 879 height 589
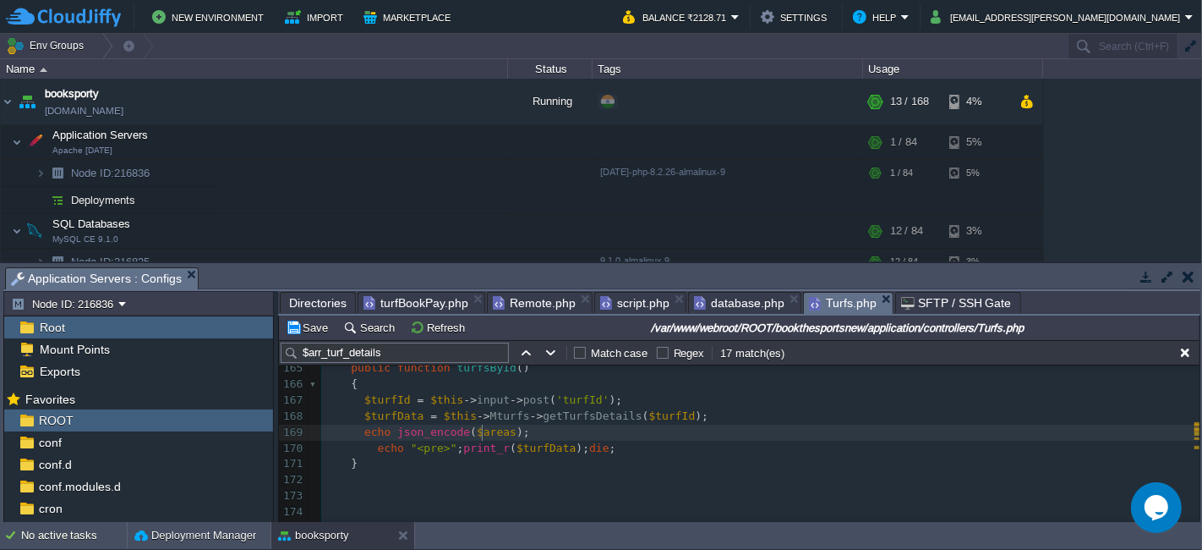
type textarea "$areas"
click at [316, 328] on button "Save" at bounding box center [309, 327] width 47 height 15
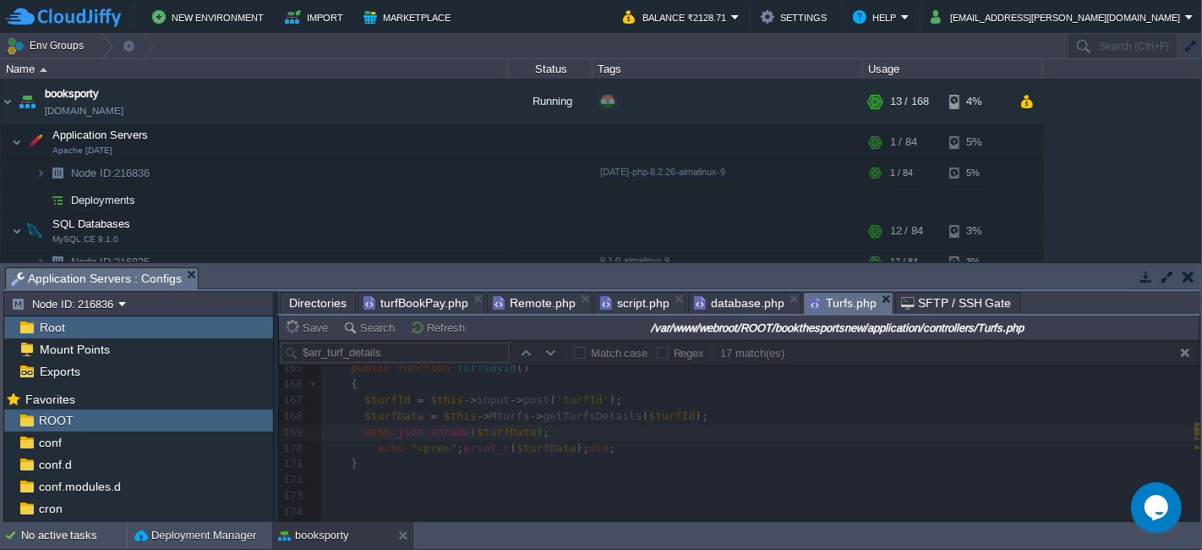
click at [621, 448] on div at bounding box center [739, 431] width 921 height 182
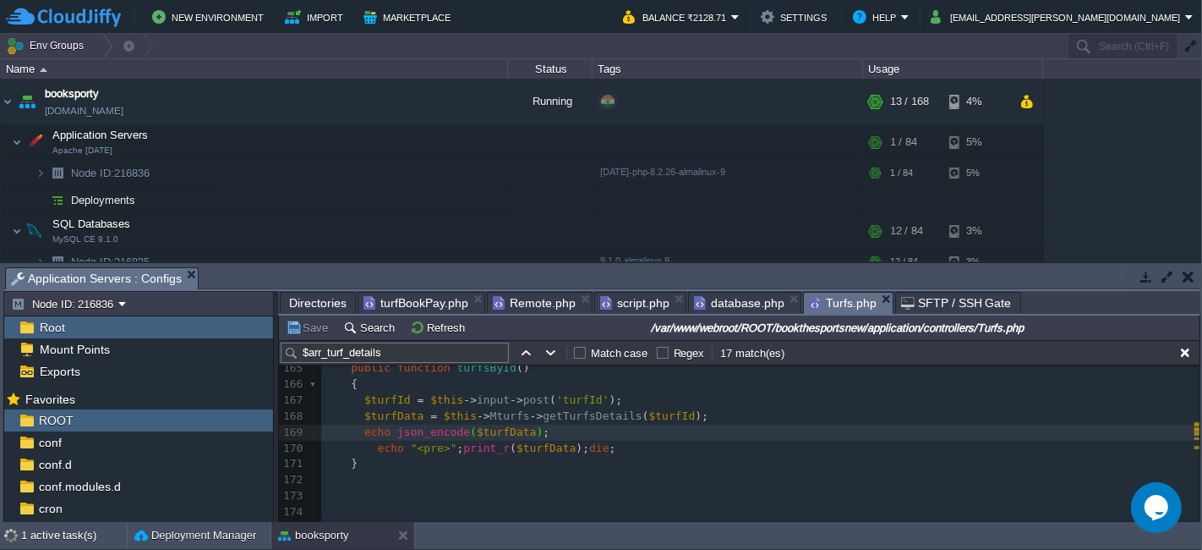
click at [600, 453] on pre "echo "<pre>" ; print_r ( $turfData ); die ;" at bounding box center [760, 449] width 879 height 16
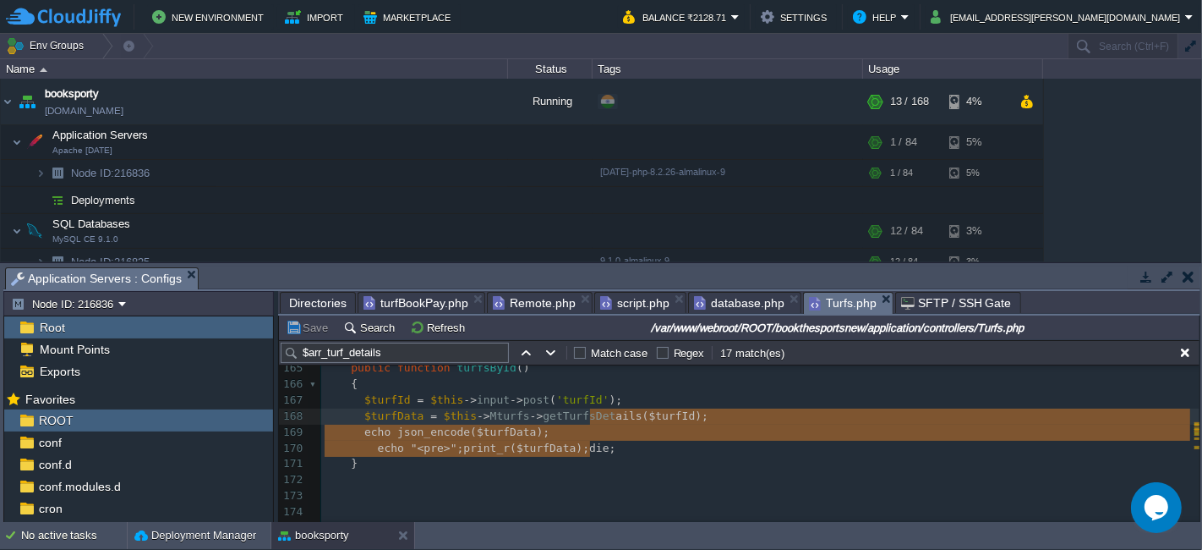
type textarea "echo "<pre>";print_r($turfData);die;"
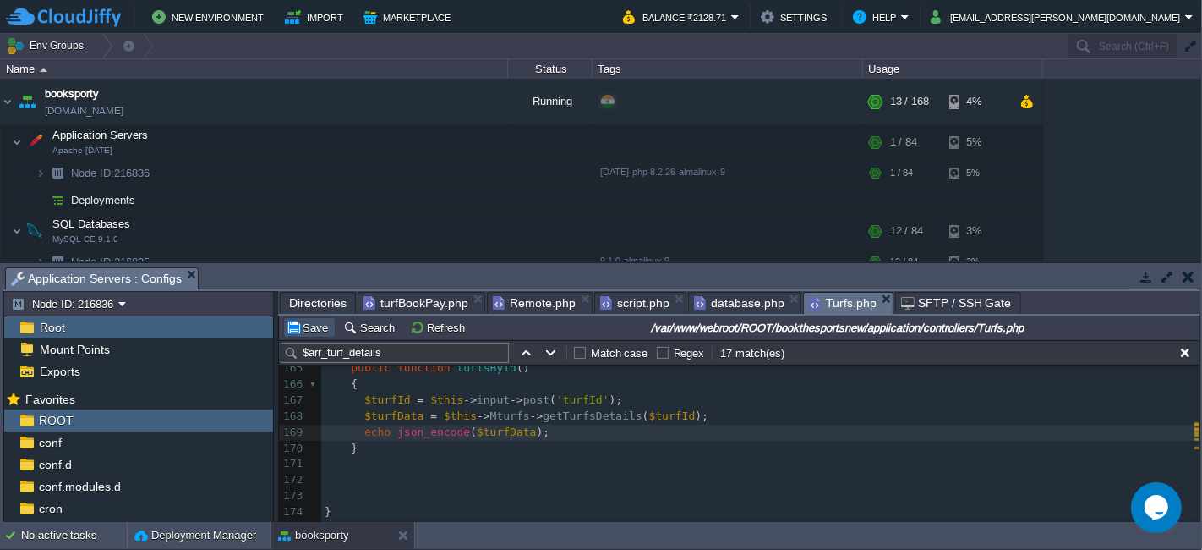
click at [298, 333] on button "Save" at bounding box center [309, 327] width 47 height 15
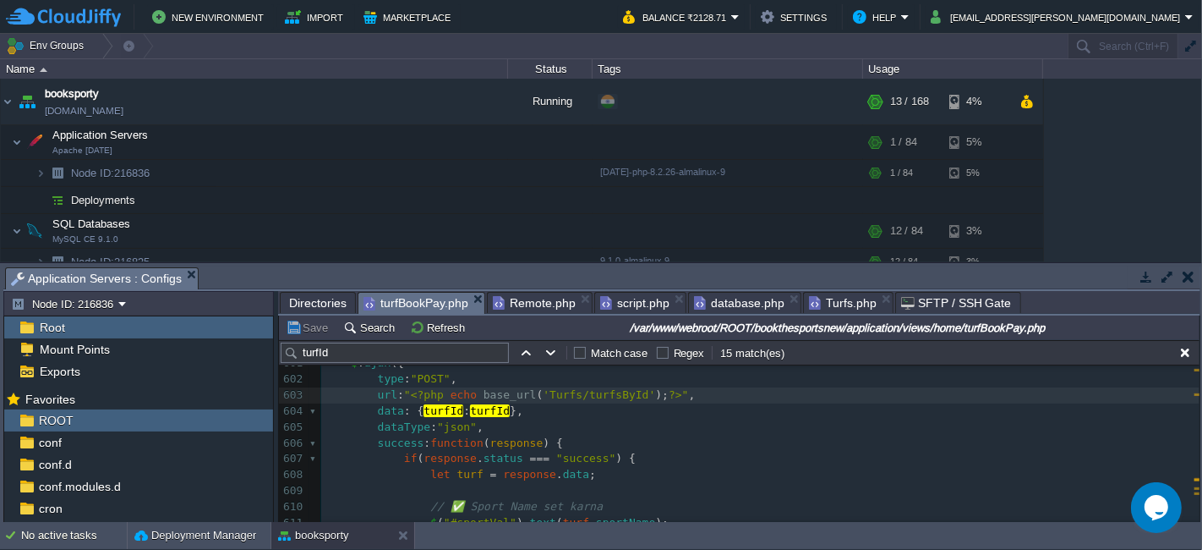
click at [400, 300] on span "turfBookPay.php" at bounding box center [416, 303] width 105 height 21
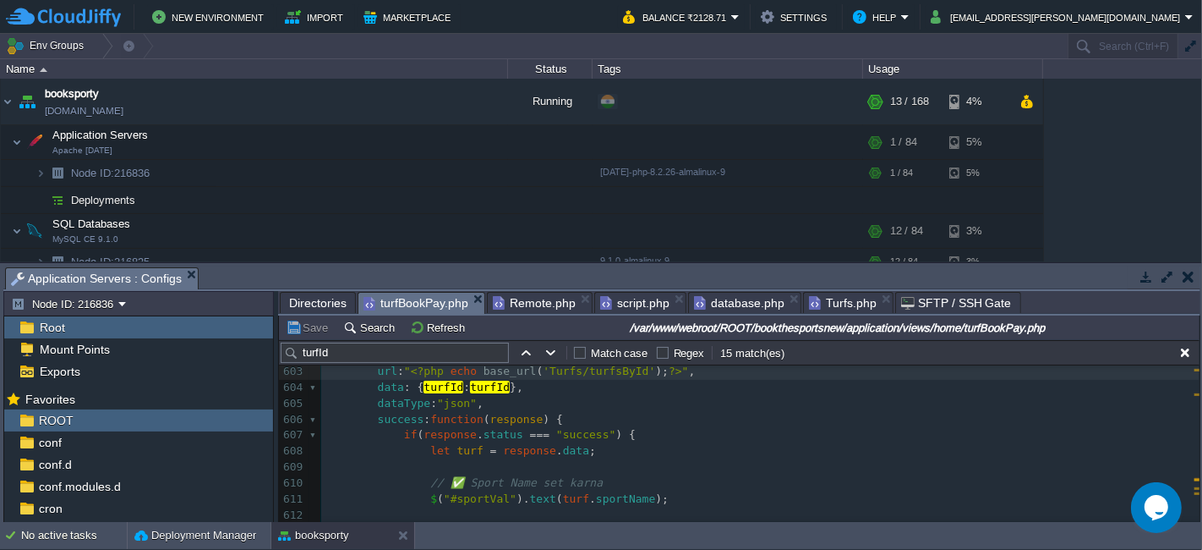
scroll to position [9836, 0]
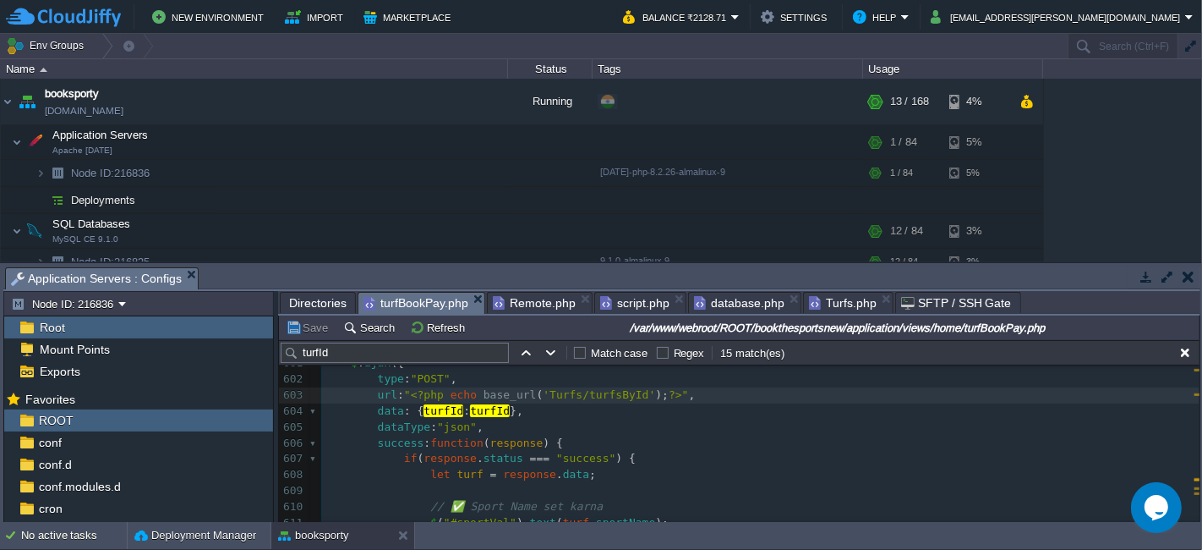
click at [490, 457] on span "status" at bounding box center [504, 458] width 40 height 13
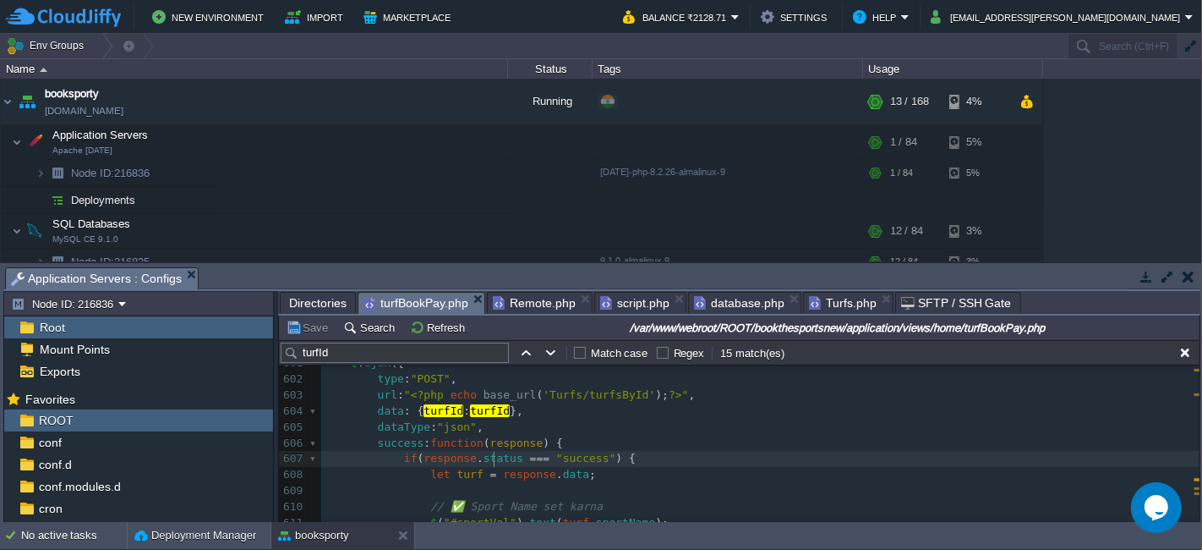
type textarea "status"
click at [818, 308] on span "Turfs.php" at bounding box center [843, 303] width 68 height 20
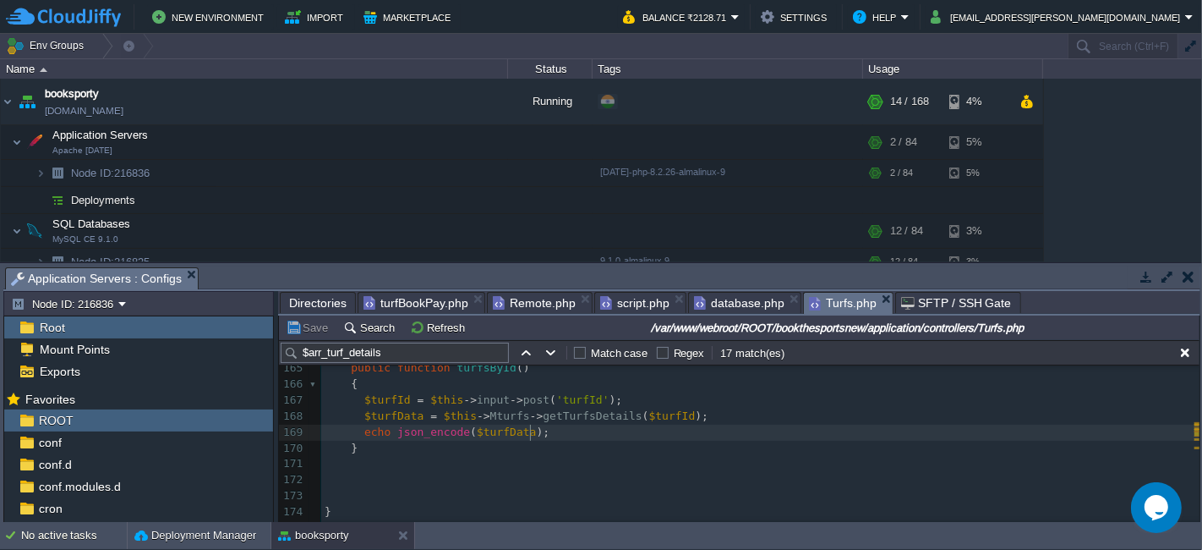
click at [539, 428] on pre "echo json_encode ( $turfData );" at bounding box center [760, 433] width 879 height 16
type textarea "echo json_encode($turfData);"
paste textarea
click at [364, 436] on span at bounding box center [348, 431] width 47 height 13
click at [315, 325] on button "Save" at bounding box center [309, 327] width 47 height 15
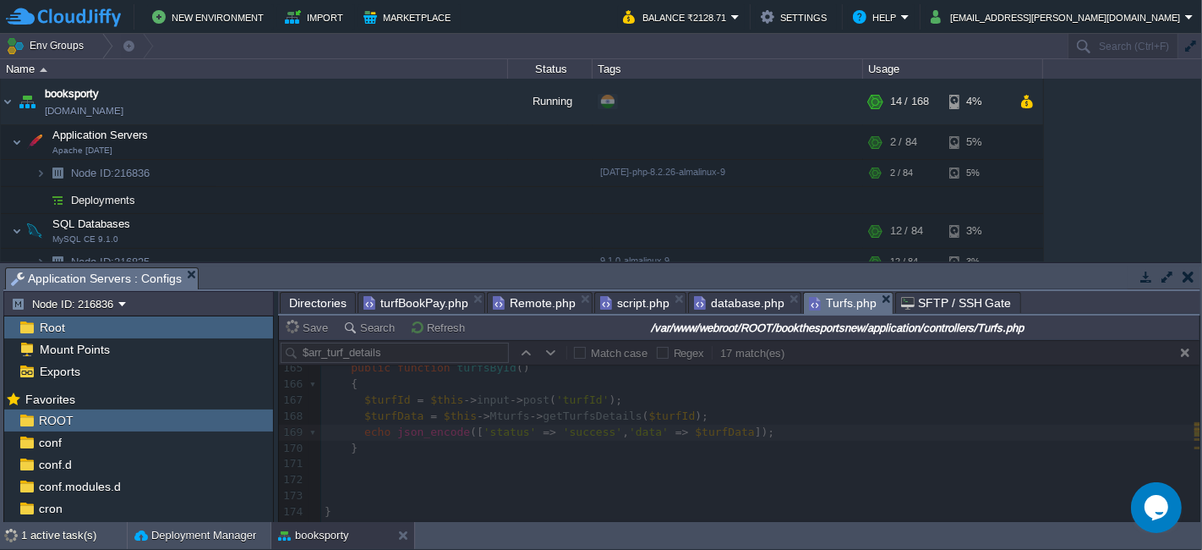
click at [407, 298] on span "turfBookPay.php" at bounding box center [416, 303] width 105 height 20
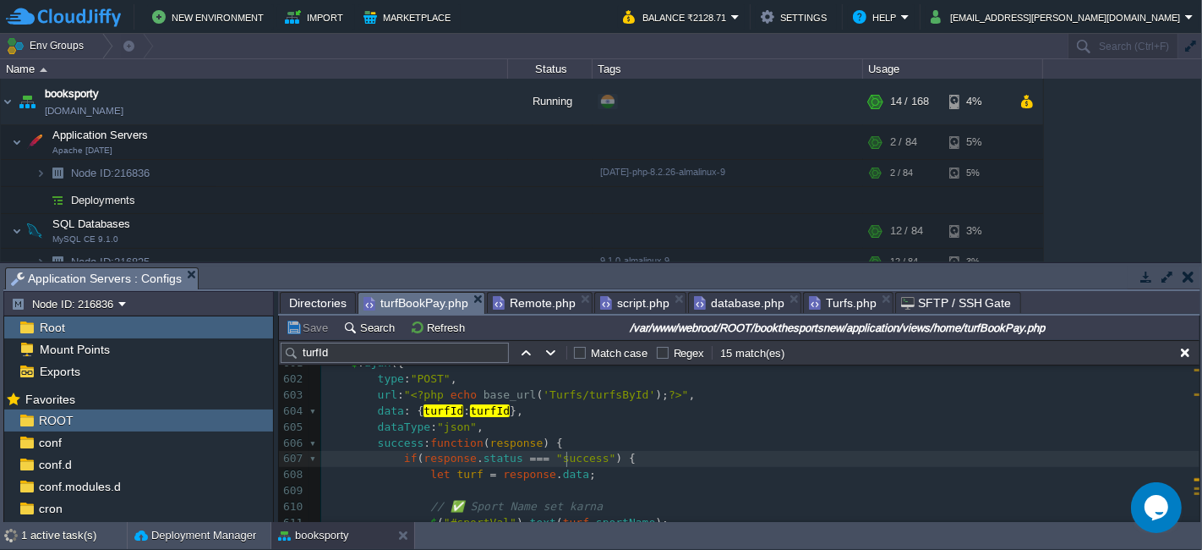
type textarea "success"
type textarea "status"
click at [833, 302] on span "Turfs.php" at bounding box center [843, 303] width 68 height 20
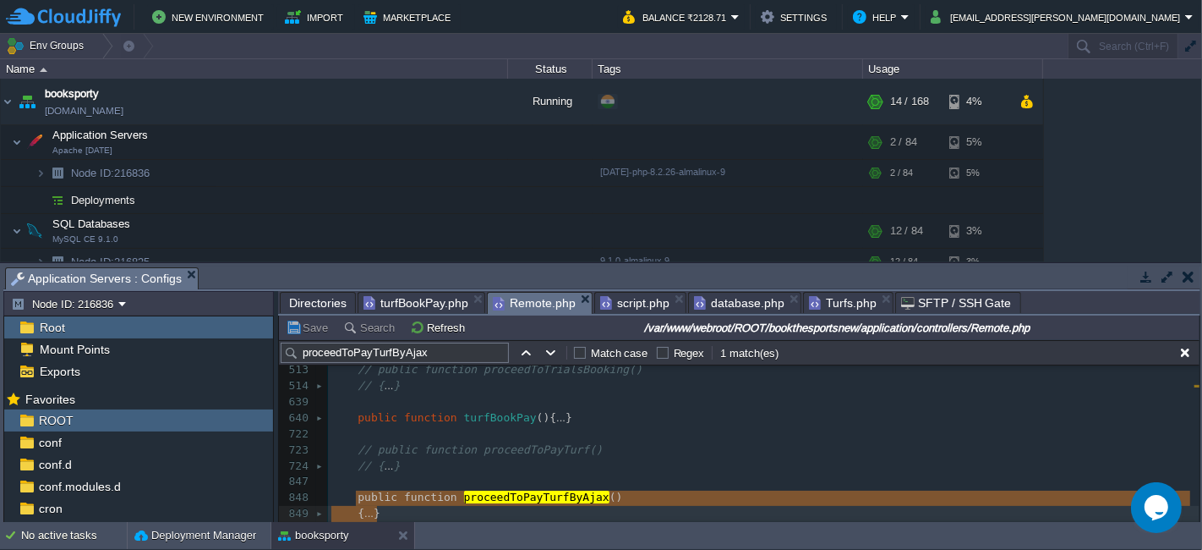
click at [526, 307] on span "Remote.php" at bounding box center [534, 303] width 83 height 21
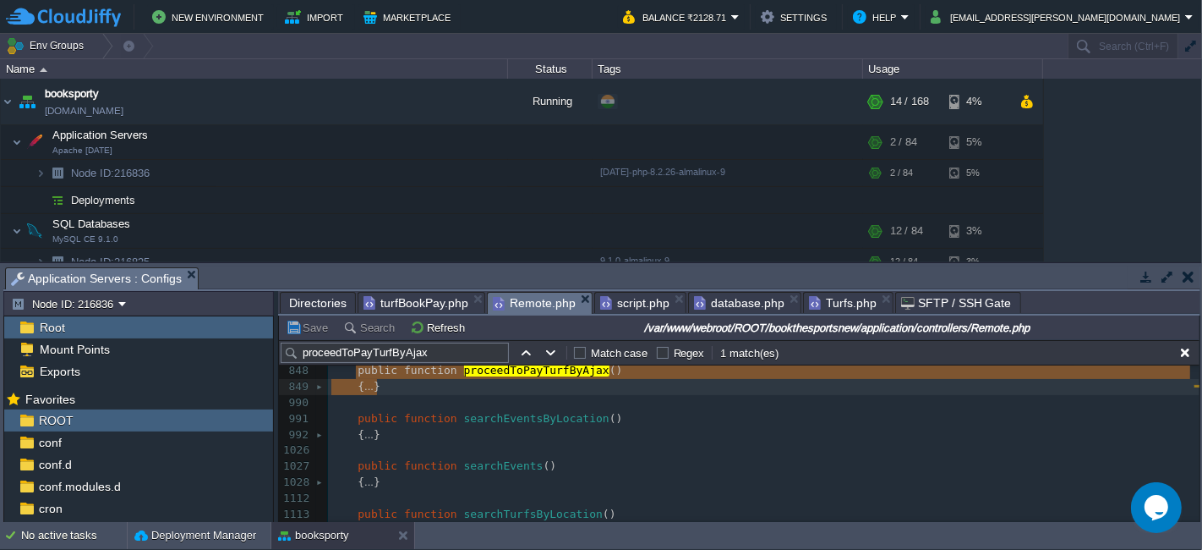
scroll to position [706, 0]
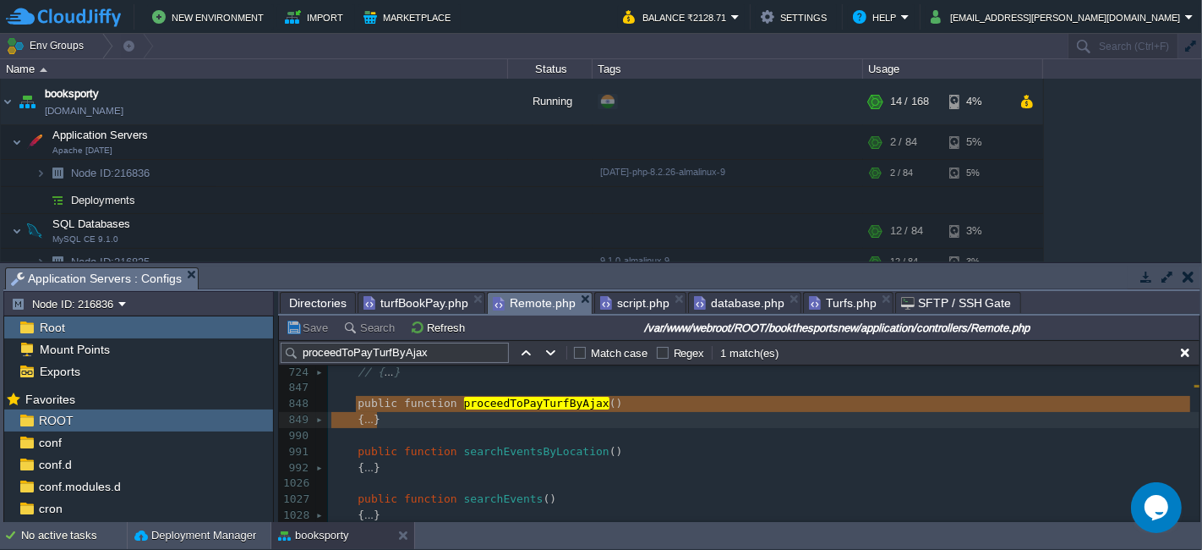
click at [316, 419] on div at bounding box center [321, 420] width 11 height 16
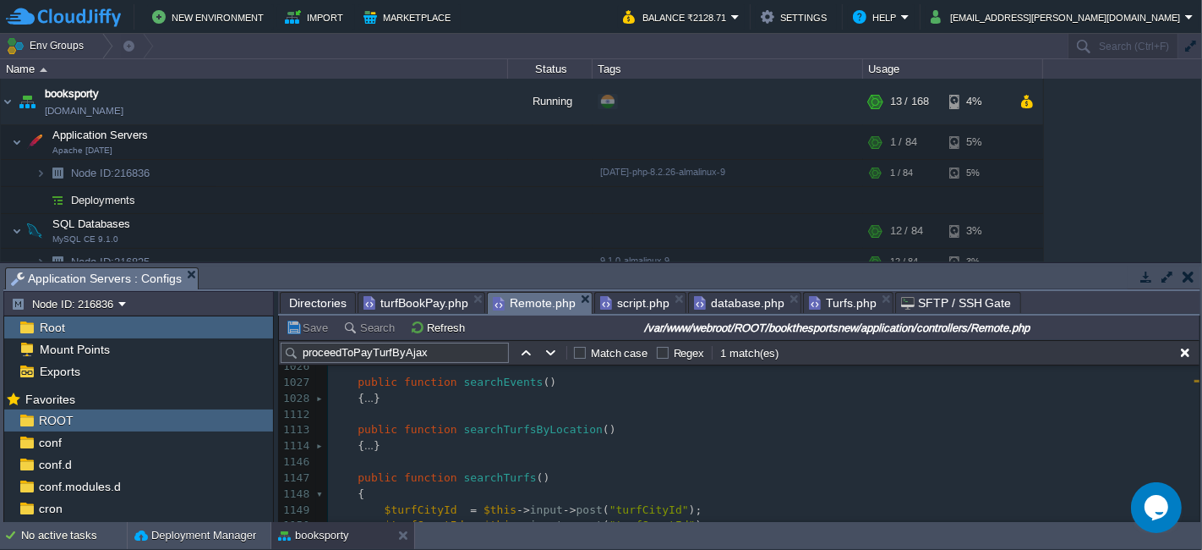
scroll to position [2868, 0]
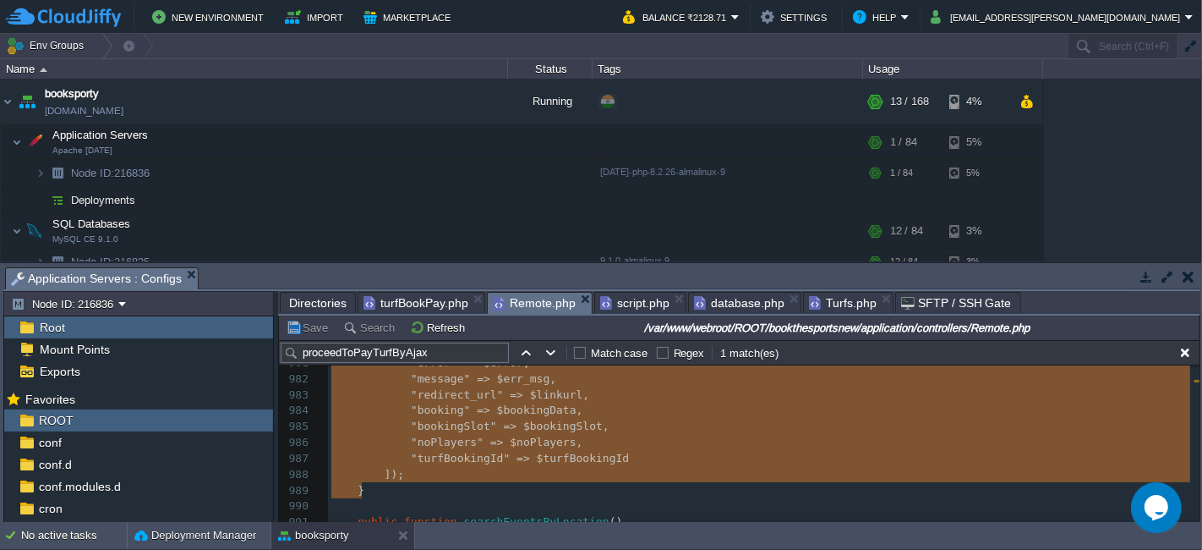
type textarea "-"
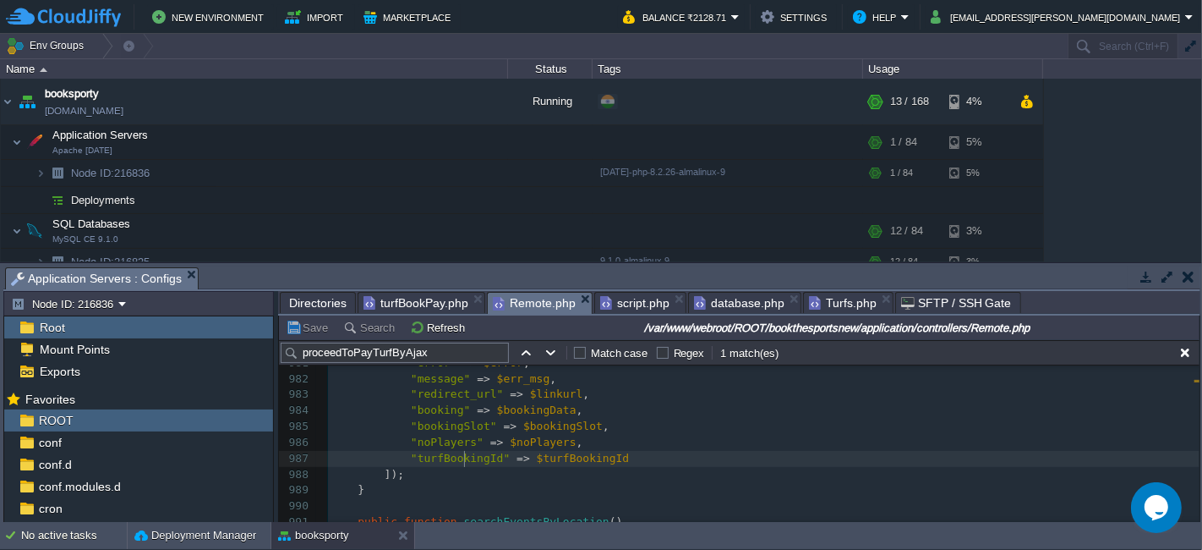
click at [820, 303] on span "Turfs.php" at bounding box center [843, 303] width 68 height 20
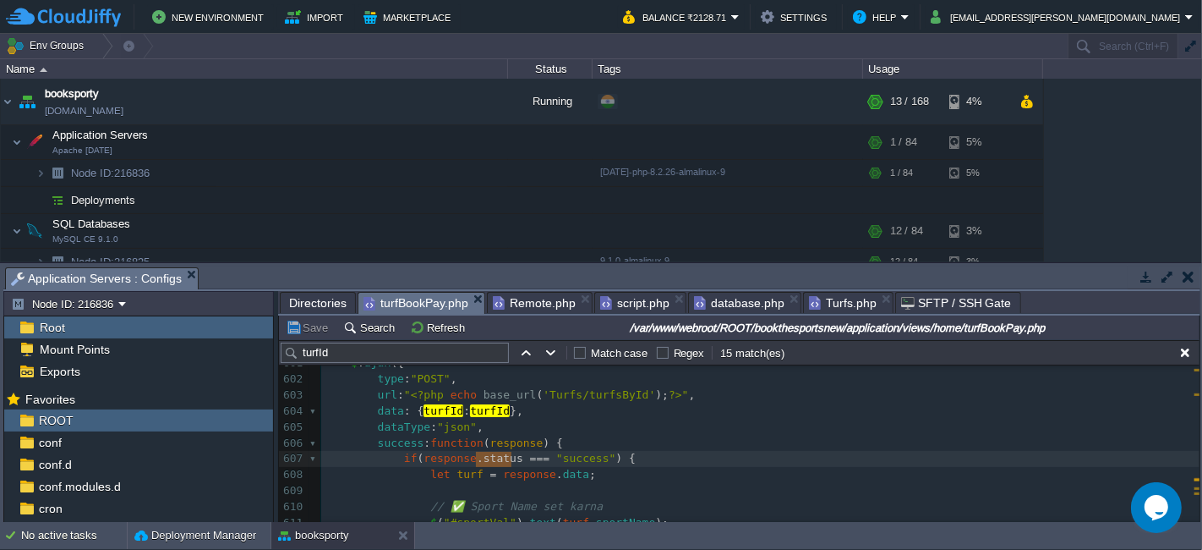
click at [407, 303] on span "turfBookPay.php" at bounding box center [416, 303] width 105 height 21
click at [587, 480] on pre "let turf = response . data ;" at bounding box center [760, 475] width 879 height 16
type textarea "alert();"
click at [507, 446] on div "xxxxxxxxxx 583 } 584 } 585 paytab (); 586 ​ 587 //proceedToPayTurfByAjax(); 588…" at bounding box center [760, 442] width 879 height 749
type textarea "response"
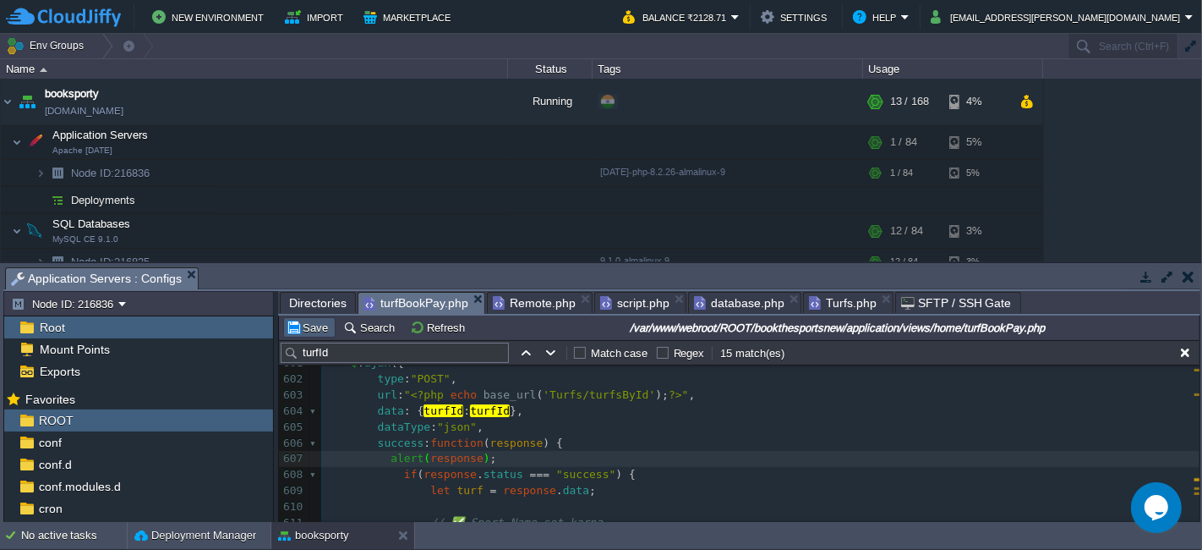
click at [323, 327] on button "Save" at bounding box center [309, 327] width 47 height 15
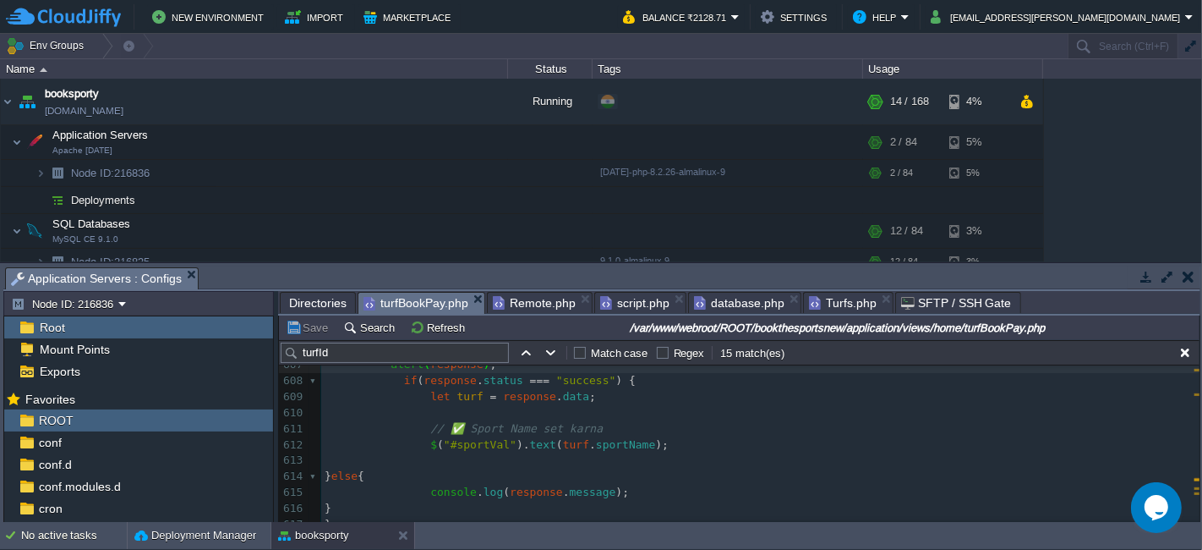
click at [830, 301] on span "Turfs.php" at bounding box center [843, 303] width 68 height 20
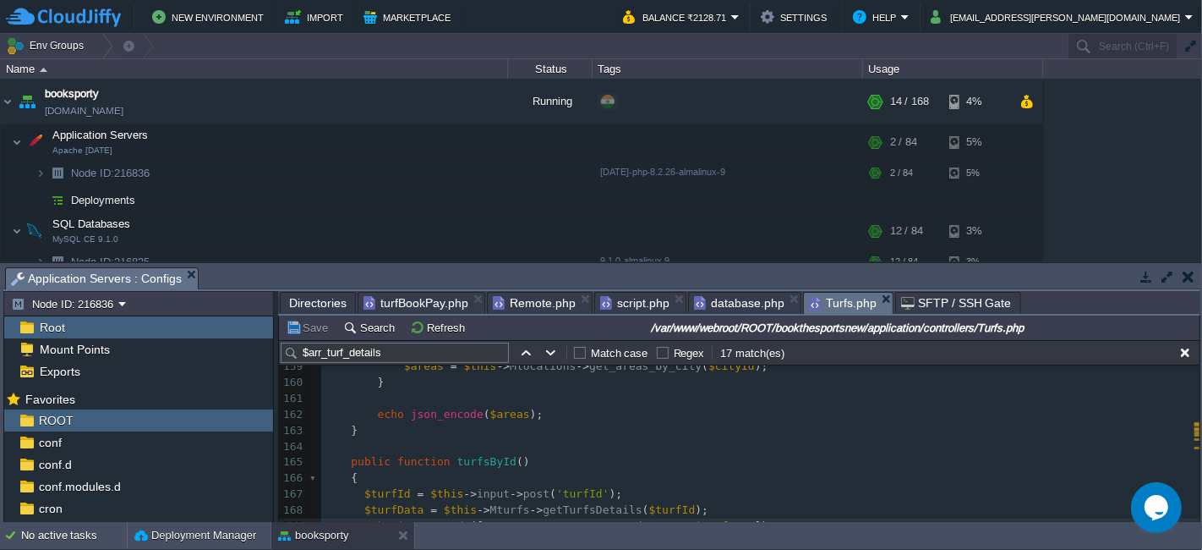
scroll to position [2671, 0]
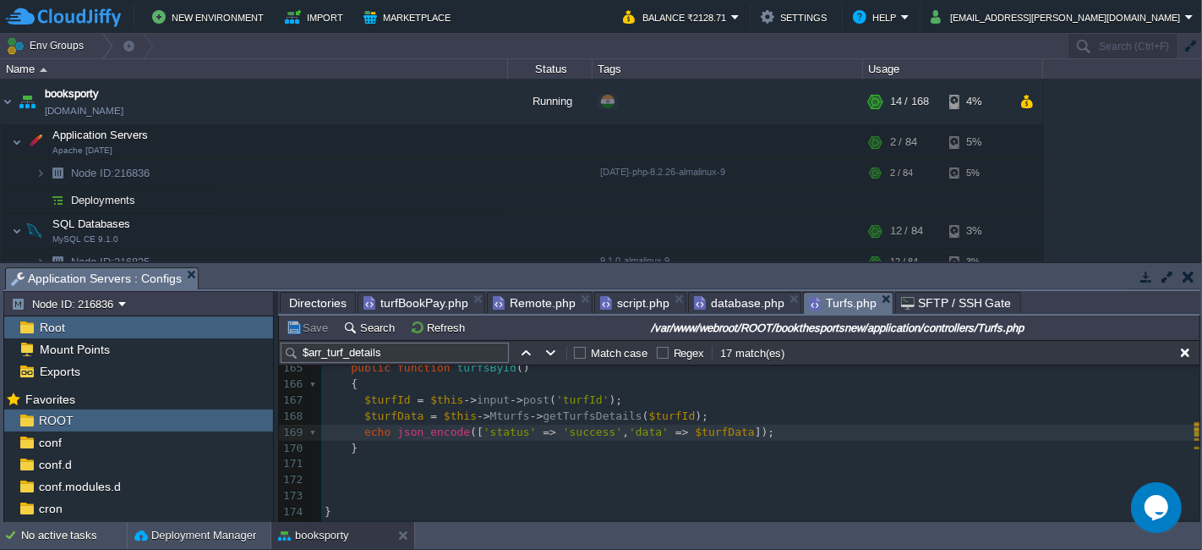
click at [392, 410] on div "x $arr_turf_details [ 'arr_turf_facilities' ] = $arr_turf_facilities = $this ->…" at bounding box center [760, 264] width 879 height 573
click at [391, 410] on span "$turfData" at bounding box center [393, 415] width 59 height 13
type textarea "$turfData"
paste textarea "["
type textarea "[]"
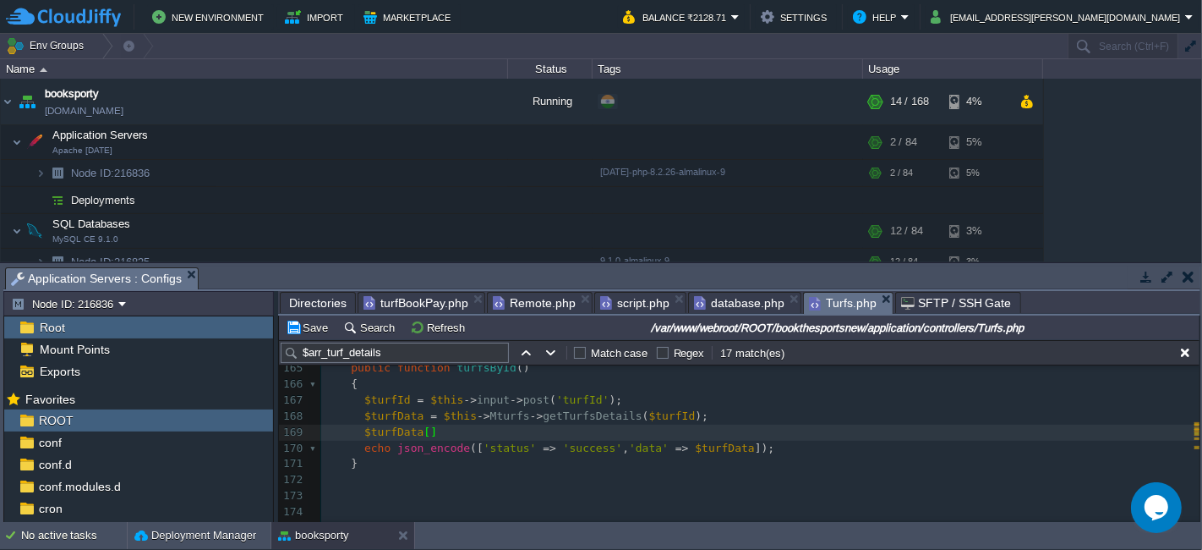
scroll to position [5, 5]
type textarea "''"
type textarea ";"
paste textarea "sportsNames"
click at [444, 433] on div "x $arr_turf_details [ 'arr_turf_facilities' ] = $arr_turf_facilities = $this ->…" at bounding box center [760, 272] width 879 height 589
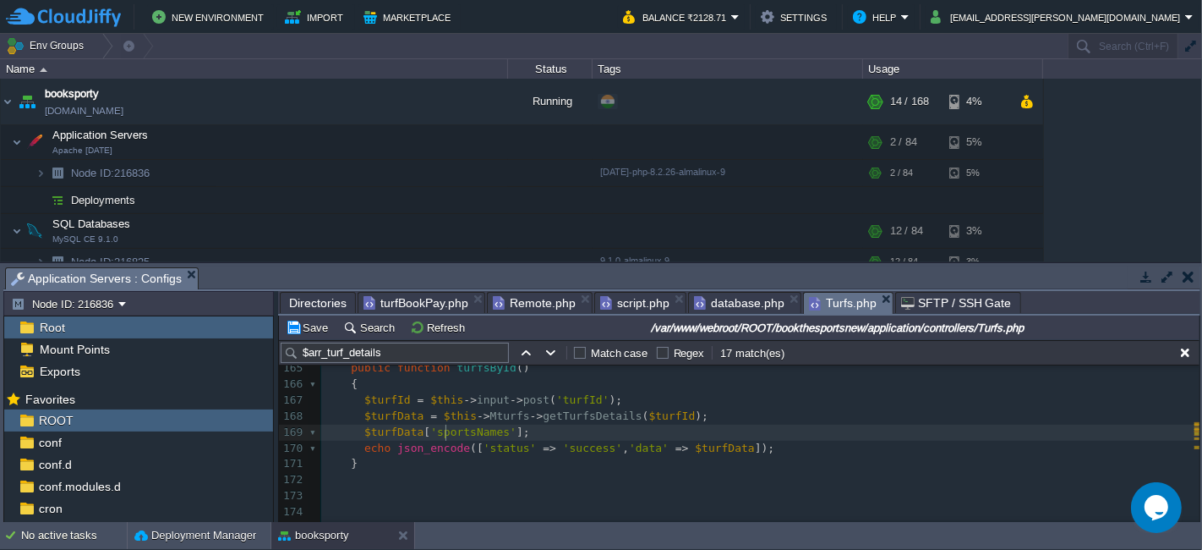
type textarea "sportsNames"
paste textarea
type textarea "$ ="
click at [693, 443] on div "x $arr_turf_details [ 'arr_turf_facilities' ] = $arr_turf_facilities = $this ->…" at bounding box center [760, 272] width 879 height 589
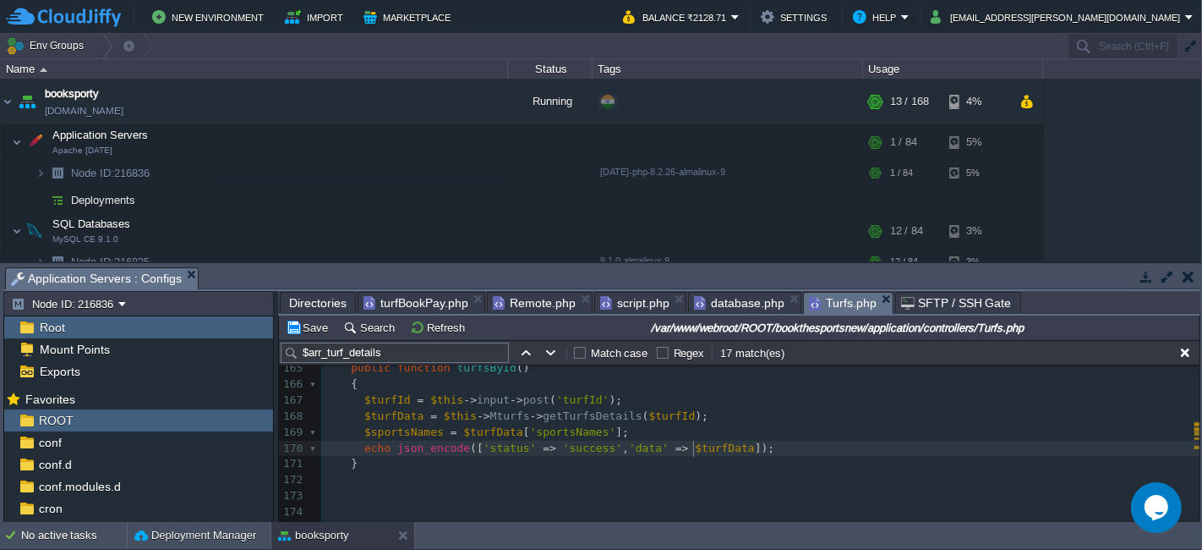
type textarea "$turfData"
paste textarea
drag, startPoint x: 666, startPoint y: 452, endPoint x: 780, endPoint y: 459, distance: 113.6
type textarea "$"
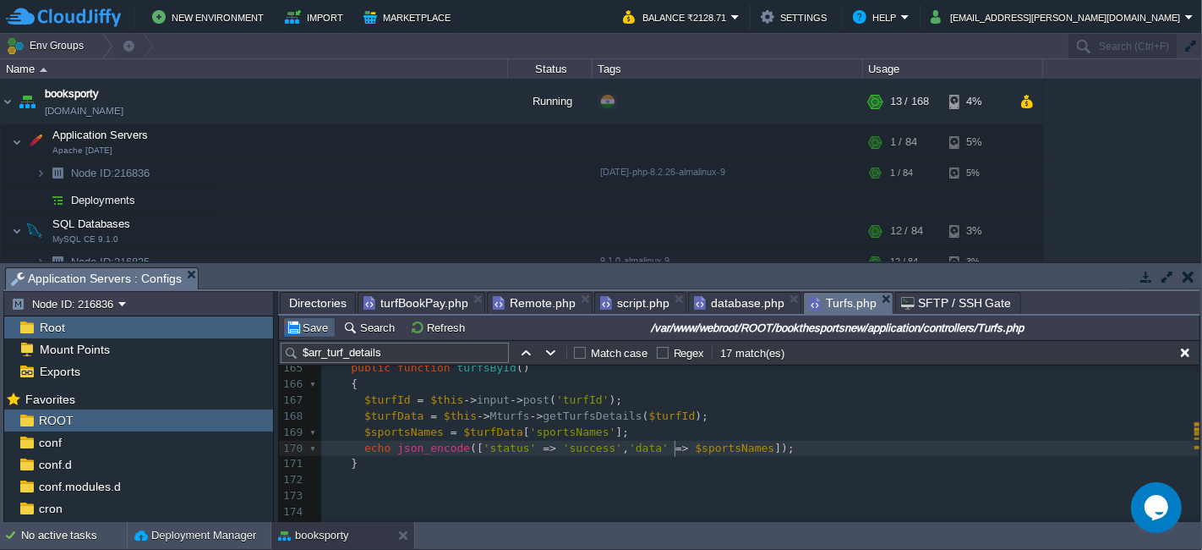
click at [321, 325] on button "Save" at bounding box center [309, 327] width 47 height 15
click at [408, 299] on span "turfBookPay.php" at bounding box center [416, 303] width 105 height 20
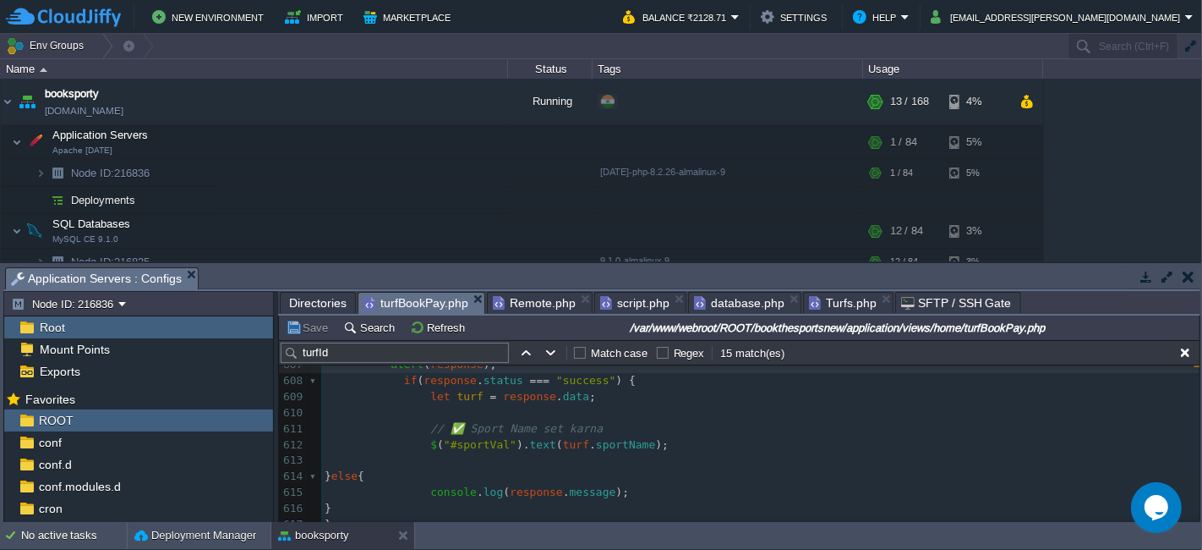
scroll to position [9836, 0]
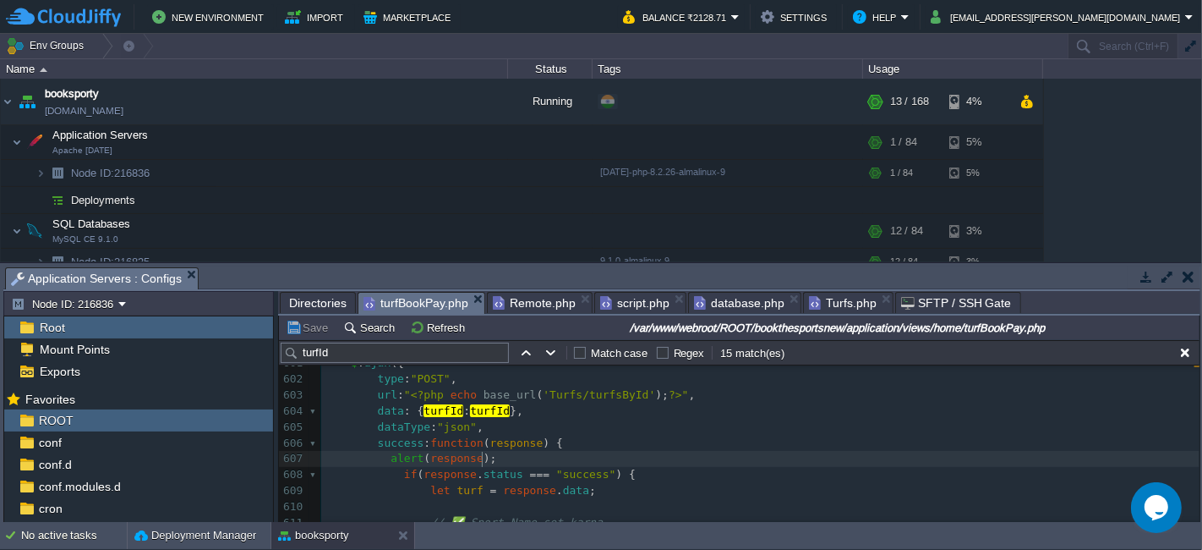
click at [497, 461] on pre "alert ( response );" at bounding box center [760, 459] width 879 height 16
type textarea "alert(response);"
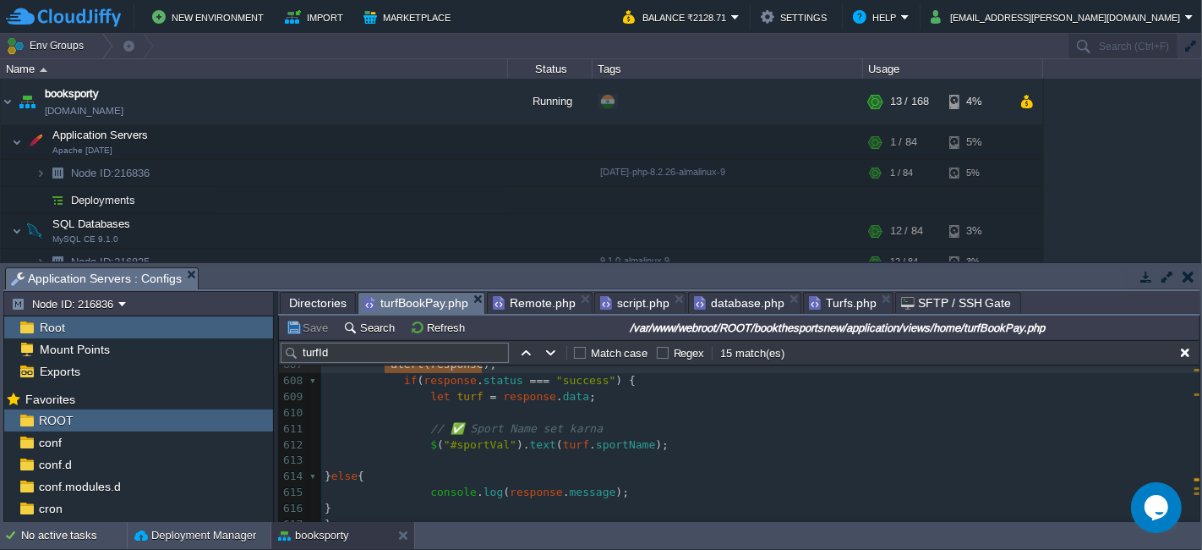
scroll to position [9929, 0]
click at [572, 446] on div "xxxxxxxxxx 589 else 590 { 591 $ ( '#top_error_msg' ). html ( "<div id=\"idpagee…" at bounding box center [760, 372] width 879 height 605
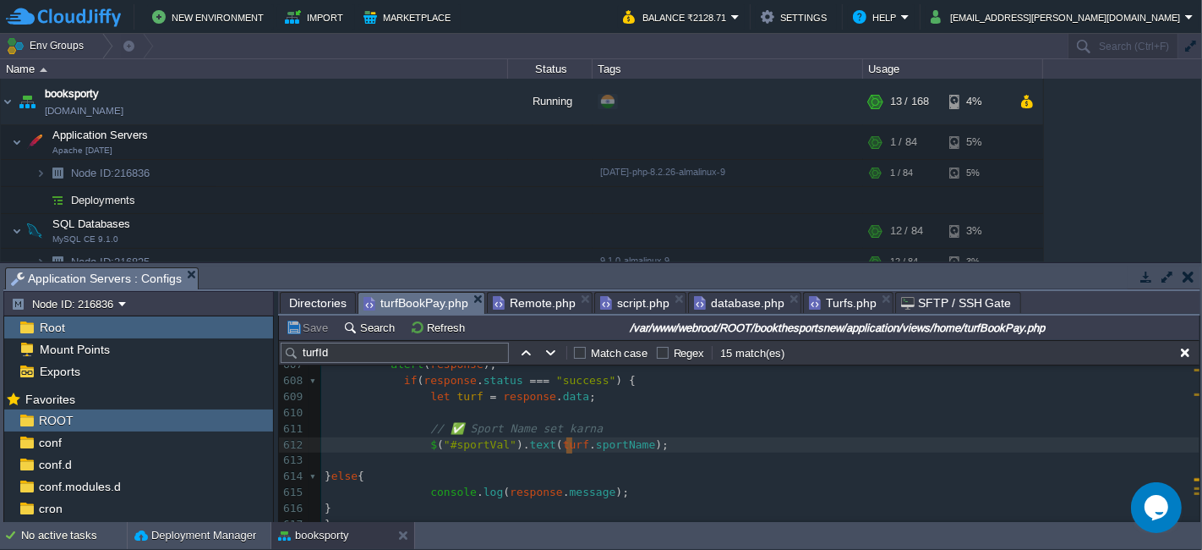
type textarea "turf."
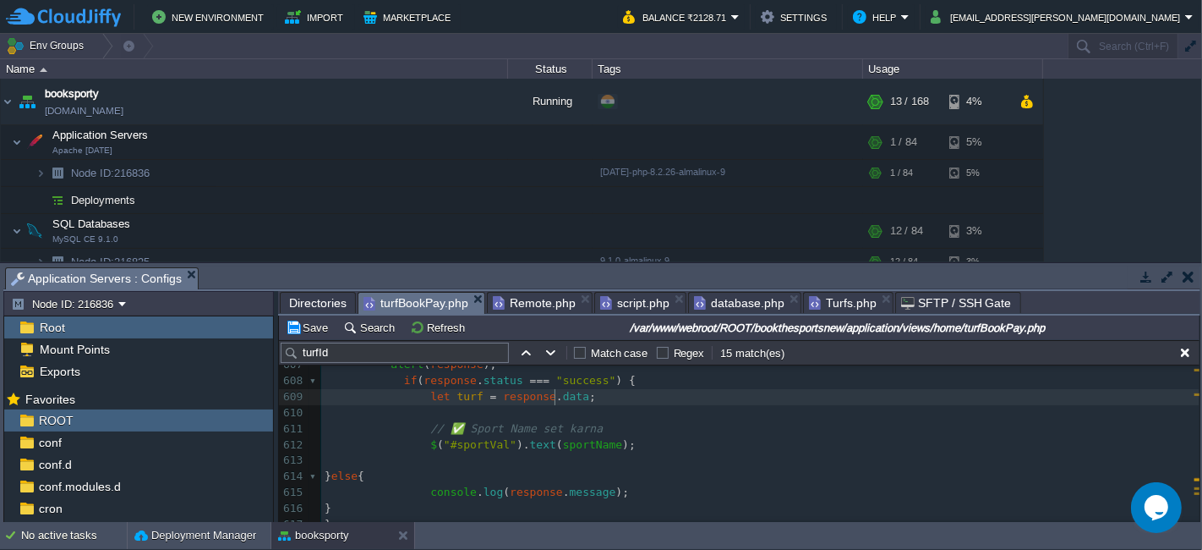
click at [563, 399] on span "data" at bounding box center [576, 396] width 26 height 13
type textarea "data"
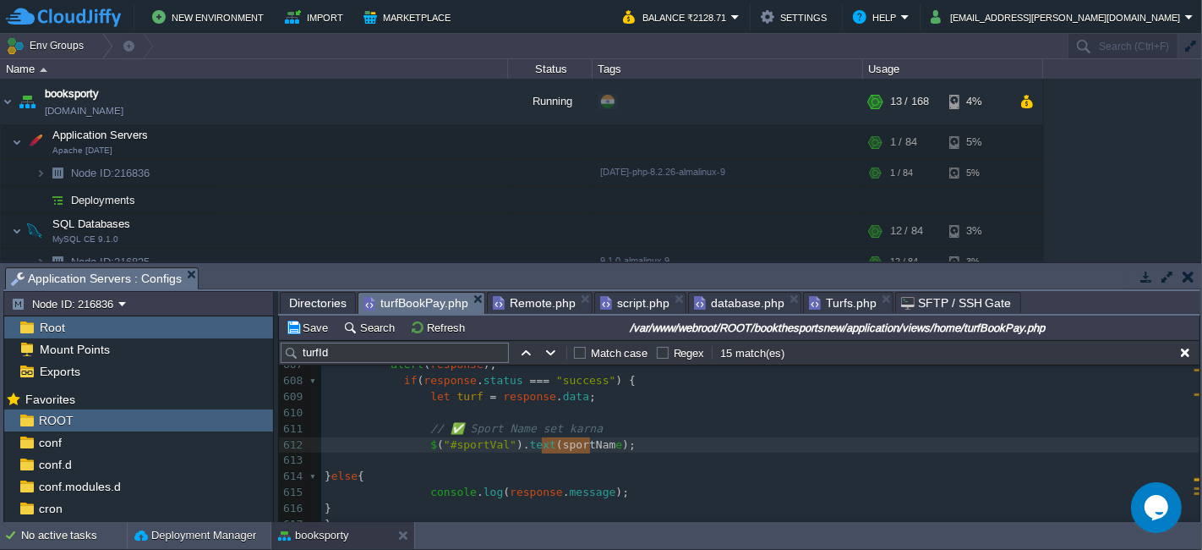
type textarea "sportName"
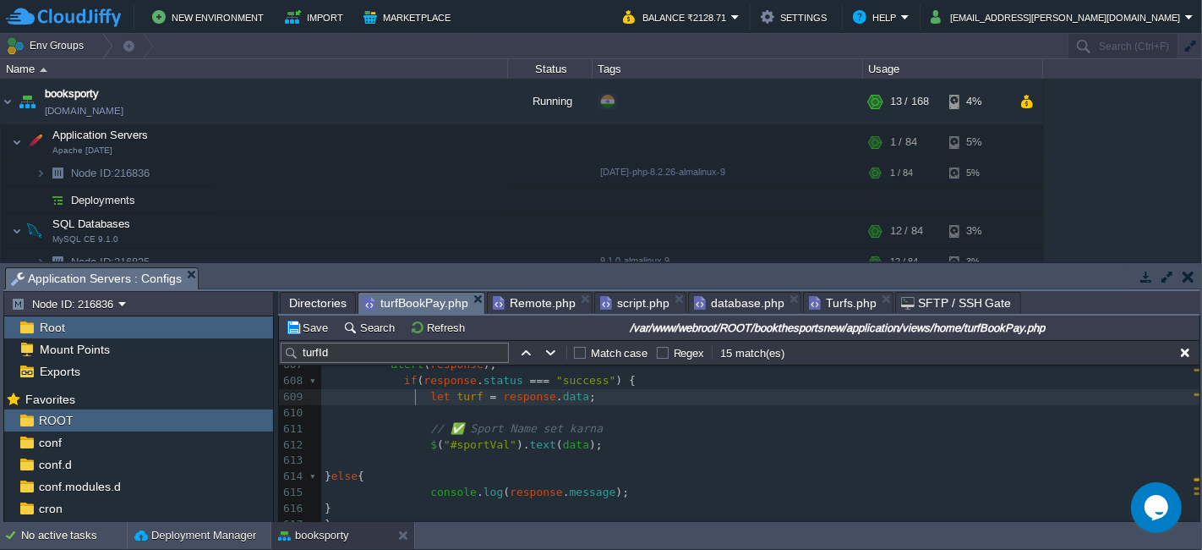
click at [418, 398] on div "xxxxxxxxxx 589 else 590 { 591 $ ( '#top_error_msg' ). html ( "<div id=\"idpagee…" at bounding box center [760, 372] width 879 height 605
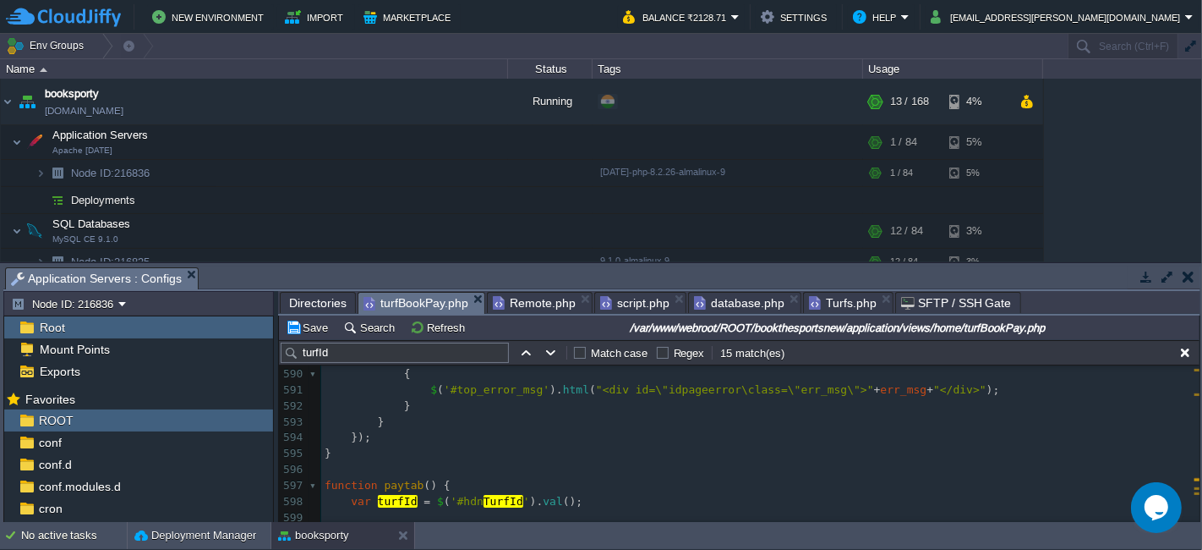
scroll to position [9648, 0]
click at [323, 482] on pre "function paytab () {" at bounding box center [760, 487] width 879 height 16
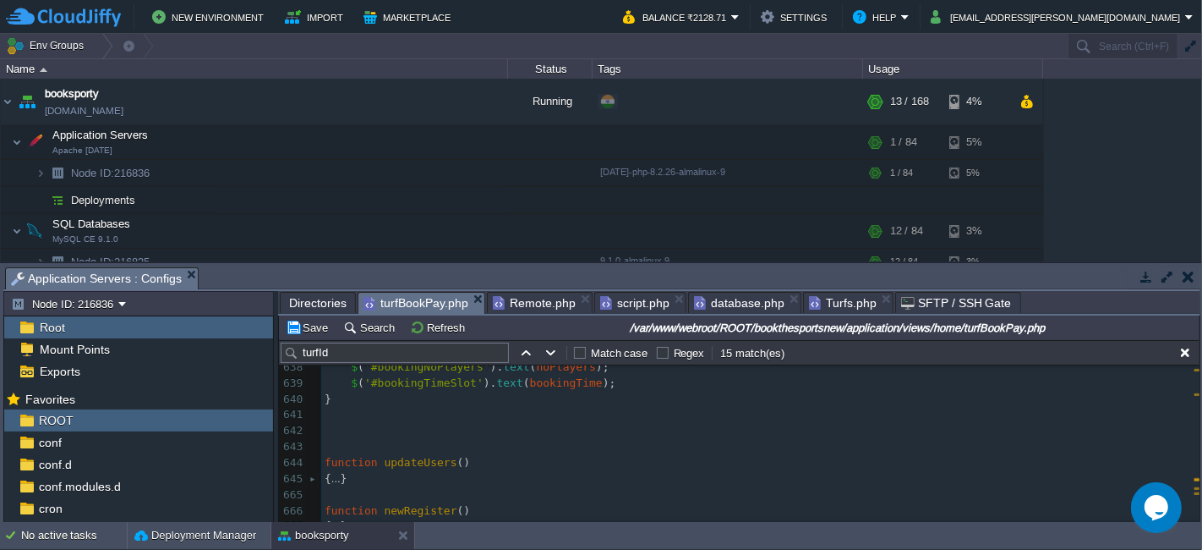
scroll to position [10400, 0]
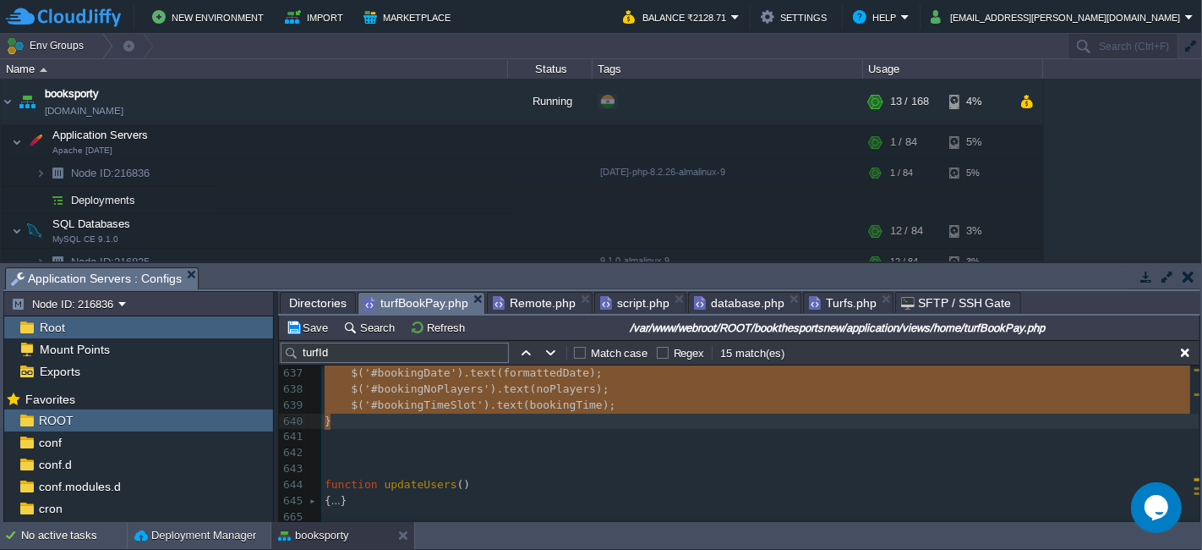
type textarea "-"
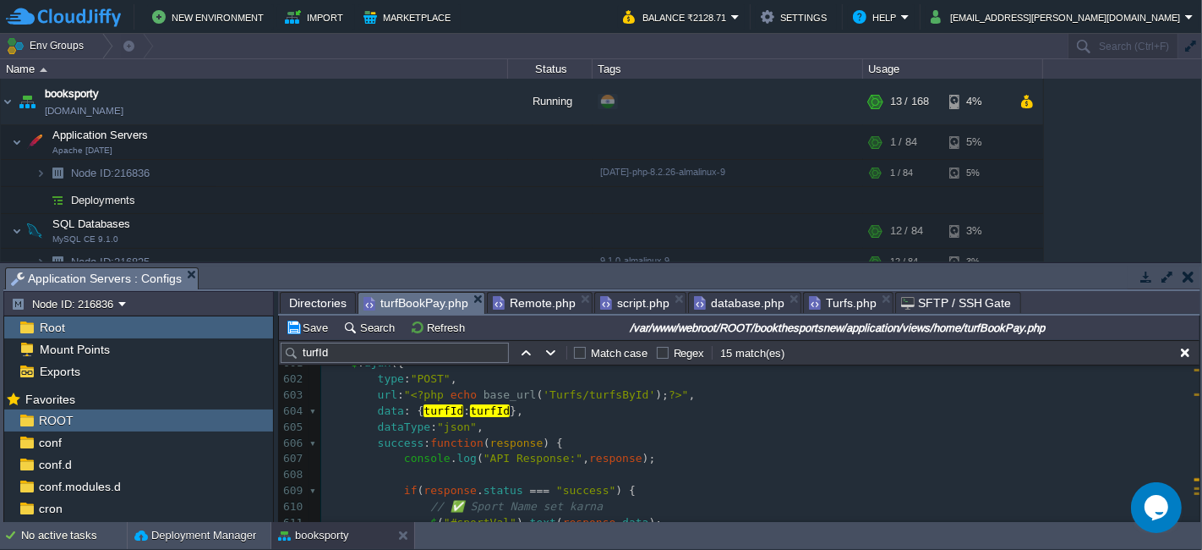
scroll to position [9929, 0]
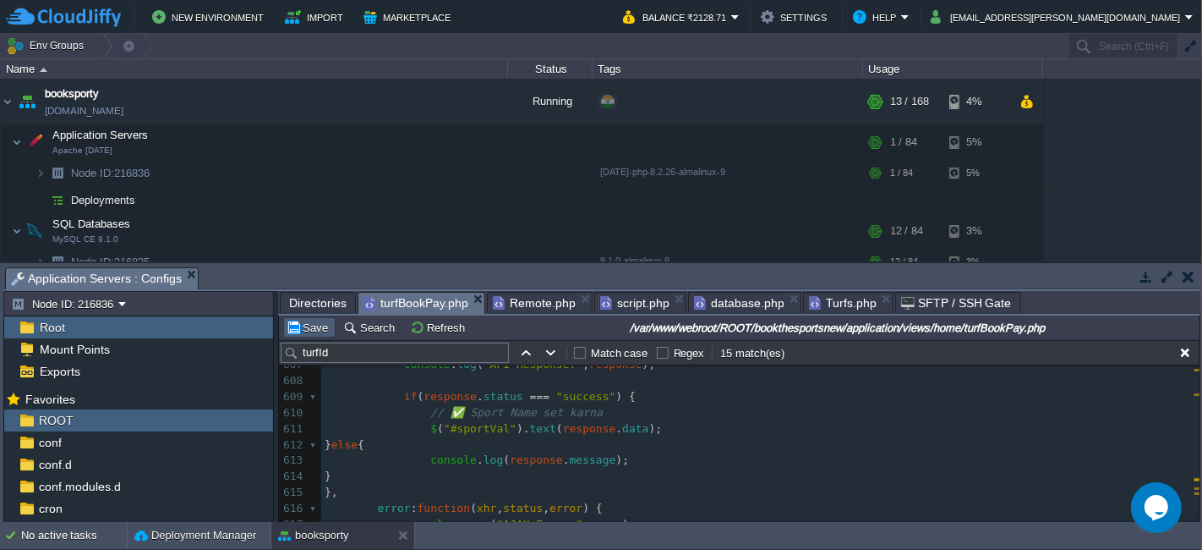
click at [307, 322] on button "Save" at bounding box center [309, 327] width 47 height 15
click at [833, 305] on span "Turfs.php" at bounding box center [843, 303] width 68 height 20
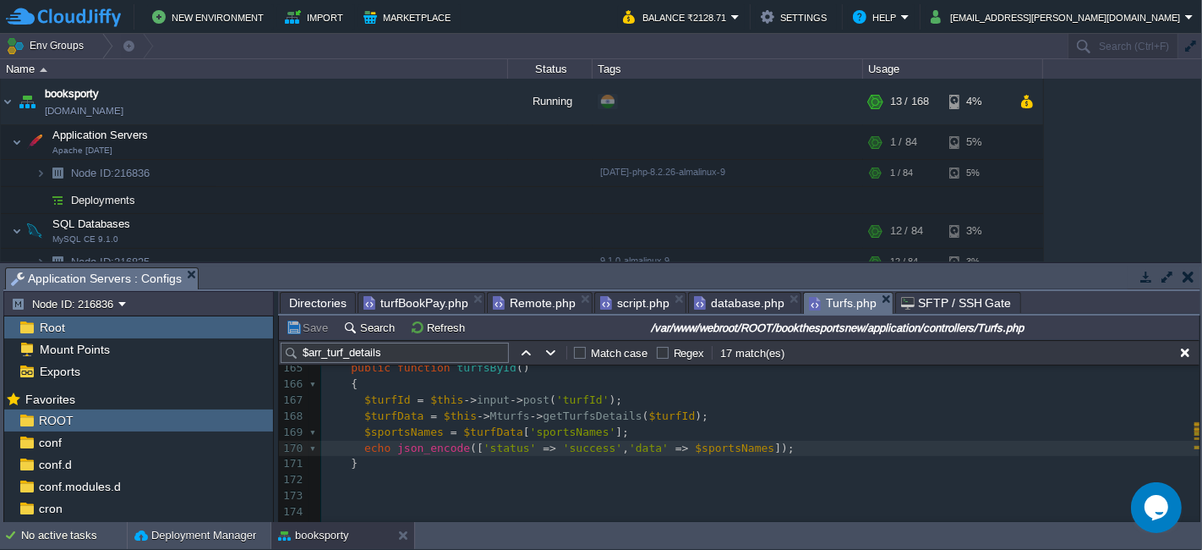
click at [807, 434] on pre "$sportsNames = $turfData [ 'sportsNames' ];" at bounding box center [760, 433] width 879 height 16
click at [425, 296] on span "turfBookPay.php" at bounding box center [416, 303] width 105 height 20
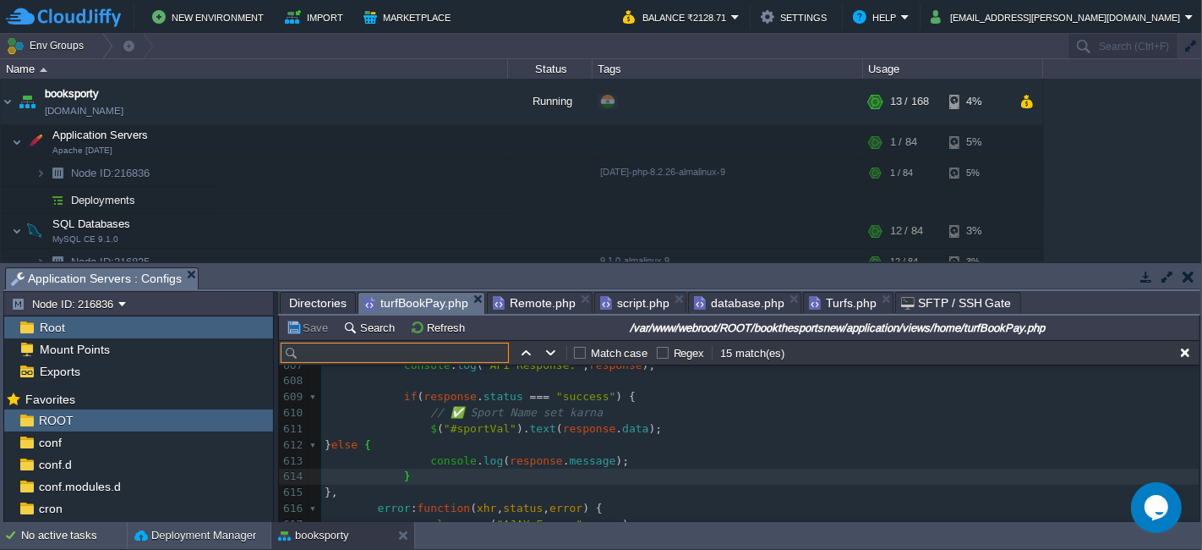
paste input "totalPriceValue"
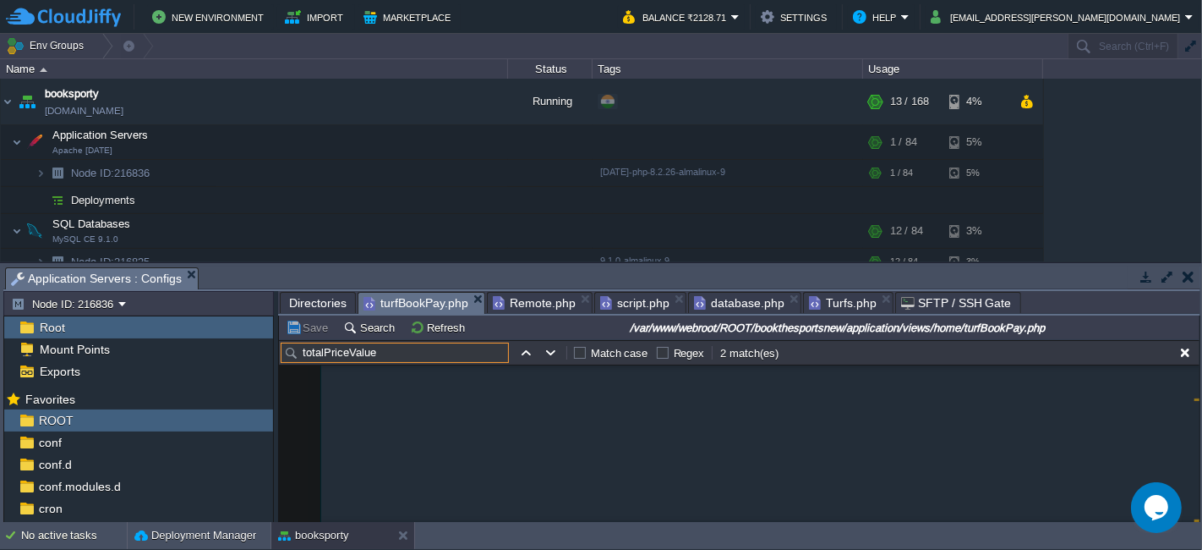
scroll to position [13209, 0]
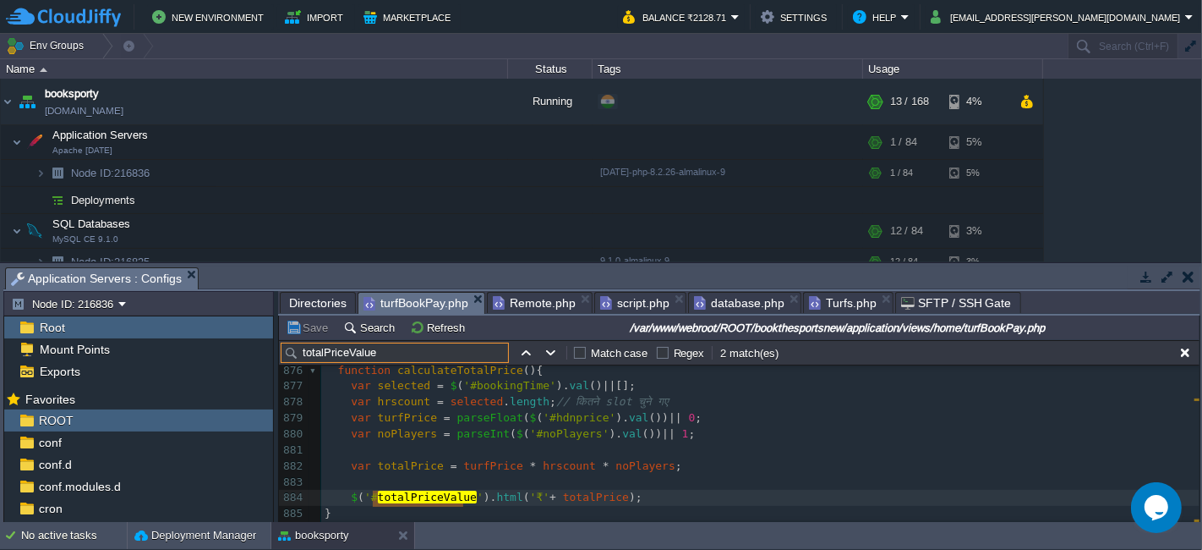
type input "totalPriceValue"
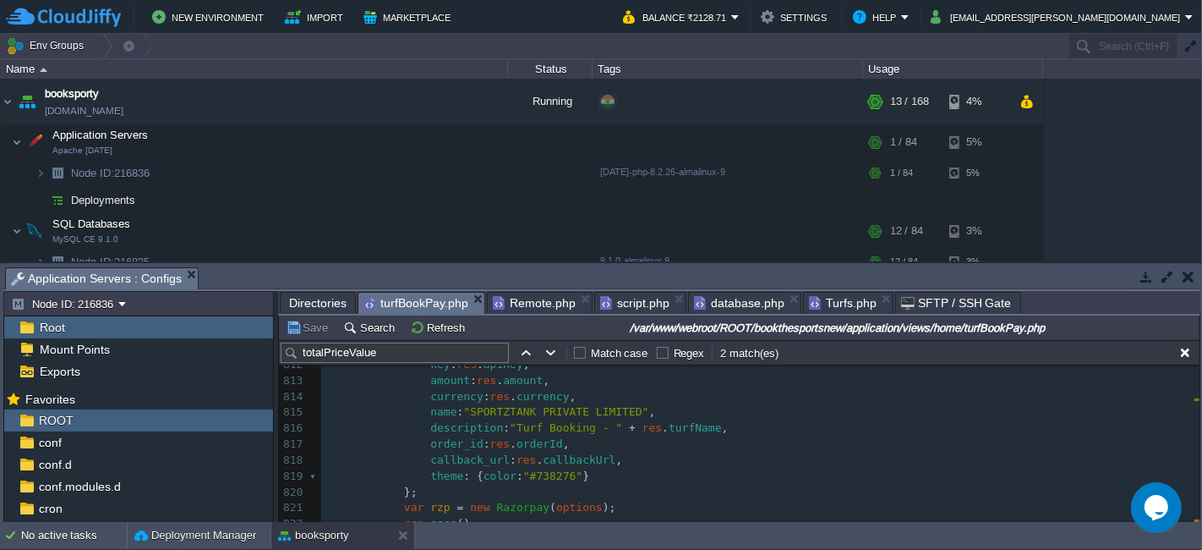
scroll to position [12194, 0]
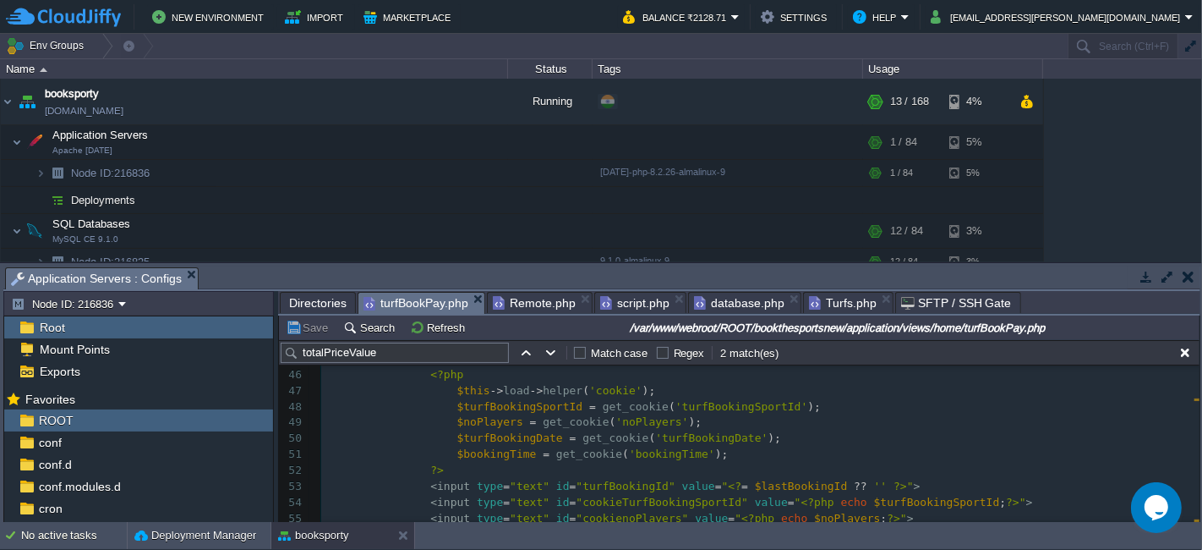
click at [884, 479] on pre "< input type = "text" id = "turfBookingId" value = " <? = $lastBookingId ?? '' …" at bounding box center [760, 487] width 879 height 16
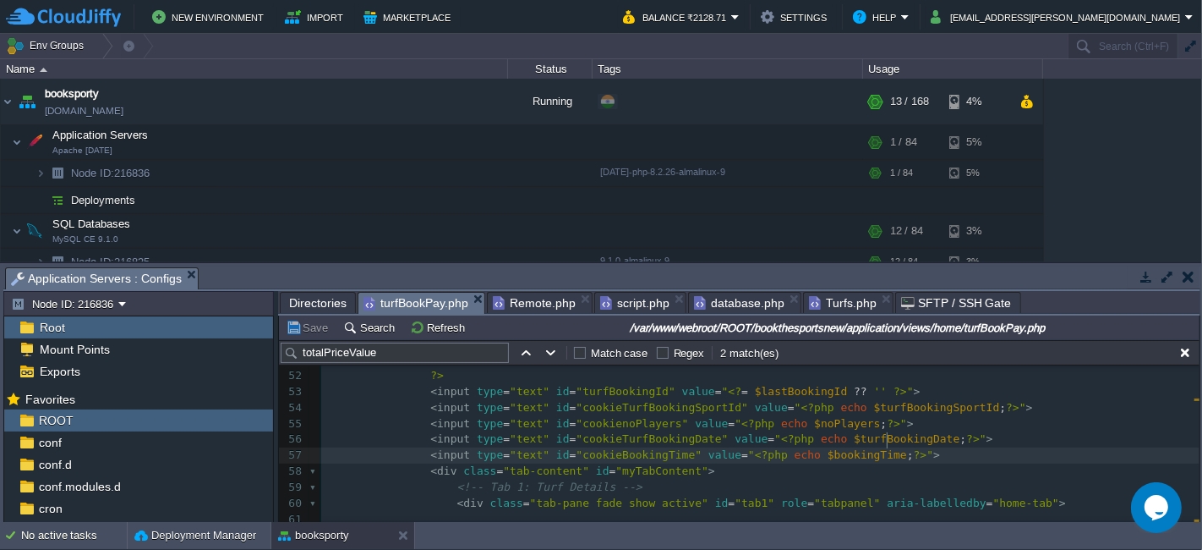
click at [893, 447] on pre "< input type = "text" id = "cookieBookingTime" value = " <?php echo $bookingTim…" at bounding box center [760, 455] width 879 height 16
type textarea "<input type="text" id="cookieBookingTime" value="<?php echo $bookingTime;?>">"
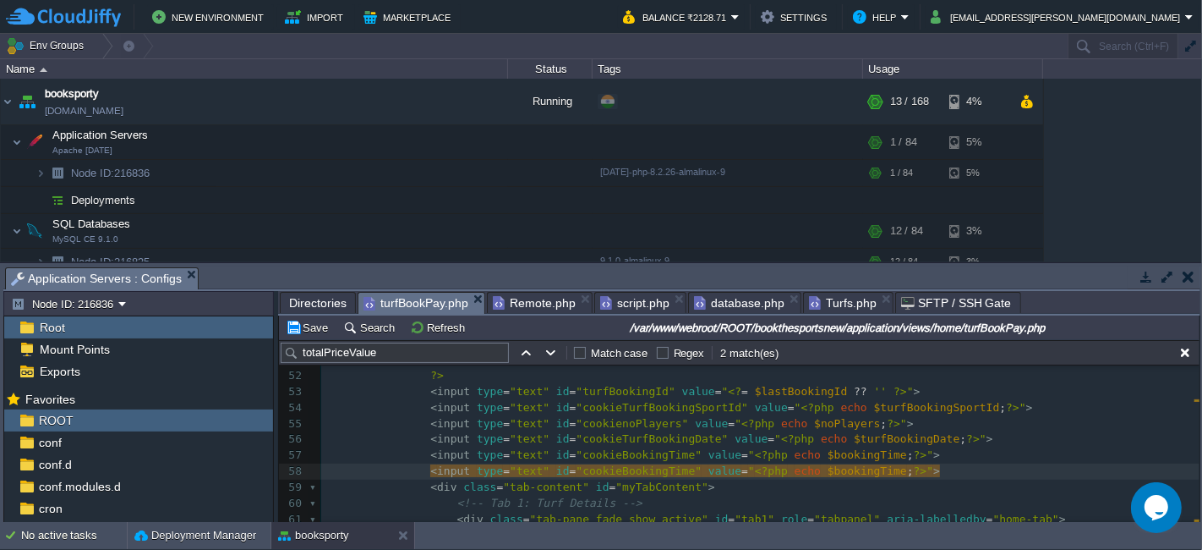
type textarea "BookingTime"
type textarea "cookieTotalPrice"
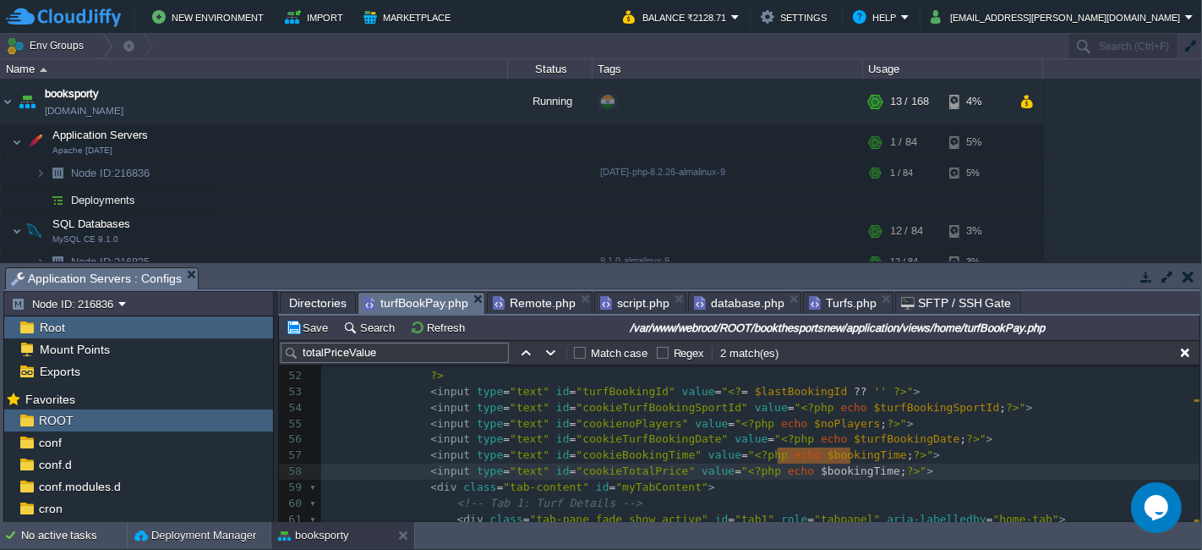
type textarea "$bookingTime"
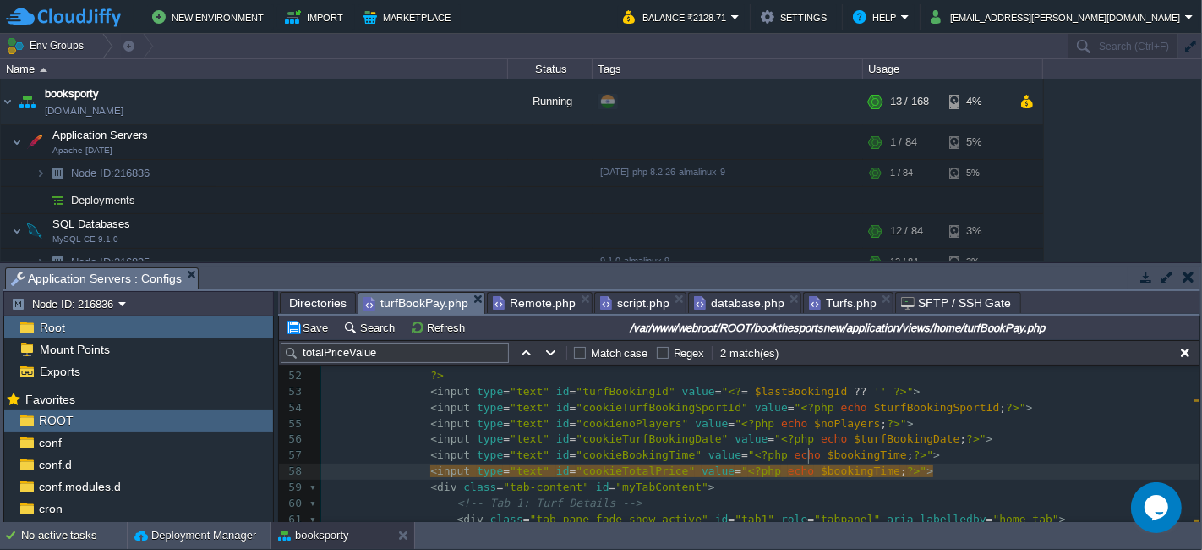
click at [821, 464] on span "$bookingTime" at bounding box center [860, 470] width 79 height 13
type textarea "$bookingTime"
type textarea "totalpri"
type textarea "Price"
type textarea "$"
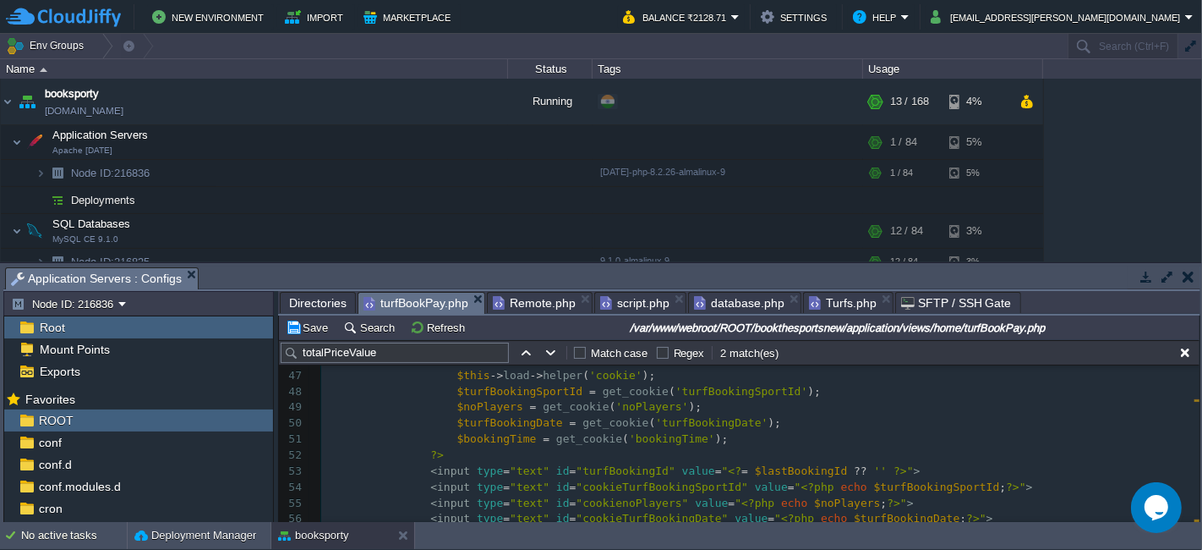
scroll to position [752, 0]
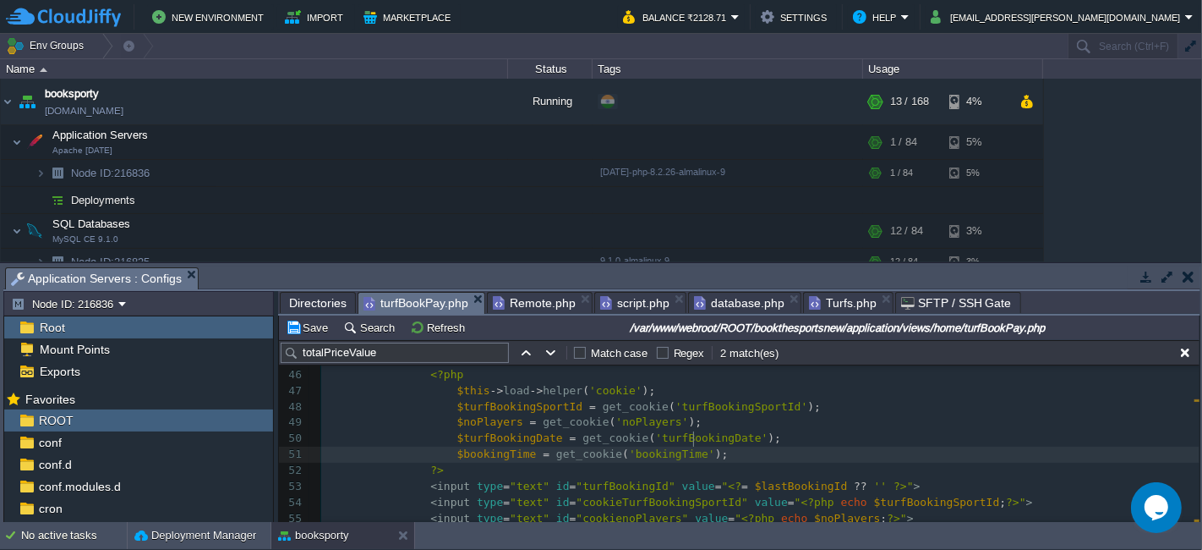
click at [709, 446] on pre "$bookingTime = get_cookie ( 'bookingTime' );" at bounding box center [760, 454] width 879 height 16
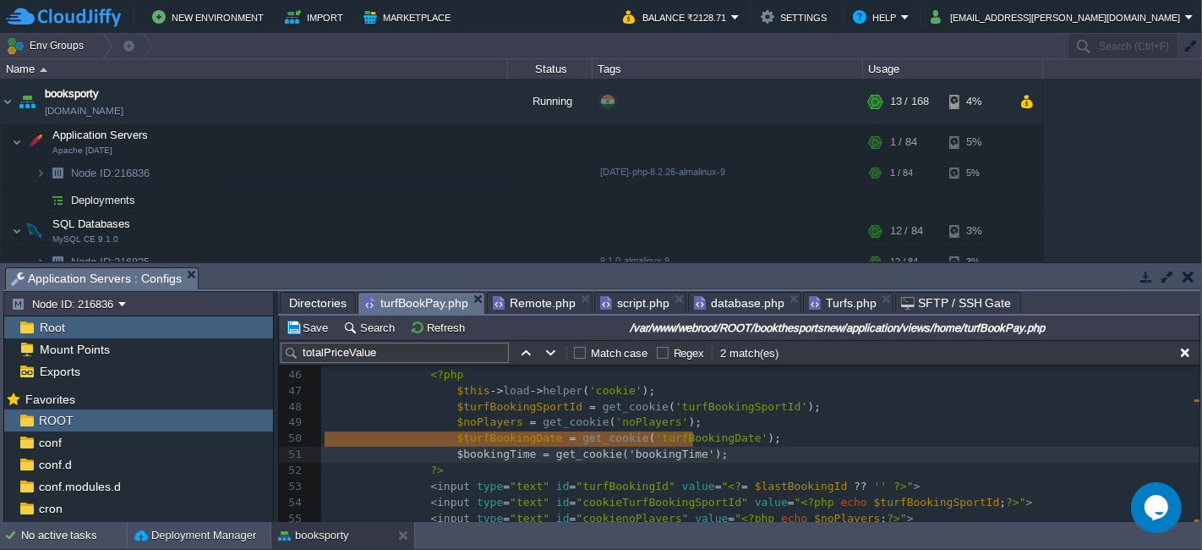
type textarea "$bookingTime = get_cookie('bookingTime');"
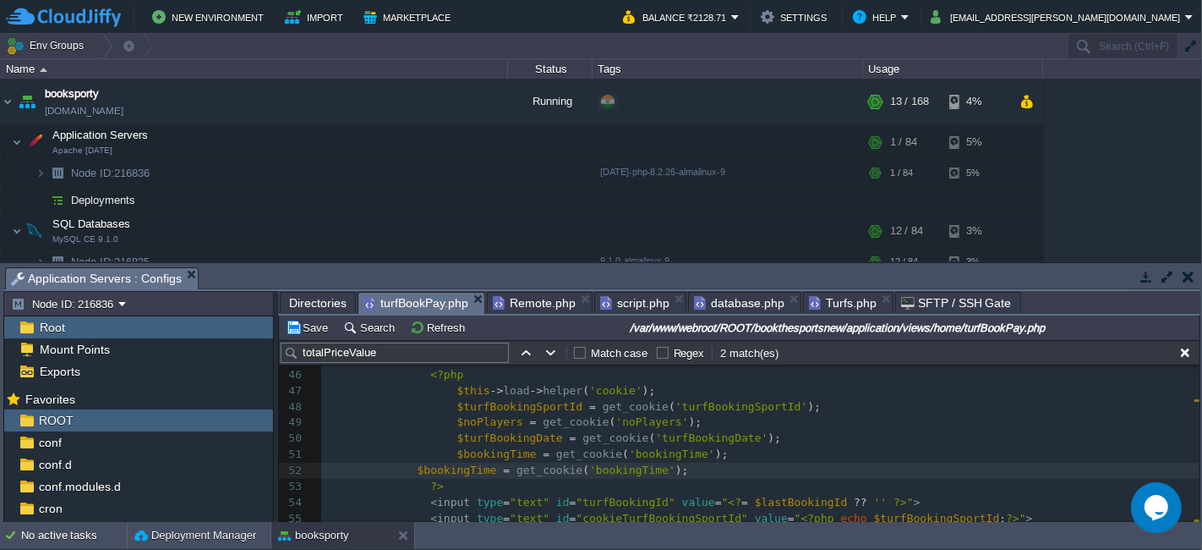
click at [410, 449] on div "xxxxxxxxxx $ ( '# totalPriceValue ' ). html ( '₹' + totalPrice ); 28 ​ 29 <!-- …" at bounding box center [760, 430] width 879 height 765
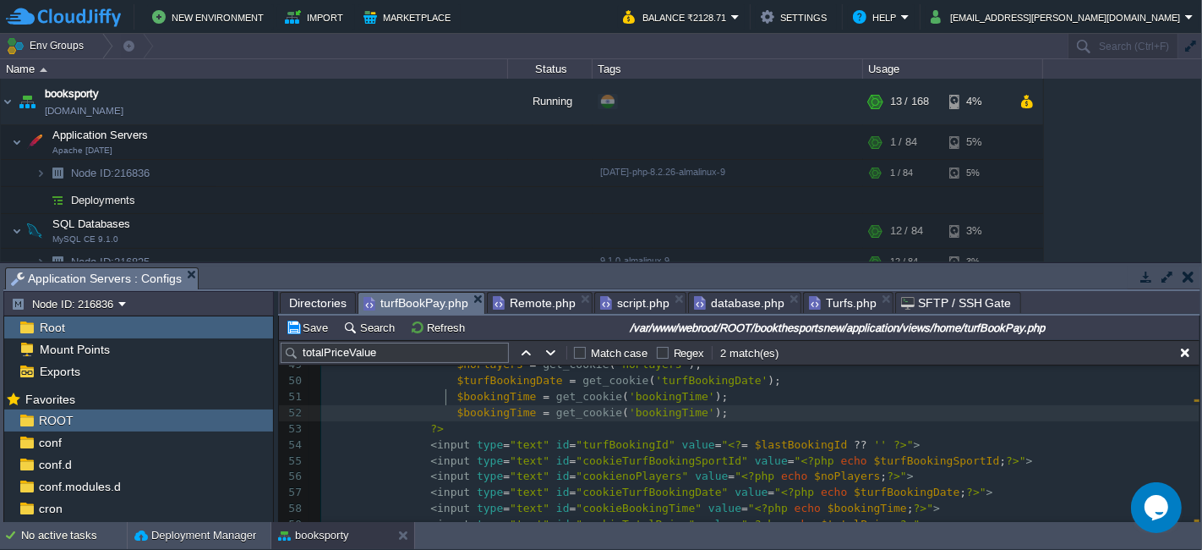
scroll to position [845, 0]
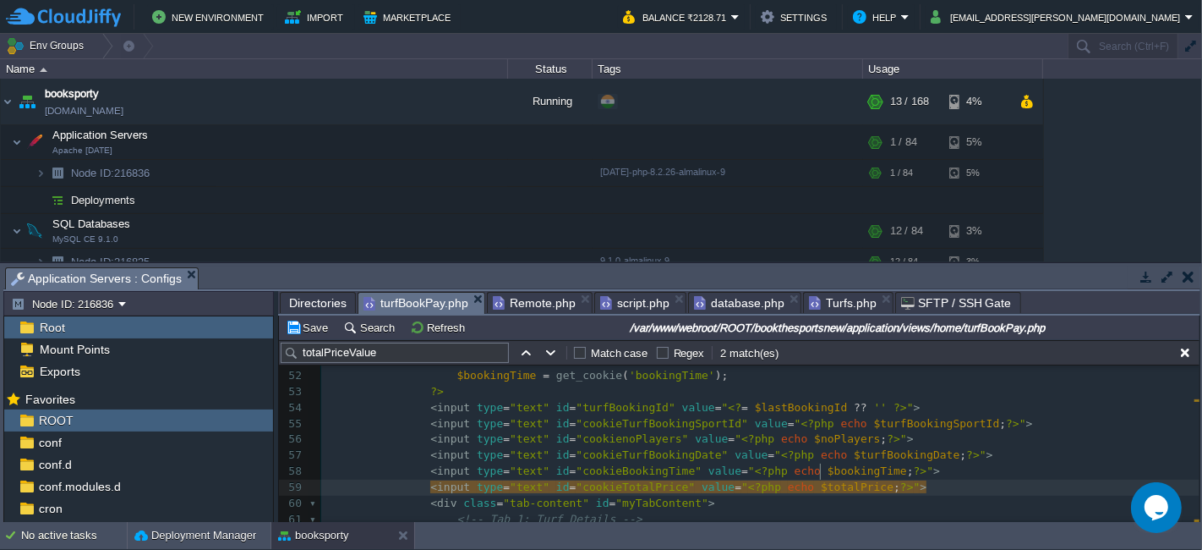
type textarea "$totalPrice"
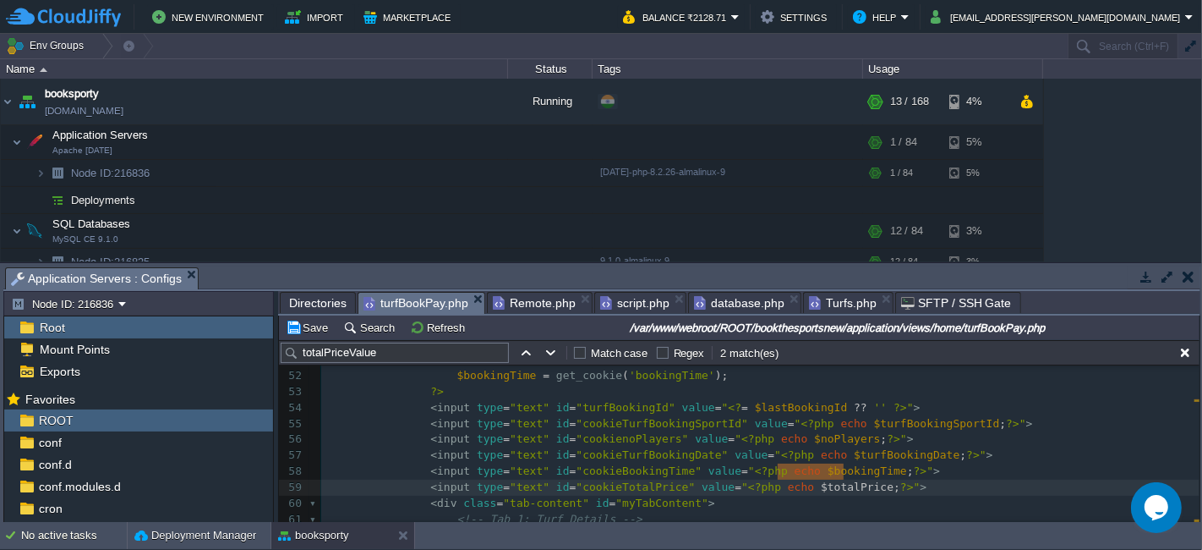
scroll to position [752, 0]
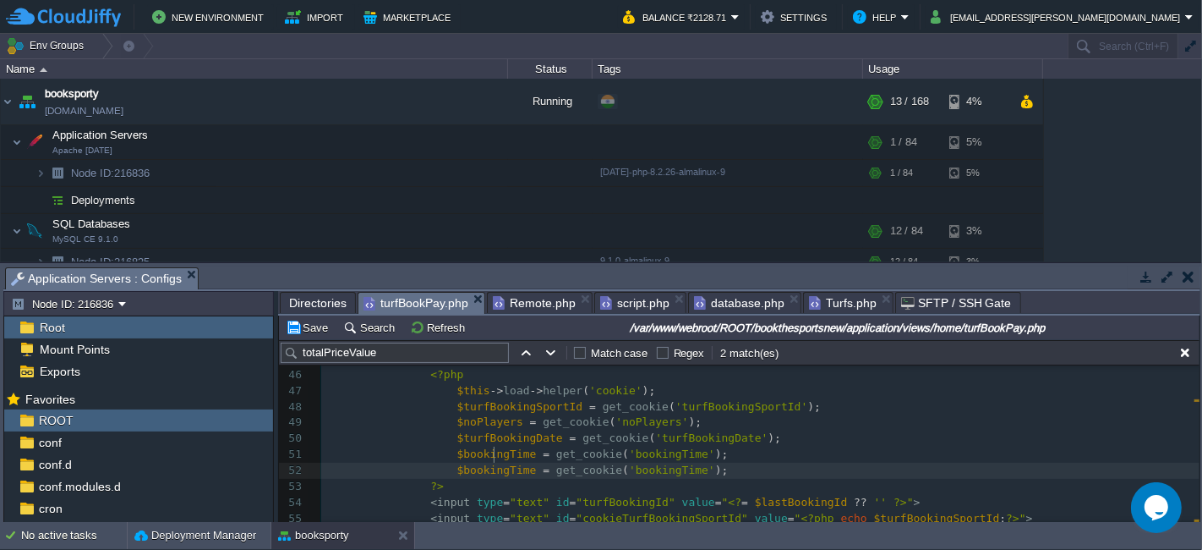
click at [492, 463] on span "$bookingTime" at bounding box center [496, 469] width 79 height 13
type textarea "$bookingTime"
paste textarea
click at [640, 450] on div "xxxxxxxxxx $ ( '# totalPriceValue ' ). html ( '₹' + totalPrice ); 28 ​ 29 <!-- …" at bounding box center [760, 430] width 879 height 765
type textarea "bookingTime"
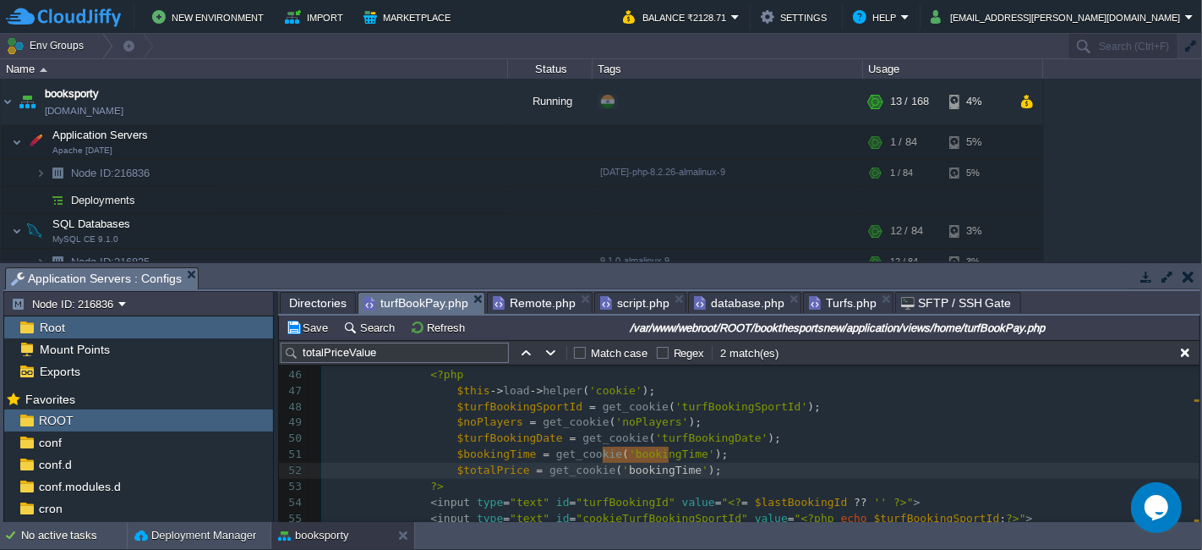
paste textarea
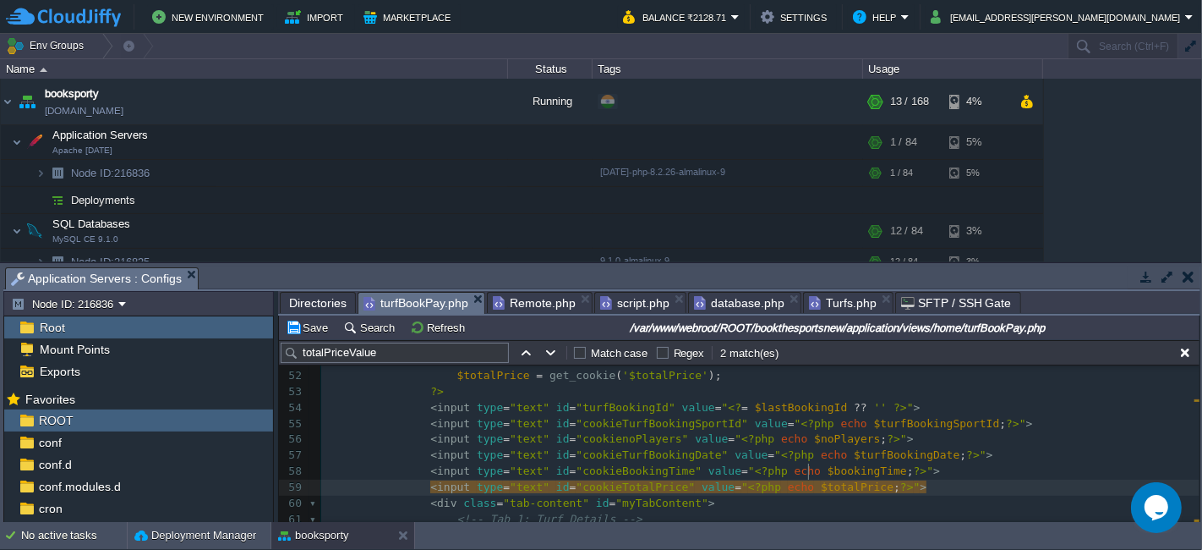
type textarea "$totalPrice"
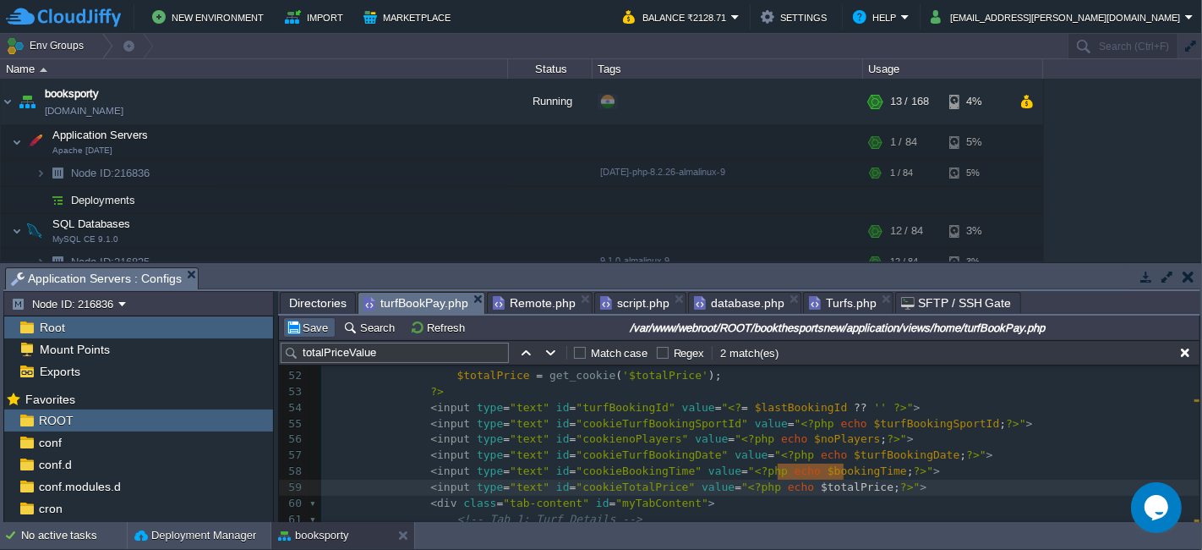
click at [310, 324] on button "Save" at bounding box center [309, 327] width 47 height 15
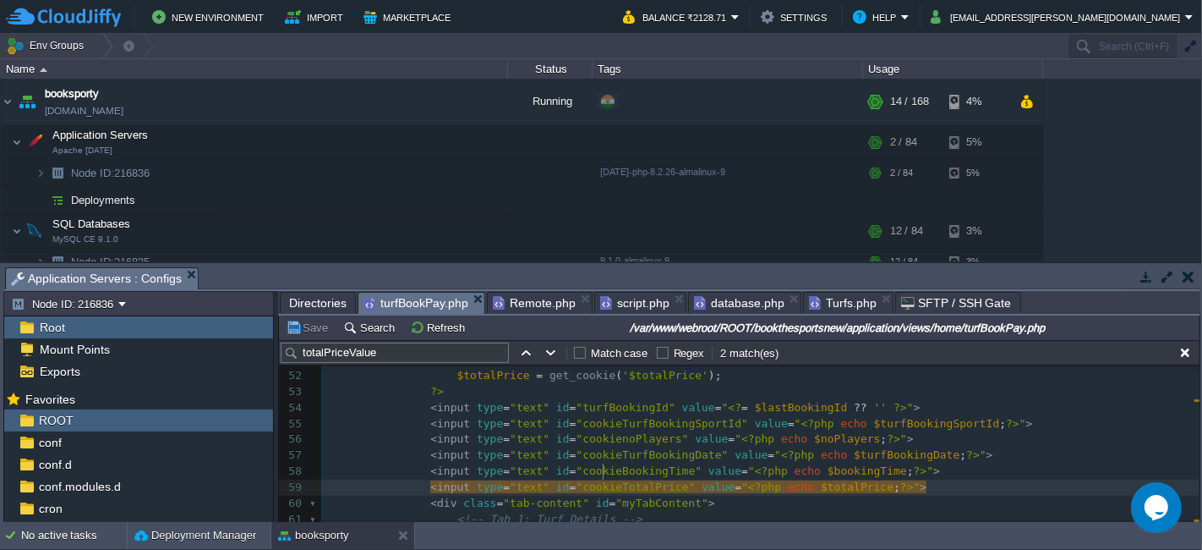
type textarea "cookieTotalPrice"
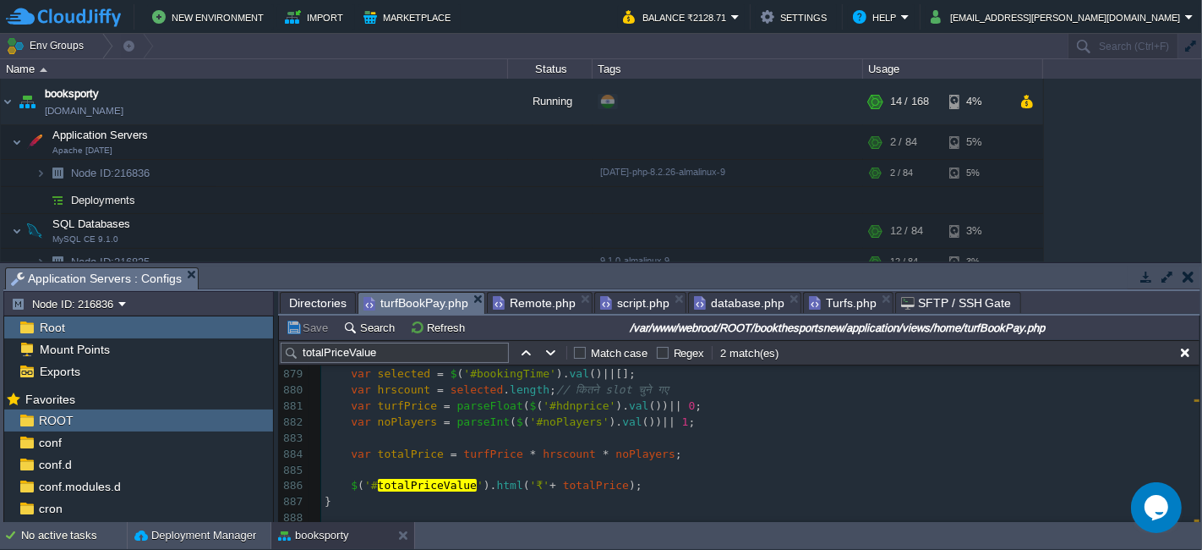
scroll to position [13232, 0]
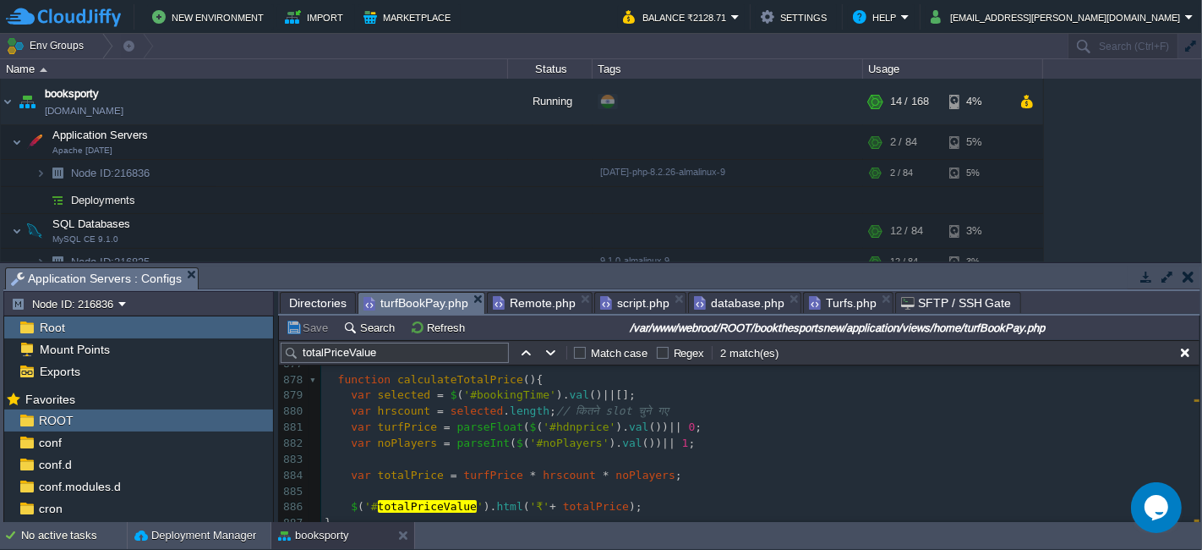
click at [659, 469] on pre "var totalPrice = turfPrice * hrscount * noPlayers ;" at bounding box center [760, 476] width 879 height 16
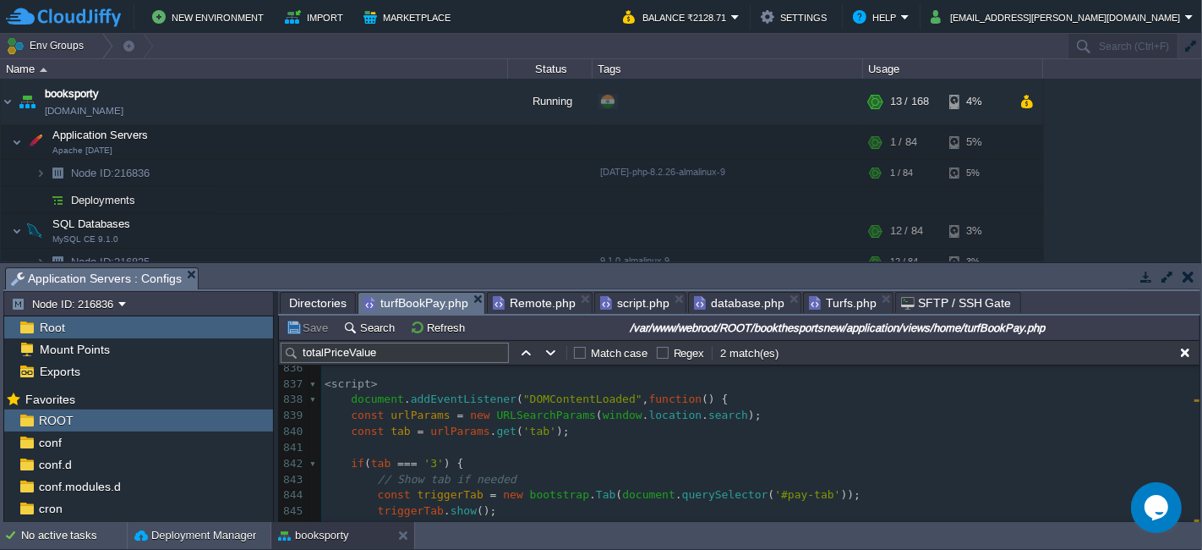
scroll to position [12402, 0]
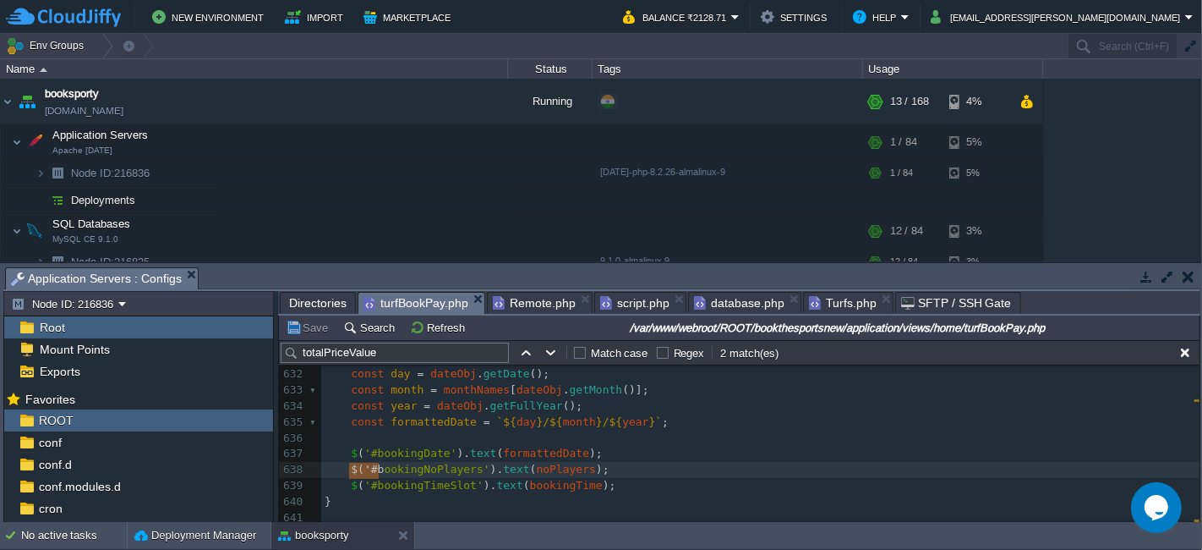
type textarea "$('#bo"
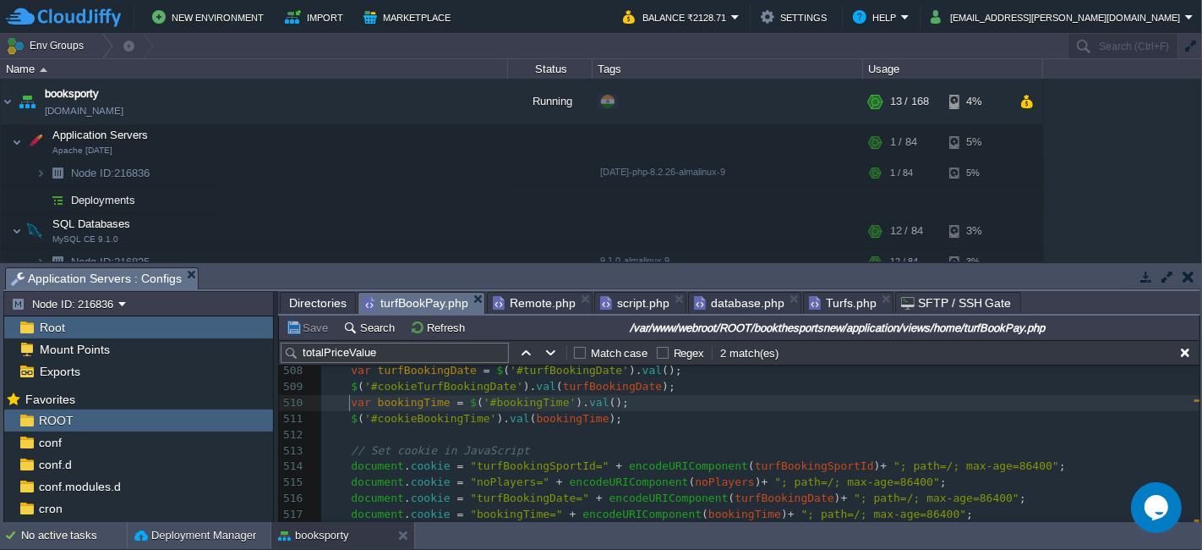
click at [349, 403] on div "xxxxxxxxxx $ ( '#bookingNoPlayers' ). text ( noPlayers ); 495 tab . show (); 49…" at bounding box center [760, 467] width 879 height 622
type textarea "var bookingTime = $('#bookingTime').val(); $('#cookieBookingTime').val(bookingT…"
click at [372, 351] on input "totalPriceValue" at bounding box center [395, 352] width 228 height 20
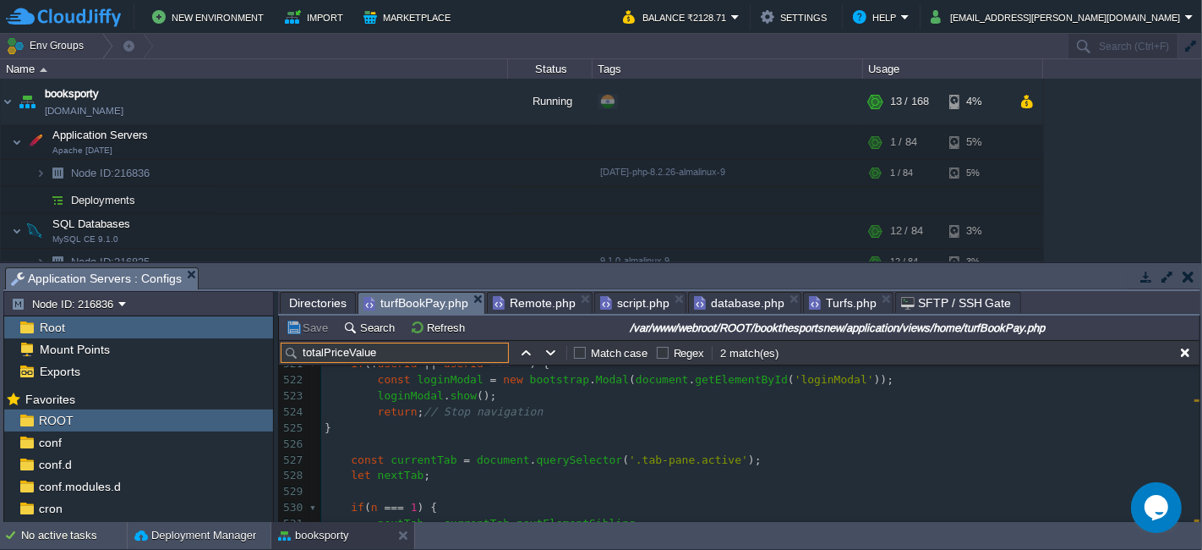
scroll to position [8542, 0]
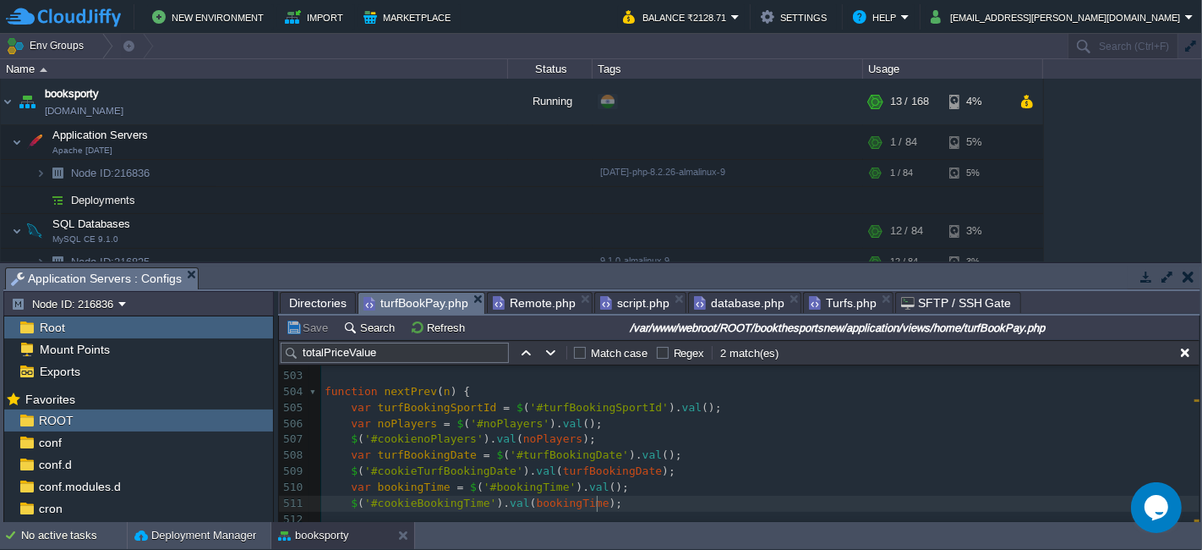
click at [606, 506] on pre "$ ( '#cookieBookingTime' ). val ( bookingTime );" at bounding box center [760, 504] width 879 height 16
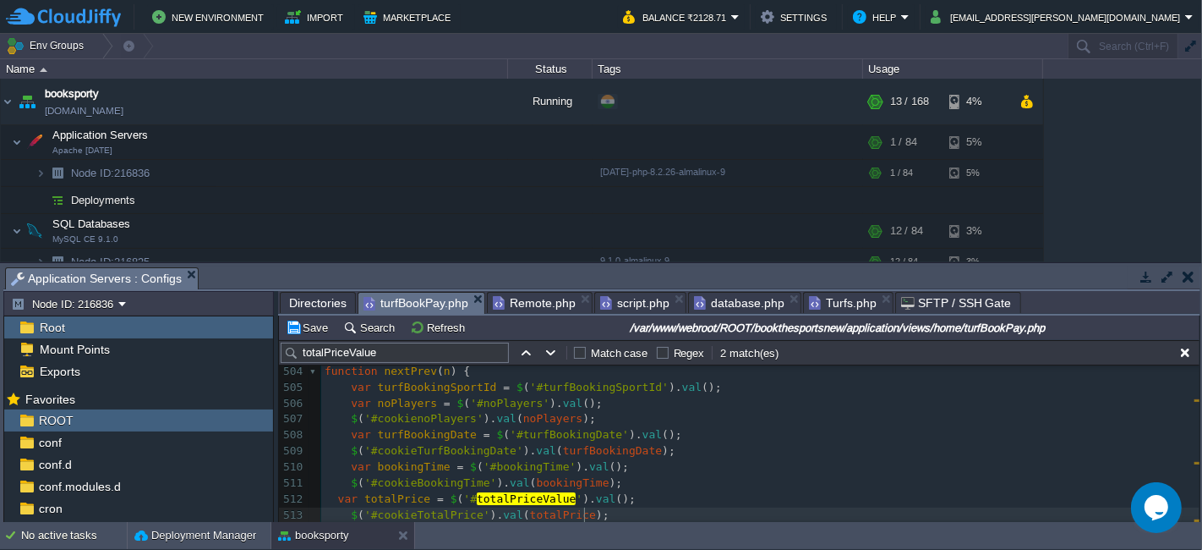
click at [336, 494] on div "xxxxxxxxxx $ ( '# totalPriceValue ' ). html ( '₹' + totalPrice ); 492 ​ 493 // …" at bounding box center [760, 428] width 879 height 510
click at [299, 319] on td "Save" at bounding box center [309, 327] width 52 height 20
click at [644, 477] on pre "$ ( '#cookieBookingTime' ). val ( bookingTime );" at bounding box center [760, 483] width 879 height 16
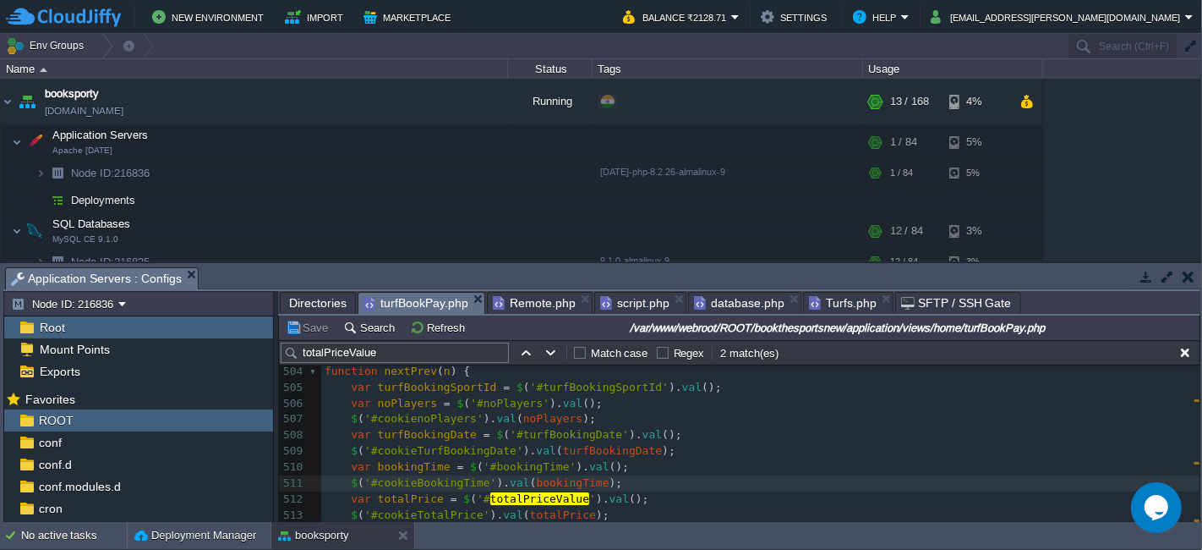
click at [512, 469] on div "xxxxxxxxxx $ ( '# totalPriceValue ' ). html ( '₹' + totalPrice ); 492 ​ 493 // …" at bounding box center [760, 428] width 879 height 510
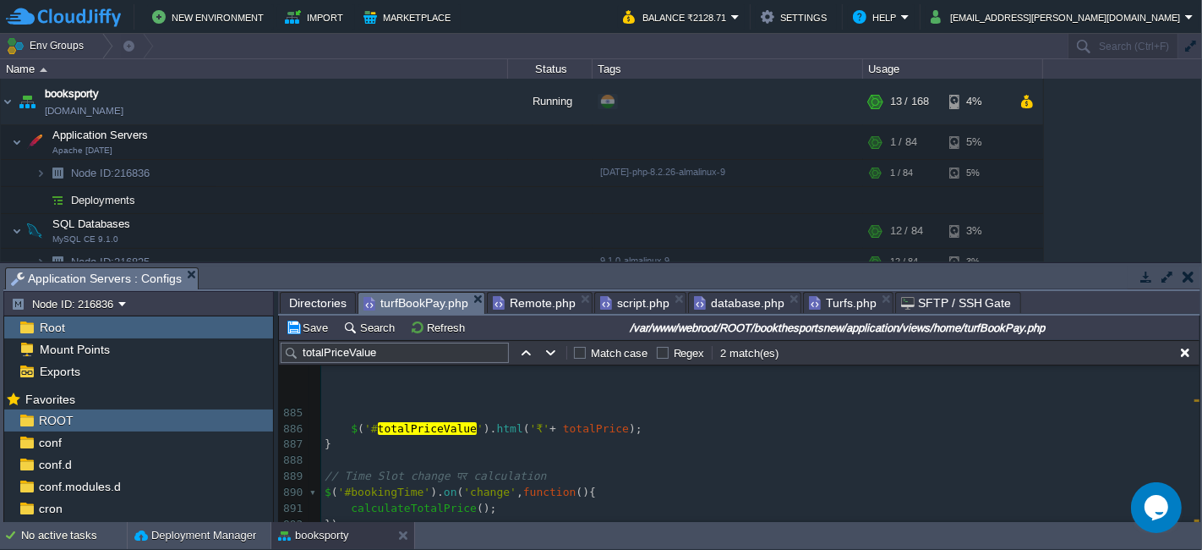
scroll to position [13309, 0]
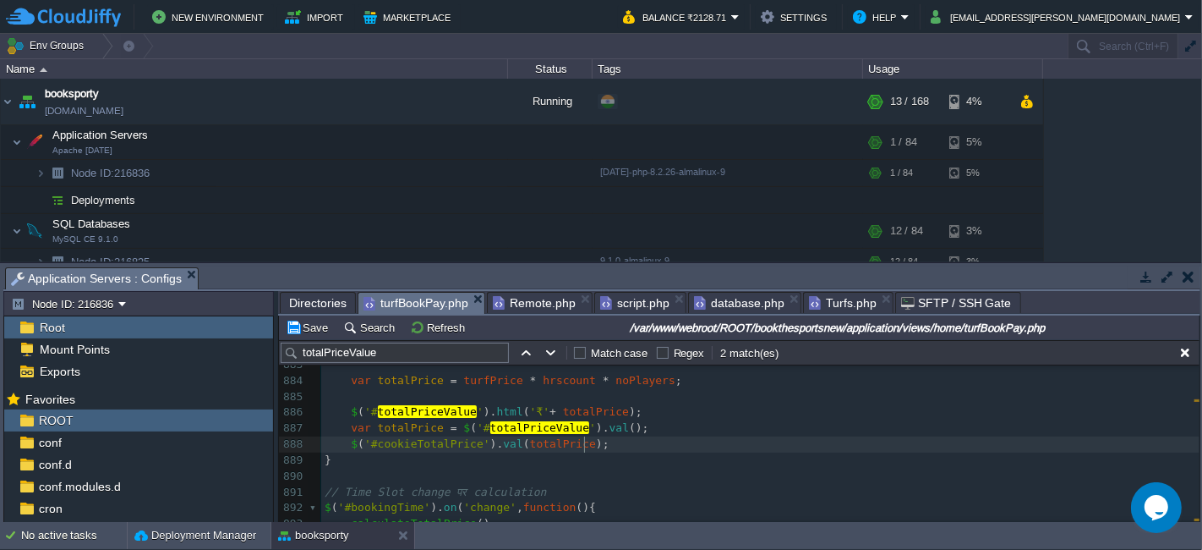
click at [637, 426] on pre "var totalPrice = $ ( '# totalPriceValue ' ). val ();" at bounding box center [760, 428] width 879 height 16
type textarea "var totalPrice = $('#totalPriceValue').val();"
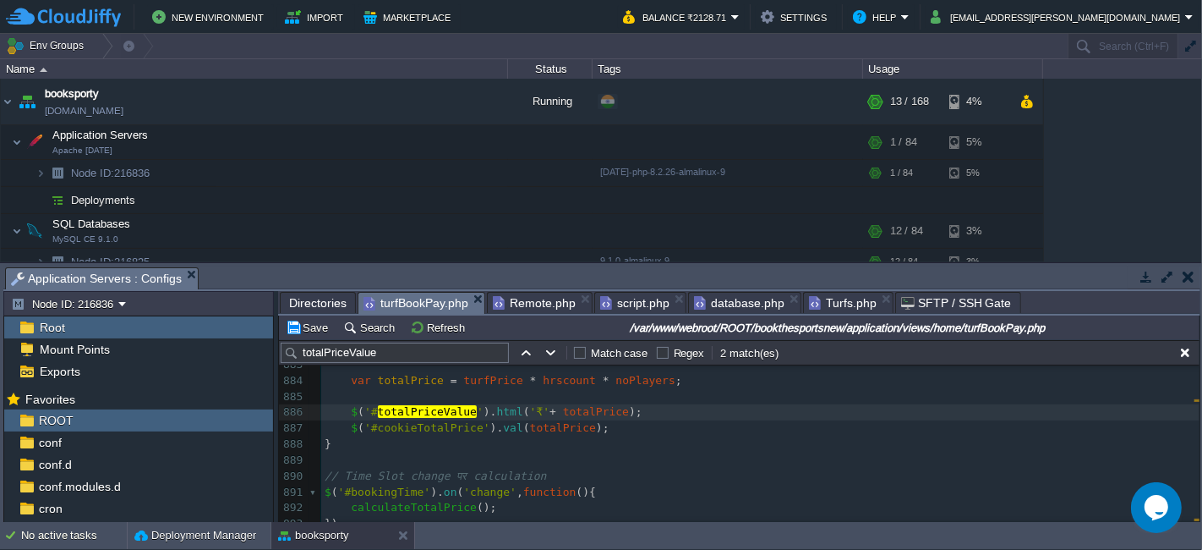
click at [415, 421] on div "xxxxxxxxxx $ ( '#cookieBookingTime' ). val ( bookingTime ); 872 } 873 }); 874 }…" at bounding box center [760, 453] width 879 height 542
click at [556, 425] on div "xxxxxxxxxx $ ( '#cookieBookingTime' ). val ( bookingTime ); 872 } 873 }); 874 }…" at bounding box center [760, 453] width 879 height 542
click at [310, 332] on button "Save" at bounding box center [309, 327] width 47 height 15
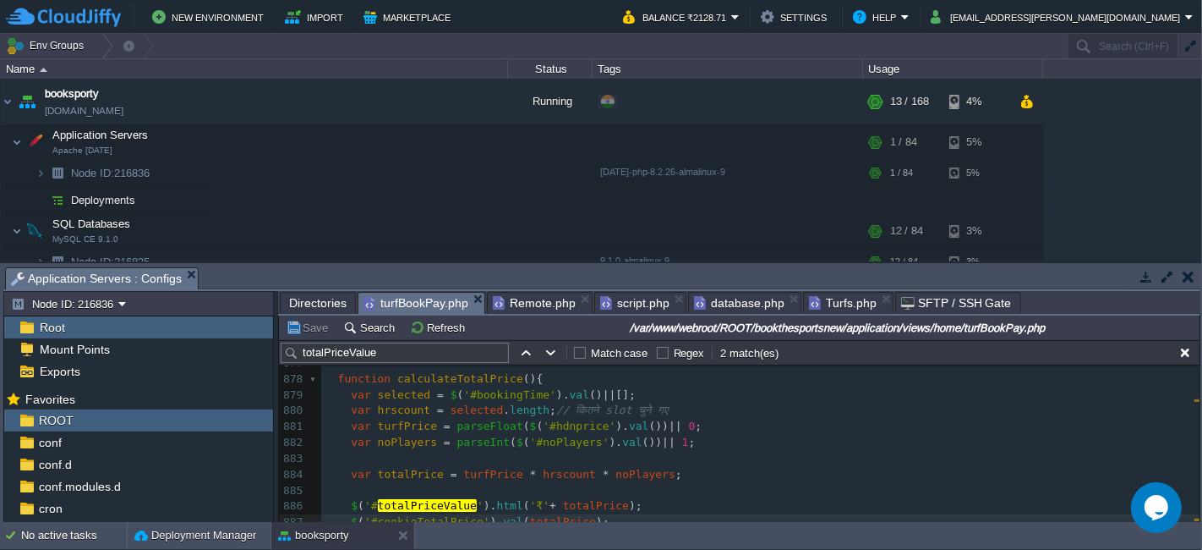
scroll to position [13233, 0]
click at [336, 375] on div "xxxxxxxxxx $ ( '#cookieBookingTime' ). val ( bookingTime ); 872 } 873 }); 874 }…" at bounding box center [760, 547] width 879 height 542
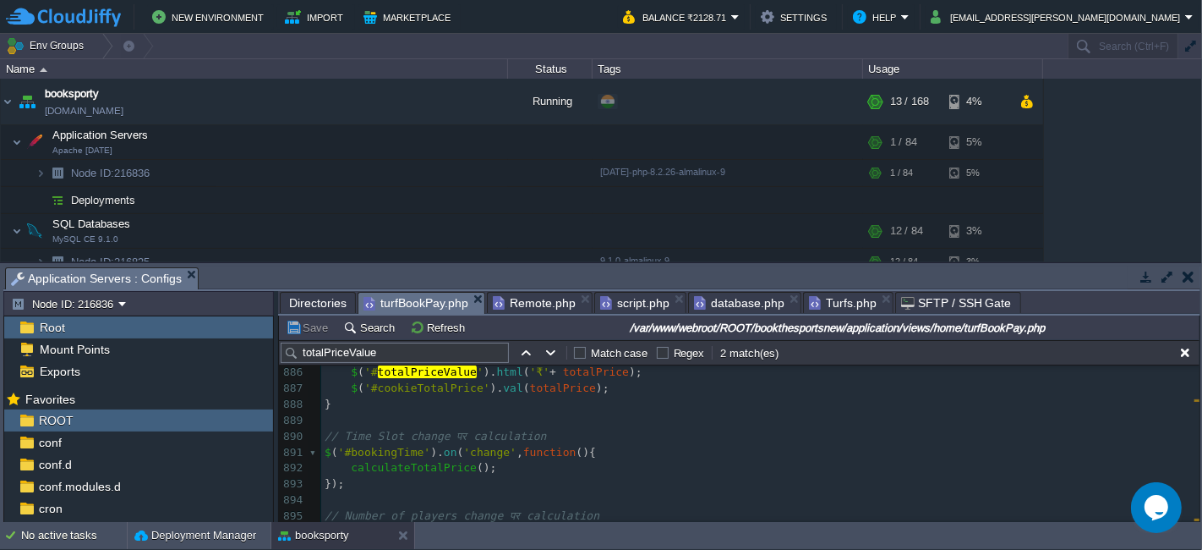
scroll to position [13327, 0]
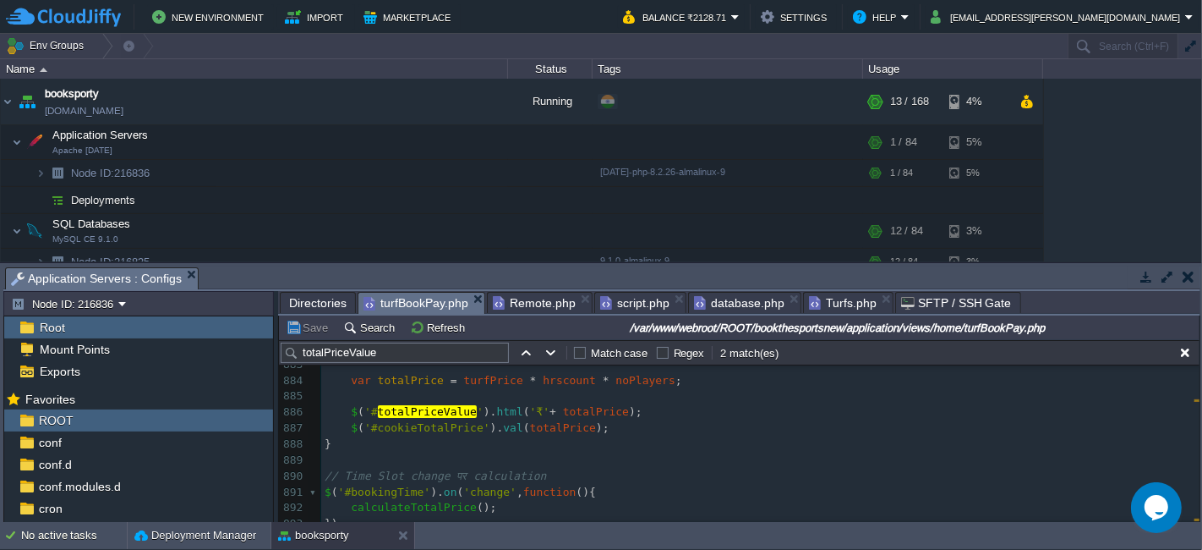
type textarea "function calculateTotalPrice(){ var selected = $('#bookingTime').val() || []; v…"
type textarea "$('#cookieTotalPrice').val(totalPrice);"
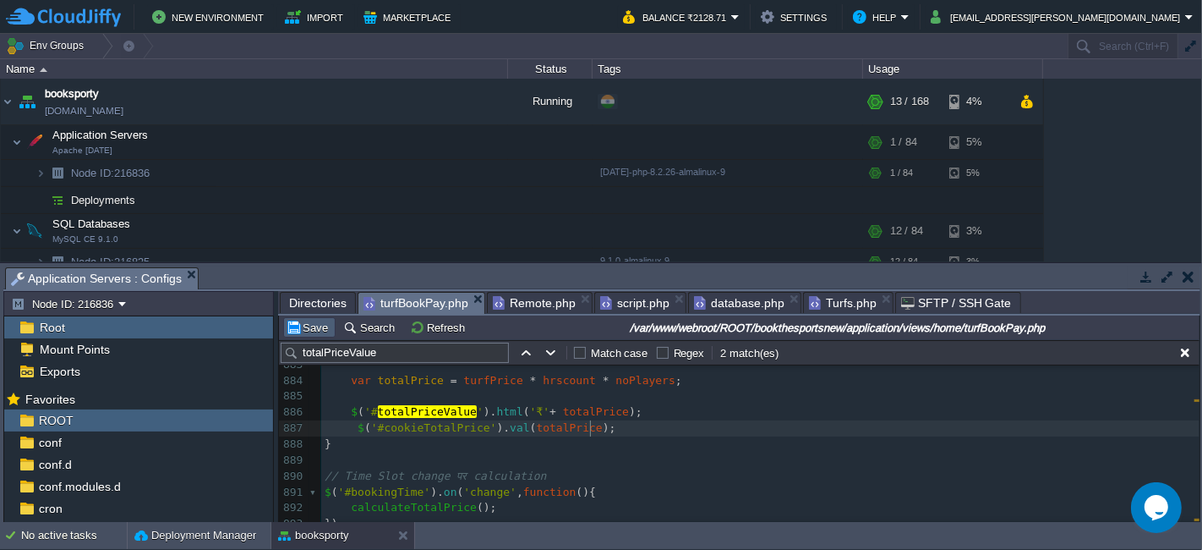
click at [303, 331] on button "Save" at bounding box center [309, 327] width 47 height 15
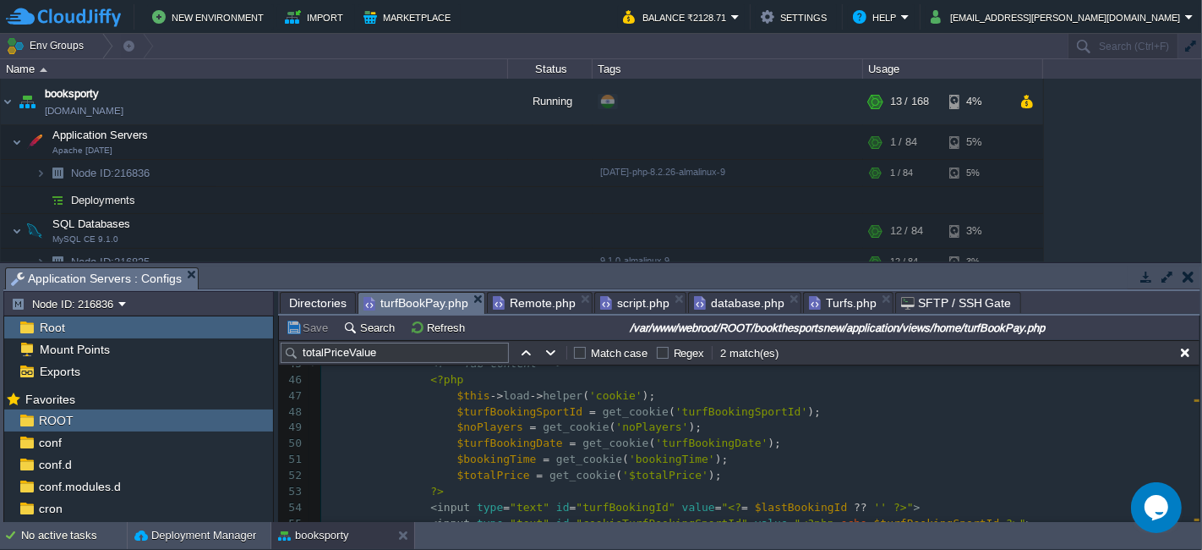
scroll to position [746, 0]
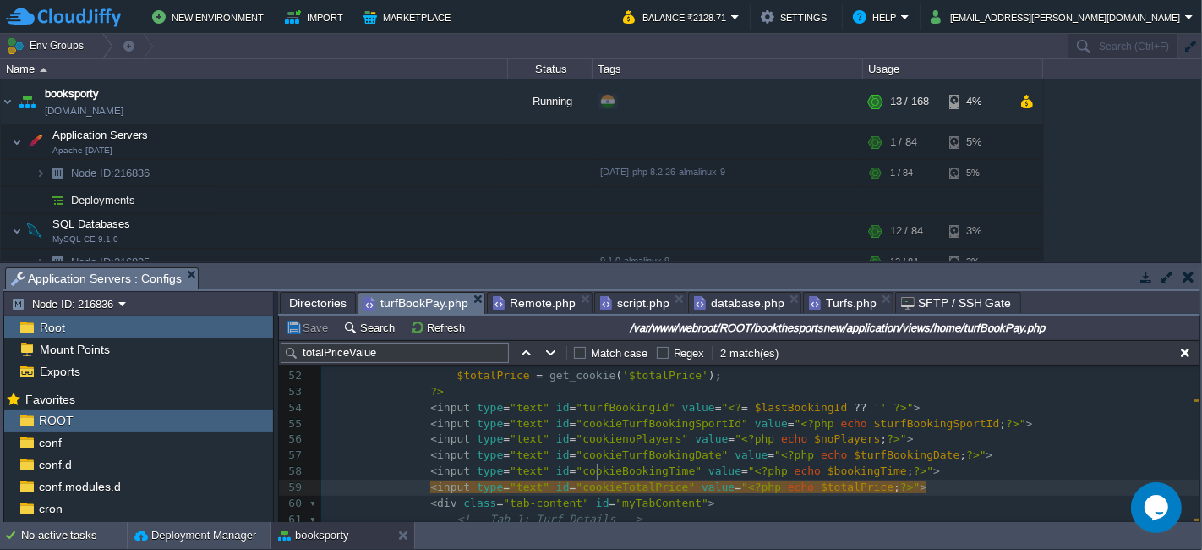
type textarea "cookieTotalPrice"
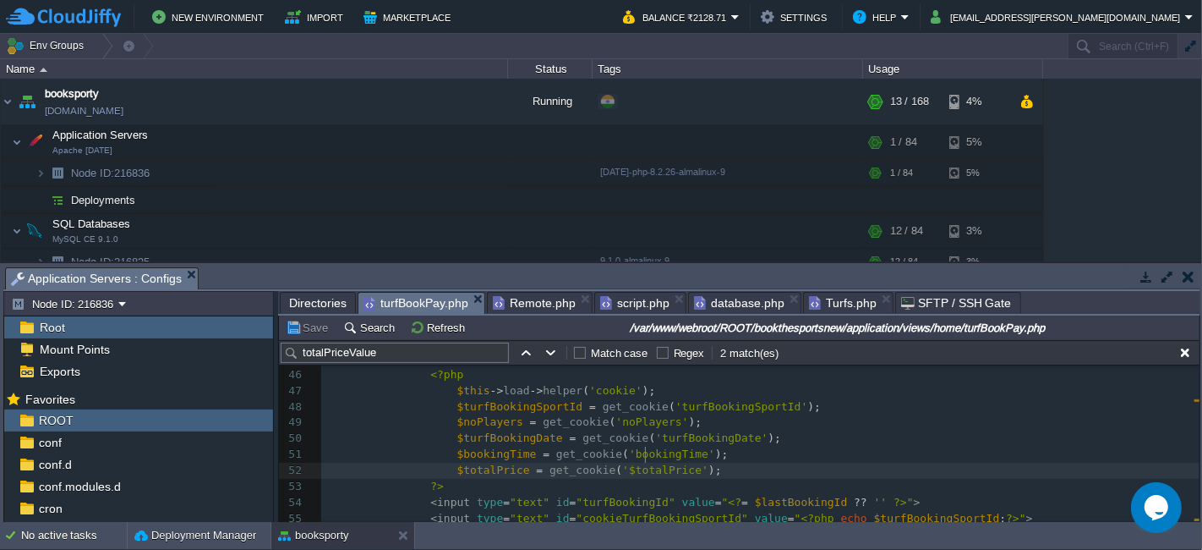
click at [643, 463] on span "'$totalPrice'" at bounding box center [665, 469] width 86 height 13
type textarea "$totalPrice"
click at [748, 446] on pre "$bookingTime = get_cookie ( 'bookingTime' );" at bounding box center [760, 454] width 879 height 16
type textarea "$('#cookieTotalPrice').val(totalPrice);"
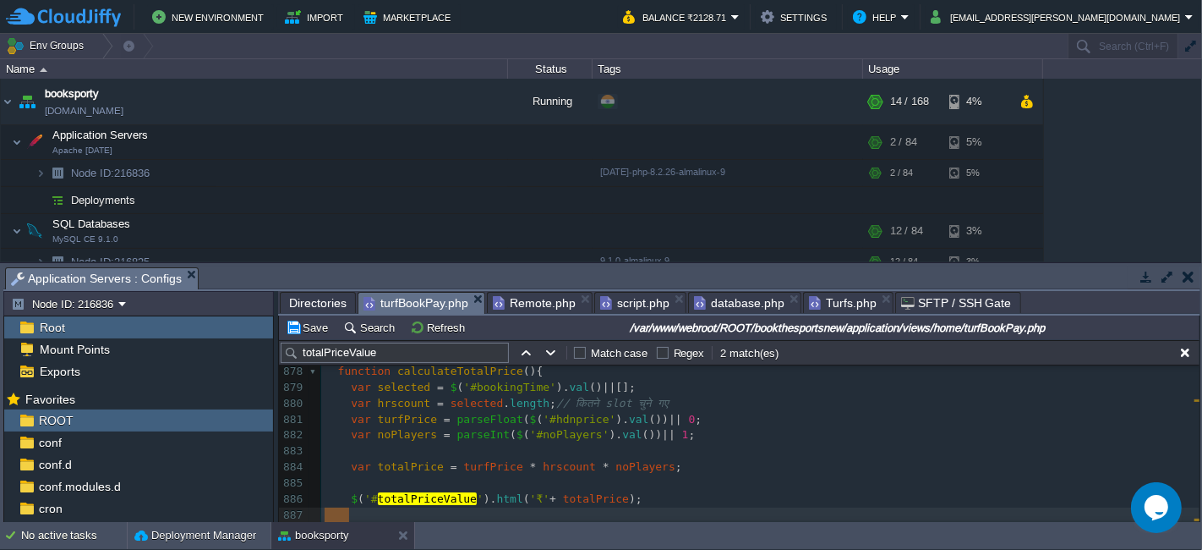
type textarea "var totalPrice = $('#totalPriceValue').val();"
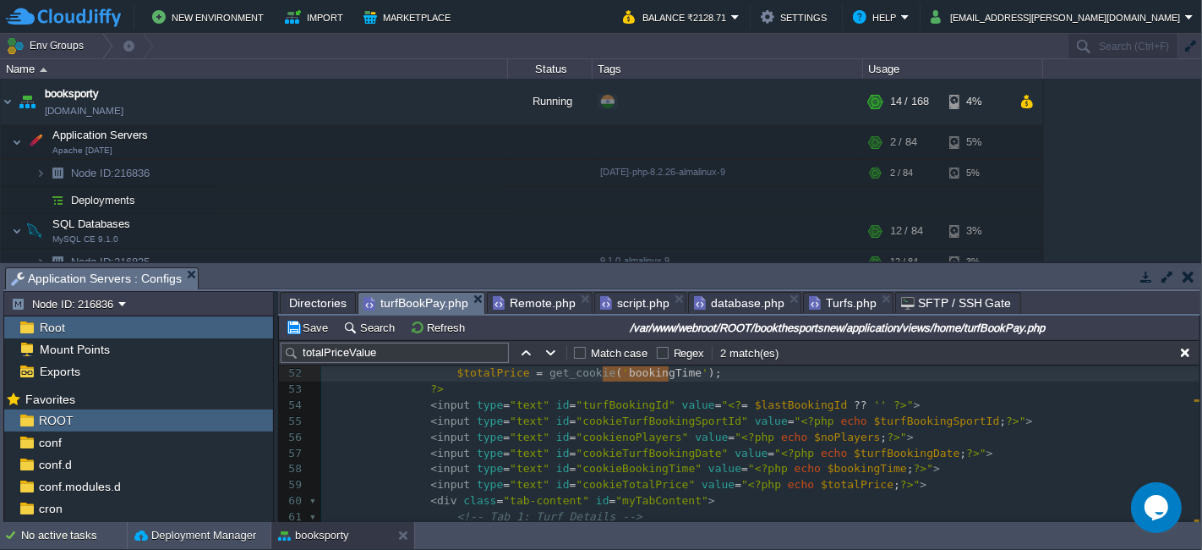
type textarea "$bookingTime"
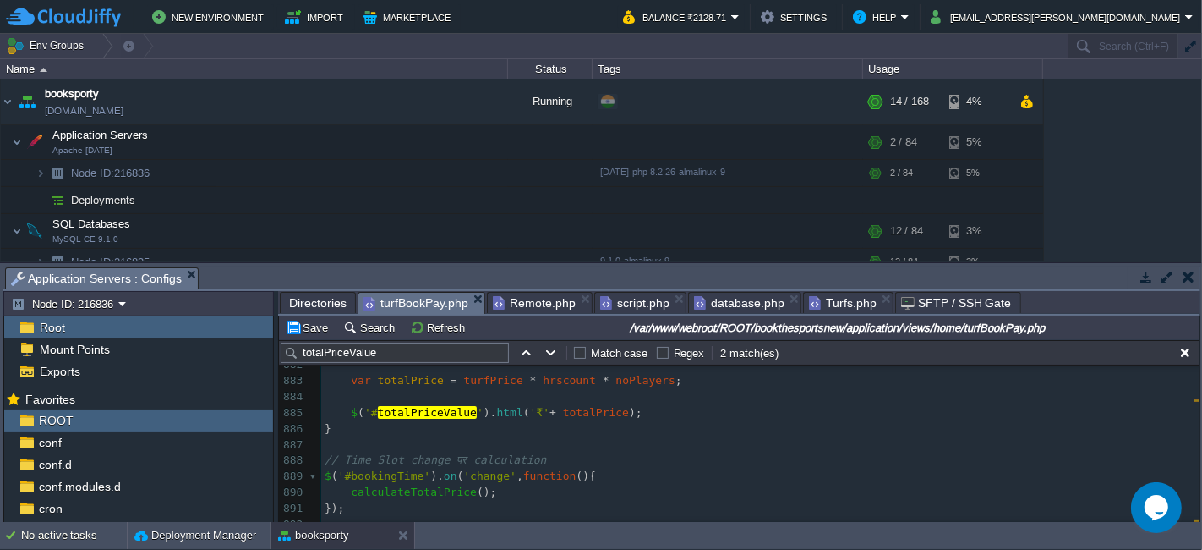
scroll to position [13230, 0]
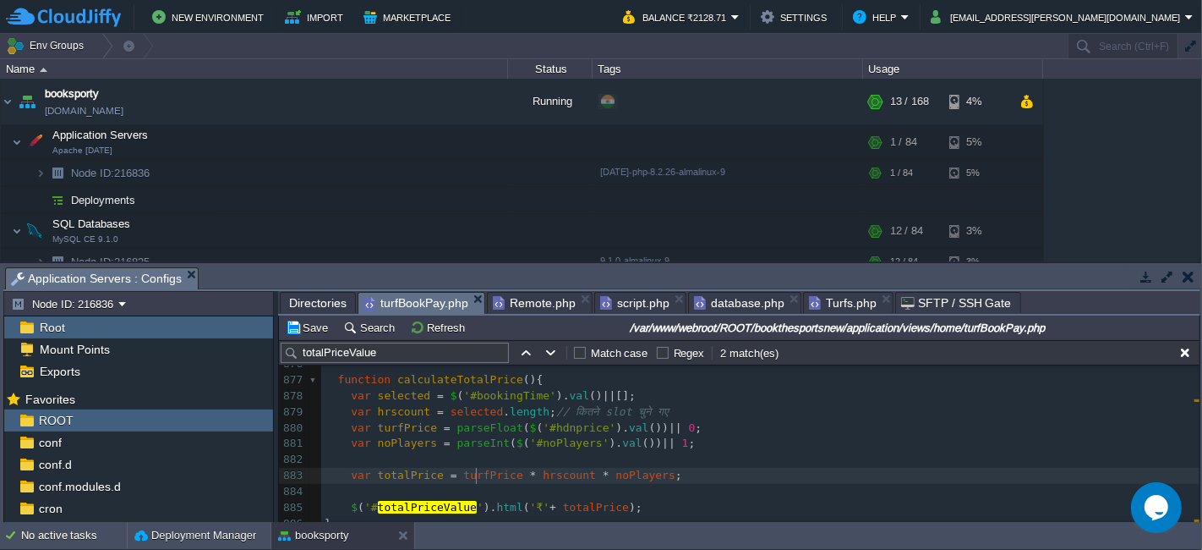
click at [473, 471] on span "turfPrice" at bounding box center [492, 474] width 59 height 13
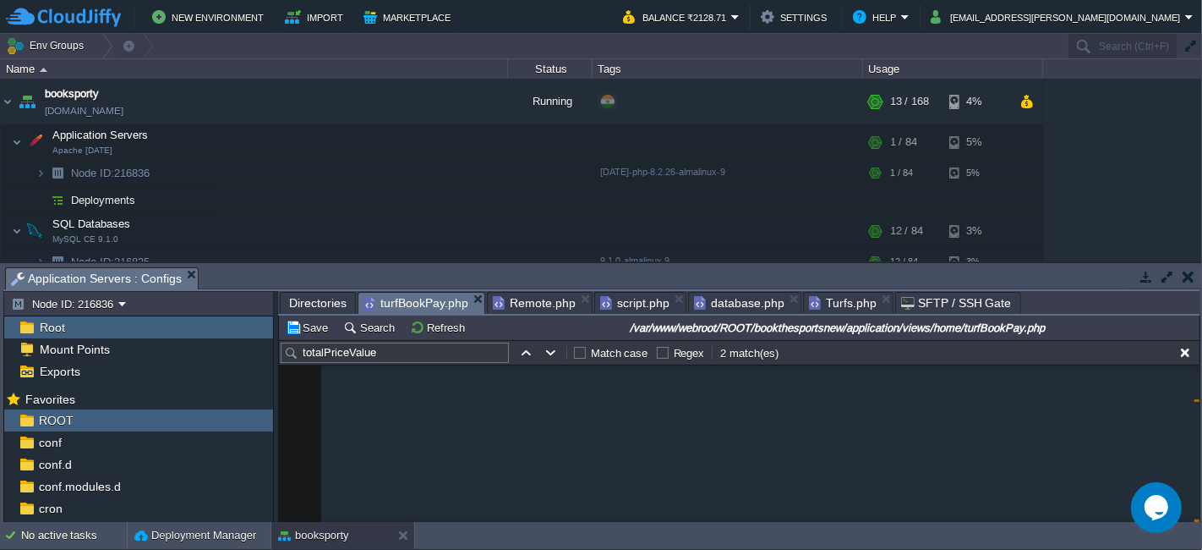
scroll to position [6816, 0]
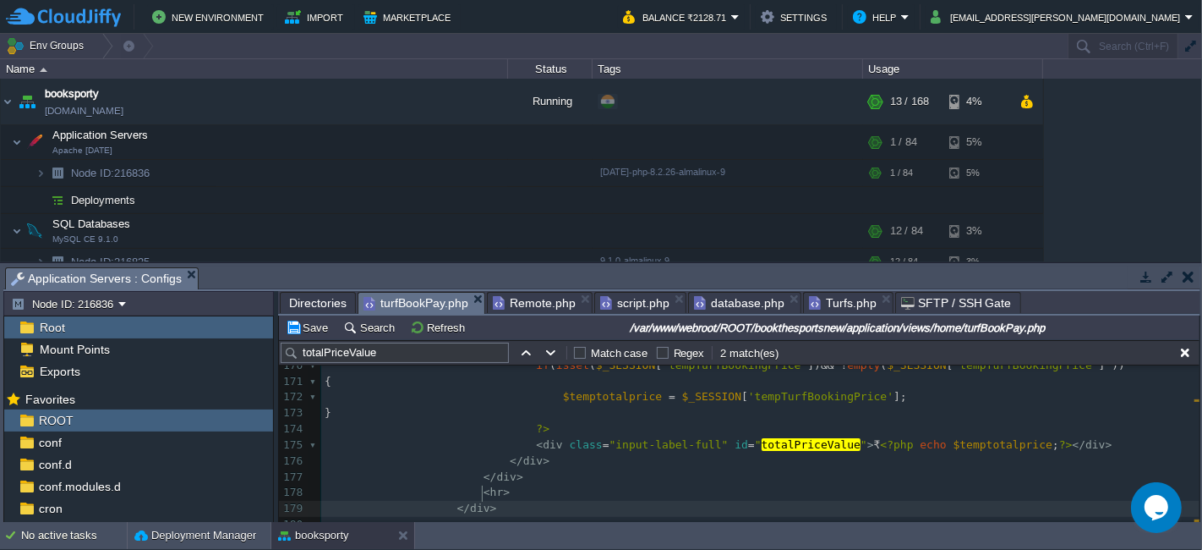
click at [492, 501] on pre "</ div >" at bounding box center [760, 509] width 879 height 16
click at [508, 462] on div "xxxxxxxxxx 148 < input type = "hidden" name = "turfId" id = "turfId" value = " …" at bounding box center [760, 373] width 879 height 829
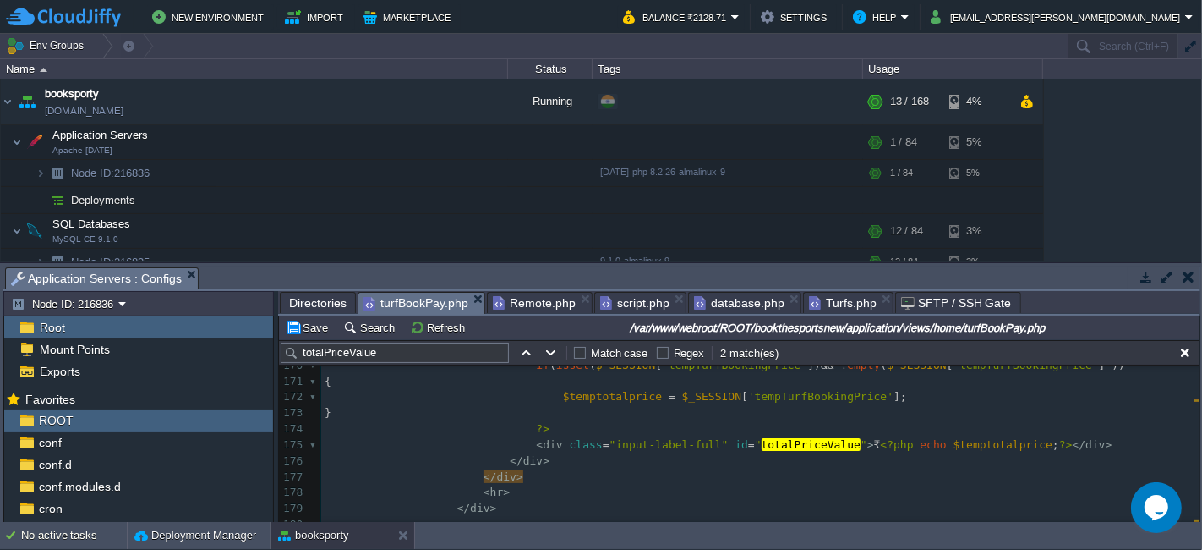
type textarea "<div class="row mb-3"> <div class="col-md-12"> <div class="input-label left">To…"
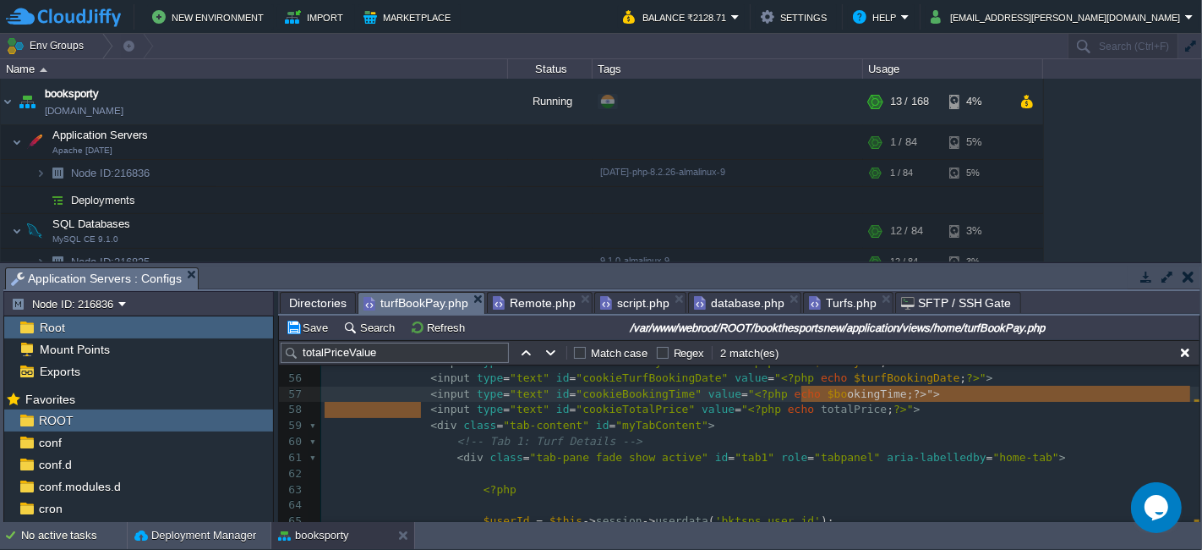
type textarea ">"
type textarea "<input type="text" id="cookieTotalPrice" value="<?php echo totalPrice;?>">"
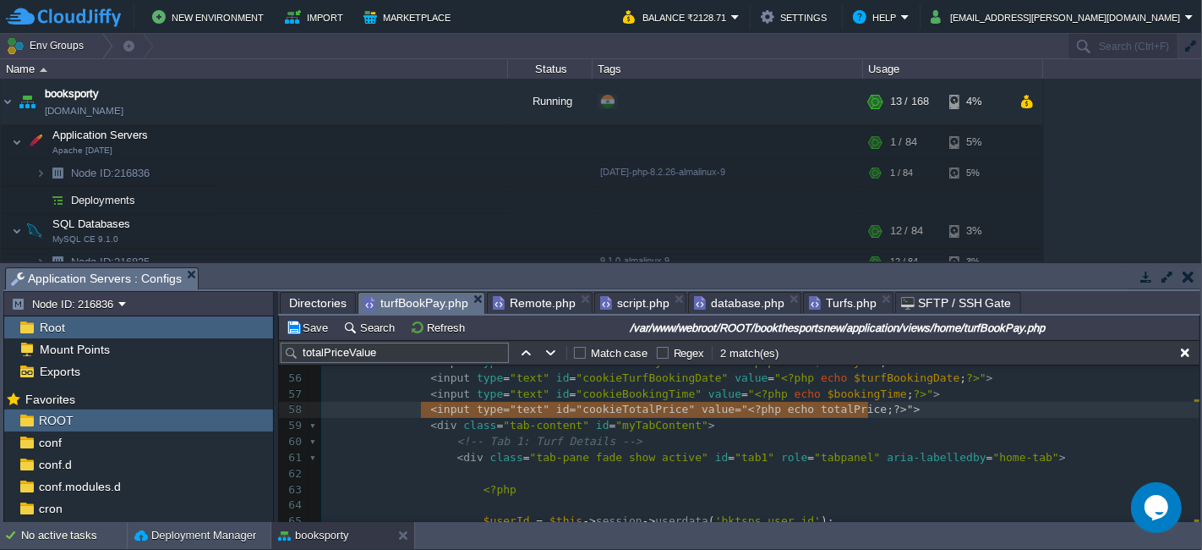
drag, startPoint x: 415, startPoint y: 405, endPoint x: 907, endPoint y: 402, distance: 492.2
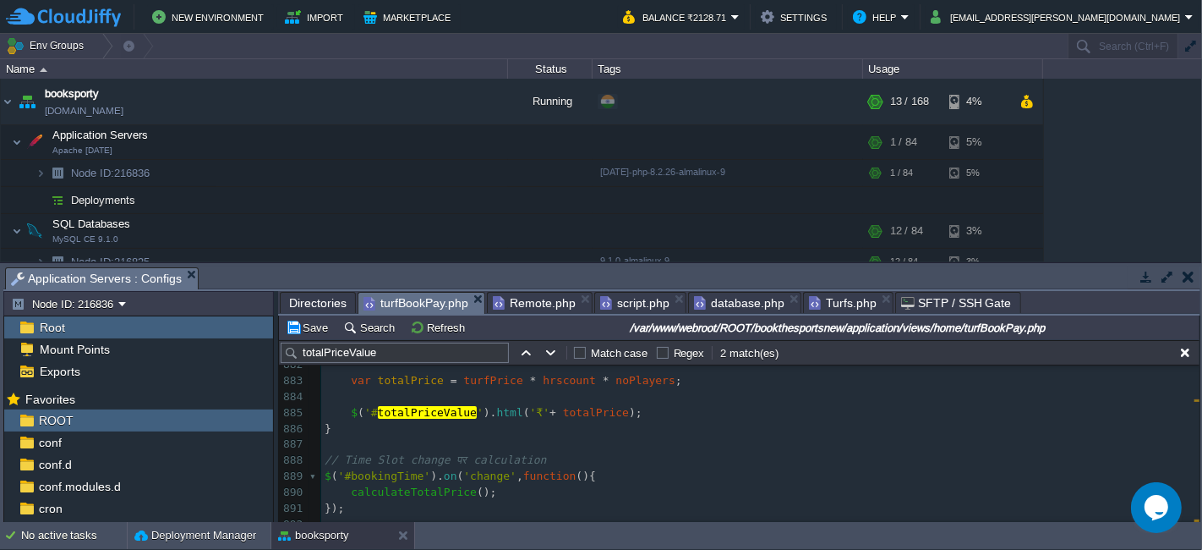
click at [630, 415] on pre "$ ( '# totalPriceValue ' ). html ( '₹' + totalPrice );" at bounding box center [760, 413] width 879 height 16
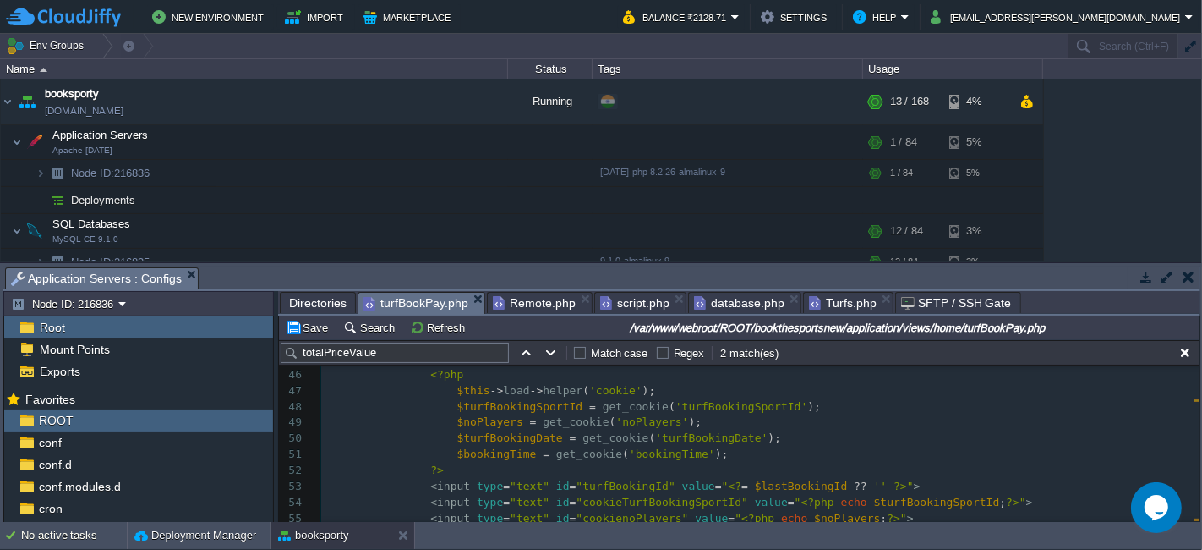
scroll to position [821, 0]
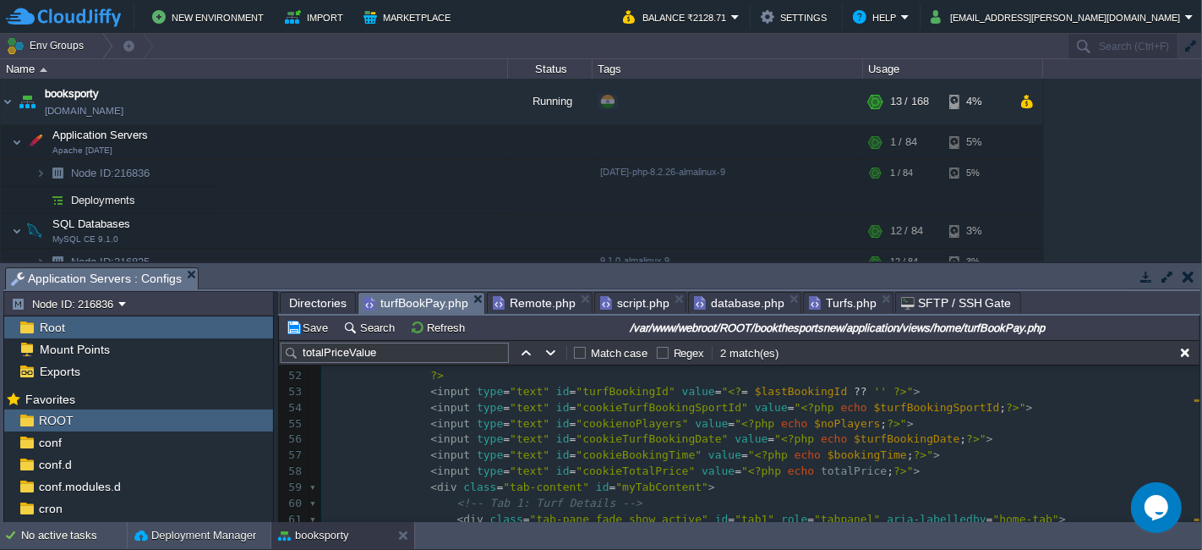
click at [865, 463] on pre "< input type = "text" id = "cookieTotalPrice" value = " <?php echo totalPrice ;…" at bounding box center [760, 471] width 879 height 16
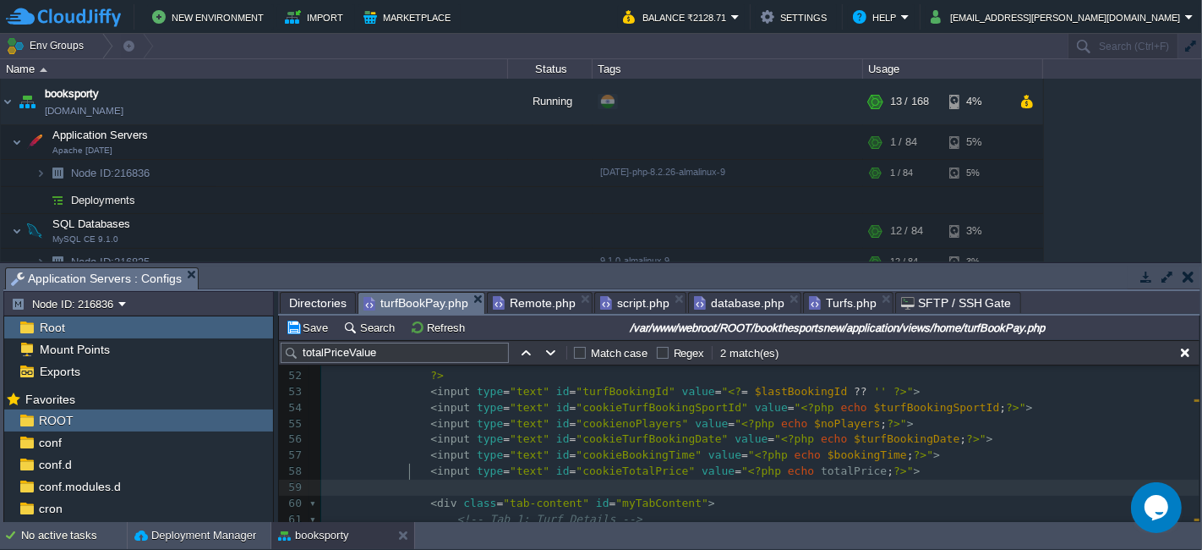
paste textarea "text"
type textarea "text"
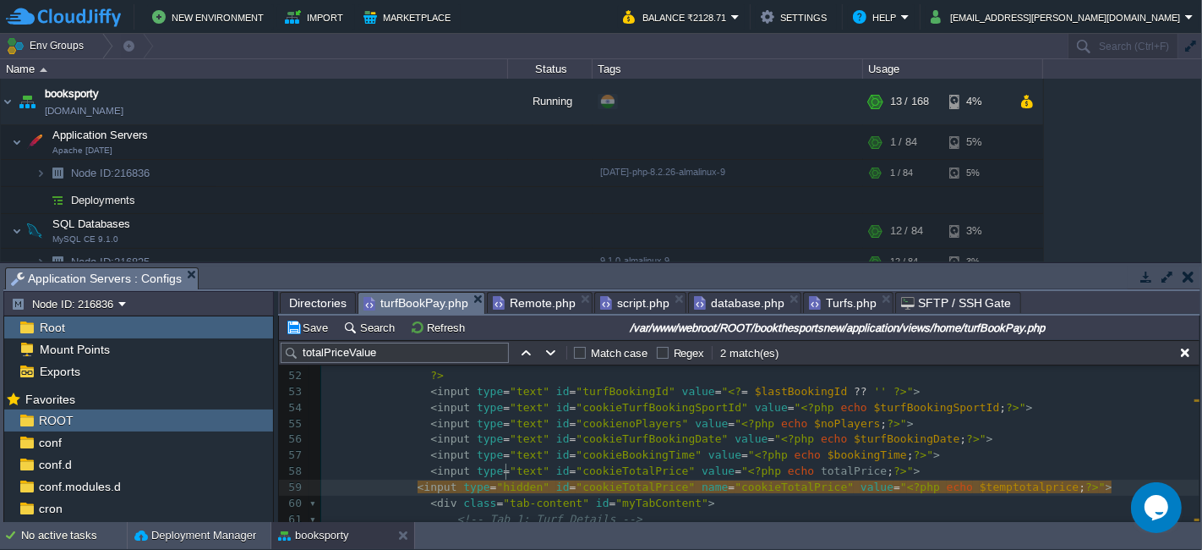
type textarea "hidden"
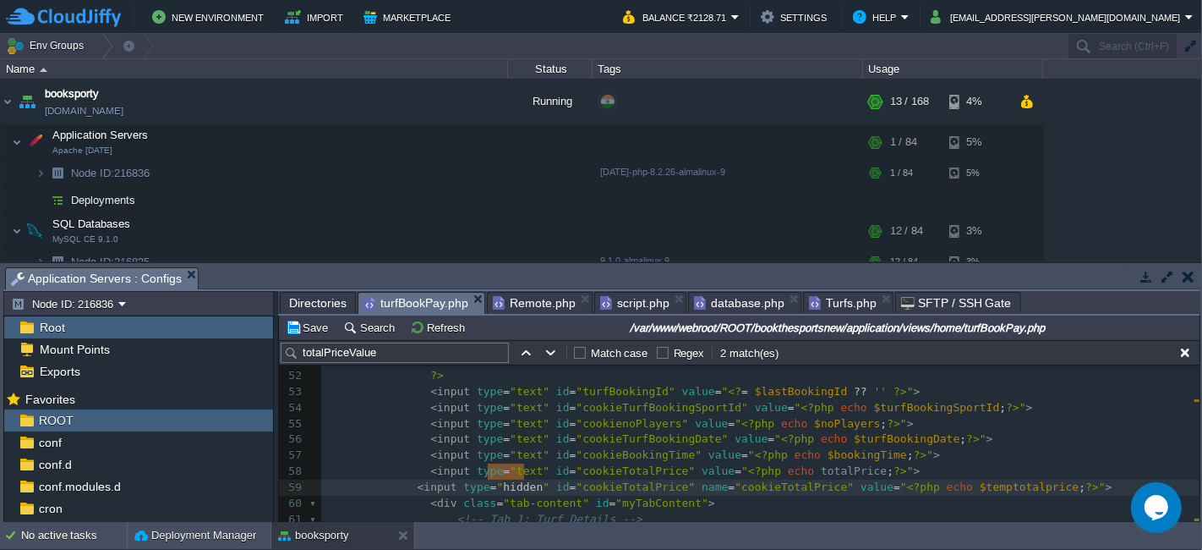
paste textarea
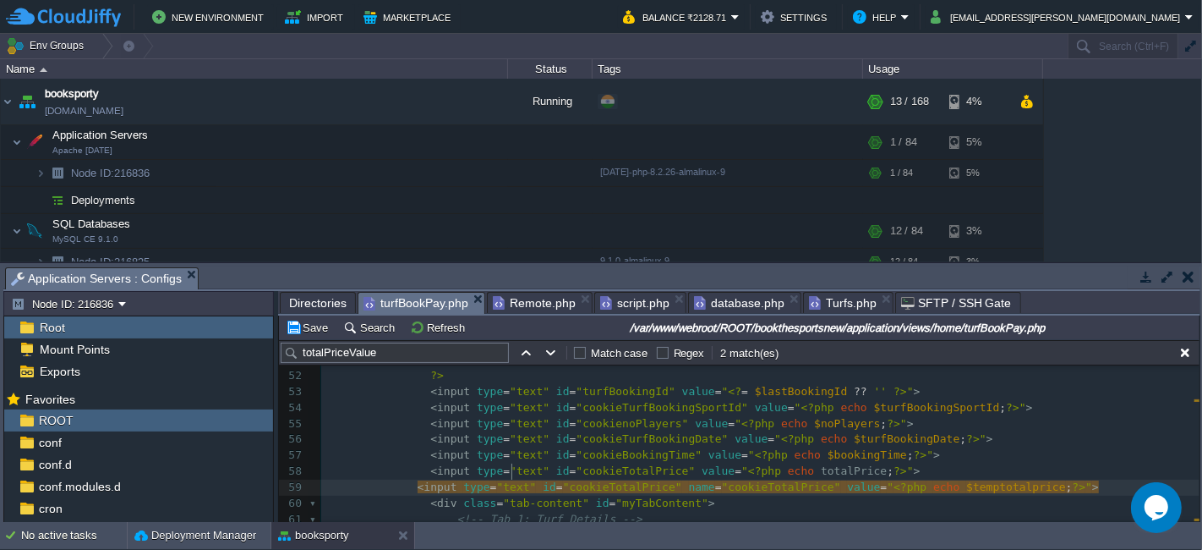
type textarea "cookieTotalPrice"
type textarea "name="cookieTotalPrice""
click at [914, 464] on span ">" at bounding box center [917, 470] width 7 height 13
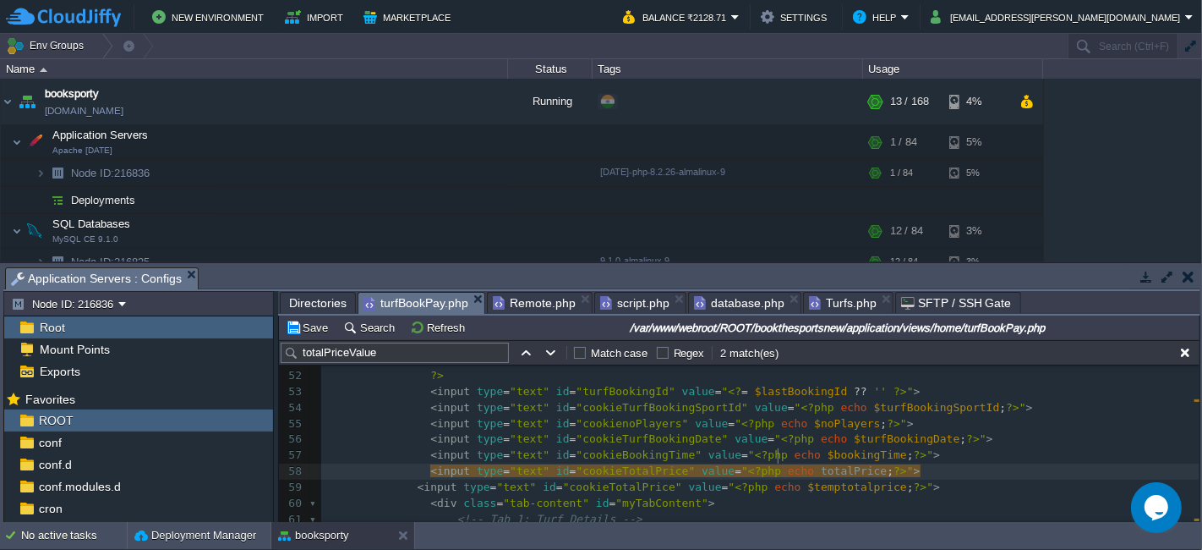
type textarea "$"
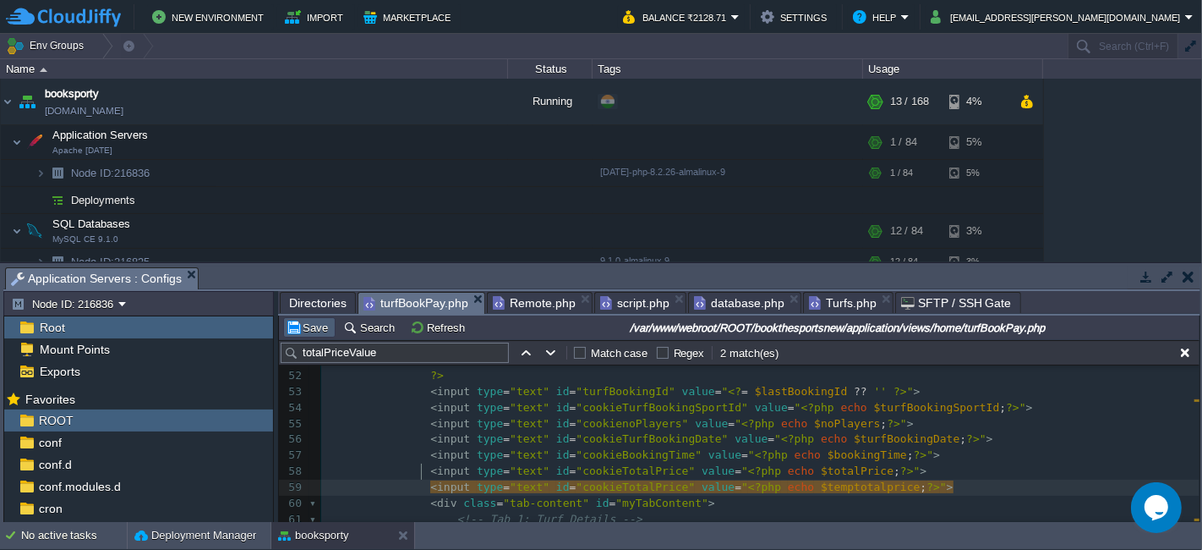
click at [332, 324] on table "Save" at bounding box center [310, 327] width 58 height 20
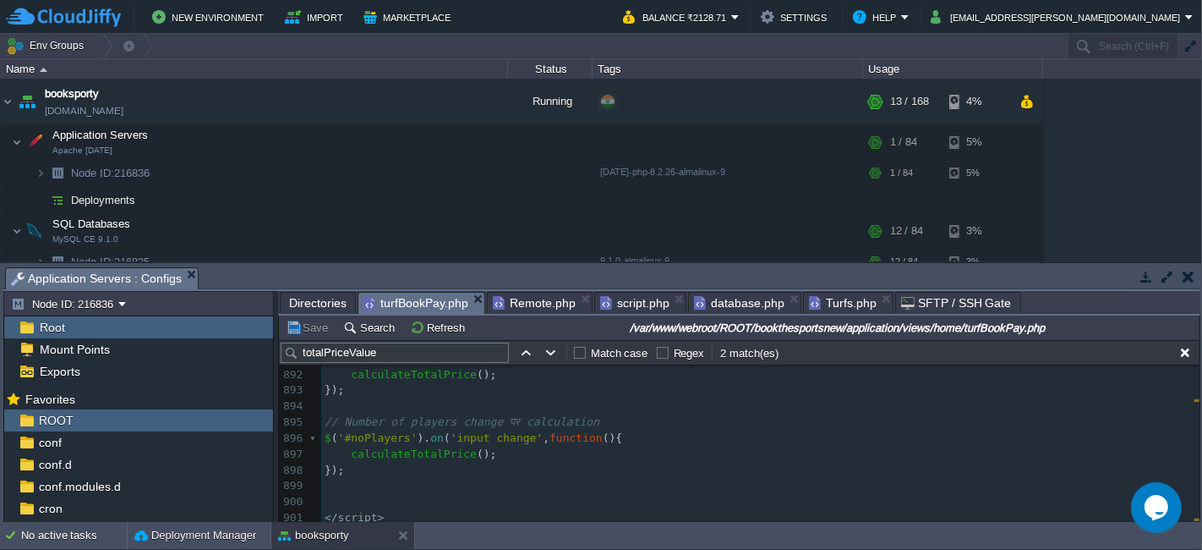
scroll to position [13262, 0]
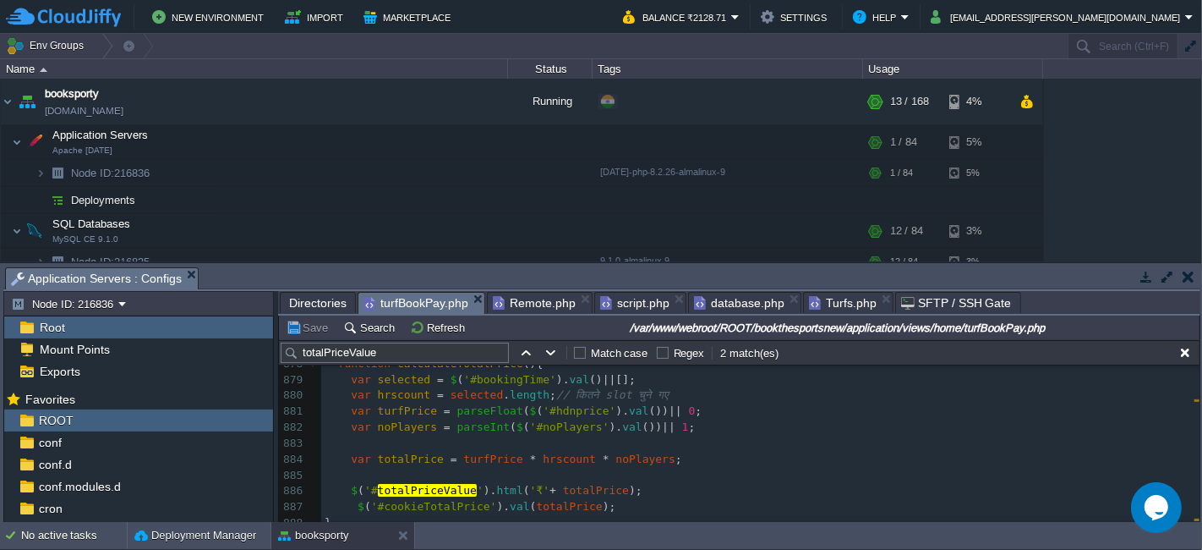
click at [441, 484] on div "xxxxxxxxxx < input type = "text" id = "cookieTotalPrice" value = " <?php echo $…" at bounding box center [760, 498] width 879 height 605
type textarea "totalPriceValue"
click at [446, 504] on div "xxxxxxxxxx < input type = "text" id = "cookieTotalPrice" value = " <?php echo $…" at bounding box center [760, 498] width 879 height 605
type textarea "cookieTotalPrice"
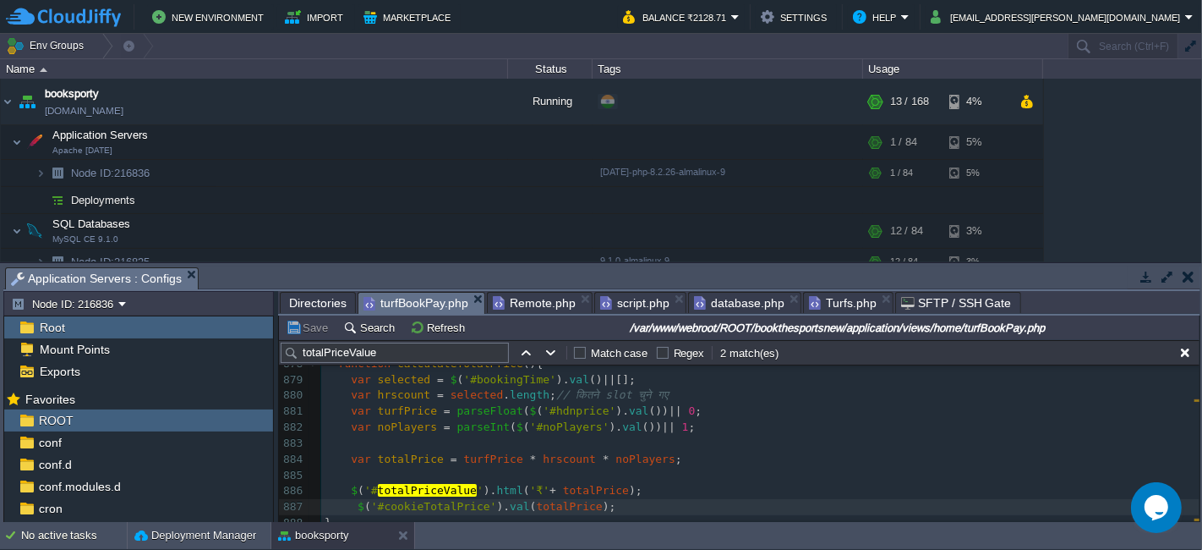
type textarea "$('#cookieTotalPrice').val(totalPrice);"
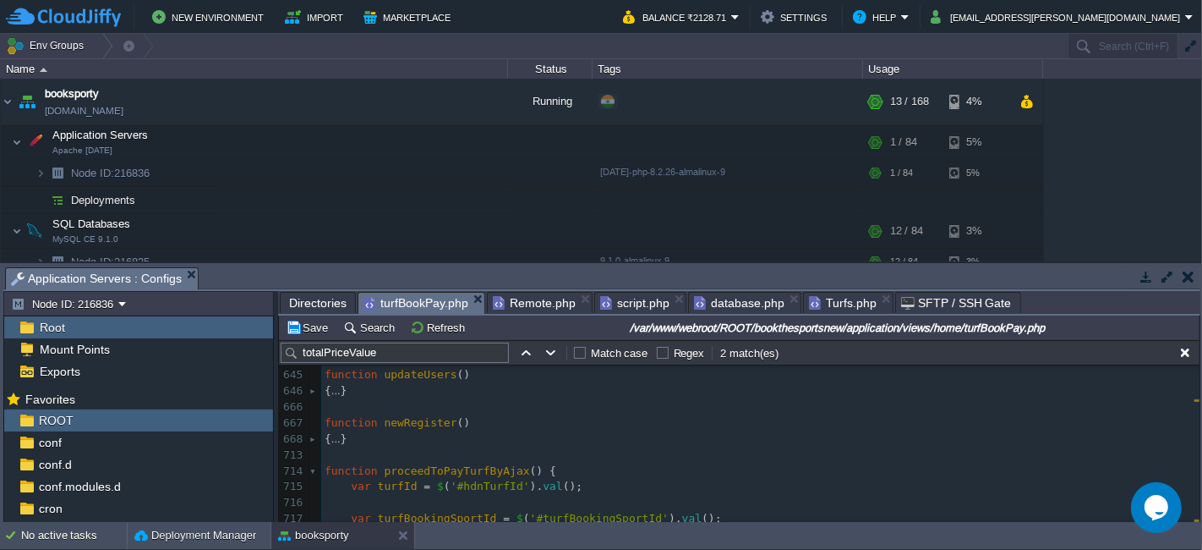
scroll to position [10537, 0]
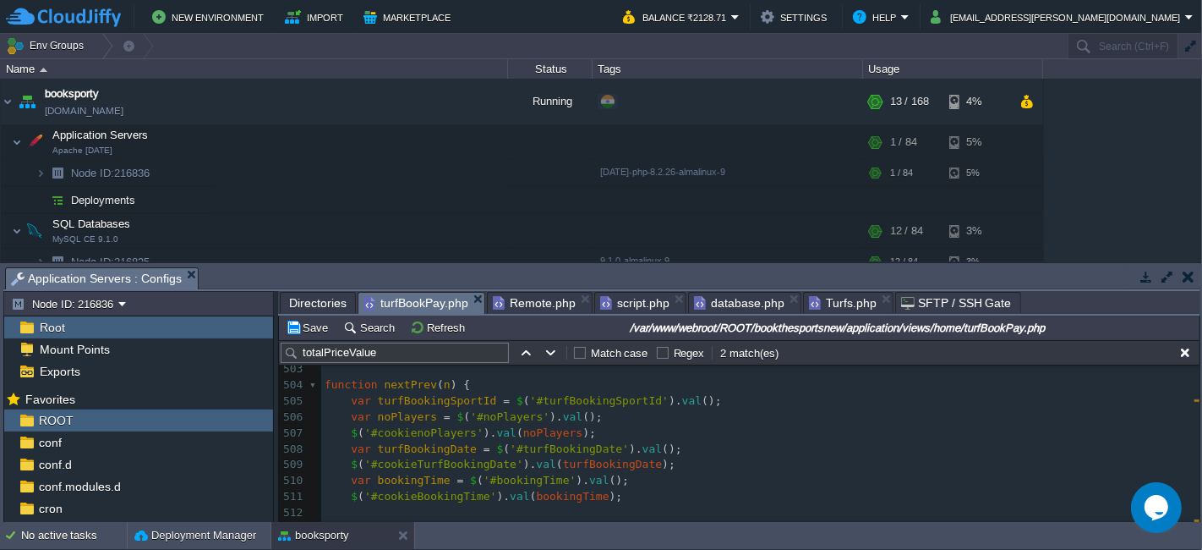
click at [611, 492] on pre "$ ( '#cookieBookingTime' ). val ( bookingTime );" at bounding box center [760, 497] width 879 height 16
click at [597, 496] on div "xxxxxxxxxx $ ( '# totalPriceValue ' ). html ( '₹' + totalPrice ); 493 // Use Bo…" at bounding box center [760, 449] width 879 height 494
click at [603, 484] on div "xxxxxxxxxx $ ( '# totalPriceValue ' ). html ( '₹' + totalPrice ); 493 // Use Bo…" at bounding box center [760, 457] width 879 height 510
type textarea "var bookingTime = $('#bookingTime').val();"
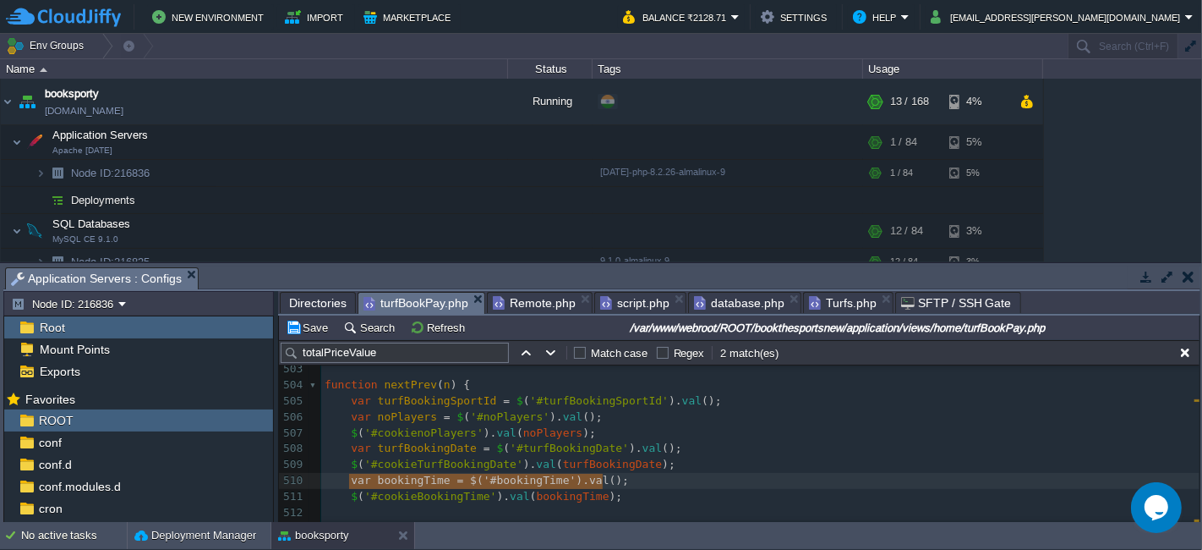
click at [587, 505] on pre at bounding box center [760, 513] width 879 height 16
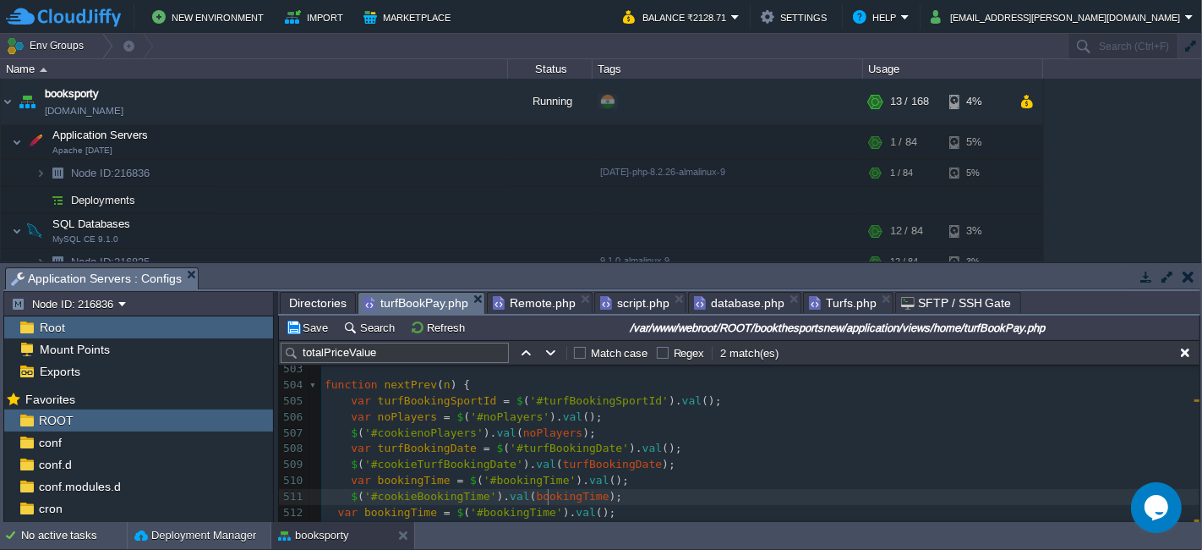
click at [547, 493] on div "xxxxxxxxxx $ ( '# totalPriceValue ' ). html ( '₹' + totalPrice ); 493 // Use Bo…" at bounding box center [760, 457] width 879 height 510
type textarea "bookingTime"
type textarea "cookieBookingTime"
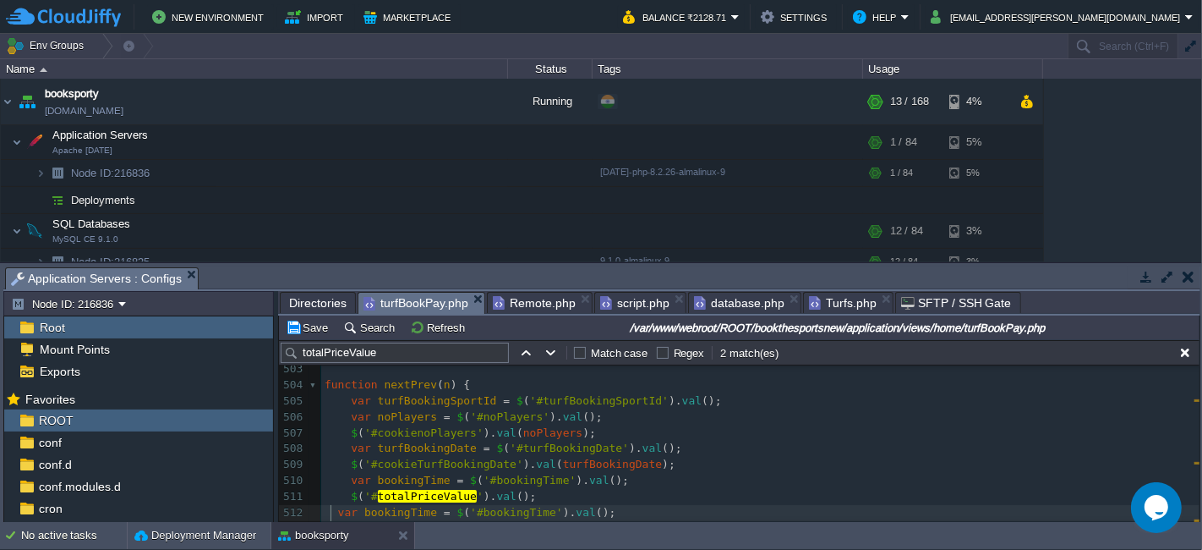
click at [331, 508] on div "xxxxxxxxxx $ ( '# totalPriceValue ' ). html ( '₹' + totalPrice ); 493 // Use Bo…" at bounding box center [760, 457] width 879 height 510
type textarea "//"
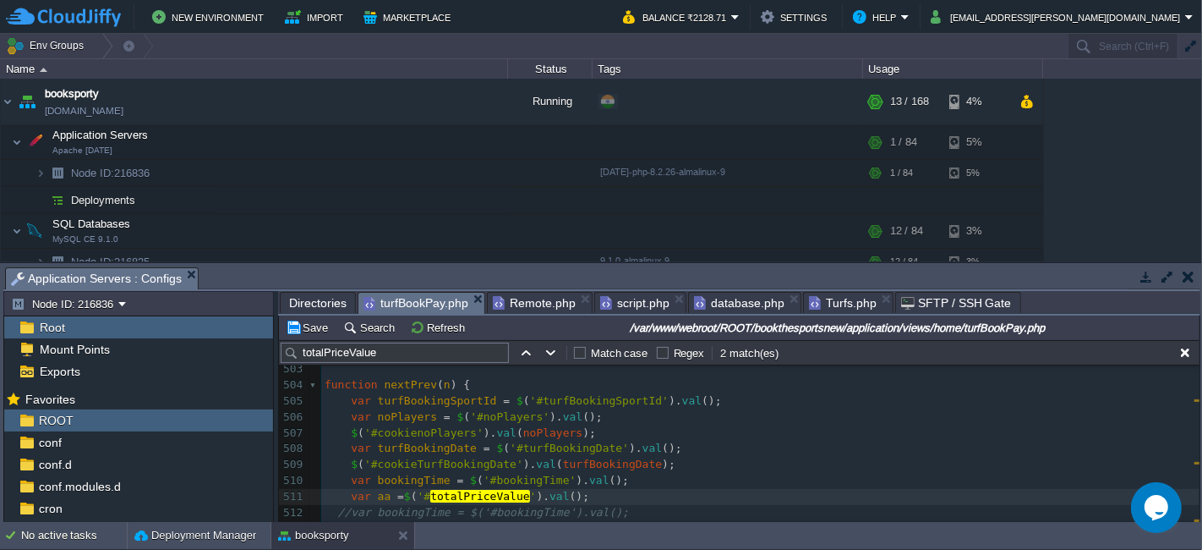
type textarea "var aa ="
click at [614, 505] on pre "//var bookingTime = $('#bookingTime').val();" at bounding box center [760, 513] width 879 height 16
type textarea "alert();"
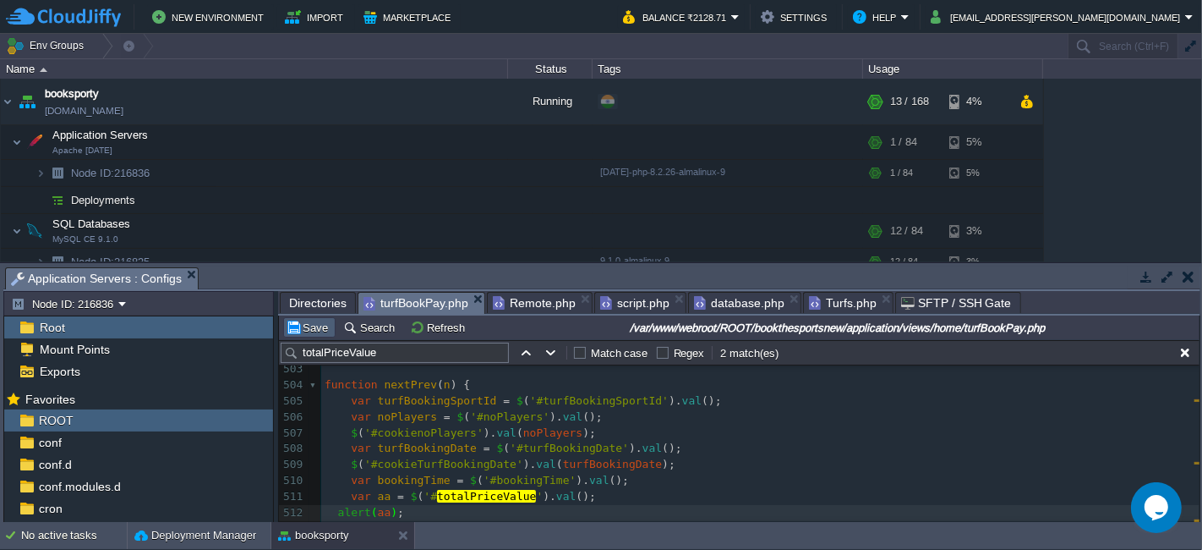
type textarea "aa"
click at [298, 334] on button "Save" at bounding box center [309, 327] width 47 height 15
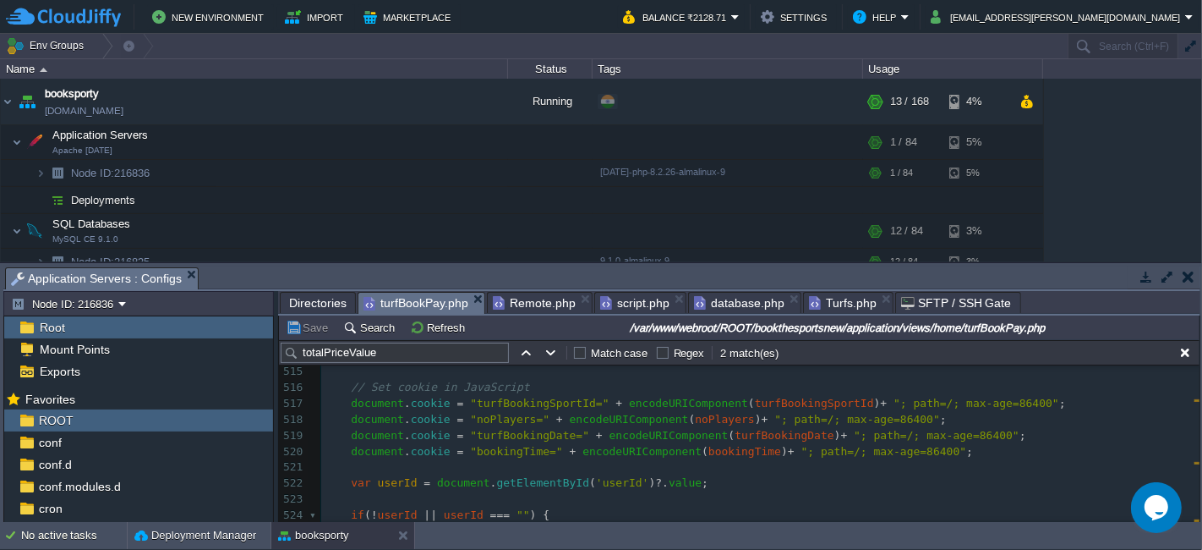
scroll to position [8284, 0]
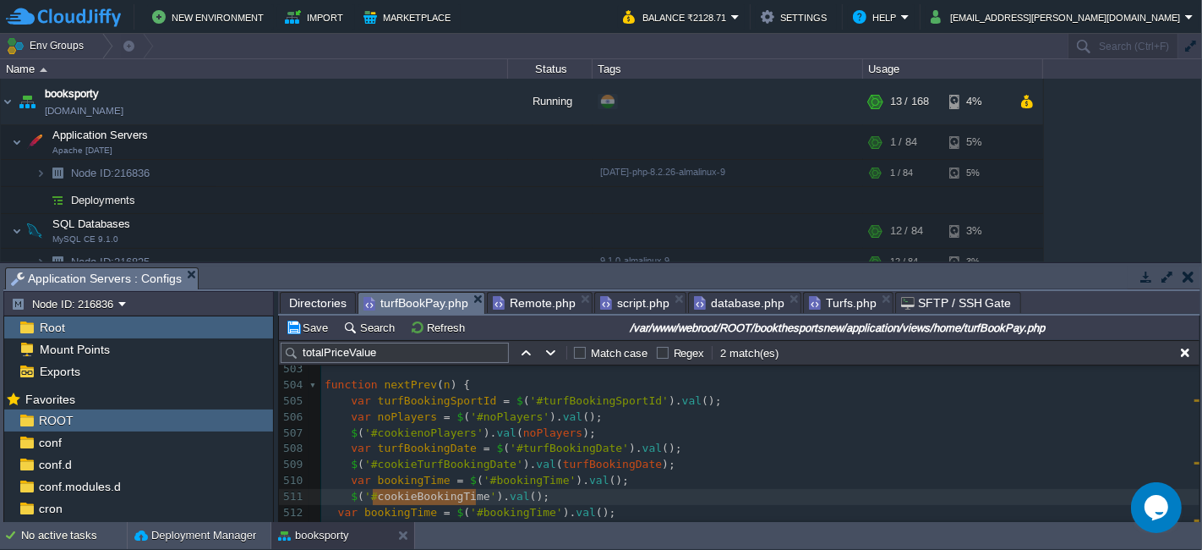
type textarea "bookingTime"
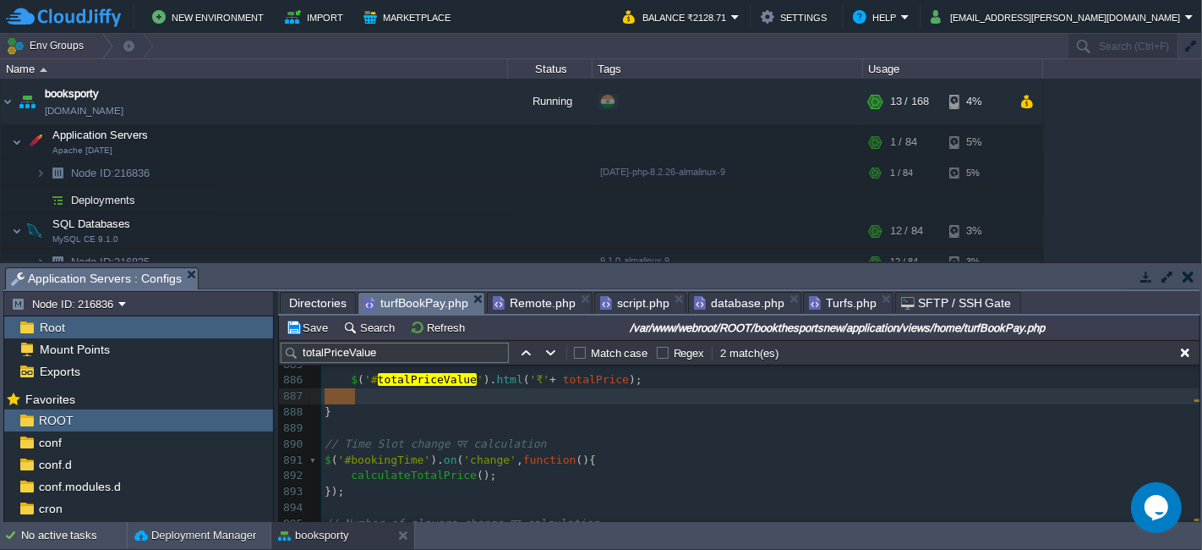
scroll to position [13255, 0]
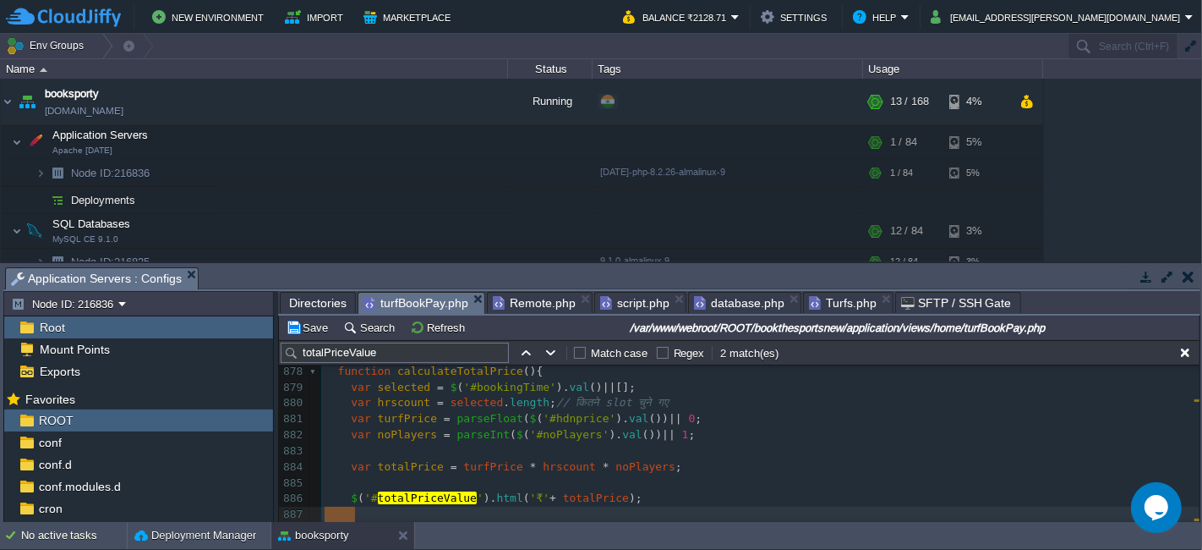
click at [631, 499] on pre "$ ( '# totalPriceValue ' ). html ( '₹' + totalPrice );" at bounding box center [760, 498] width 879 height 16
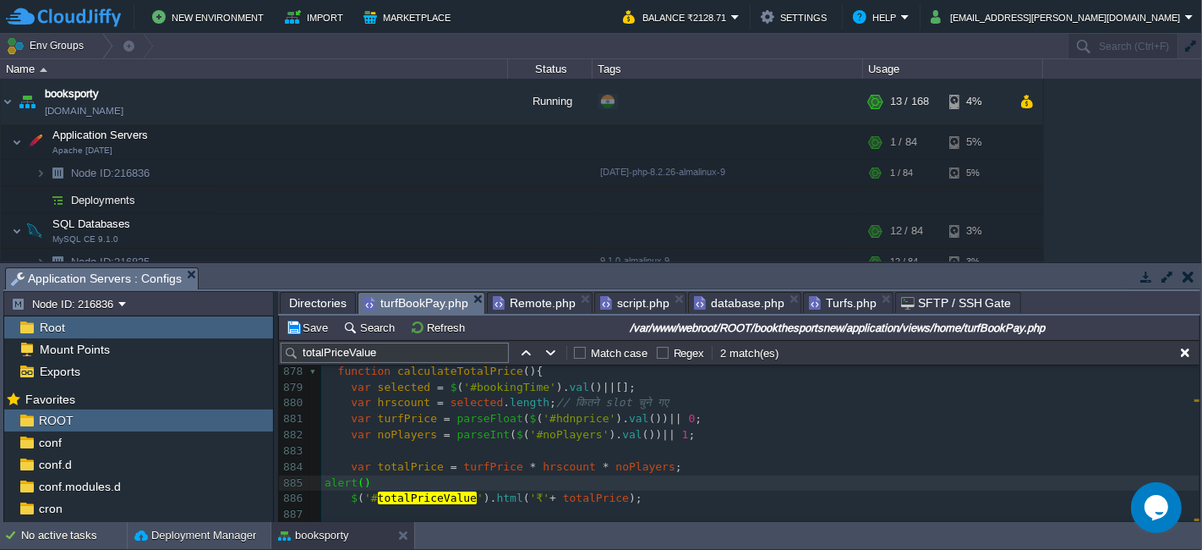
type textarea "alert();"
type textarea "totalPrice"
click at [326, 327] on button "Save" at bounding box center [309, 327] width 47 height 15
click at [731, 474] on pre "var totalPrice = turfPrice * hrscount * noPlayers ;" at bounding box center [760, 467] width 879 height 16
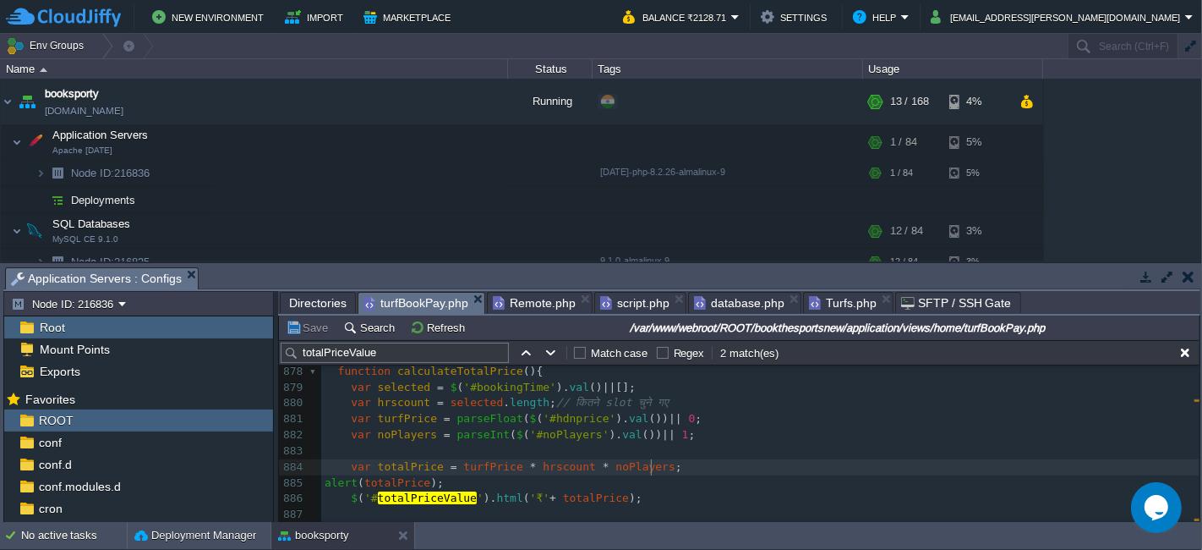
scroll to position [13161, 0]
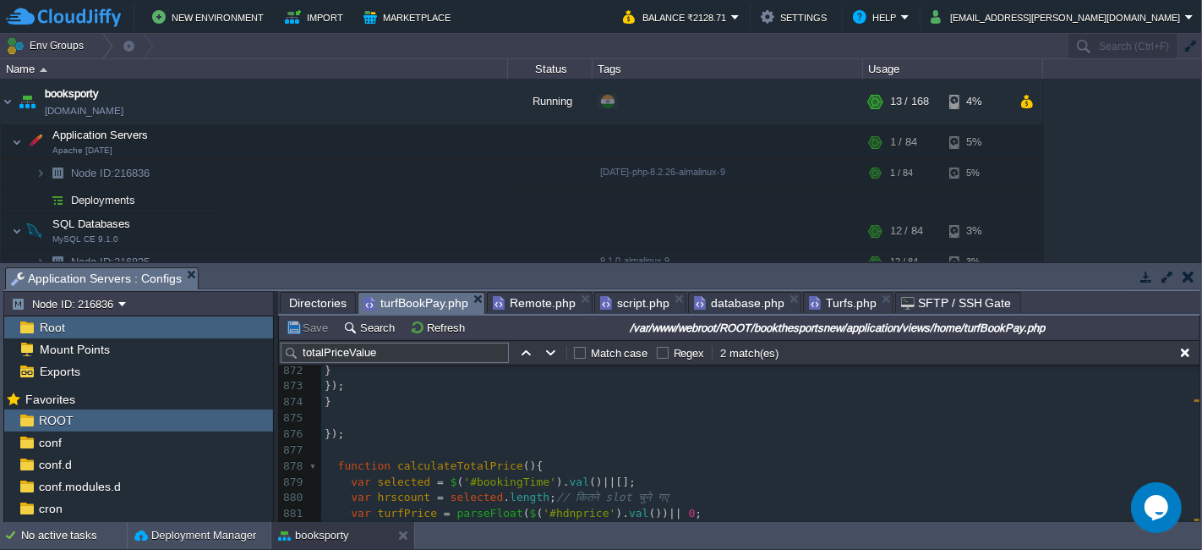
click at [434, 456] on pre "​" at bounding box center [760, 450] width 879 height 16
click at [486, 463] on span "calculateTotalPrice" at bounding box center [460, 465] width 126 height 13
type textarea "calculateTotalPrice"
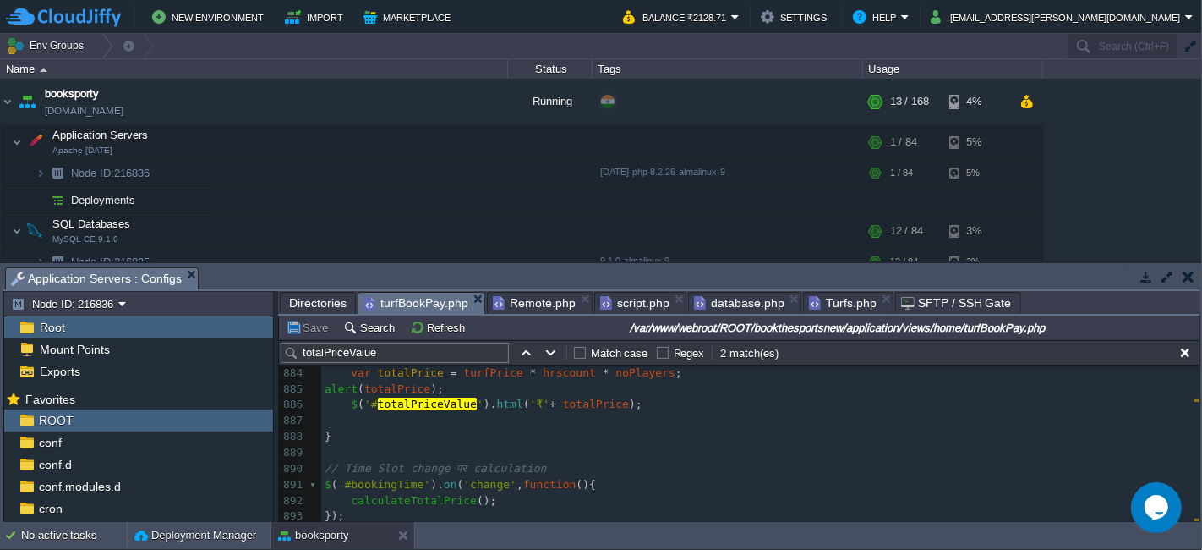
scroll to position [13419, 0]
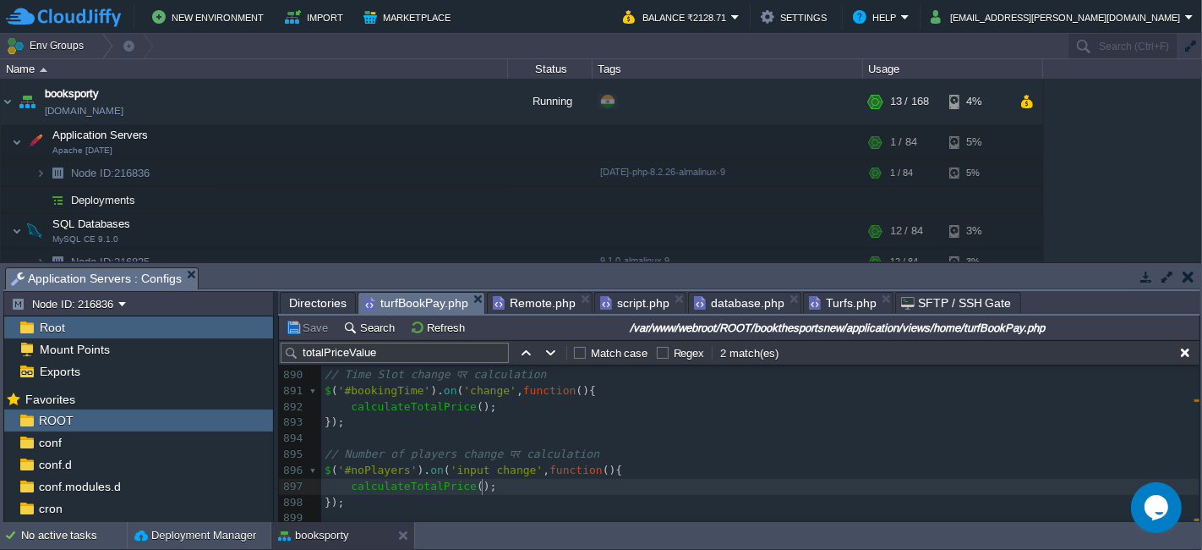
click at [513, 492] on pre "calculateTotalPrice ();" at bounding box center [760, 487] width 879 height 16
click at [436, 482] on div "xxxxxxxxxx 866 } else { 867 $ ( '#top_error_msg' ). html ( `<div class="err_msg…" at bounding box center [760, 304] width 879 height 638
type textarea "calculateTotalPrice"
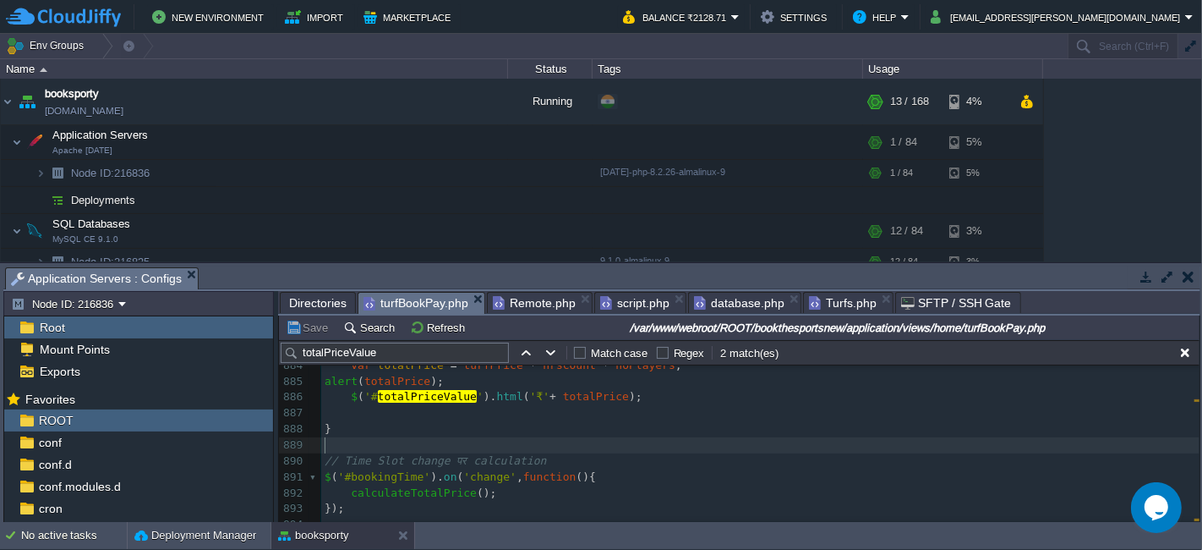
click at [562, 448] on pre "​" at bounding box center [760, 445] width 879 height 16
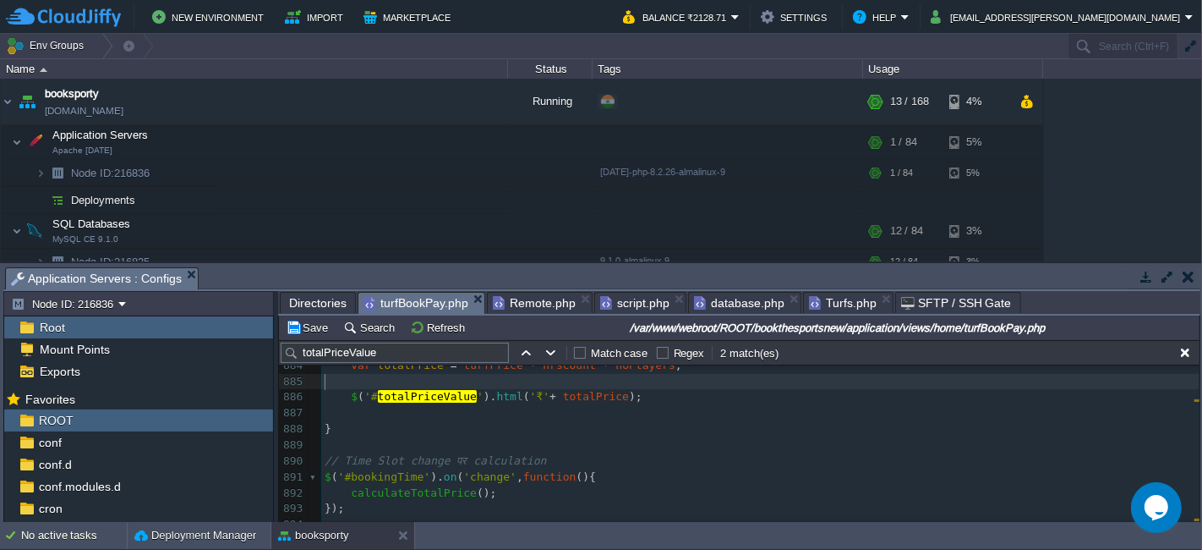
click at [615, 395] on div "xxxxxxxxxx 868 } 869 }, 870 error : function () { 871 console . error ( "Login …" at bounding box center [760, 404] width 879 height 605
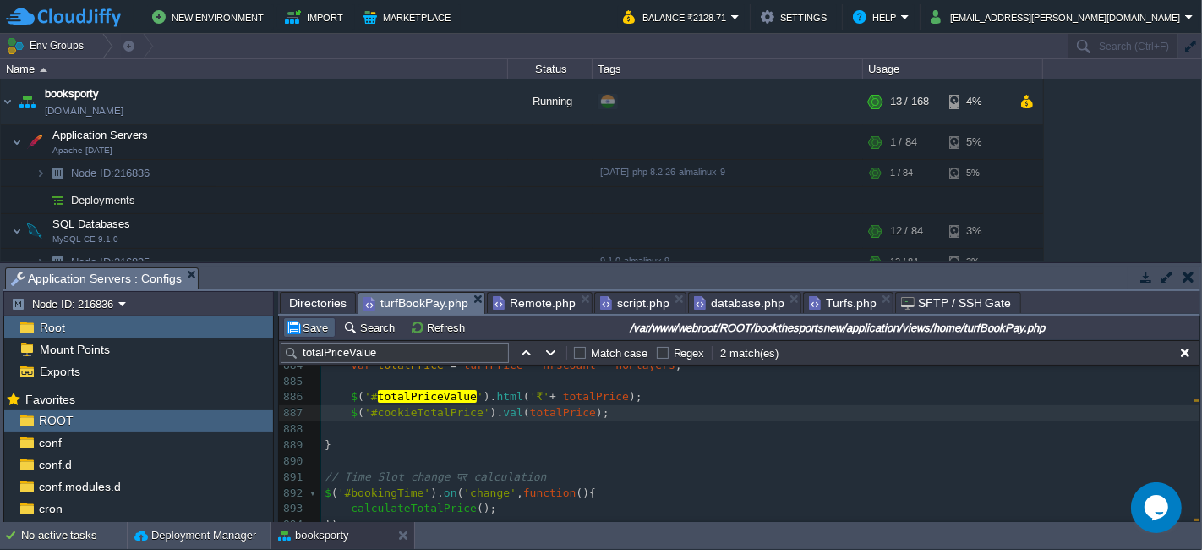
click at [299, 325] on button "Save" at bounding box center [309, 327] width 47 height 15
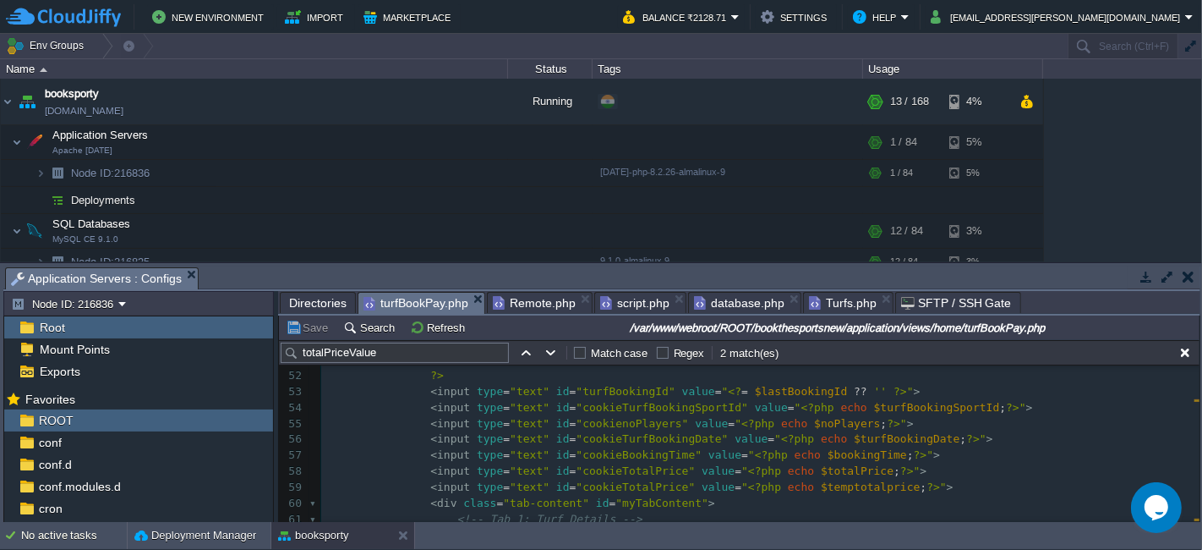
click at [923, 479] on pre "< input type = "text" id = "cookieTotalPrice" value = " <?php echo $temptotalpr…" at bounding box center [760, 487] width 879 height 16
type textarea "<input type="text" id="cookieTotalPrice" value="<?php echo $temptotalprice; ?>">"
click at [304, 320] on button "Save" at bounding box center [309, 327] width 47 height 15
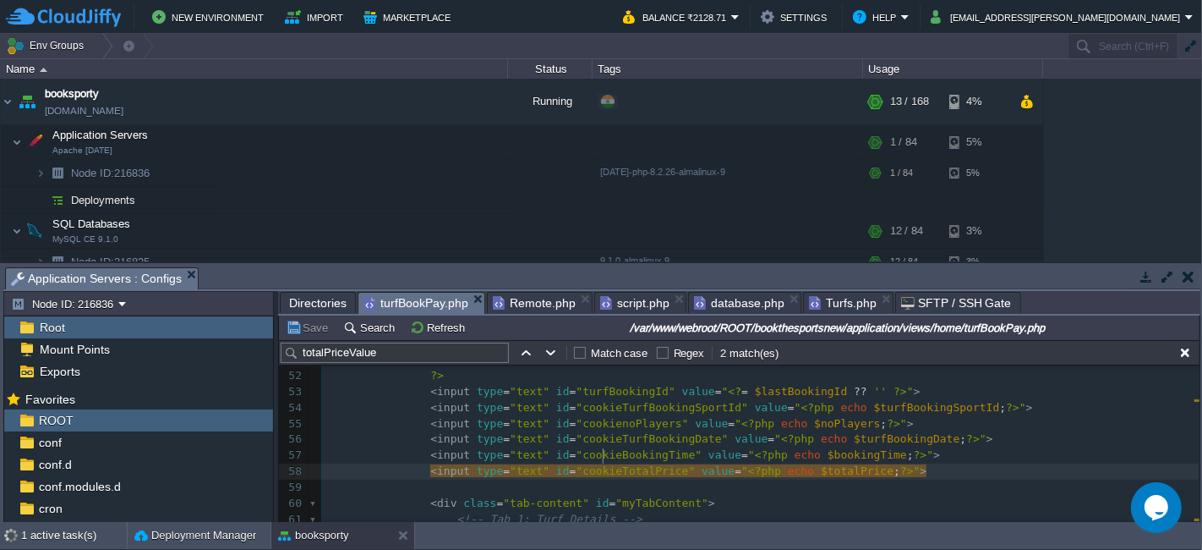
type textarea "cookieTotalPrice"
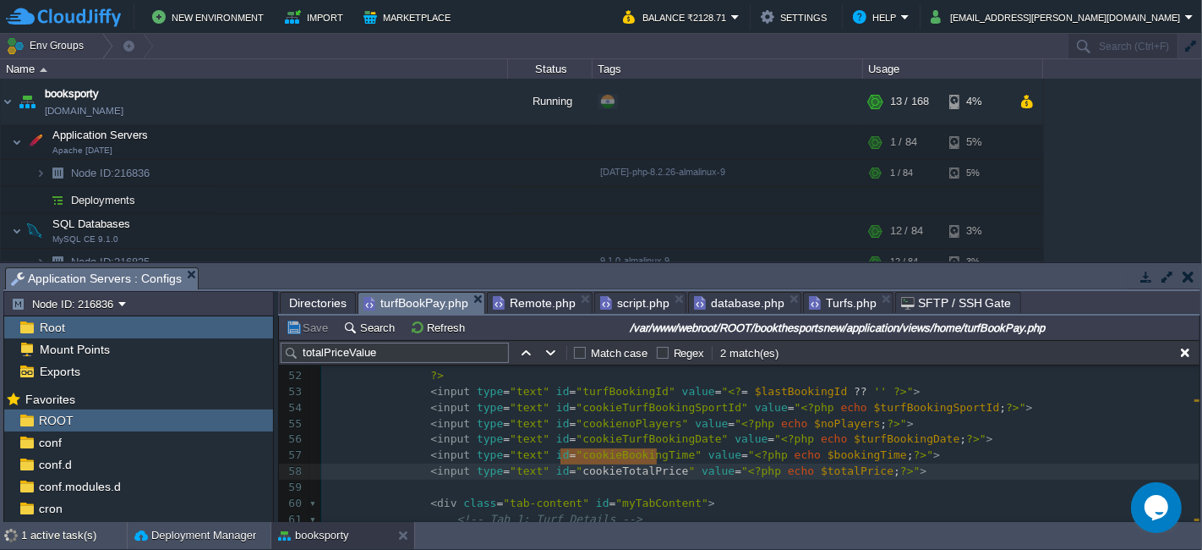
type input "cookieTotalPrice"
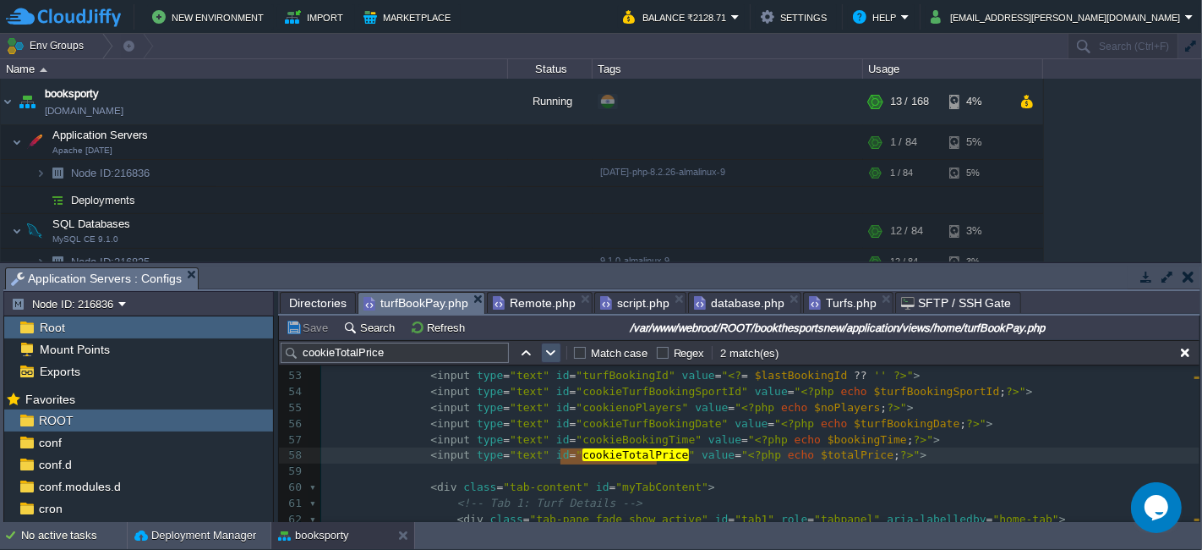
click at [549, 356] on button "button" at bounding box center [551, 352] width 15 height 15
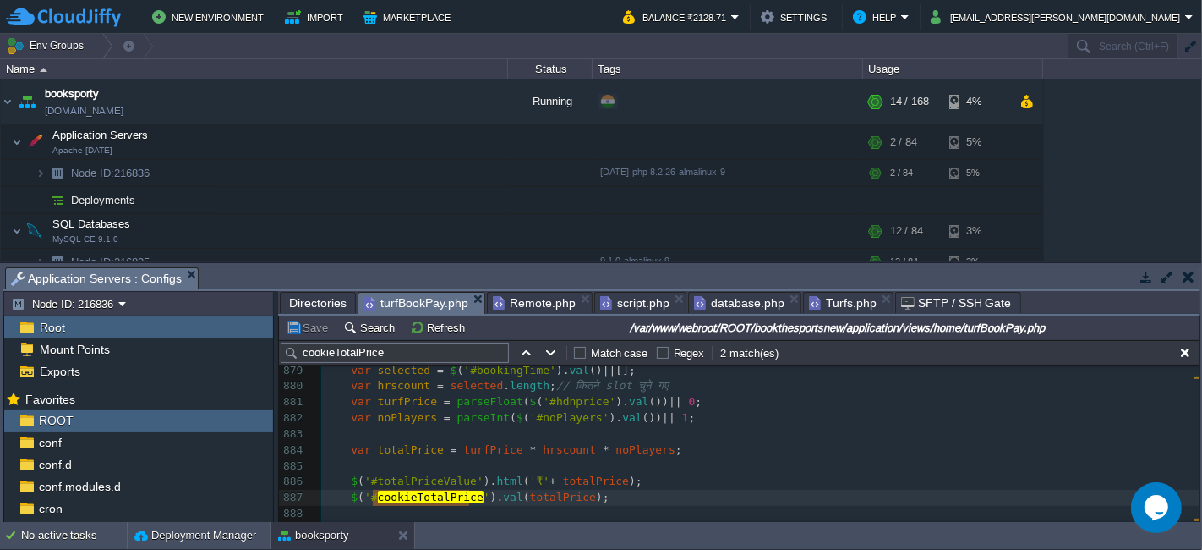
click at [684, 469] on pre "​" at bounding box center [760, 466] width 879 height 16
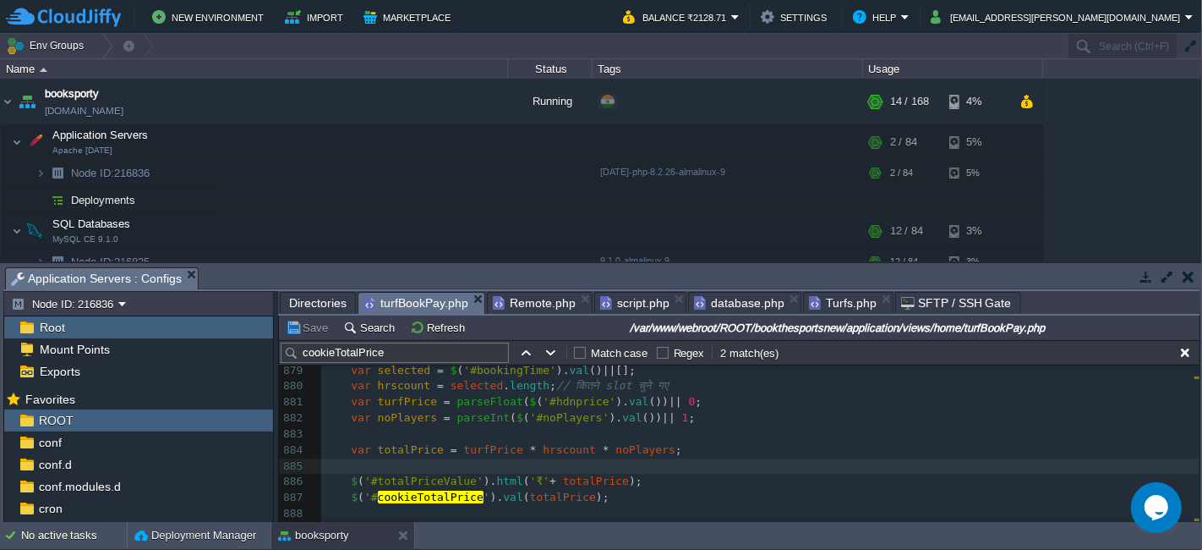
type textarea "<input type="text" id="cookieTotalPrice" value="<?php echo $temptotalprice; ?>">"
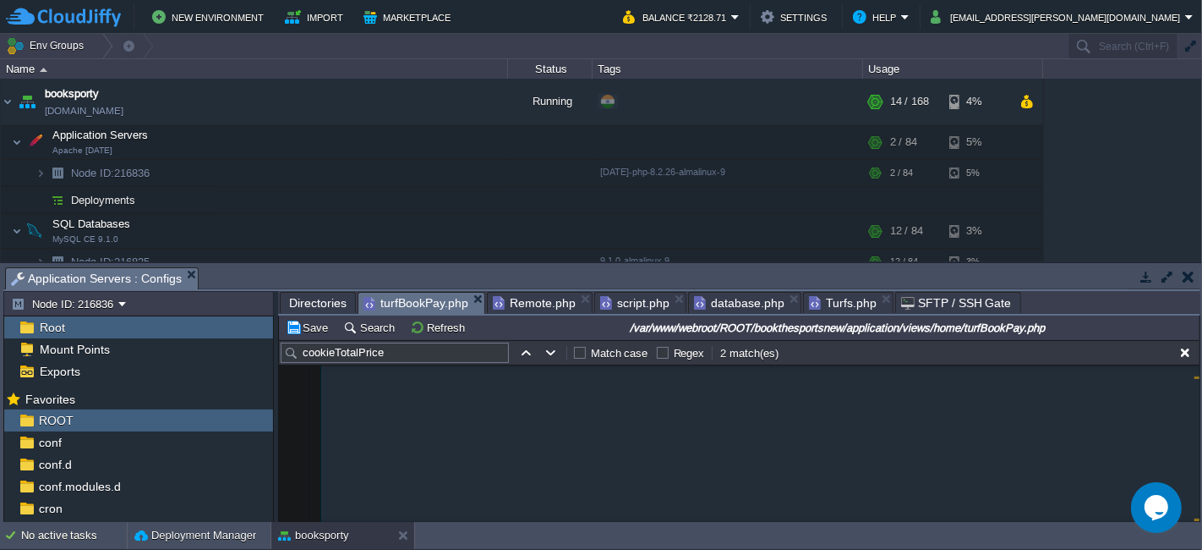
scroll to position [13255, 0]
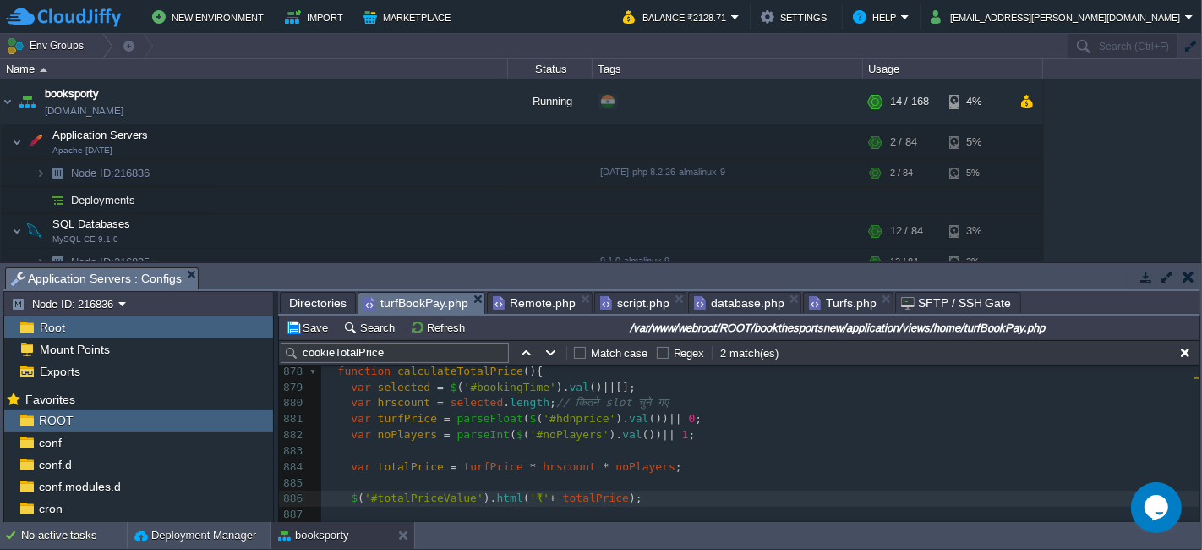
type textarea "$('#cookieTotalPrice').val(totalPrice);"
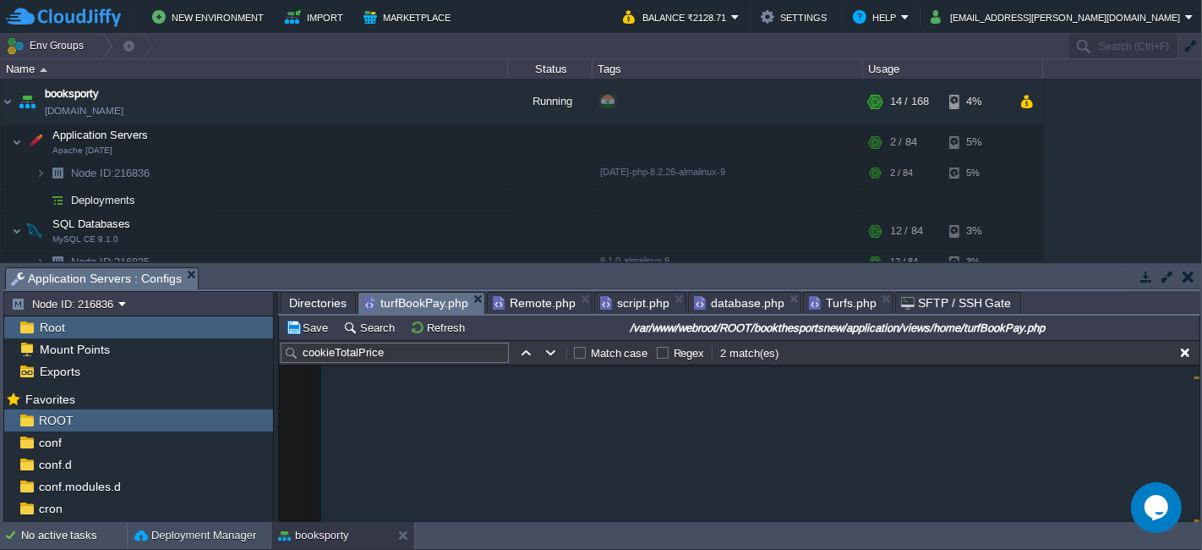
scroll to position [944, 0]
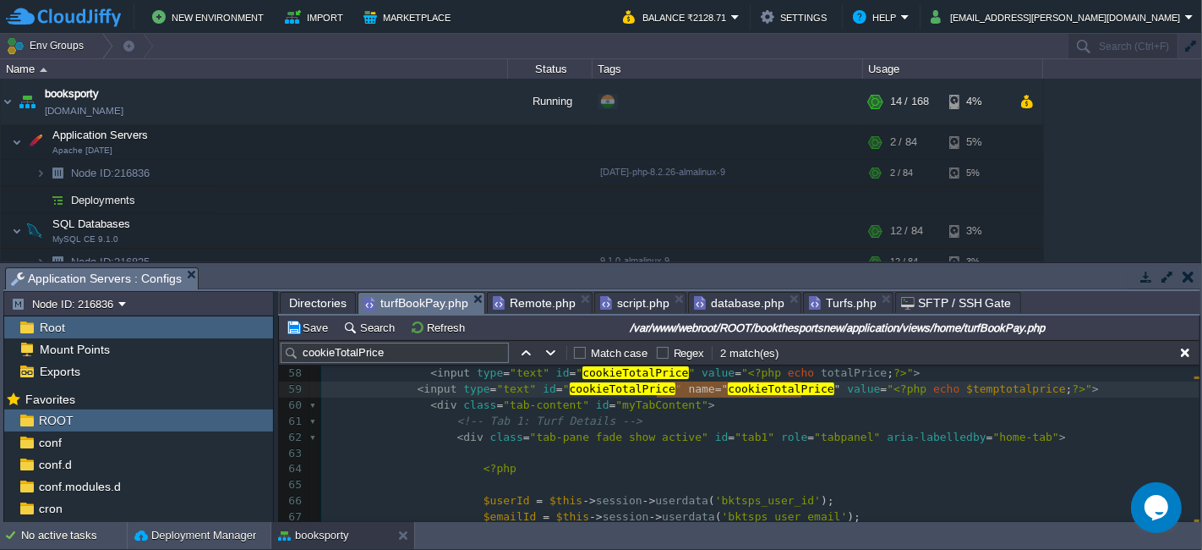
type textarea "hidden"
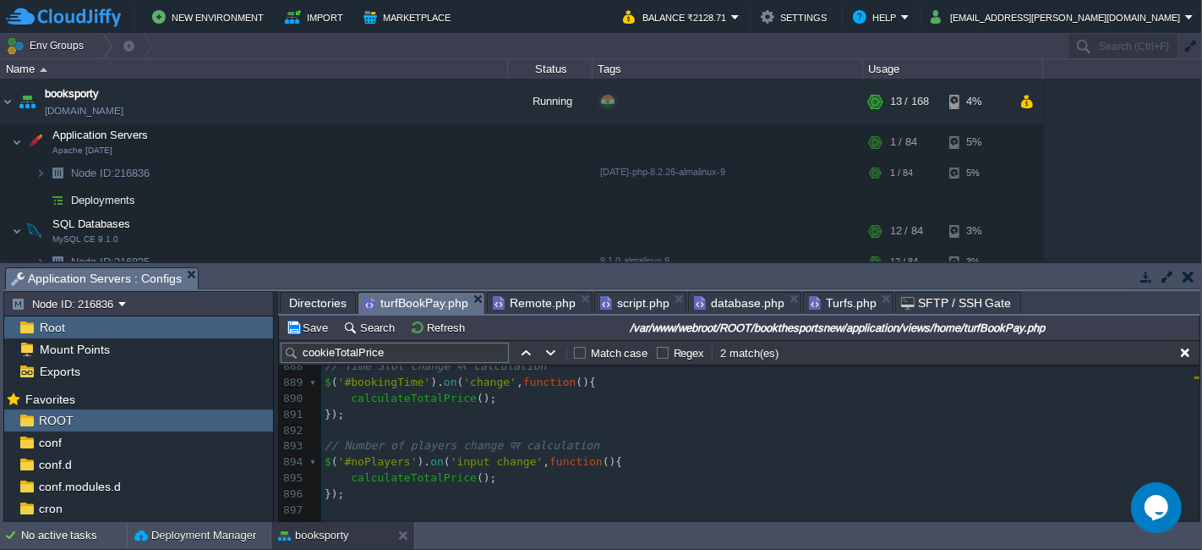
scroll to position [13337, 0]
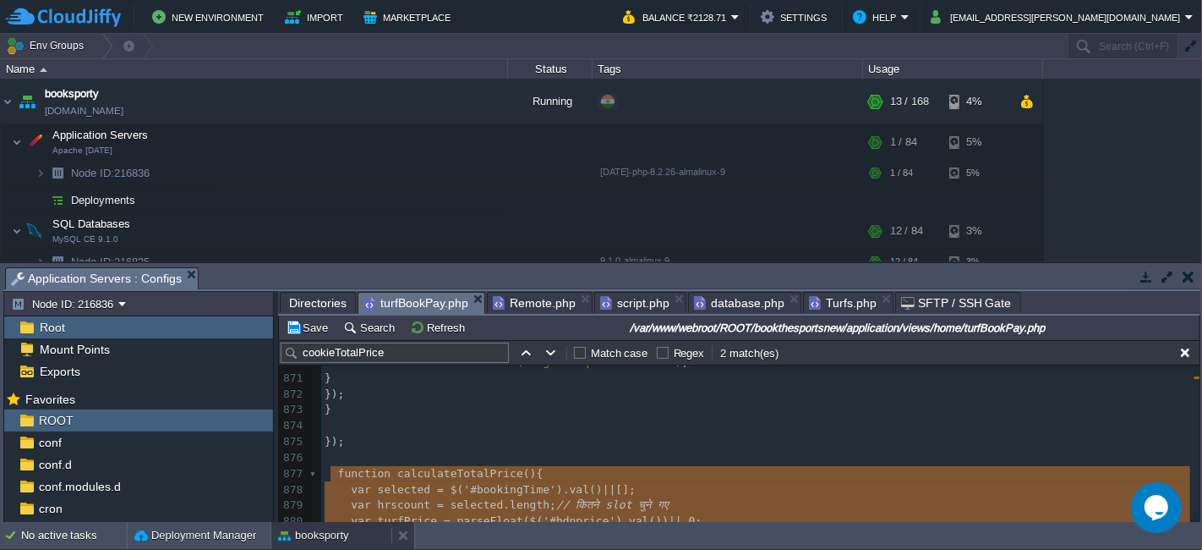
drag, startPoint x: 332, startPoint y: 472, endPoint x: 350, endPoint y: 529, distance: 59.4
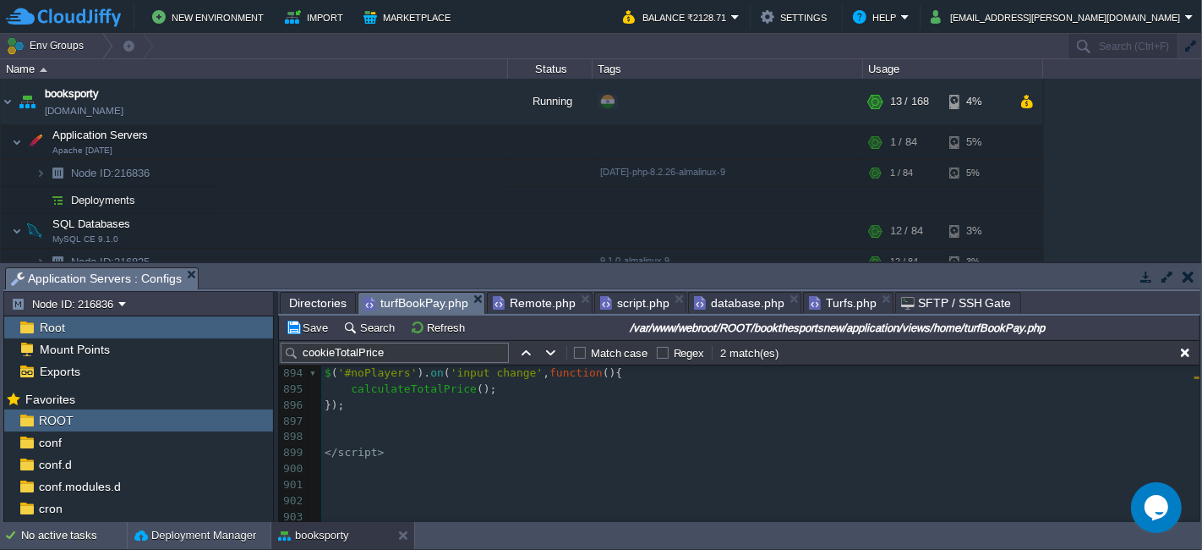
type textarea "function calculateTotalPrice(){ var selected = $('#bookingTime').val() || []; v…"
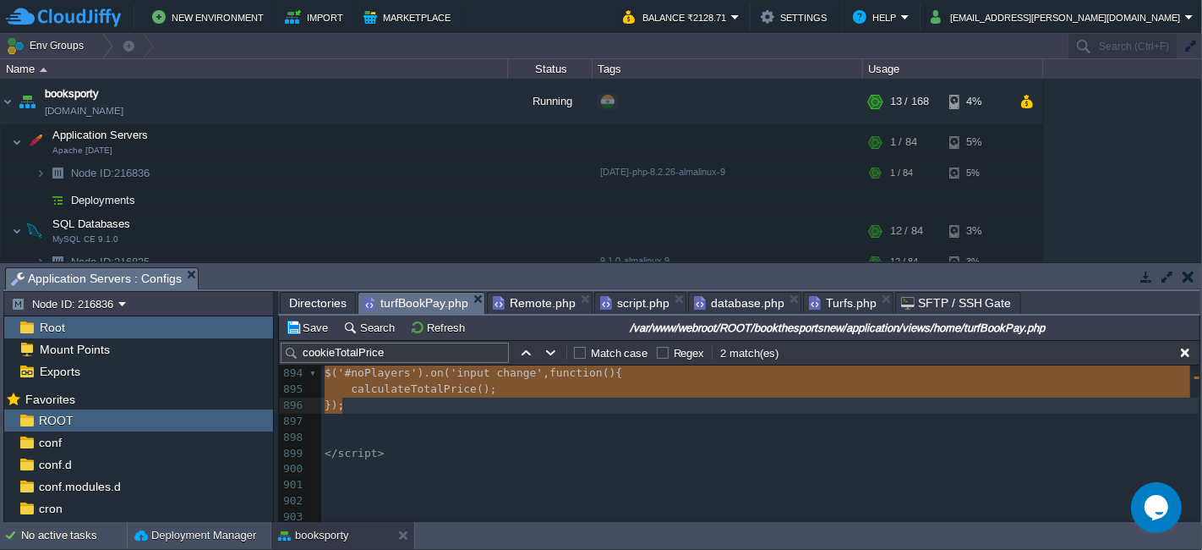
click at [357, 414] on pre "​" at bounding box center [760, 422] width 879 height 16
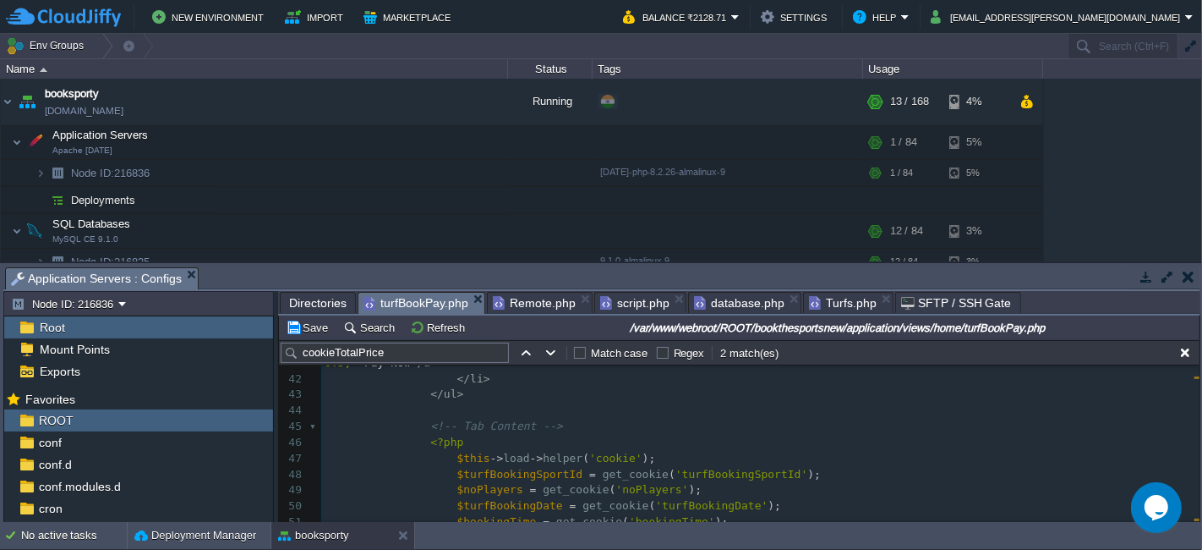
scroll to position [803, 0]
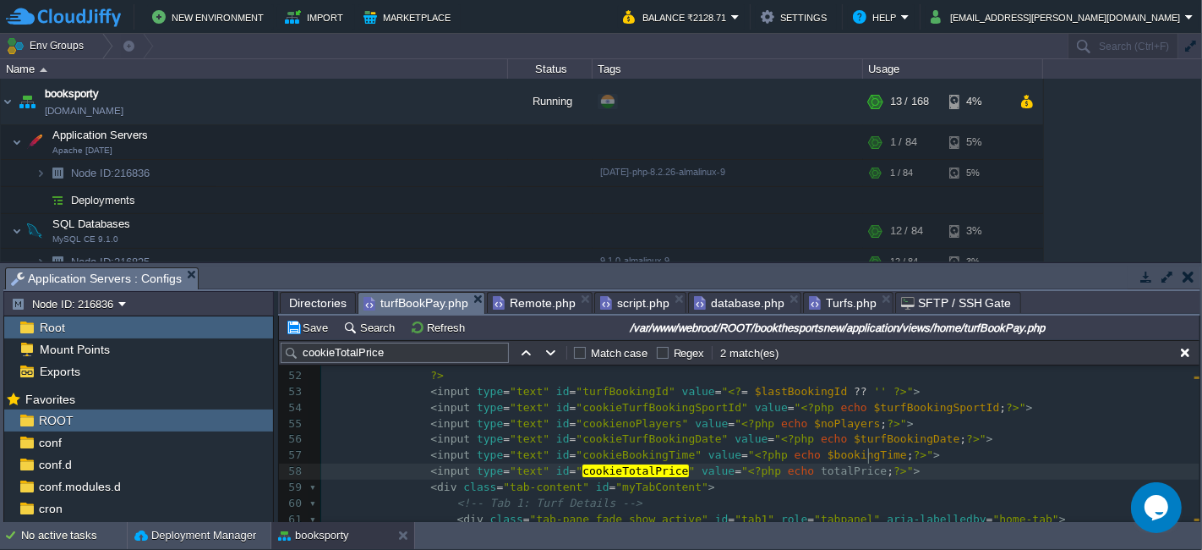
click at [882, 463] on pre "< input type = "text" id = " cookieTotalPrice " value = " <?php echo totalPrice…" at bounding box center [760, 471] width 879 height 16
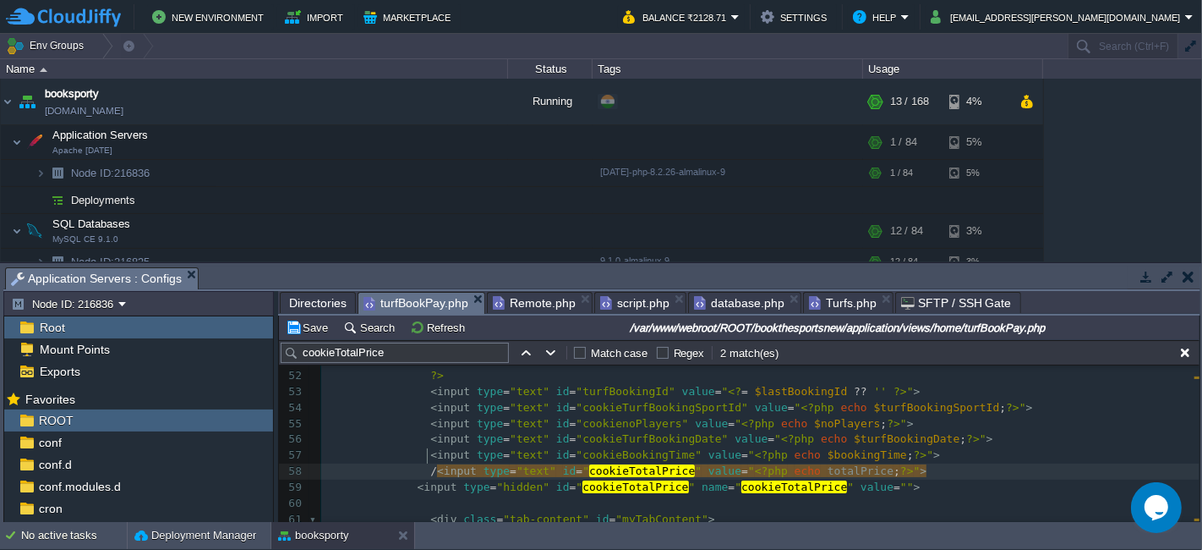
type textarea "//"
type textarea "<input type="text" id="cookieTotalPrice" value="<?php echo totalPrice;?>">"
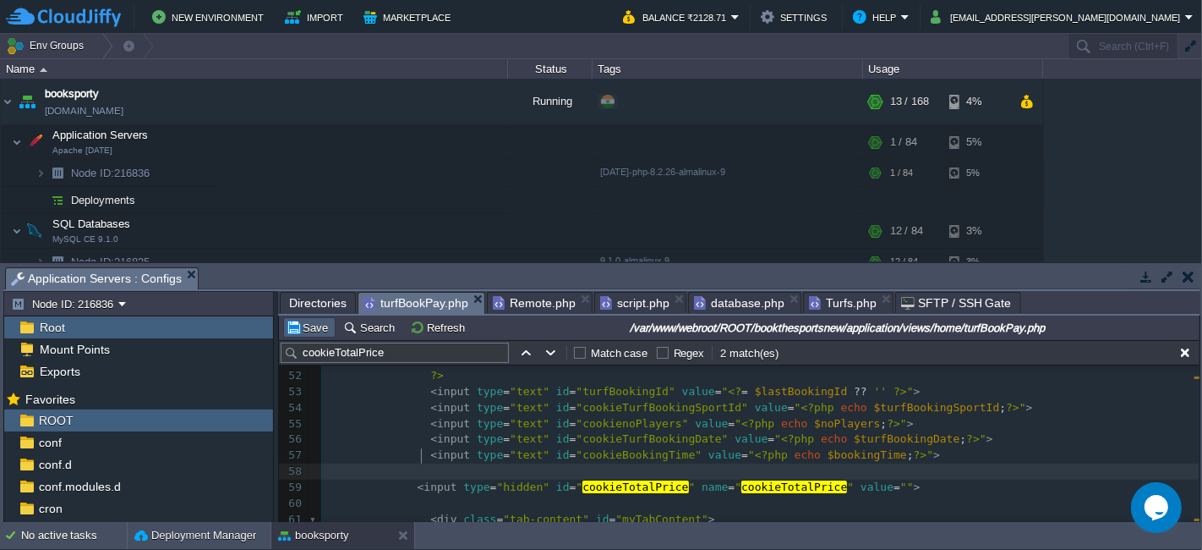
click at [310, 324] on button "Save" at bounding box center [309, 327] width 47 height 15
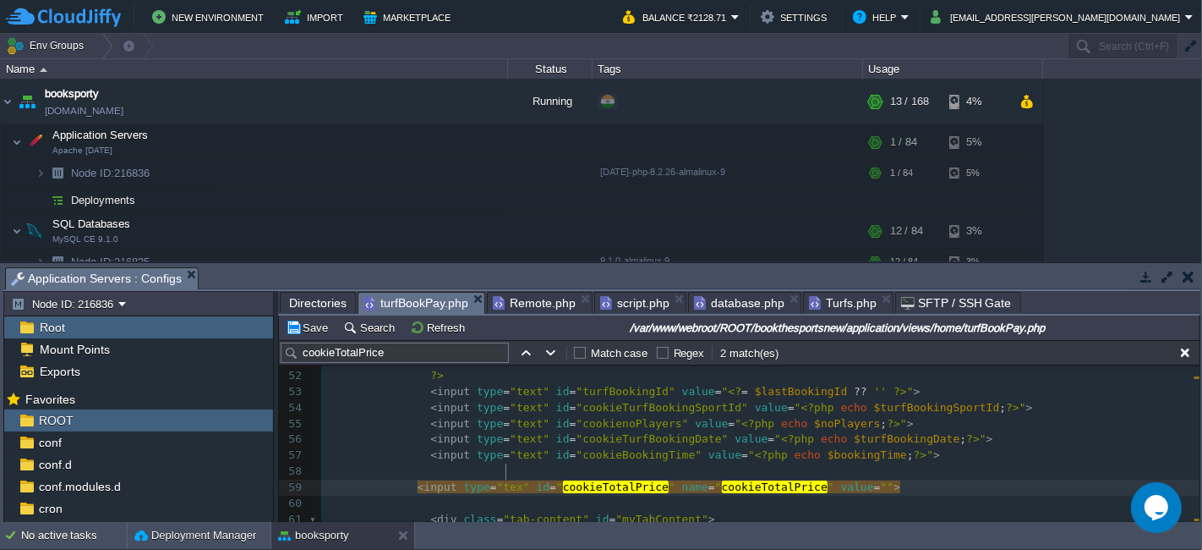
scroll to position [5, 24]
click at [298, 325] on button "Save" at bounding box center [309, 327] width 47 height 15
type textarea "tex"
type textarea "<input type="text" id="cookieTotalPrice" value="<?php echo totalPrice;?>">"
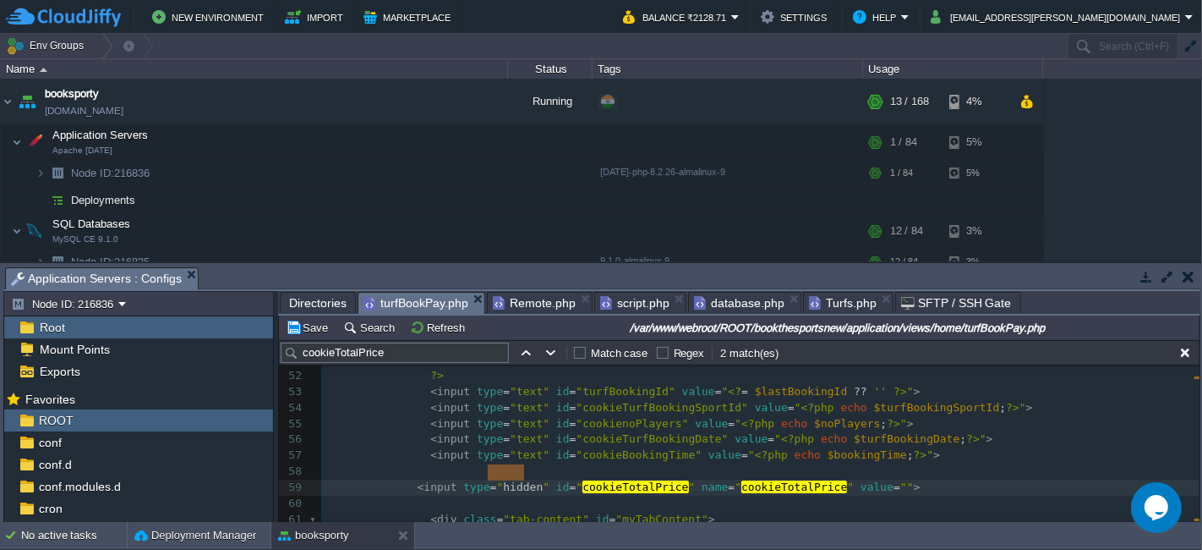
type textarea "<input type="text" id="cookieTotalPrice" value="<?php echo totalPrice;?>">"
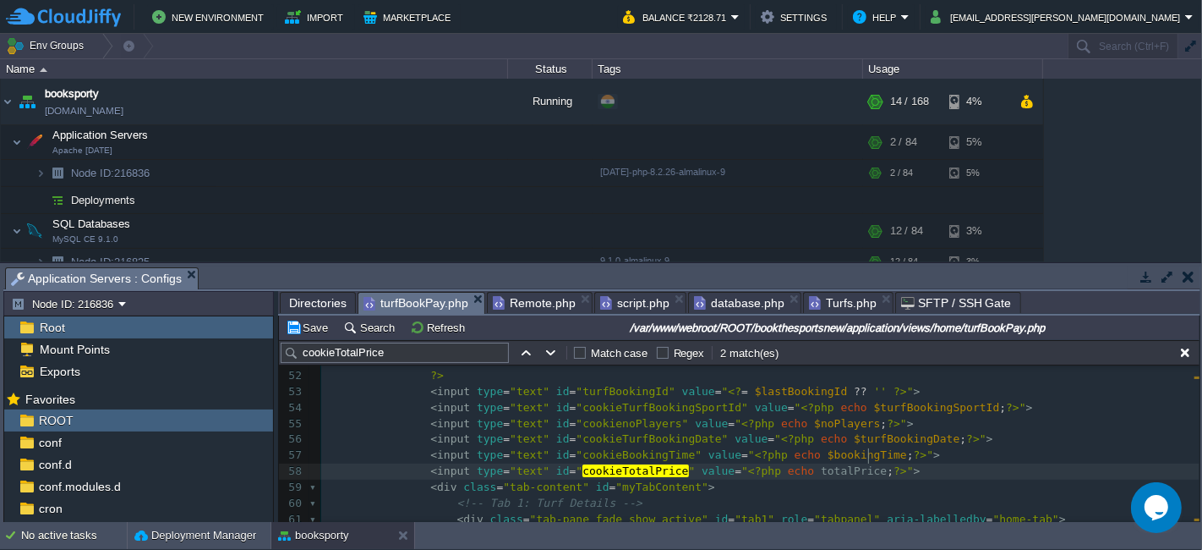
scroll to position [13238, 0]
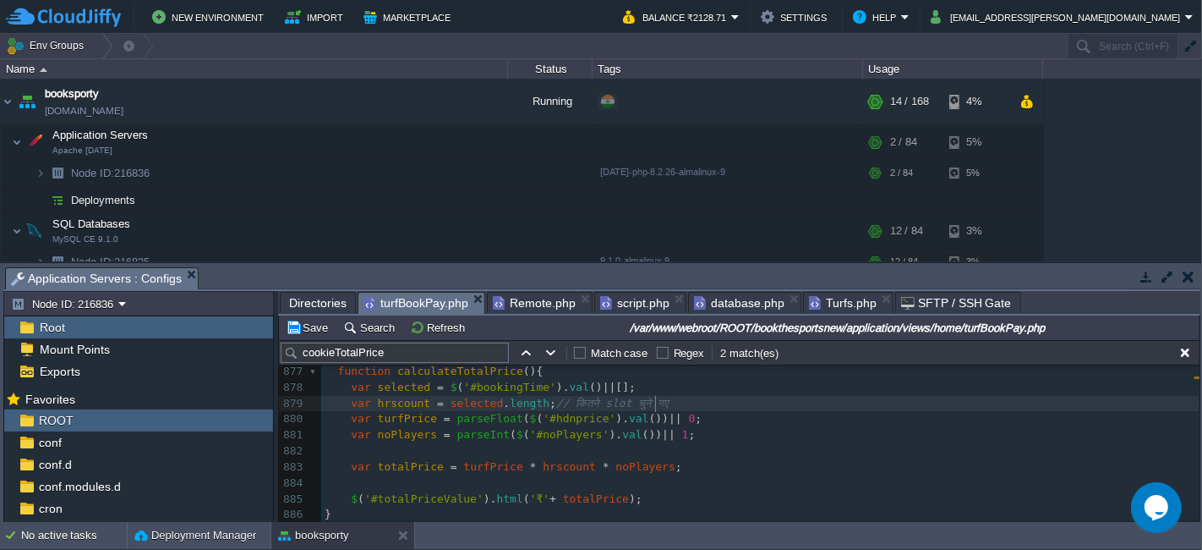
click at [705, 400] on pre "var hrscount = selected . length ; // कितने slot चुने गए" at bounding box center [760, 404] width 879 height 16
type textarea "// कितने slot चुने गए"
click at [711, 452] on pre "​" at bounding box center [760, 451] width 879 height 16
type textarea "// कितने slot चुने गए"
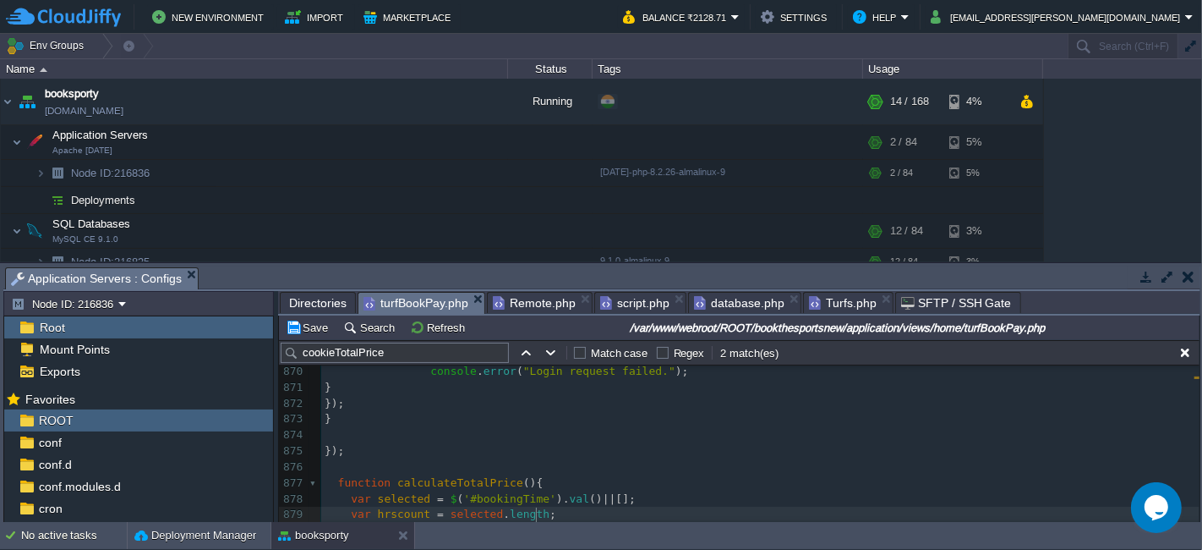
scroll to position [13127, 0]
type textarea "// कितने slot चुने गए"
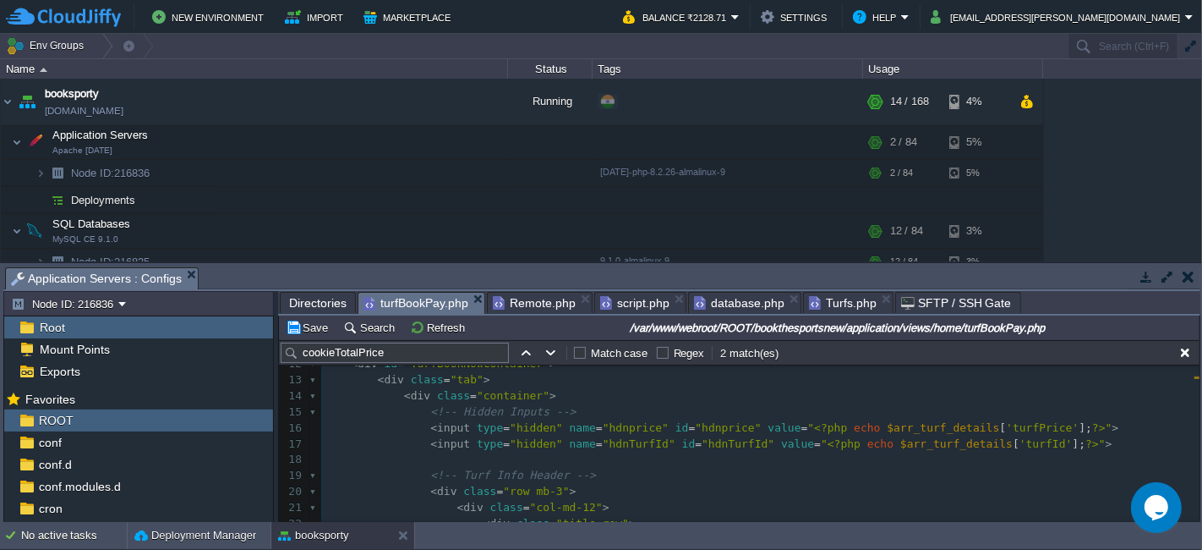
scroll to position [467, 0]
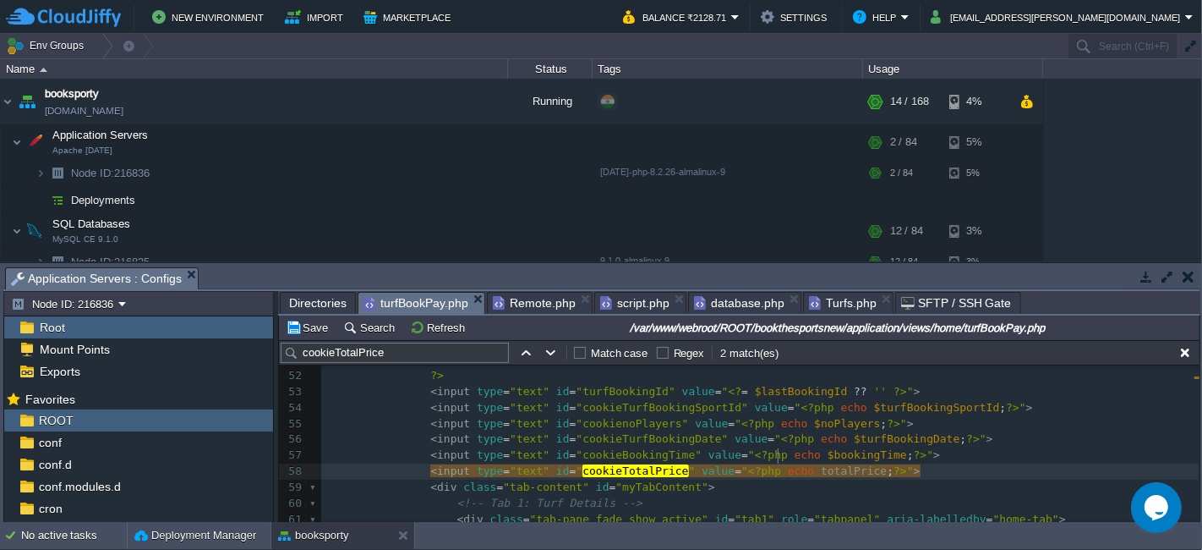
type textarea "$"
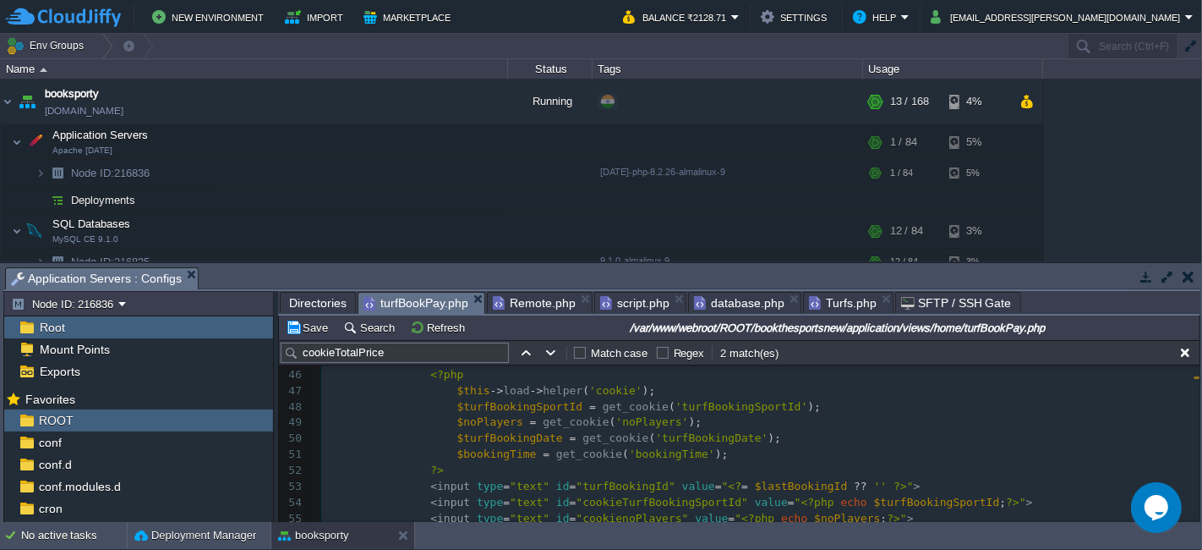
scroll to position [658, 0]
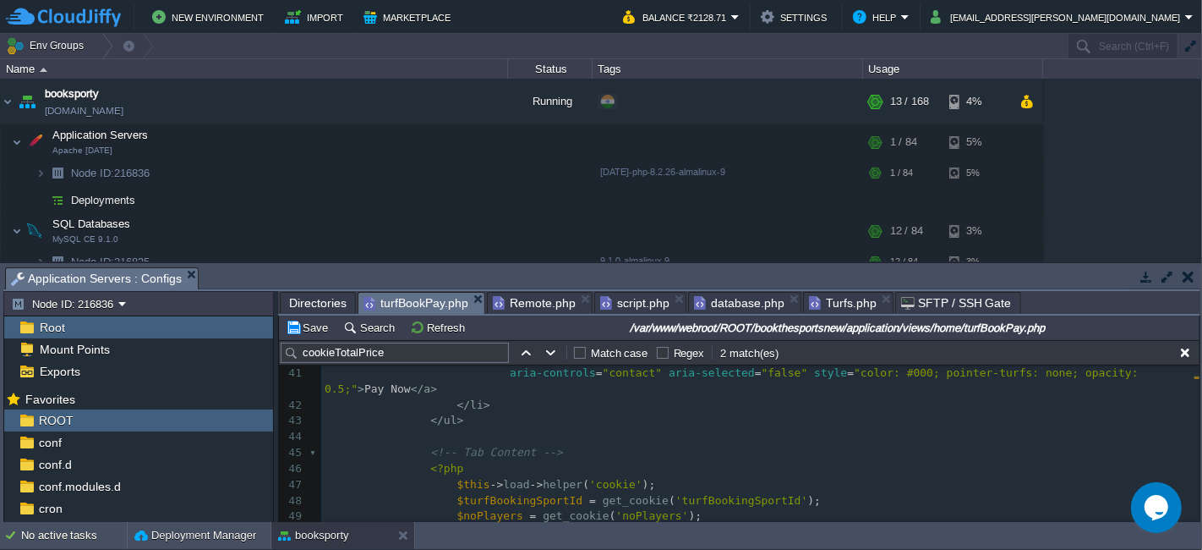
click at [419, 462] on span at bounding box center [378, 468] width 106 height 13
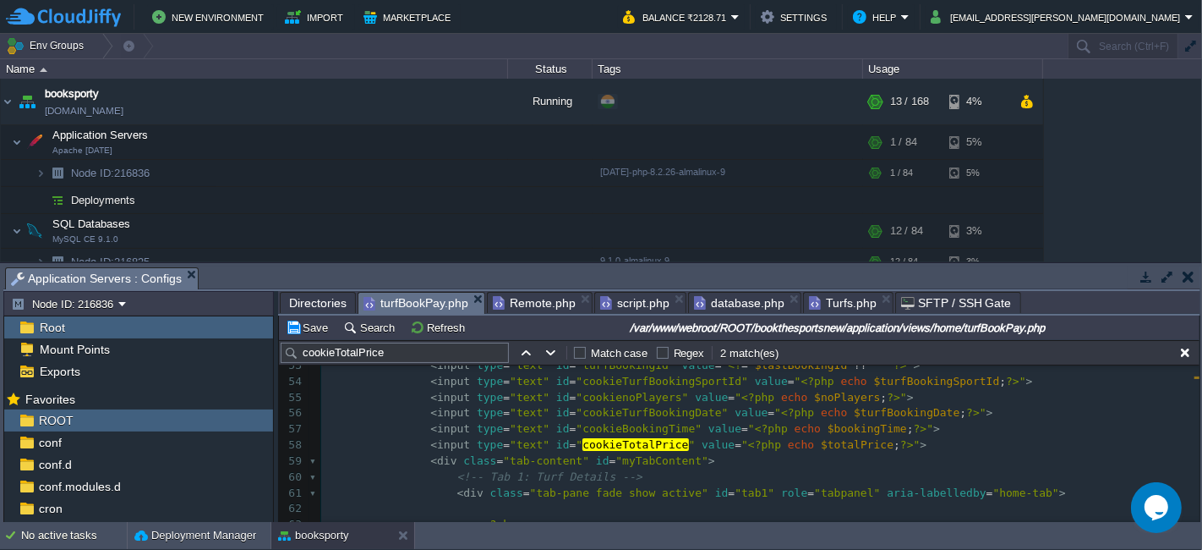
scroll to position [846, 0]
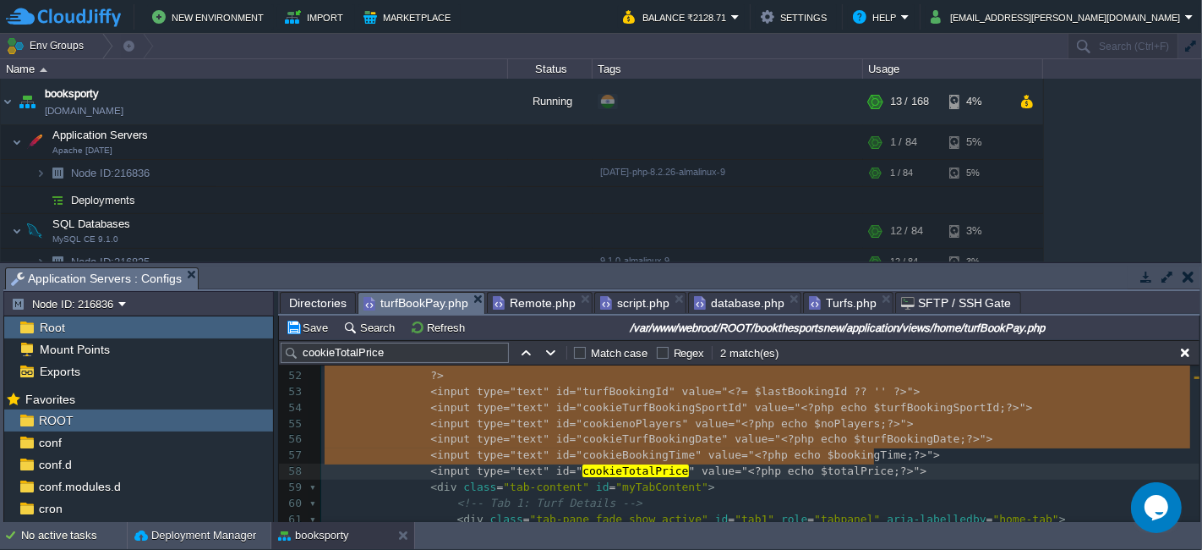
type textarea "cookieTotalPrice"
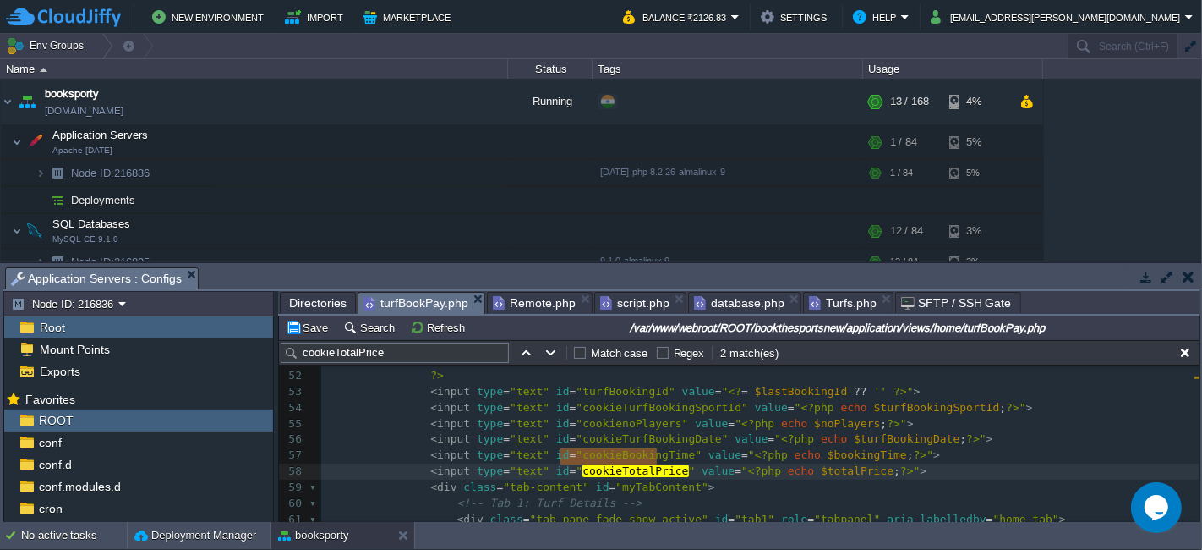
type textarea "cookieTotalPrice"
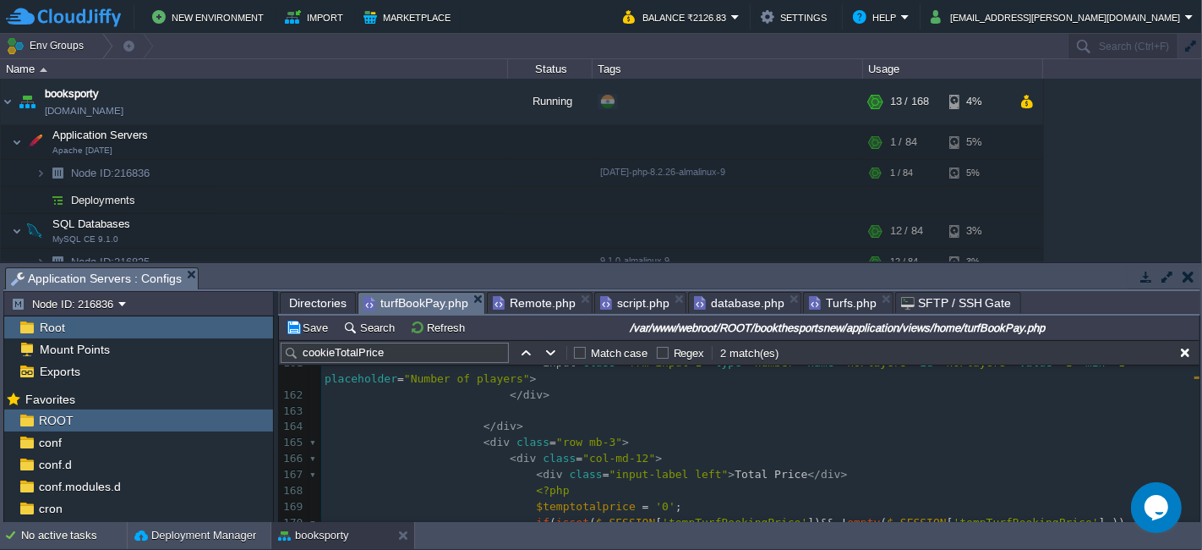
scroll to position [0, 0]
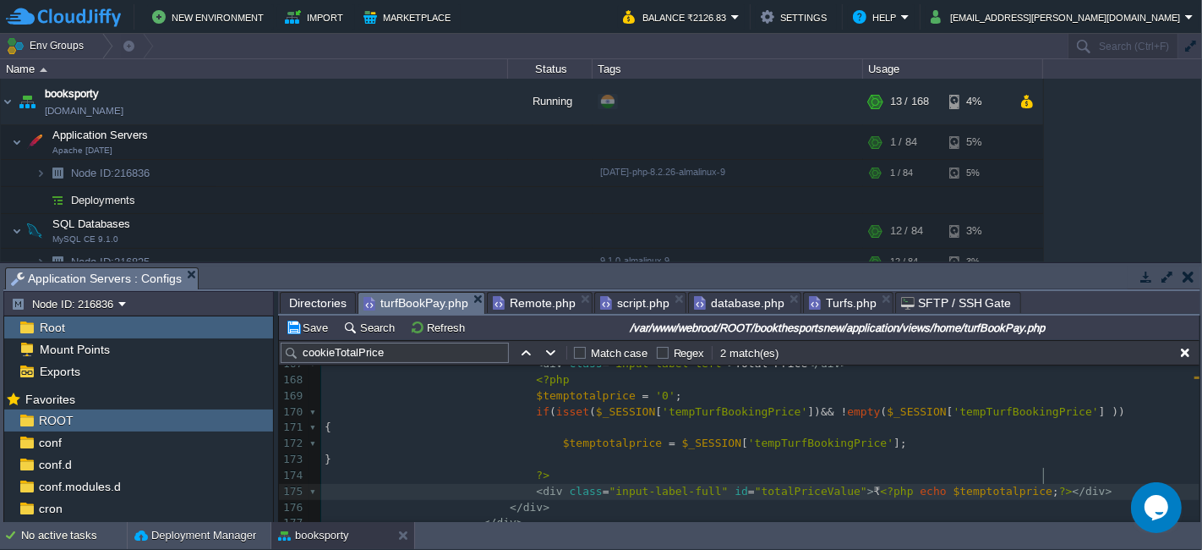
click at [1053, 484] on pre "< div class = "input-label-full" id = "totalPriceValue" > ₹ <?php echo $temptot…" at bounding box center [760, 492] width 879 height 16
type textarea "{ $temptotalprice = $_SESSION['tempTurfBookingPrice'];"
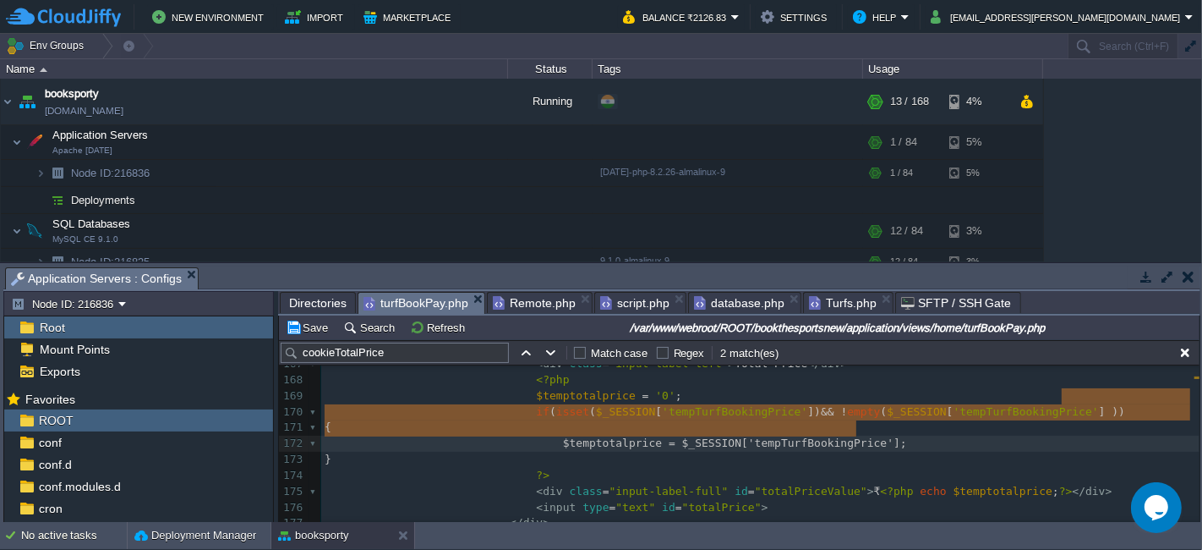
drag, startPoint x: 1192, startPoint y: 394, endPoint x: 1192, endPoint y: 431, distance: 37.2
click at [1199, 400] on div "var www webroot ROOT bookthesportsnew application models Name Size Last Modifie…" at bounding box center [739, 418] width 923 height 207
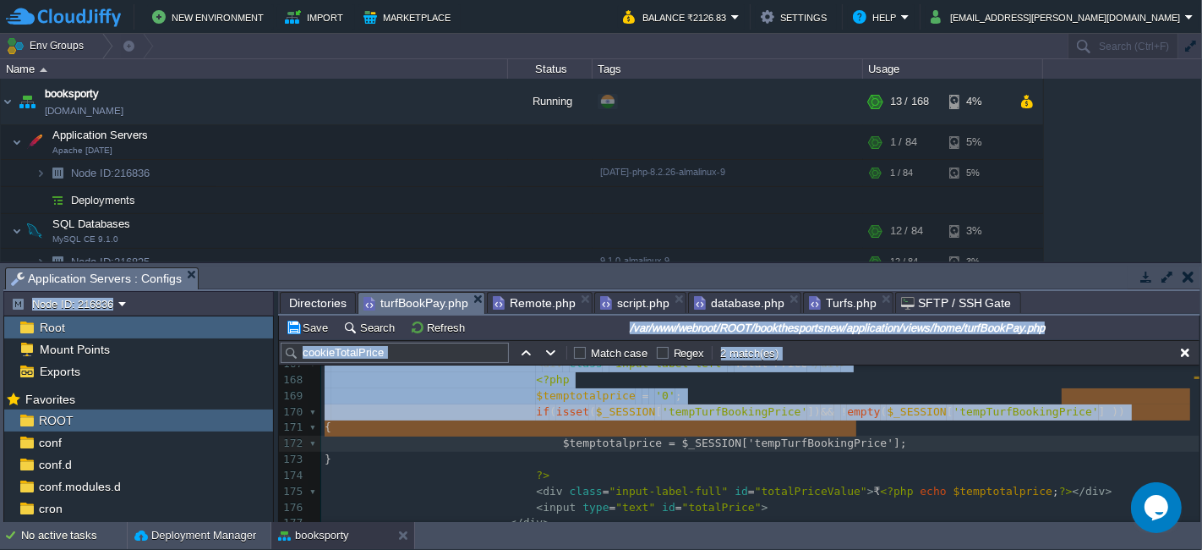
drag, startPoint x: 1199, startPoint y: 400, endPoint x: 1202, endPoint y: 455, distance: 55.0
click at [1202, 455] on div "Tasks Activity Log Archive Git / SVN Application Servers : Configs Upload Delet…" at bounding box center [602, 393] width 1204 height 260
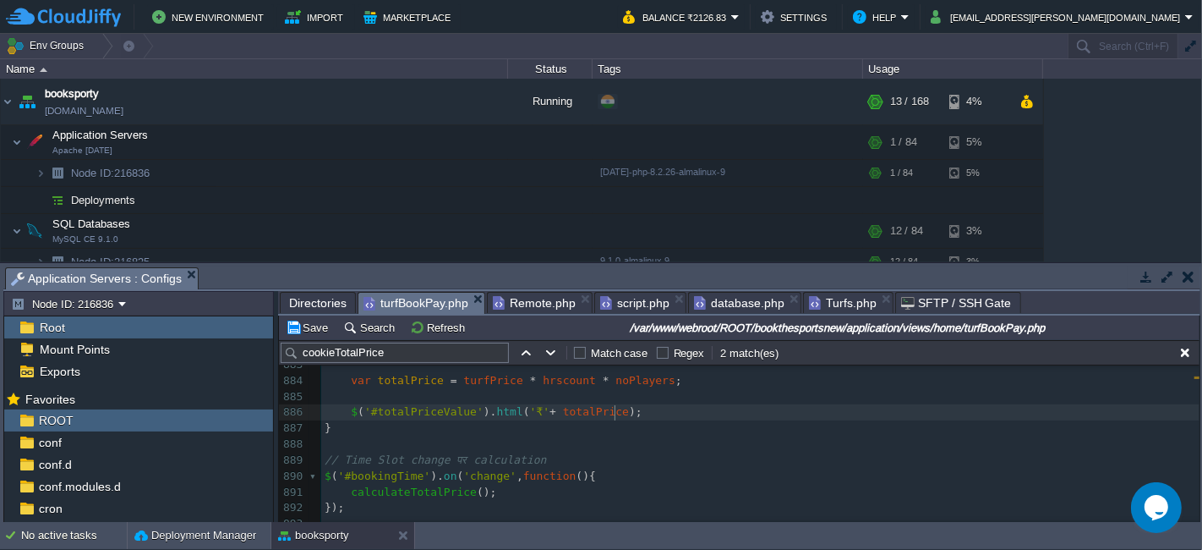
click at [633, 404] on pre "$ ( '#totalPriceValue' ). html ( '₹' + totalPrice );" at bounding box center [760, 412] width 879 height 16
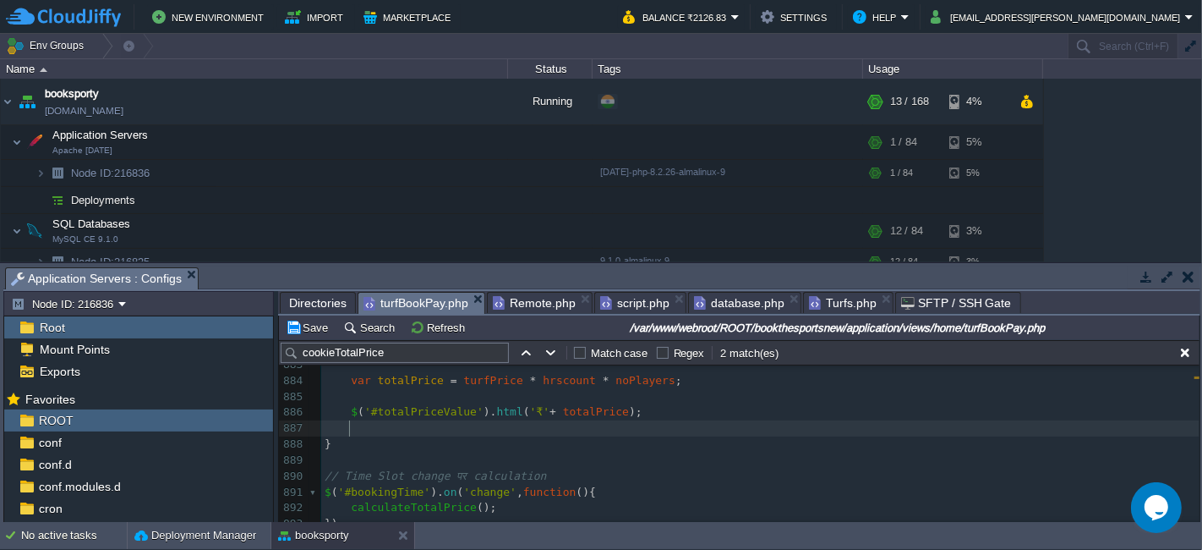
paste textarea "cookieT"
click at [418, 425] on div "xxxxxxxxxx } 867 $ ( '#top_error_msg' ). html ( `<div class="err_msg">${ err_ms…" at bounding box center [760, 412] width 879 height 622
type textarea "cookieT"
type textarea "t"
click at [353, 428] on span at bounding box center [341, 427] width 33 height 13
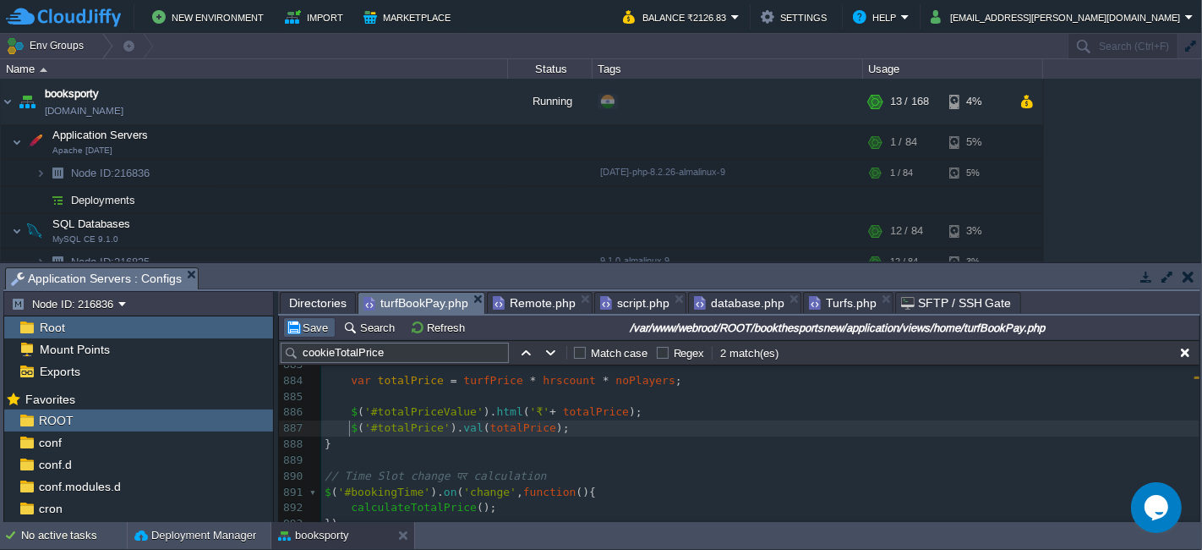
click at [315, 326] on button "Save" at bounding box center [309, 327] width 47 height 15
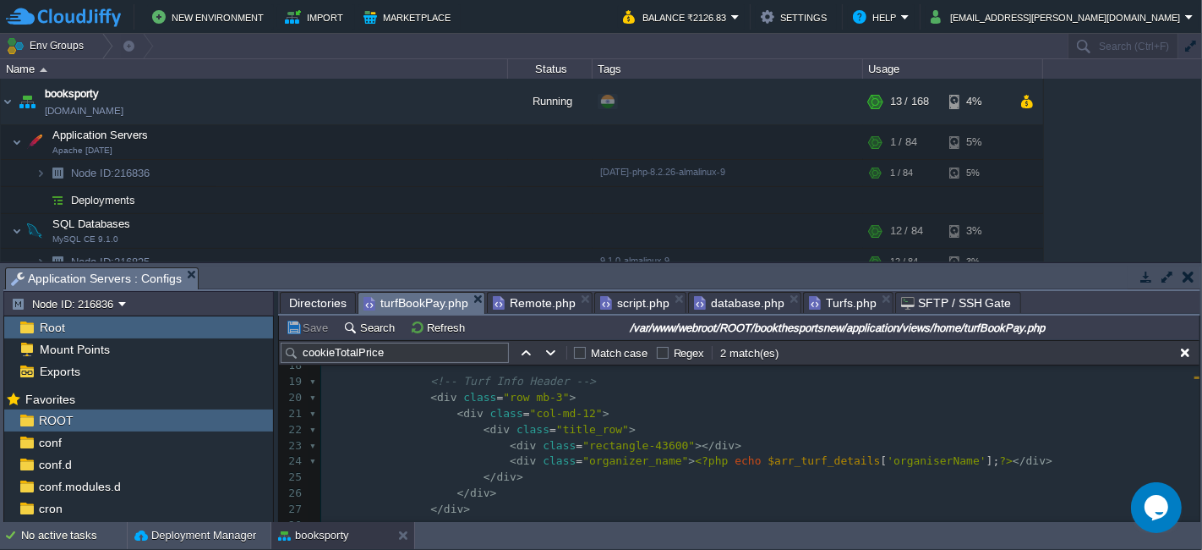
scroll to position [375, 0]
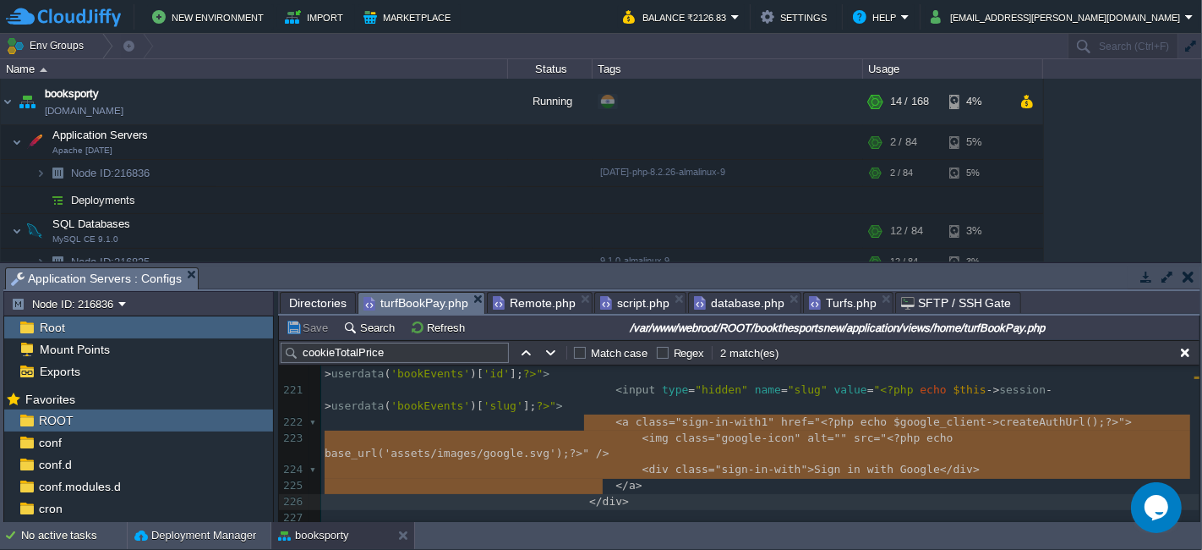
drag, startPoint x: 587, startPoint y: 421, endPoint x: 621, endPoint y: 478, distance: 66.0
type textarea "<a class="sign-in-with1" href="<?php echo $google_client->createAuthUrl();?>"> …"
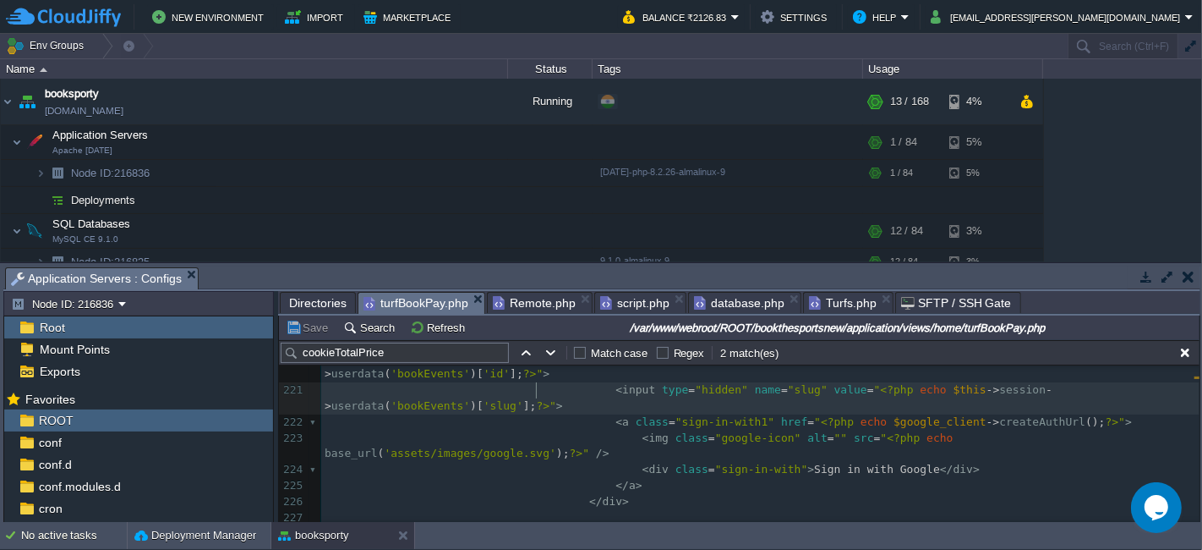
click at [534, 389] on span at bounding box center [470, 389] width 291 height 13
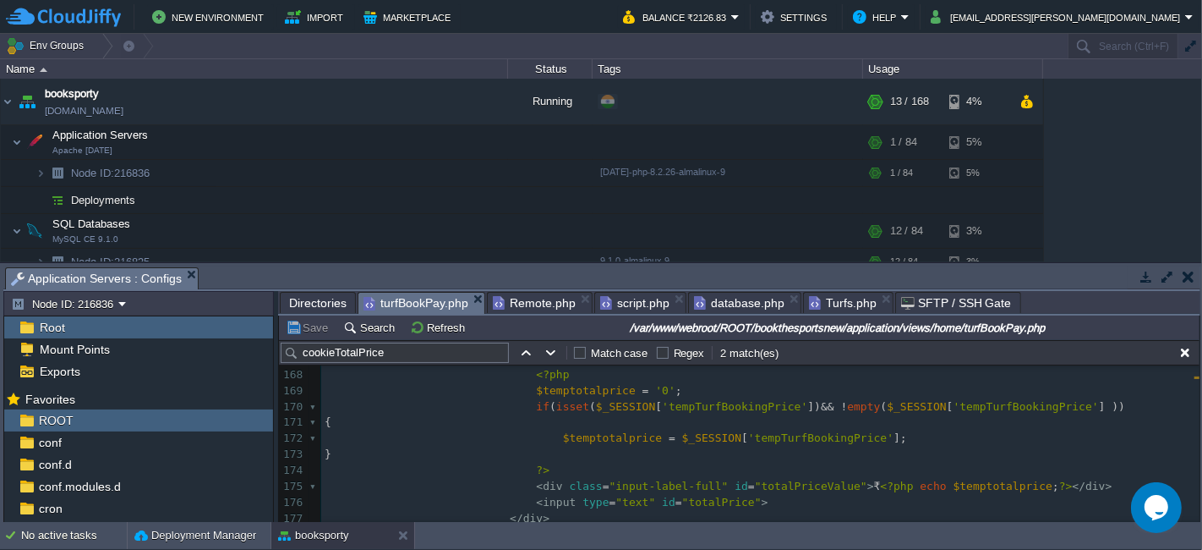
type textarea "<"
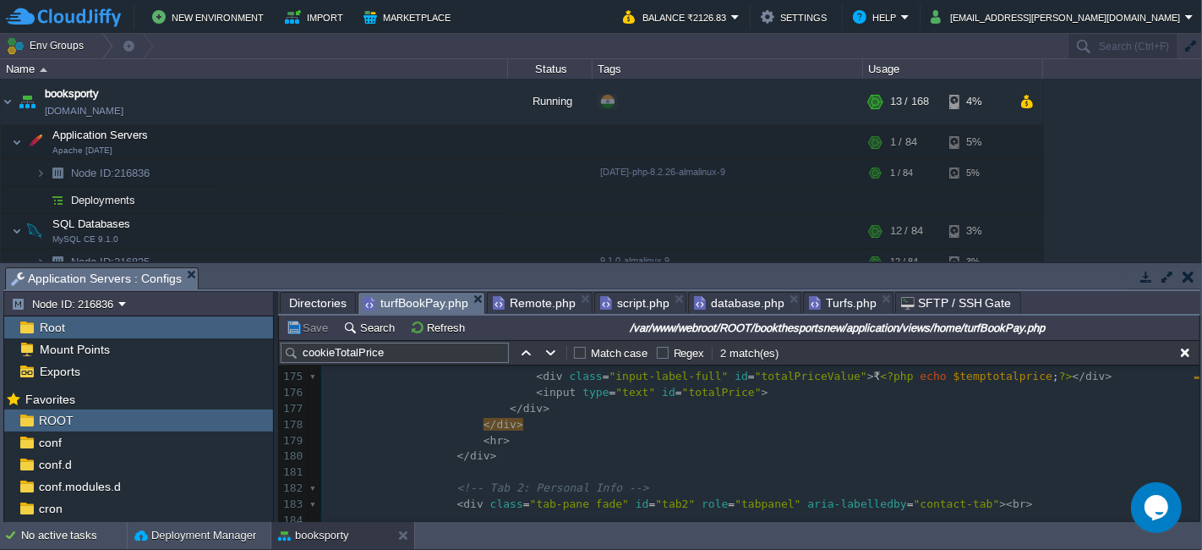
type textarea "<div class="row mb-3"> <div class="col-md-12"> <div class="input-label left">To…"
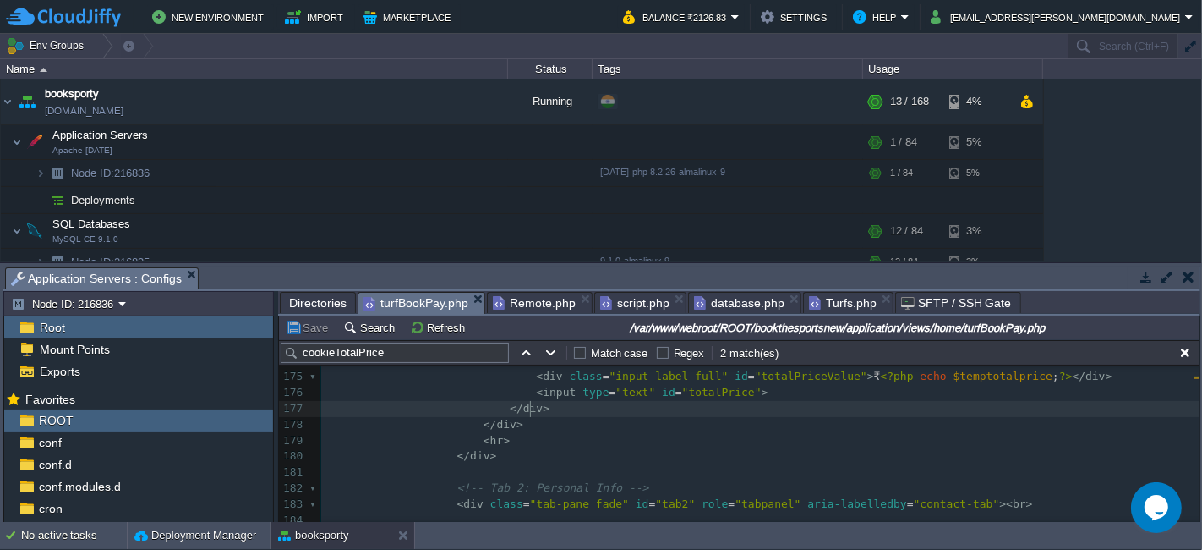
click at [794, 388] on pre "< input type = "text" id = "totalPrice" >" at bounding box center [760, 393] width 879 height 16
type textarea "<input type="text" id="totalPrice">"
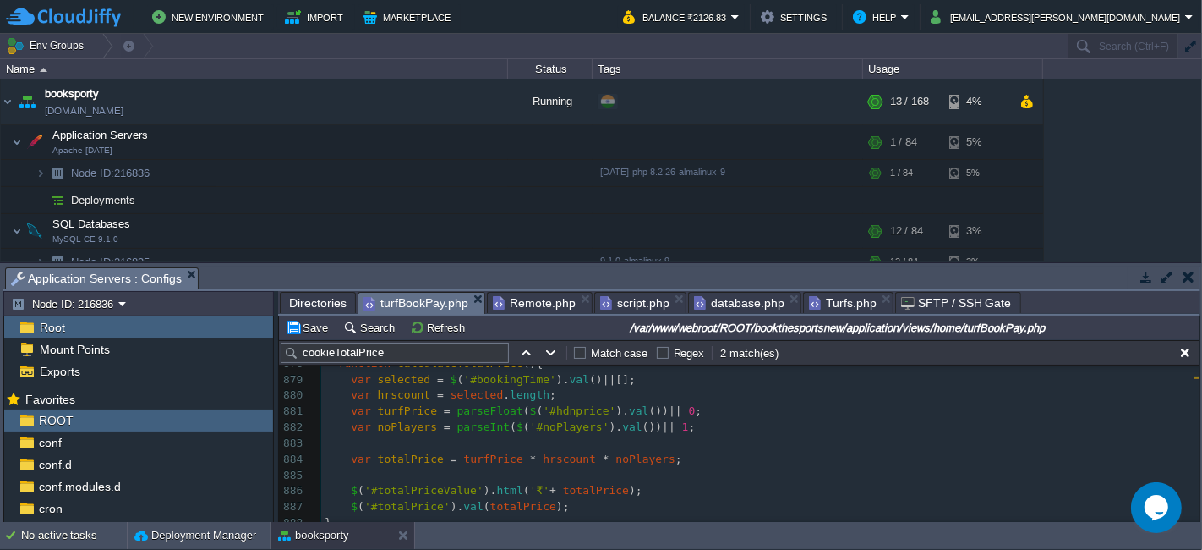
scroll to position [13356, 0]
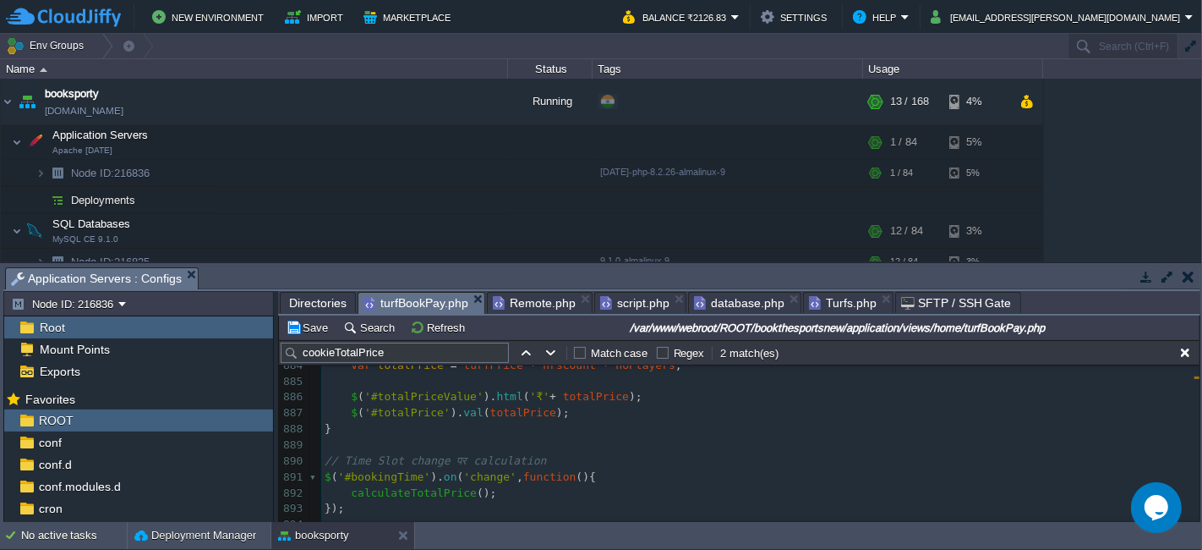
click at [556, 414] on pre "$ ( '#totalPrice' ). val ( totalPrice );" at bounding box center [760, 413] width 879 height 16
type textarea "$('#totalPrice').val(totalPrice);"
click at [318, 329] on button "Save" at bounding box center [309, 327] width 47 height 15
click at [719, 469] on pre "$ ( '#bookingTime' ). on ( 'change' , function (){" at bounding box center [760, 477] width 879 height 16
type textarea "<input type="text" id="totalPrice">"
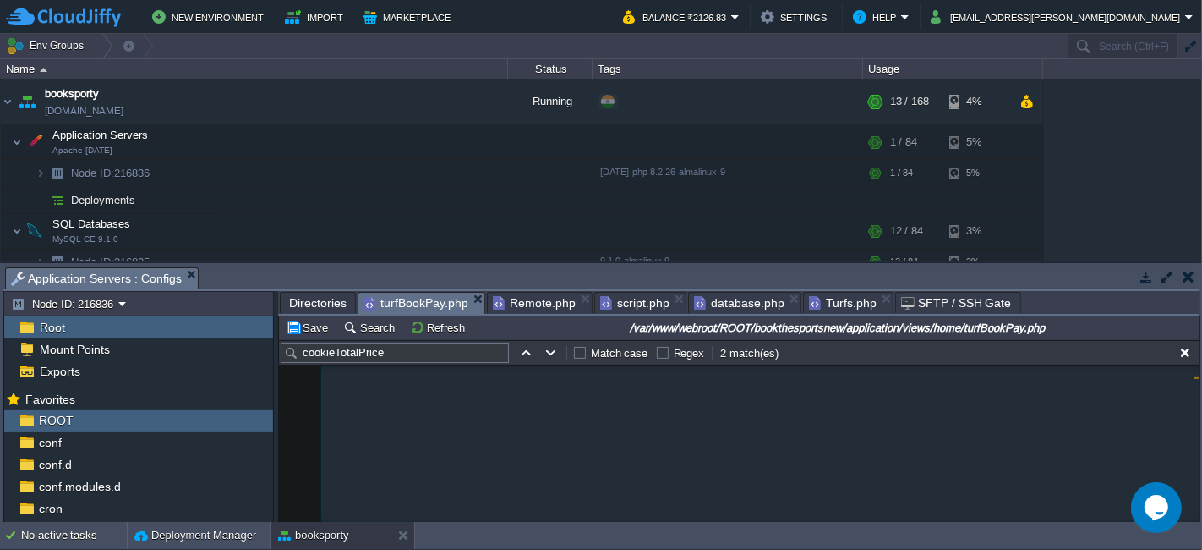
scroll to position [13255, 0]
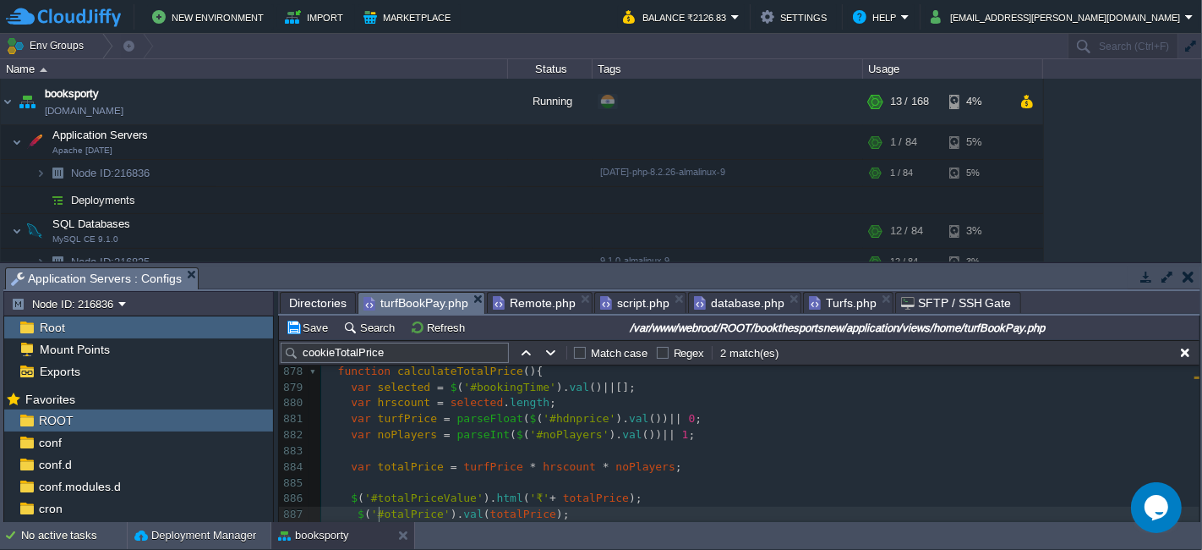
type textarea "cookieT"
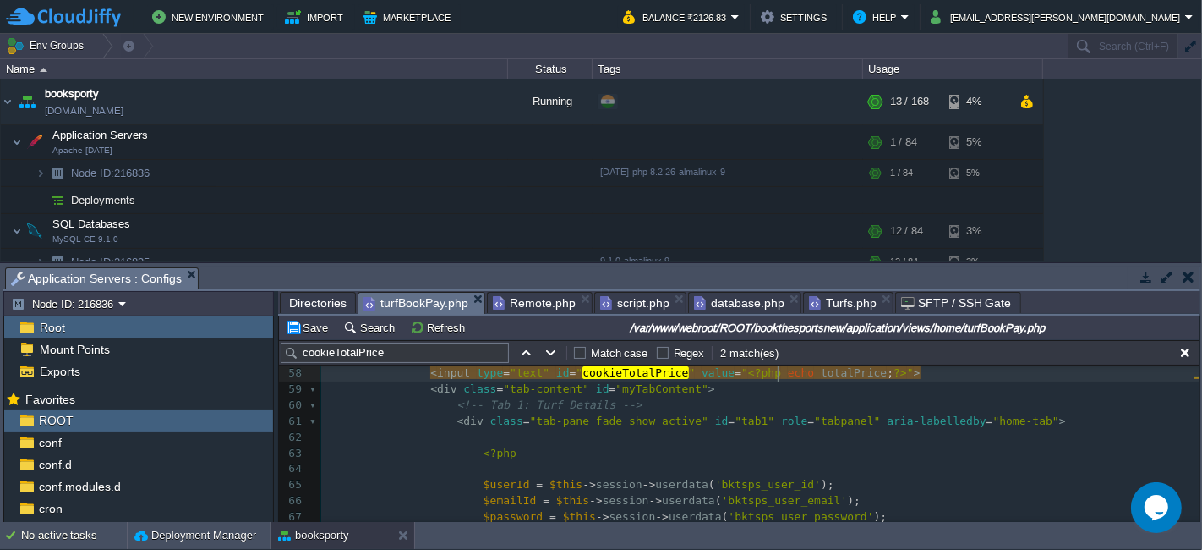
scroll to position [834, 0]
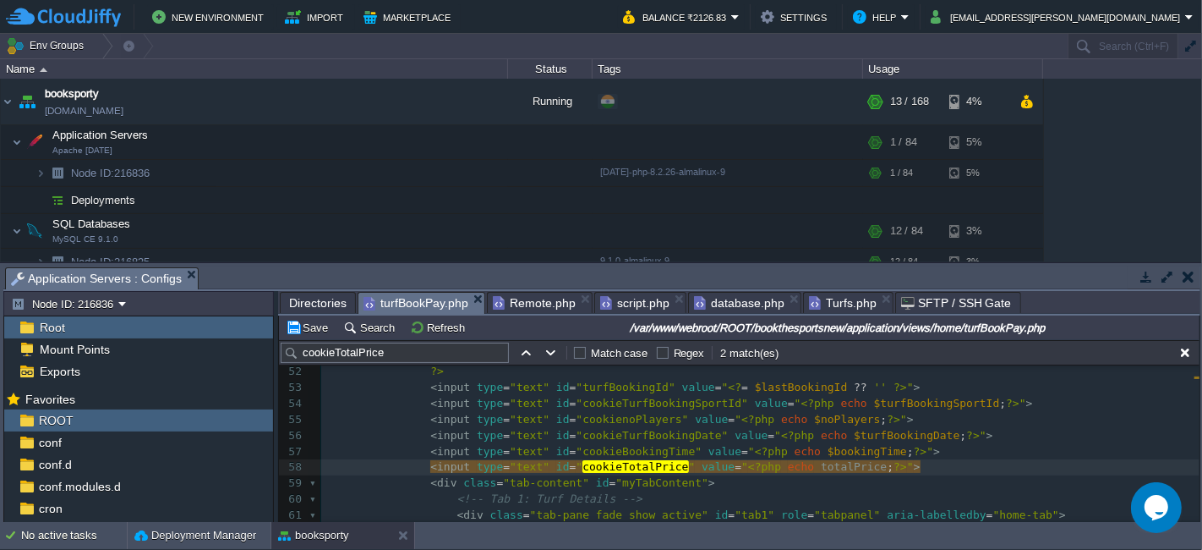
type textarea "// कितने slot चुने गए"
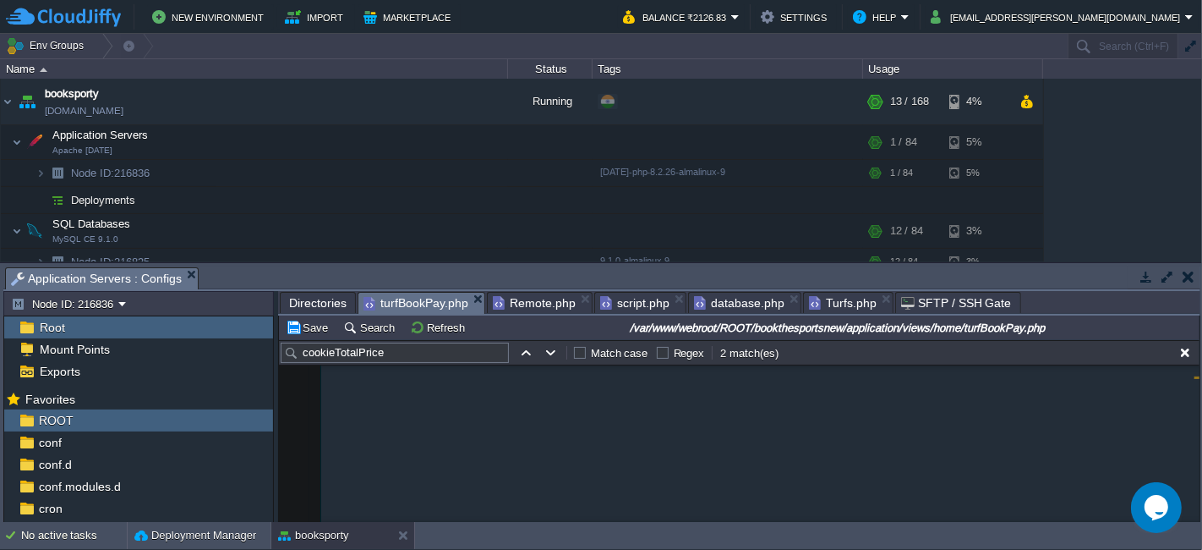
scroll to position [13127, 0]
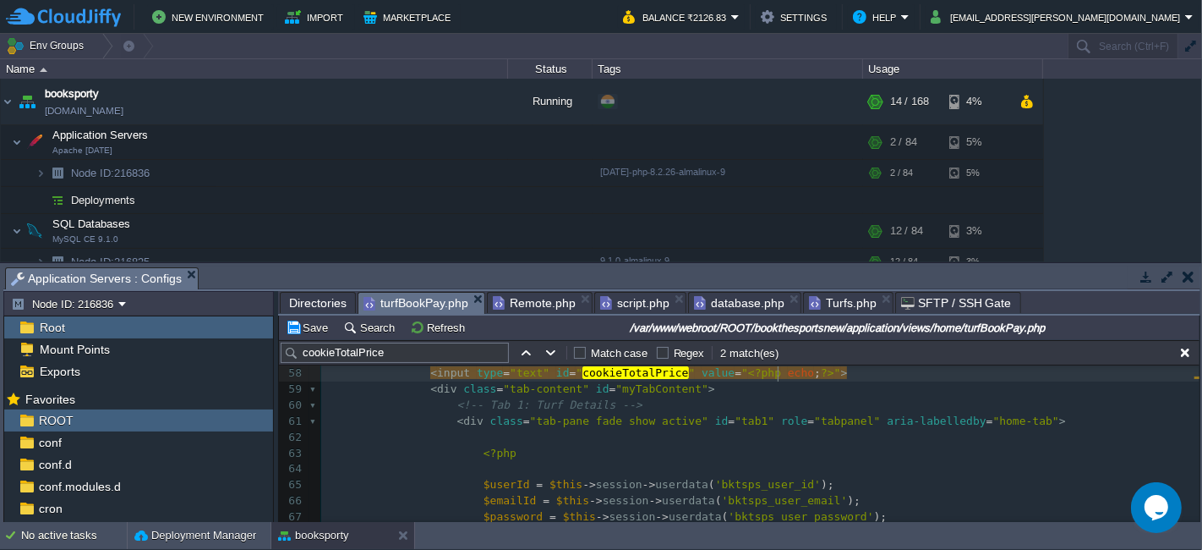
type textarea "$bookingTime"
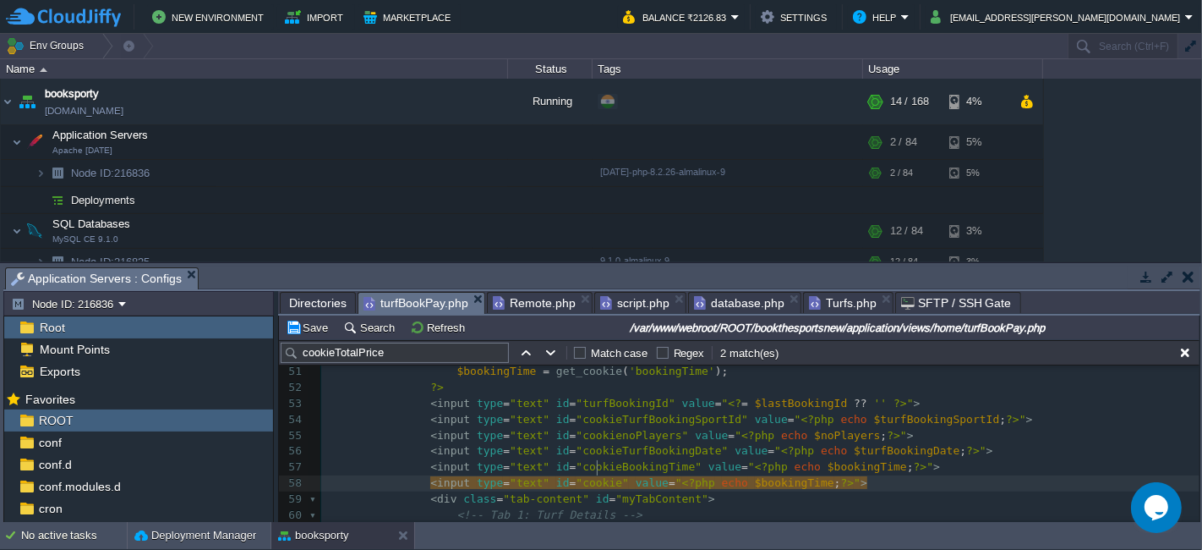
type textarea "BookingTime"
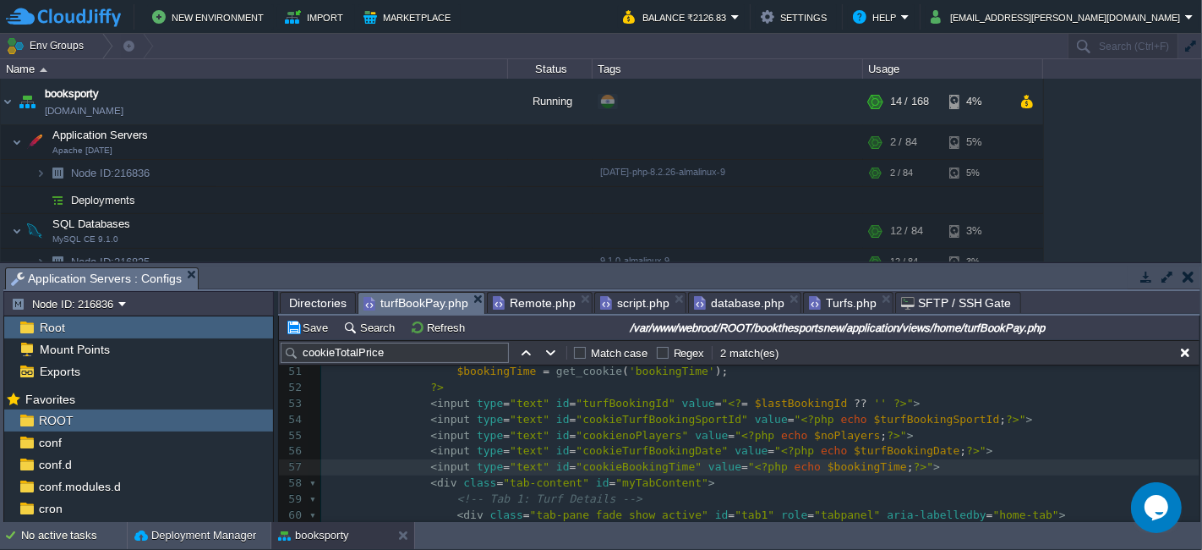
type textarea "-"
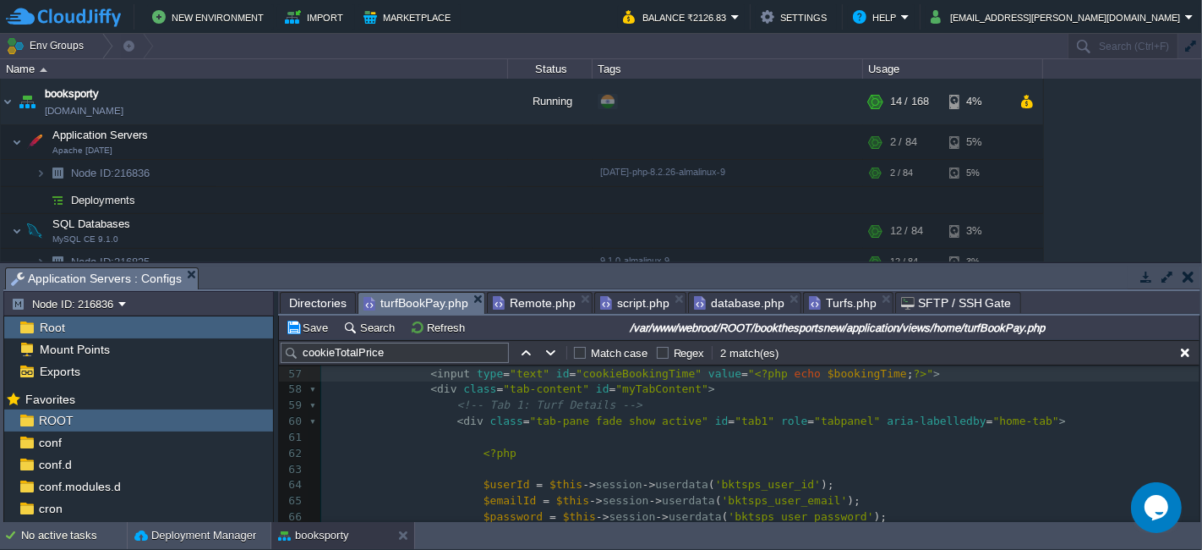
scroll to position [840, 0]
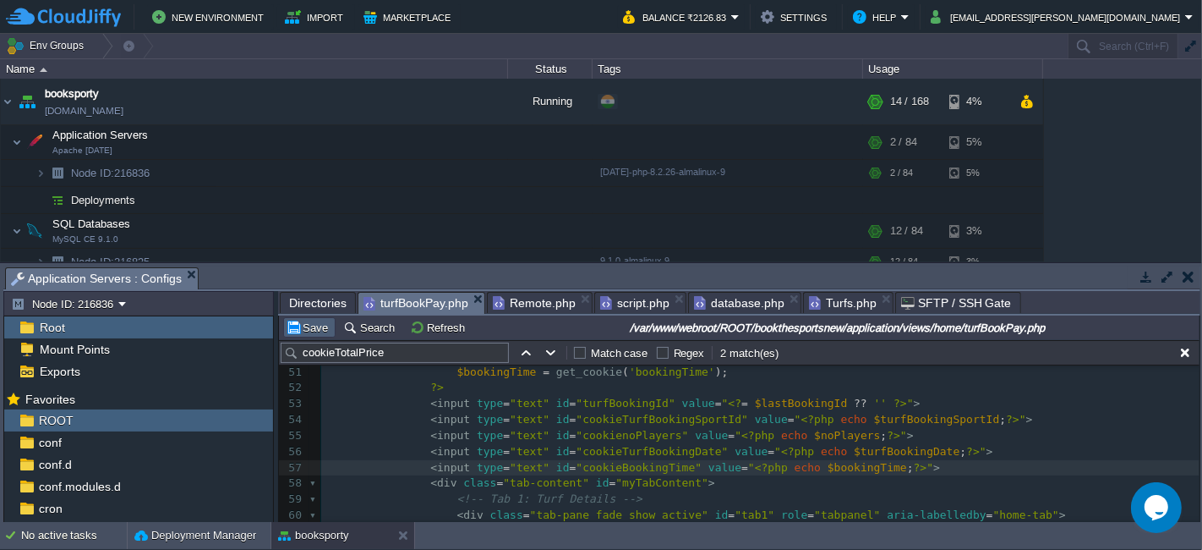
click at [315, 313] on span "Directories" at bounding box center [318, 303] width 58 height 20
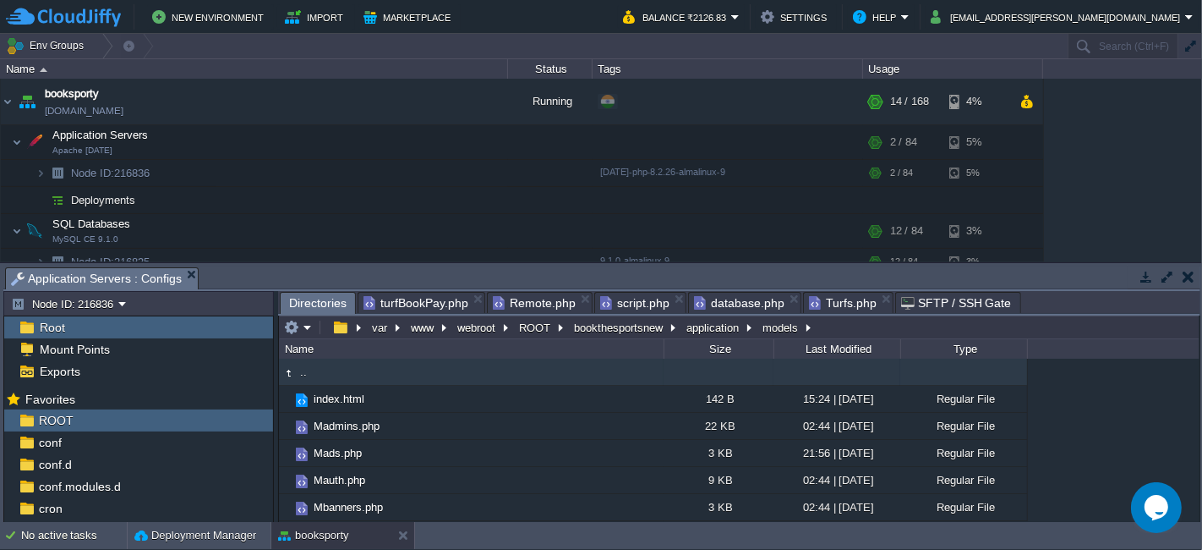
click at [426, 294] on span "turfBookPay.php" at bounding box center [416, 303] width 105 height 20
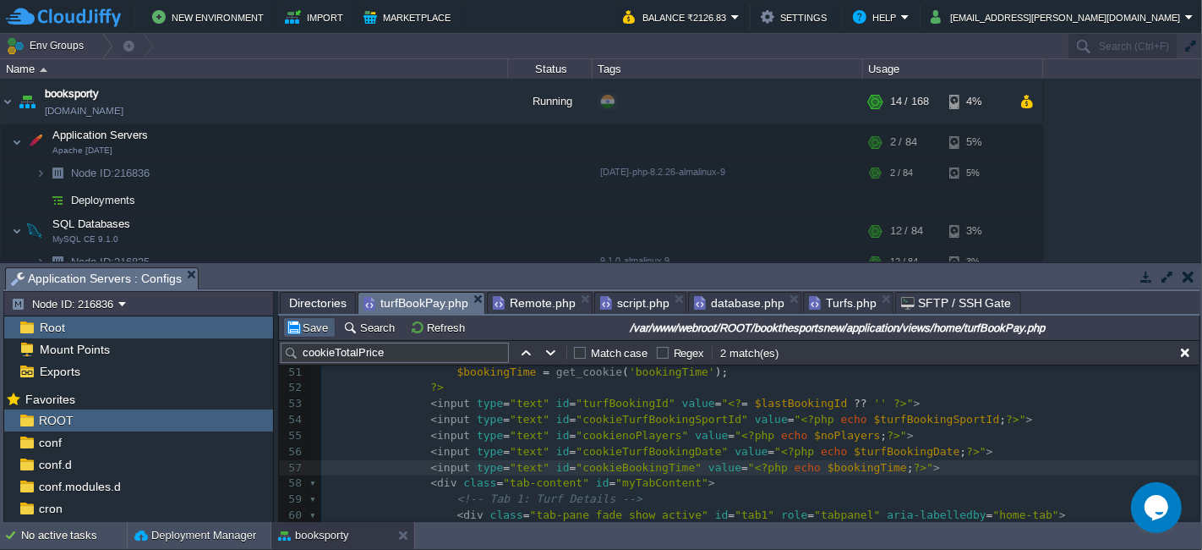
click at [309, 325] on button "Save" at bounding box center [309, 327] width 47 height 15
